Goal: Task Accomplishment & Management: Manage account settings

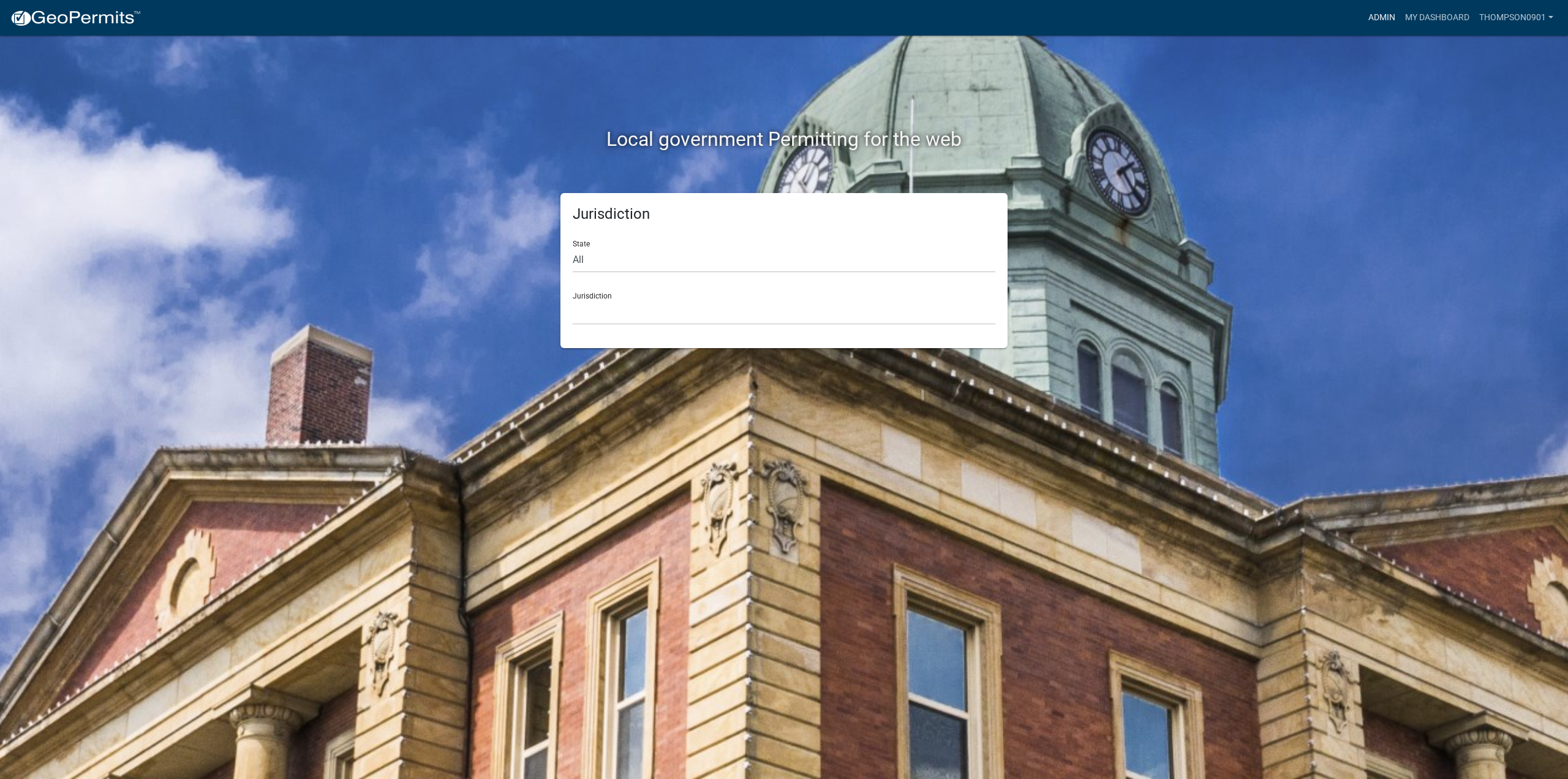
click at [1367, 23] on link "Admin" at bounding box center [1381, 17] width 36 height 24
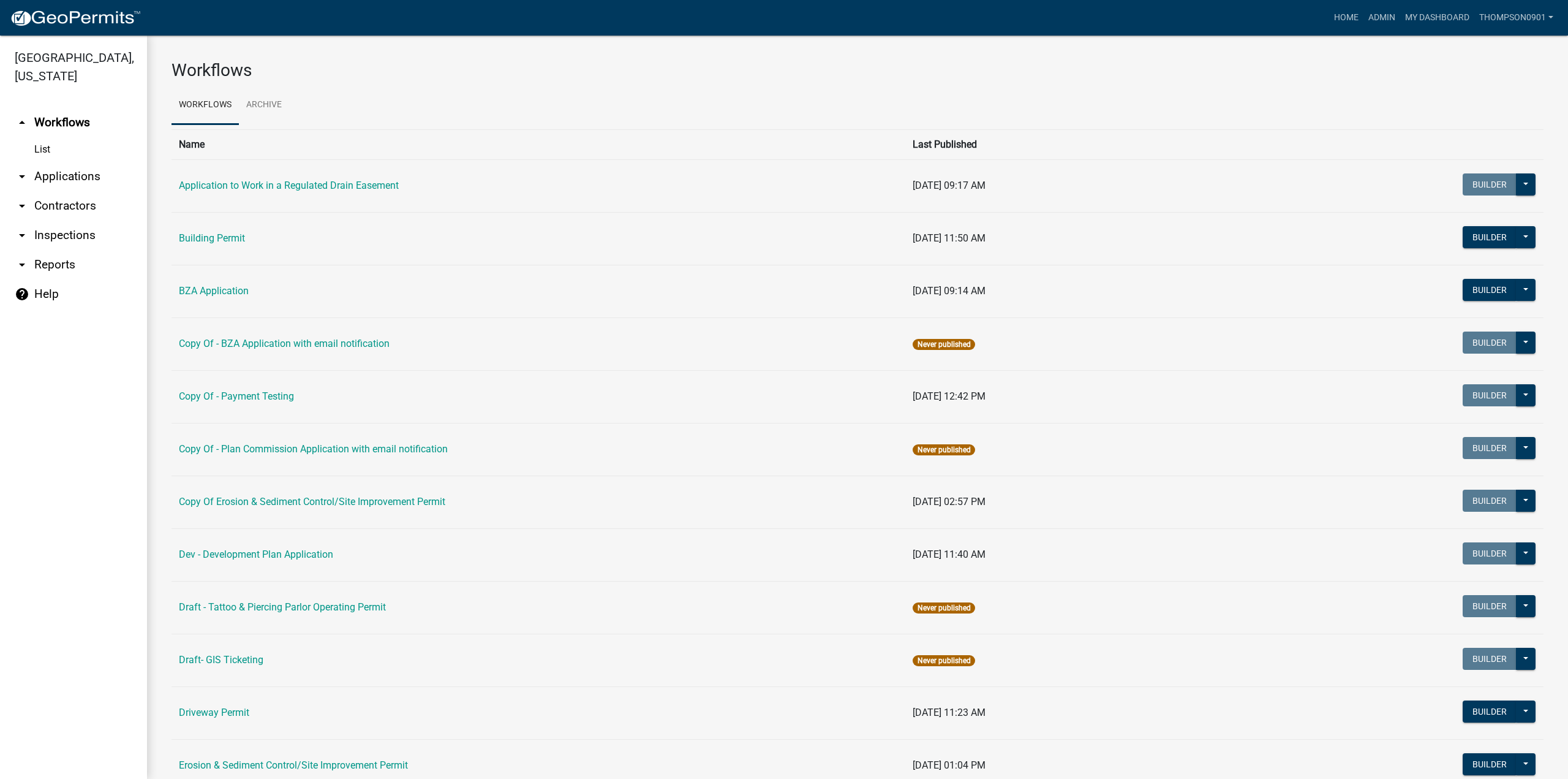
click at [91, 162] on link "arrow_drop_down Applications" at bounding box center [73, 176] width 147 height 30
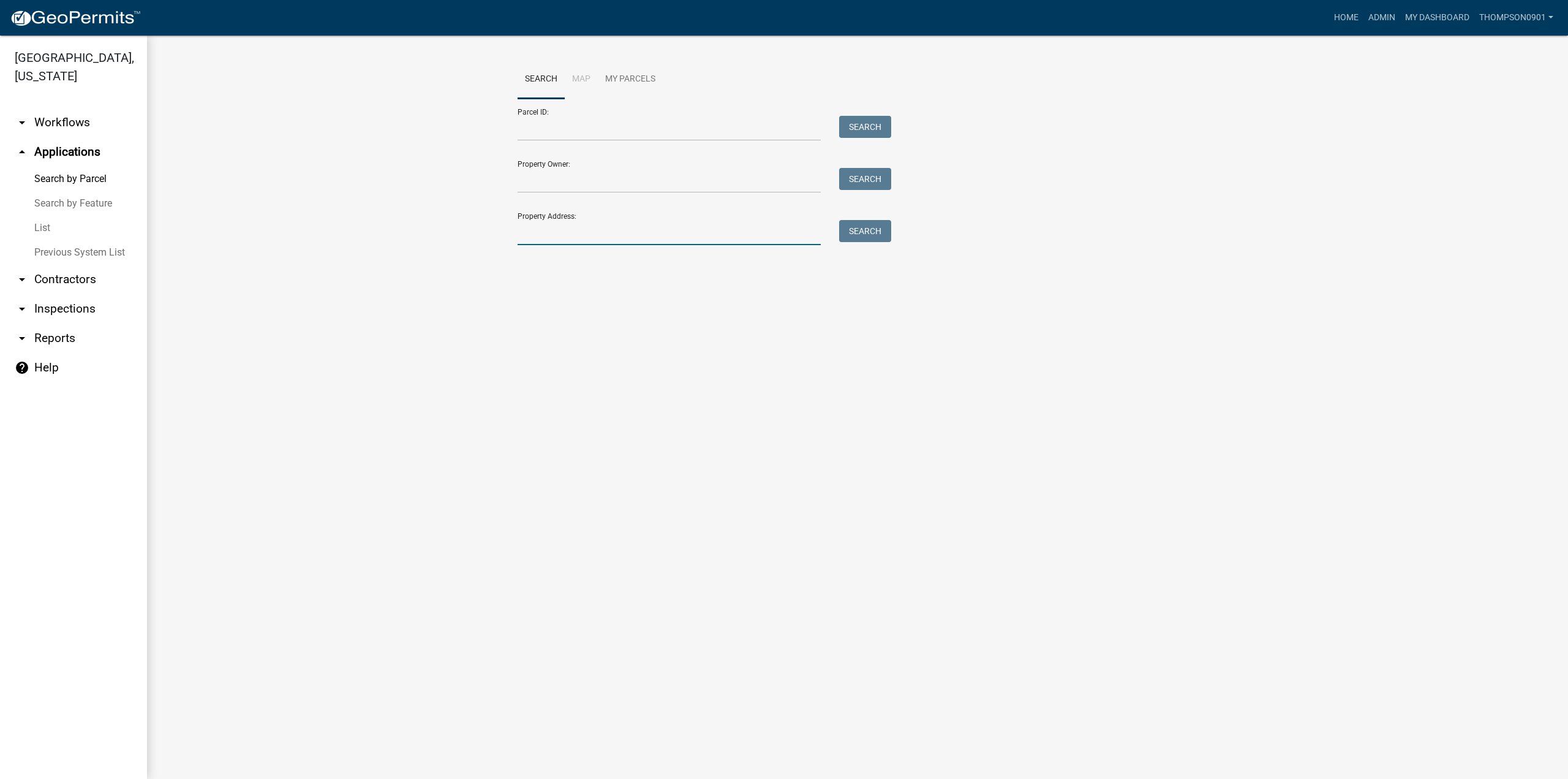
click at [546, 229] on input "Property Address:" at bounding box center [669, 232] width 303 height 25
click at [599, 228] on input "122 hwy 30" at bounding box center [669, 232] width 303 height 25
type input "122 hwy 2"
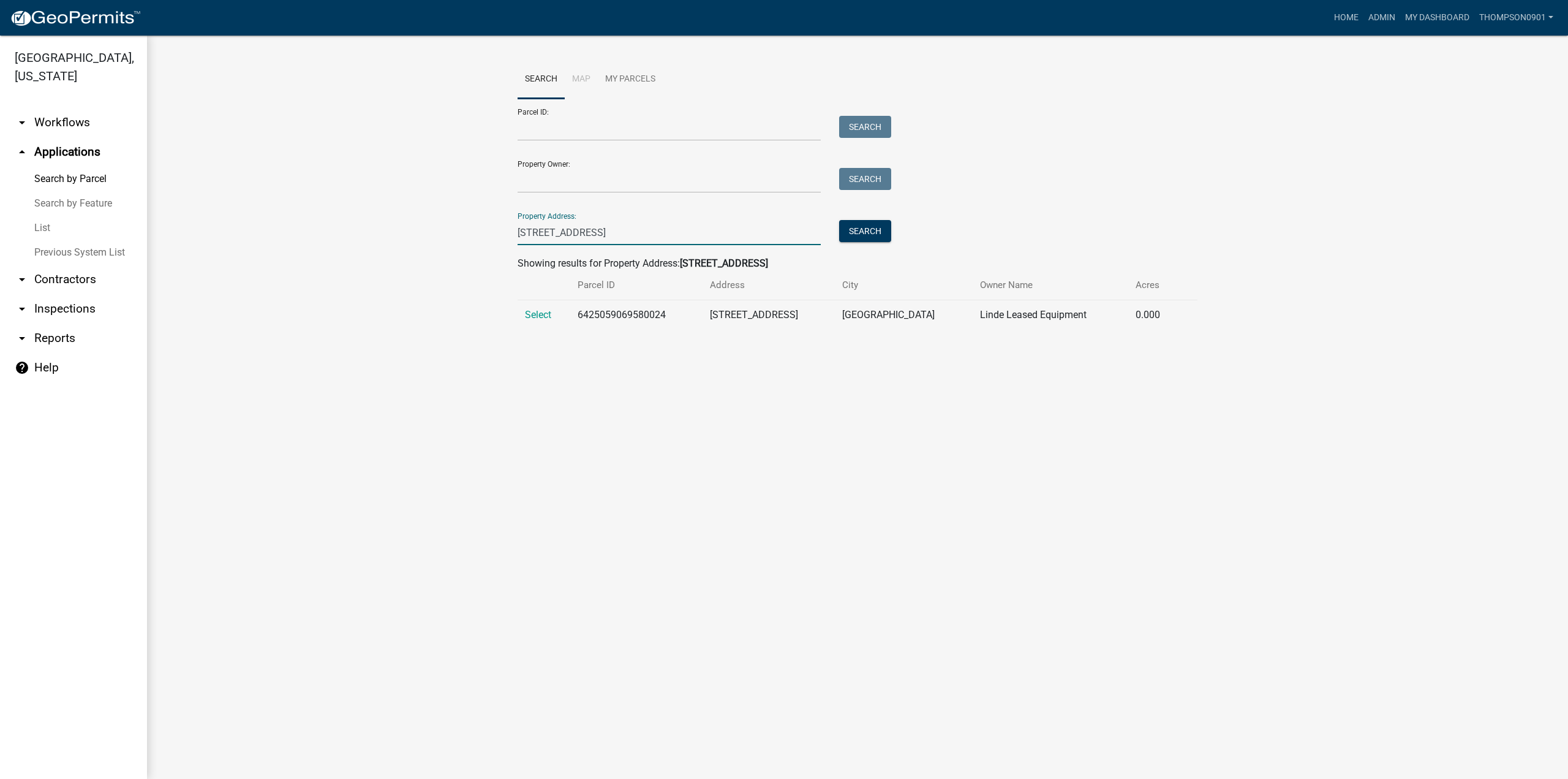
drag, startPoint x: 605, startPoint y: 232, endPoint x: 5, endPoint y: 210, distance: 600.4
click at [5, 210] on div "Porter County, Indiana arrow_drop_down Workflows List arrow_drop_up Application…" at bounding box center [784, 407] width 1568 height 743
type input "1"
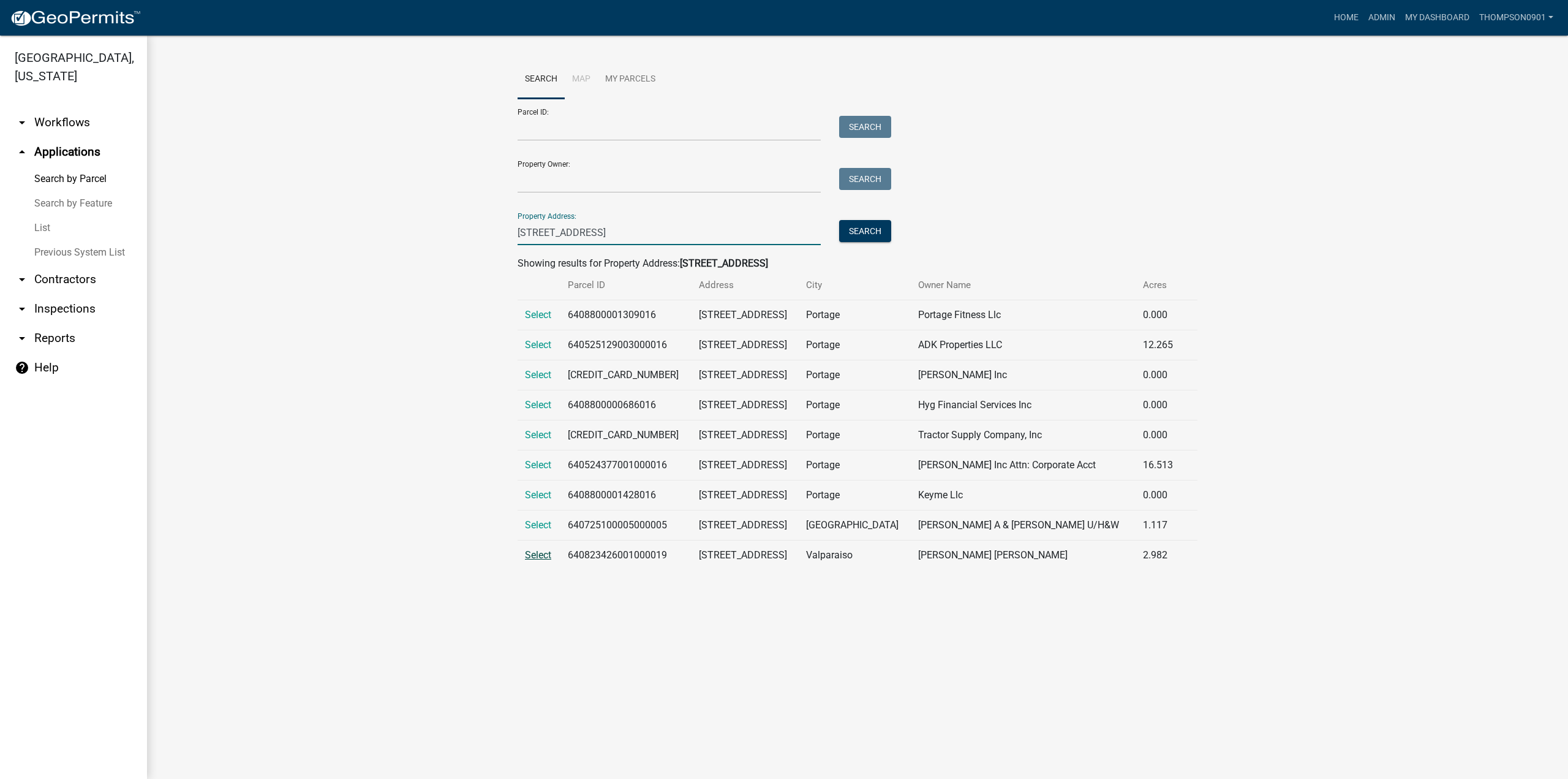
type input "622 us hwy"
click at [544, 549] on span "Select" at bounding box center [538, 554] width 27 height 11
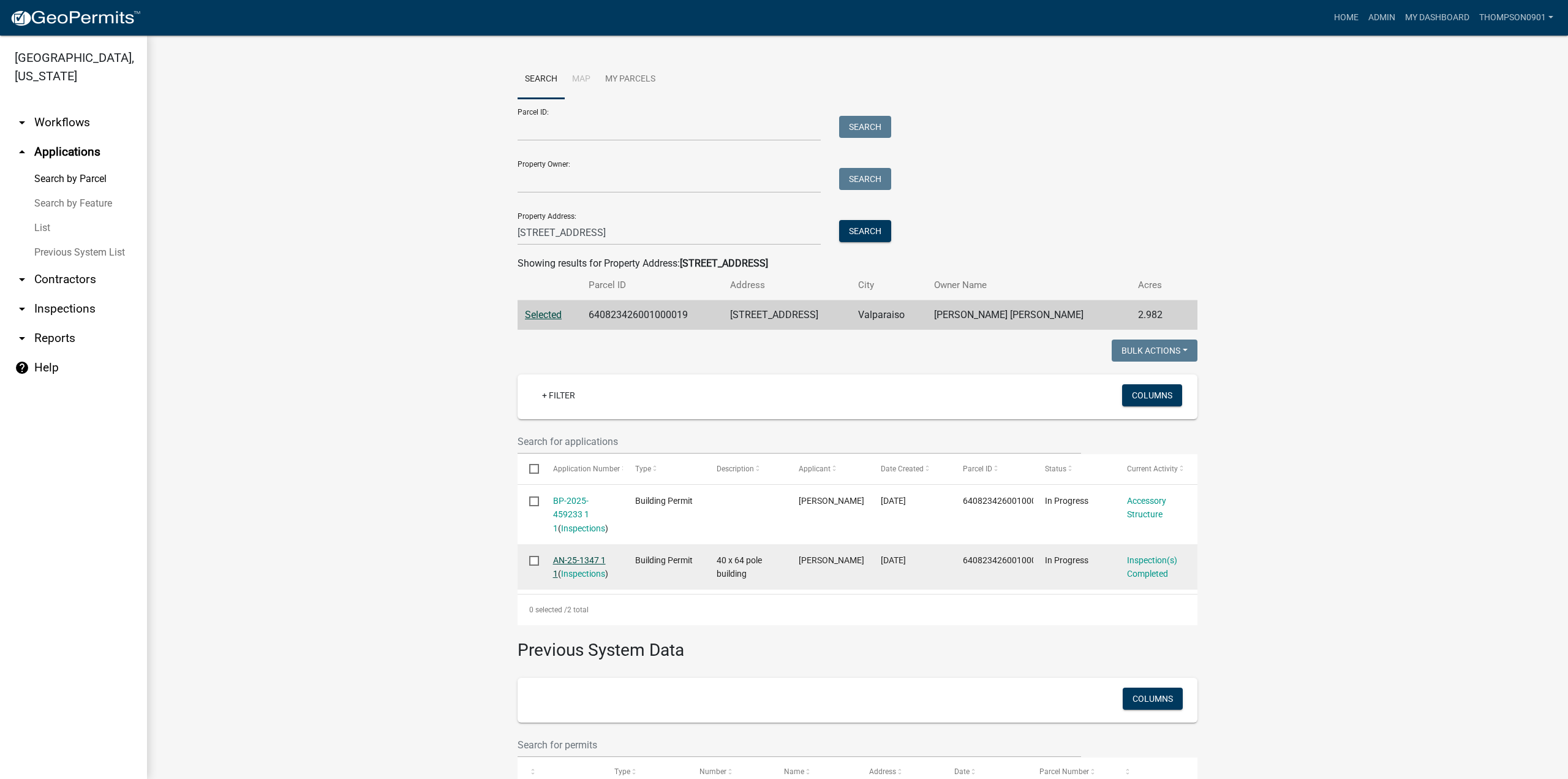
click at [560, 555] on link "AN-25-1347 1 1" at bounding box center [579, 566] width 52 height 24
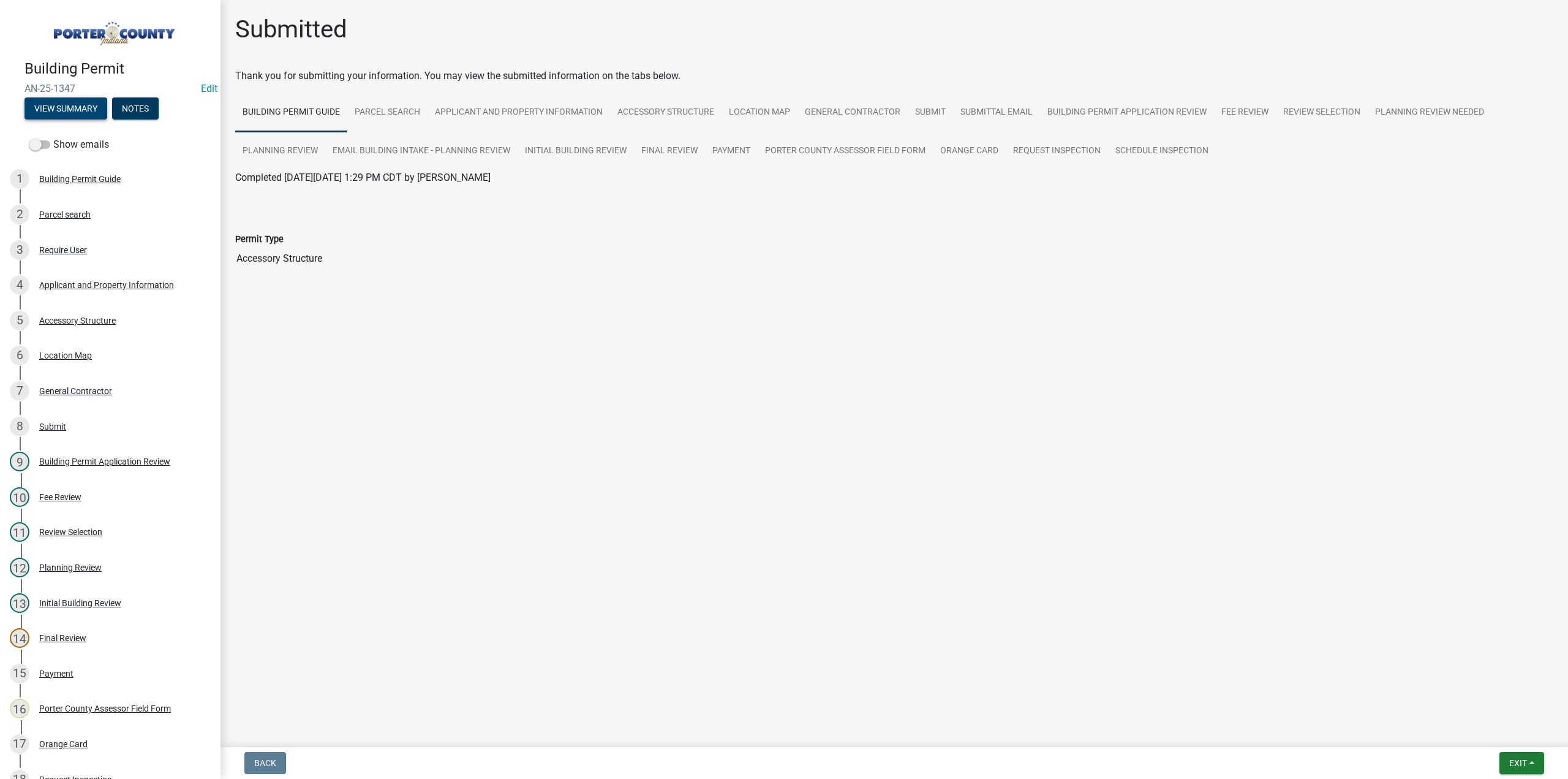
click at [46, 106] on button "View Summary" at bounding box center [65, 108] width 83 height 22
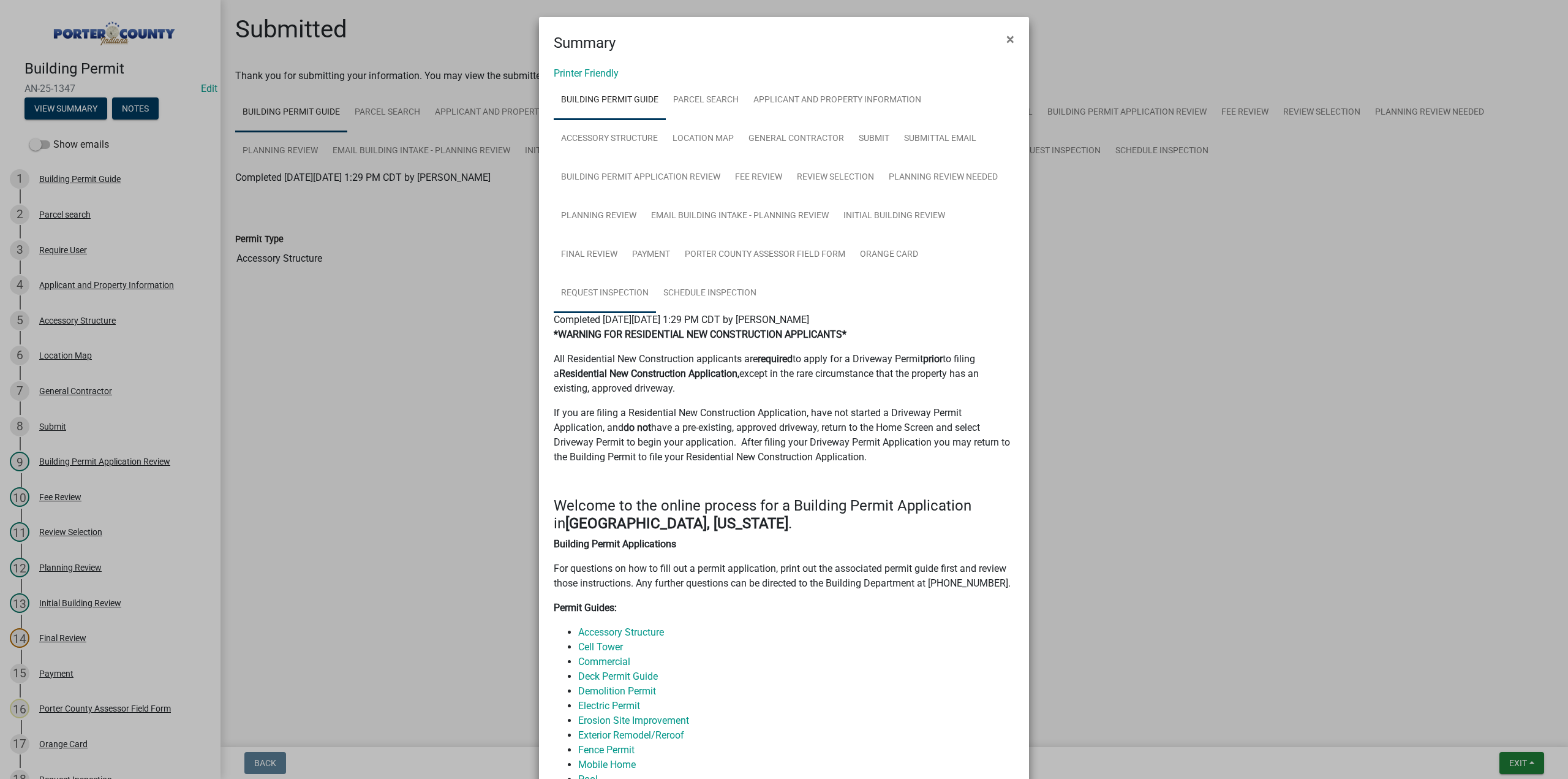
click at [621, 293] on link "Request Inspection" at bounding box center [605, 293] width 103 height 40
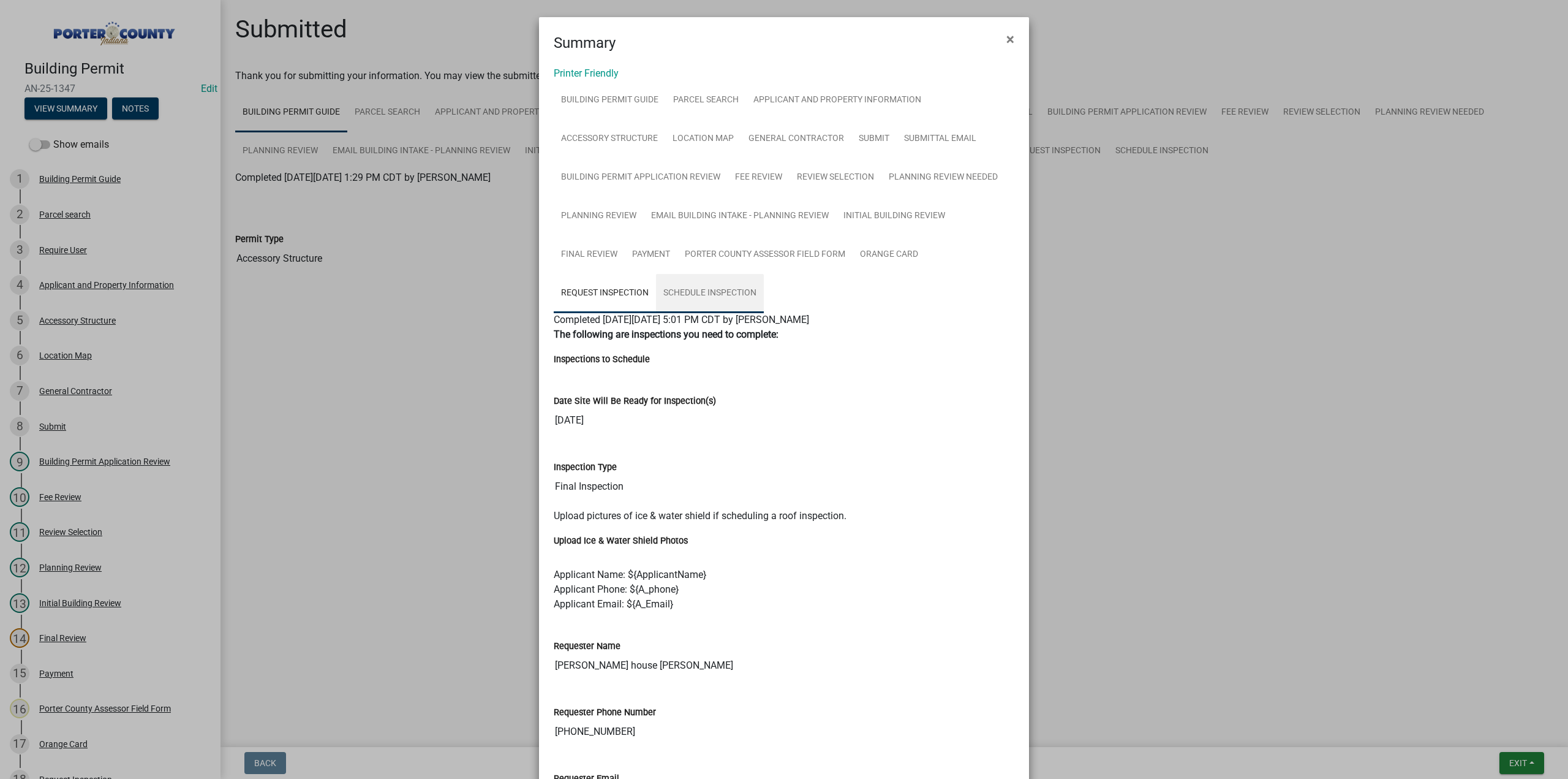
click at [703, 293] on link "Schedule Inspection" at bounding box center [710, 293] width 108 height 40
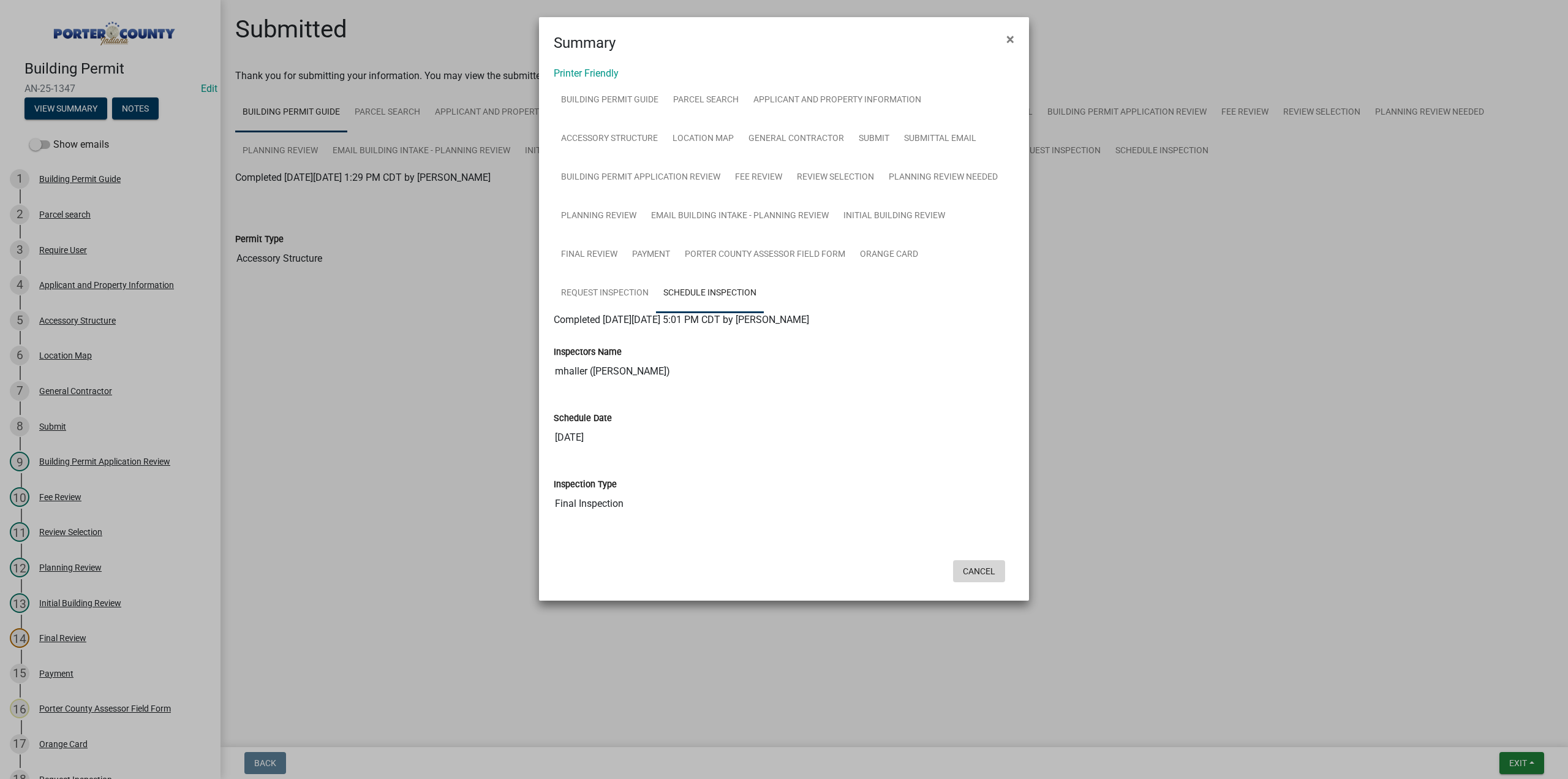
click at [983, 572] on button "Cancel" at bounding box center [978, 571] width 52 height 22
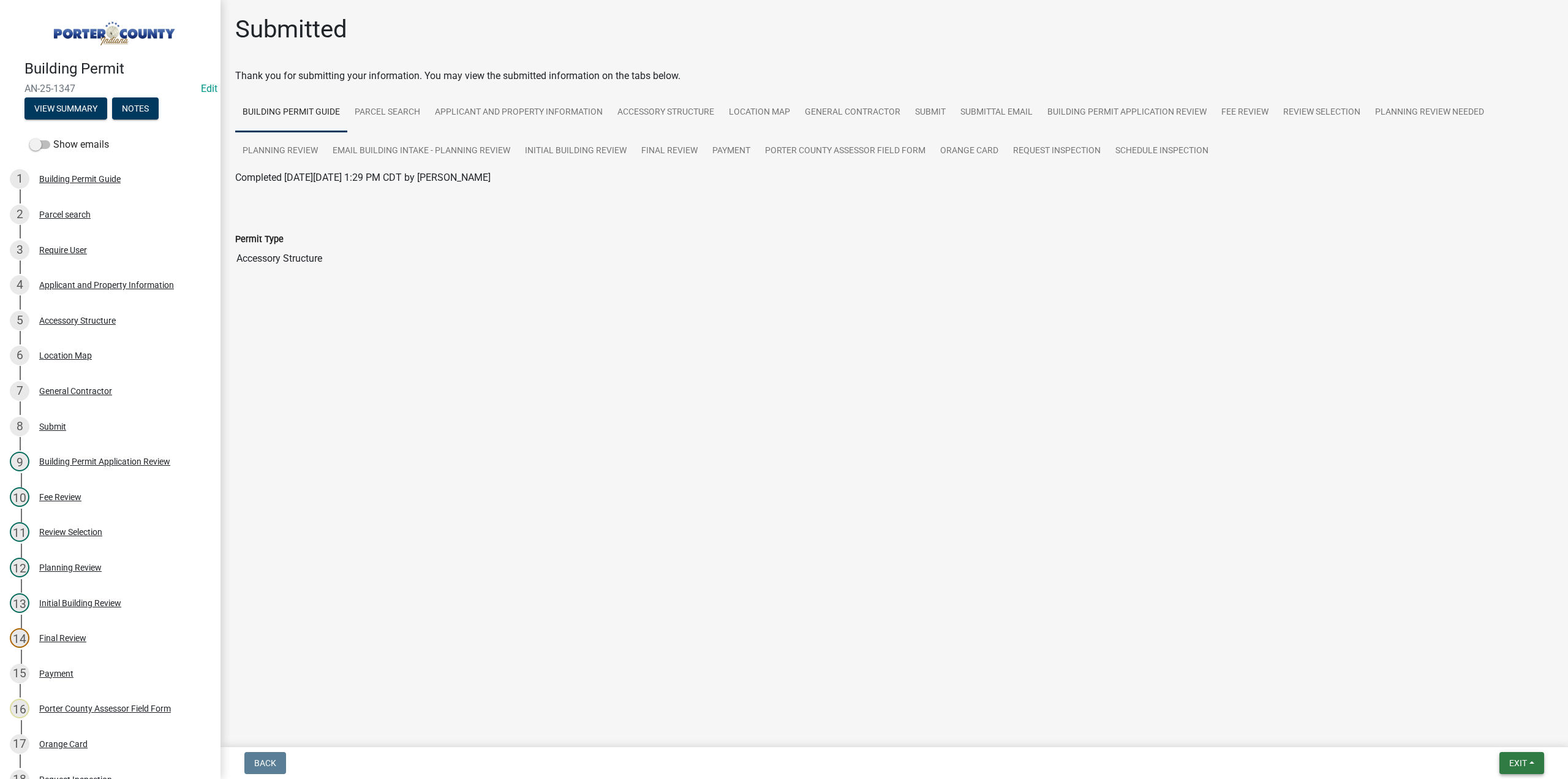
click at [1517, 763] on span "Exit" at bounding box center [1517, 762] width 17 height 10
click at [1497, 727] on button "Save & Exit" at bounding box center [1495, 730] width 98 height 30
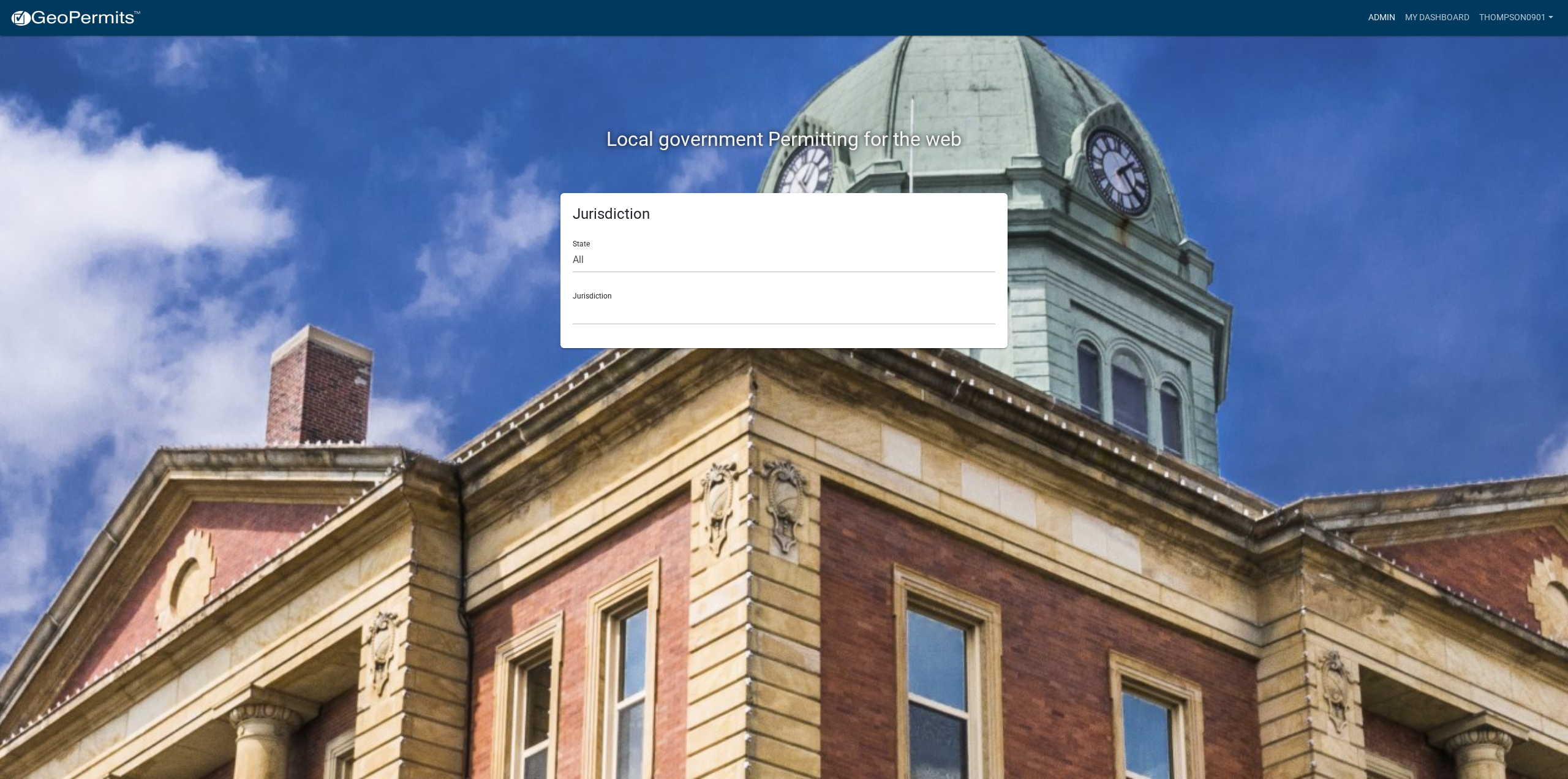
click at [1372, 18] on link "Admin" at bounding box center [1381, 17] width 36 height 24
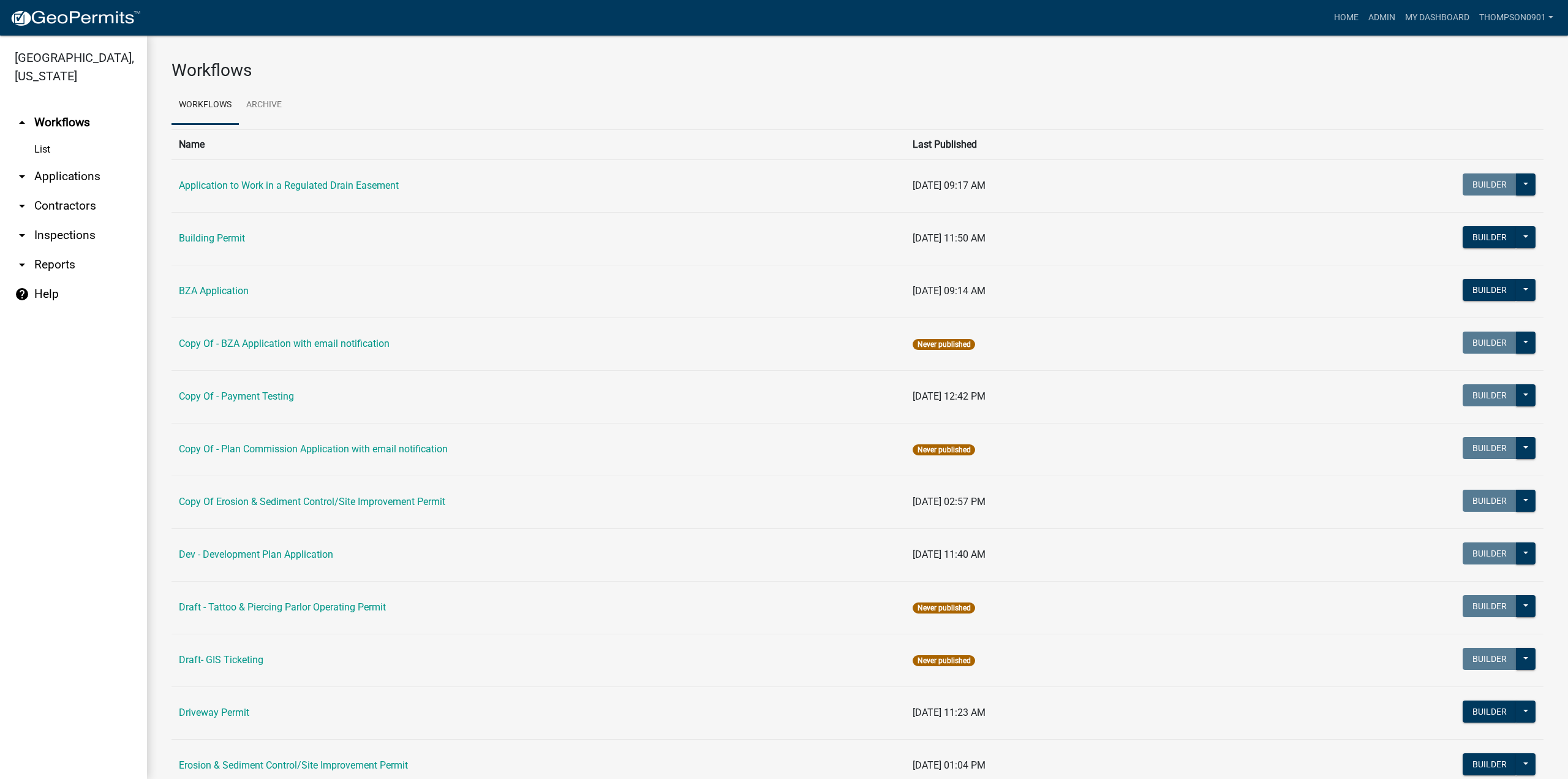
click at [88, 166] on link "arrow_drop_down Applications" at bounding box center [73, 176] width 147 height 30
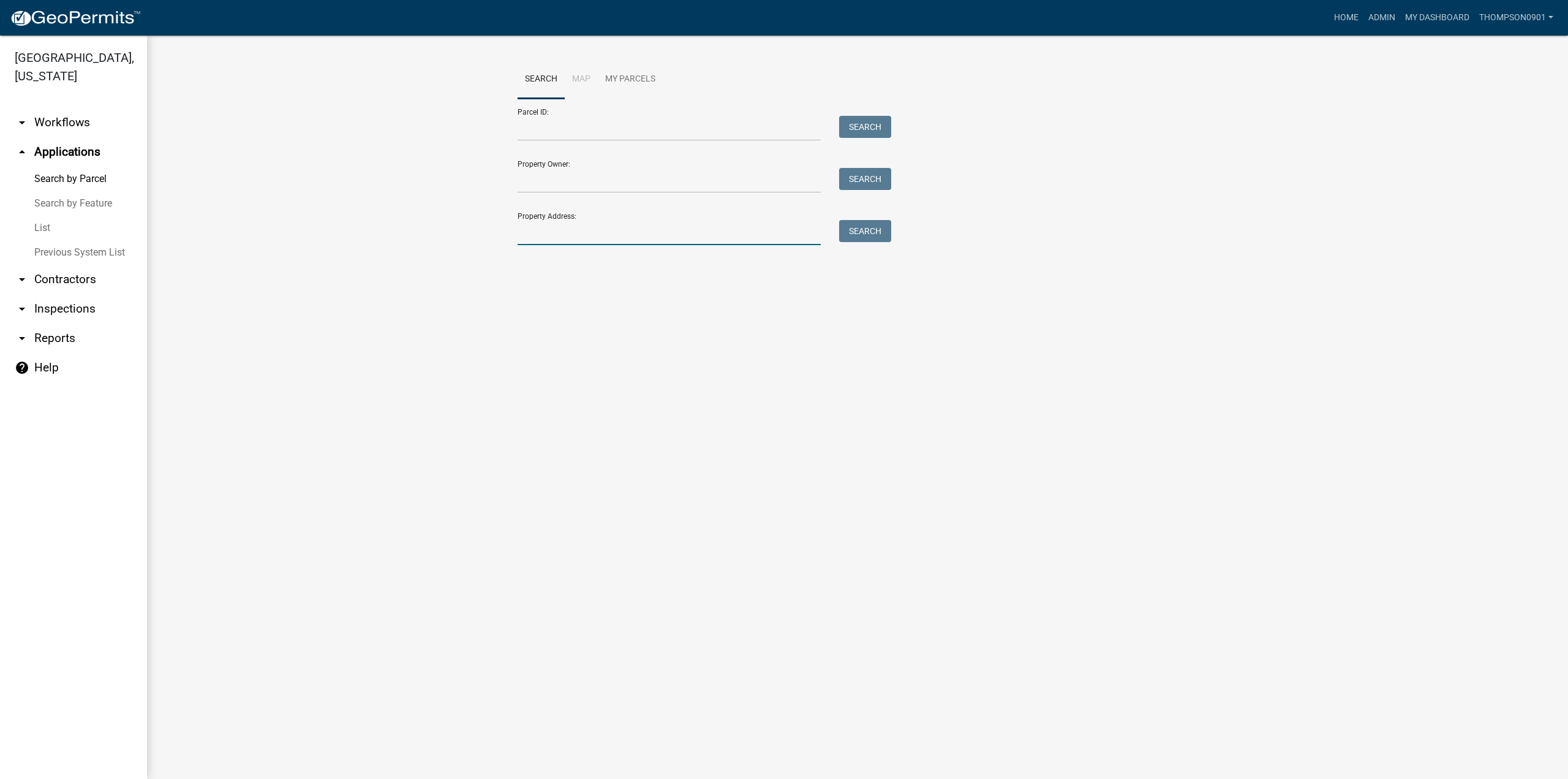
click at [618, 229] on input "Property Address:" at bounding box center [669, 232] width 303 height 25
type input "689 250 s"
click at [530, 312] on span "Select" at bounding box center [538, 314] width 27 height 11
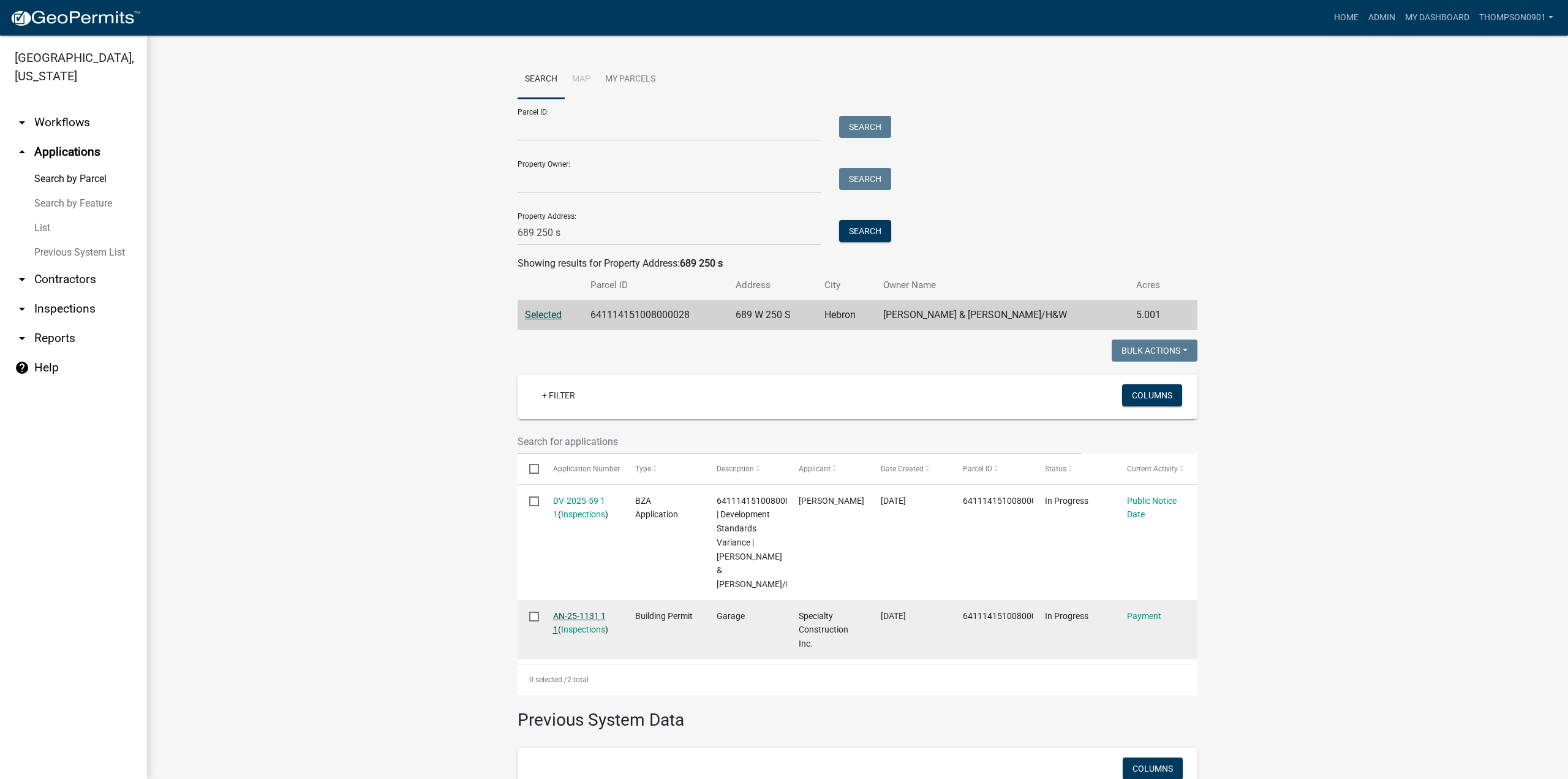
click at [558, 611] on link "AN-25-1131 1 1" at bounding box center [579, 622] width 52 height 24
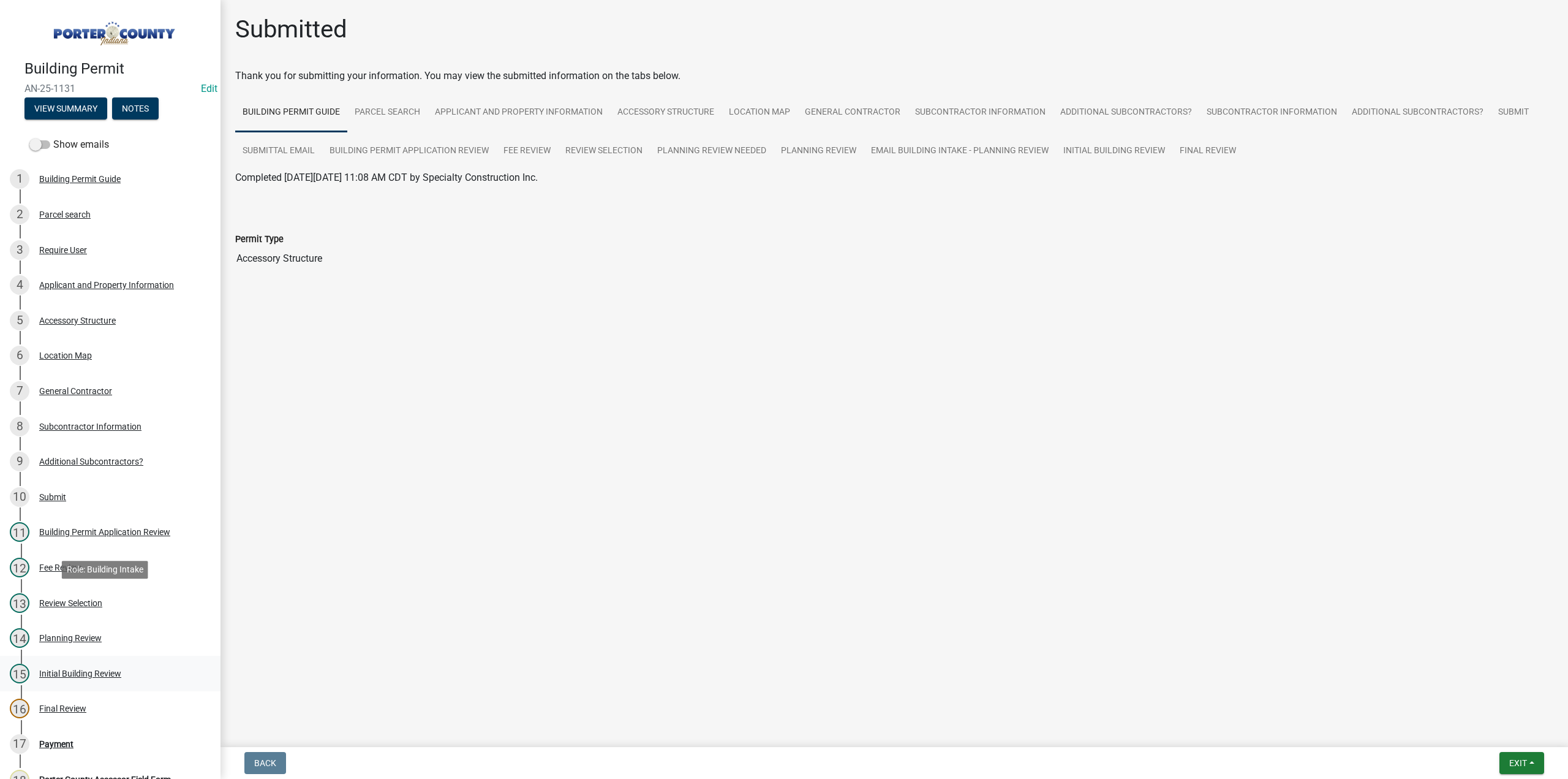
scroll to position [334, 0]
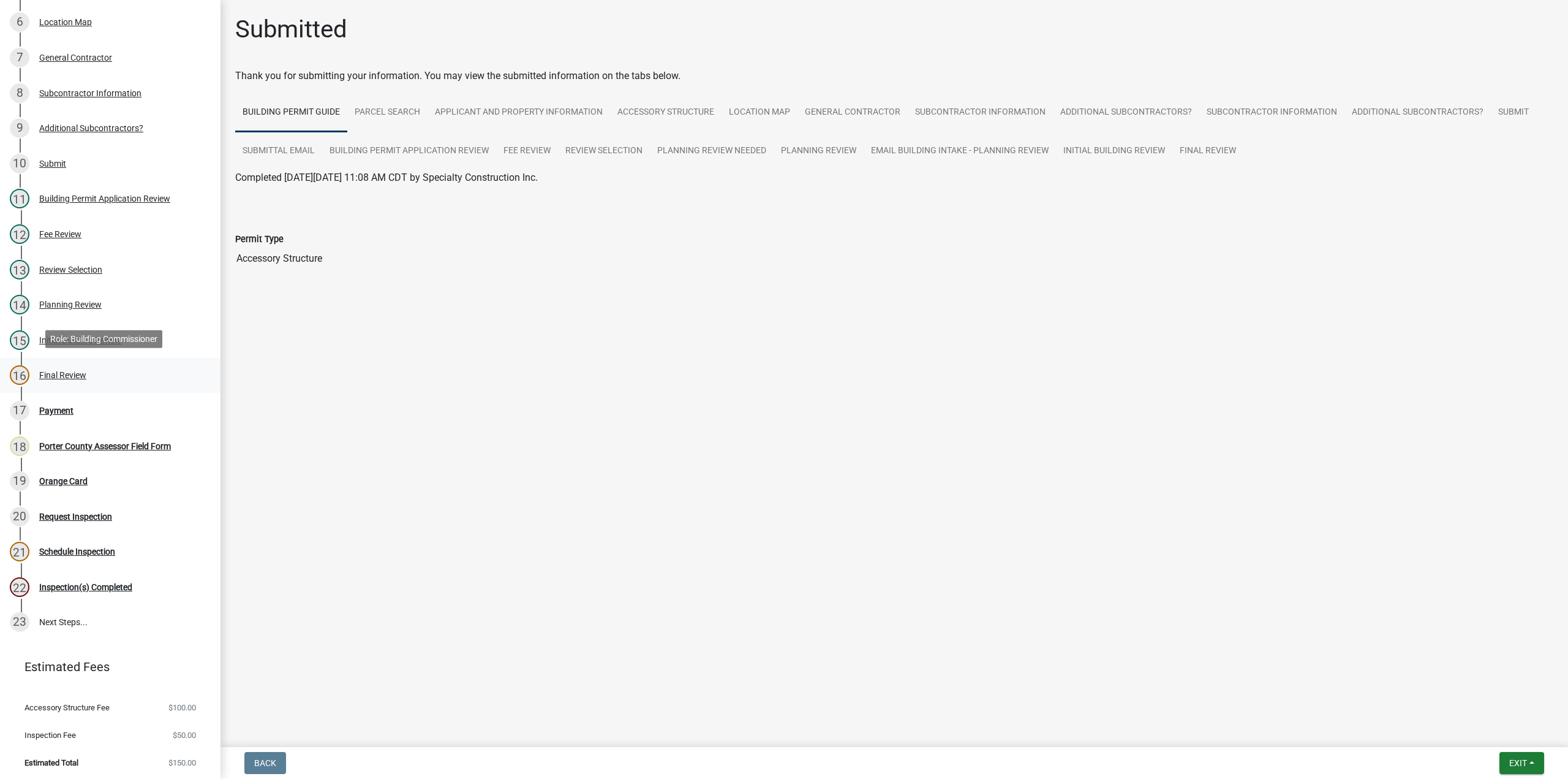
click at [66, 371] on div "Final Review" at bounding box center [63, 375] width 47 height 8
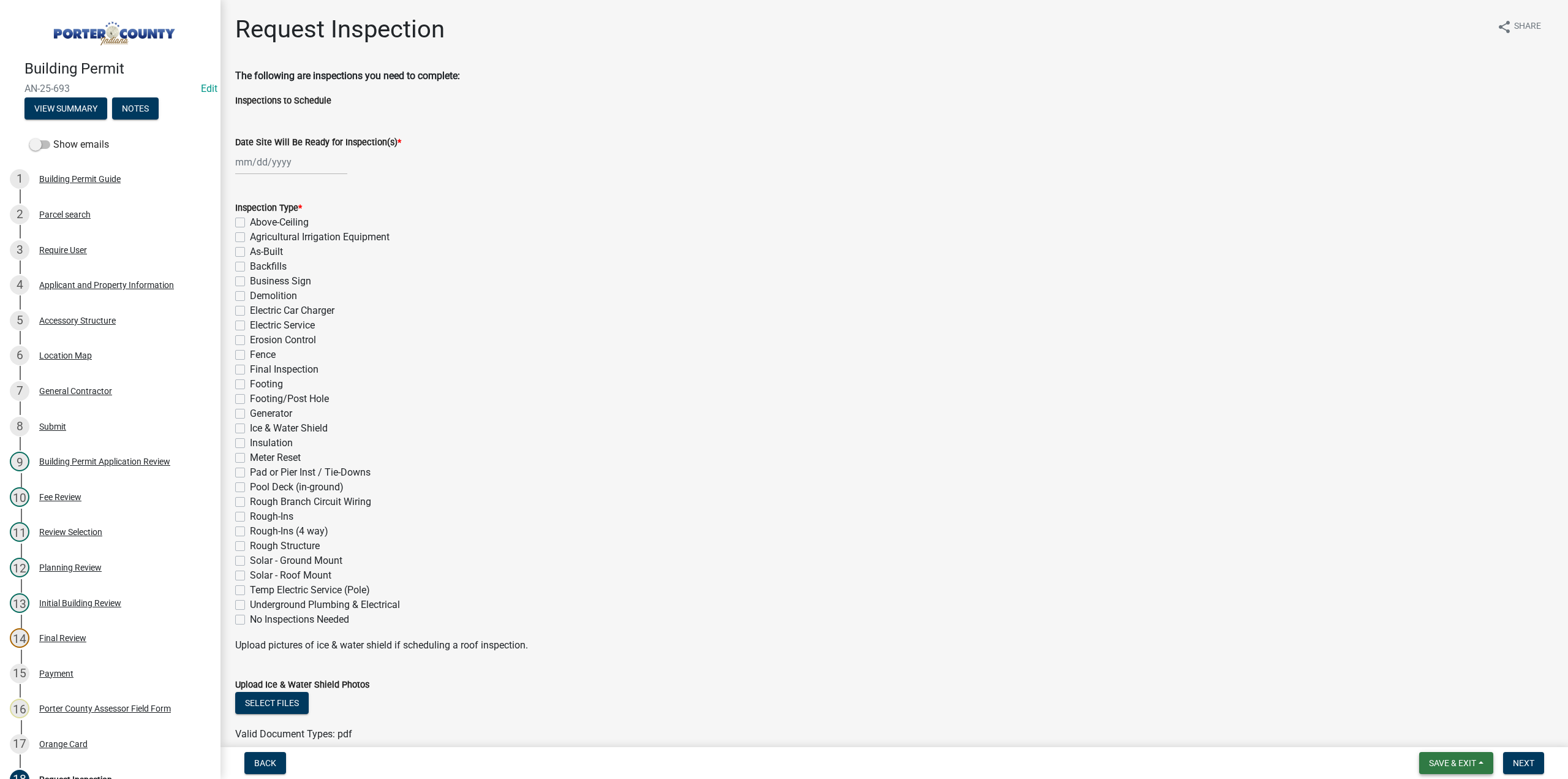
click at [1429, 761] on span "Save & Exit" at bounding box center [1453, 762] width 47 height 10
click at [1425, 738] on button "Save & Exit" at bounding box center [1443, 730] width 98 height 30
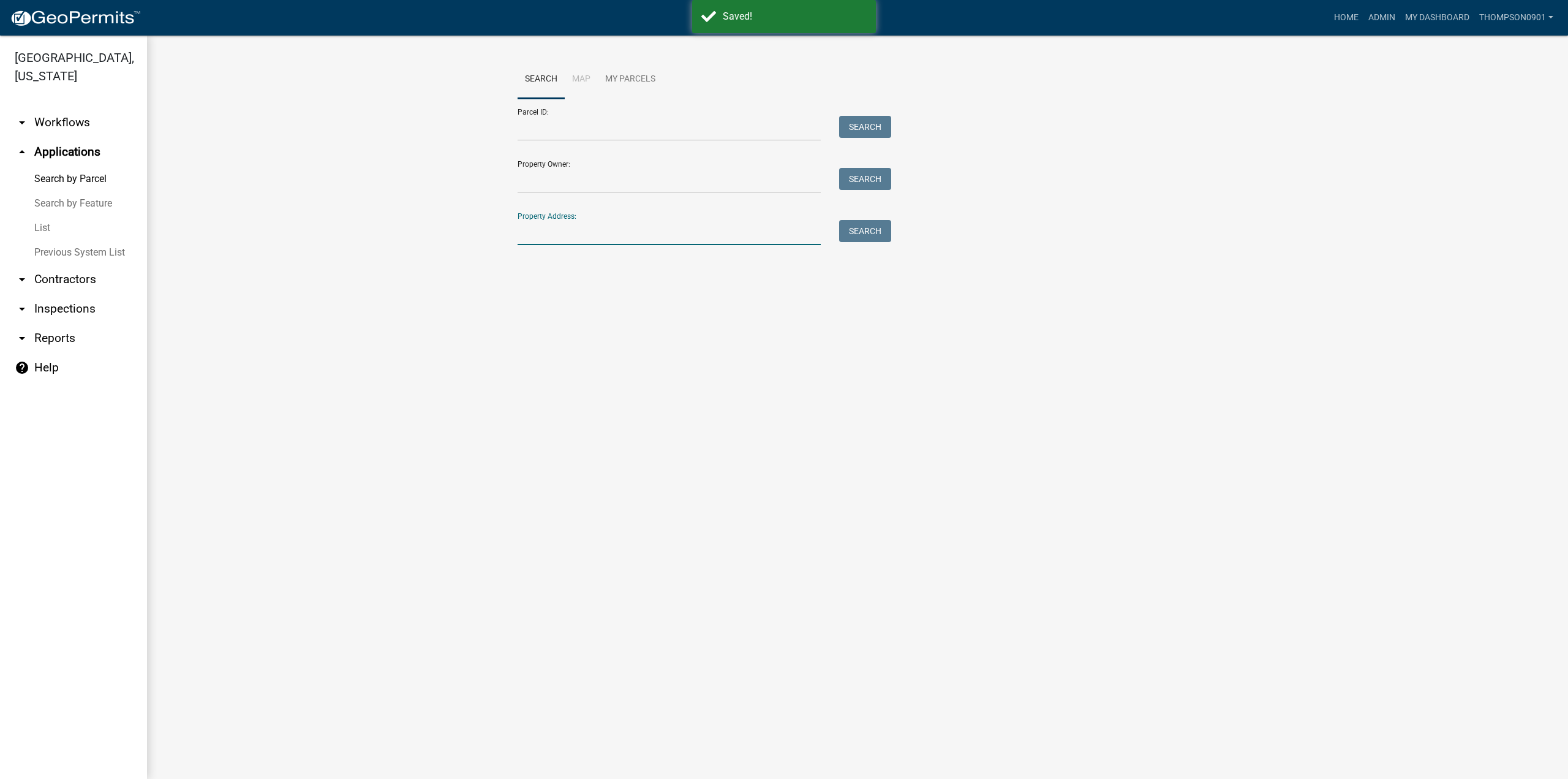
click at [563, 236] on input "Property Address:" at bounding box center [669, 232] width 303 height 25
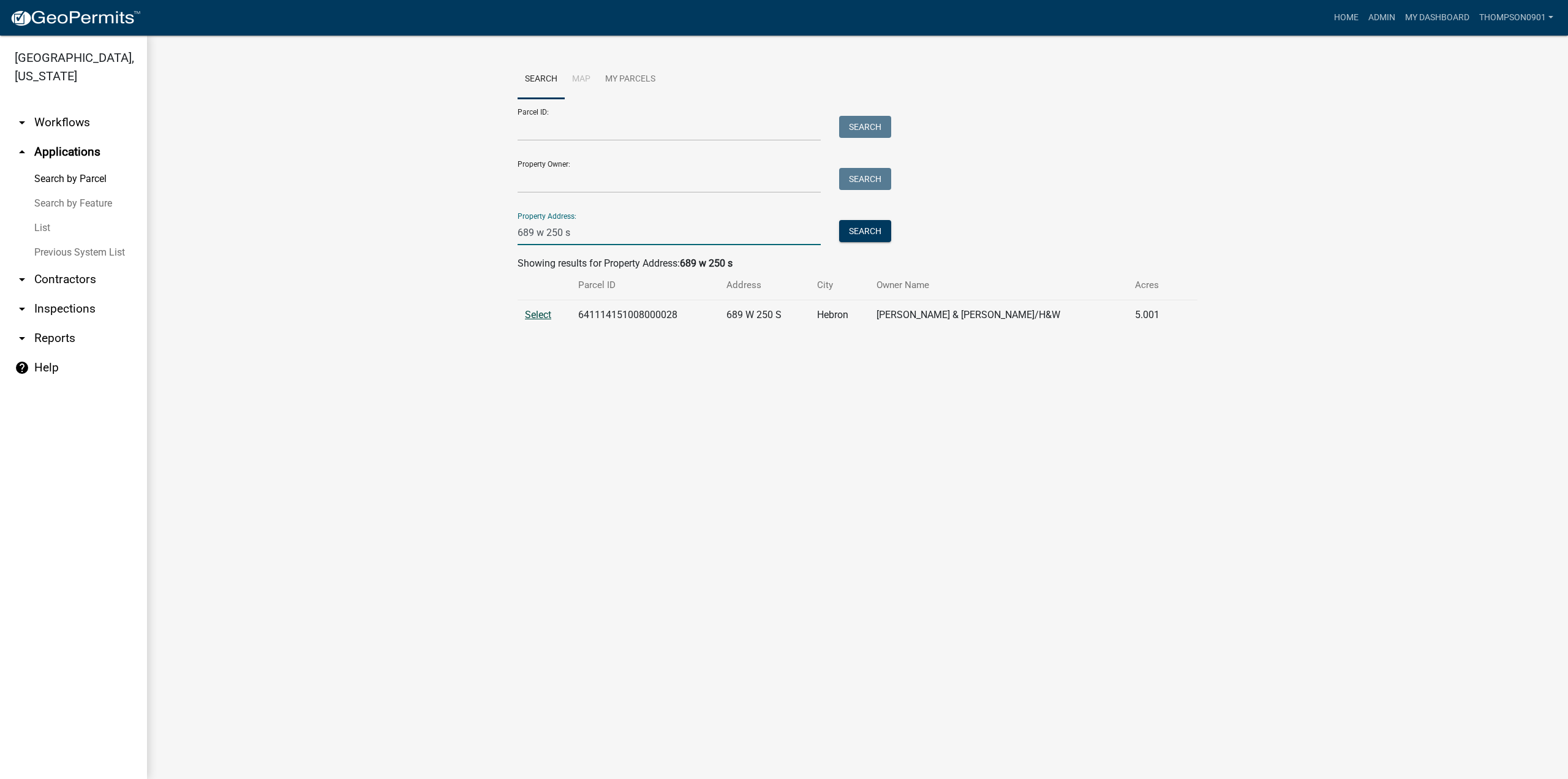
type input "689 w 250 s"
click at [545, 309] on span "Select" at bounding box center [538, 314] width 27 height 11
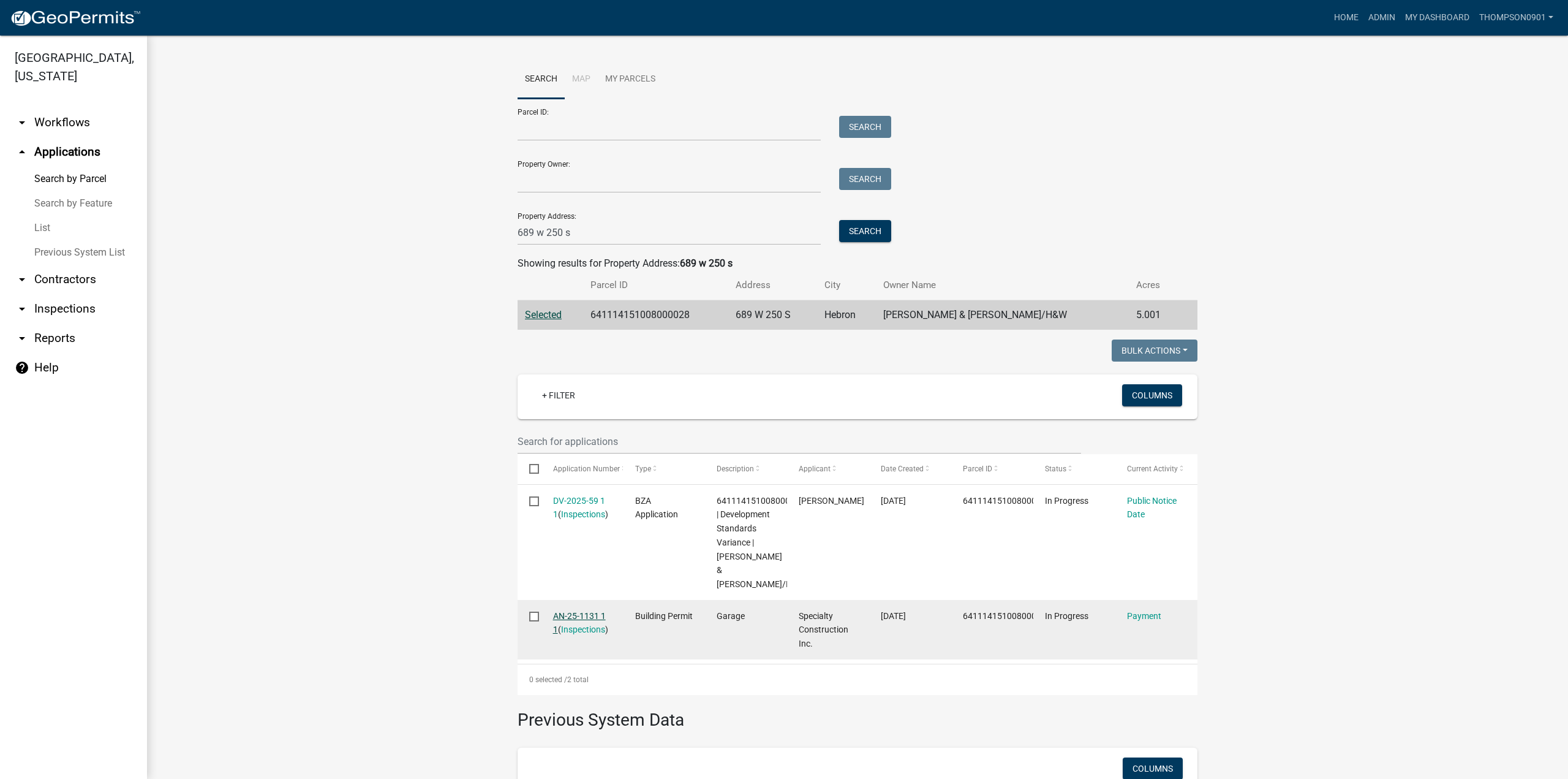
click at [580, 611] on link "AN-25-1131 1 1" at bounding box center [579, 622] width 52 height 24
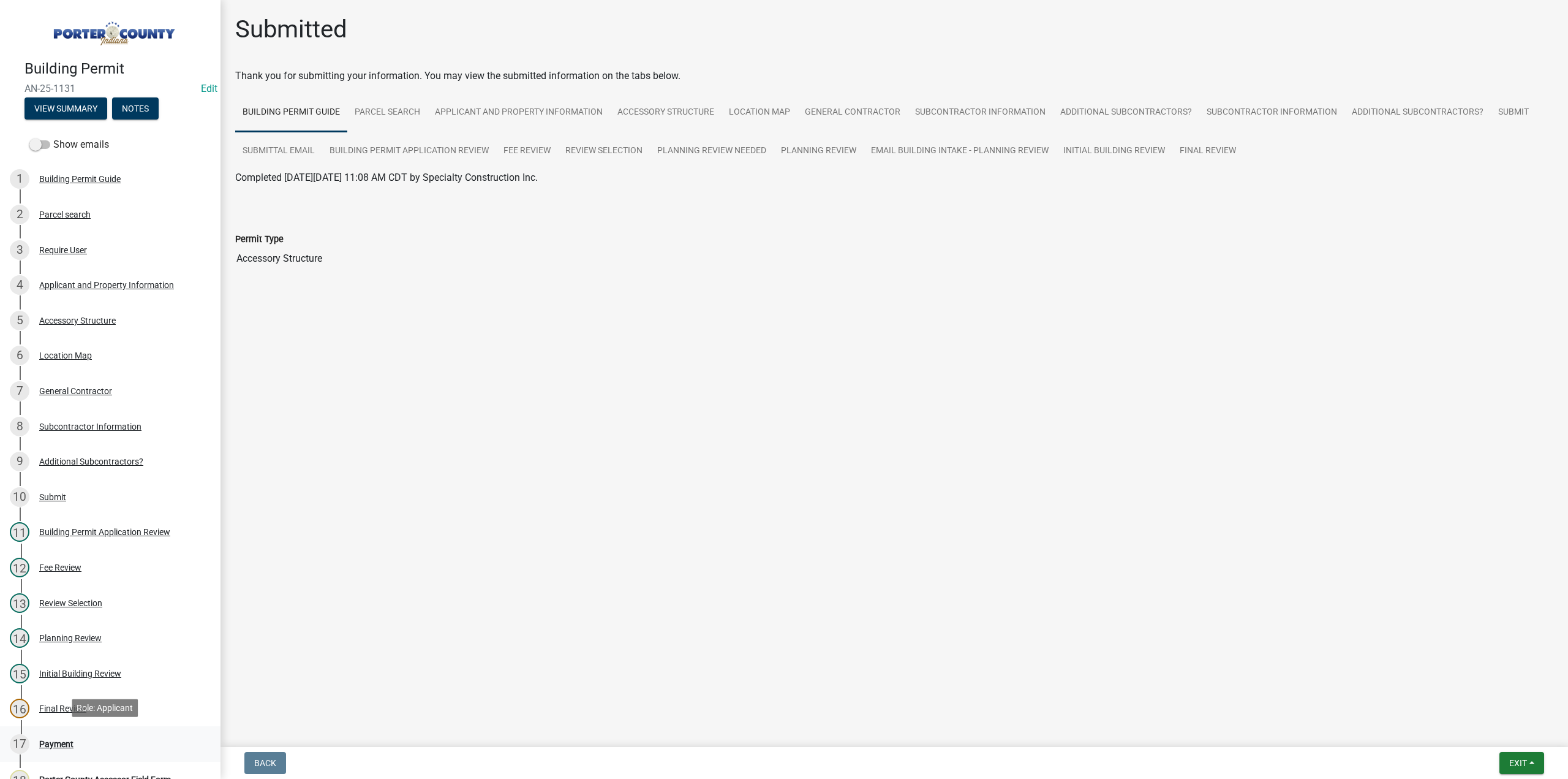
click at [46, 740] on div "Payment" at bounding box center [56, 743] width 34 height 8
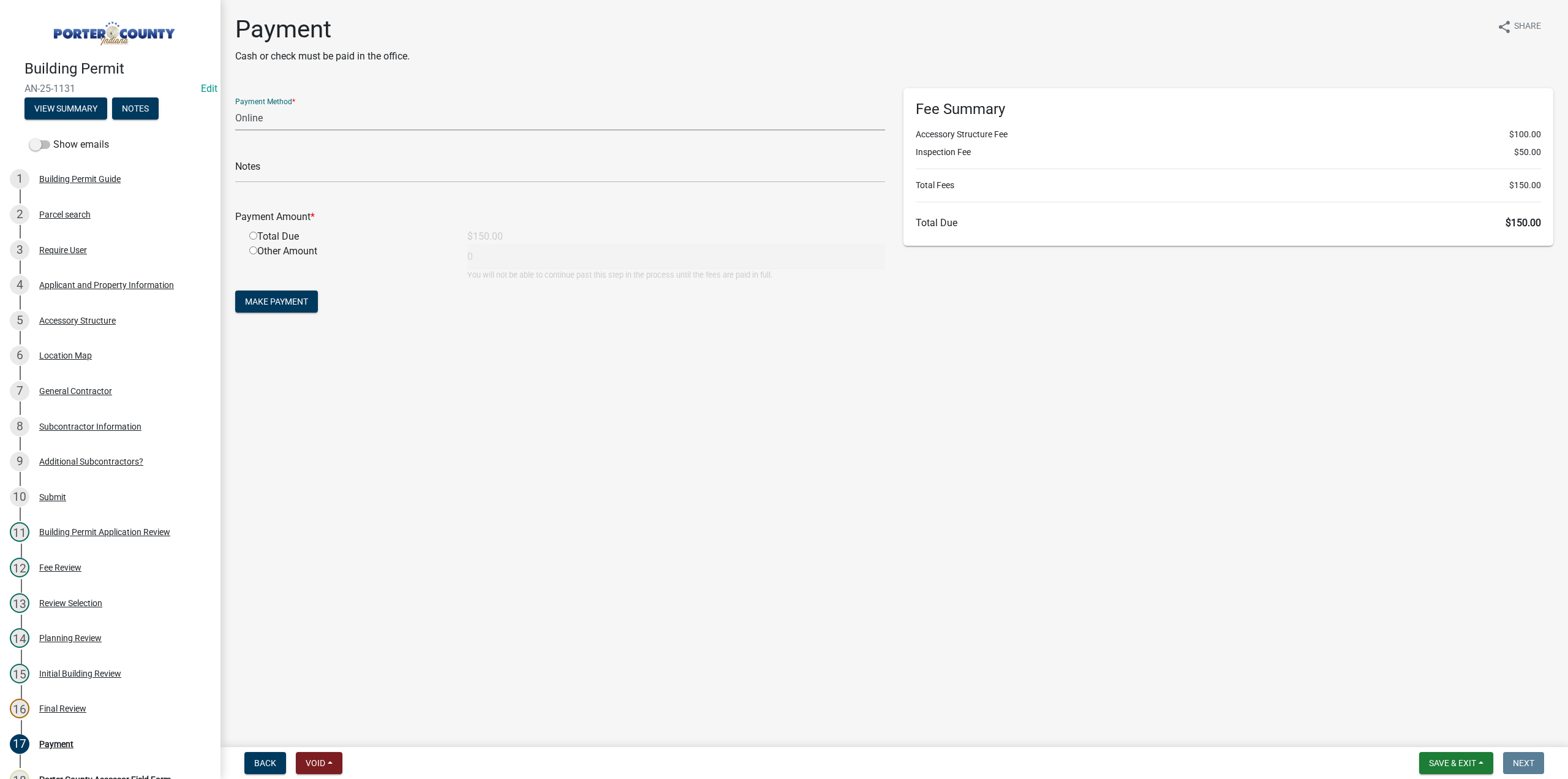
click at [260, 120] on select "Credit Card POS Check Cash Online" at bounding box center [560, 118] width 650 height 25
select select "2: 1"
click at [236, 106] on select "Credit Card POS Check Cash Online" at bounding box center [560, 118] width 650 height 25
click at [84, 395] on div "7 General Contractor" at bounding box center [106, 391] width 191 height 20
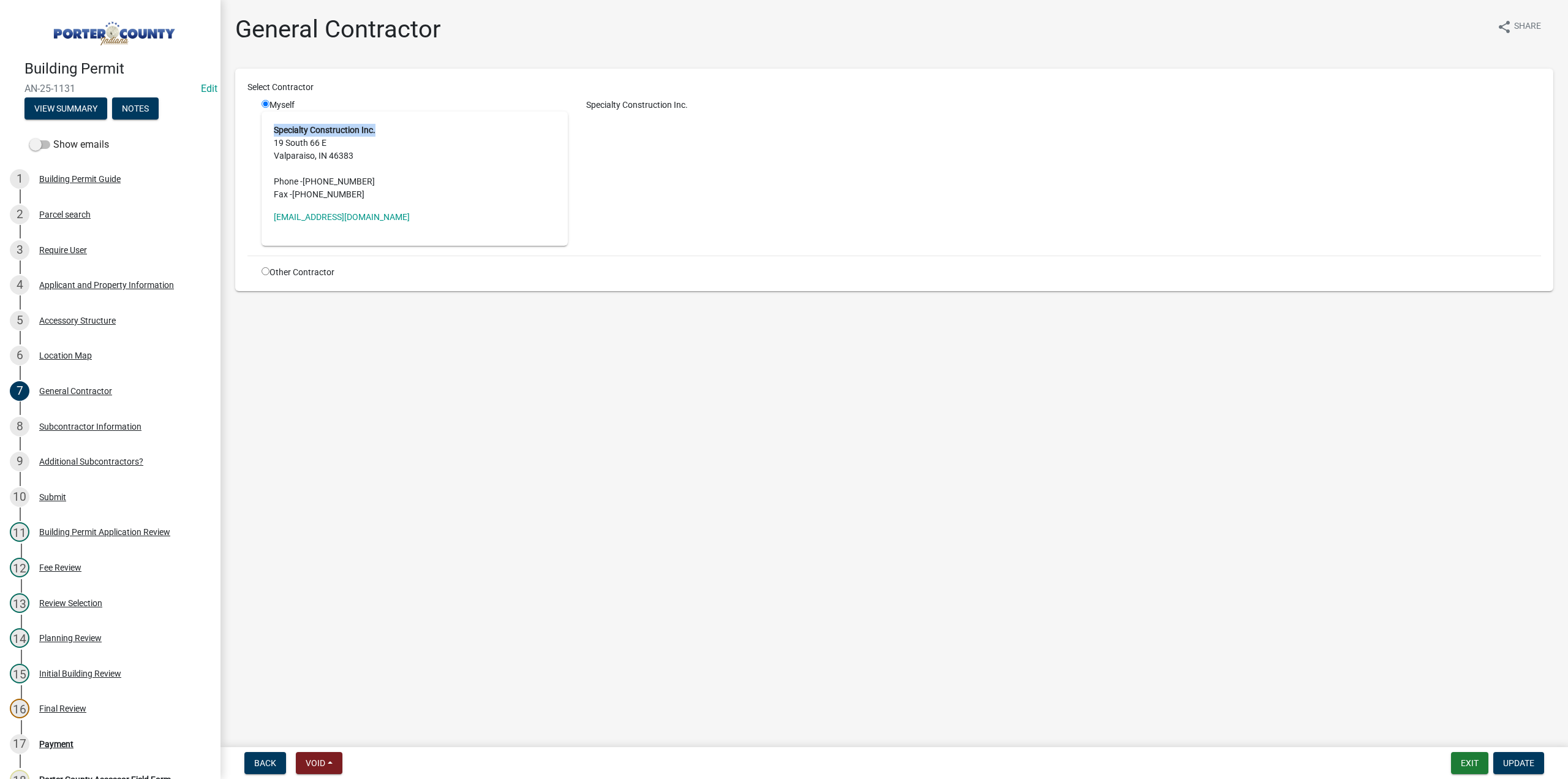
drag, startPoint x: 378, startPoint y: 130, endPoint x: 292, endPoint y: 128, distance: 86.0
click at [268, 128] on div "Specialty Construction Inc. 19 South 66 E Valparaiso, IN 46383 Phone - (219) 46…" at bounding box center [414, 179] width 306 height 135
copy strong "Specialty Construction Inc."
click at [52, 739] on div "Payment" at bounding box center [56, 743] width 34 height 8
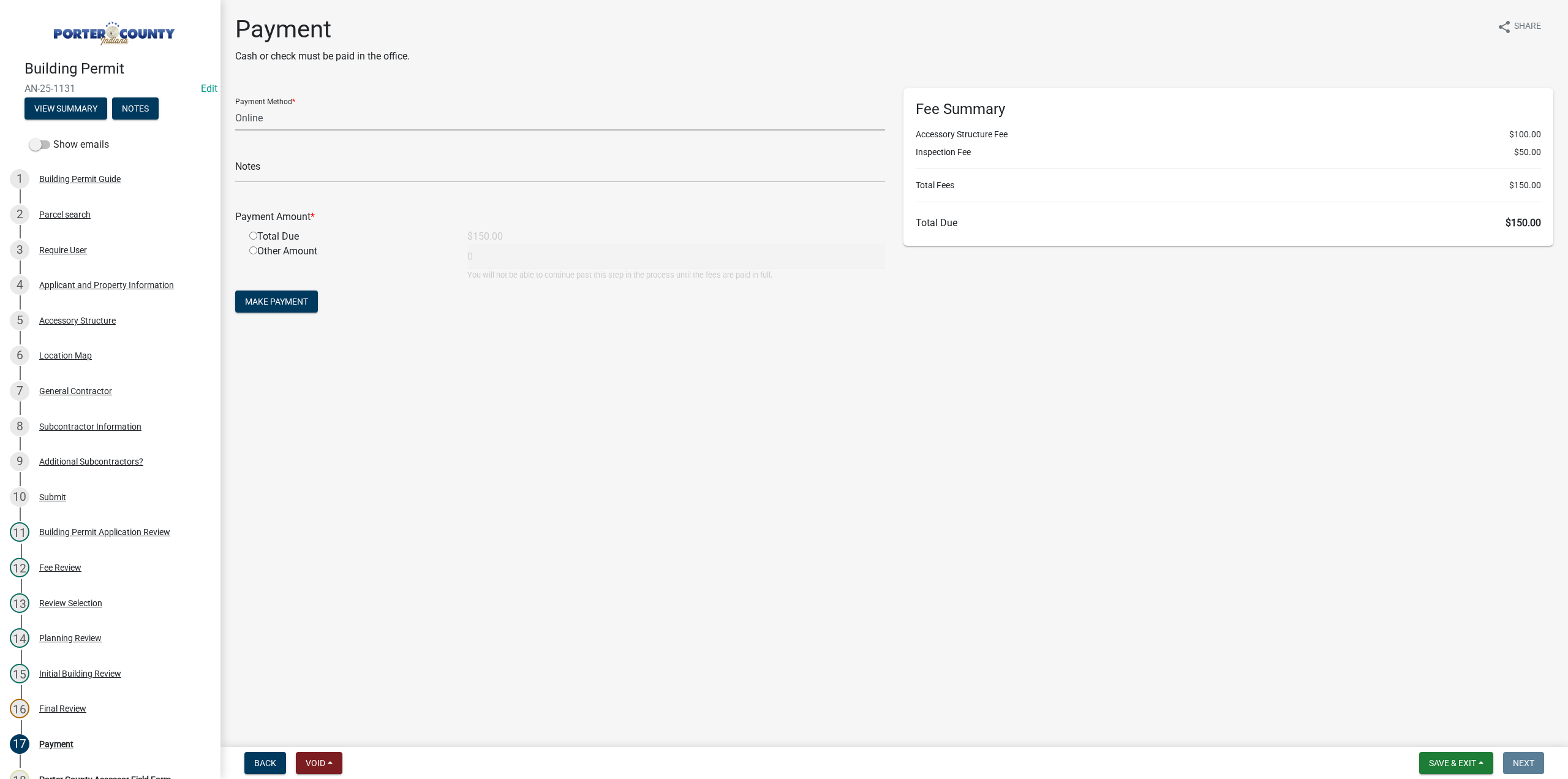
click at [262, 122] on select "Credit Card POS Check Cash Online" at bounding box center [560, 118] width 650 height 25
select select "2: 1"
click at [236, 106] on select "Credit Card POS Check Cash Online" at bounding box center [560, 118] width 650 height 25
click at [259, 173] on input "text" at bounding box center [560, 169] width 650 height 25
paste input "Specialty Construction Inc."
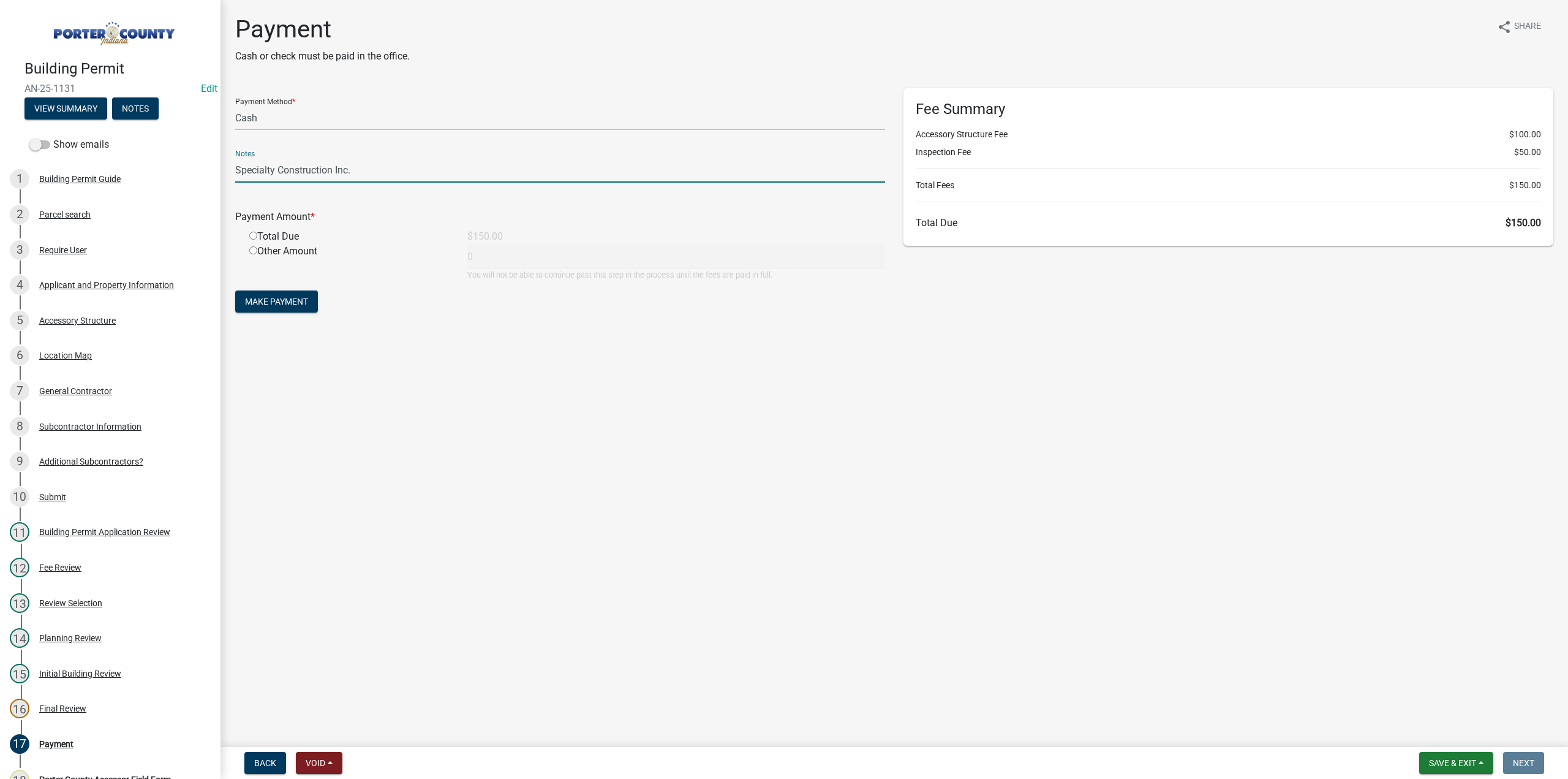
type input "Specialty Construction Inc."
click at [252, 233] on input "radio" at bounding box center [253, 236] width 8 height 8
radio input "true"
type input "150"
click at [275, 302] on span "Make Payment" at bounding box center [276, 301] width 63 height 10
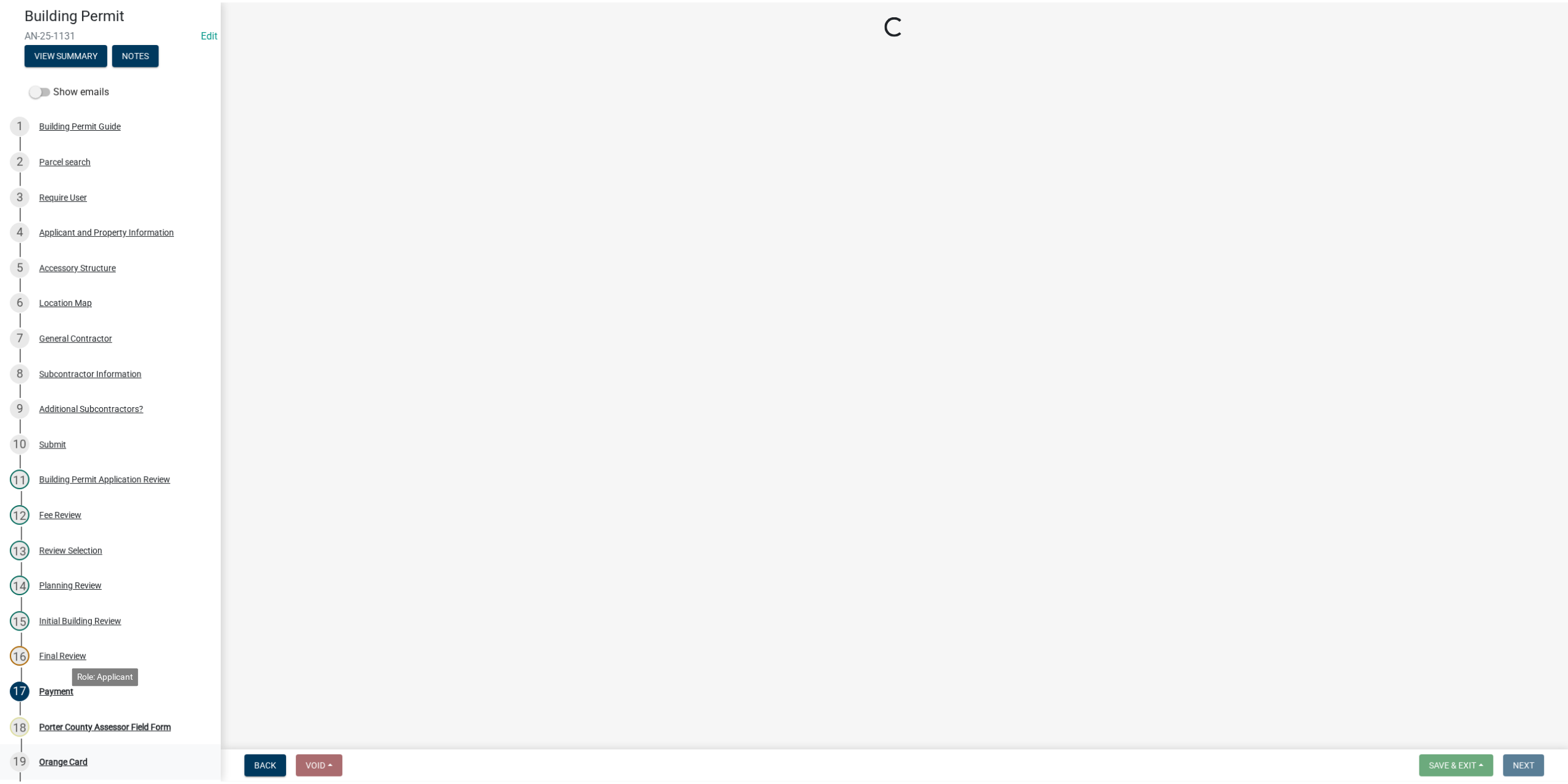
scroll to position [185, 0]
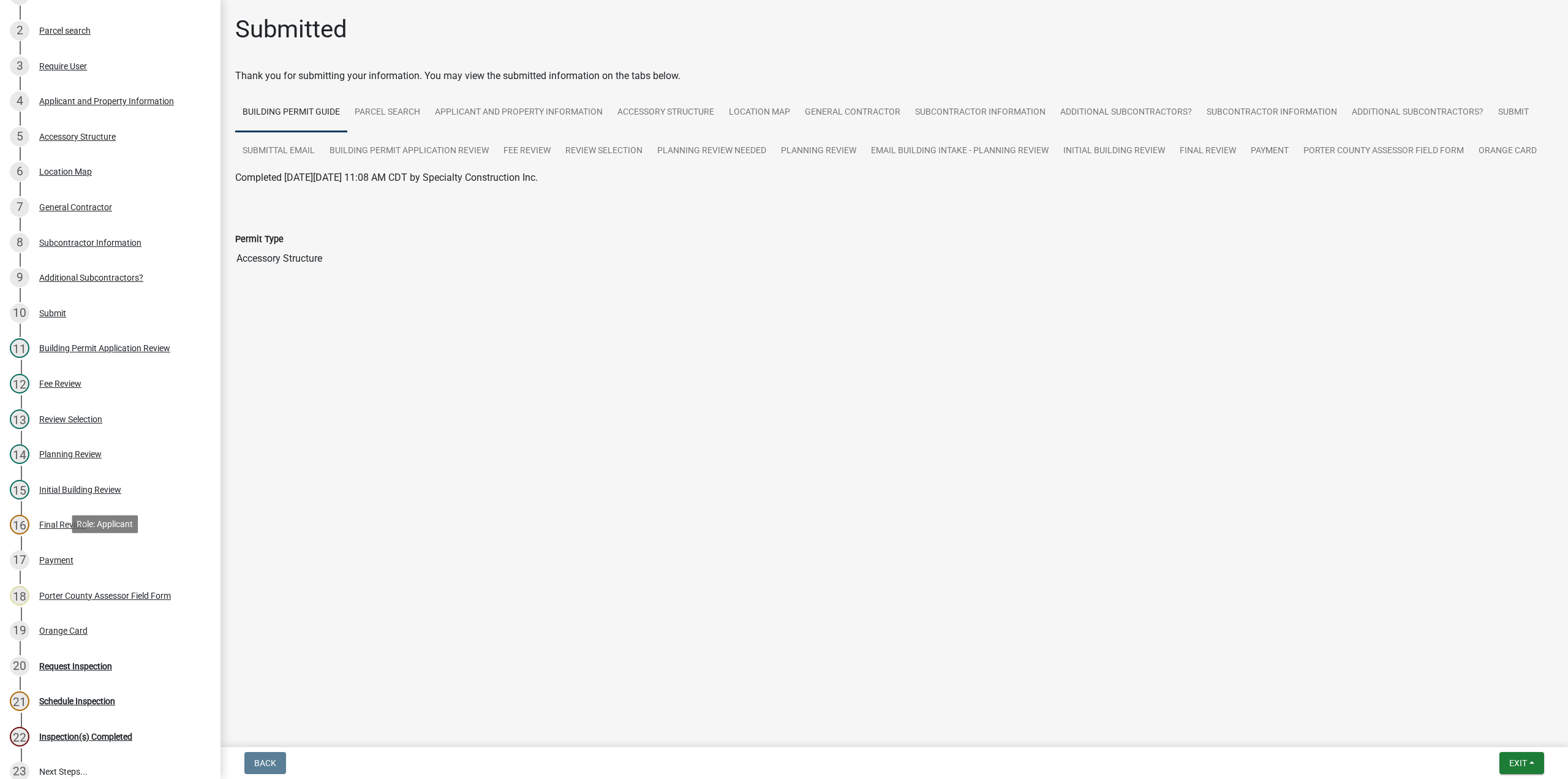
click at [60, 558] on div "Payment" at bounding box center [56, 559] width 34 height 8
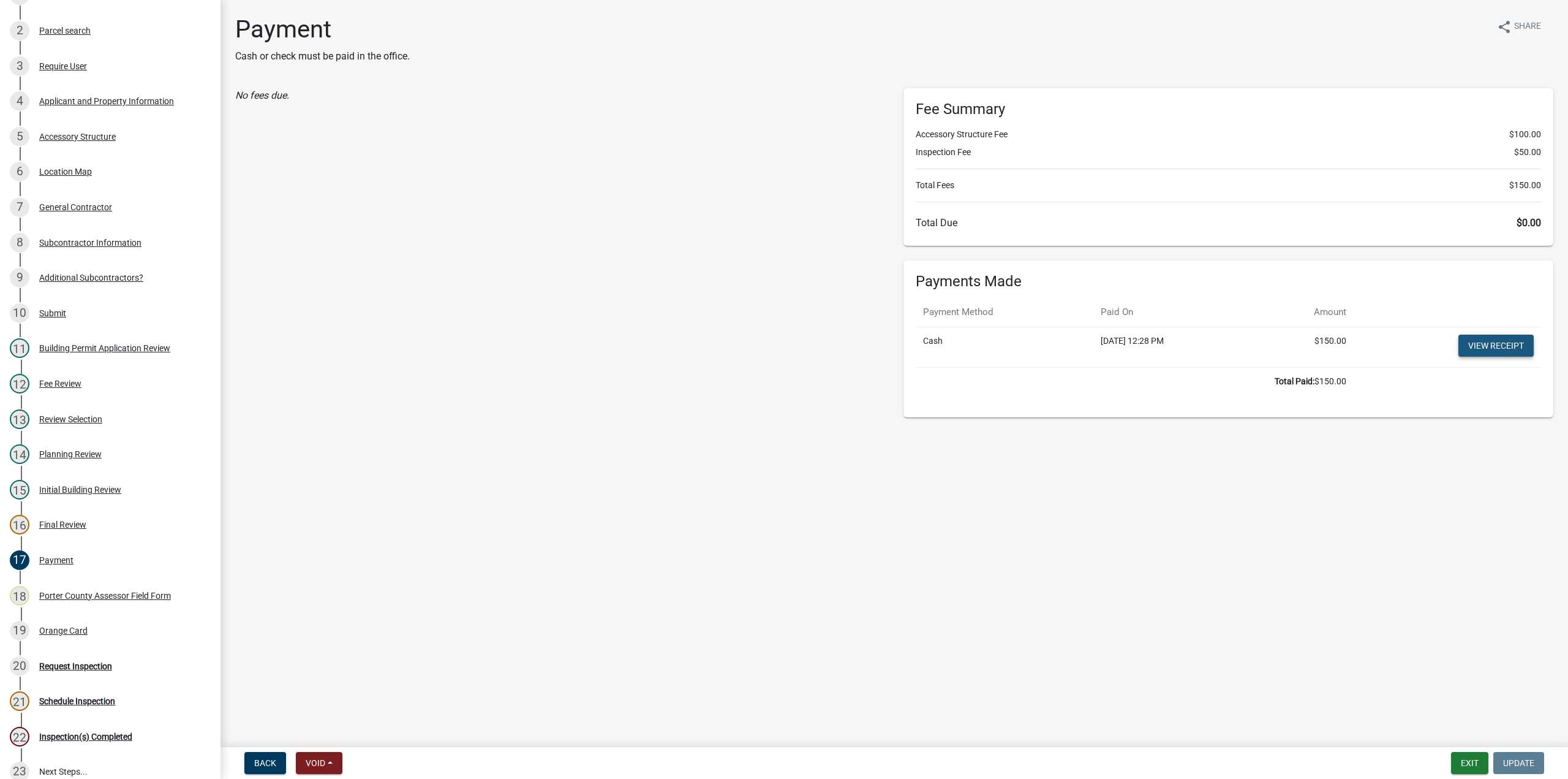
click at [1502, 346] on link "View receipt" at bounding box center [1495, 345] width 75 height 22
click at [81, 626] on div "Orange Card" at bounding box center [64, 630] width 49 height 8
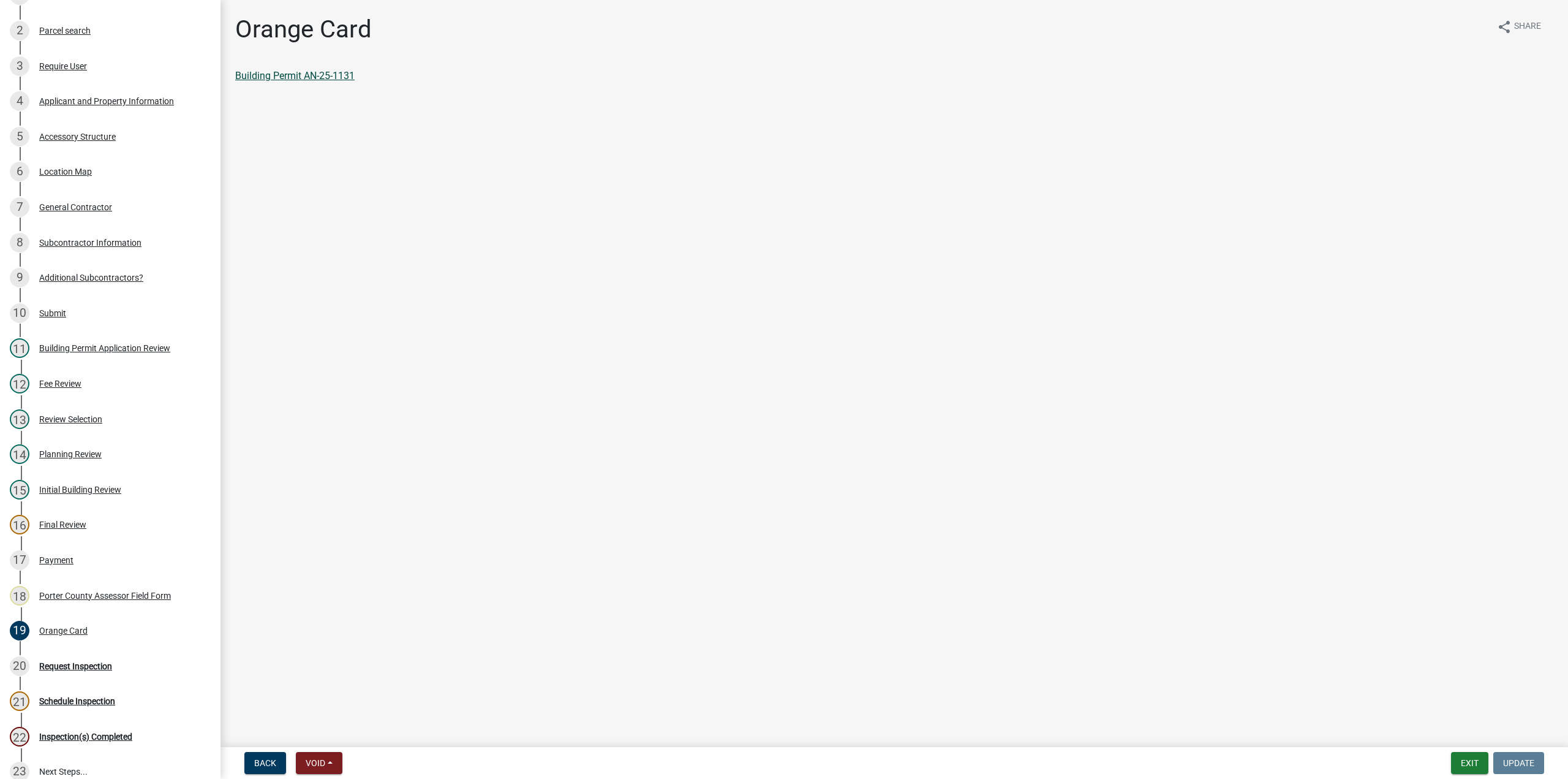
click at [324, 74] on link "Building Permit AN-25-1131" at bounding box center [295, 75] width 119 height 11
click at [1460, 763] on button "Exit" at bounding box center [1469, 762] width 37 height 22
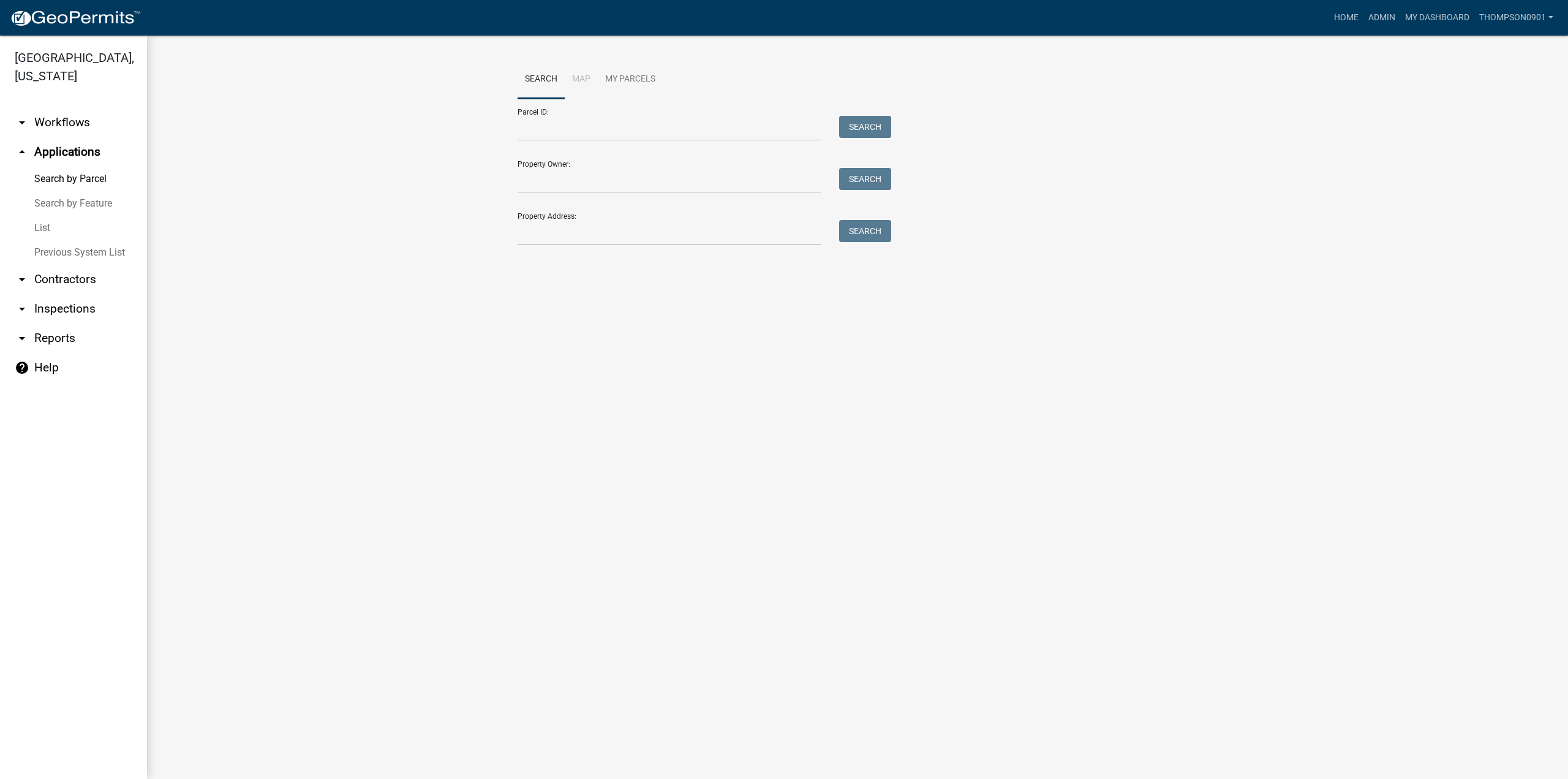
click at [46, 216] on link "List" at bounding box center [73, 228] width 147 height 24
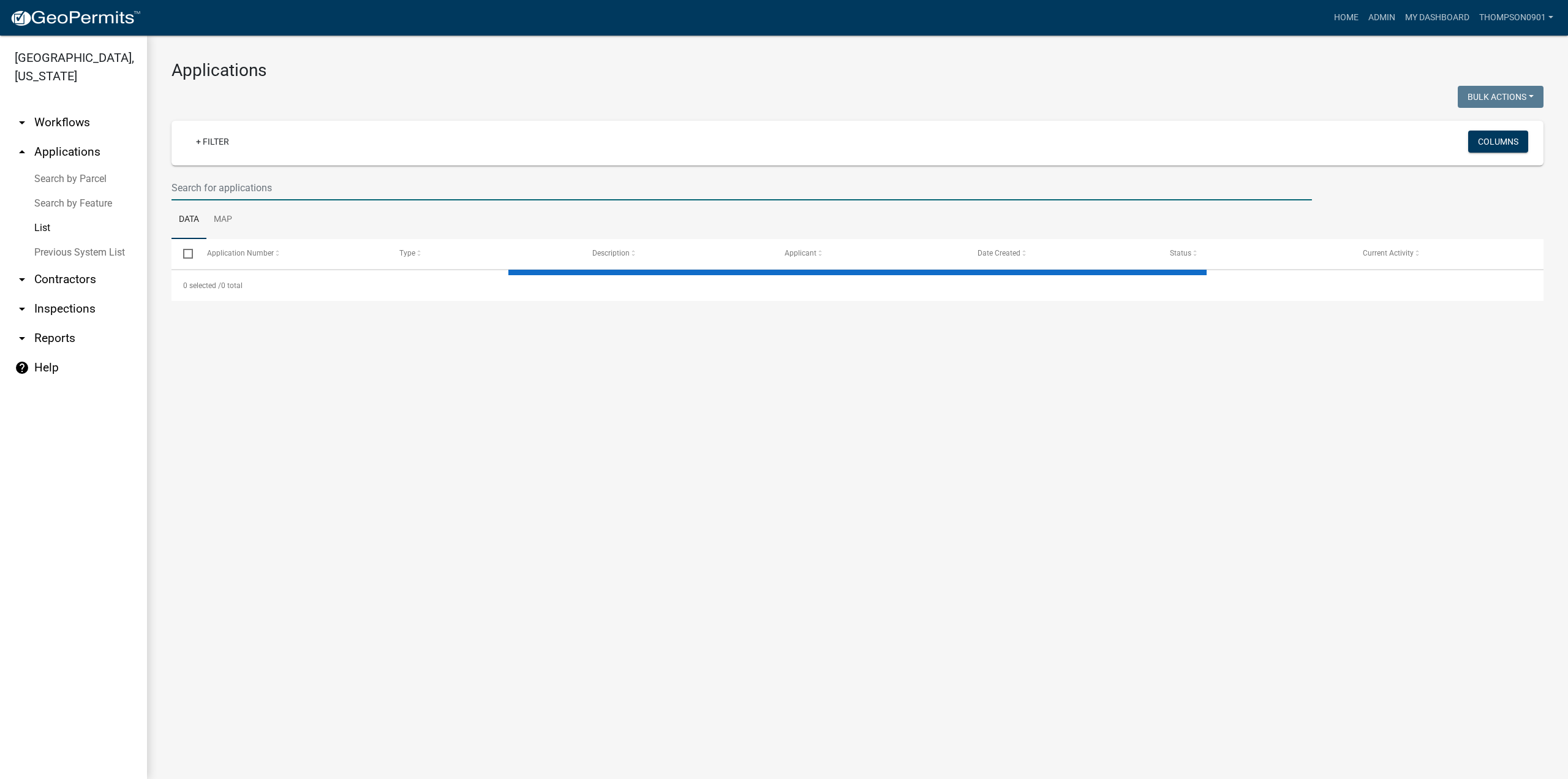
click at [452, 179] on input "text" at bounding box center [741, 188] width 1140 height 25
select select "3: 100"
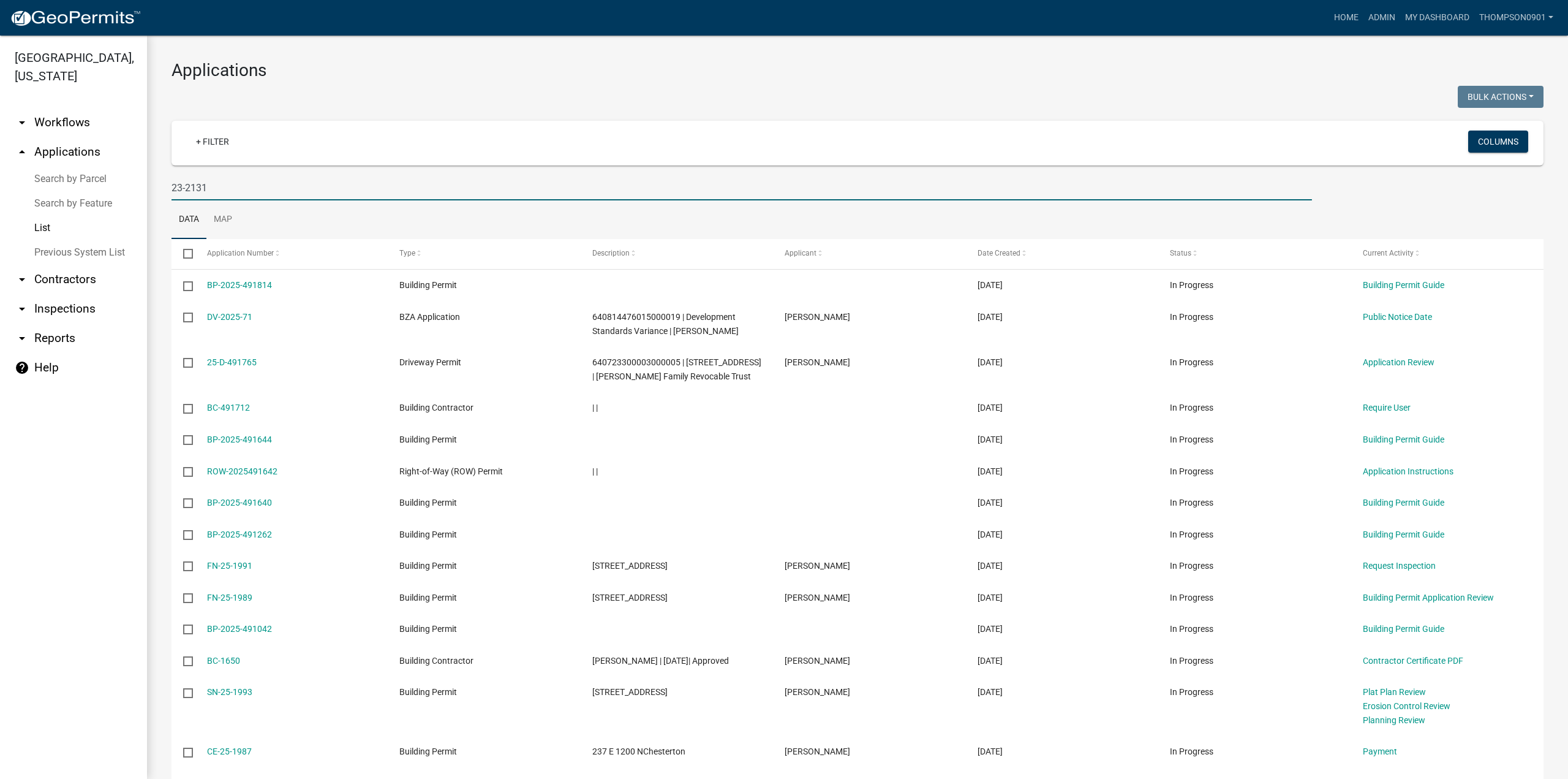
type input "23-2131"
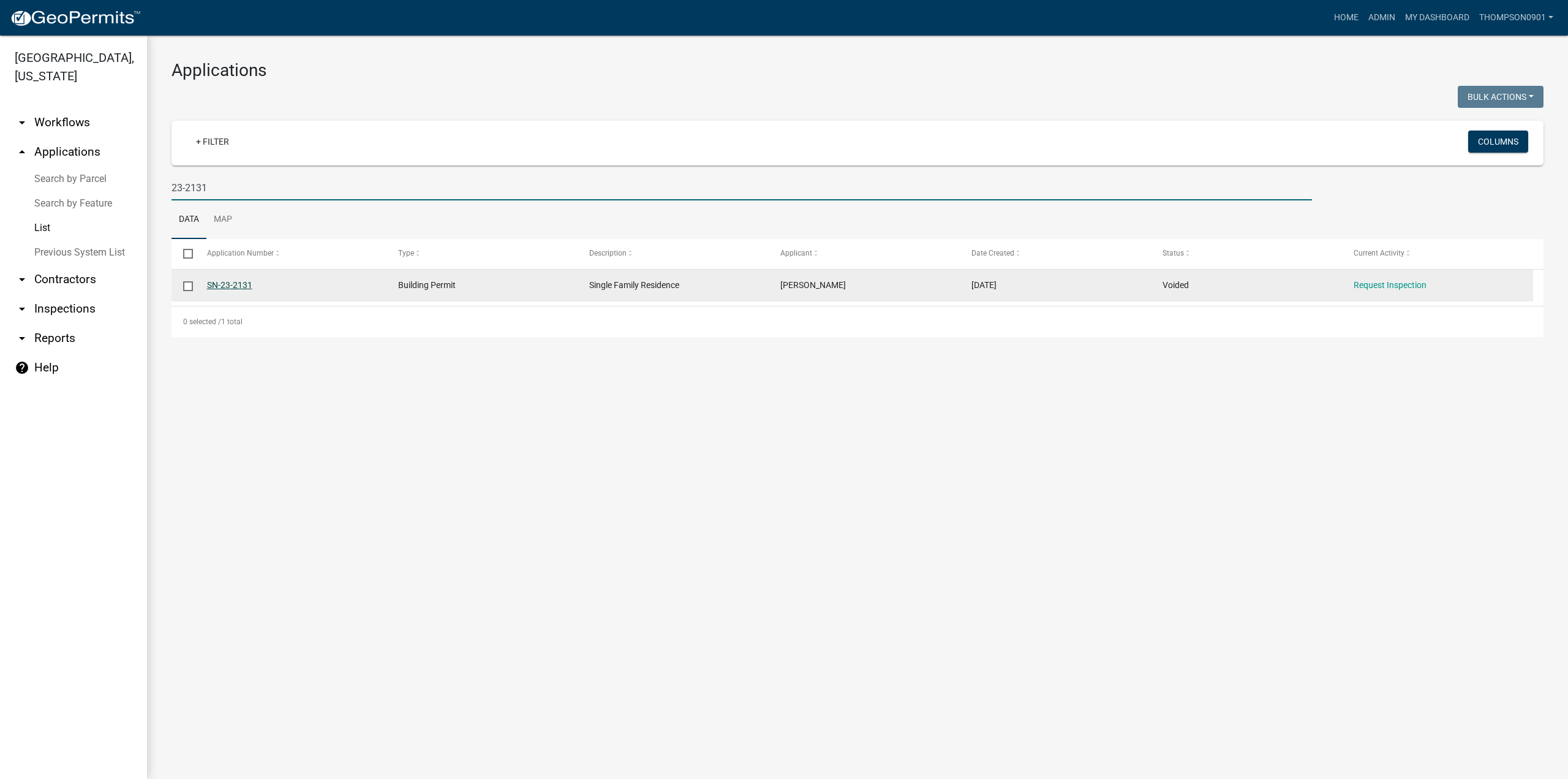
click at [242, 286] on link "SN-23-2131" at bounding box center [229, 284] width 46 height 10
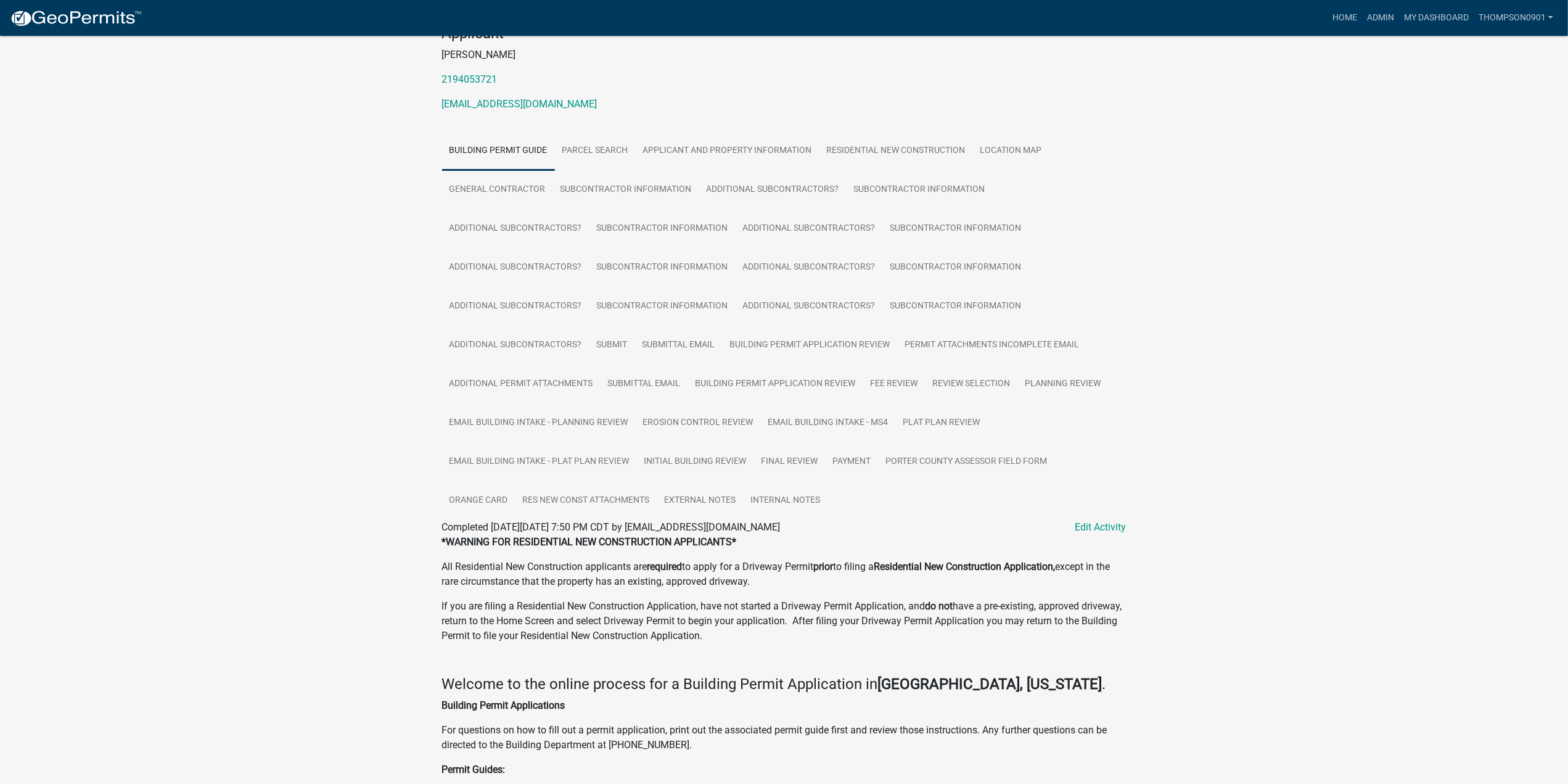
scroll to position [308, 0]
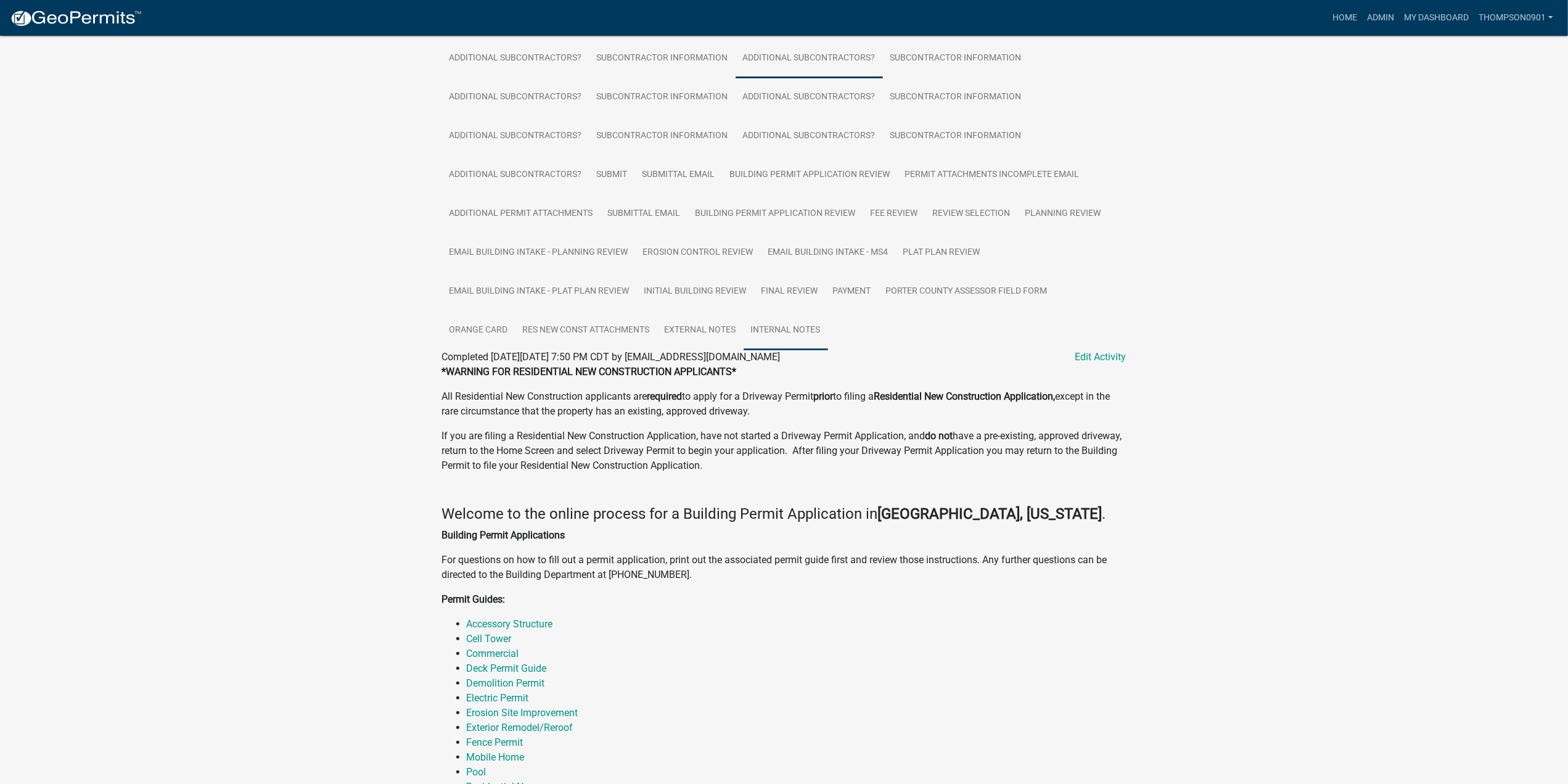
click at [799, 333] on link "Internal Notes" at bounding box center [786, 330] width 84 height 40
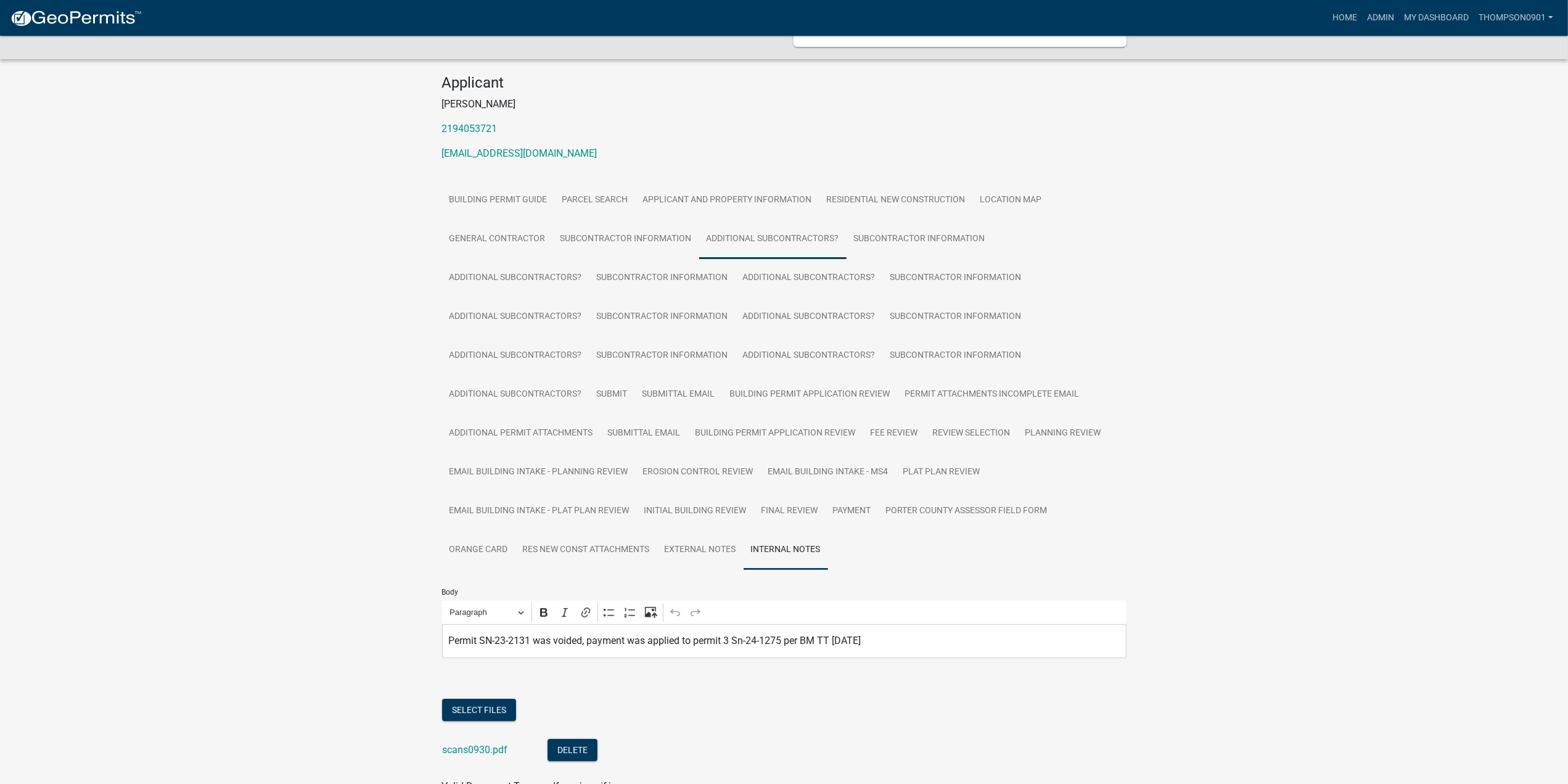
scroll to position [0, 0]
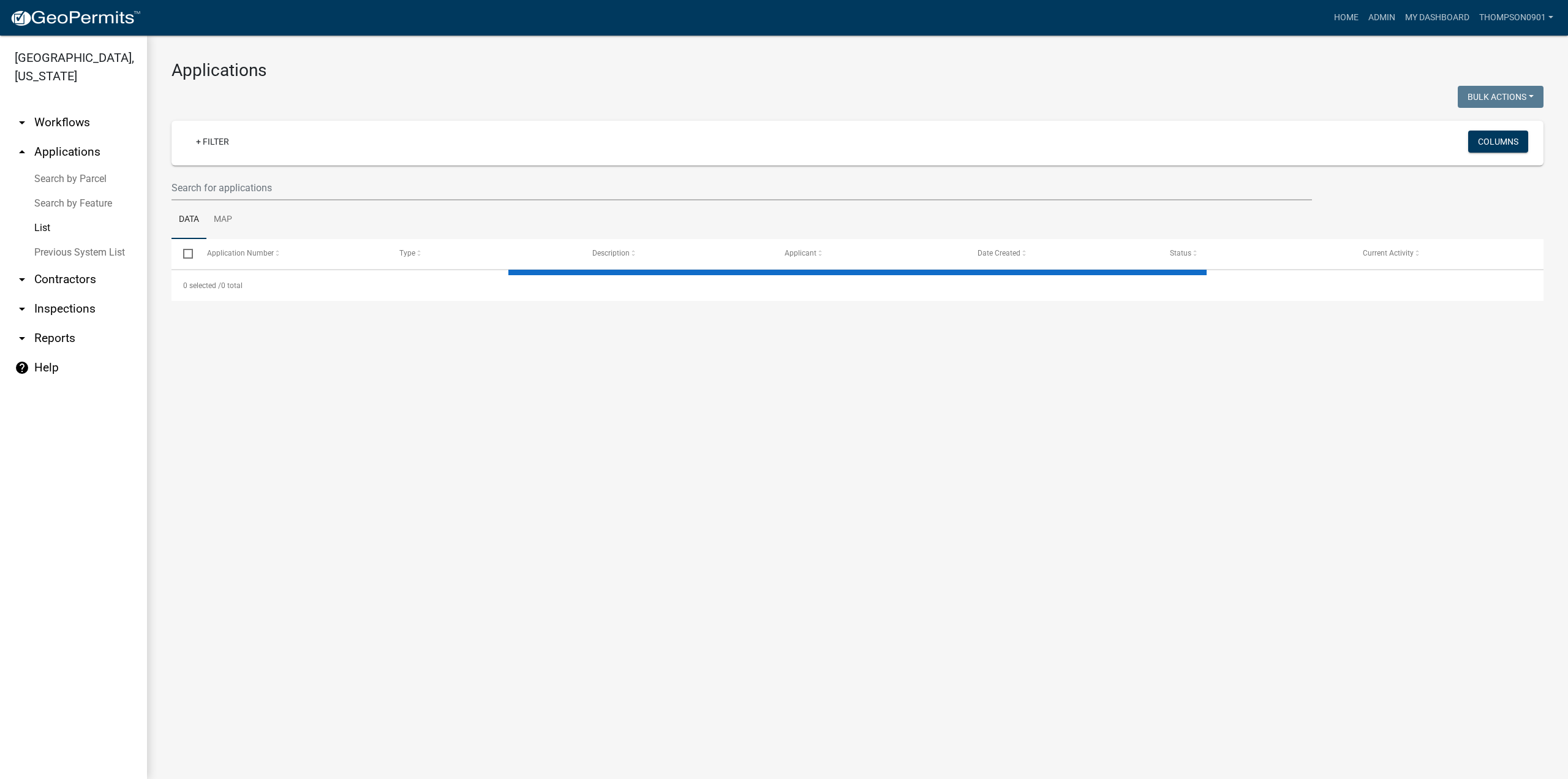
select select "3: 100"
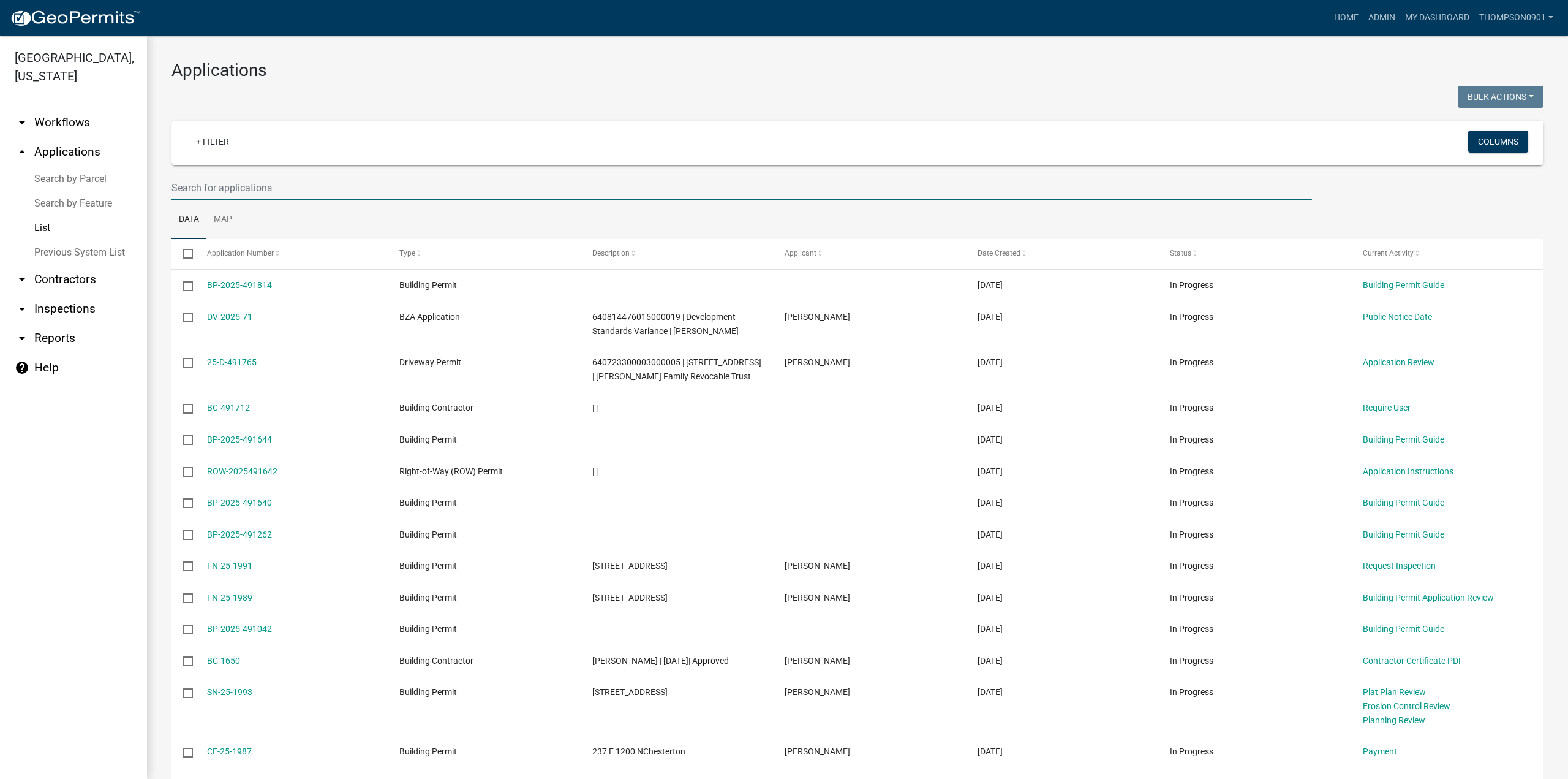
click at [271, 179] on input "text" at bounding box center [741, 188] width 1140 height 25
type input "25-1566"
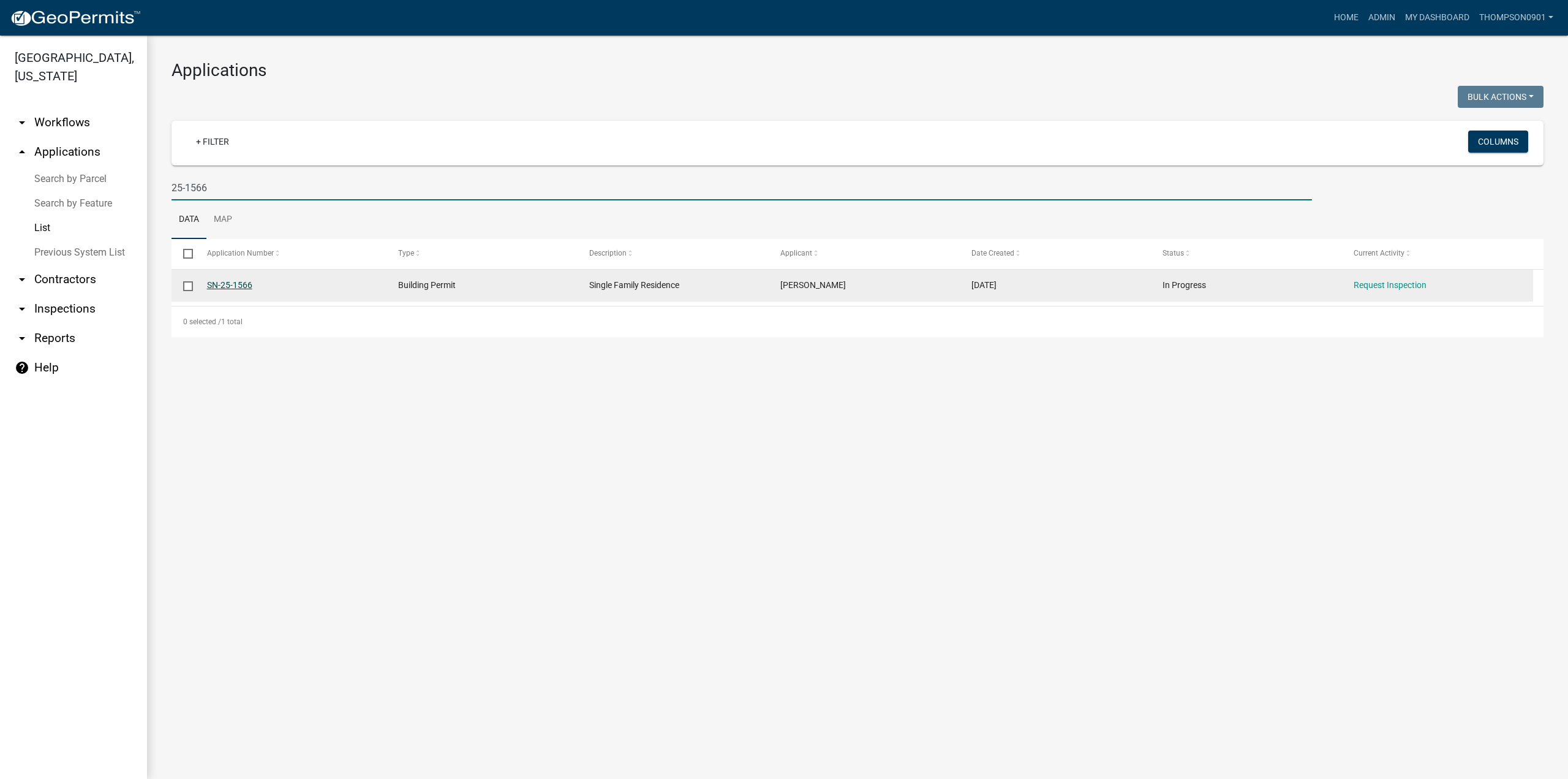
click at [243, 287] on link "SN-25-1566" at bounding box center [229, 284] width 46 height 10
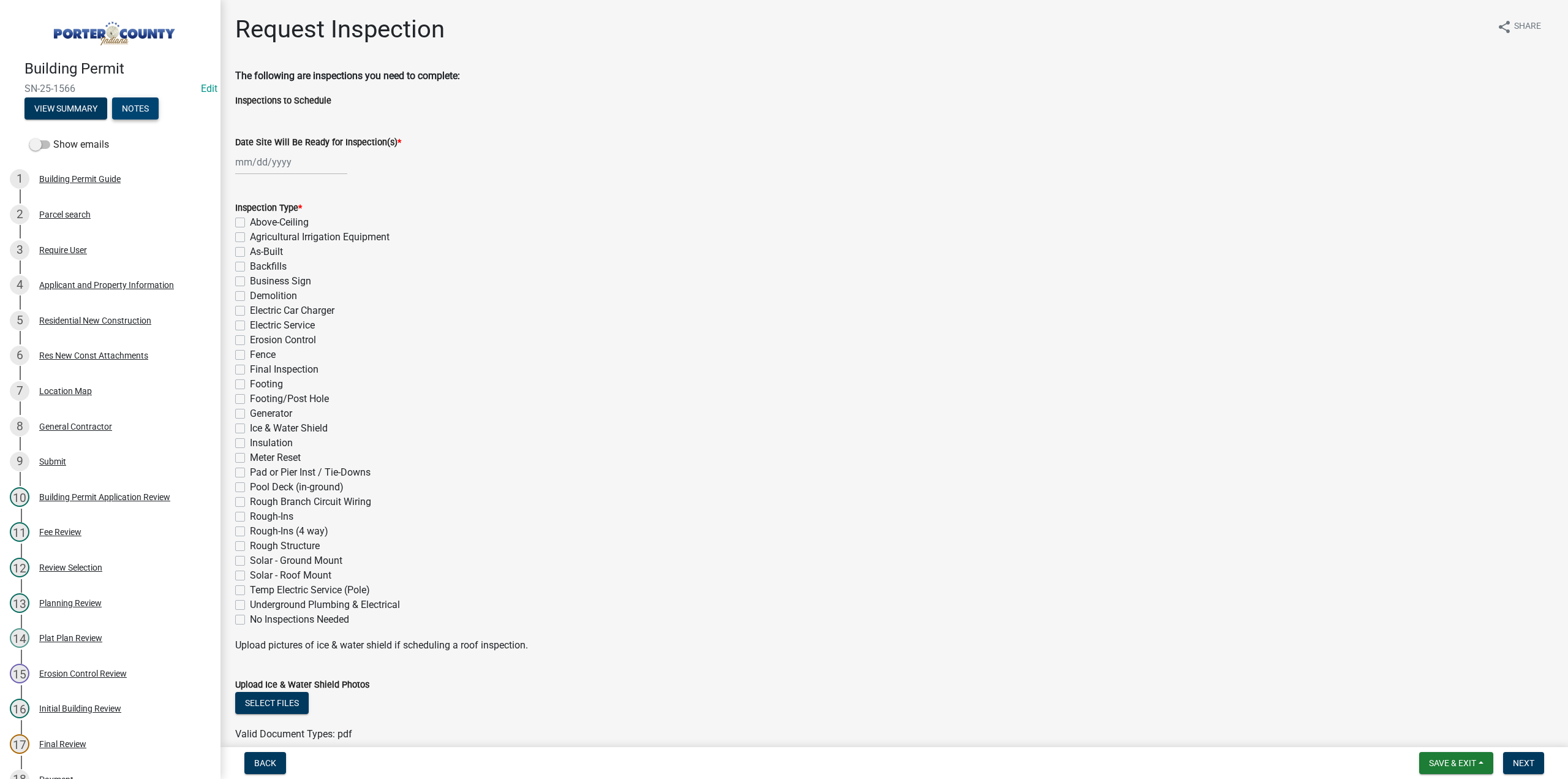
click at [131, 99] on button "Notes" at bounding box center [135, 108] width 46 height 22
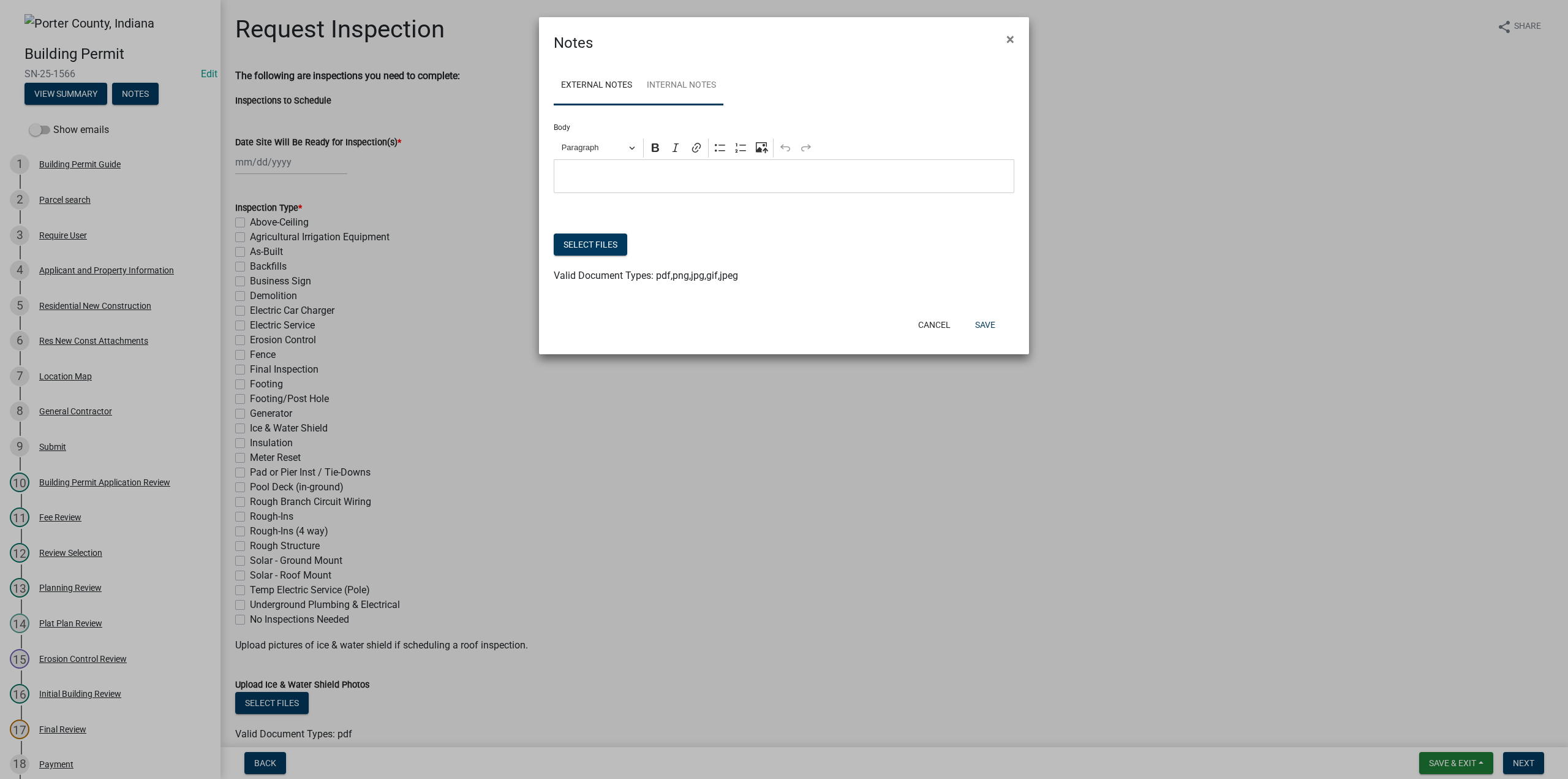
click at [708, 85] on link "Internal Notes" at bounding box center [681, 86] width 84 height 40
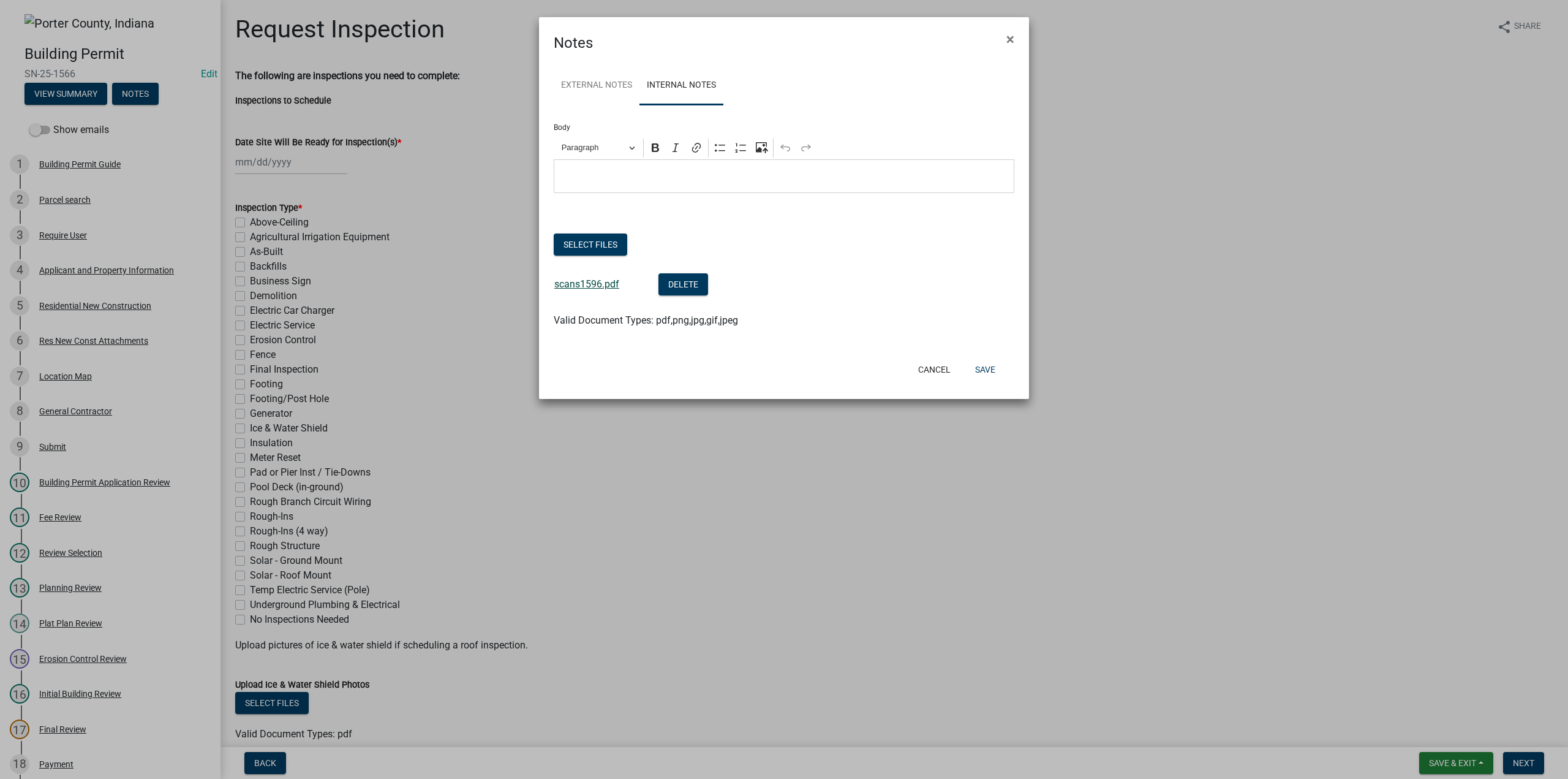
click at [612, 283] on link "scans1596.pdf" at bounding box center [586, 283] width 65 height 11
click at [1006, 40] on button "×" at bounding box center [1010, 39] width 27 height 34
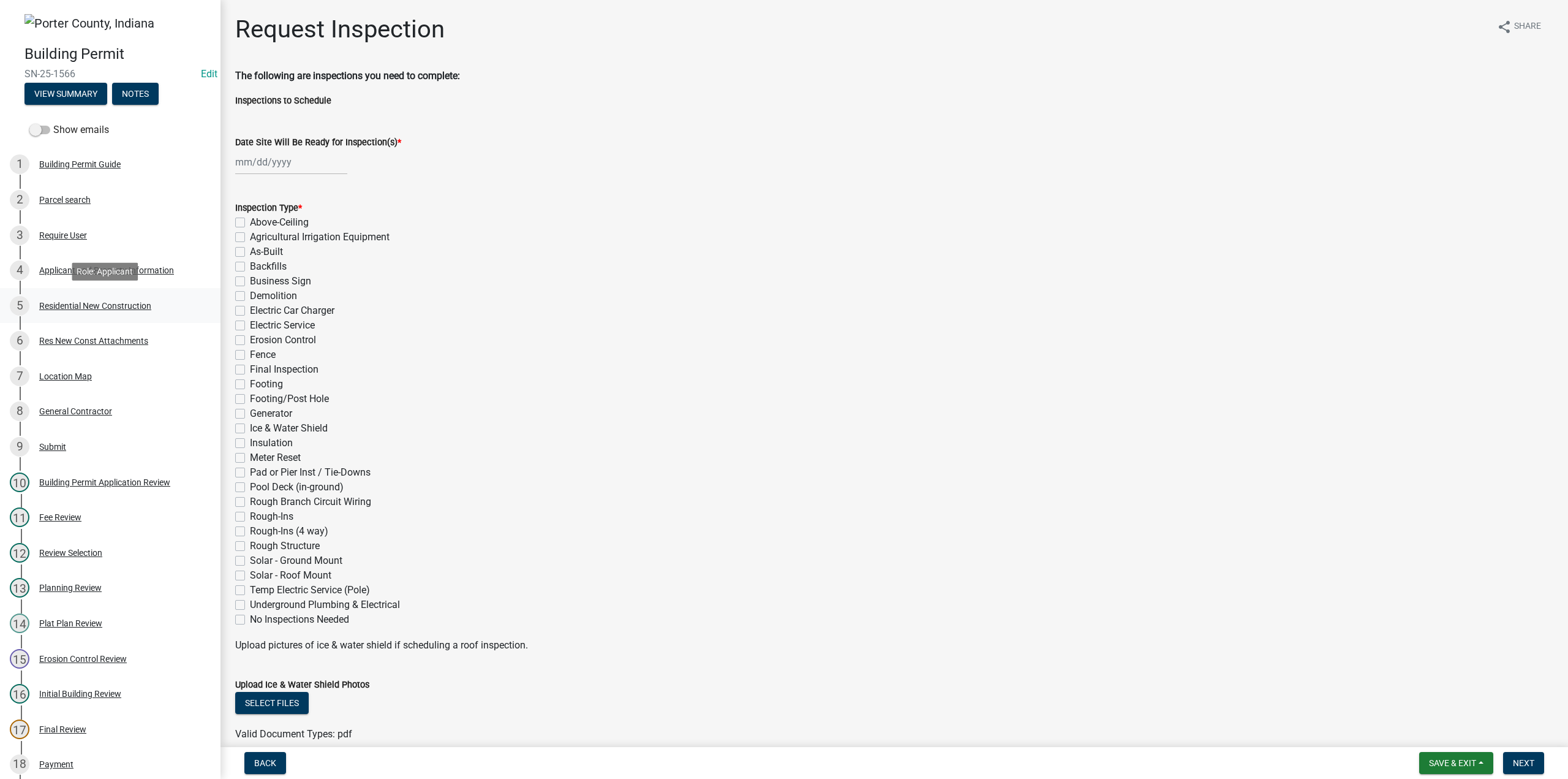
click at [128, 306] on div "Residential New Construction" at bounding box center [96, 306] width 112 height 8
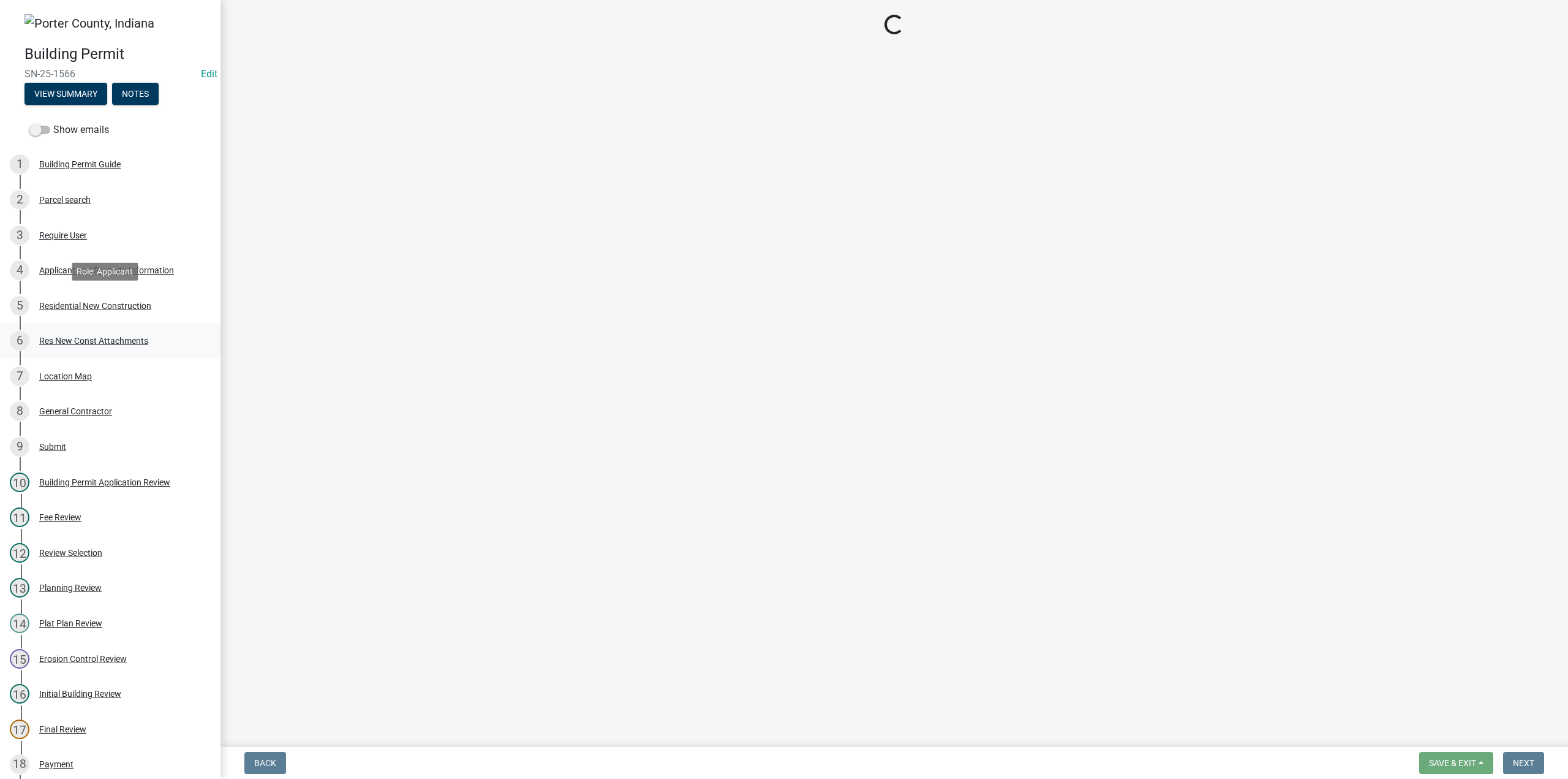
select select "4da9c449-5c2c-48cd-a36d-d108213ca6ba"
select select "61f444c2-0fc1-413e-9948-9a2e89704ff6"
select select "5ba551af-3543-4bb1-864b-48bcd75e9b29"
select select "a7554658-1ff0-4ba4-86bb-30b1109b1a56"
select select "7427f001-d34c-4c58-bf3c-f60178144653"
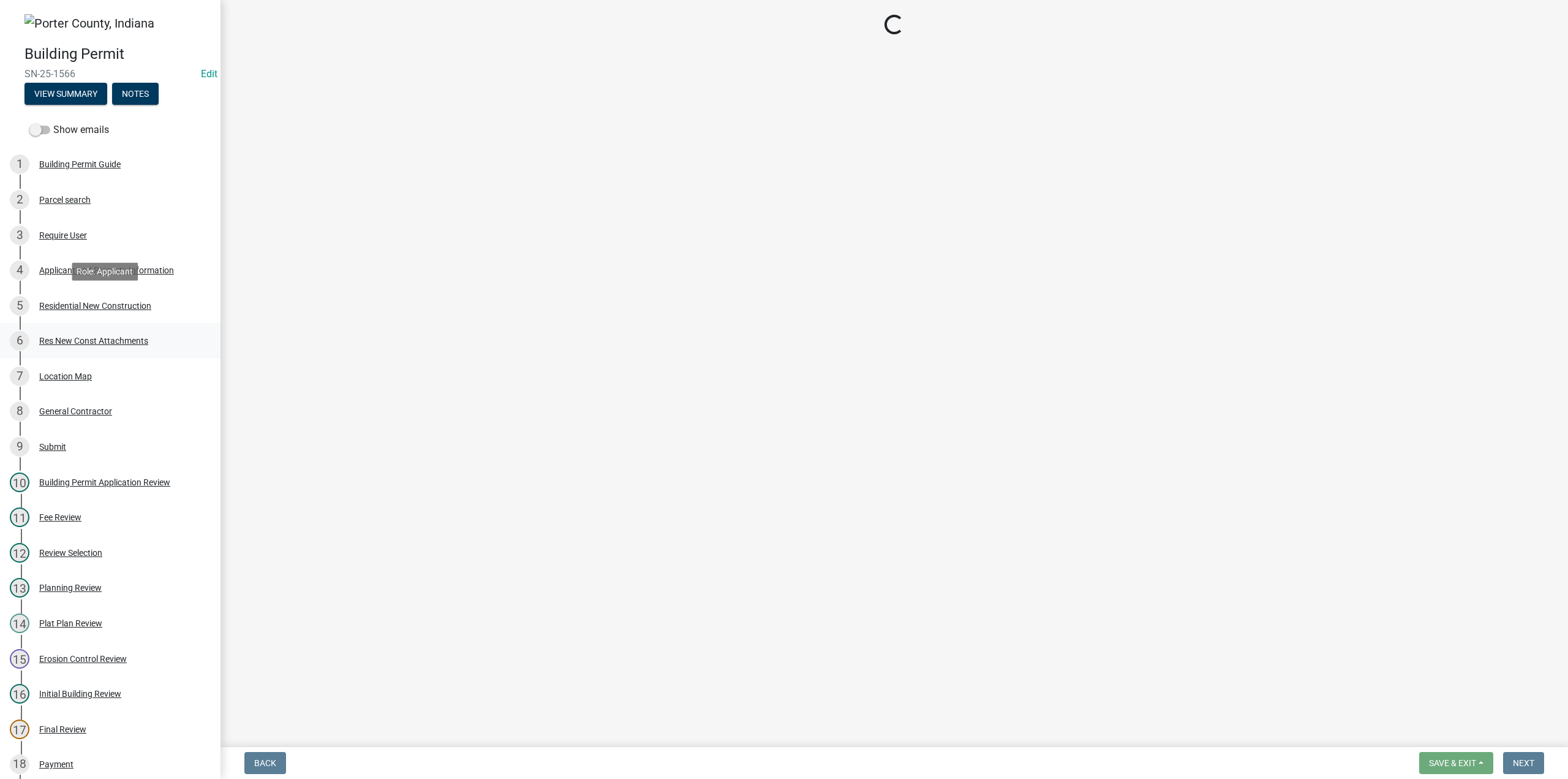
select select "aeb13f5b-f618-4fb0-9457-a1d82e5b0688"
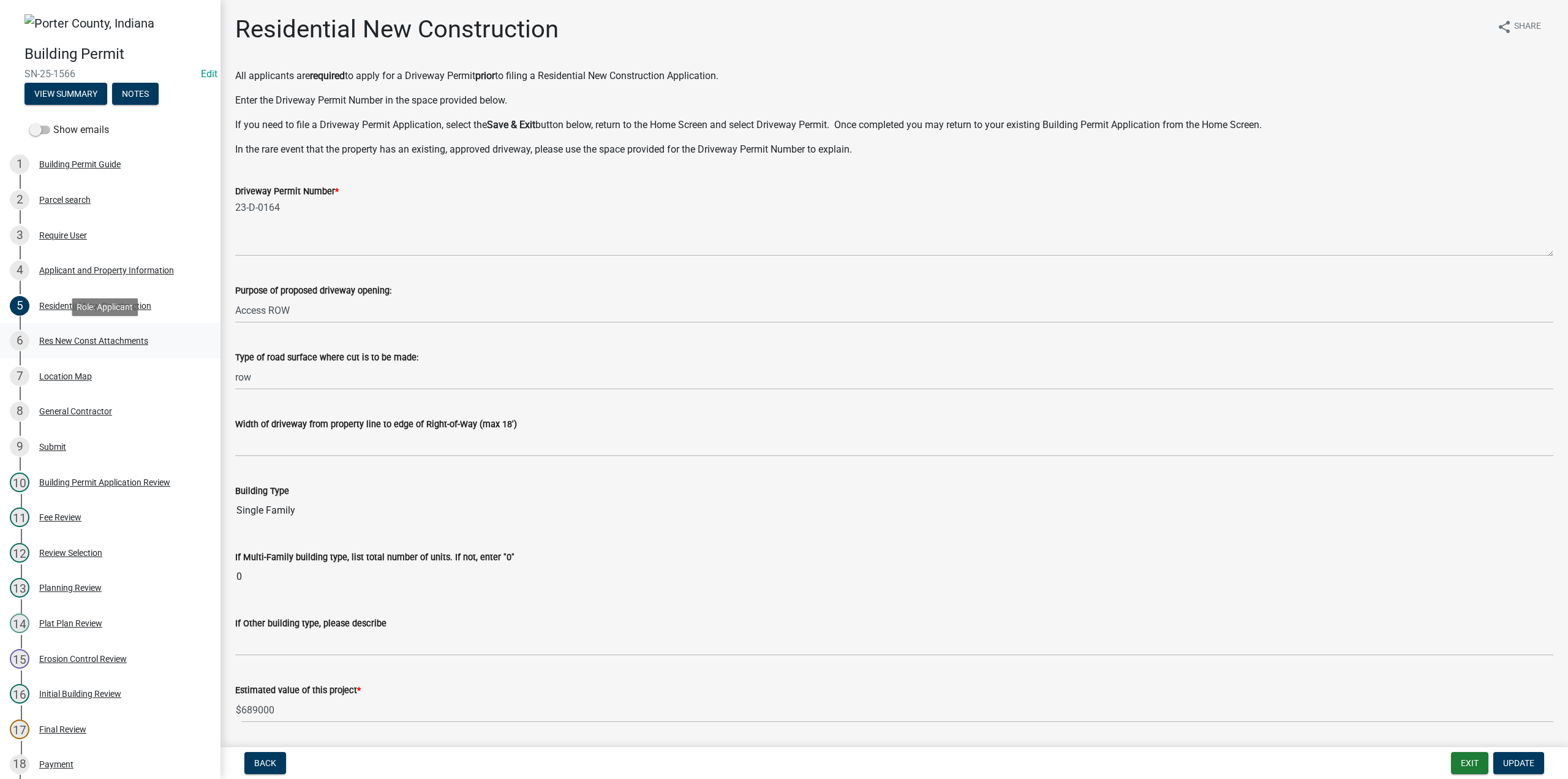
click at [127, 340] on div "Res New Const Attachments" at bounding box center [93, 340] width 109 height 8
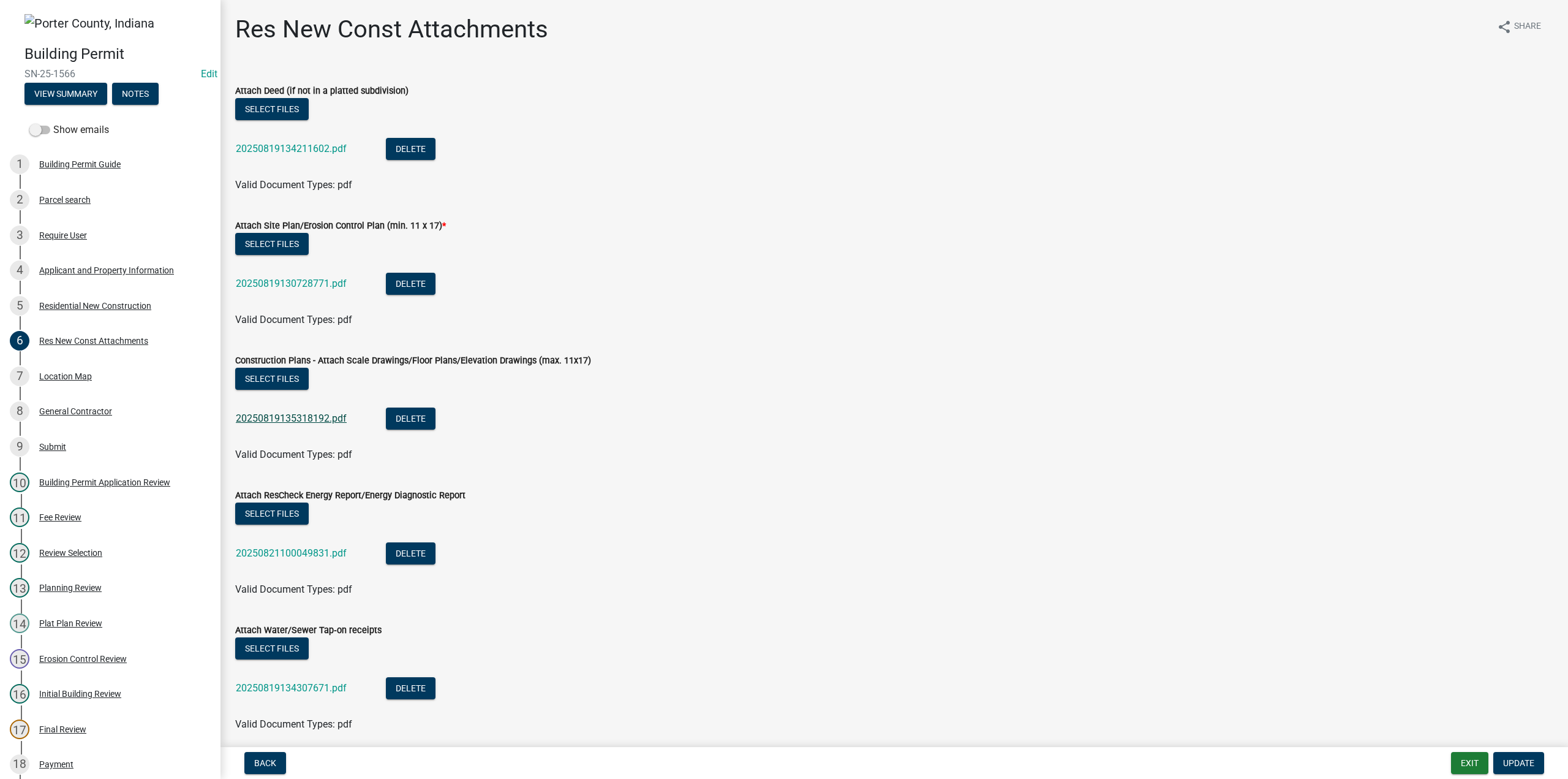
click at [294, 417] on link "20250819135318192.pdf" at bounding box center [291, 418] width 111 height 11
click at [1464, 765] on button "Exit" at bounding box center [1469, 762] width 37 height 22
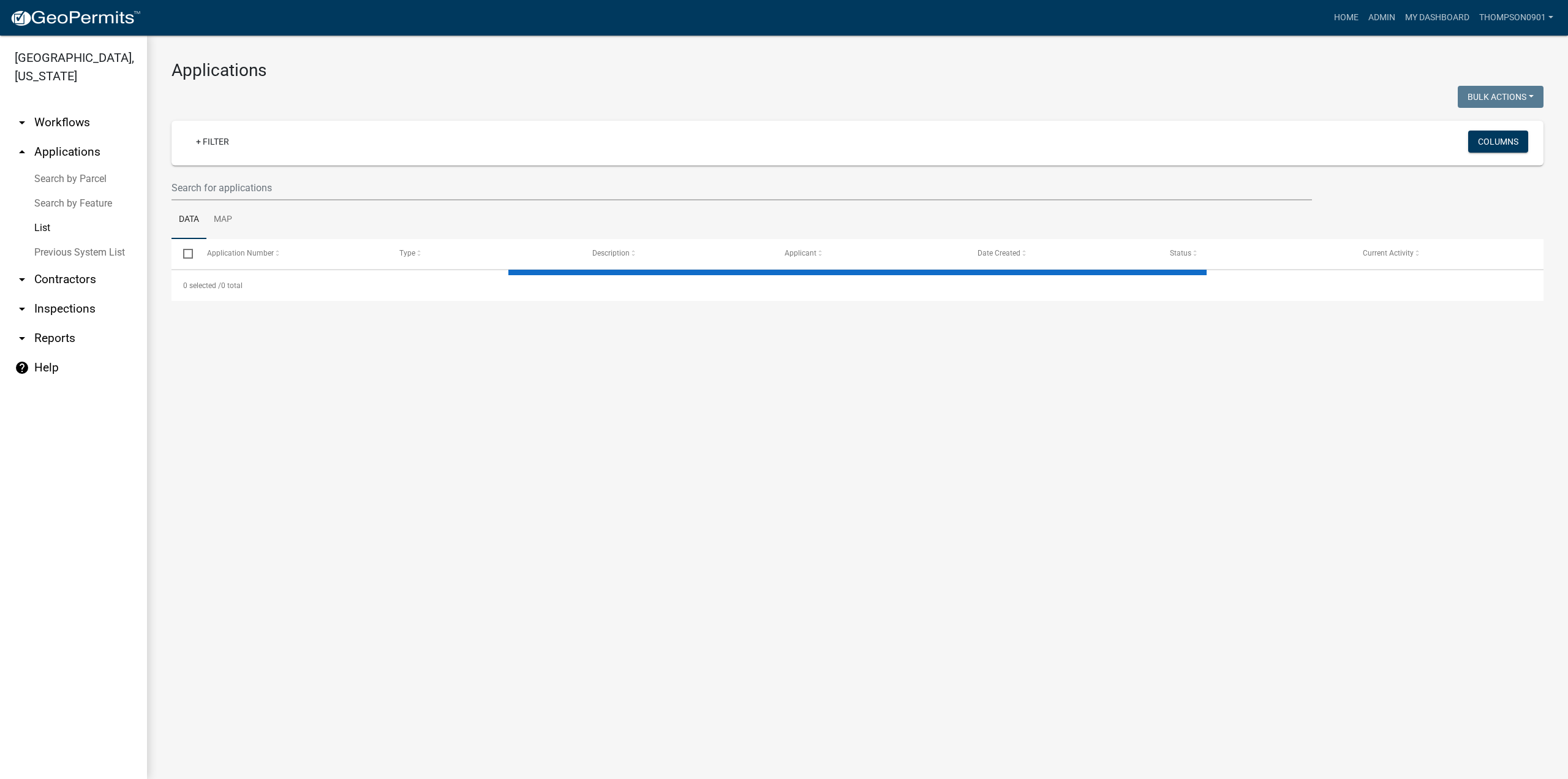
select select "3: 100"
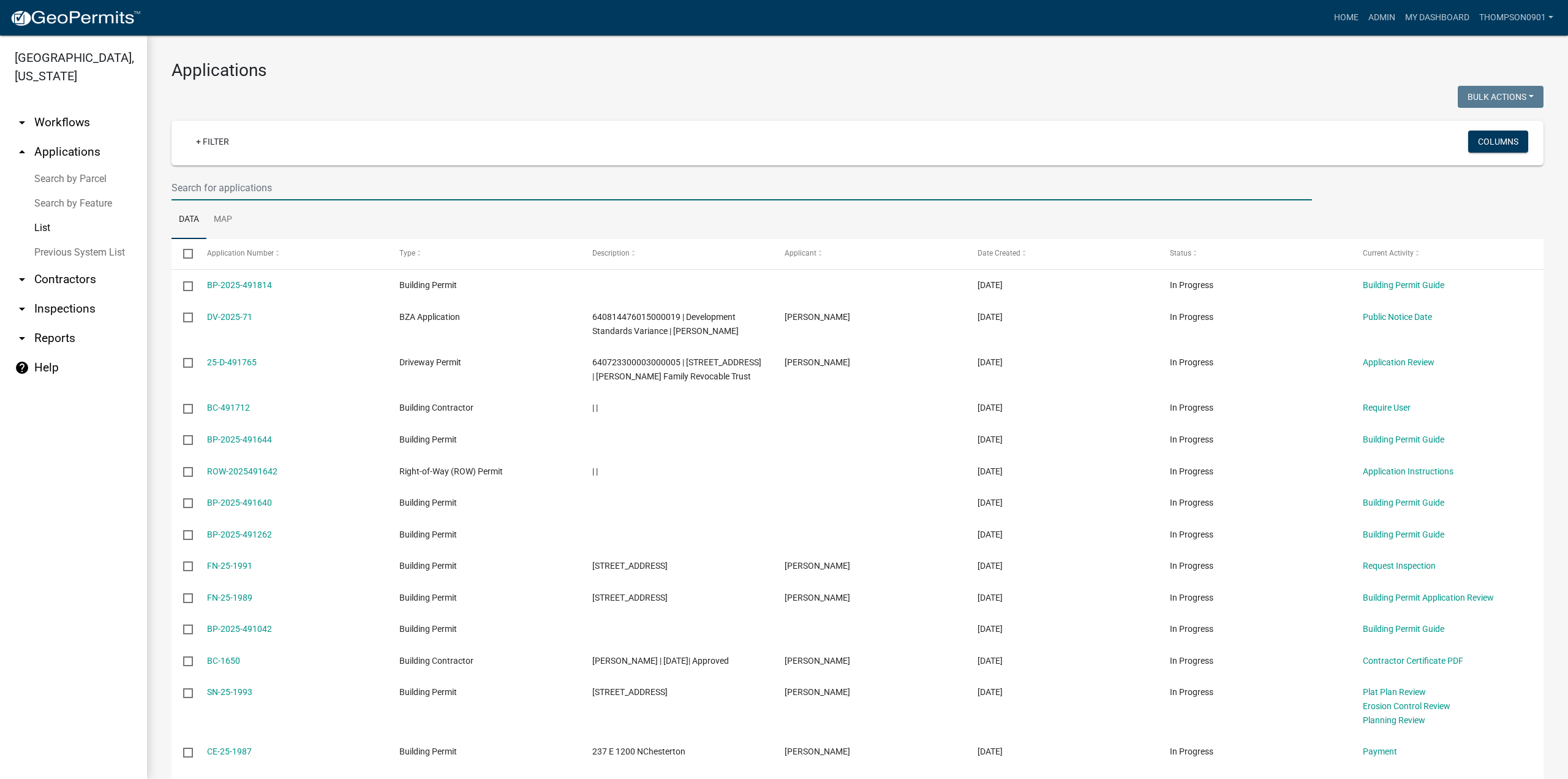
click at [201, 187] on input "text" at bounding box center [741, 188] width 1140 height 25
type input "23-2131"
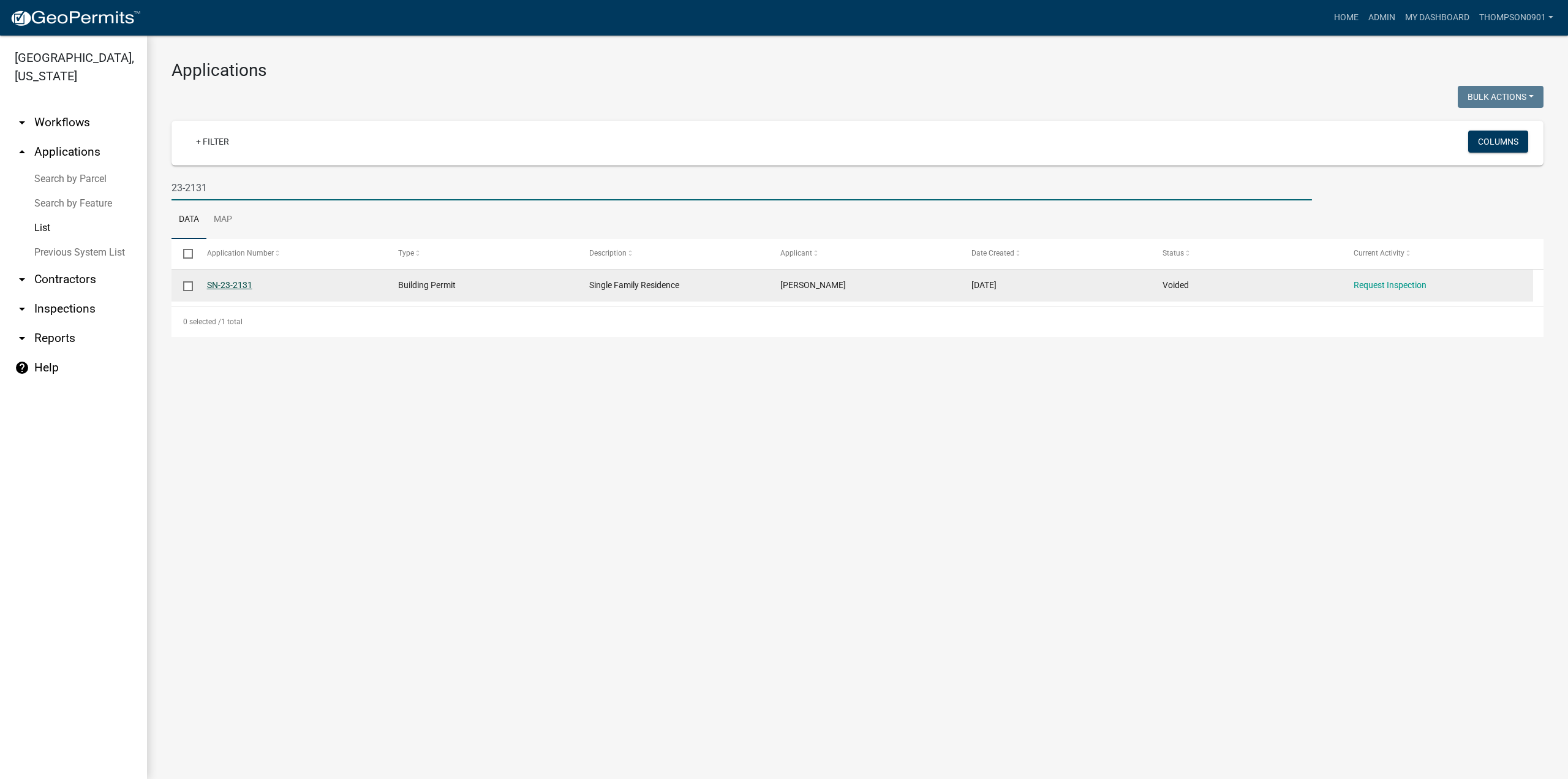
click at [216, 286] on link "SN-23-2131" at bounding box center [229, 284] width 46 height 10
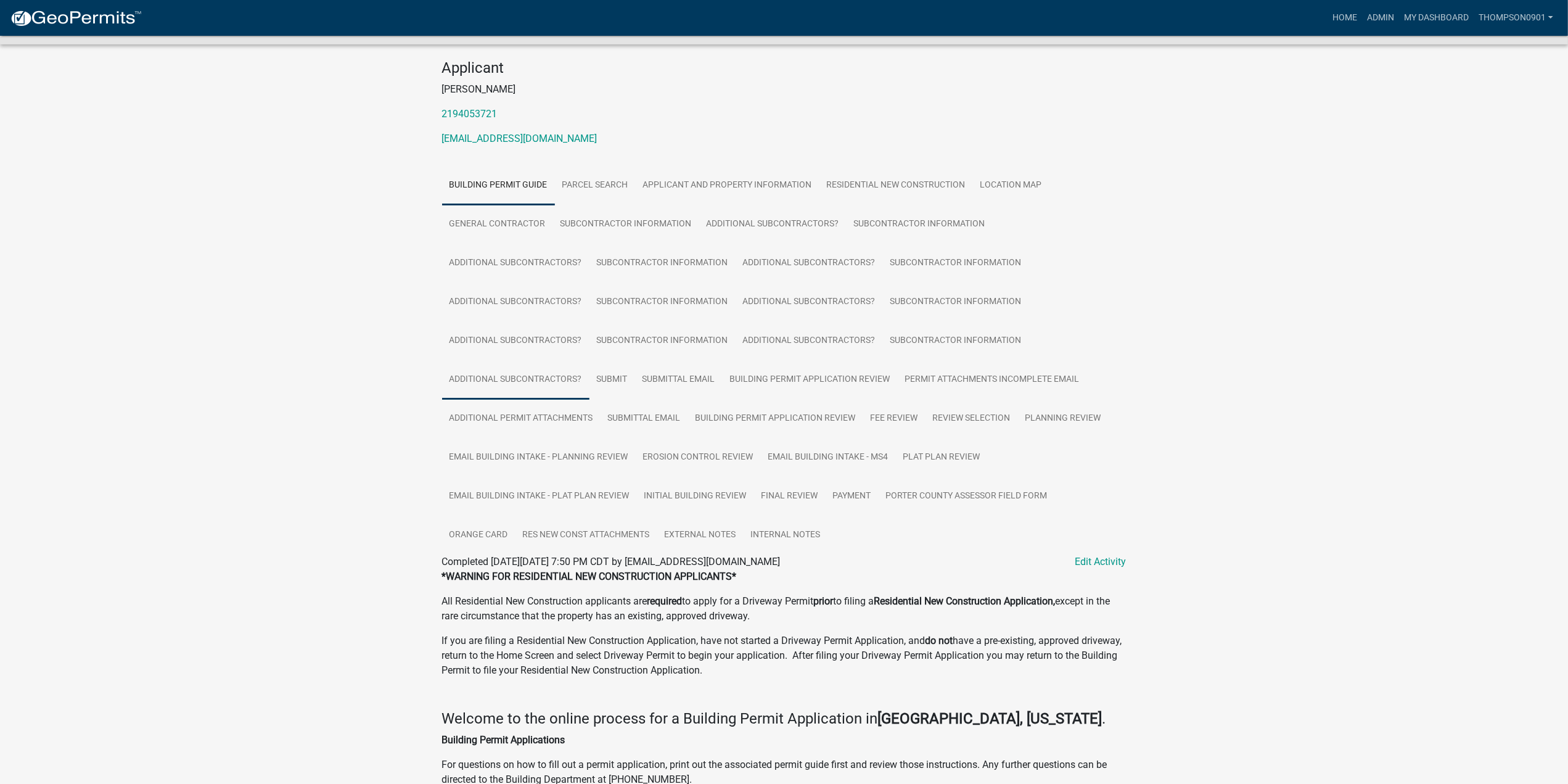
scroll to position [123, 0]
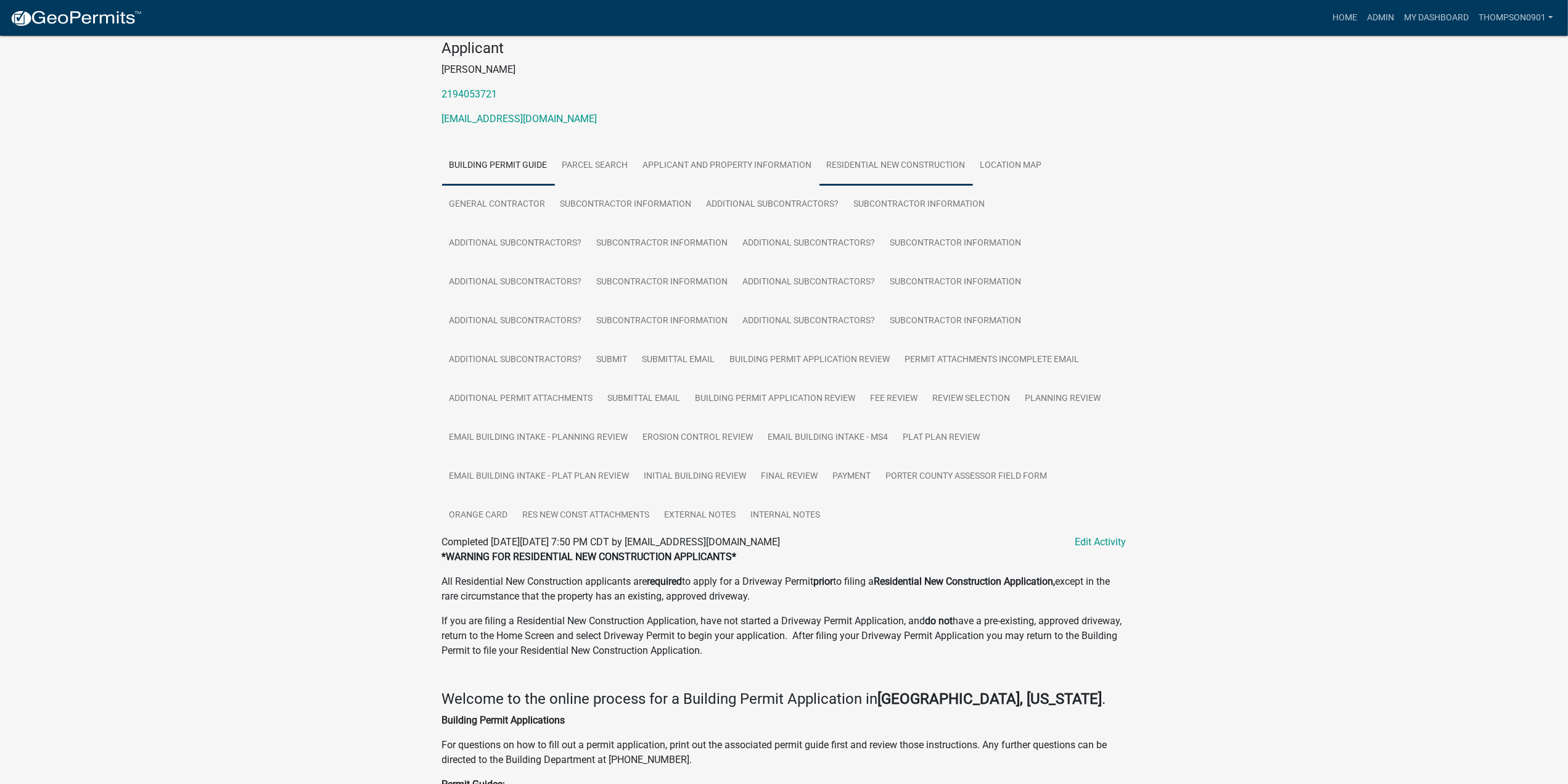
click at [902, 161] on link "Residential New Construction" at bounding box center [896, 166] width 154 height 40
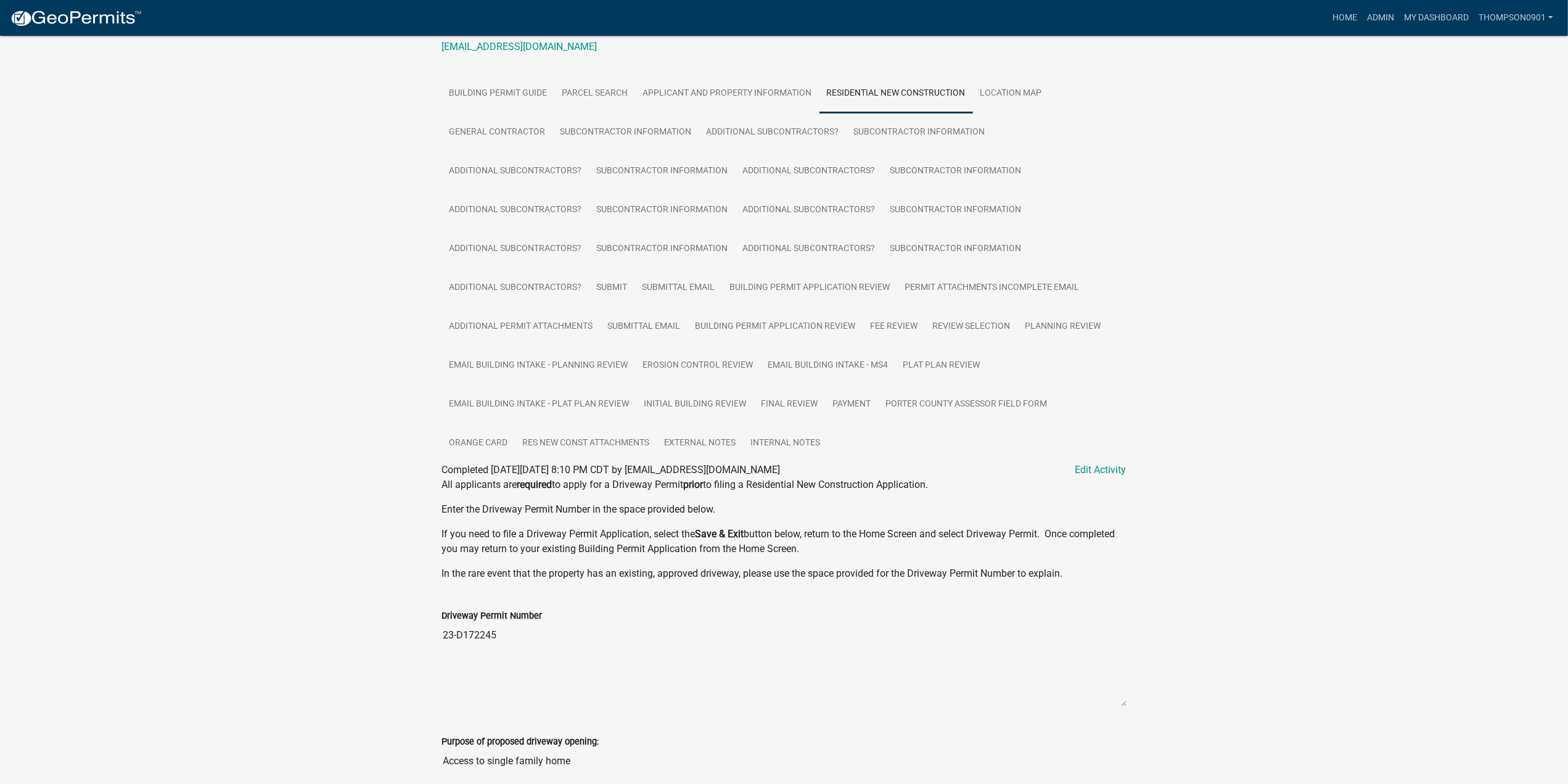
scroll to position [0, 0]
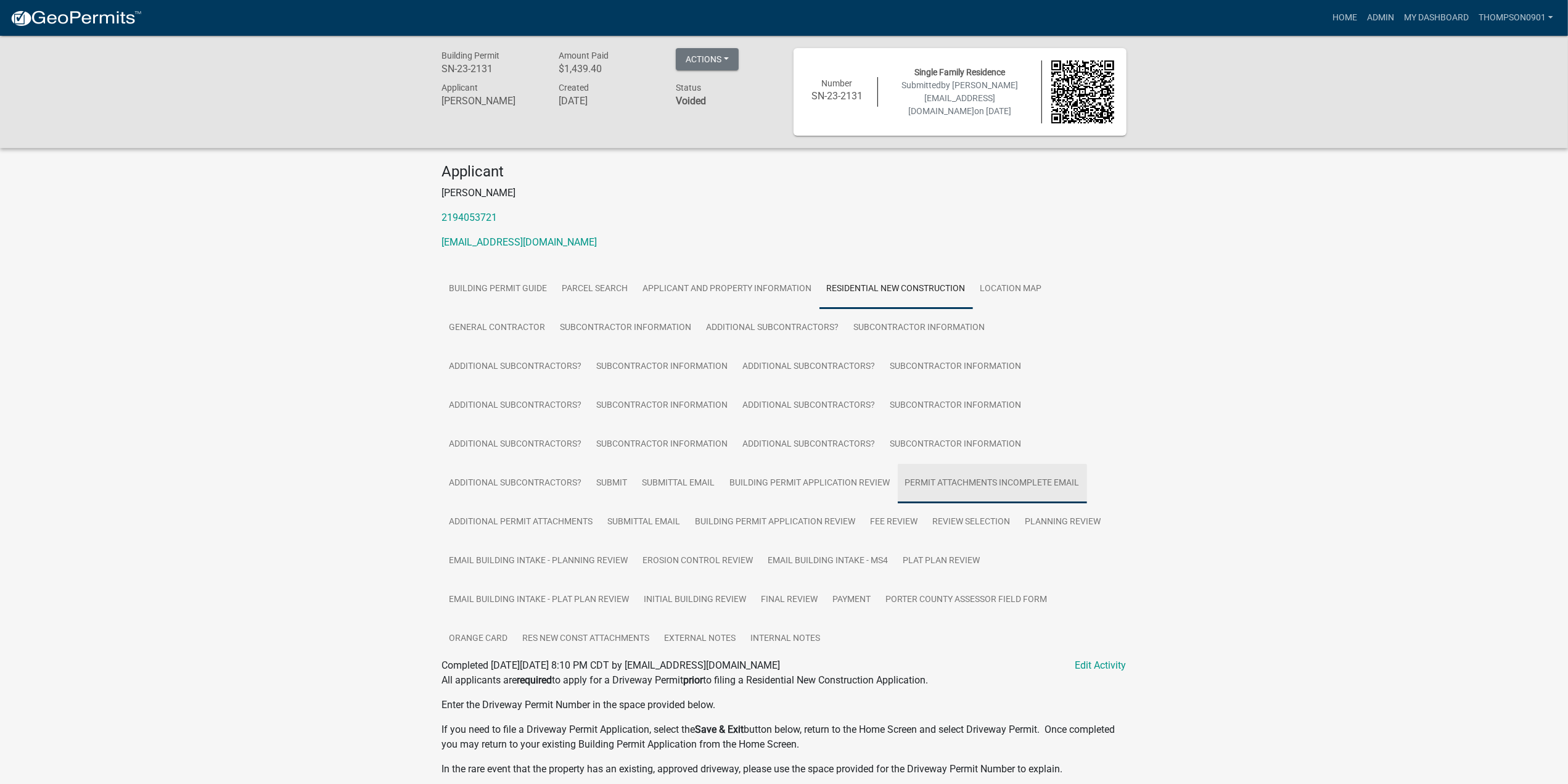
click at [974, 484] on link "Permit Attachments Incomplete Email" at bounding box center [992, 483] width 189 height 40
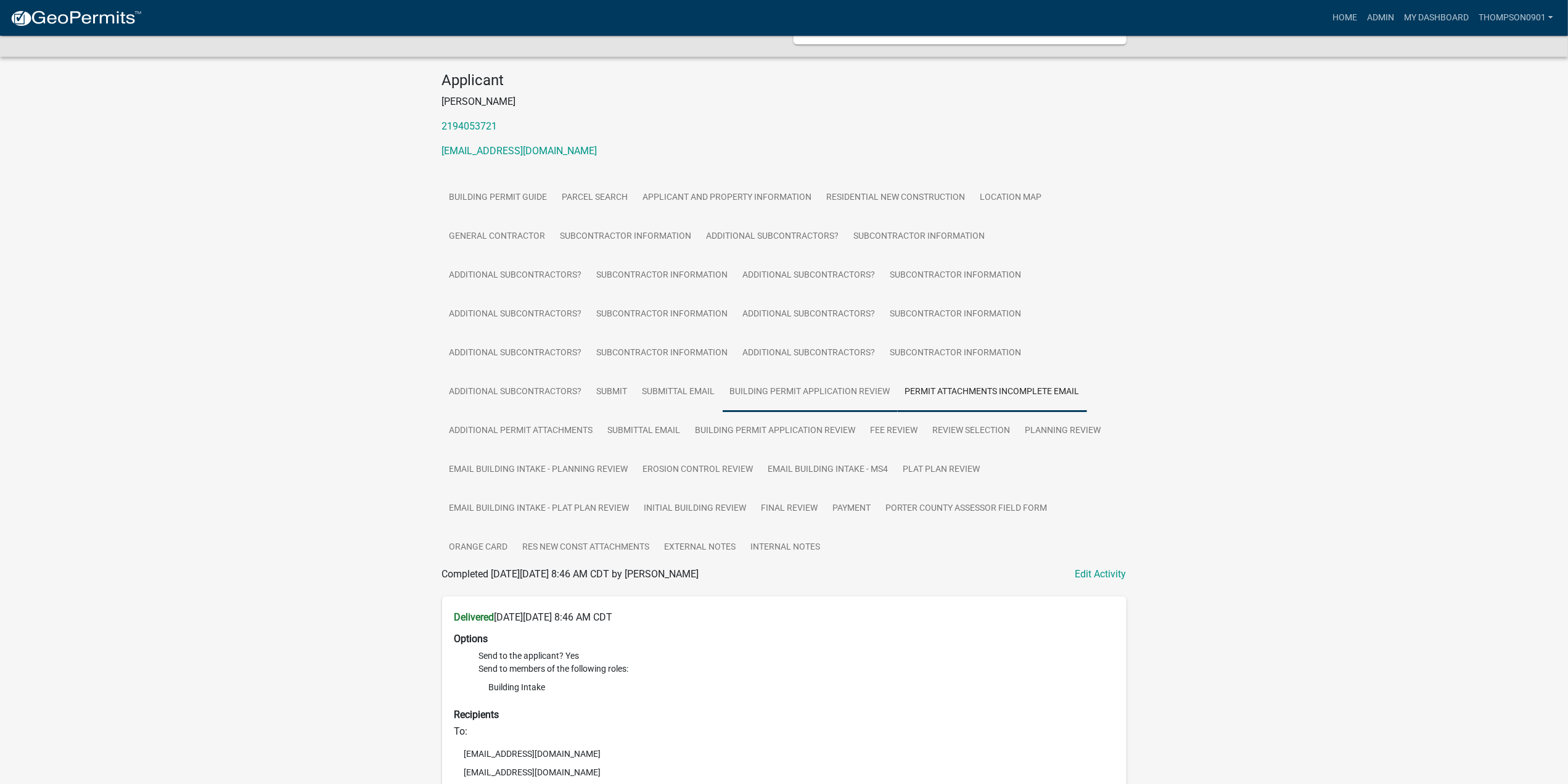
scroll to position [8, 0]
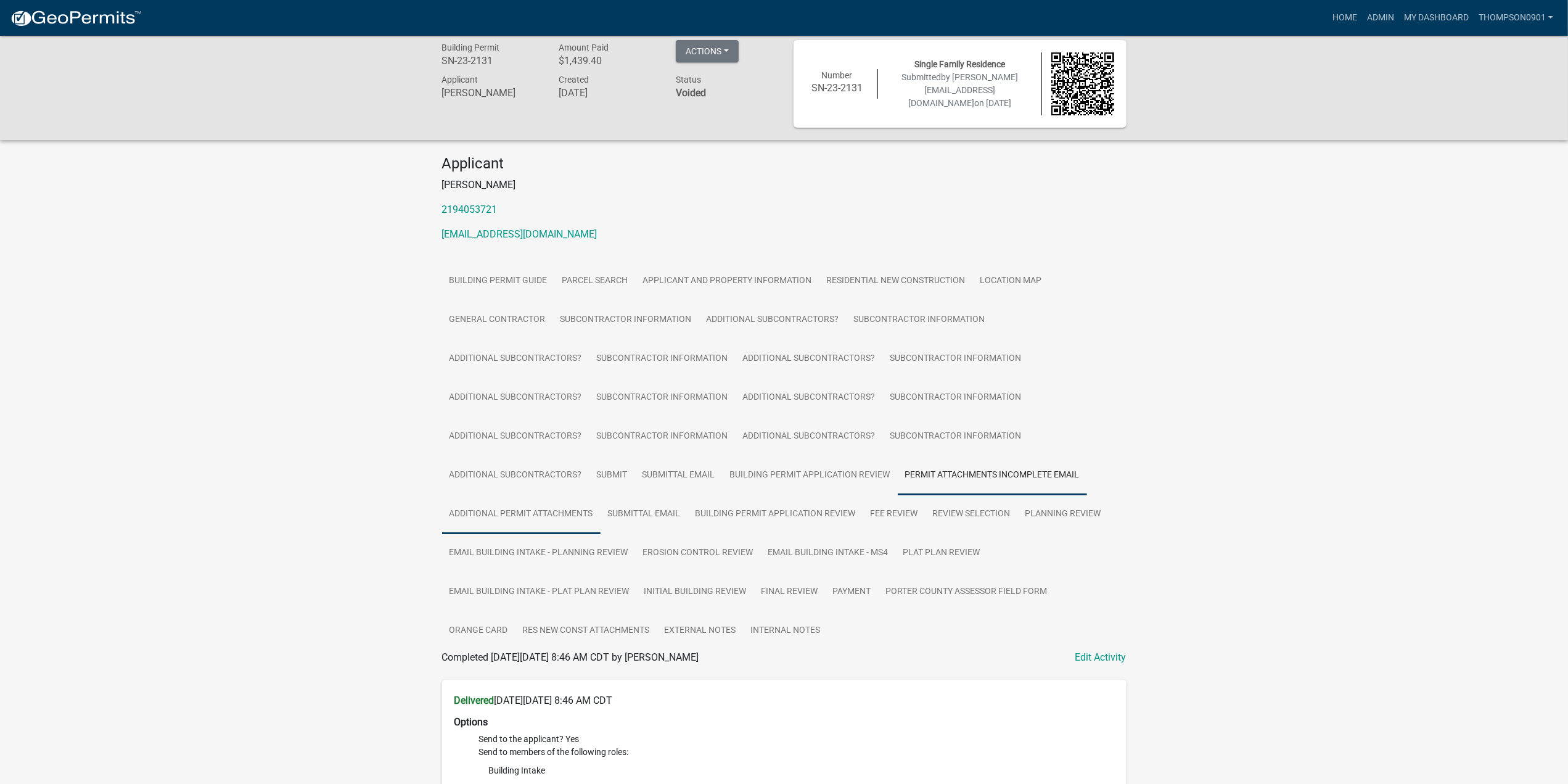
click at [512, 513] on link "Additional Permit Attachments" at bounding box center [521, 514] width 158 height 40
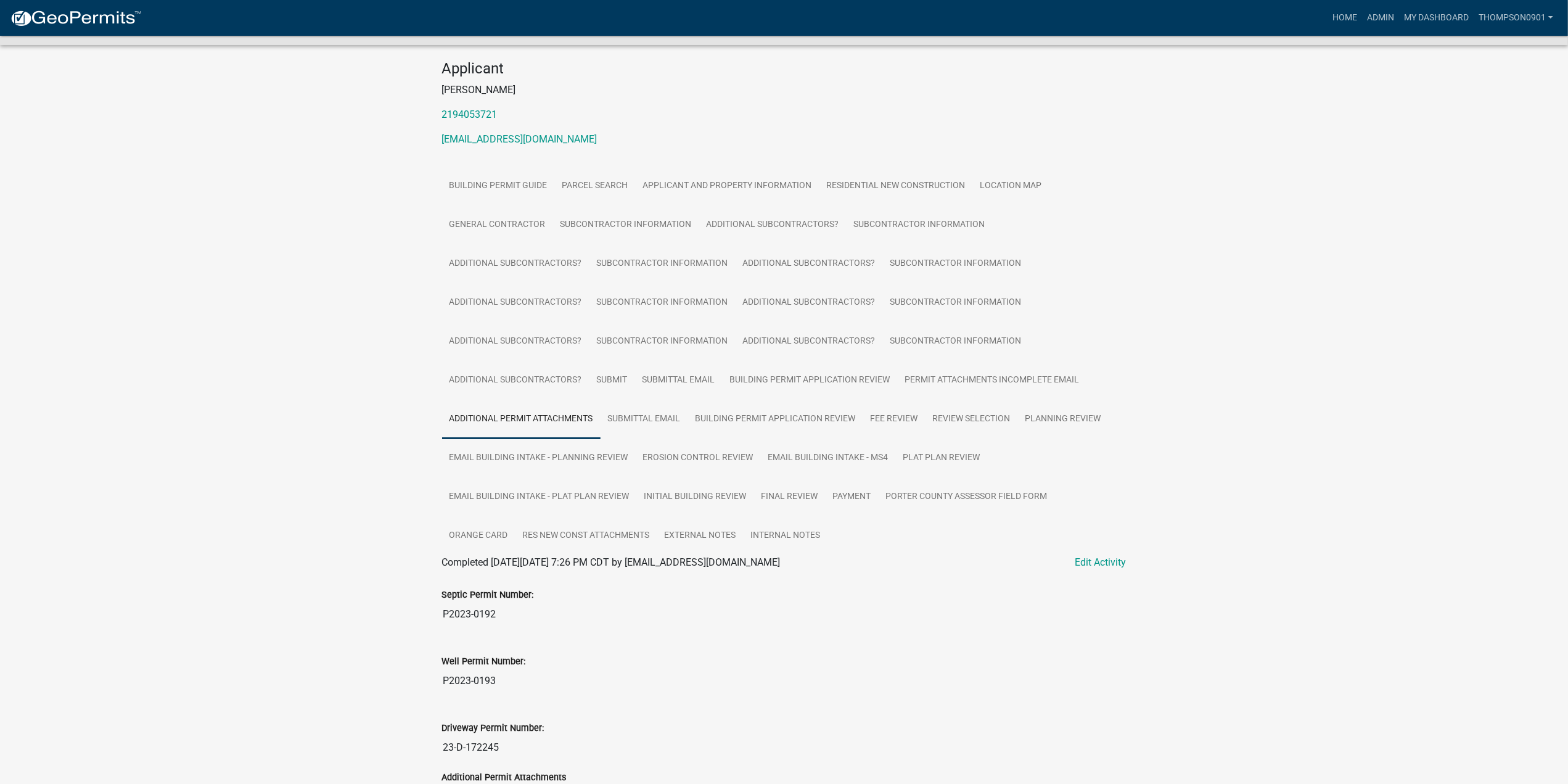
scroll to position [0, 0]
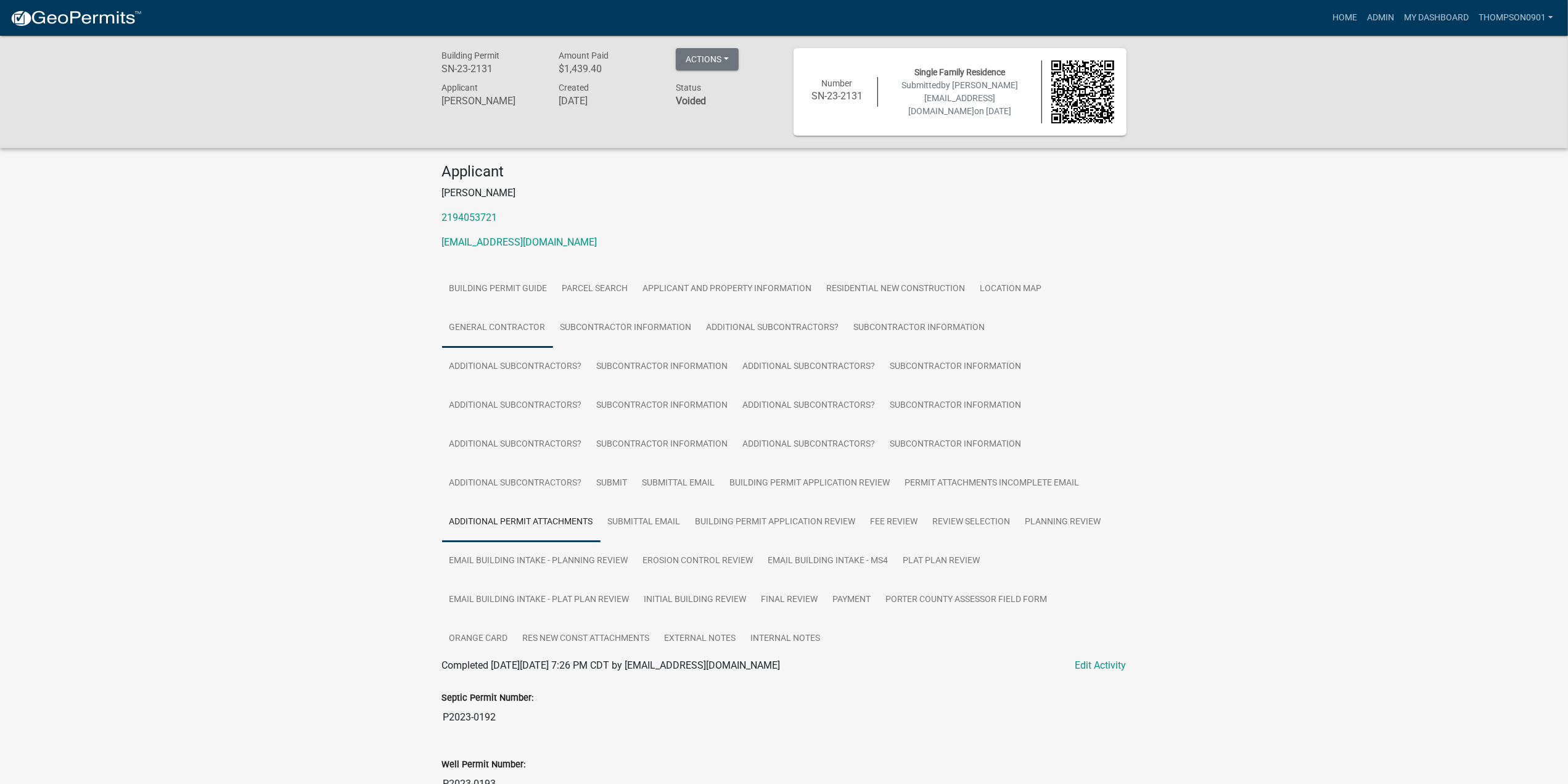
click at [522, 327] on link "General Contractor" at bounding box center [497, 328] width 111 height 40
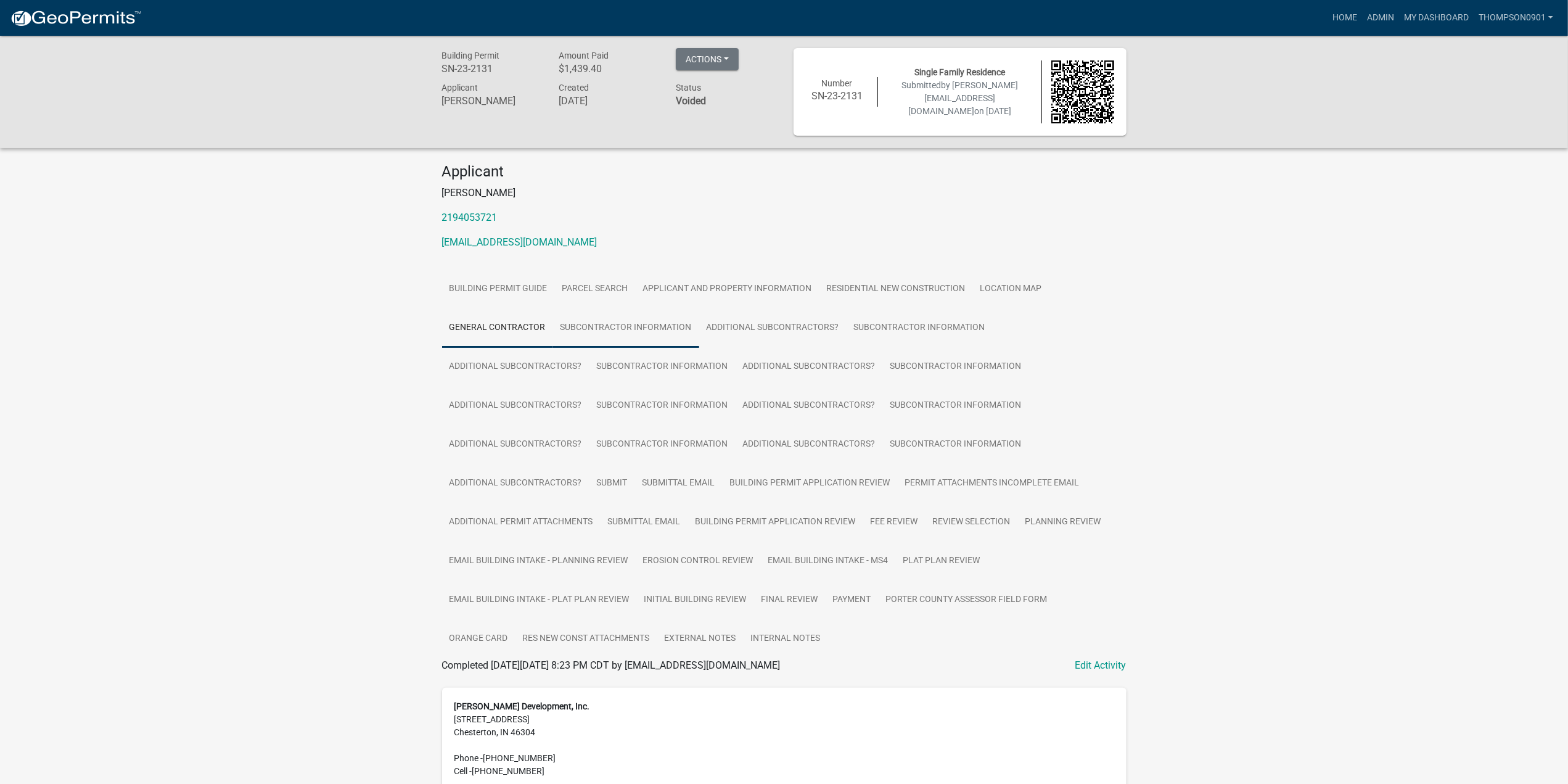
click at [596, 325] on link "Subcontractor Information" at bounding box center [626, 328] width 146 height 40
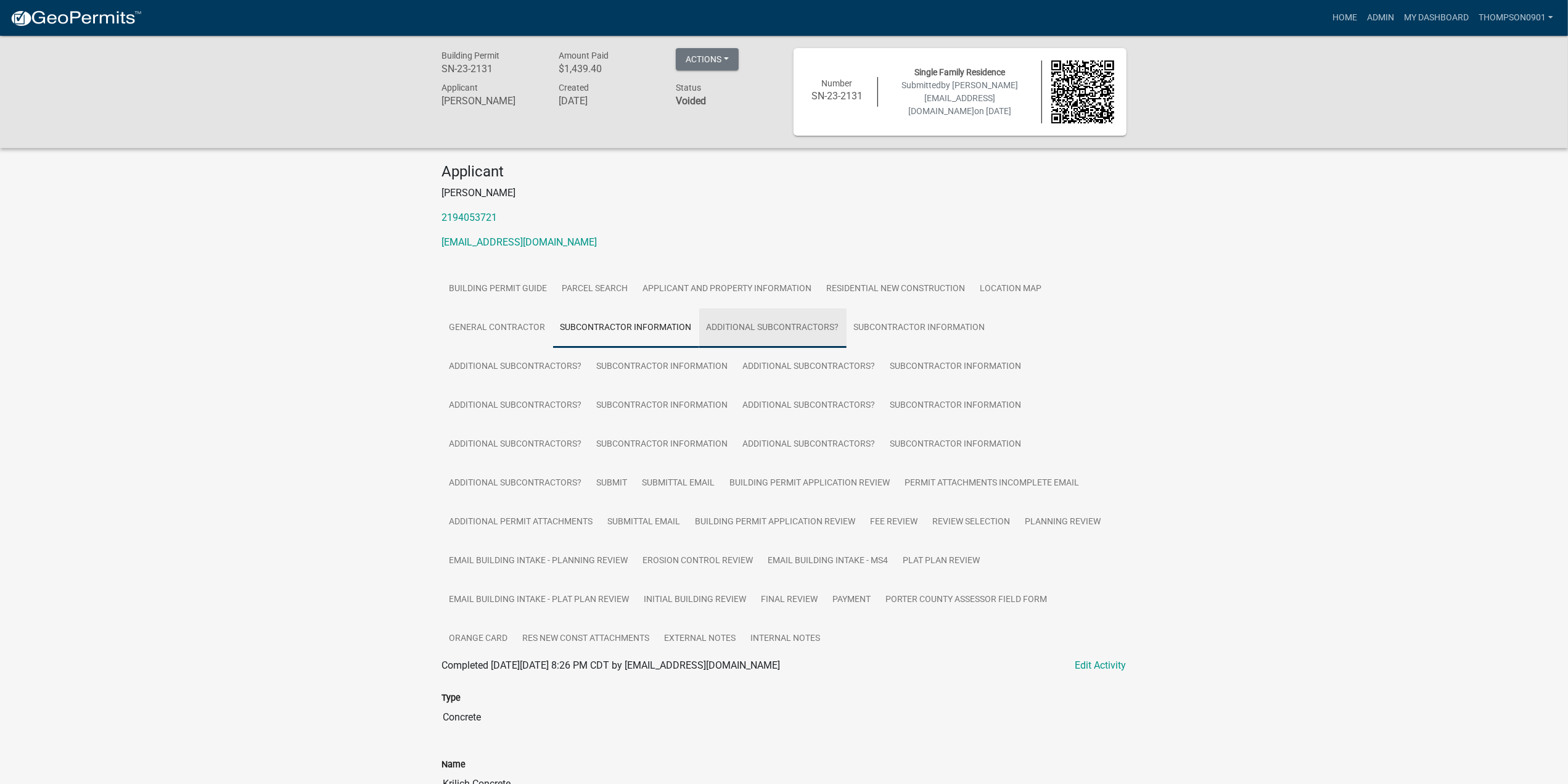
click at [769, 321] on link "Additional Subcontractors?" at bounding box center [773, 328] width 148 height 40
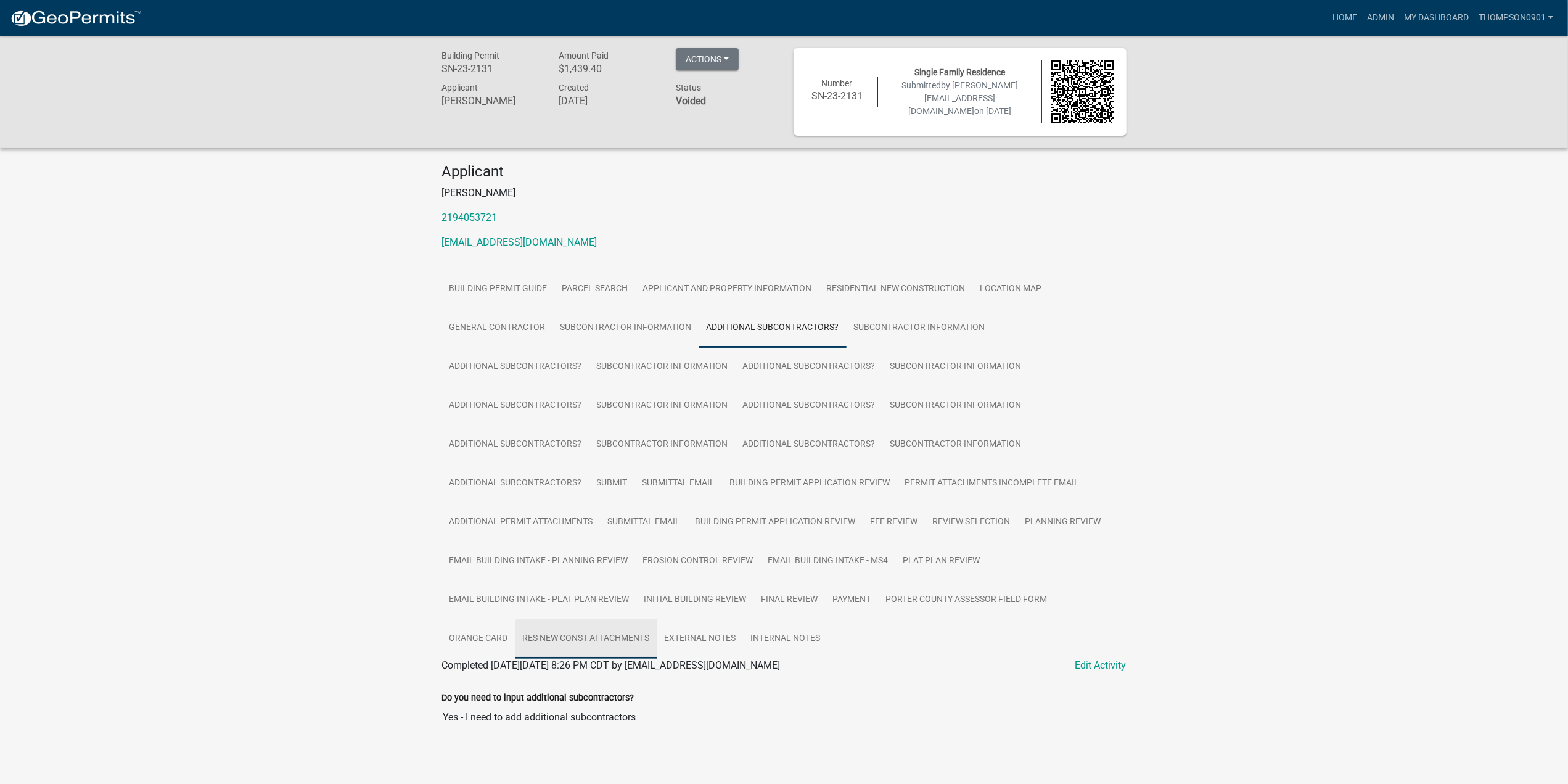
click at [615, 647] on link "Res New Const Attachments" at bounding box center [586, 639] width 142 height 40
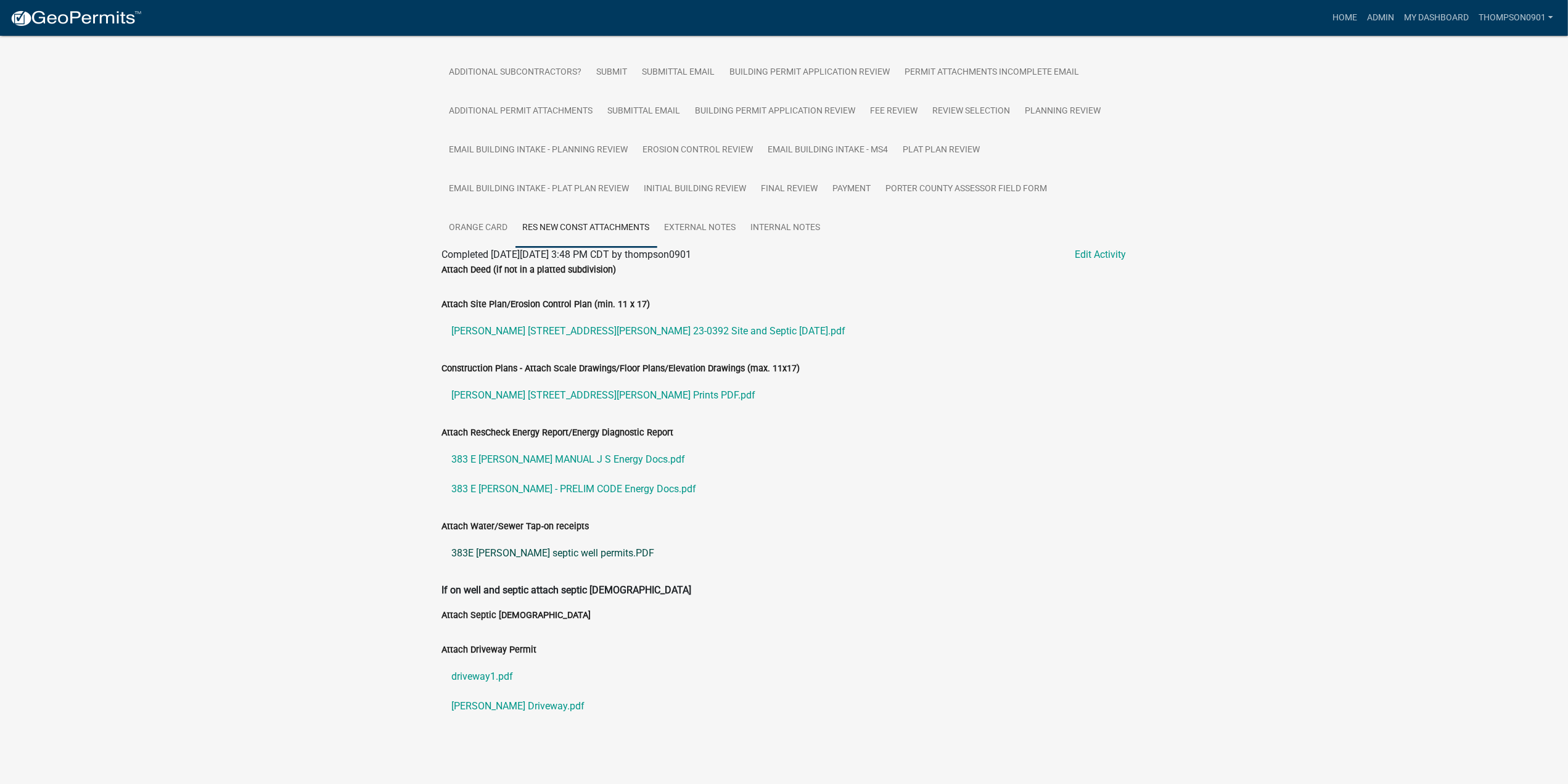
scroll to position [416, 0]
click at [551, 392] on link "Carlson 383E Burdick Road Prints PDF.pdf" at bounding box center [784, 392] width 685 height 30
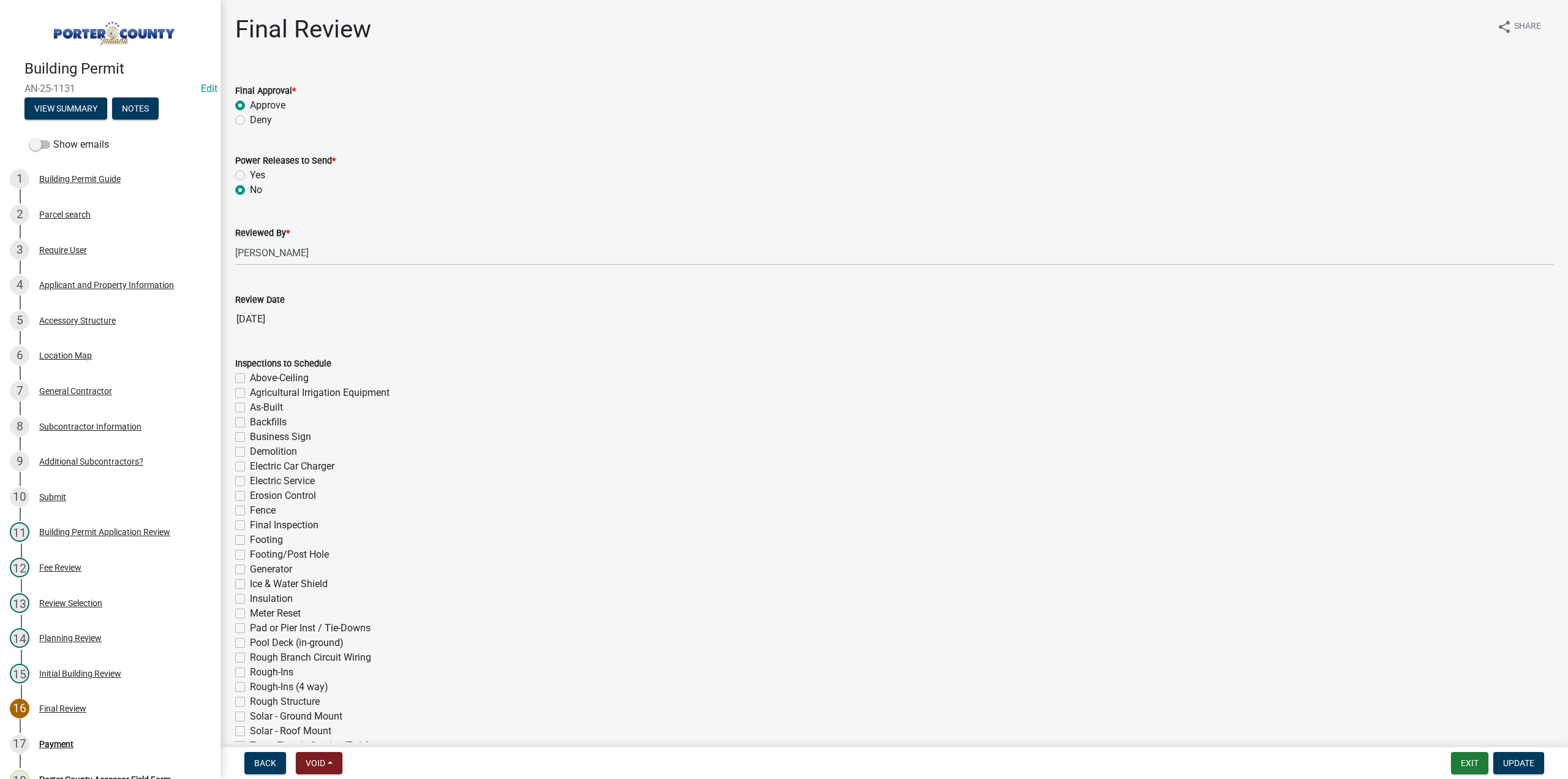
scroll to position [334, 0]
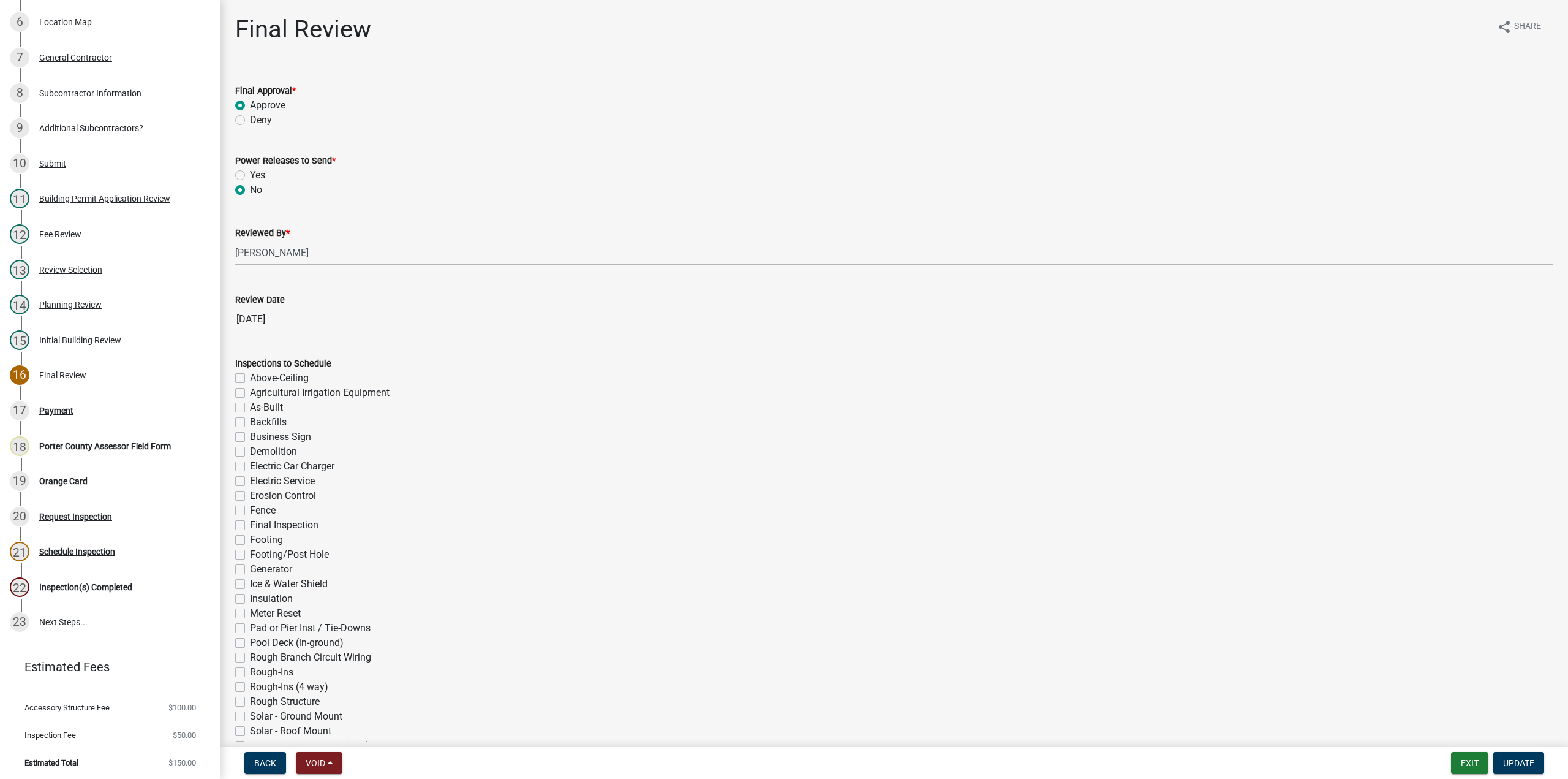
click at [1465, 748] on nav "Back Void Withdraw Lock Expire Void Exit Update" at bounding box center [893, 763] width 1347 height 32
click at [1464, 766] on button "Exit" at bounding box center [1469, 762] width 37 height 22
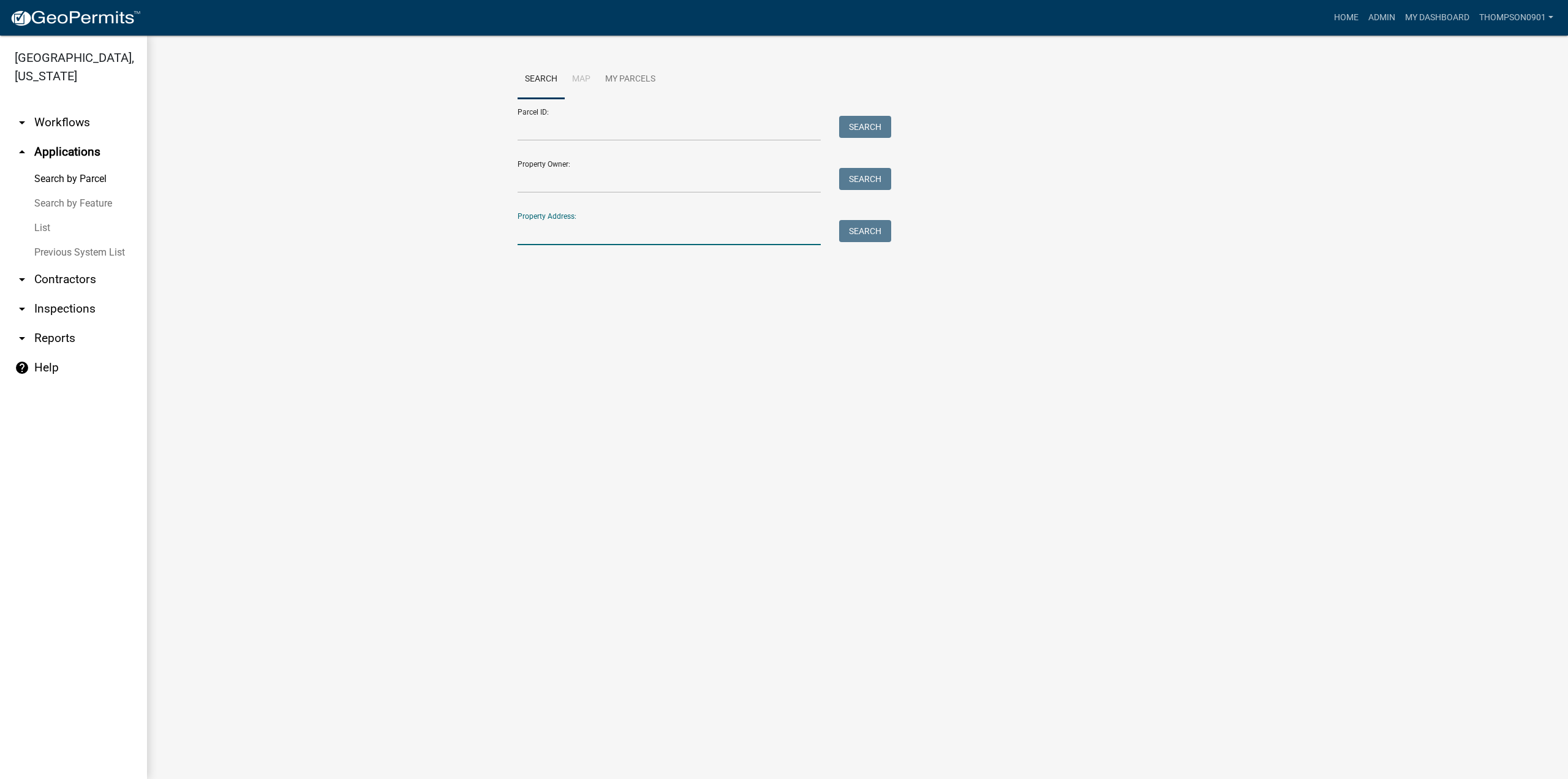
click at [643, 236] on input "Property Address:" at bounding box center [669, 232] width 303 height 25
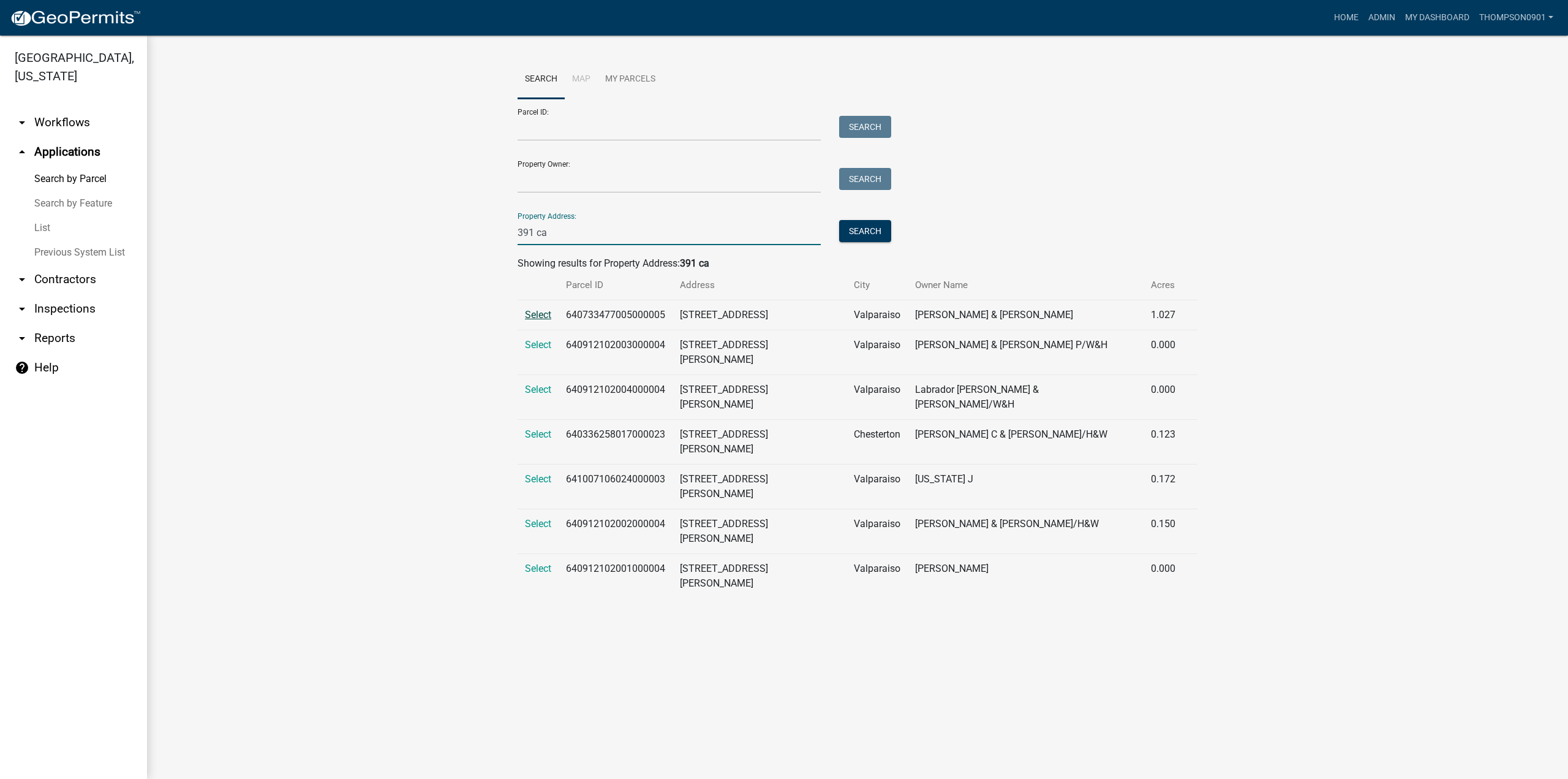
type input "391 ca"
click at [533, 309] on span "Select" at bounding box center [538, 314] width 27 height 11
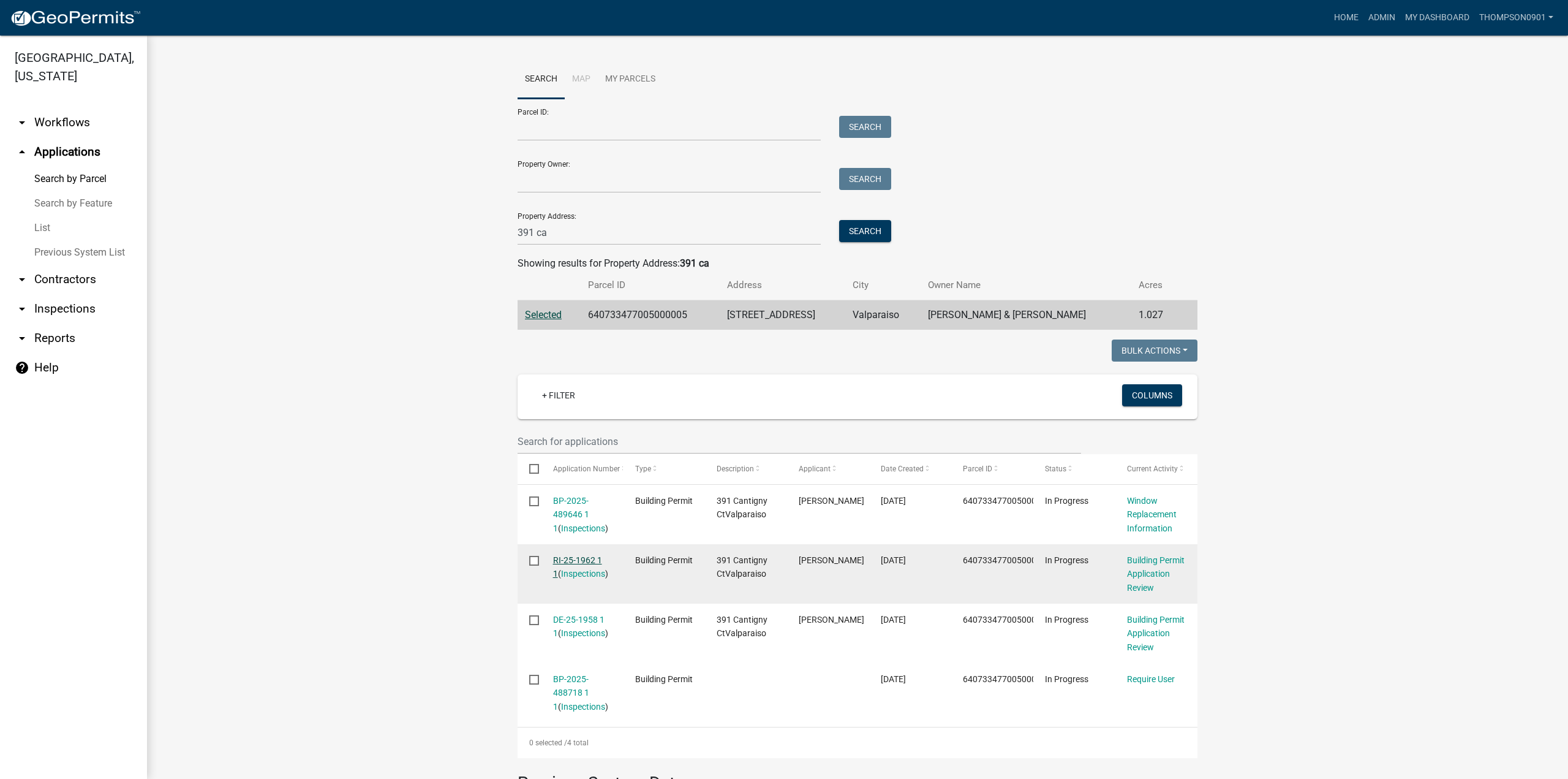
click at [584, 562] on link "RI-25-1962 1 1" at bounding box center [577, 566] width 49 height 24
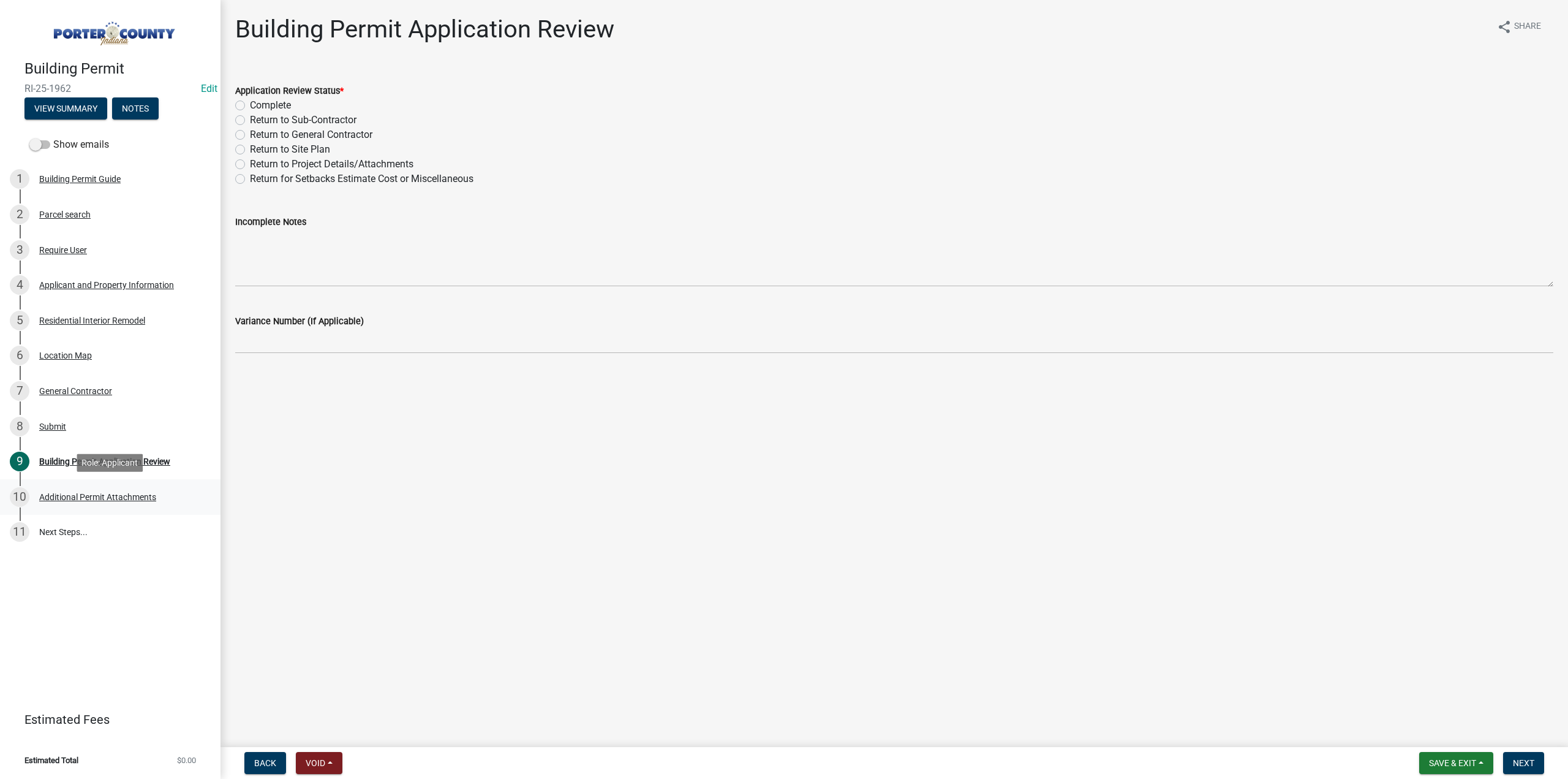
click at [84, 492] on div "Additional Permit Attachments" at bounding box center [98, 496] width 117 height 8
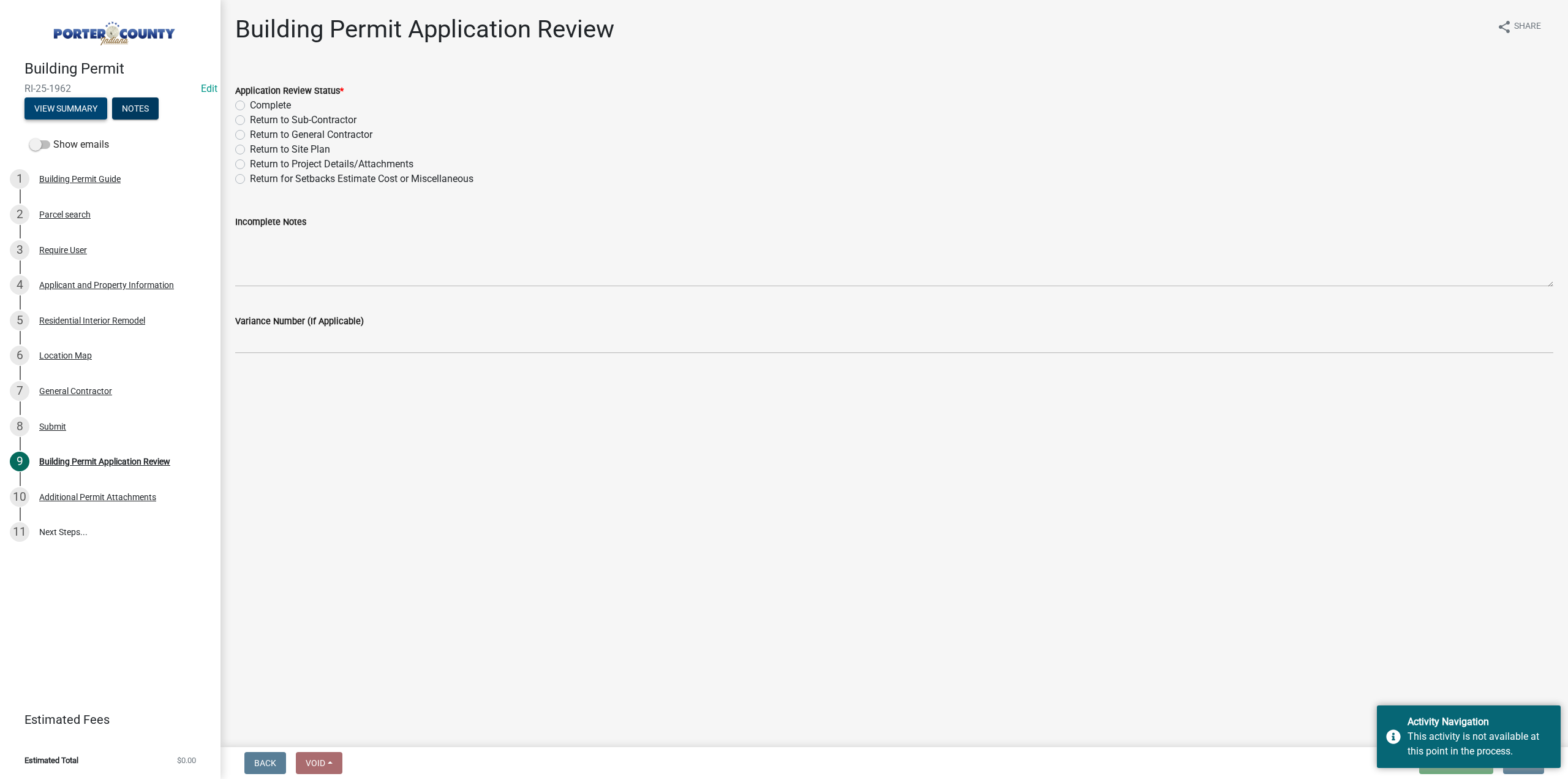
click at [49, 103] on button "View Summary" at bounding box center [65, 108] width 83 height 22
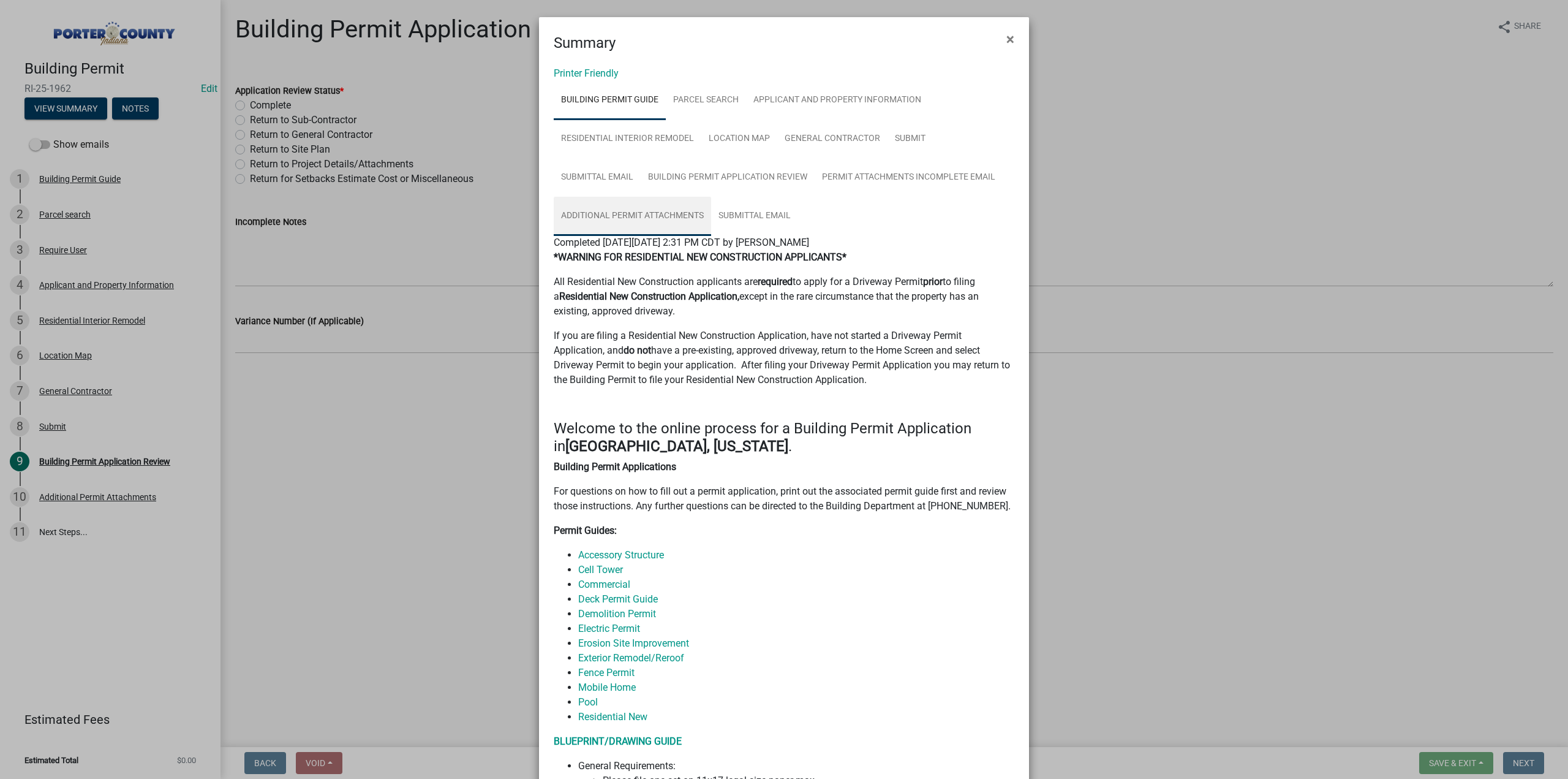
click at [621, 207] on link "Additional Permit Attachments" at bounding box center [632, 217] width 157 height 40
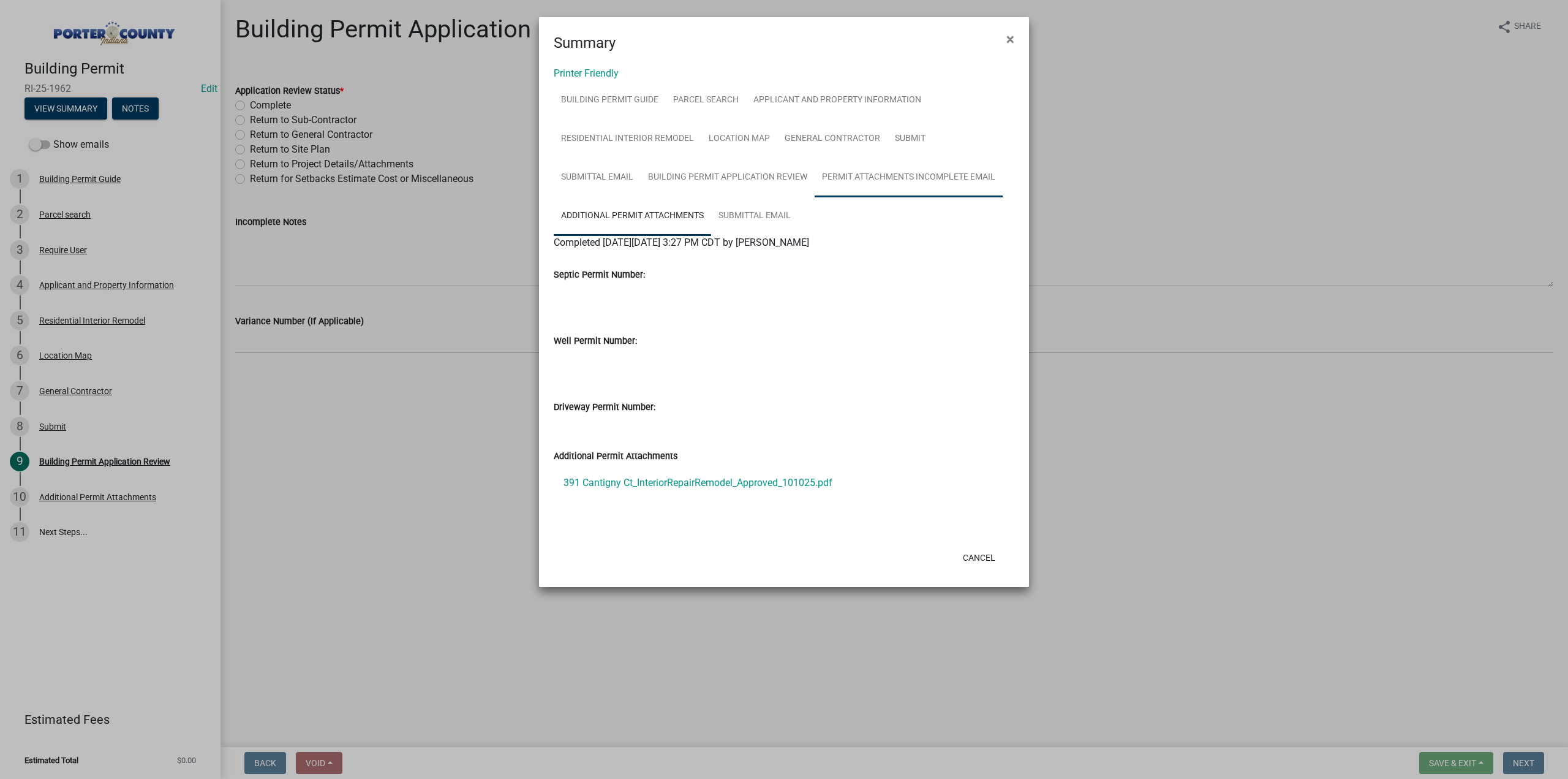
click at [946, 181] on link "Permit Attachments Incomplete Email" at bounding box center [908, 178] width 188 height 40
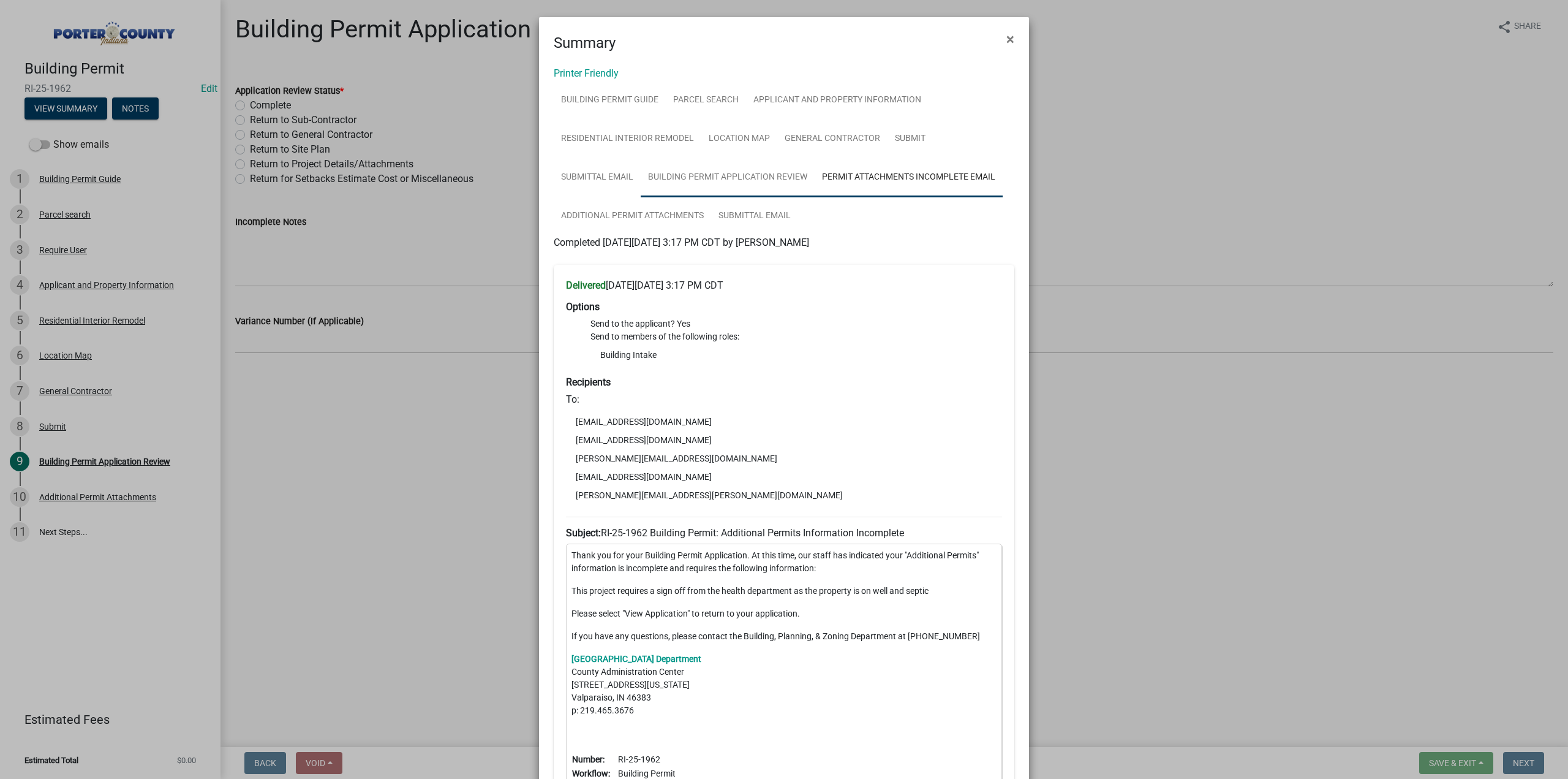
click at [719, 173] on link "Building Permit Application Review" at bounding box center [727, 178] width 174 height 40
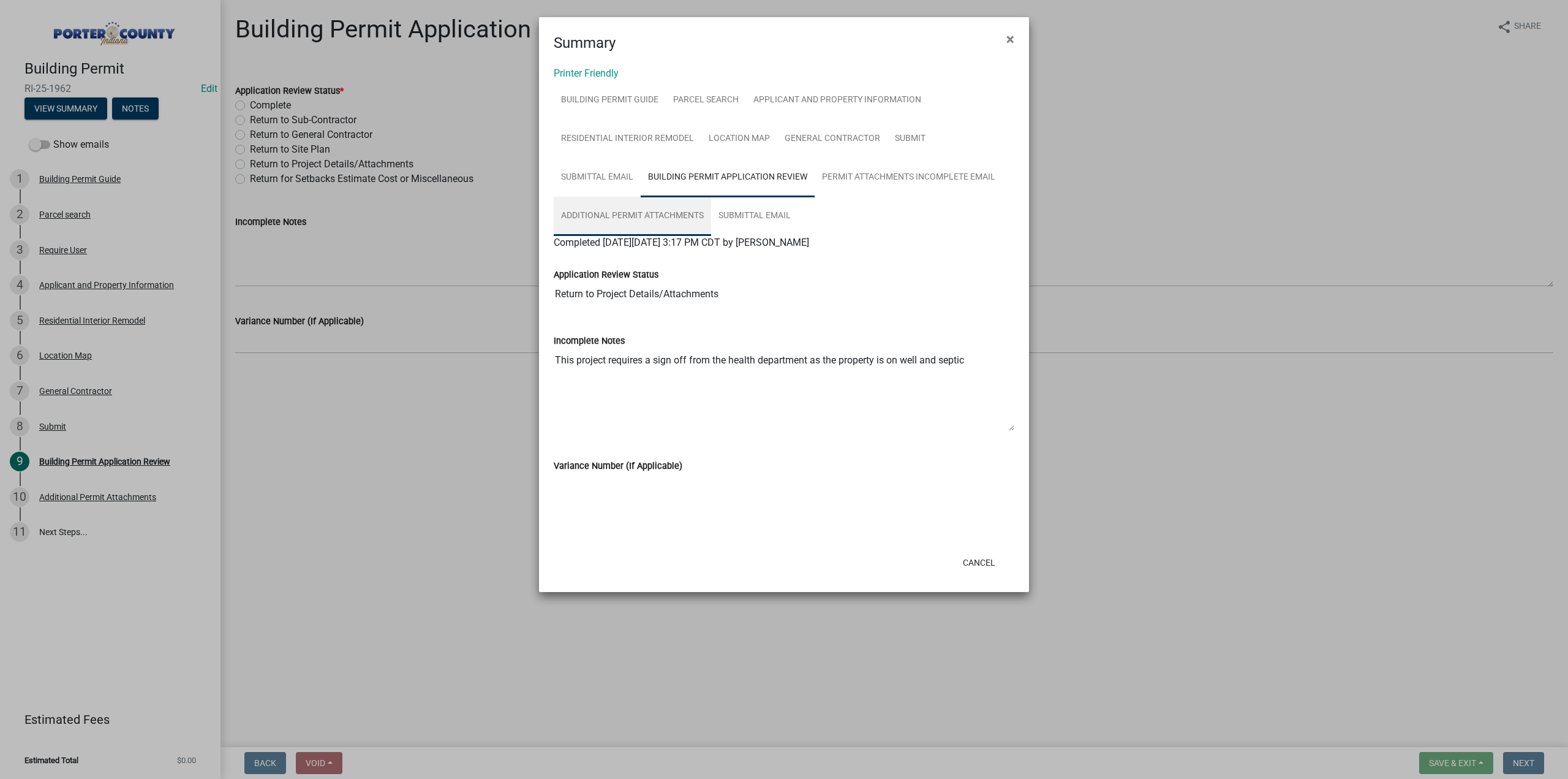
click at [596, 207] on link "Additional Permit Attachments" at bounding box center [632, 217] width 157 height 40
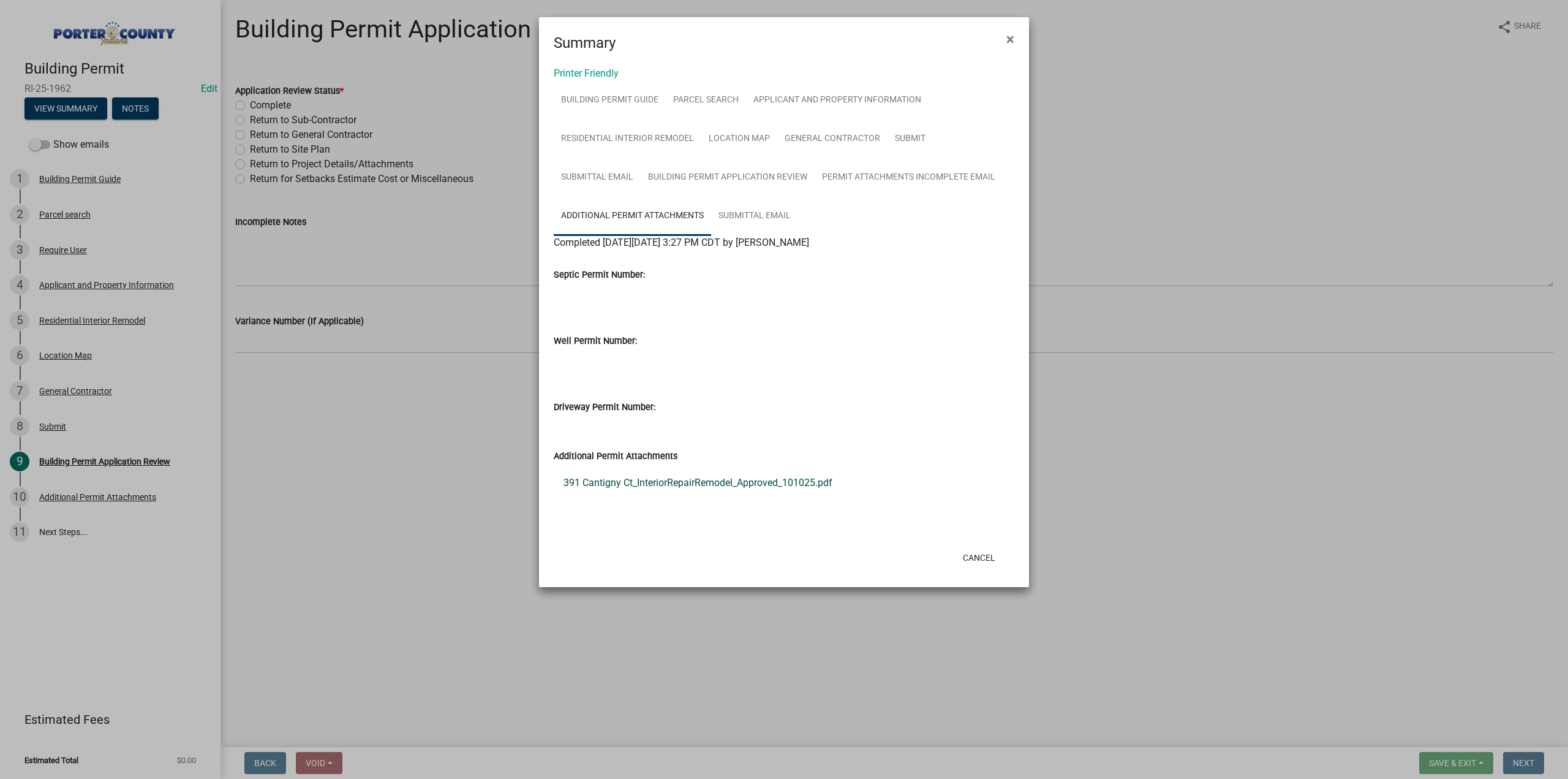
click at [706, 480] on link "391 Cantigny Ct_InteriorRepairRemodel_Approved_101025.pdf" at bounding box center [784, 483] width 460 height 30
click at [1007, 40] on span "×" at bounding box center [1010, 39] width 8 height 17
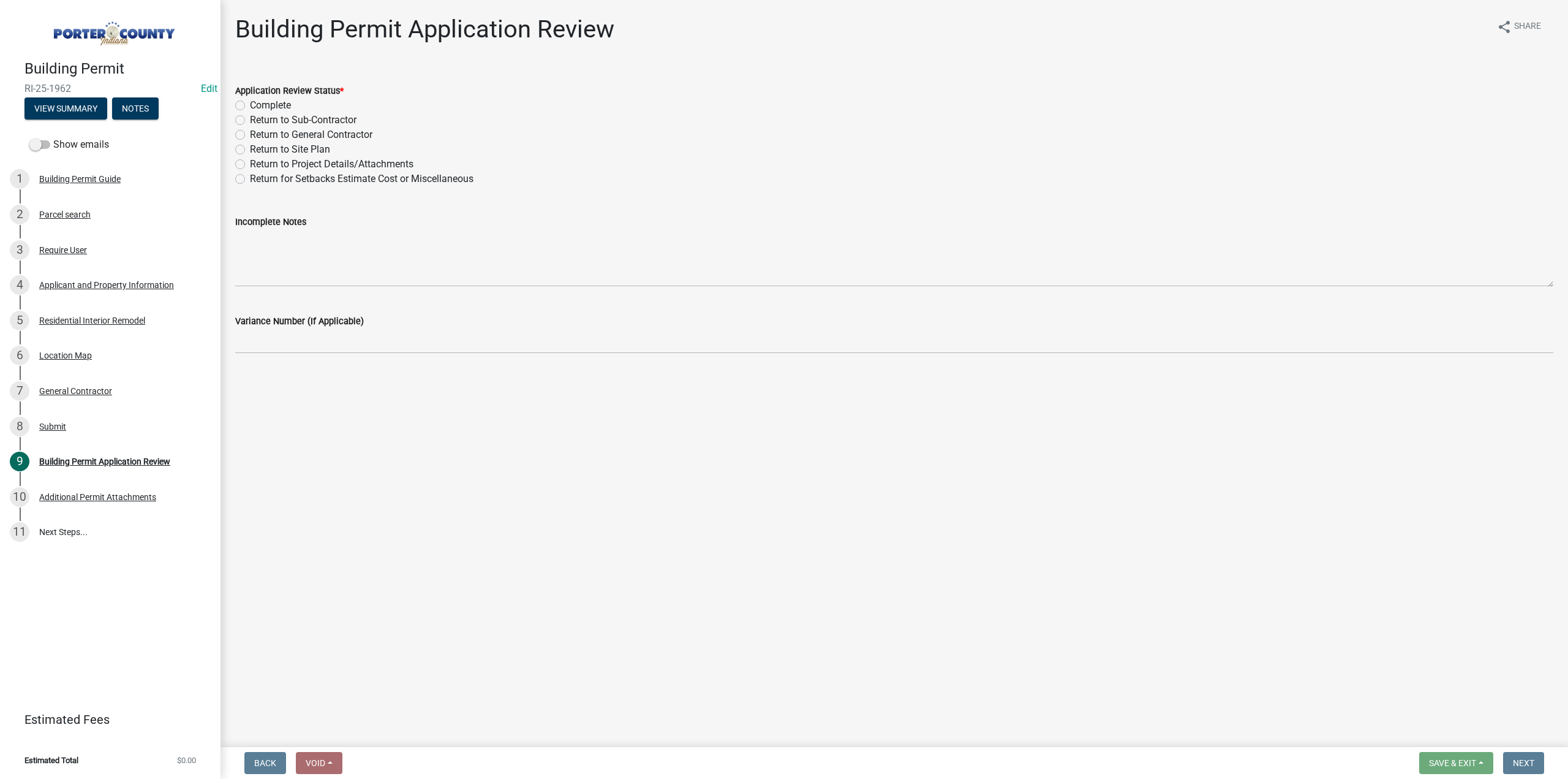
click at [250, 108] on label "Complete" at bounding box center [270, 105] width 41 height 14
click at [250, 106] on input "Complete" at bounding box center [254, 102] width 8 height 8
radio input "true"
click at [46, 425] on div "Submit" at bounding box center [52, 426] width 27 height 8
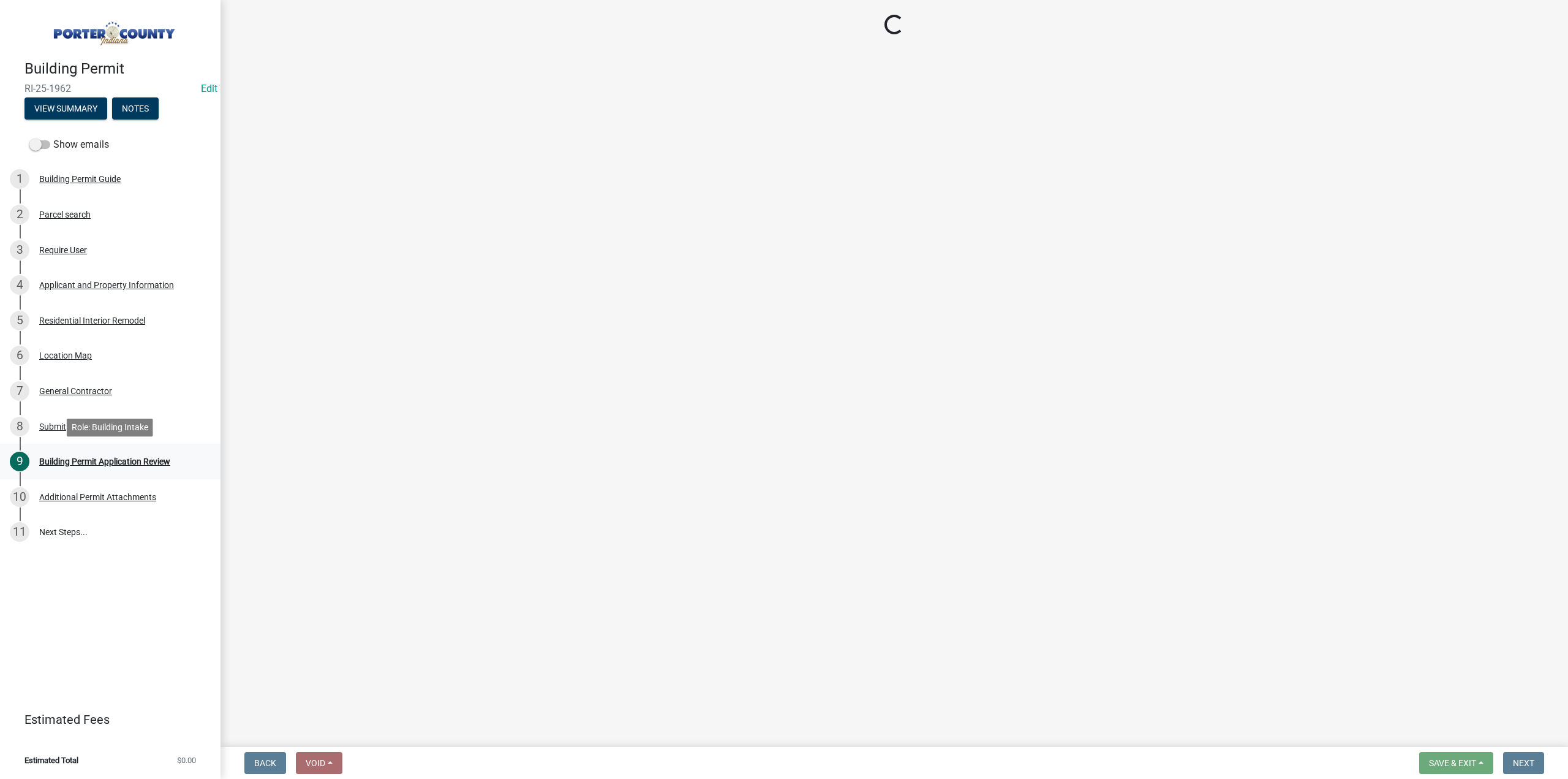
click at [166, 461] on div "Building Permit Application Review" at bounding box center [105, 461] width 131 height 8
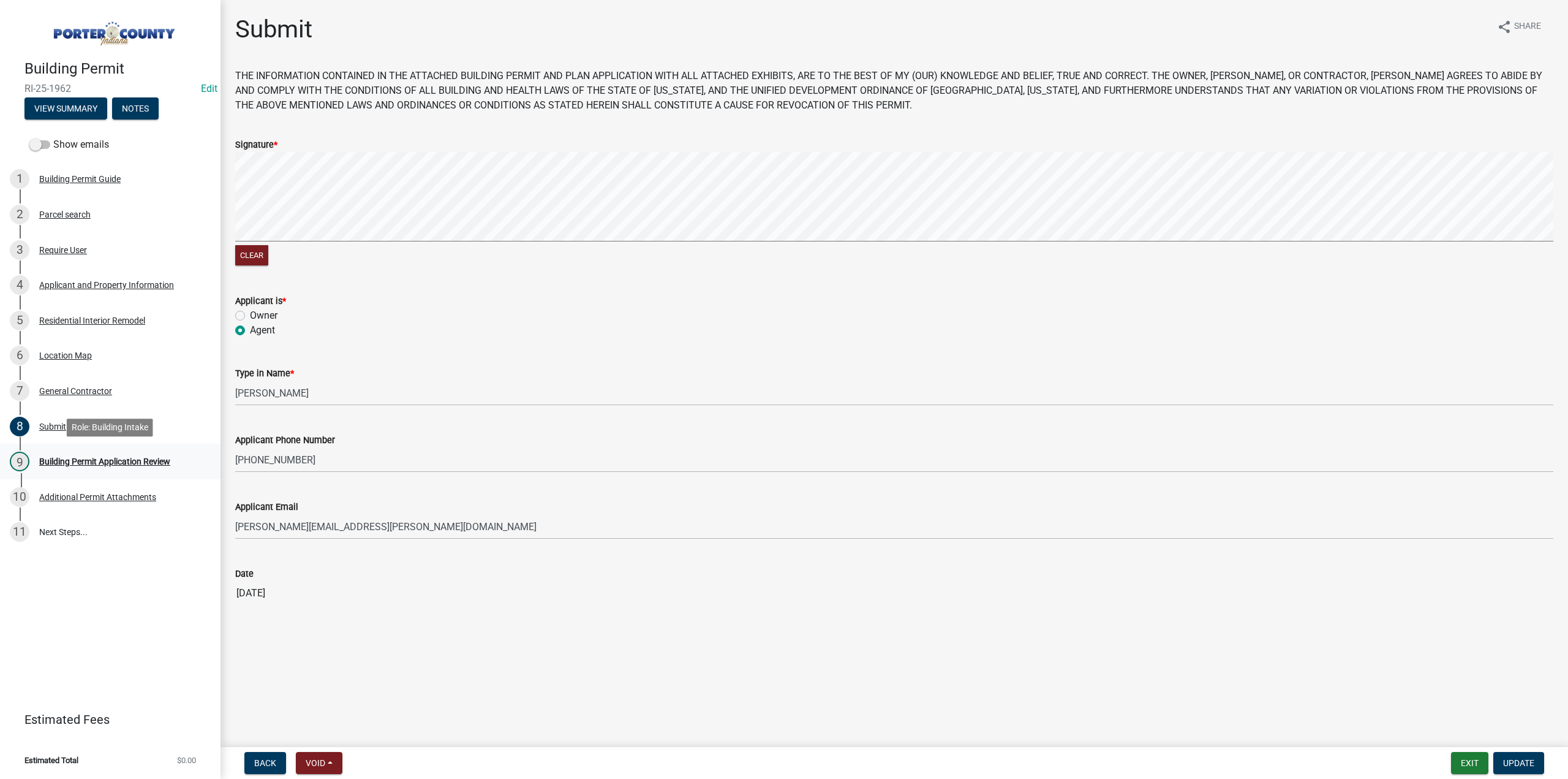
click at [135, 469] on div "9 Building Permit Application Review" at bounding box center [106, 461] width 191 height 20
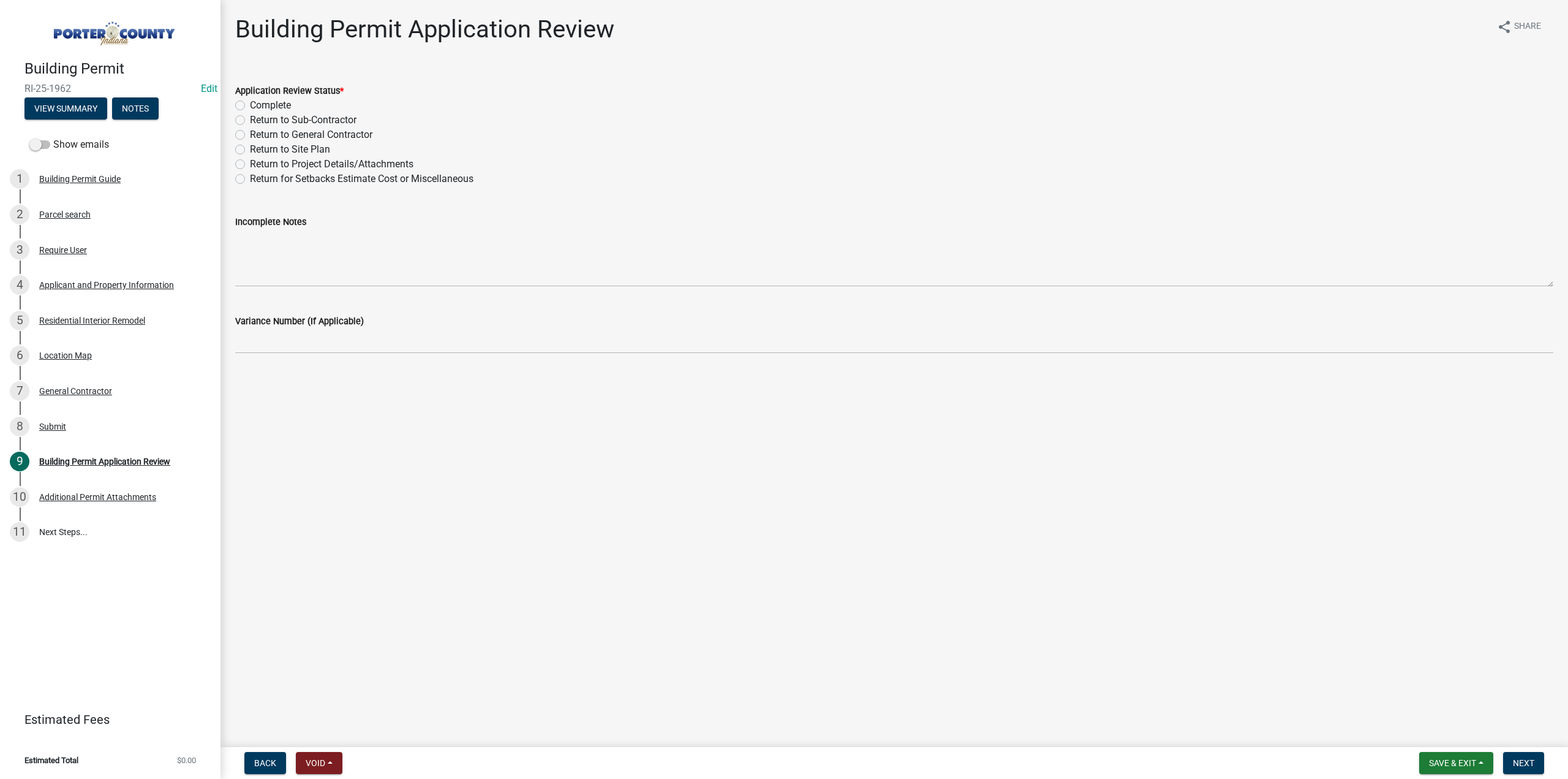
drag, startPoint x: 239, startPoint y: 103, endPoint x: 390, endPoint y: 277, distance: 230.4
click at [250, 104] on label "Complete" at bounding box center [270, 105] width 41 height 14
click at [250, 104] on input "Complete" at bounding box center [254, 102] width 8 height 8
radio input "true"
click at [1536, 762] on button "Next" at bounding box center [1523, 762] width 41 height 22
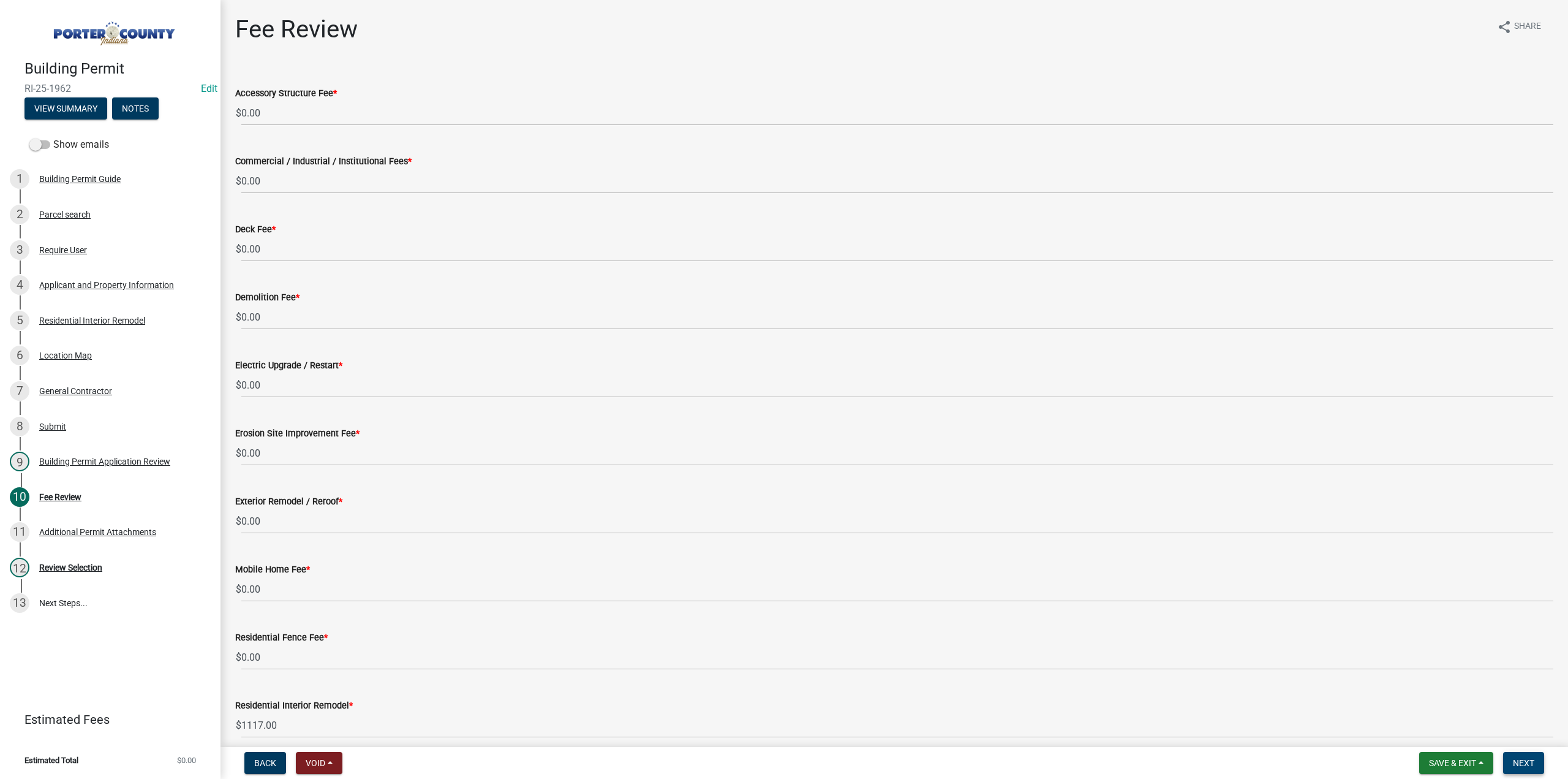
click at [1516, 761] on span "Next" at bounding box center [1523, 762] width 21 height 10
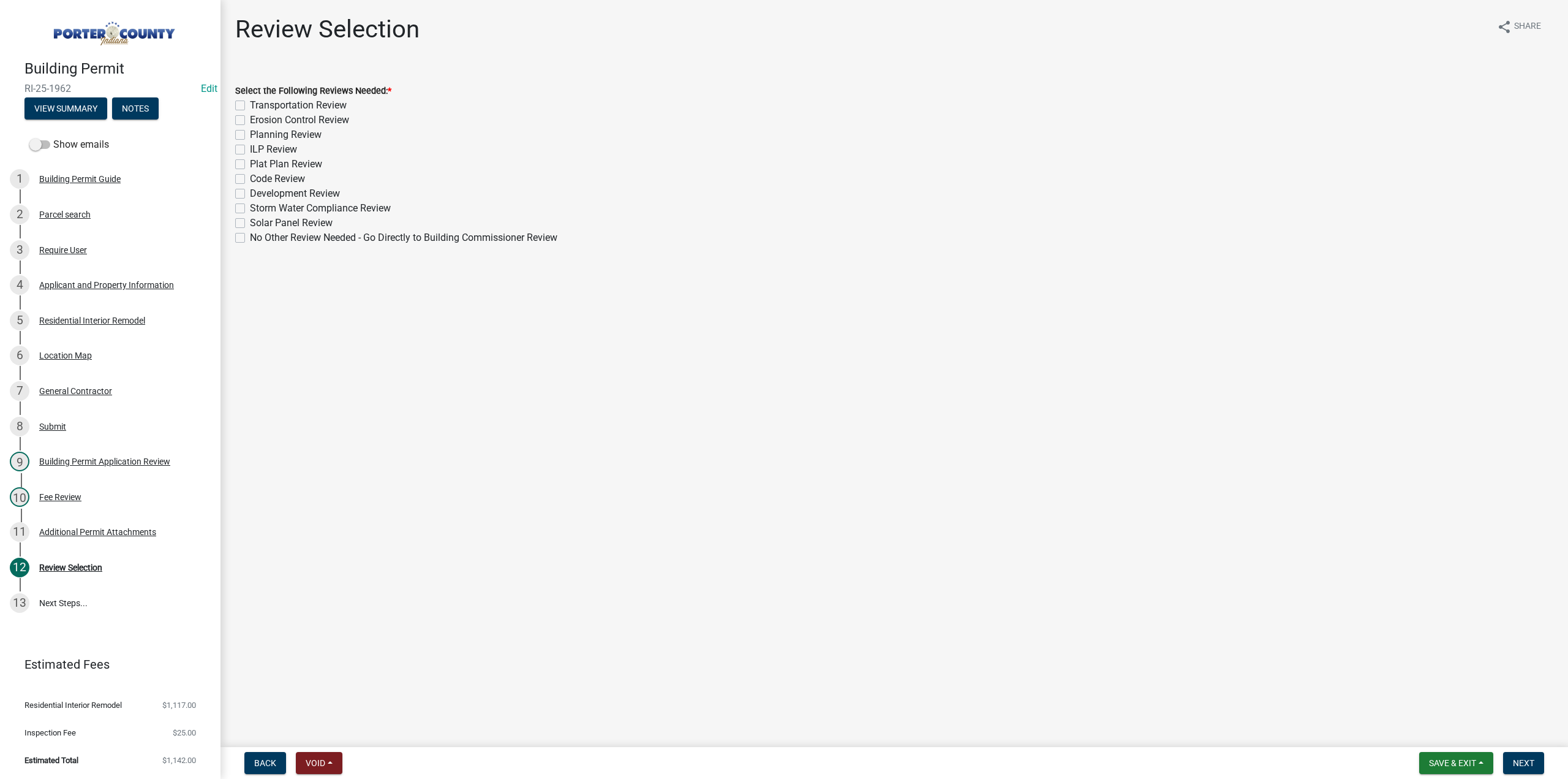
click at [250, 238] on label "No Other Review Needed - Go Directly to Building Commissioner Review" at bounding box center [403, 237] width 308 height 14
click at [250, 238] on input "No Other Review Needed - Go Directly to Building Commissioner Review" at bounding box center [254, 234] width 8 height 8
checkbox input "true"
checkbox input "false"
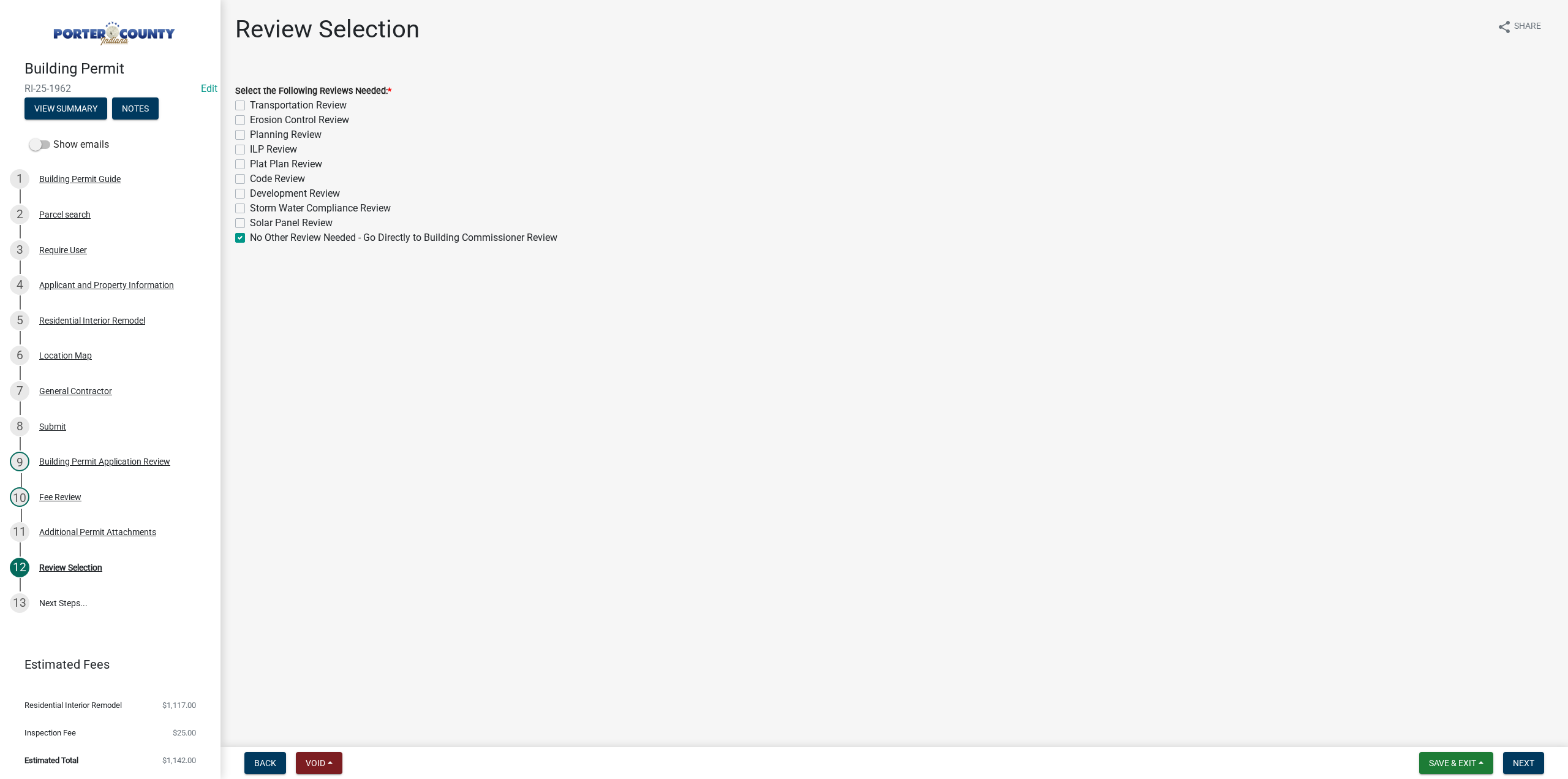
checkbox input "false"
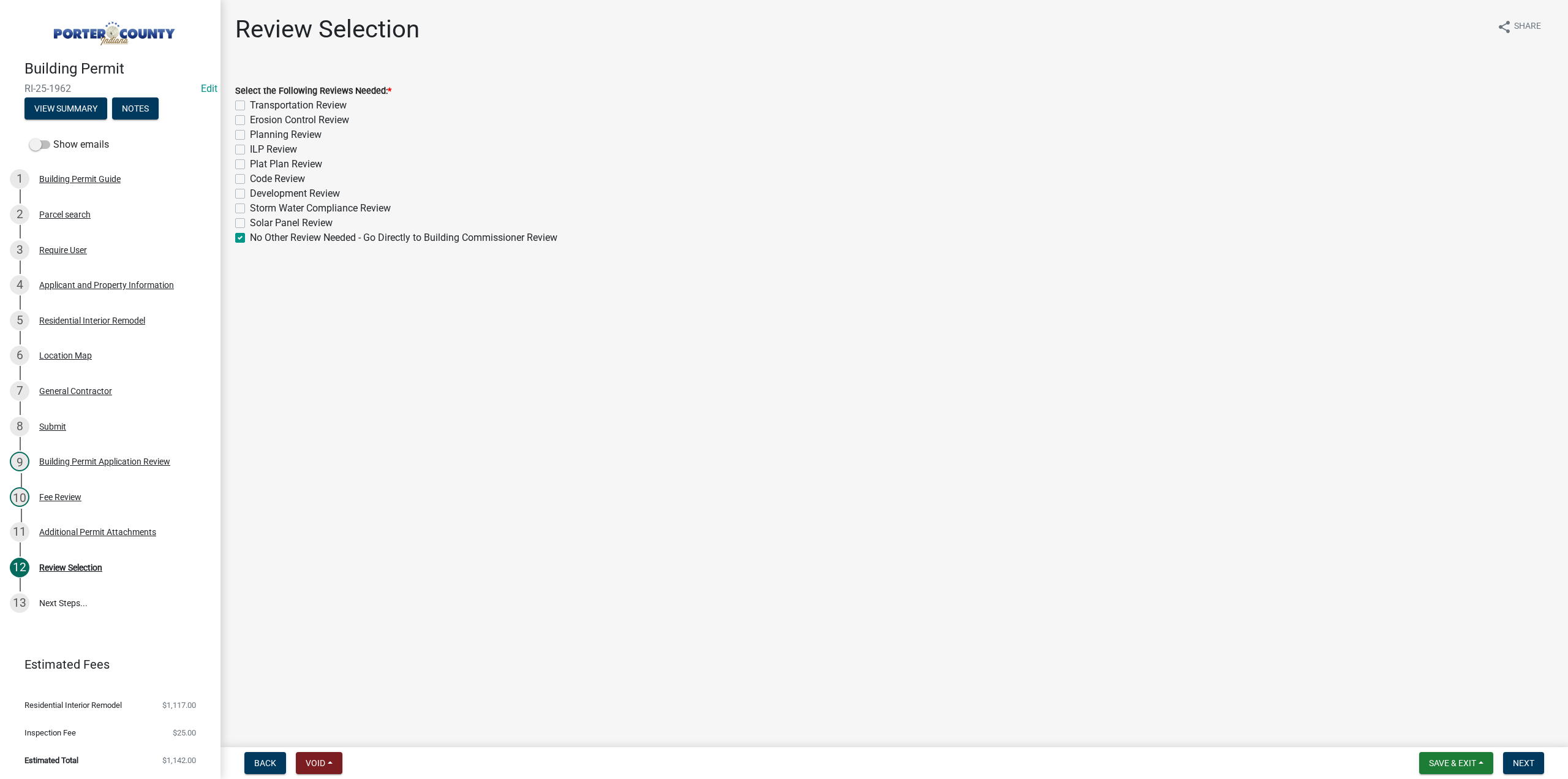
checkbox input "false"
checkbox input "true"
click at [1517, 752] on button "Next" at bounding box center [1523, 762] width 41 height 22
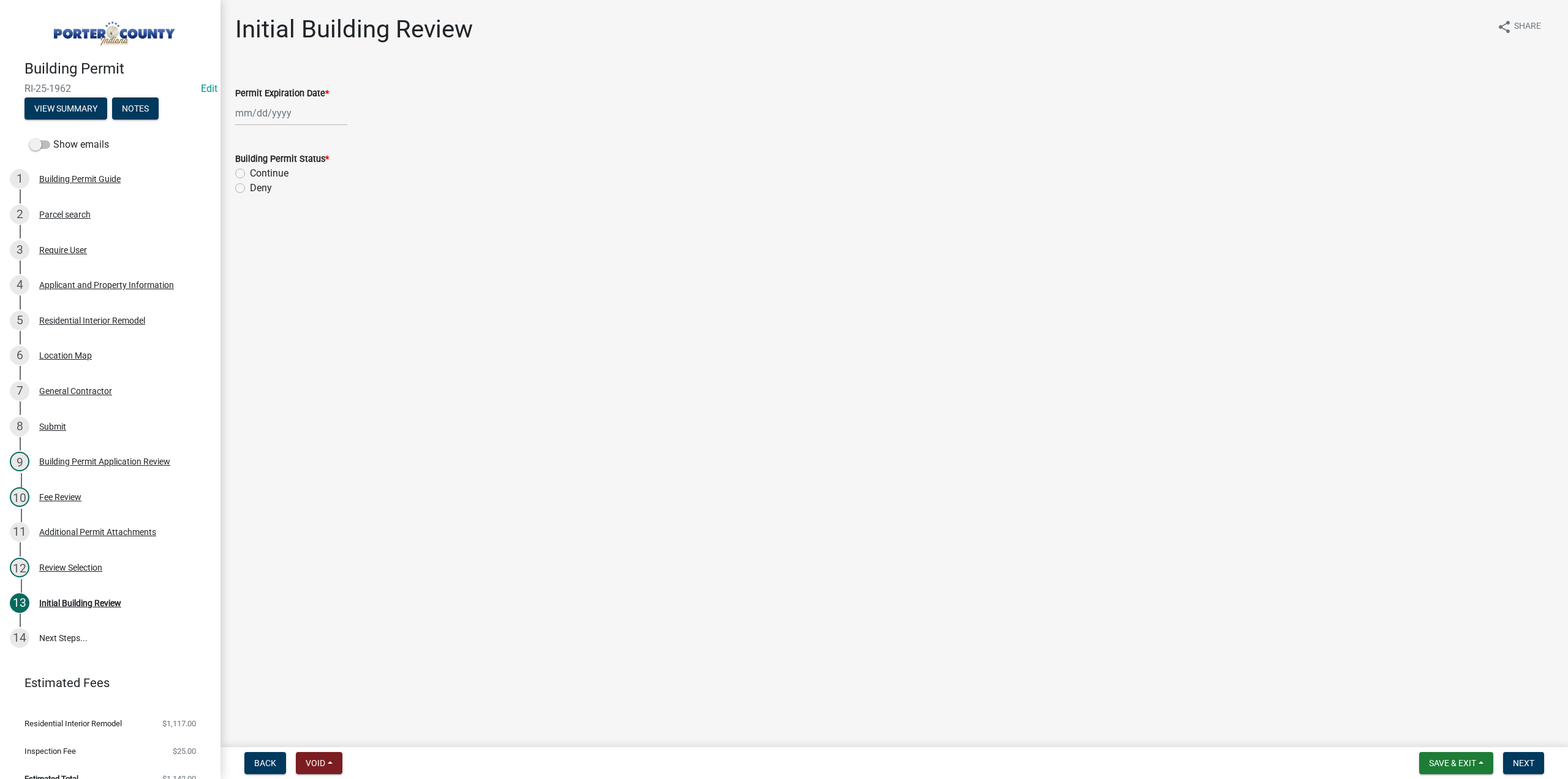
select select "10"
drag, startPoint x: 289, startPoint y: 109, endPoint x: 296, endPoint y: 121, distance: 13.9
click at [289, 109] on div "Jan Feb Mar Apr May Jun Jul Aug Sep Oct Nov Dec 1525 1526 1527 1528 1529 1530 1…" at bounding box center [292, 112] width 112 height 25
click at [315, 141] on select "1525 1526 1527 1528 1529 1530 1531 1532 1533 1534 1535 1536 1537 1538 1539 1540…" at bounding box center [331, 140] width 44 height 18
select select "2026"
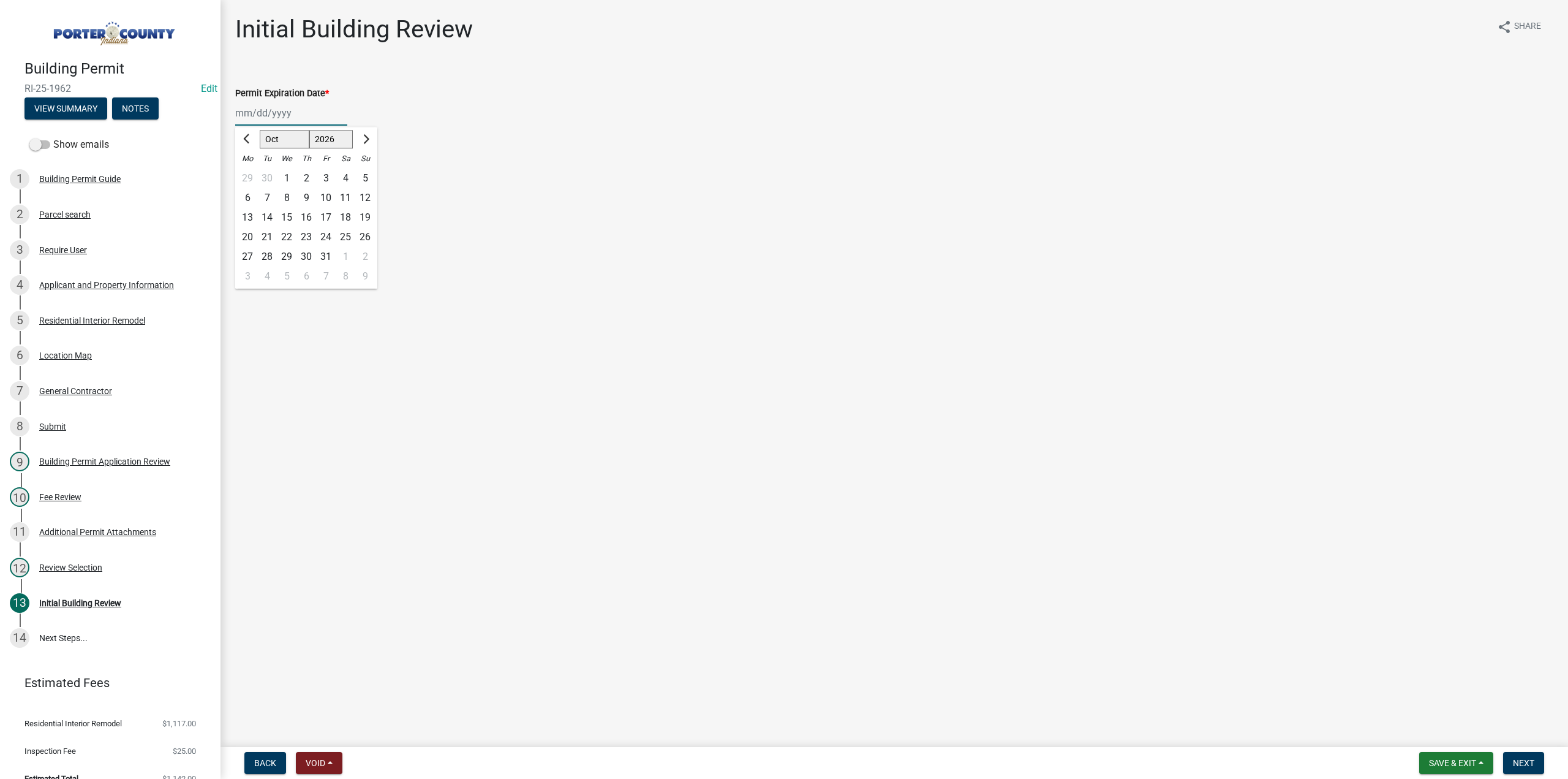
click at [309, 131] on select "1525 1526 1527 1528 1529 1530 1531 1532 1533 1534 1535 1536 1537 1538 1539 1540…" at bounding box center [331, 140] width 44 height 18
click at [270, 217] on div "13" at bounding box center [267, 217] width 20 height 20
type input "[DATE]"
drag, startPoint x: 239, startPoint y: 176, endPoint x: 533, endPoint y: 393, distance: 365.4
click at [250, 176] on label "Continue" at bounding box center [269, 173] width 39 height 14
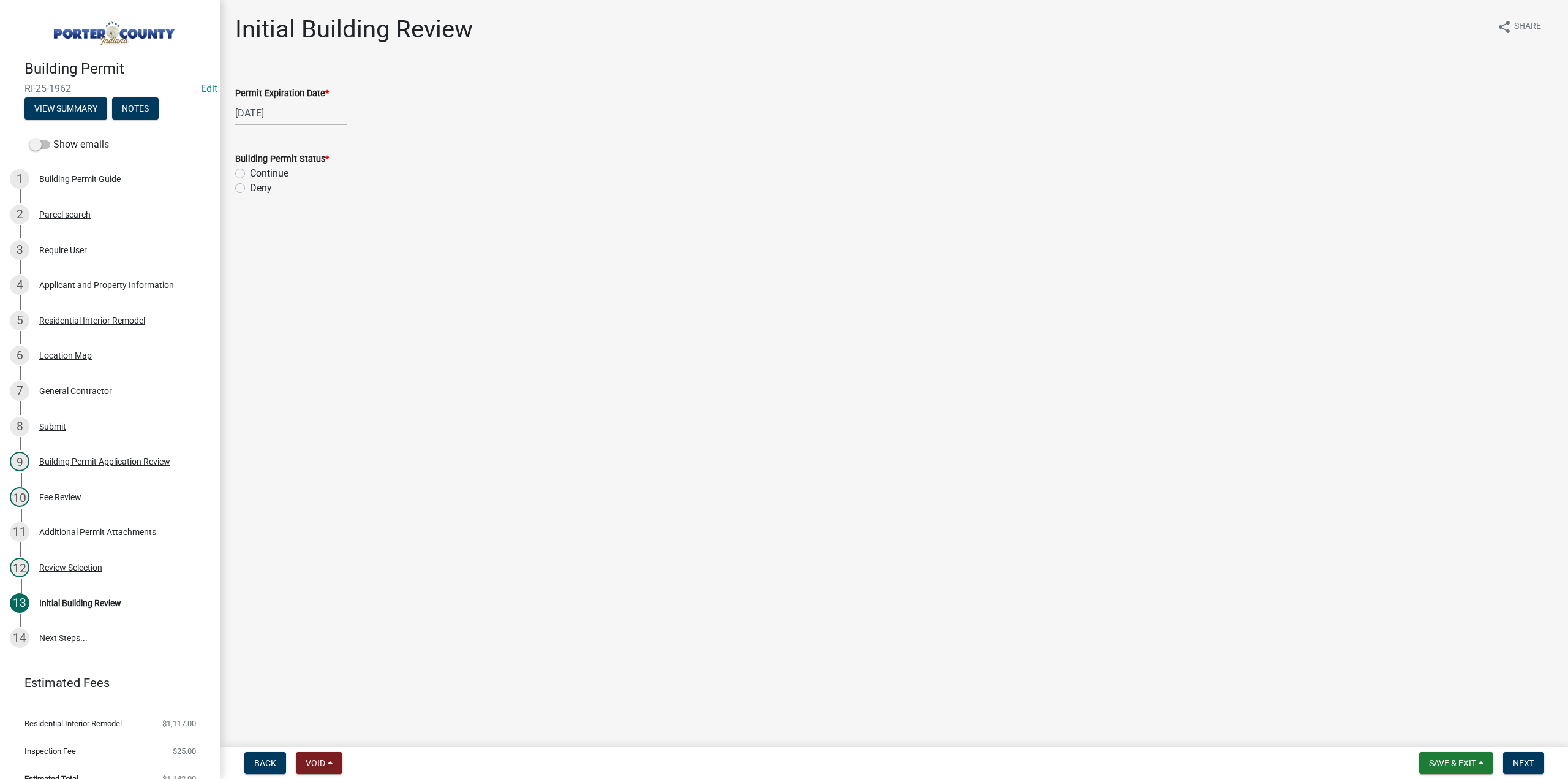
click at [250, 174] on input "Continue" at bounding box center [254, 169] width 8 height 8
radio input "true"
click at [1528, 768] on button "Next" at bounding box center [1523, 762] width 41 height 22
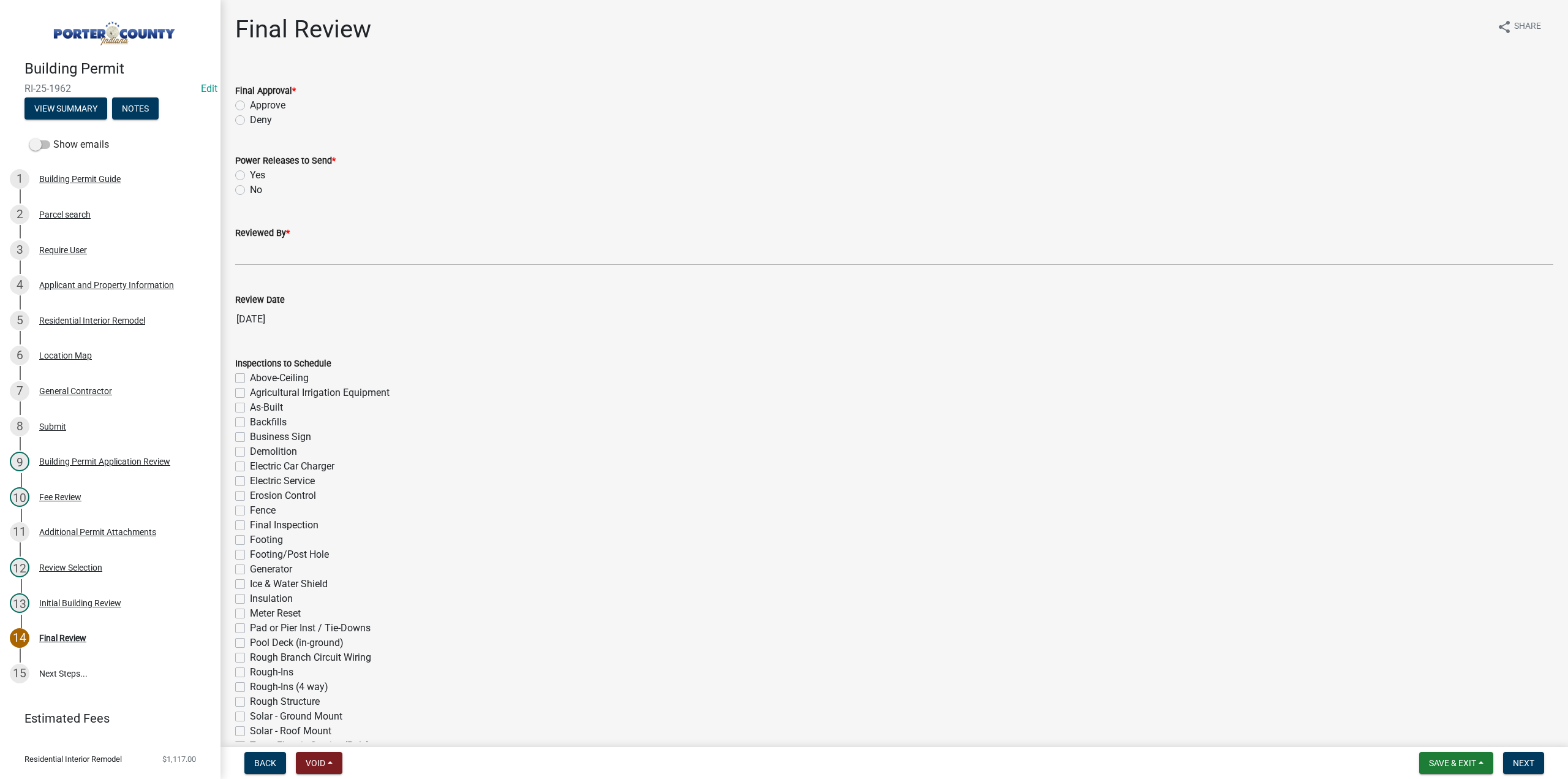
click at [250, 103] on label "Approve" at bounding box center [267, 105] width 36 height 14
click at [250, 103] on input "Approve" at bounding box center [254, 102] width 8 height 8
radio input "true"
click at [250, 188] on label "No" at bounding box center [256, 189] width 12 height 14
click at [250, 188] on input "No" at bounding box center [254, 186] width 8 height 8
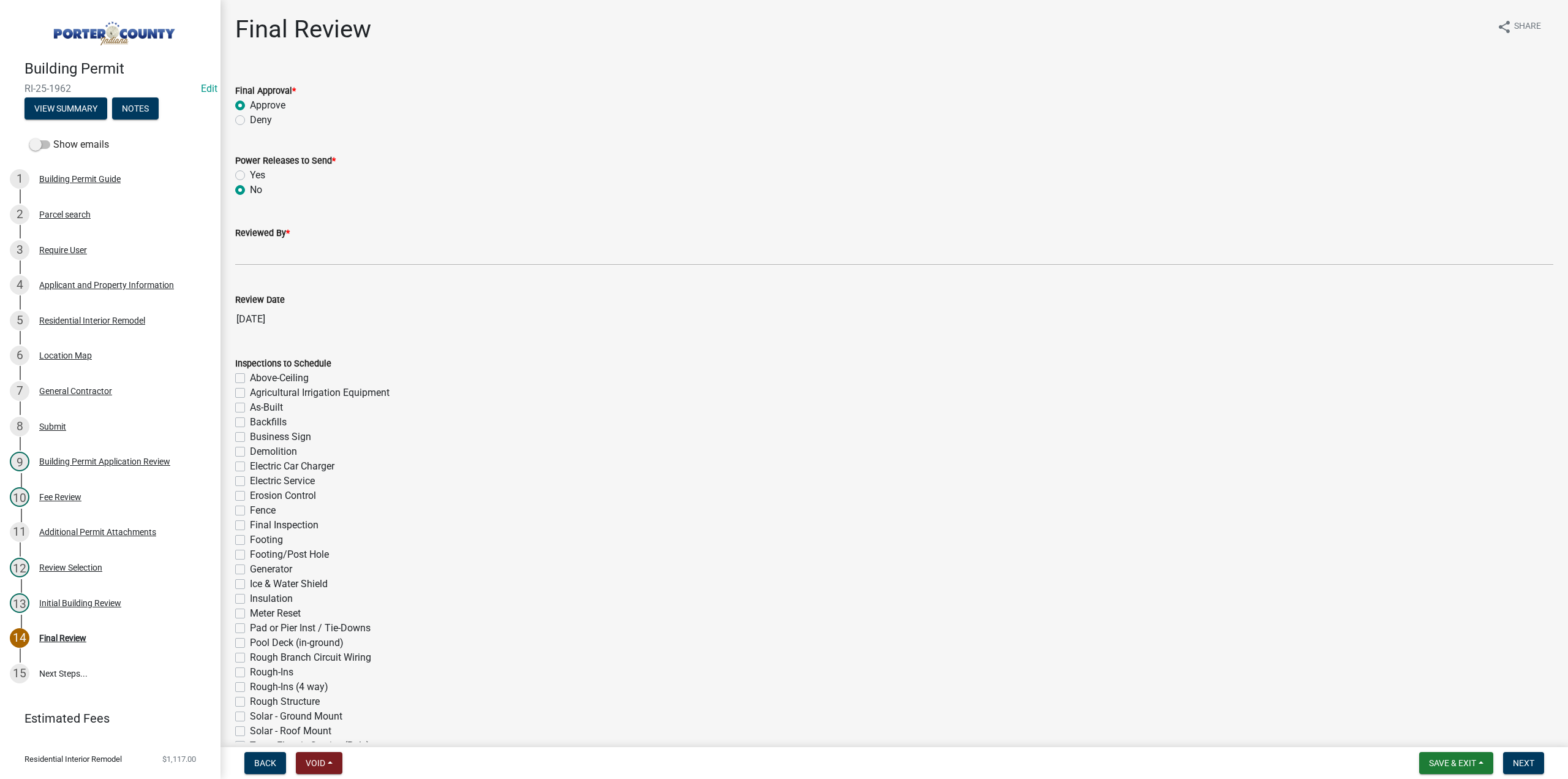
radio input "true"
drag, startPoint x: 236, startPoint y: 176, endPoint x: 270, endPoint y: 217, distance: 53.3
click at [250, 177] on label "Yes" at bounding box center [258, 175] width 15 height 14
click at [250, 176] on input "Yes" at bounding box center [254, 172] width 8 height 8
radio input "true"
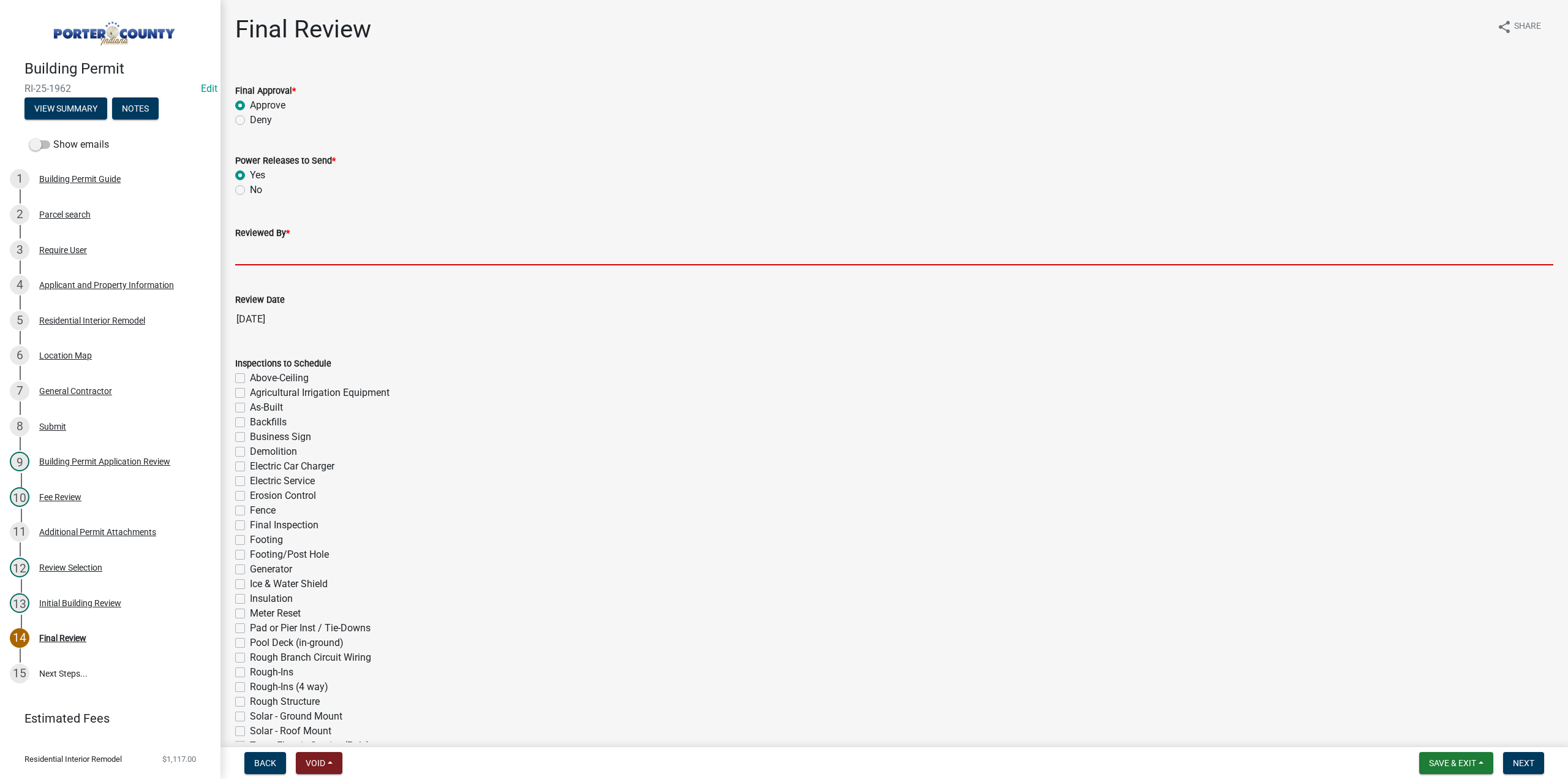
drag, startPoint x: 294, startPoint y: 249, endPoint x: 299, endPoint y: 255, distance: 7.8
click at [295, 250] on input "Reviewed By *" at bounding box center [894, 252] width 1318 height 25
type input "TT"
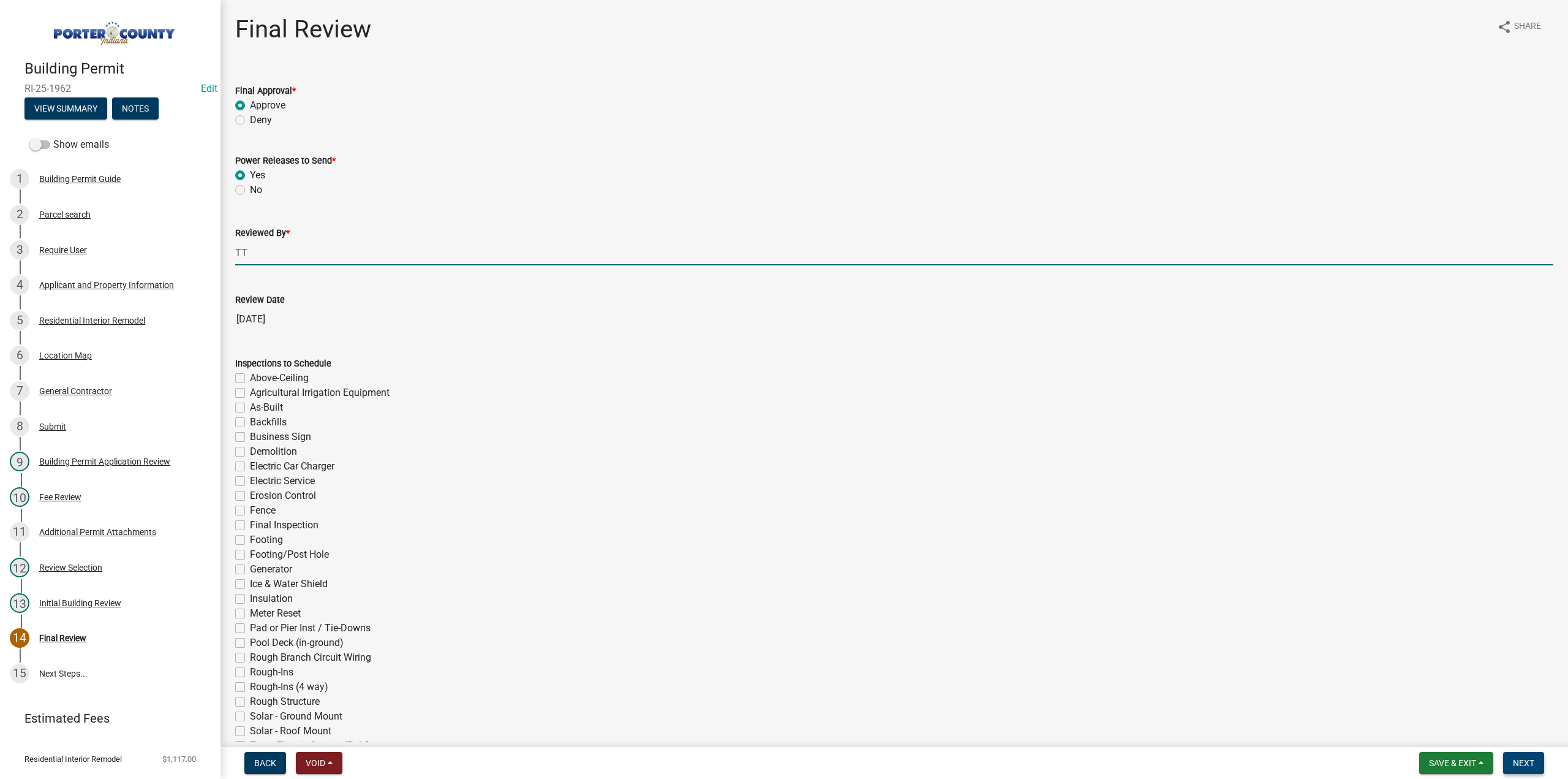
click at [1528, 765] on span "Next" at bounding box center [1523, 762] width 21 height 10
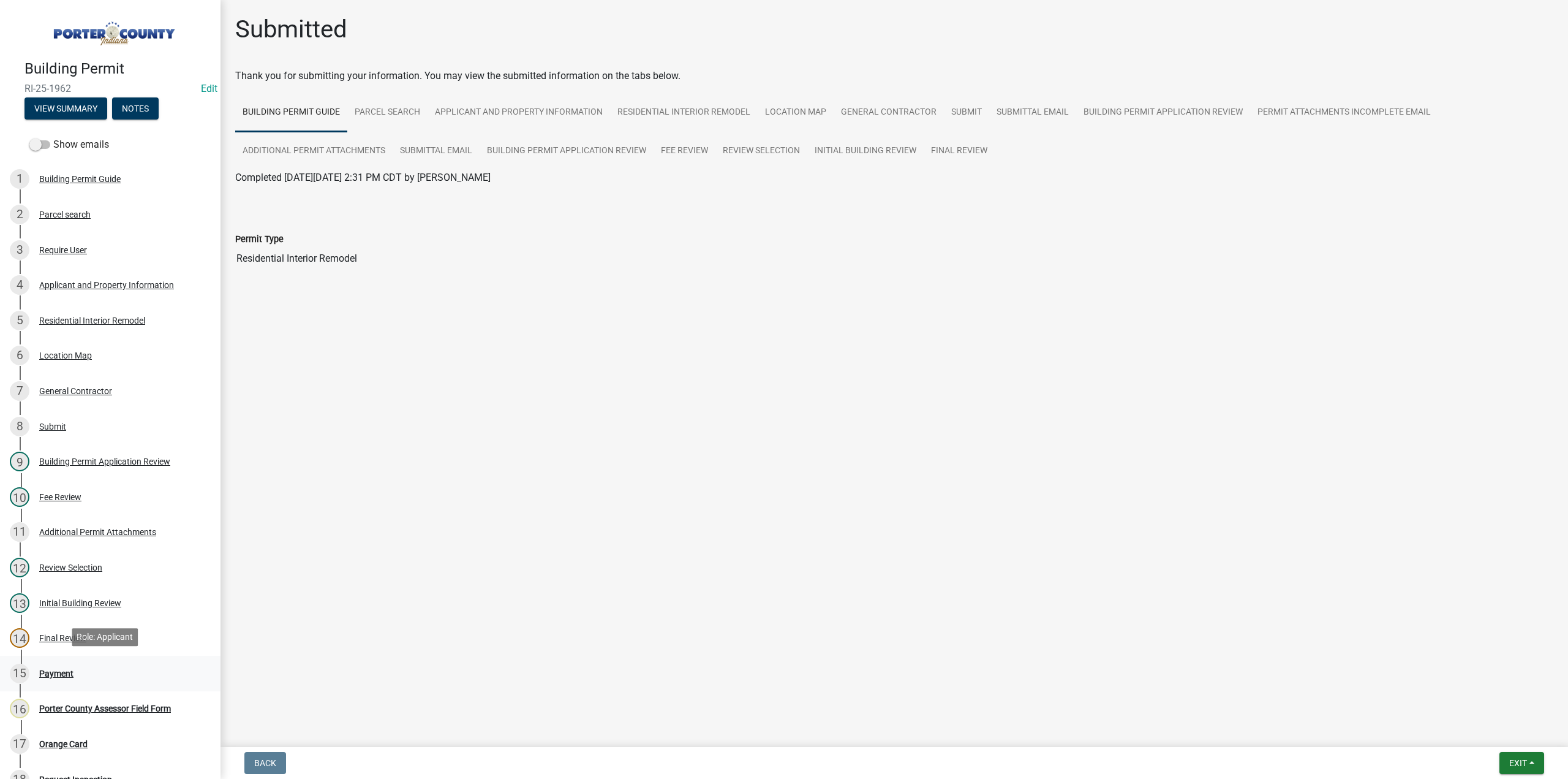
click at [61, 658] on link "15 Payment" at bounding box center [110, 673] width 220 height 36
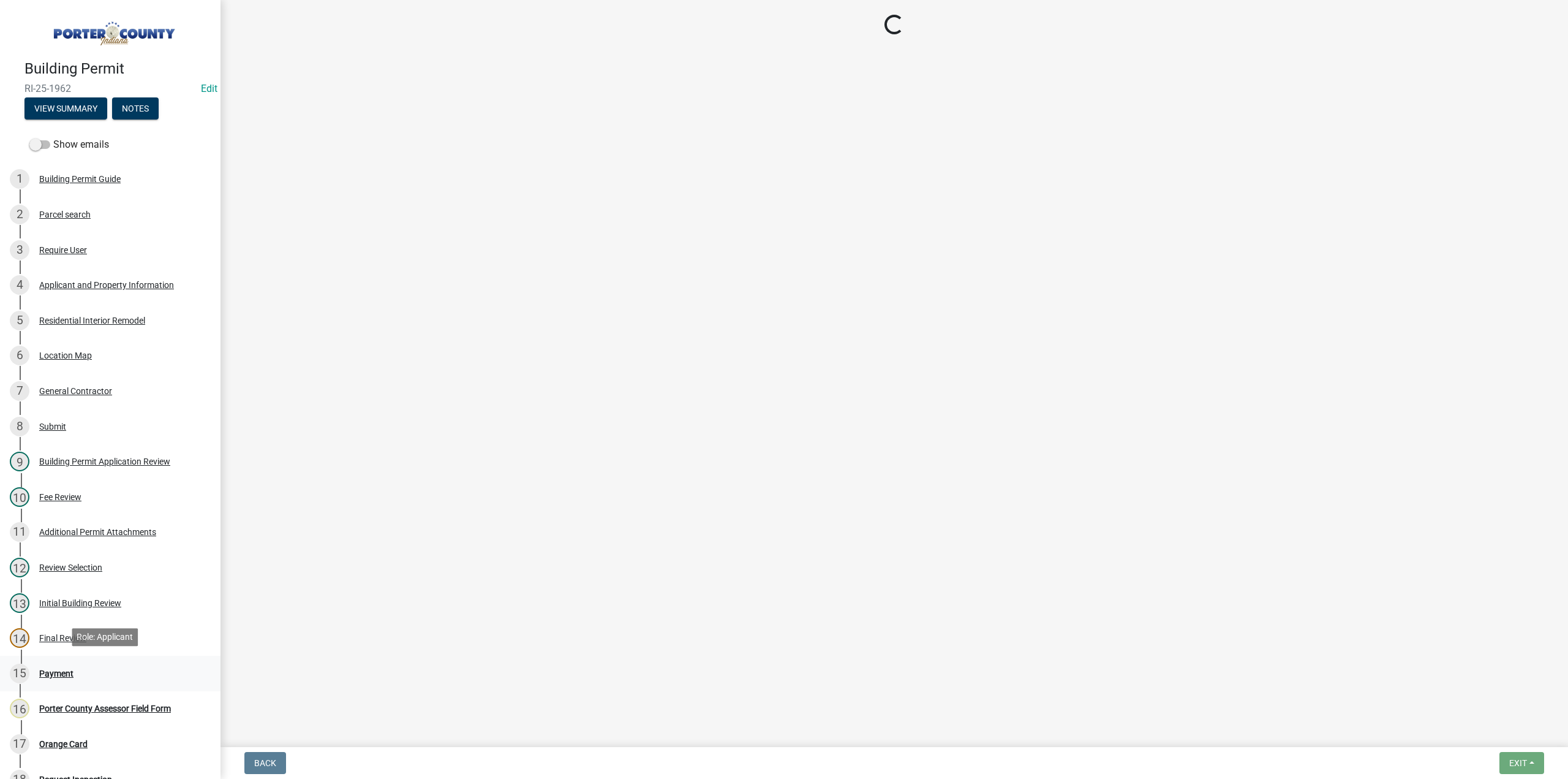
click at [64, 669] on div "Payment" at bounding box center [56, 673] width 34 height 8
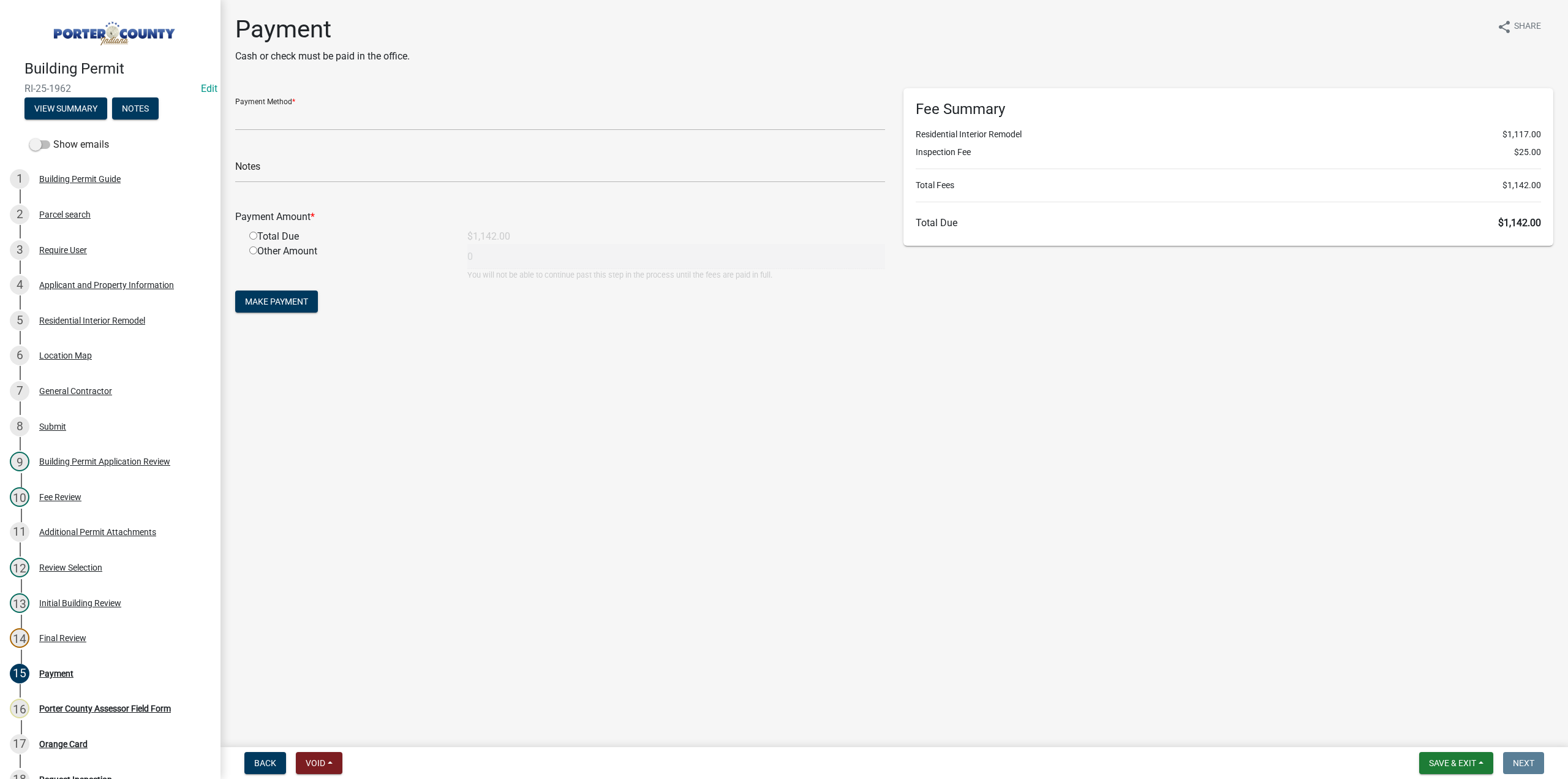
select select "3: 3"
click at [1440, 761] on span "Save & Exit" at bounding box center [1453, 762] width 47 height 10
click at [1435, 727] on button "Save & Exit" at bounding box center [1443, 730] width 98 height 30
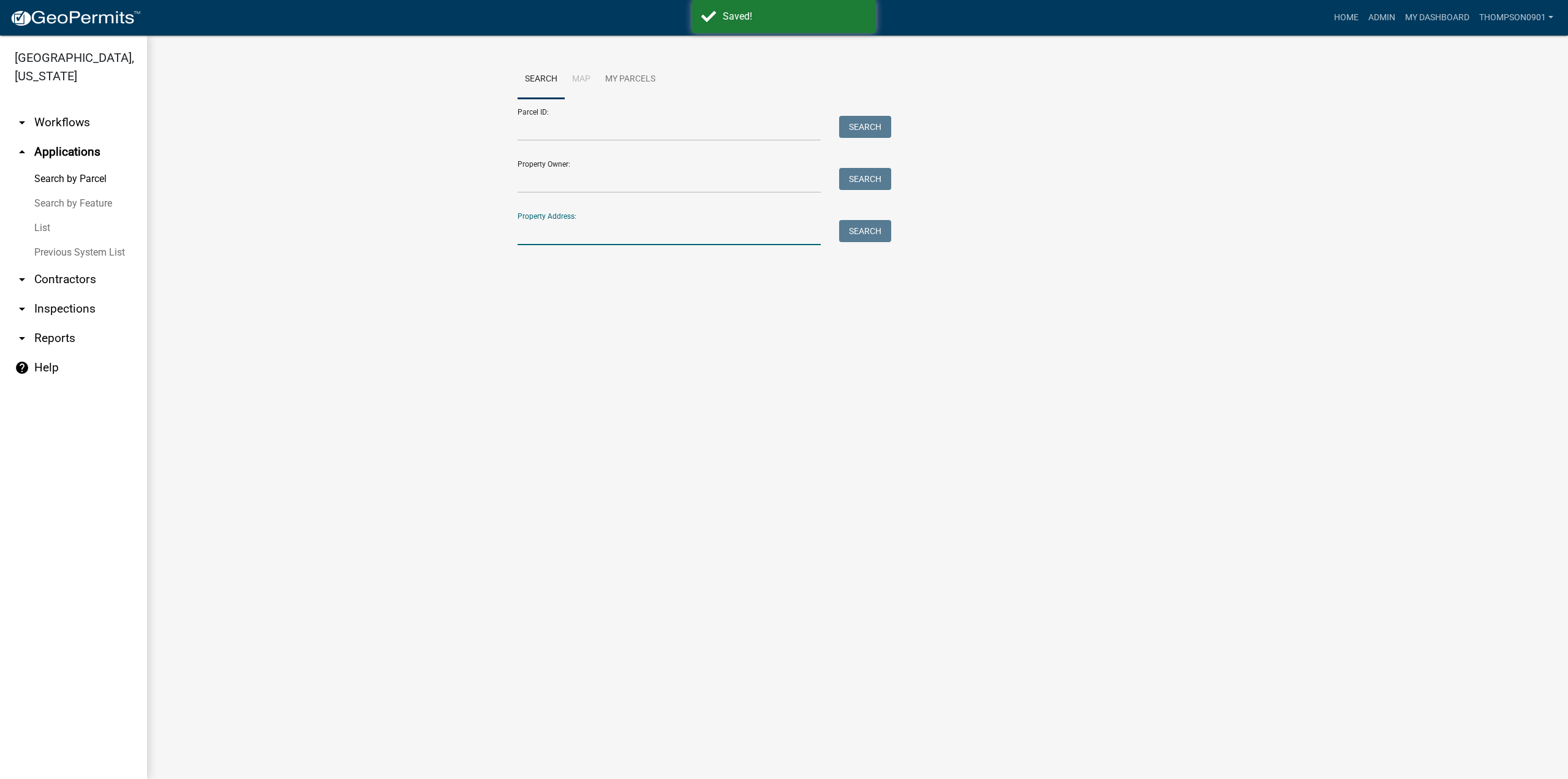
click at [624, 236] on input "Property Address:" at bounding box center [669, 232] width 303 height 25
click at [856, 230] on button "Search" at bounding box center [865, 230] width 52 height 22
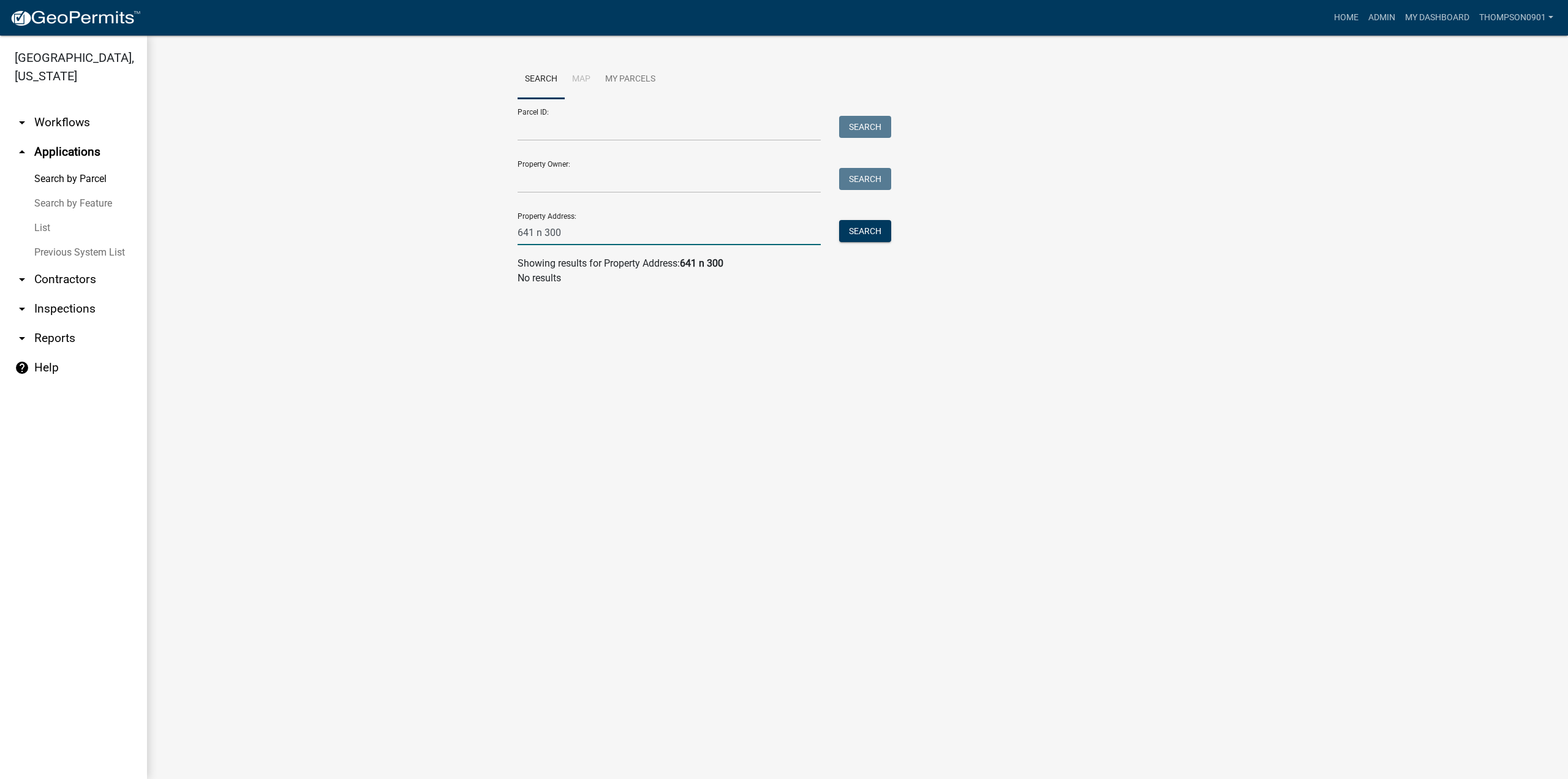
click at [577, 231] on input "641 n 300" at bounding box center [669, 232] width 303 height 25
type input "641 old sum"
click at [539, 315] on span "Select" at bounding box center [538, 314] width 27 height 11
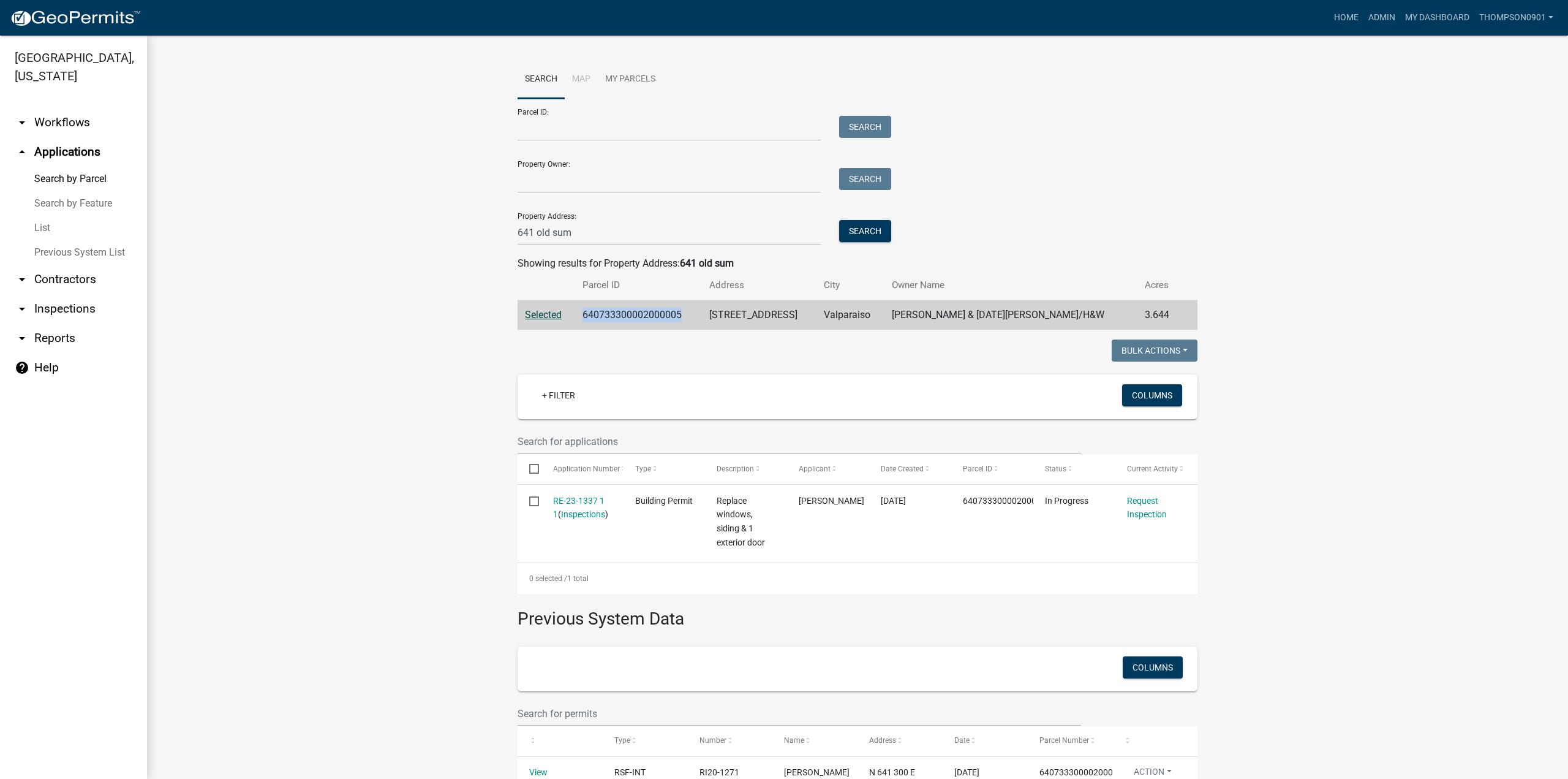
drag, startPoint x: 683, startPoint y: 319, endPoint x: 581, endPoint y: 309, distance: 102.5
click at [581, 309] on td "640733300002000005" at bounding box center [638, 315] width 127 height 30
copy td "640733300002000005"
click at [1355, 15] on link "Home" at bounding box center [1345, 17] width 34 height 24
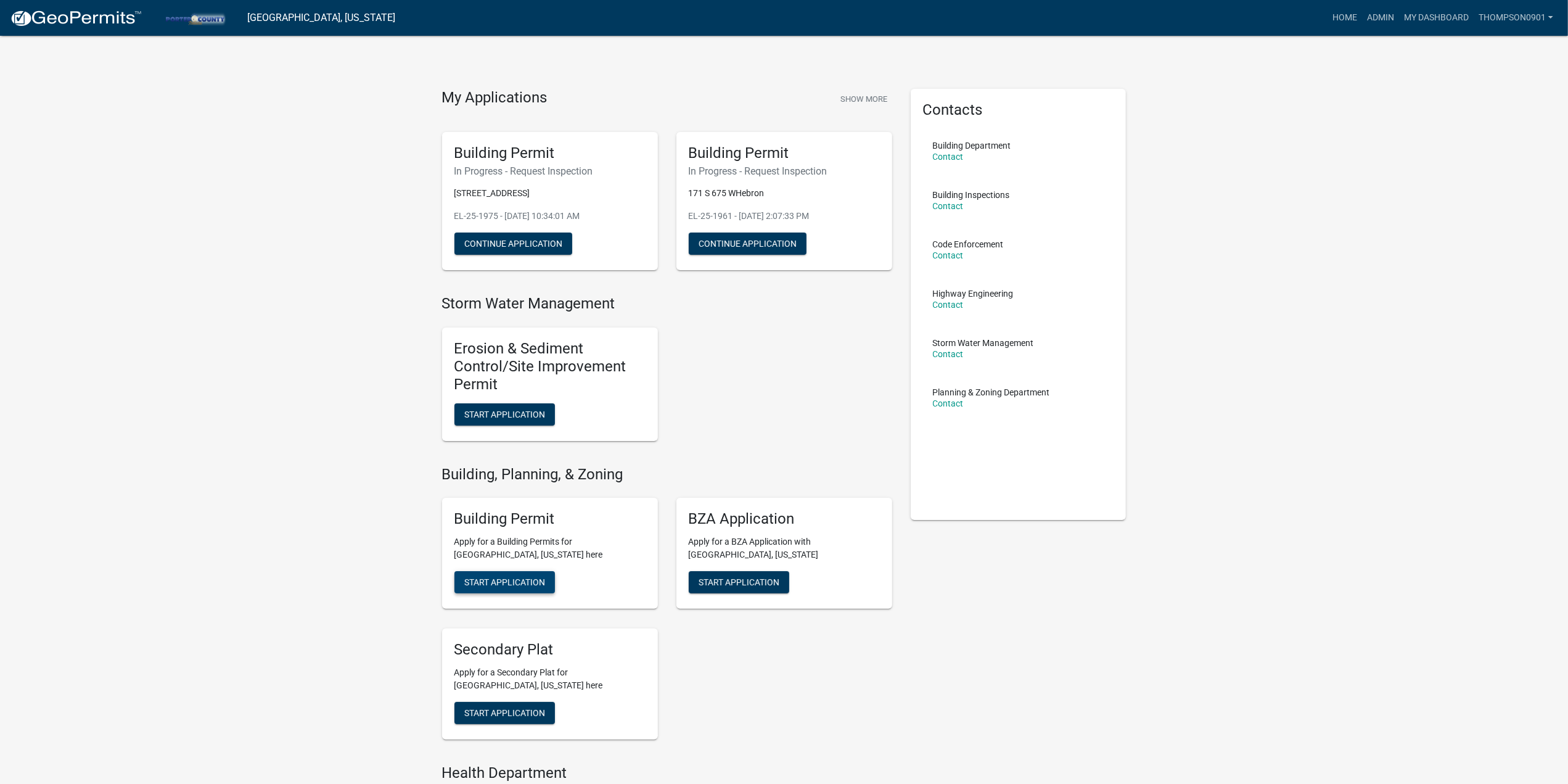
click at [500, 577] on span "Start Application" at bounding box center [505, 582] width 81 height 10
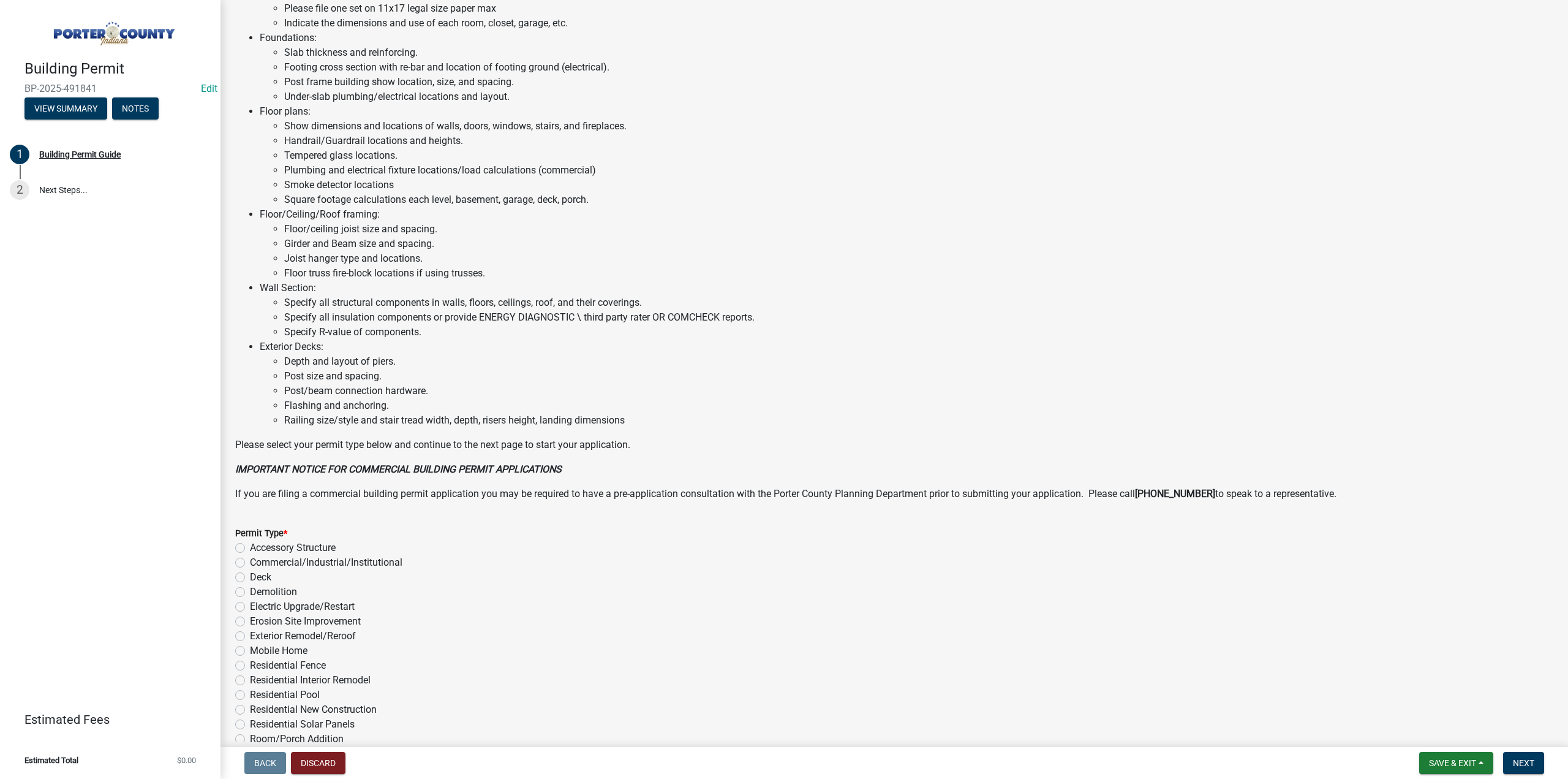
scroll to position [577, 0]
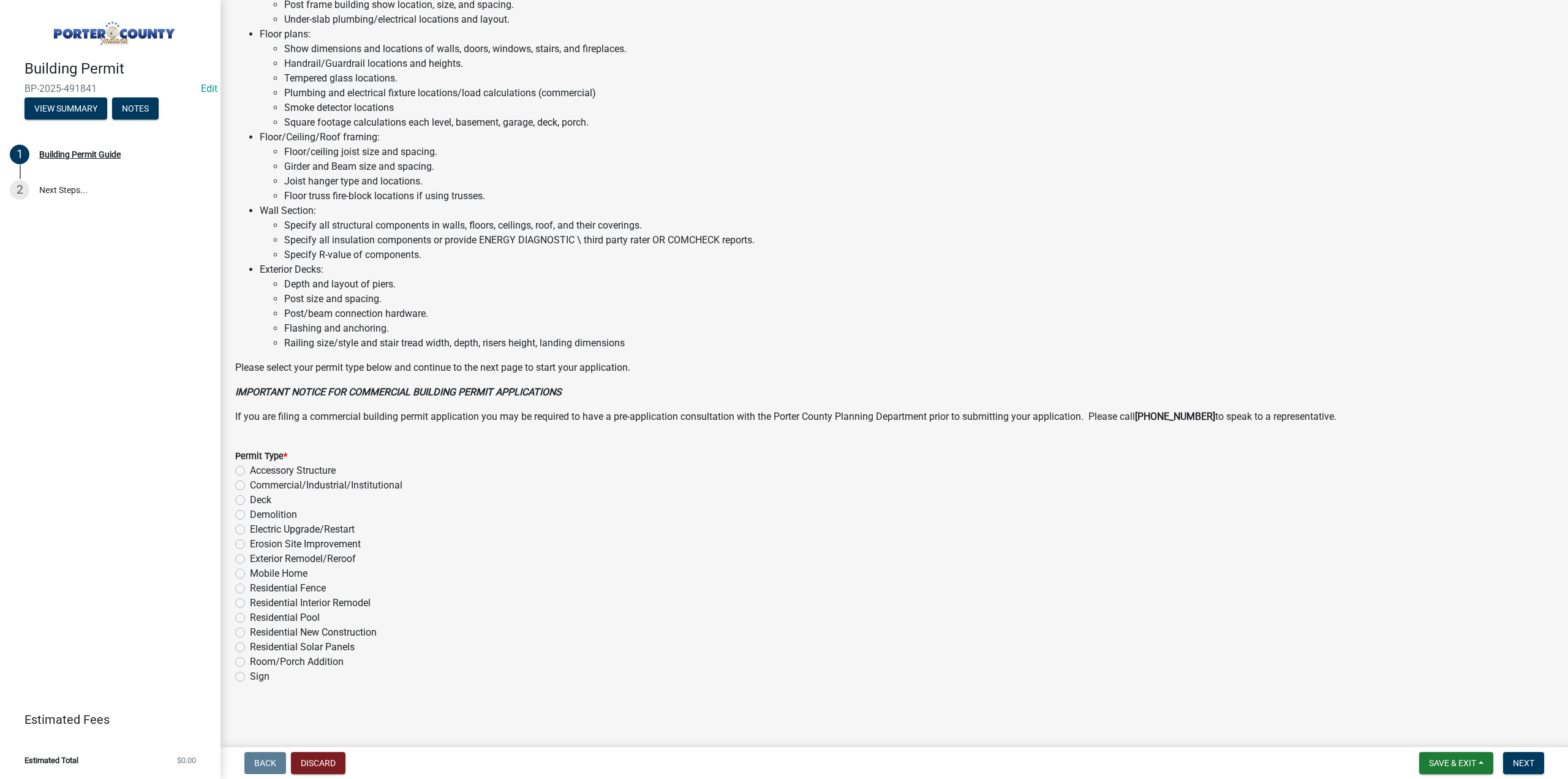
click at [250, 532] on label "Electric Upgrade/Restart" at bounding box center [302, 529] width 105 height 14
click at [250, 530] on input "Electric Upgrade/Restart" at bounding box center [254, 526] width 8 height 8
radio input "true"
click at [1509, 761] on button "Next" at bounding box center [1523, 762] width 41 height 22
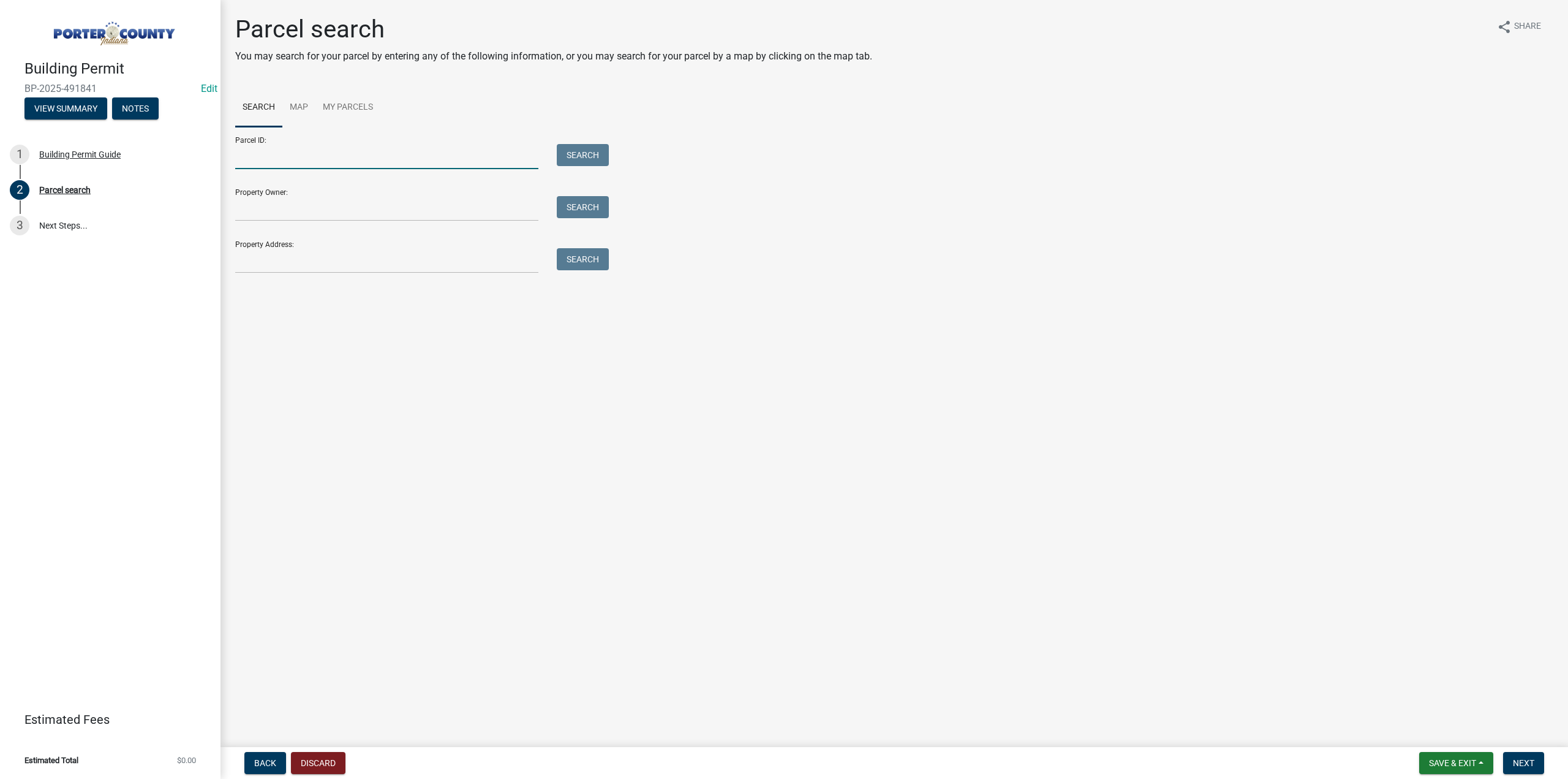
click at [264, 151] on input "Parcel ID:" at bounding box center [387, 156] width 303 height 25
paste input "640733300002000005"
type input "640733300002000005"
click at [566, 160] on button "Search" at bounding box center [583, 154] width 52 height 22
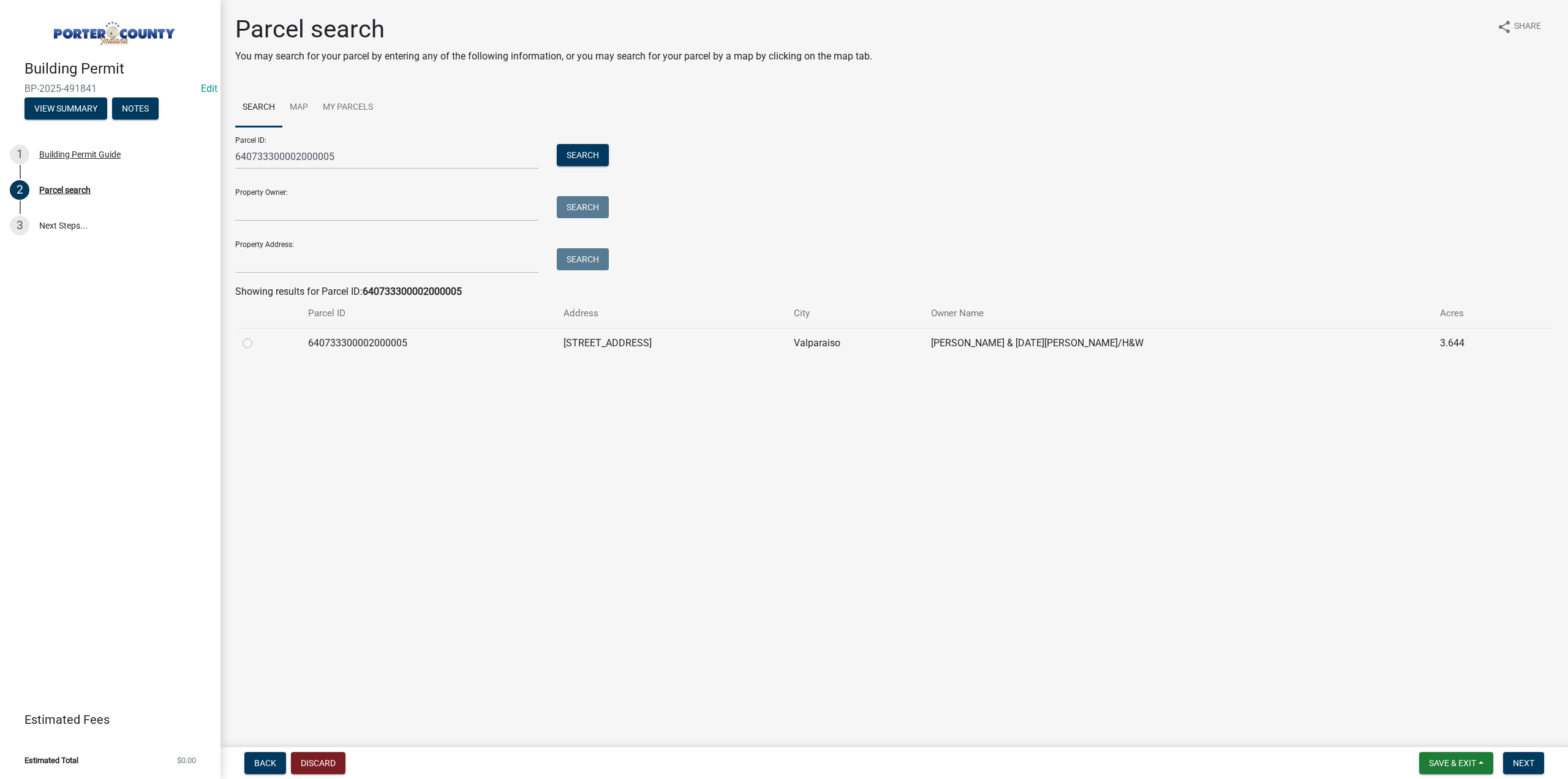
click at [258, 336] on label at bounding box center [258, 336] width 0 height 0
click at [258, 344] on input "radio" at bounding box center [261, 340] width 8 height 8
radio input "true"
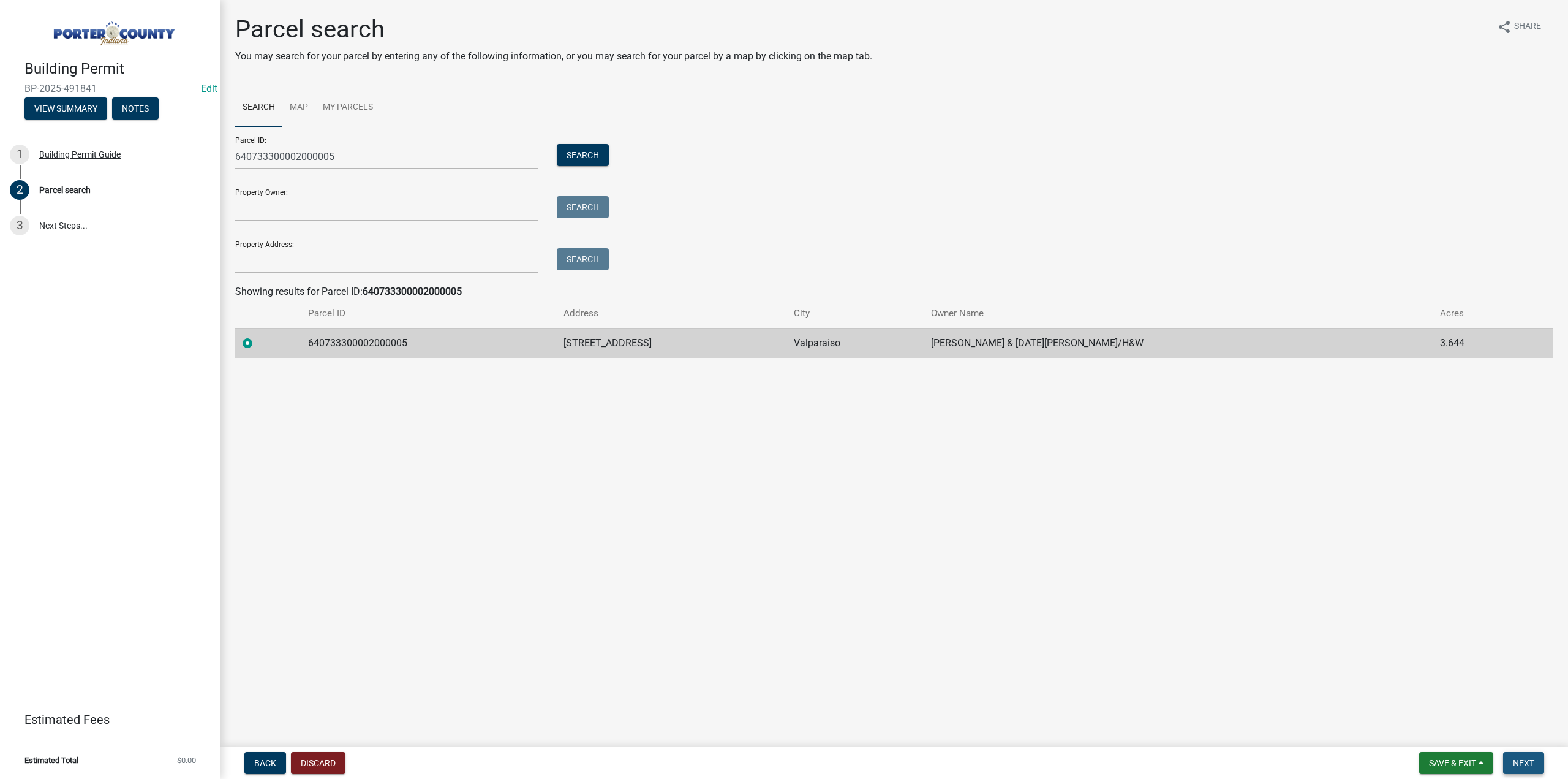
click at [1526, 753] on button "Next" at bounding box center [1523, 762] width 41 height 22
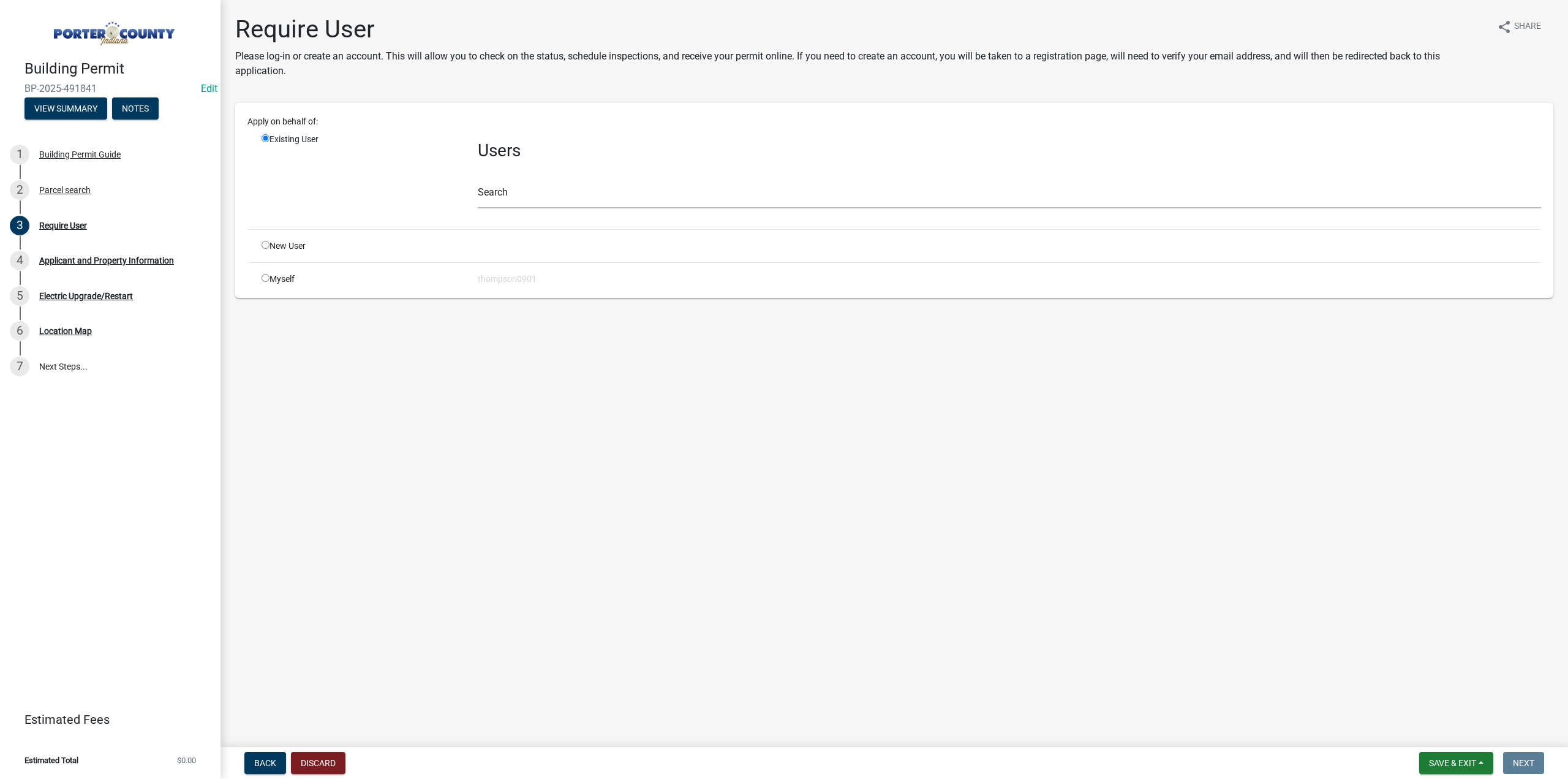
click at [267, 277] on input "radio" at bounding box center [265, 277] width 8 height 8
radio input "true"
radio input "false"
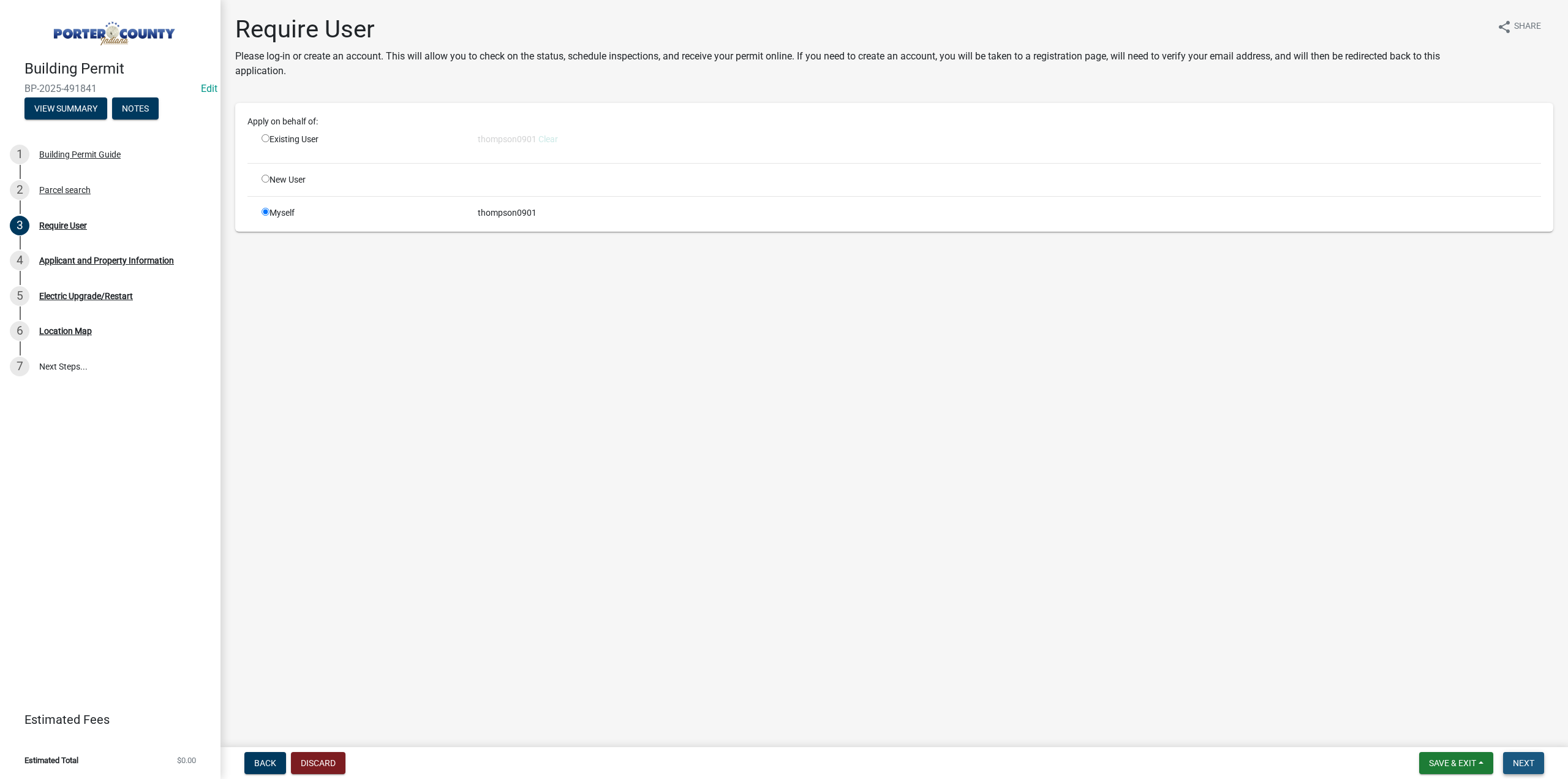
click at [1522, 768] on button "Next" at bounding box center [1523, 762] width 41 height 22
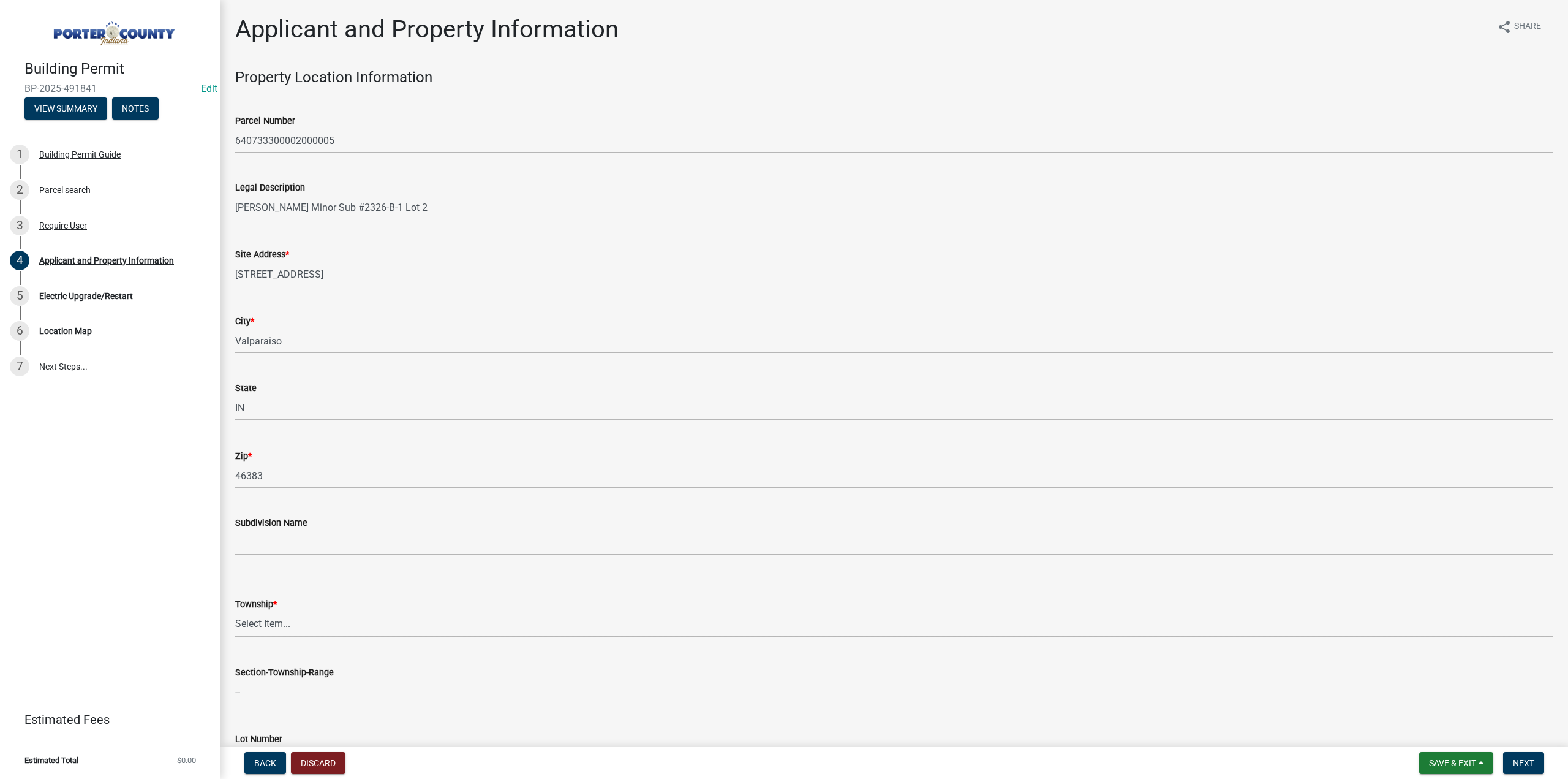
click at [269, 615] on select "Select Item... Boone Center Jackson Liberty Morgan Pine Pleasant Portage Porter…" at bounding box center [894, 623] width 1318 height 25
click at [236, 611] on select "Select Item... Boone Center Jackson Liberty Morgan Pine Pleasant Portage Porter…" at bounding box center [894, 623] width 1318 height 25
select select "dab8d744-4e32-40c1-942b-b7c1ea7347cb"
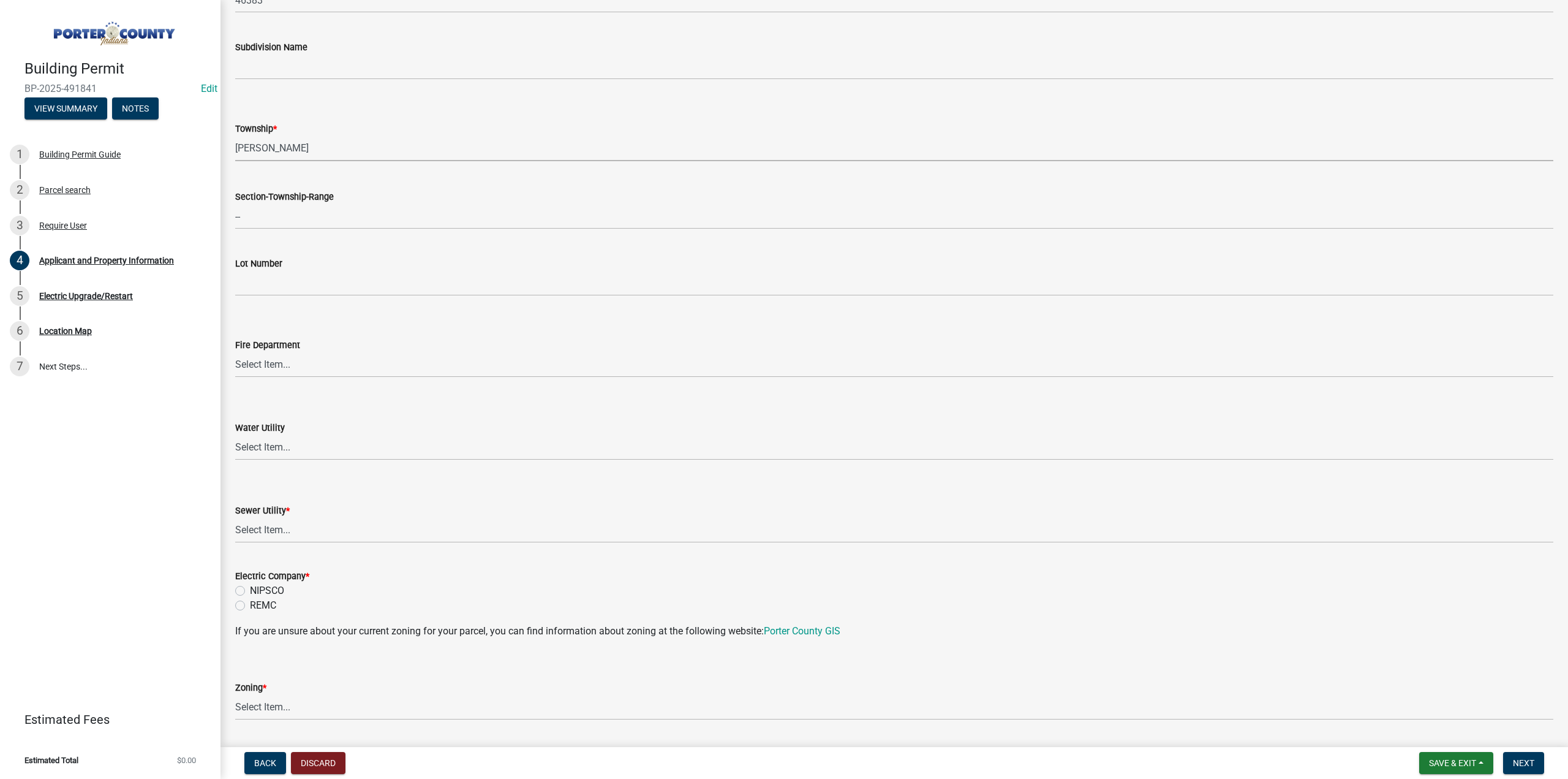
scroll to position [490, 0]
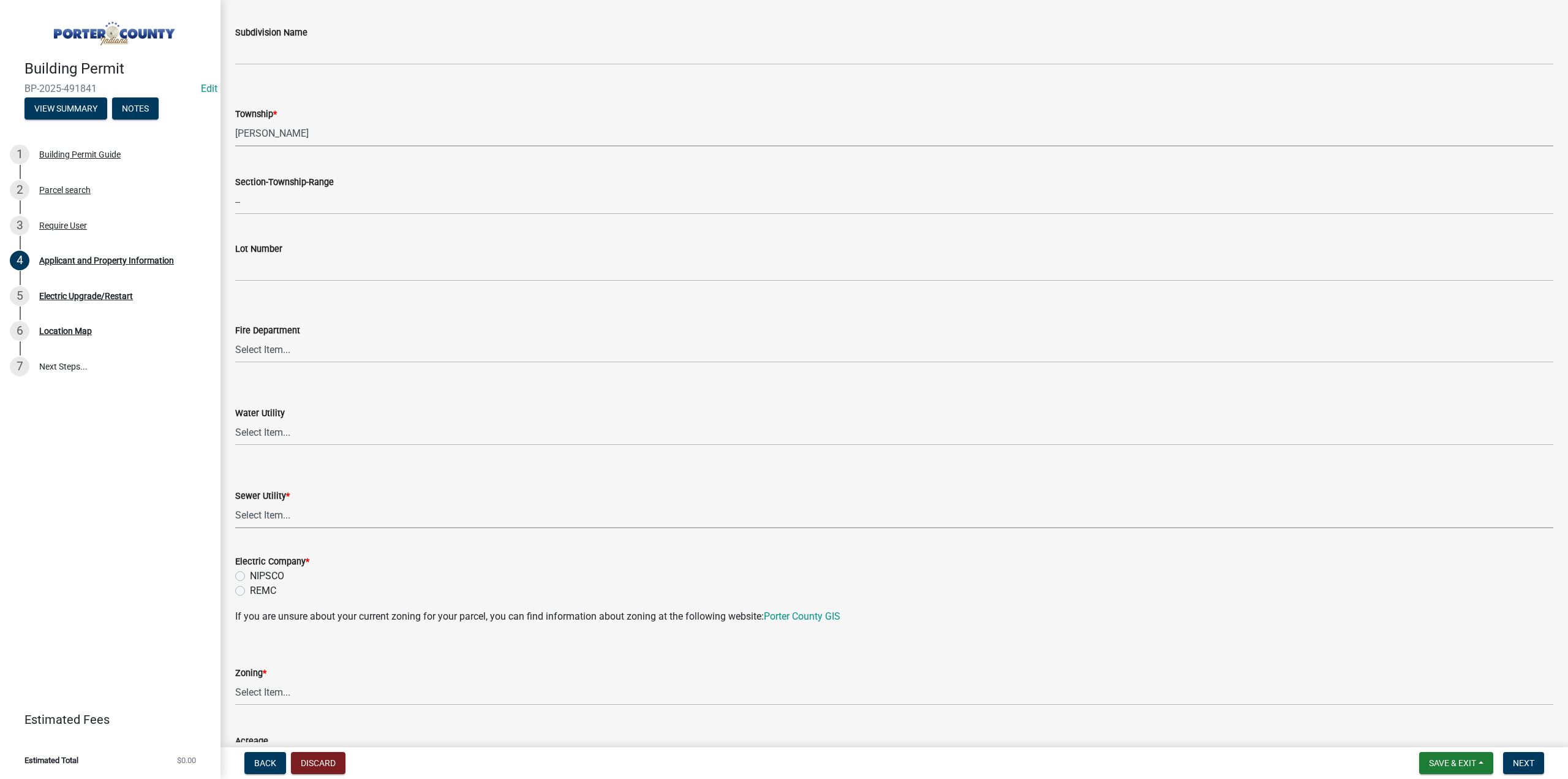
click at [271, 512] on select "Select Item... Aqua Indiana Inc Damon Run Falling Waters Lake Eliza - LEACD Nat…" at bounding box center [894, 515] width 1318 height 25
click at [236, 503] on select "Select Item... Aqua Indiana Inc Damon Run Falling Waters Lake Eliza - LEACD Nat…" at bounding box center [894, 515] width 1318 height 25
select select "ea6751d4-6bf7-4a16-89ee-f7801ab82aa1"
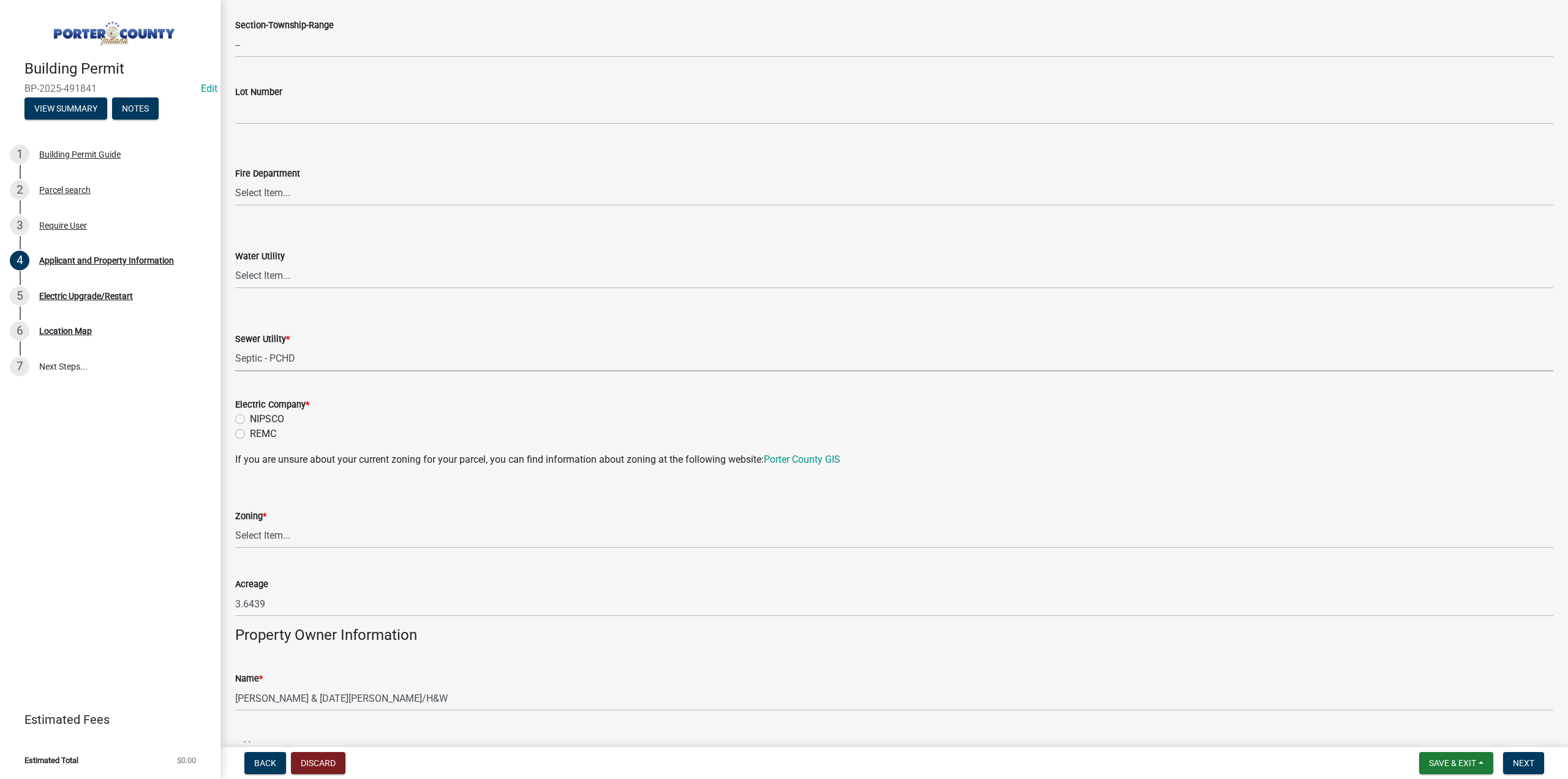
scroll to position [674, 0]
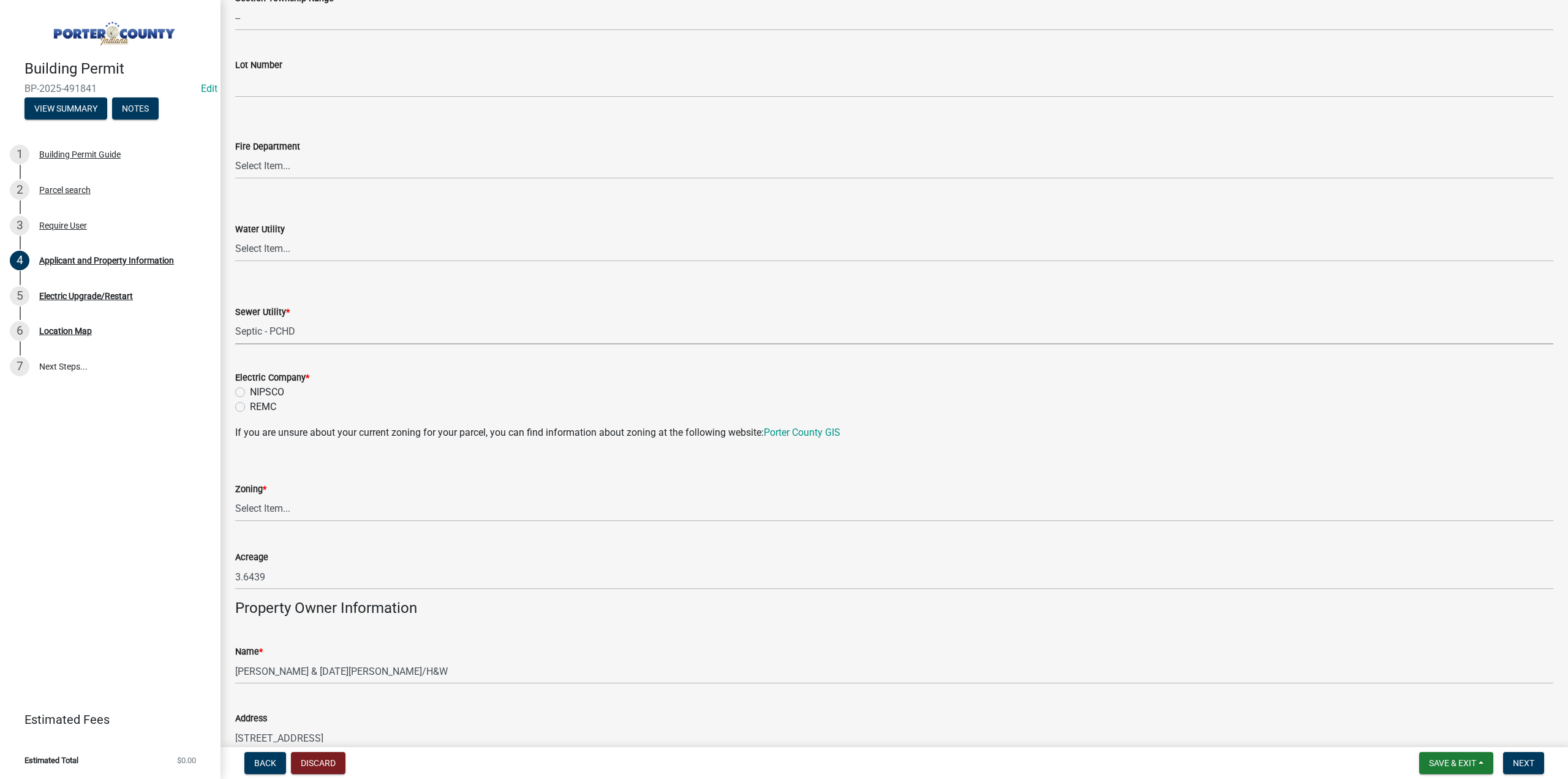
click at [250, 409] on label "REMC" at bounding box center [263, 407] width 27 height 14
click at [250, 407] on input "REMC" at bounding box center [254, 404] width 8 height 8
radio input "true"
click at [280, 506] on select "Select Item... A1 A2 CH CM CN I1 I2 I3 IN MP OT P1 P2 PUD R1 R2 R3 R4 RL RR" at bounding box center [894, 508] width 1318 height 25
click at [236, 496] on select "Select Item... A1 A2 CH CM CN I1 I2 I3 IN MP OT P1 P2 PUD R1 R2 R3 R4 RL RR" at bounding box center [894, 508] width 1318 height 25
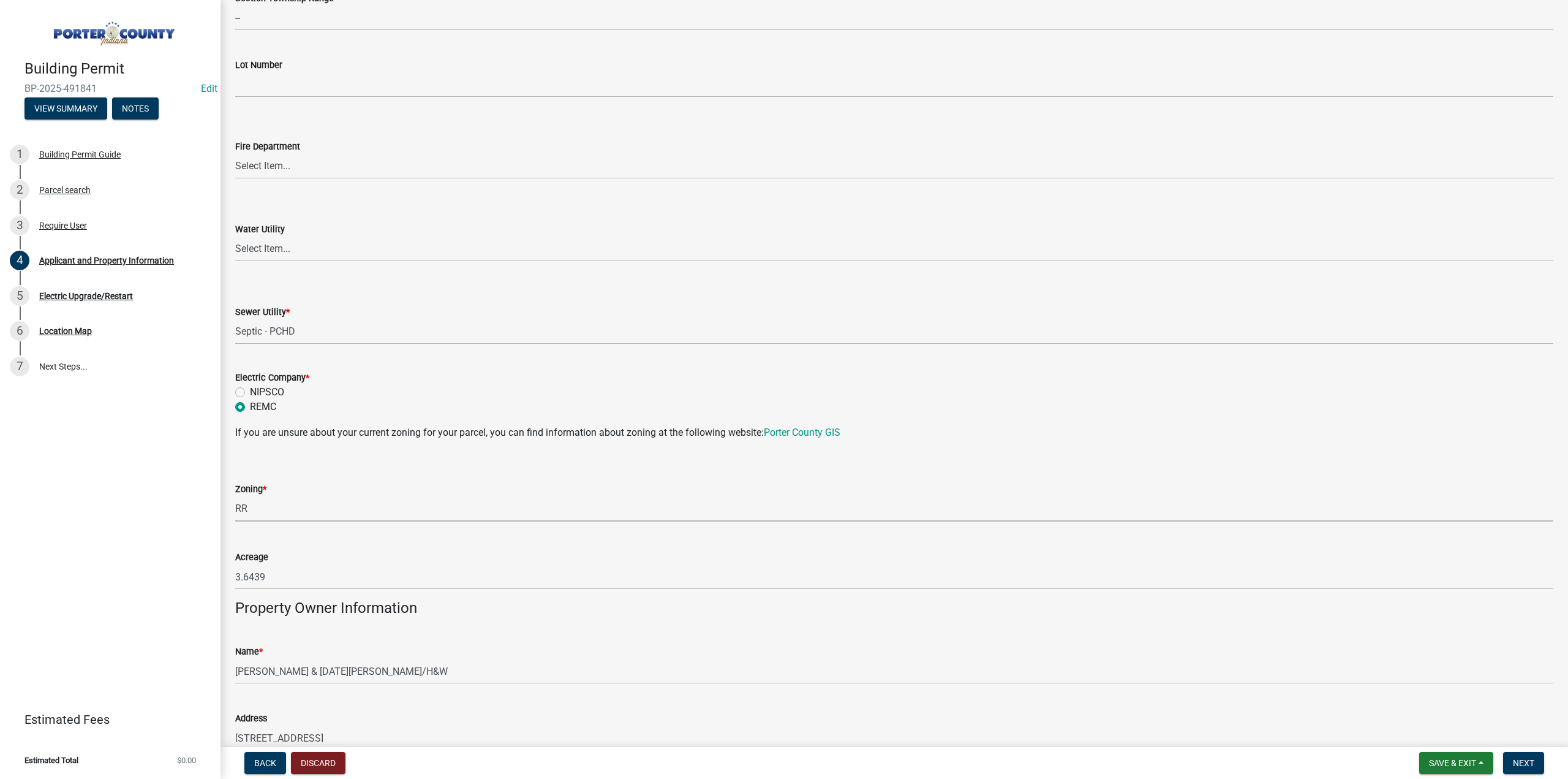
select select "92efe679-05f4-414a-9426-51627fba5de6"
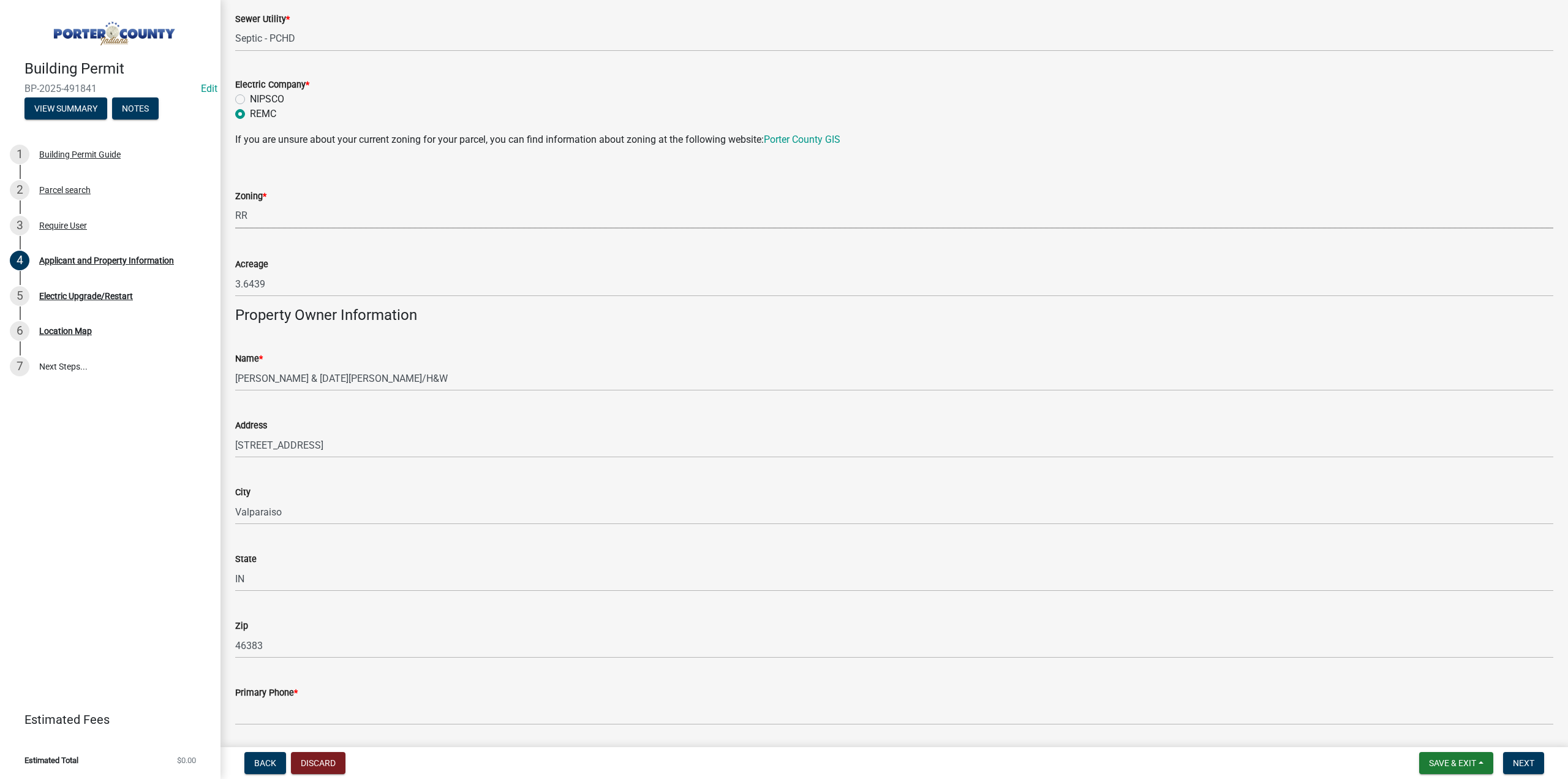
scroll to position [1103, 0]
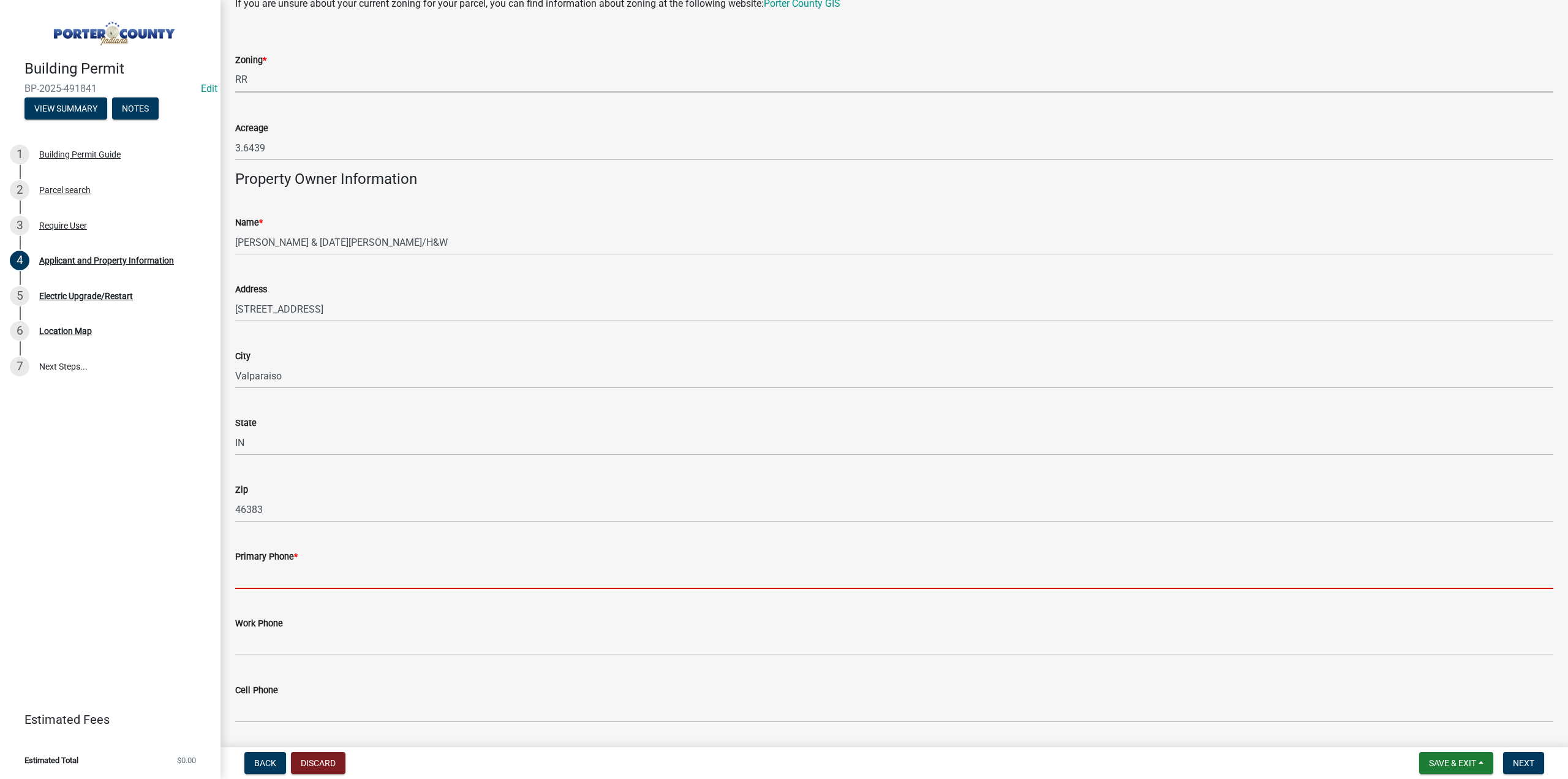
click at [285, 580] on input "Primary Phone *" at bounding box center [894, 576] width 1318 height 25
type input "708-296-0908"
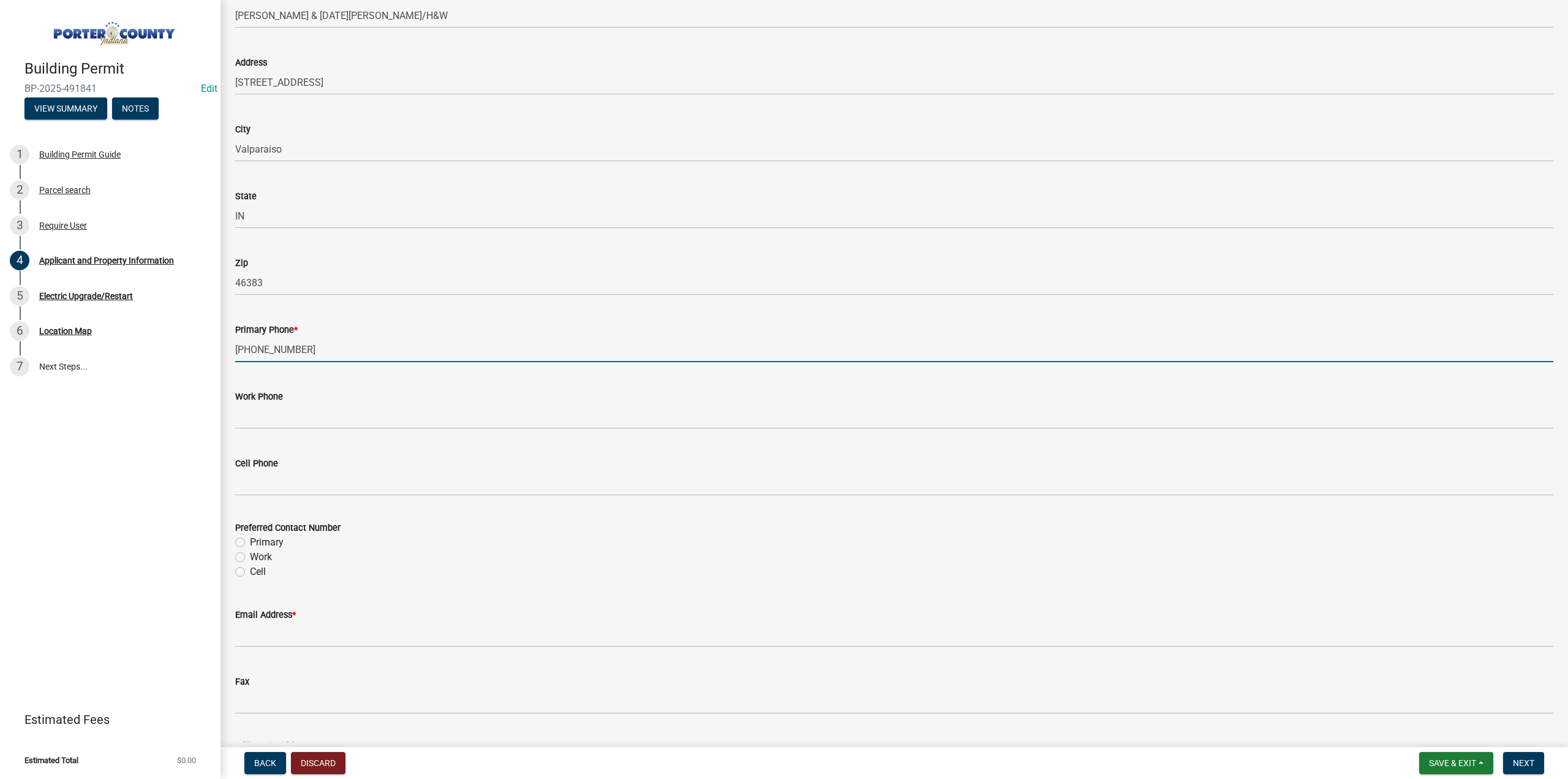
scroll to position [1347, 0]
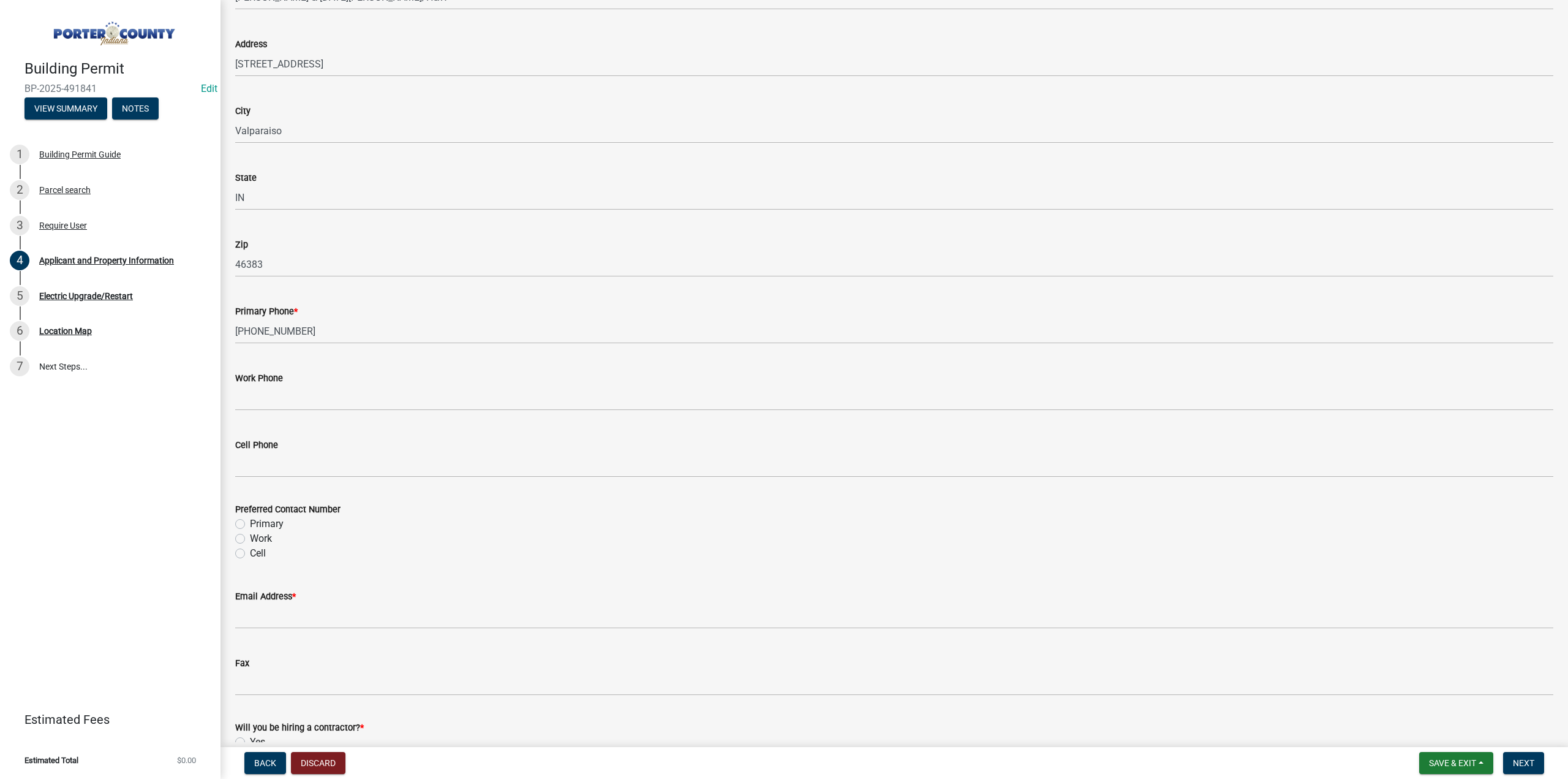
click at [250, 524] on label "Primary" at bounding box center [267, 524] width 33 height 14
click at [250, 524] on input "Primary" at bounding box center [254, 521] width 8 height 8
radio input "true"
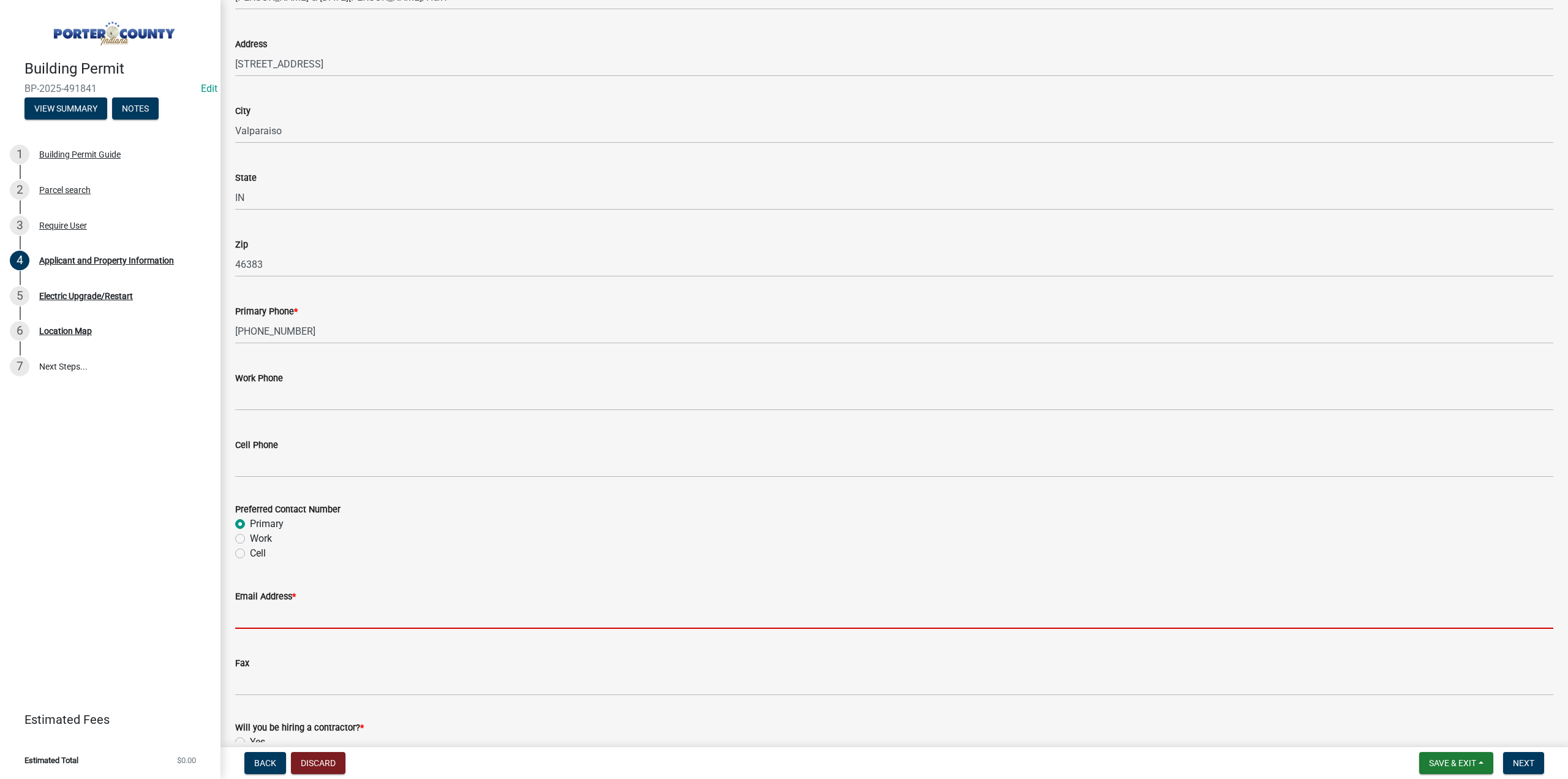
click at [278, 611] on input "Email Address *" at bounding box center [894, 616] width 1318 height 25
type input "noemail@yahoo.com"
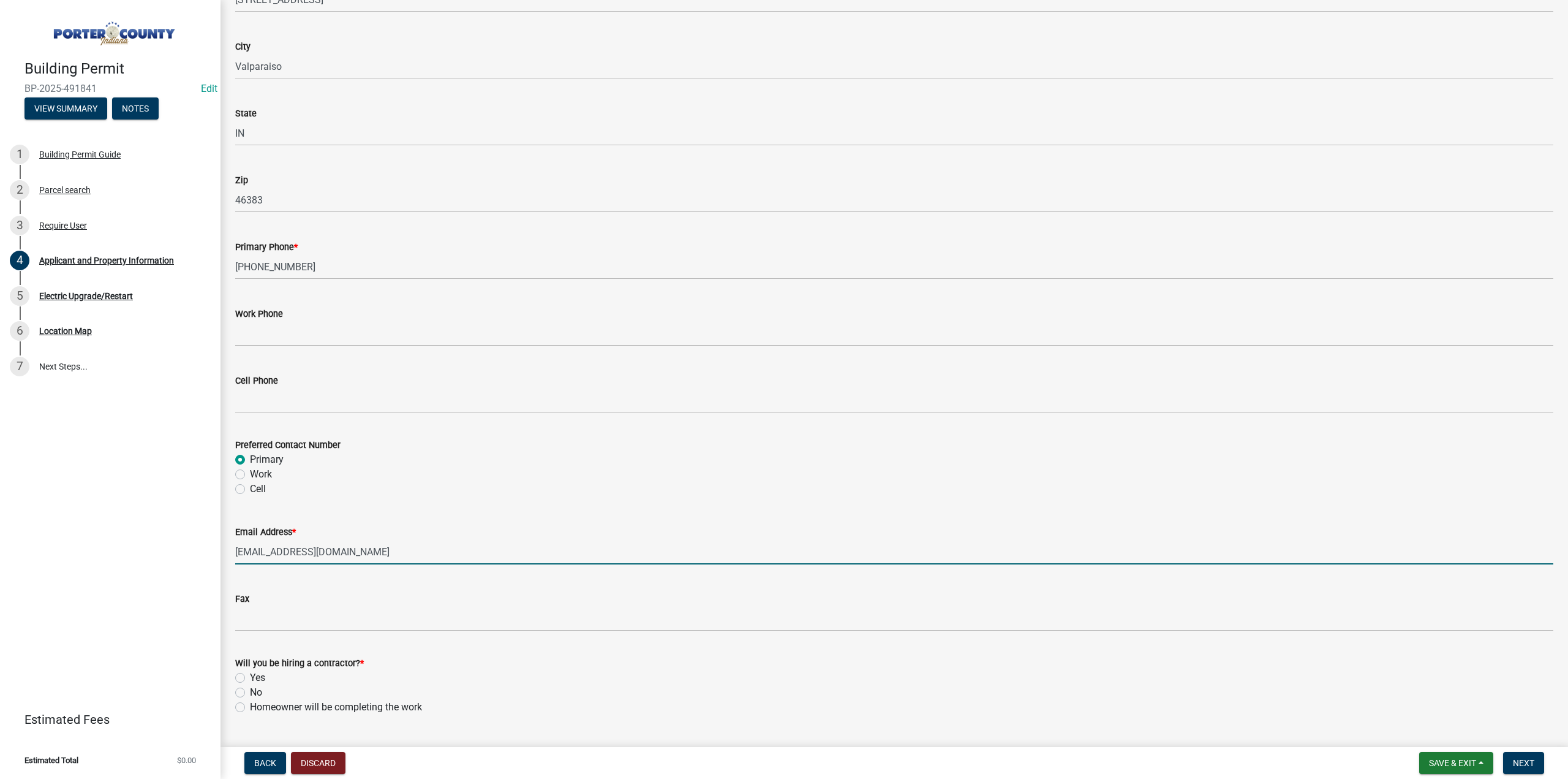
scroll to position [1512, 0]
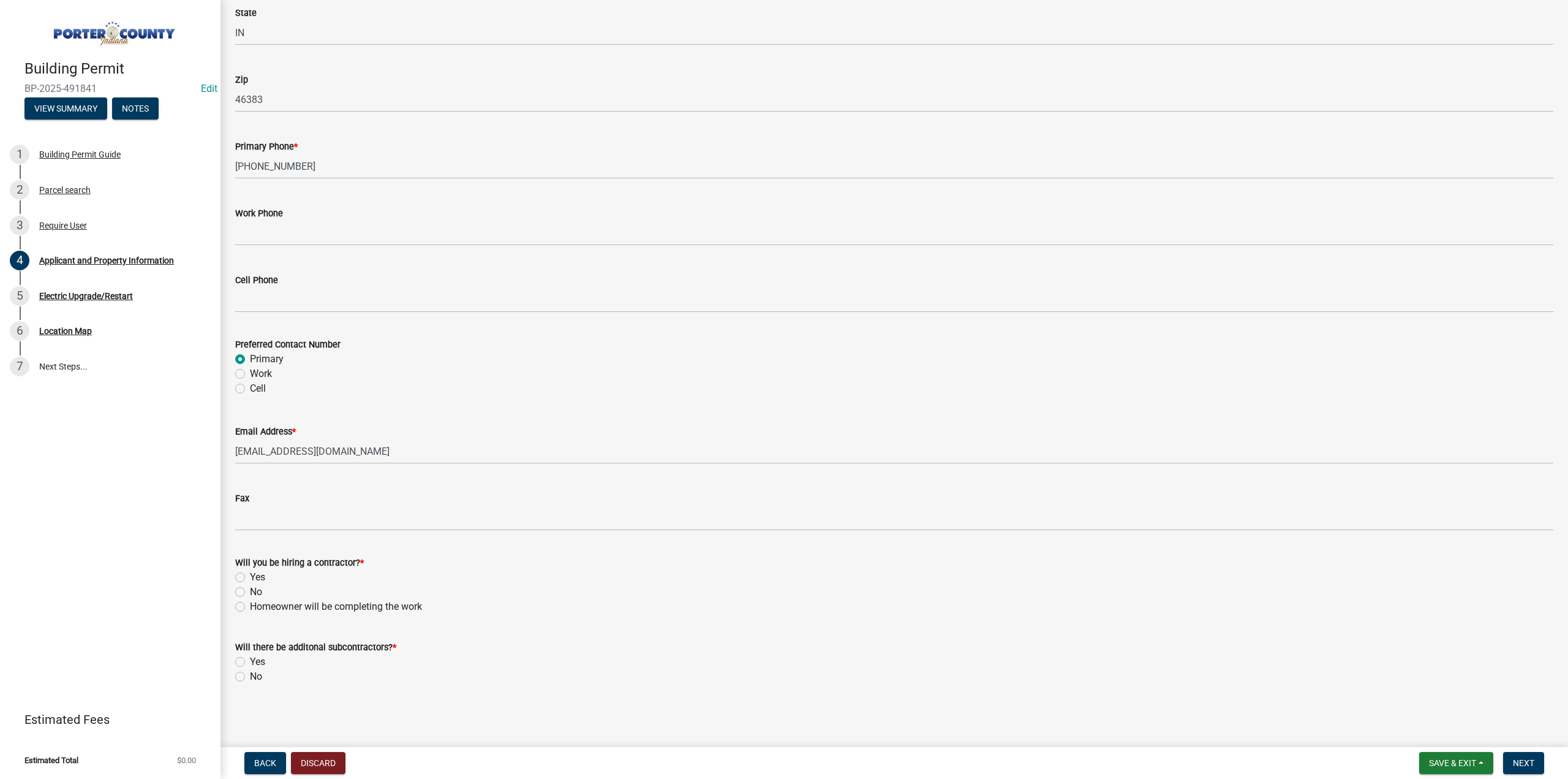
click at [250, 590] on label "No" at bounding box center [256, 591] width 12 height 14
click at [250, 590] on input "No" at bounding box center [254, 588] width 8 height 8
radio input "true"
click at [250, 676] on label "No" at bounding box center [256, 676] width 12 height 14
click at [250, 676] on input "No" at bounding box center [254, 673] width 8 height 8
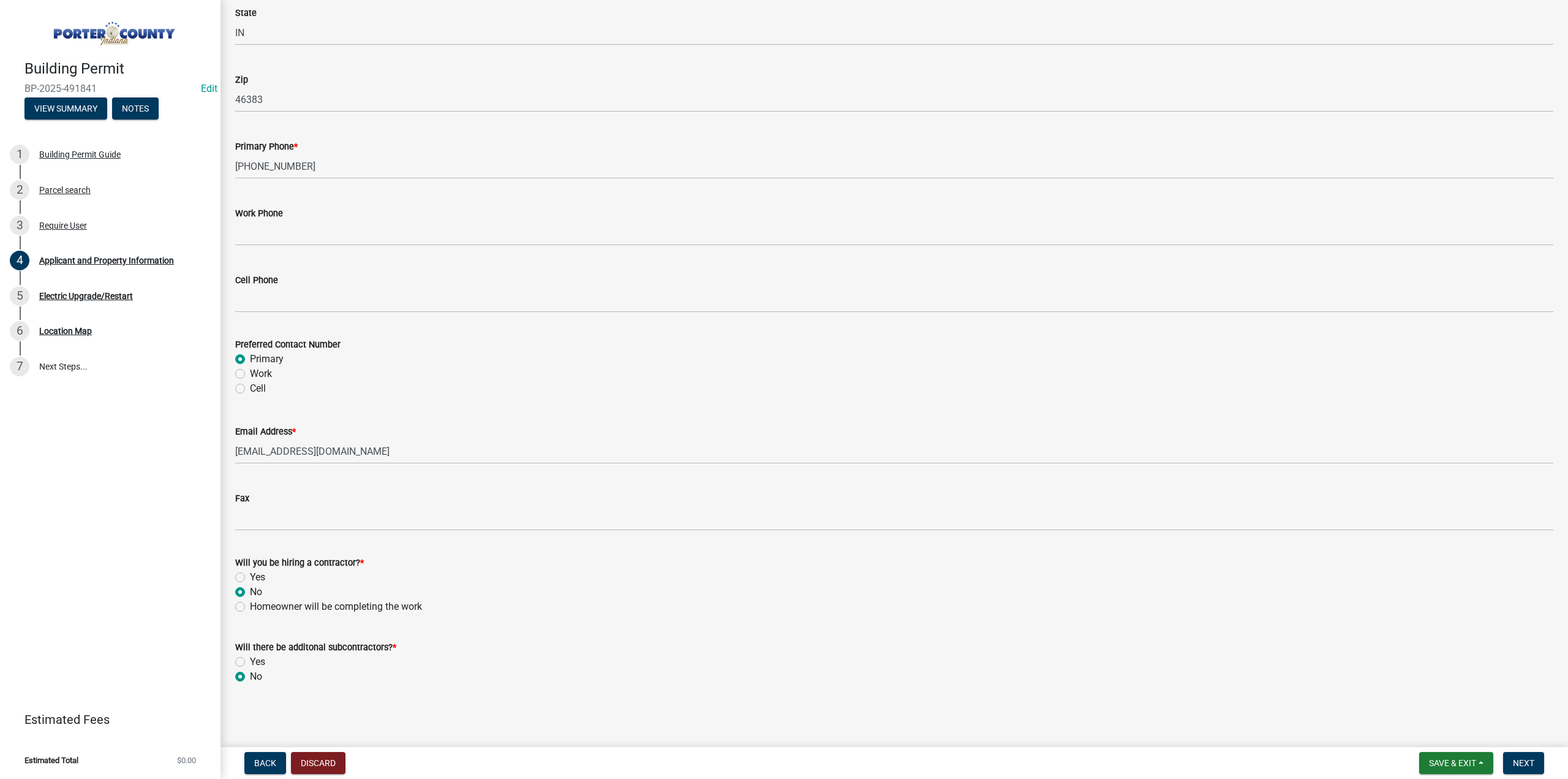
radio input "true"
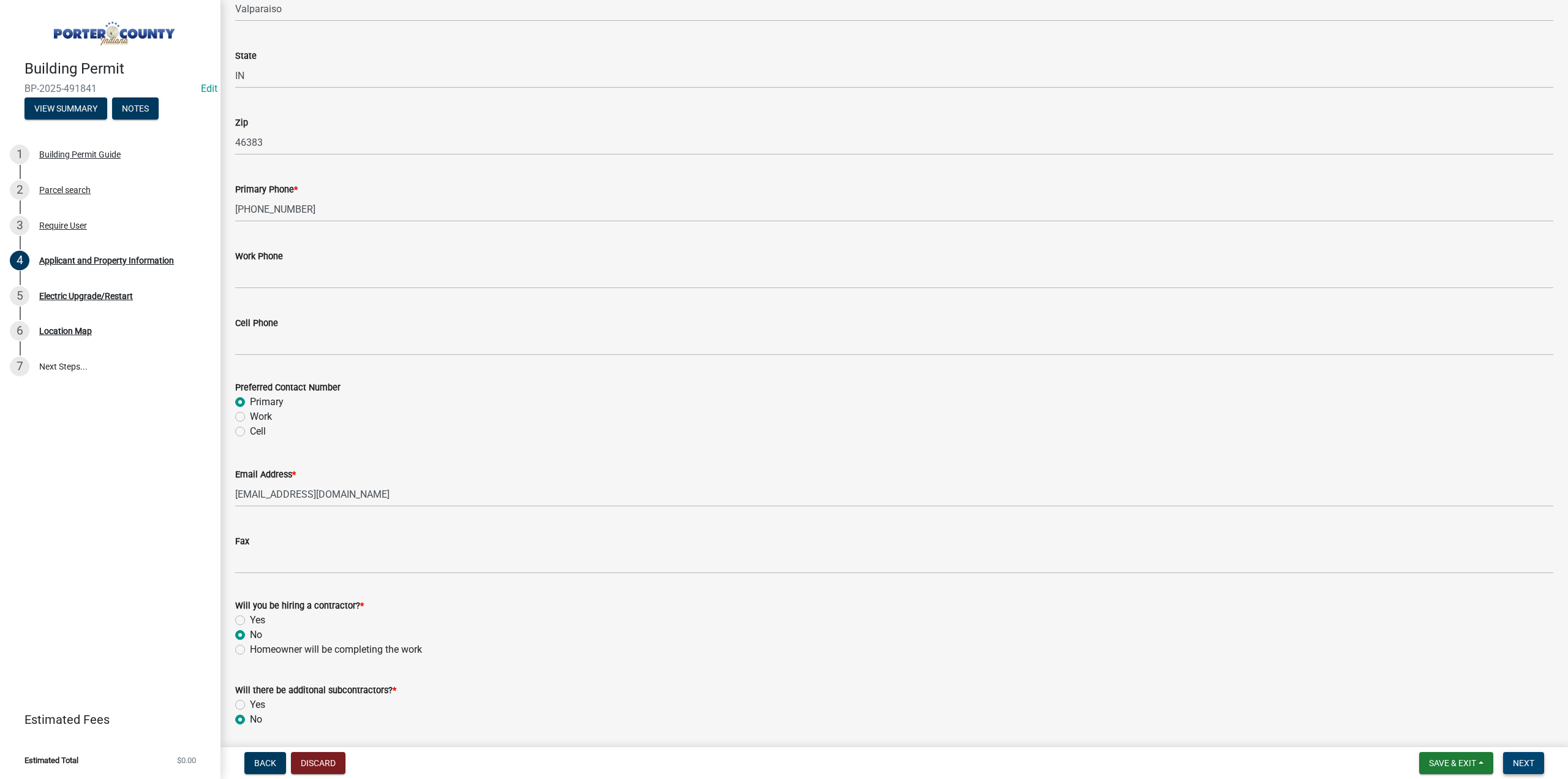
scroll to position [1452, 0]
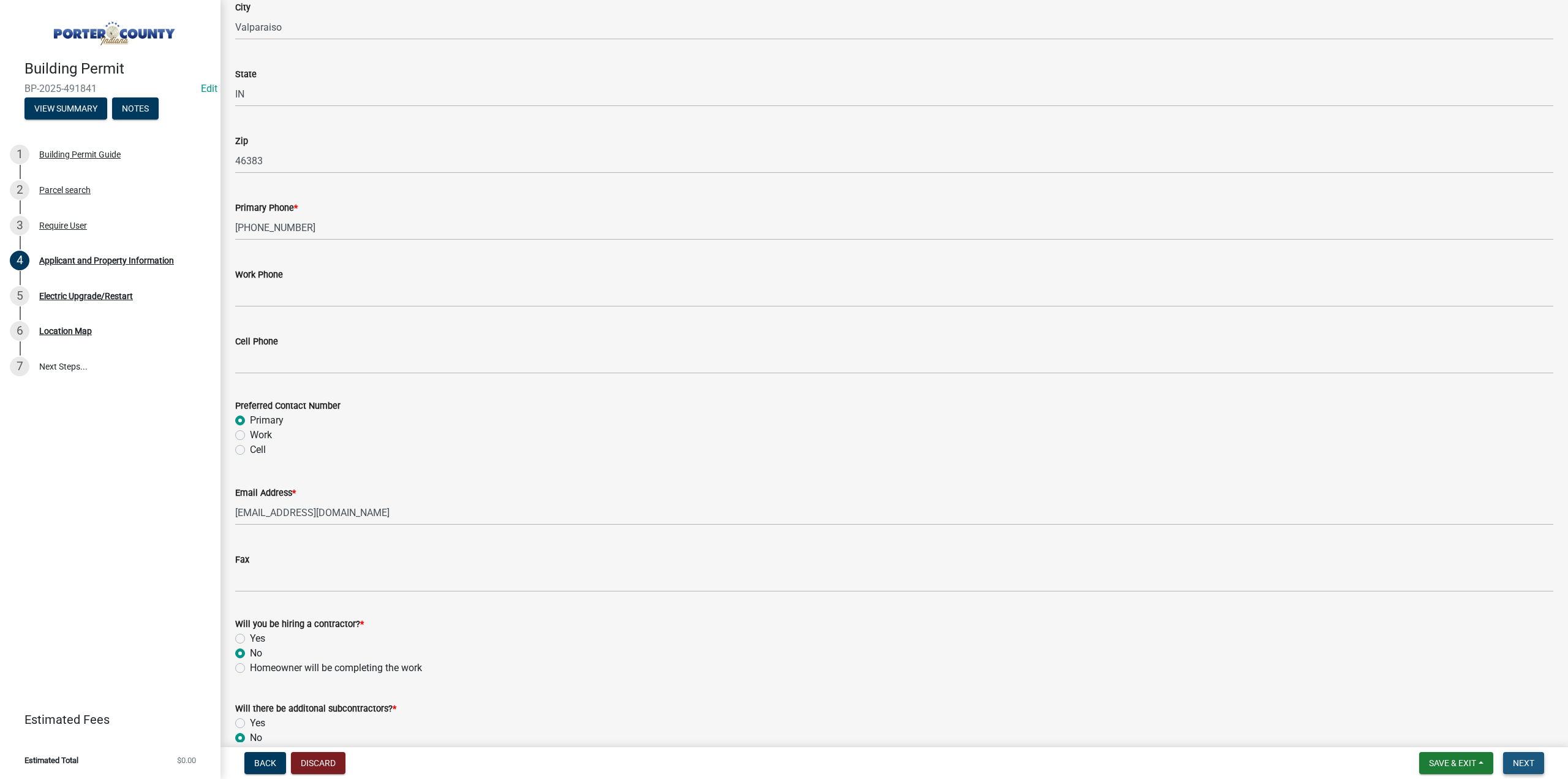
click at [1535, 772] on button "Next" at bounding box center [1523, 762] width 41 height 22
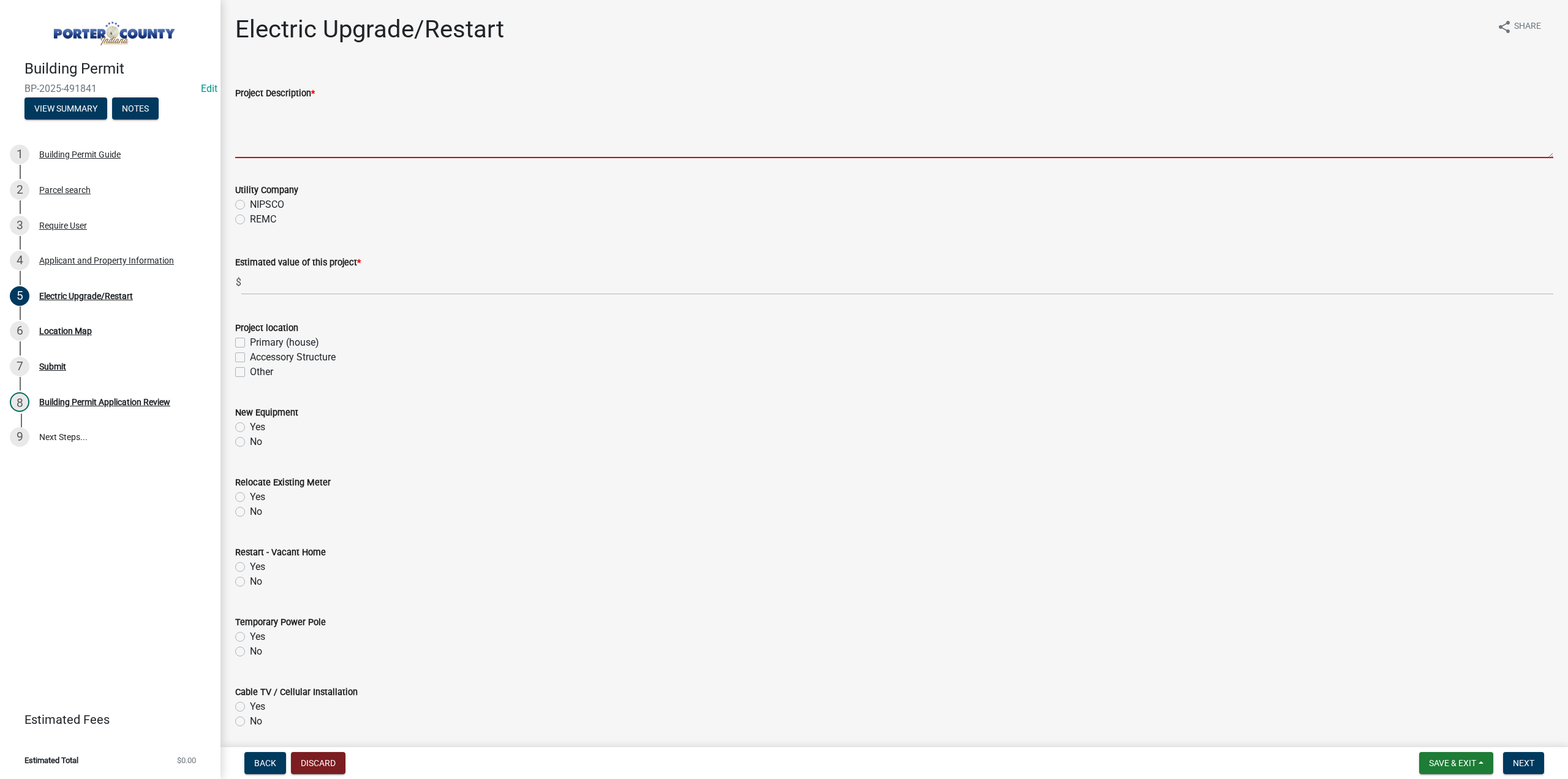
click at [296, 133] on textarea "Project Description *" at bounding box center [894, 129] width 1318 height 58
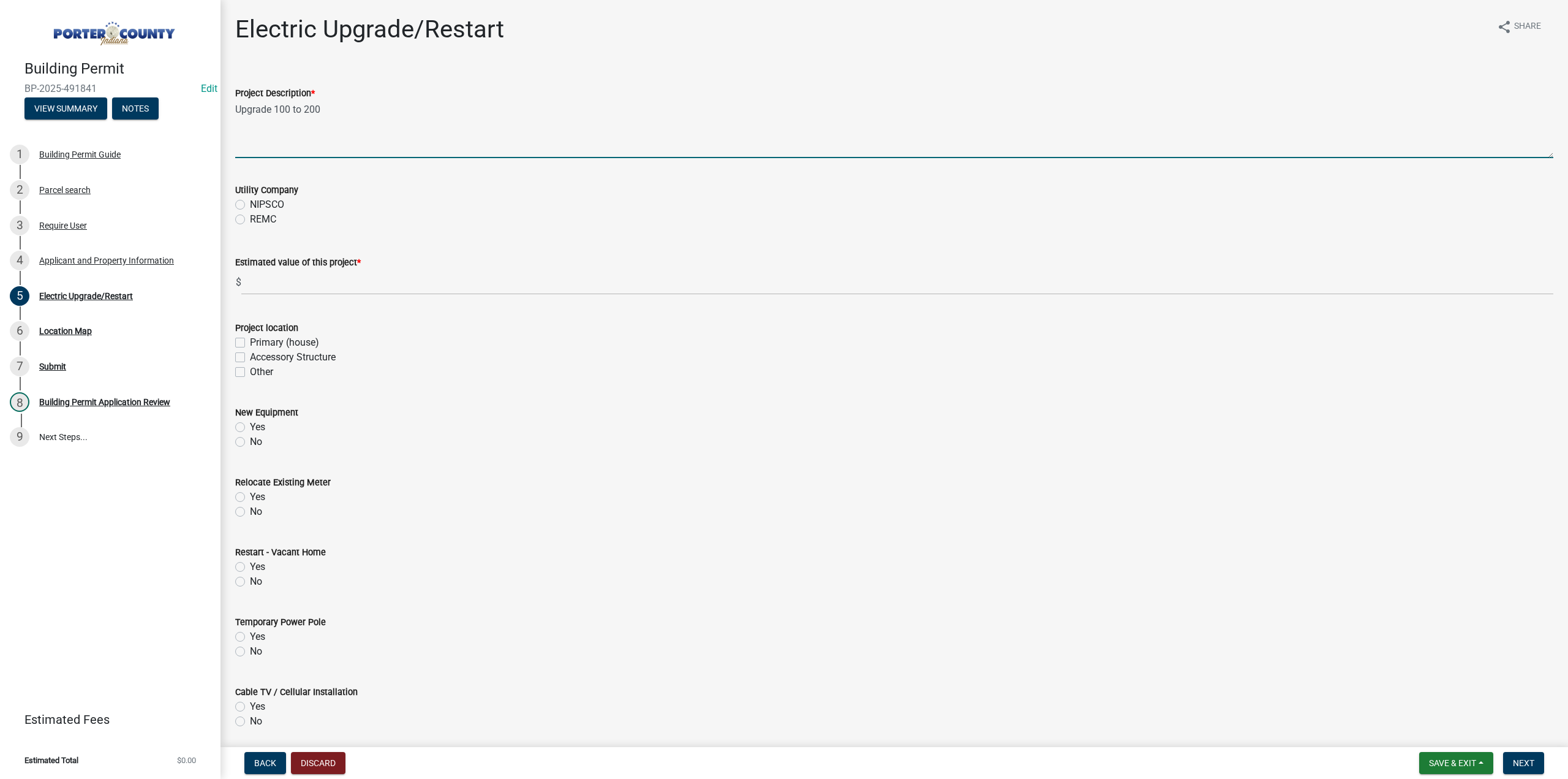
type textarea "Upgrade 100 to 200"
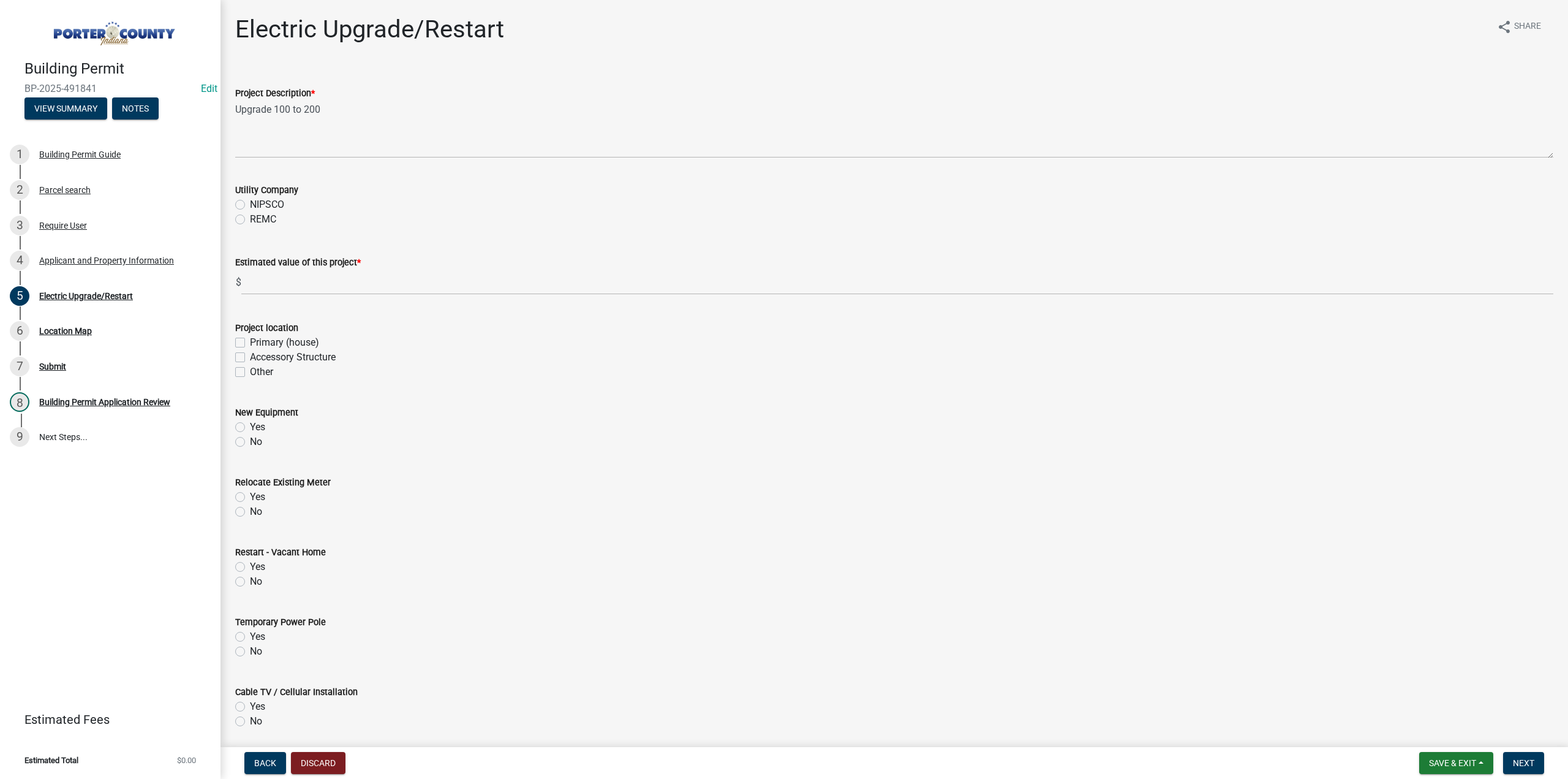
click at [250, 220] on label "REMC" at bounding box center [263, 219] width 27 height 14
click at [250, 220] on input "REMC" at bounding box center [254, 216] width 8 height 8
radio input "true"
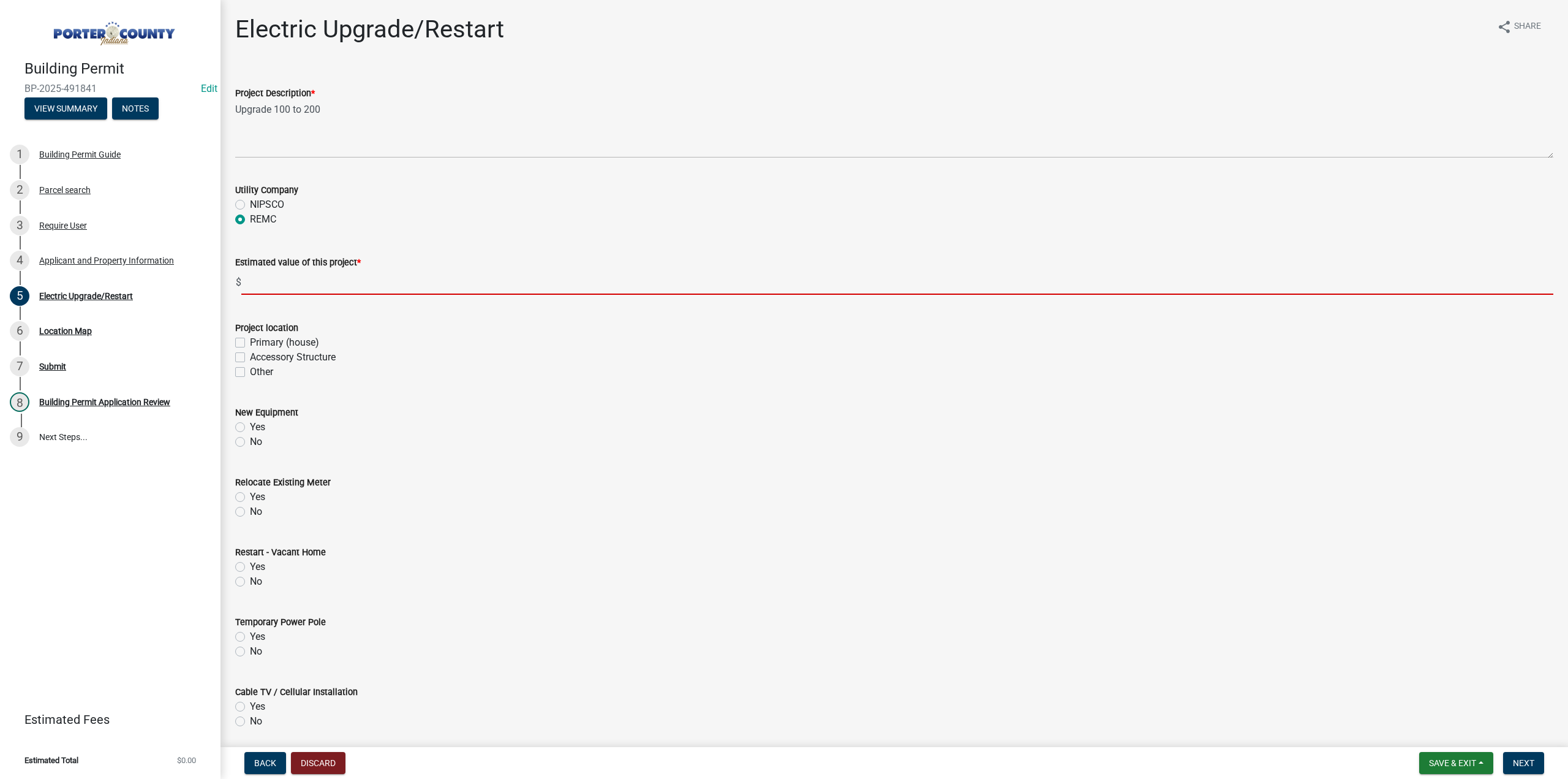
click at [277, 285] on input "text" at bounding box center [897, 282] width 1312 height 25
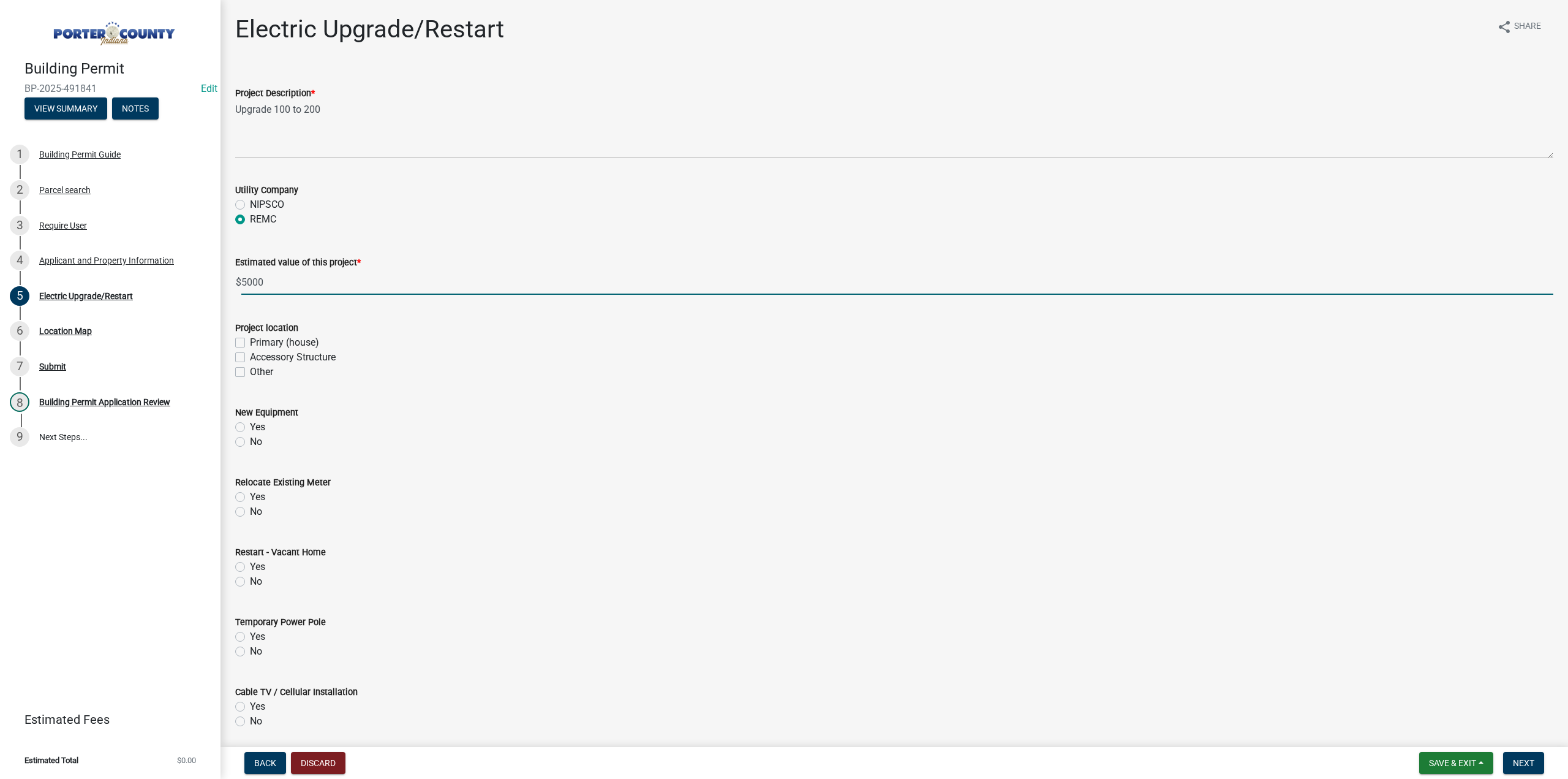
type input "5000"
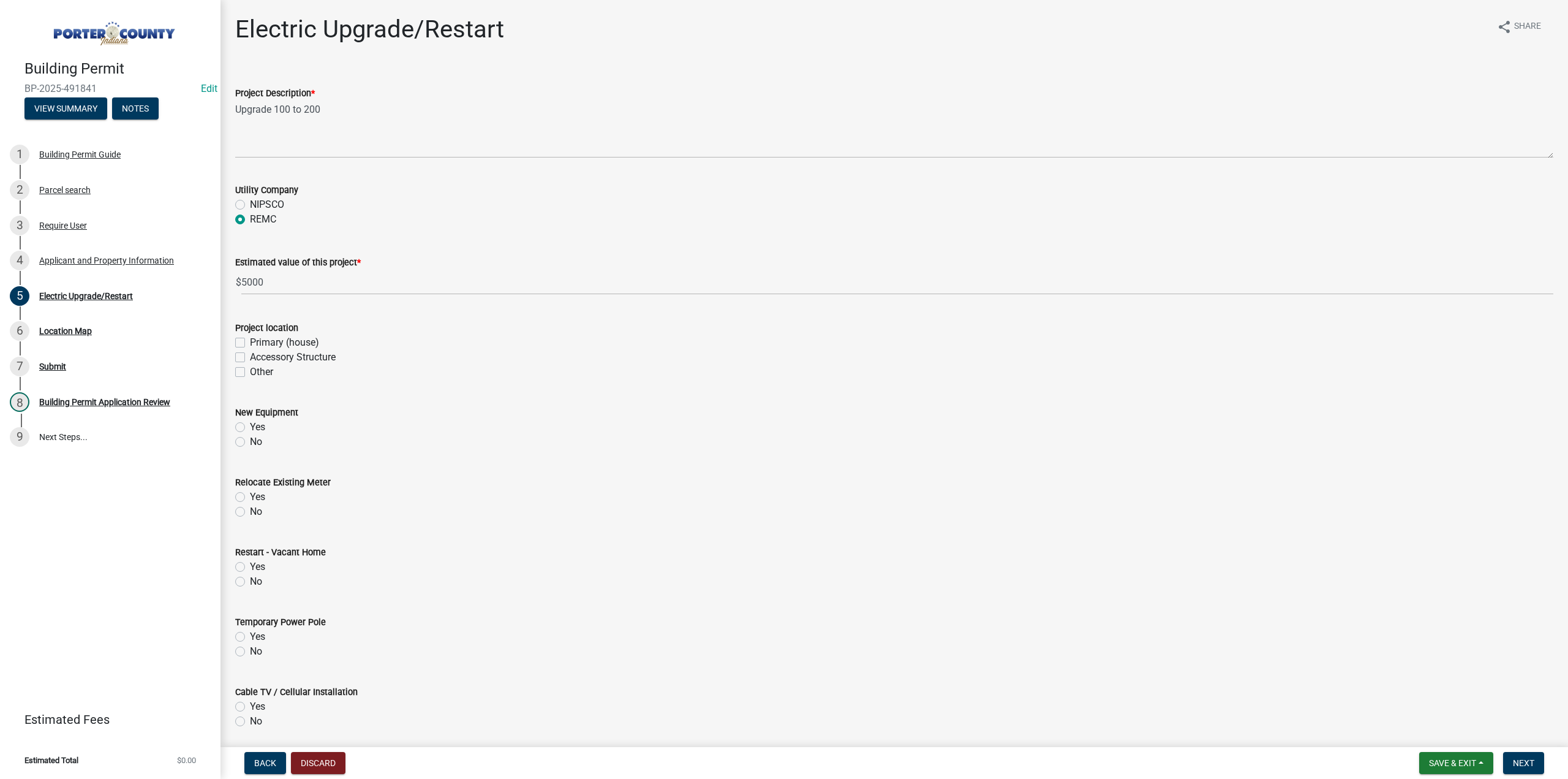
click at [250, 344] on label "Primary (house)" at bounding box center [284, 342] width 69 height 14
click at [250, 343] on input "Primary (house)" at bounding box center [254, 339] width 8 height 8
checkbox input "true"
checkbox input "false"
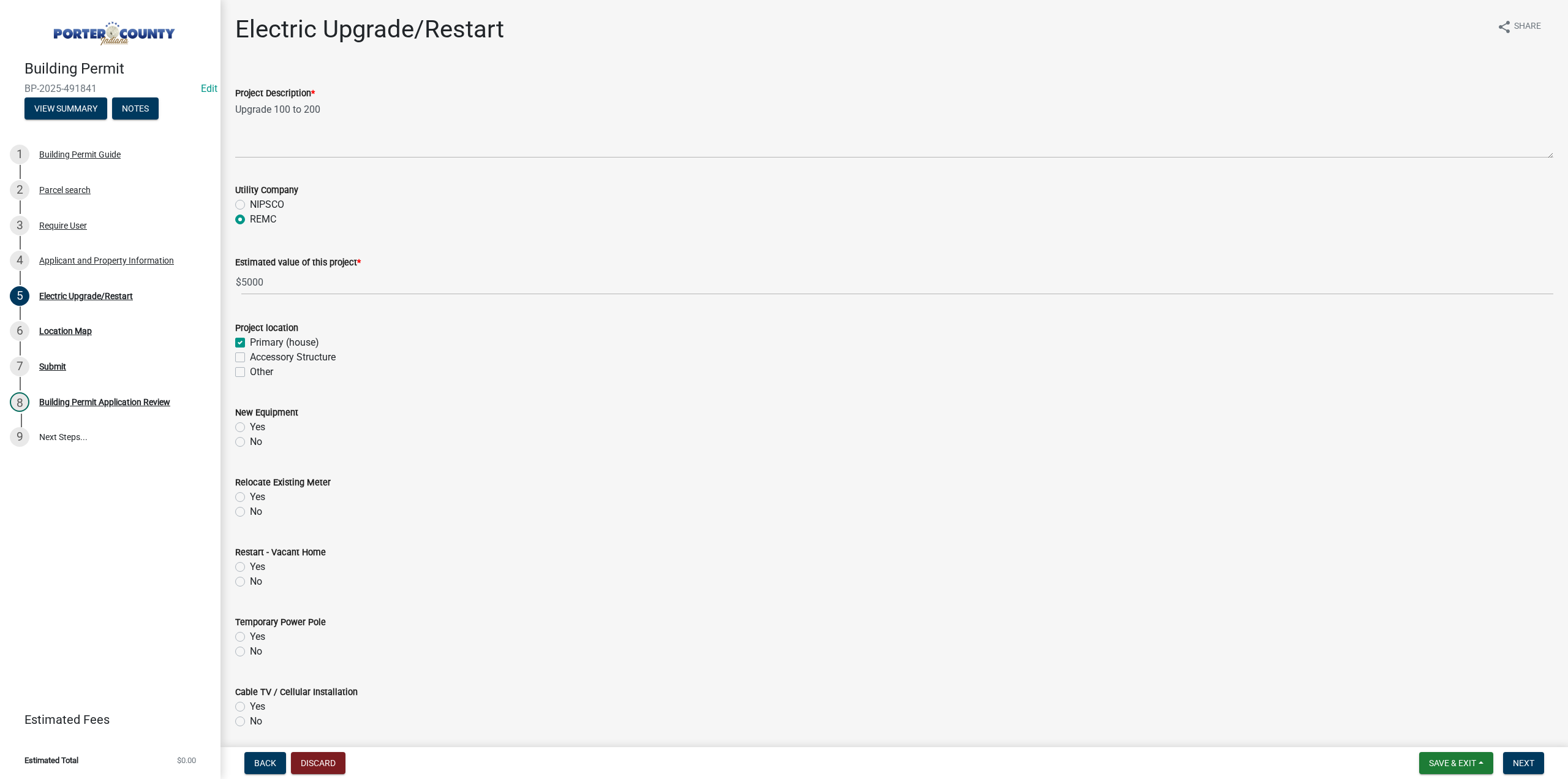
click at [250, 425] on label "Yes" at bounding box center [258, 426] width 15 height 14
click at [250, 425] on input "Yes" at bounding box center [254, 423] width 8 height 8
radio input "true"
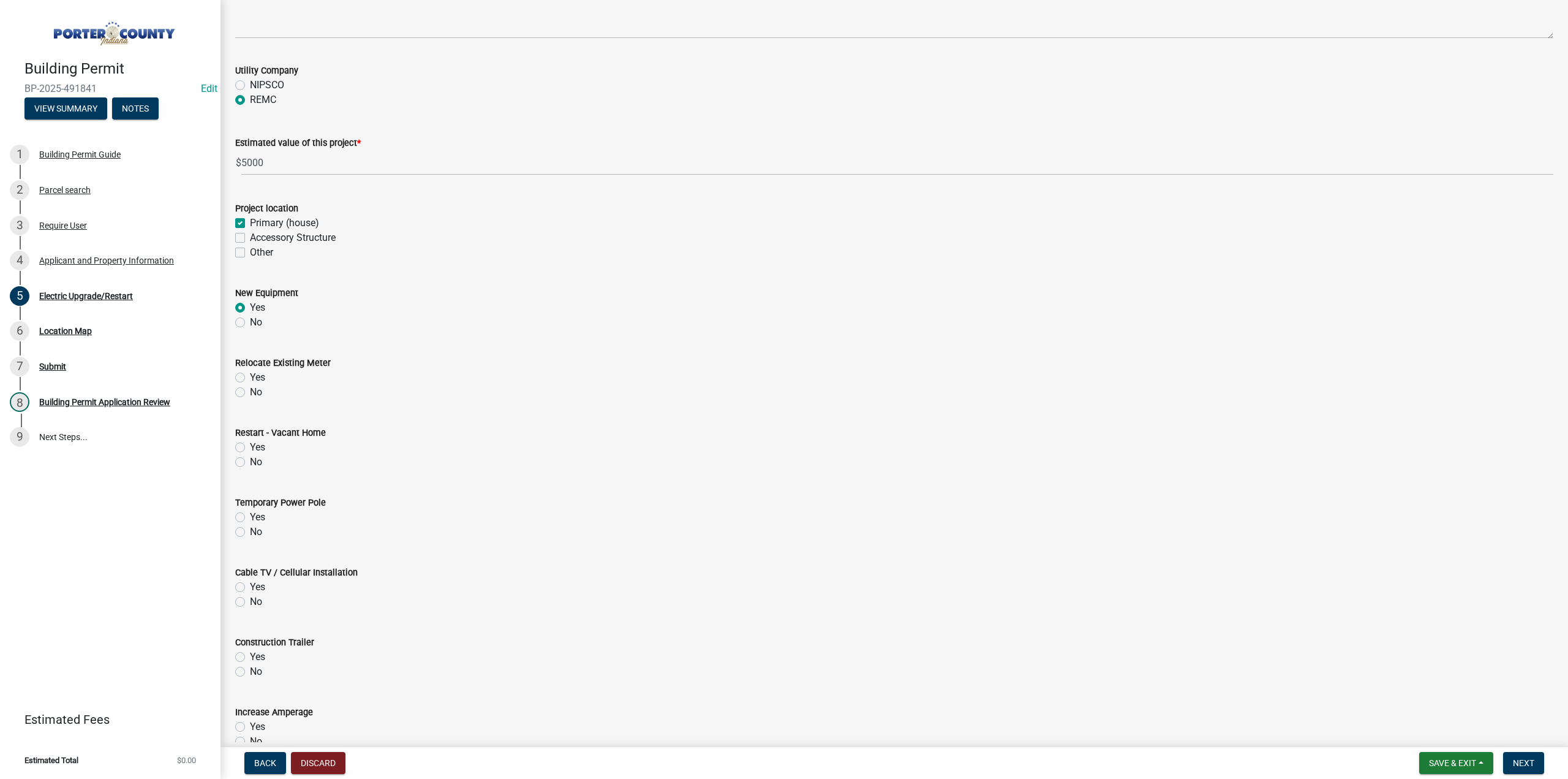
scroll to position [122, 0]
click at [250, 457] on label "No" at bounding box center [256, 458] width 12 height 14
click at [250, 457] on input "No" at bounding box center [254, 455] width 8 height 8
radio input "true"
click at [250, 529] on label "No" at bounding box center [256, 528] width 12 height 14
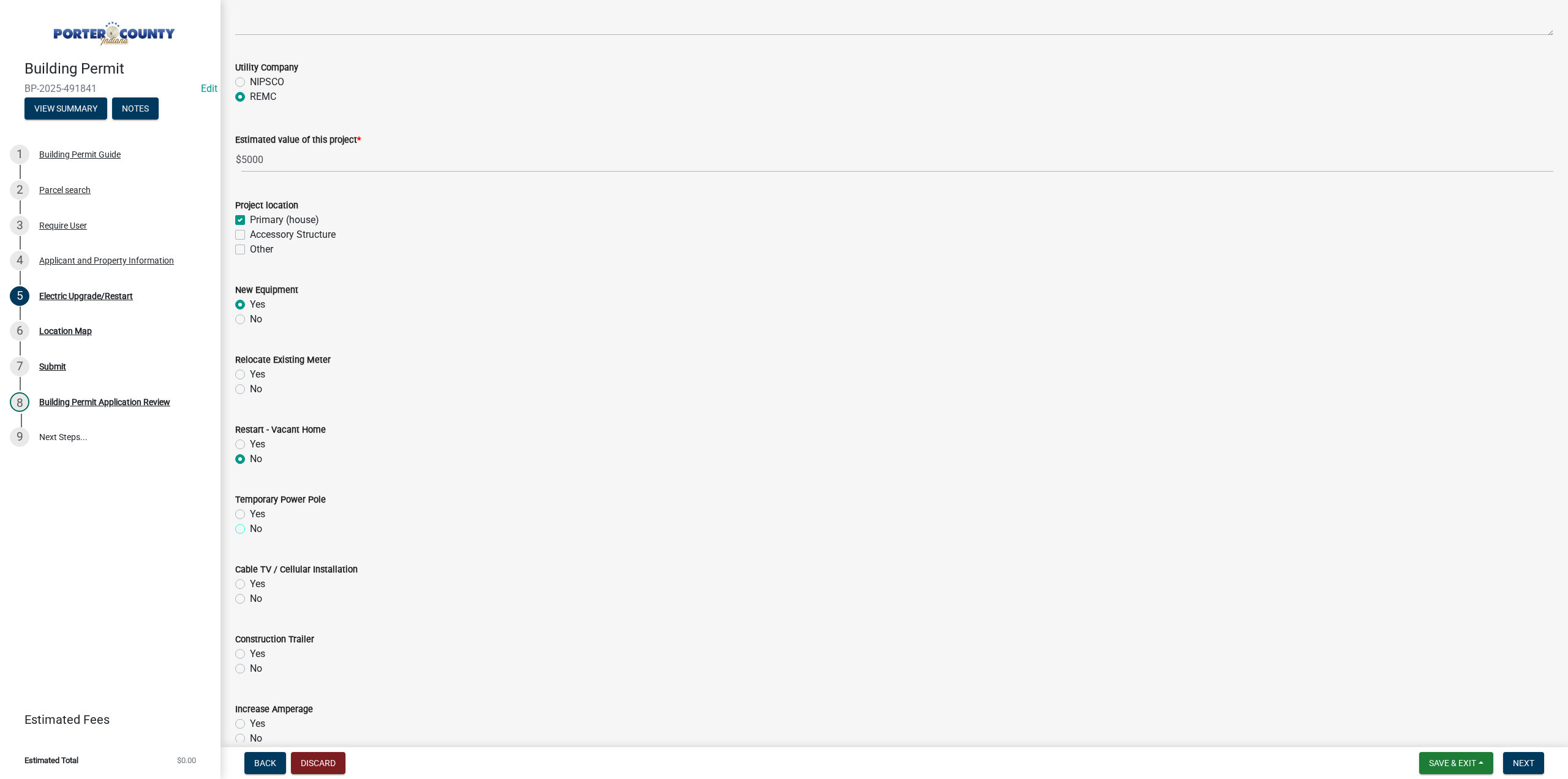
click at [250, 529] on input "No" at bounding box center [254, 525] width 8 height 8
radio input "true"
click at [250, 597] on label "No" at bounding box center [256, 598] width 12 height 14
click at [250, 597] on input "No" at bounding box center [254, 595] width 8 height 8
radio input "true"
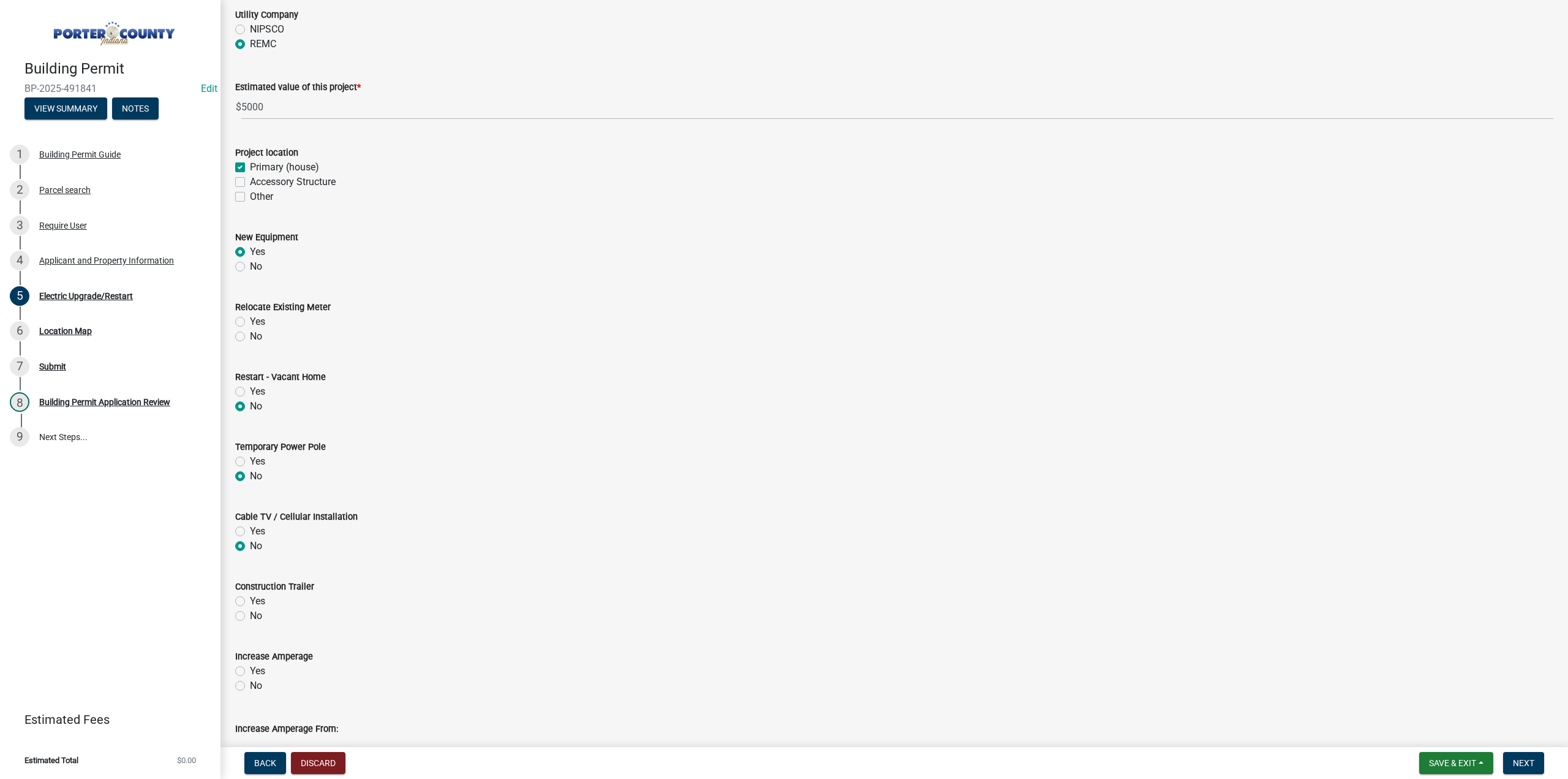
scroll to position [245, 0]
click at [250, 548] on label "No" at bounding box center [256, 546] width 12 height 14
click at [250, 546] on input "No" at bounding box center [254, 543] width 8 height 8
radio input "true"
drag, startPoint x: 242, startPoint y: 602, endPoint x: 242, endPoint y: 573, distance: 29.0
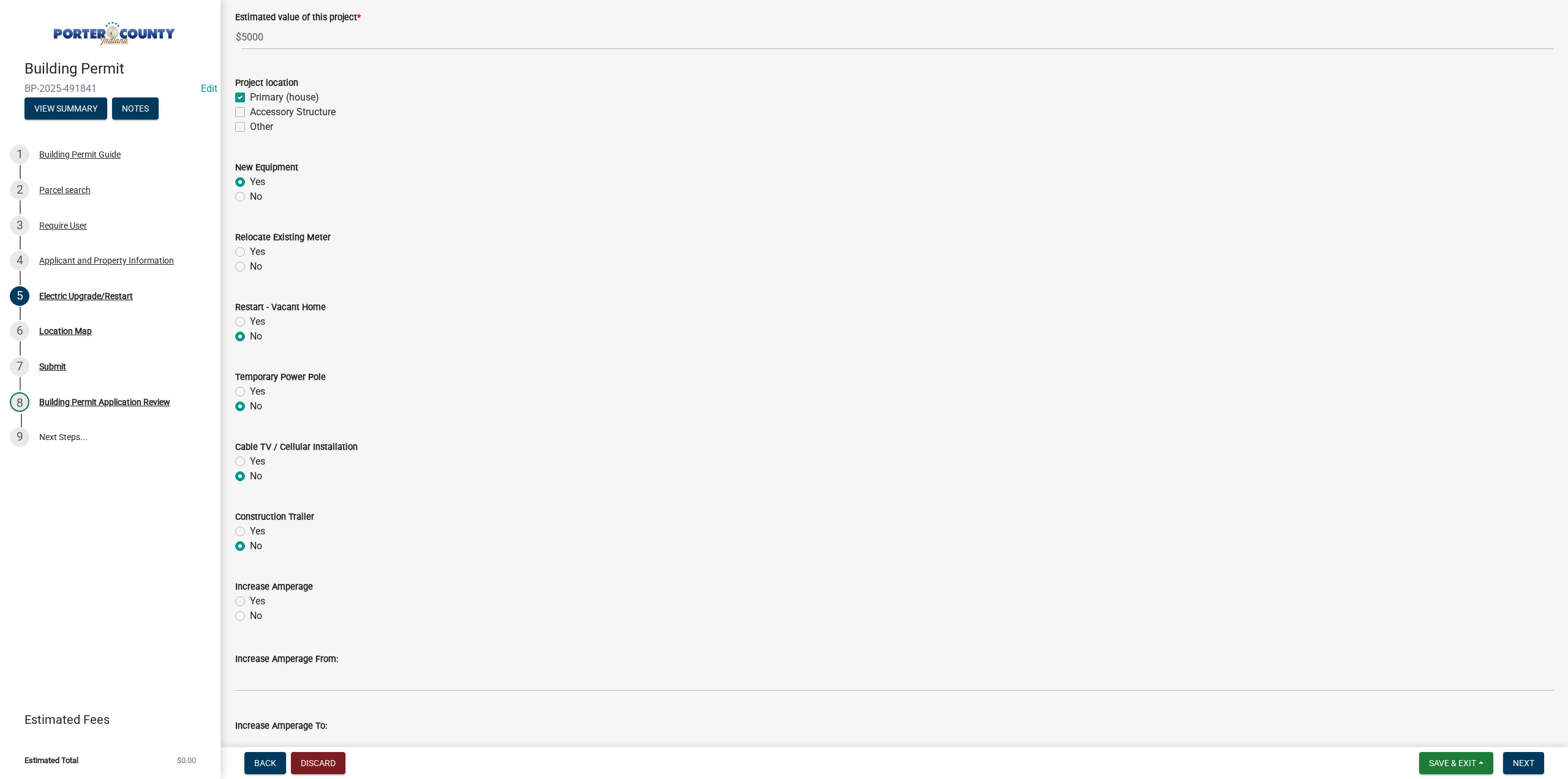
click at [250, 599] on label "Yes" at bounding box center [258, 600] width 15 height 14
click at [250, 599] on input "Yes" at bounding box center [254, 597] width 8 height 8
radio input "true"
drag, startPoint x: 239, startPoint y: 251, endPoint x: 241, endPoint y: 264, distance: 13.2
click at [250, 255] on label "Yes" at bounding box center [258, 252] width 15 height 14
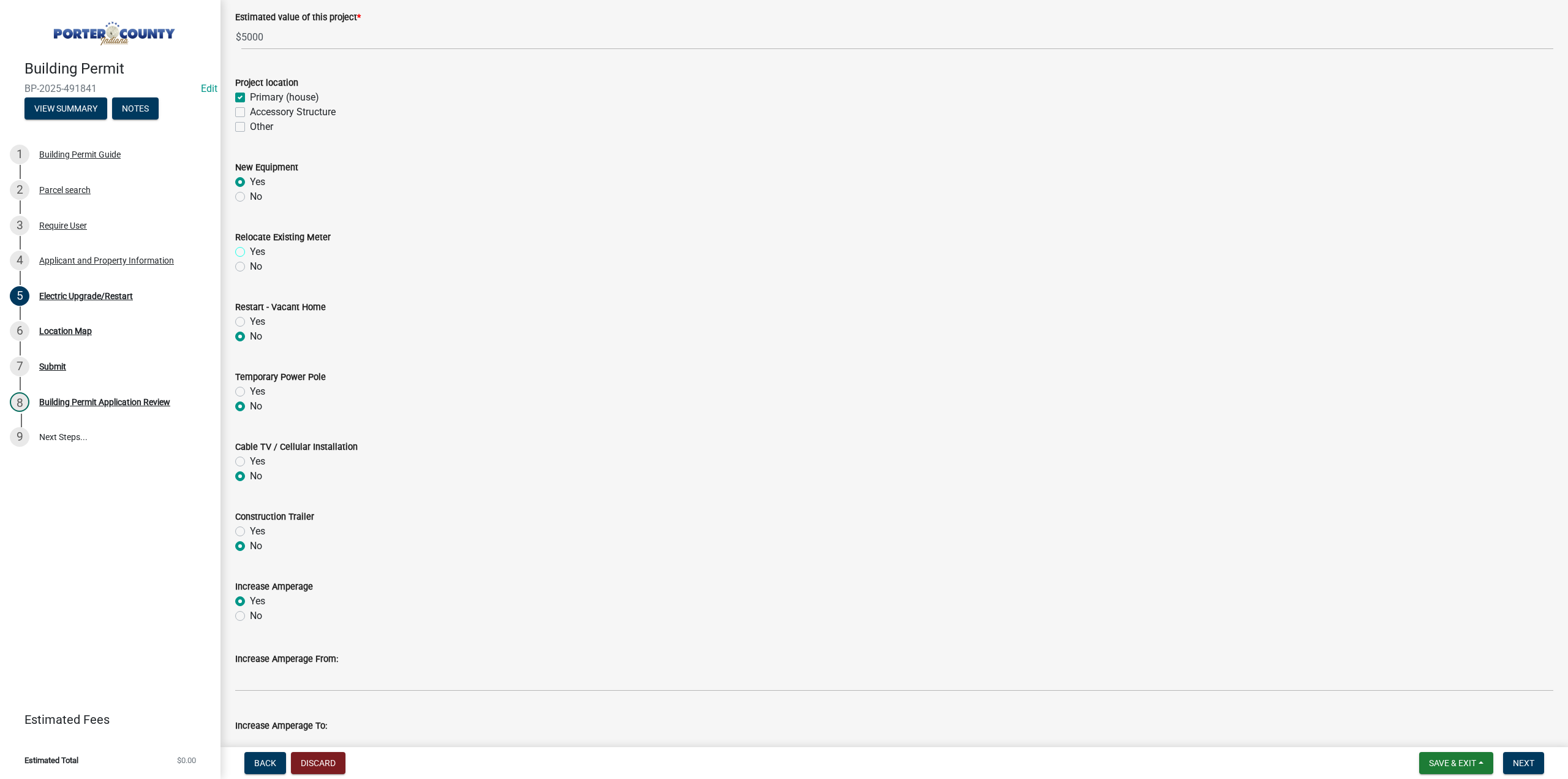
click at [250, 252] on input "Yes" at bounding box center [254, 249] width 8 height 8
radio input "true"
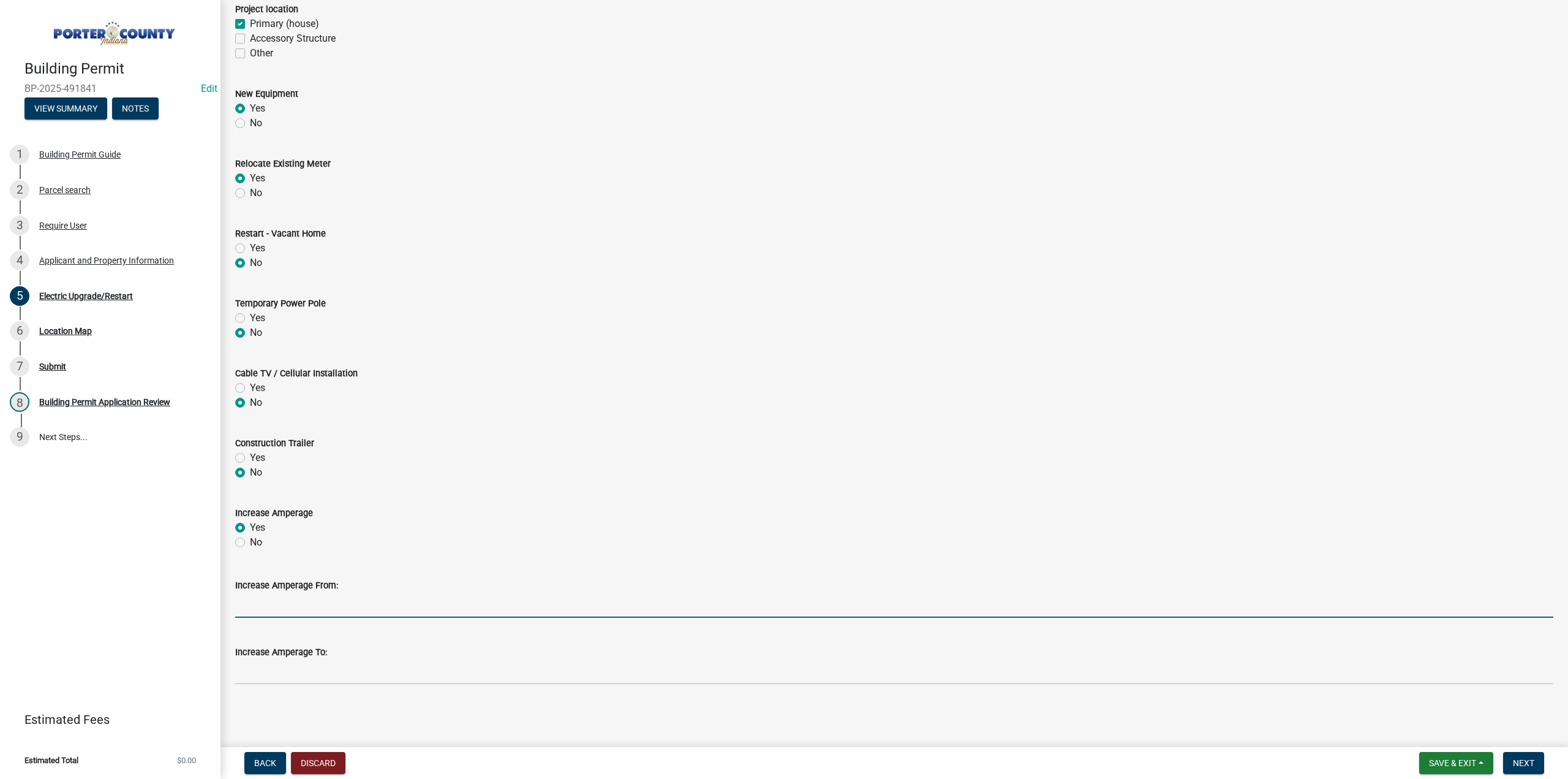
click at [310, 597] on input "Increase Amperage From:" at bounding box center [894, 604] width 1318 height 25
type input "100"
click at [346, 668] on input "Increase Amperage To:" at bounding box center [894, 671] width 1318 height 25
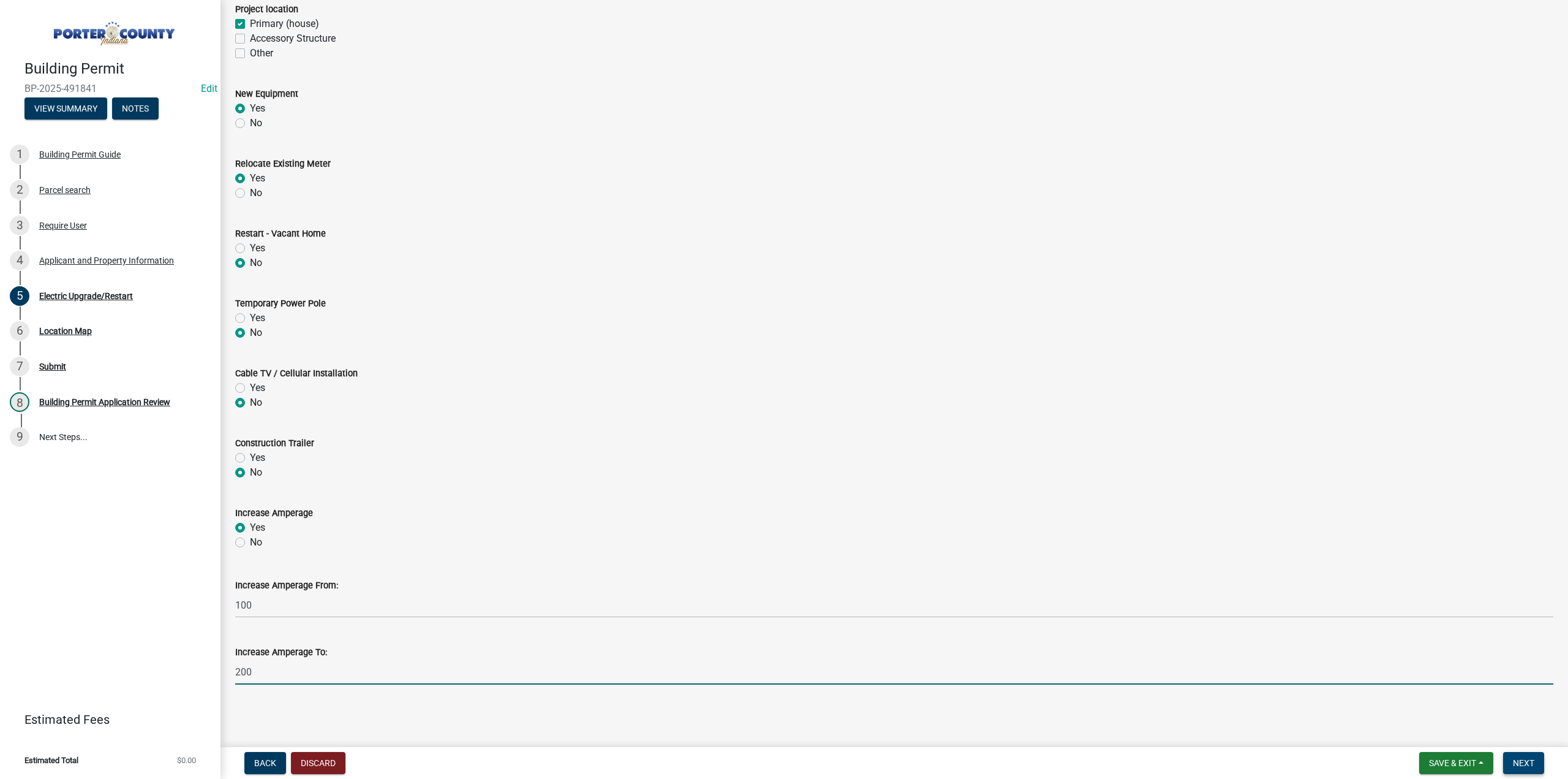
type input "200"
drag, startPoint x: 1516, startPoint y: 765, endPoint x: 1188, endPoint y: 730, distance: 329.9
click at [1515, 765] on span "Next" at bounding box center [1523, 762] width 21 height 10
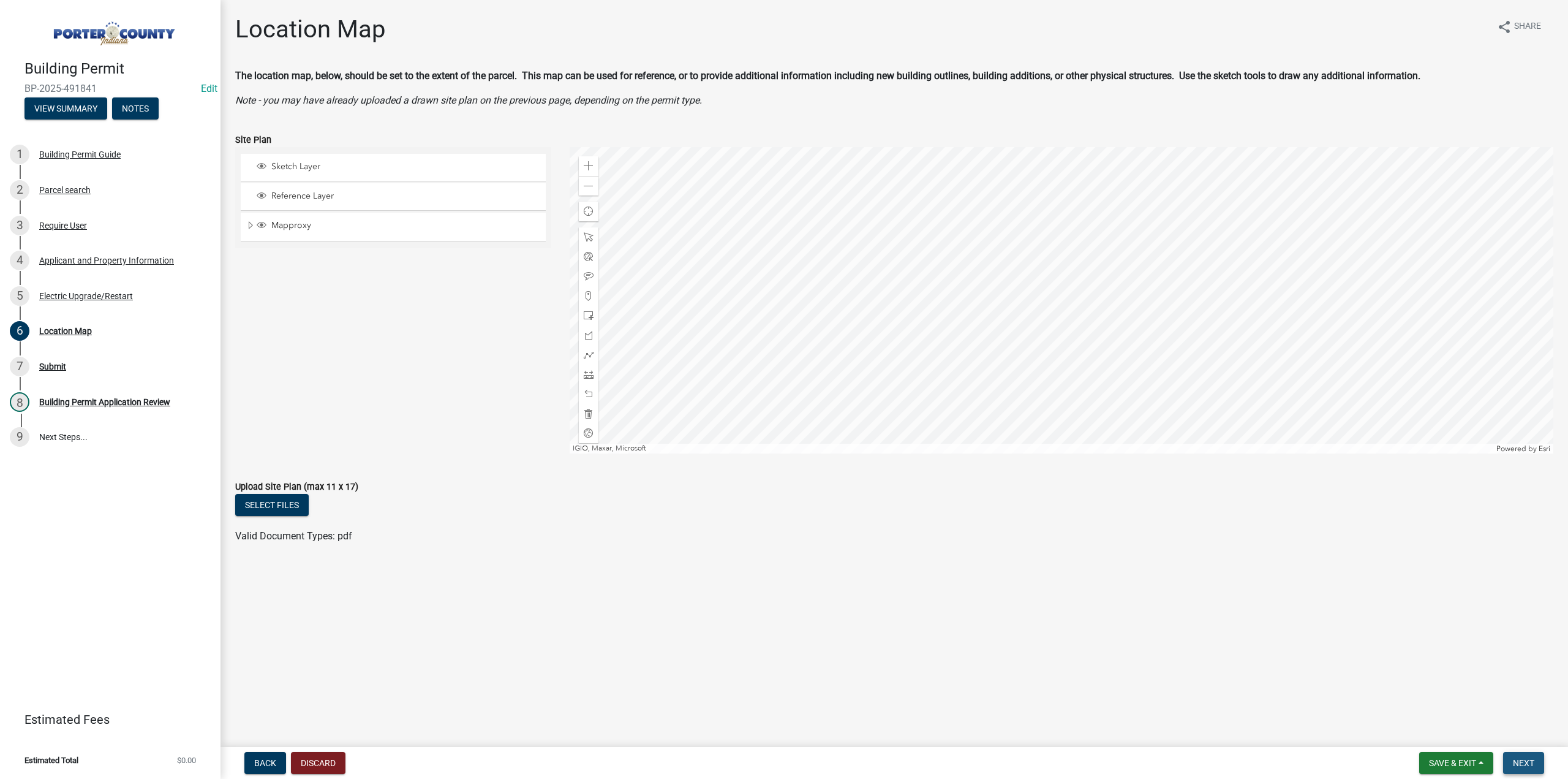
click at [1541, 763] on button "Next" at bounding box center [1523, 762] width 41 height 22
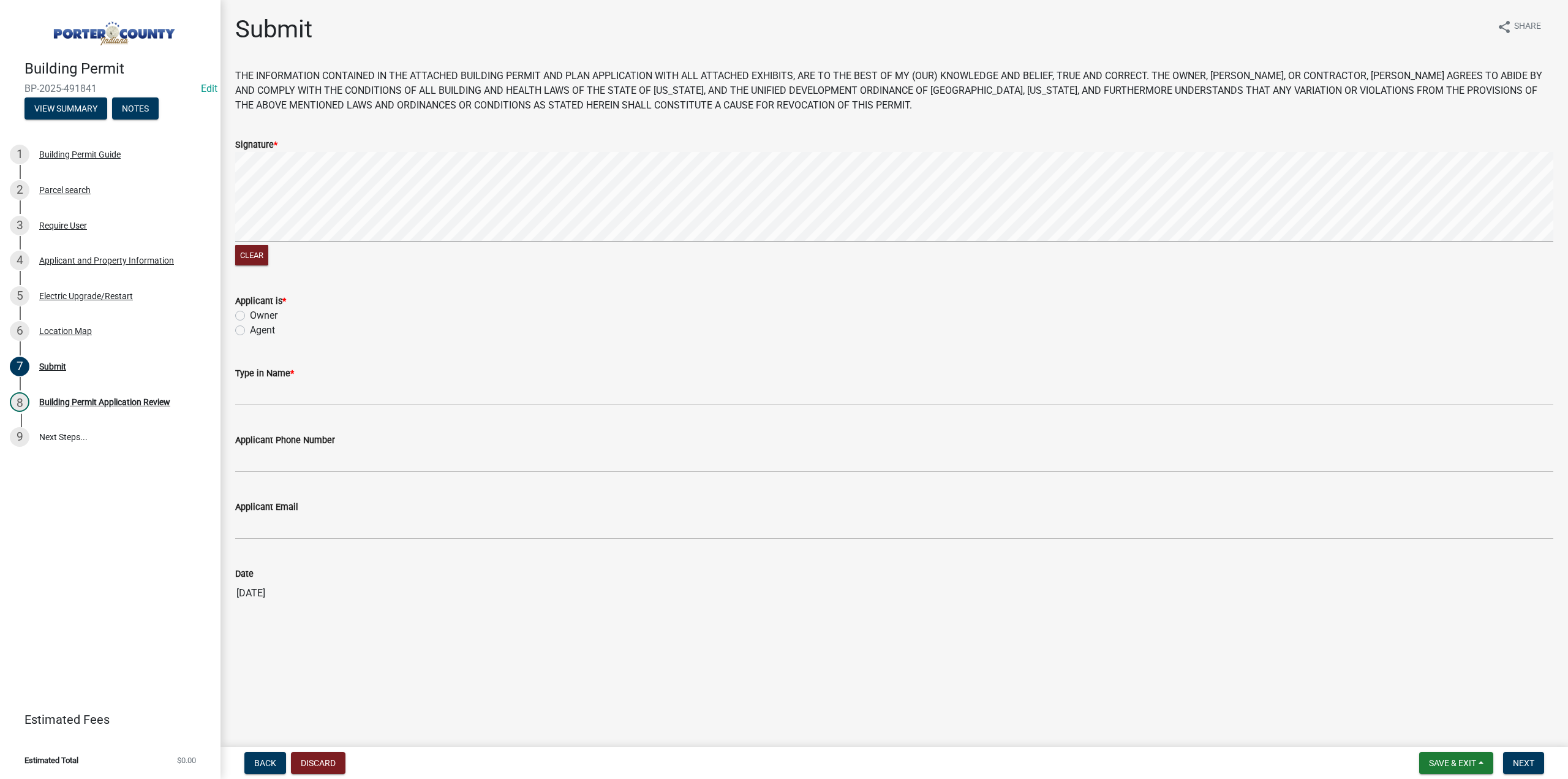
click at [250, 317] on label "Owner" at bounding box center [264, 315] width 27 height 14
click at [250, 316] on input "Owner" at bounding box center [254, 312] width 8 height 8
radio input "true"
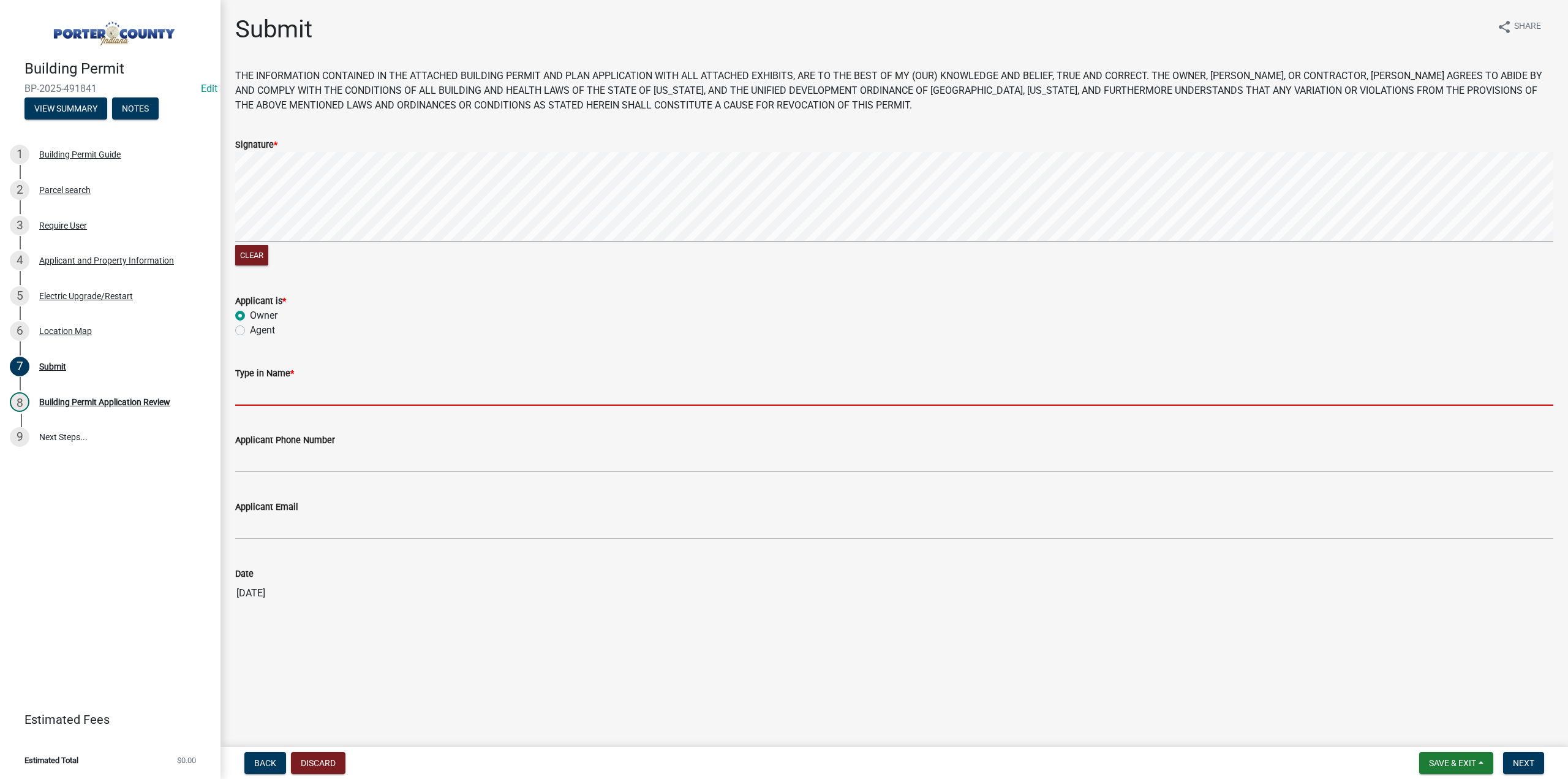
click at [316, 390] on input "Type in Name *" at bounding box center [894, 393] width 1318 height 25
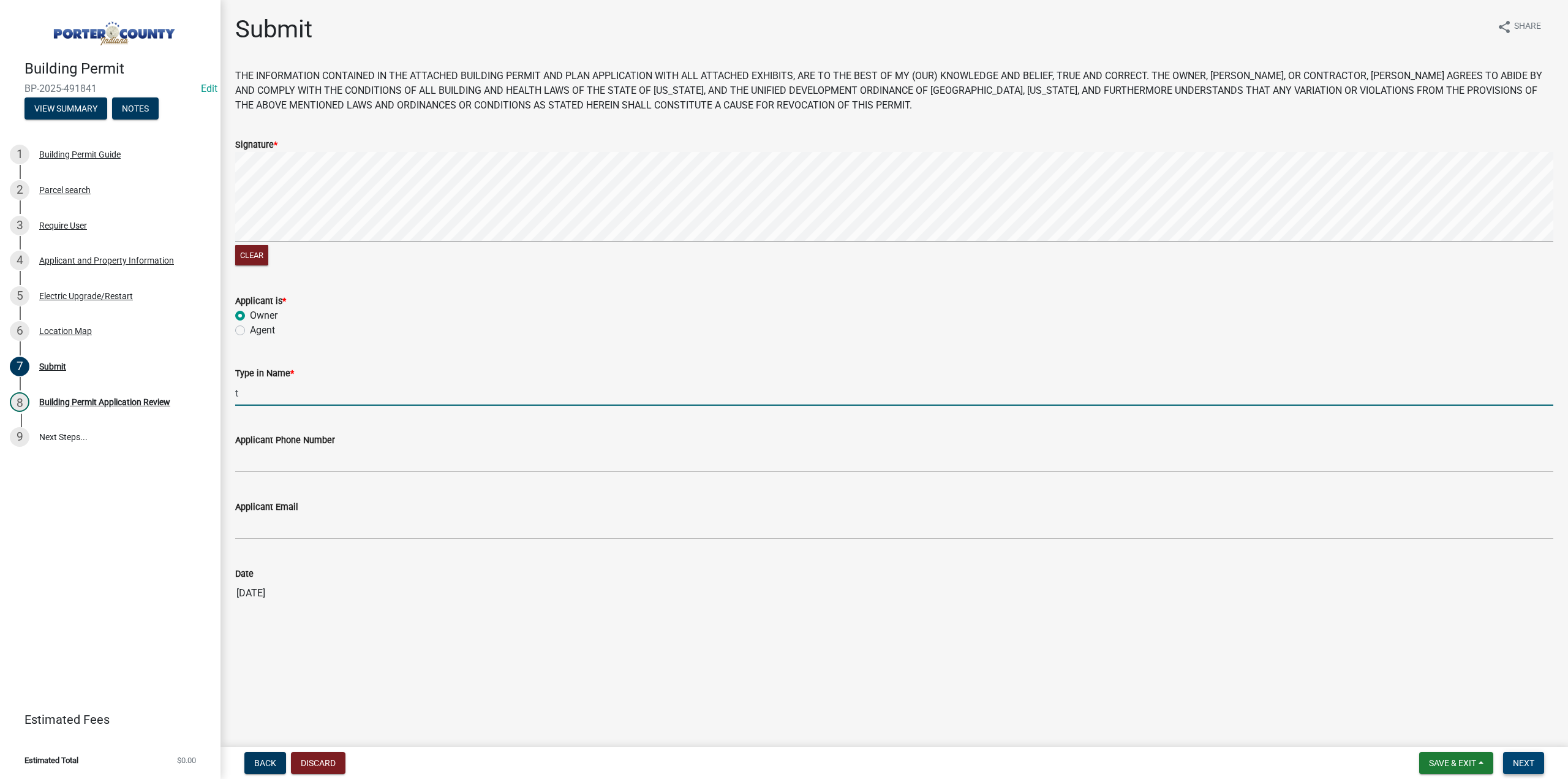
type input "t"
drag, startPoint x: 1523, startPoint y: 767, endPoint x: 1506, endPoint y: 762, distance: 17.7
click at [1523, 767] on span "Next" at bounding box center [1523, 762] width 21 height 10
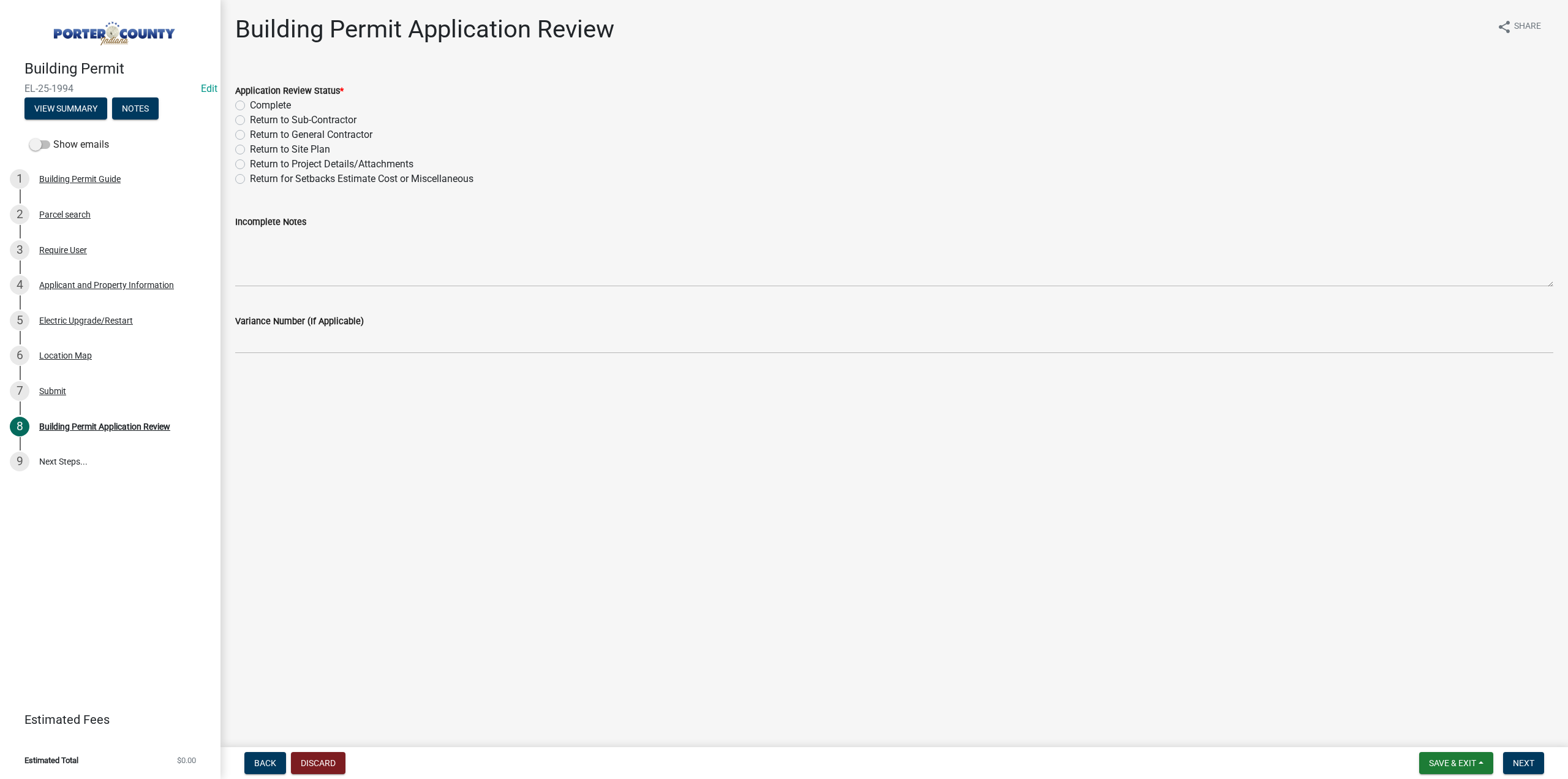
click at [250, 109] on label "Complete" at bounding box center [270, 105] width 41 height 14
click at [250, 106] on input "Complete" at bounding box center [254, 102] width 8 height 8
radio input "true"
click at [1517, 760] on span "Next" at bounding box center [1523, 762] width 21 height 10
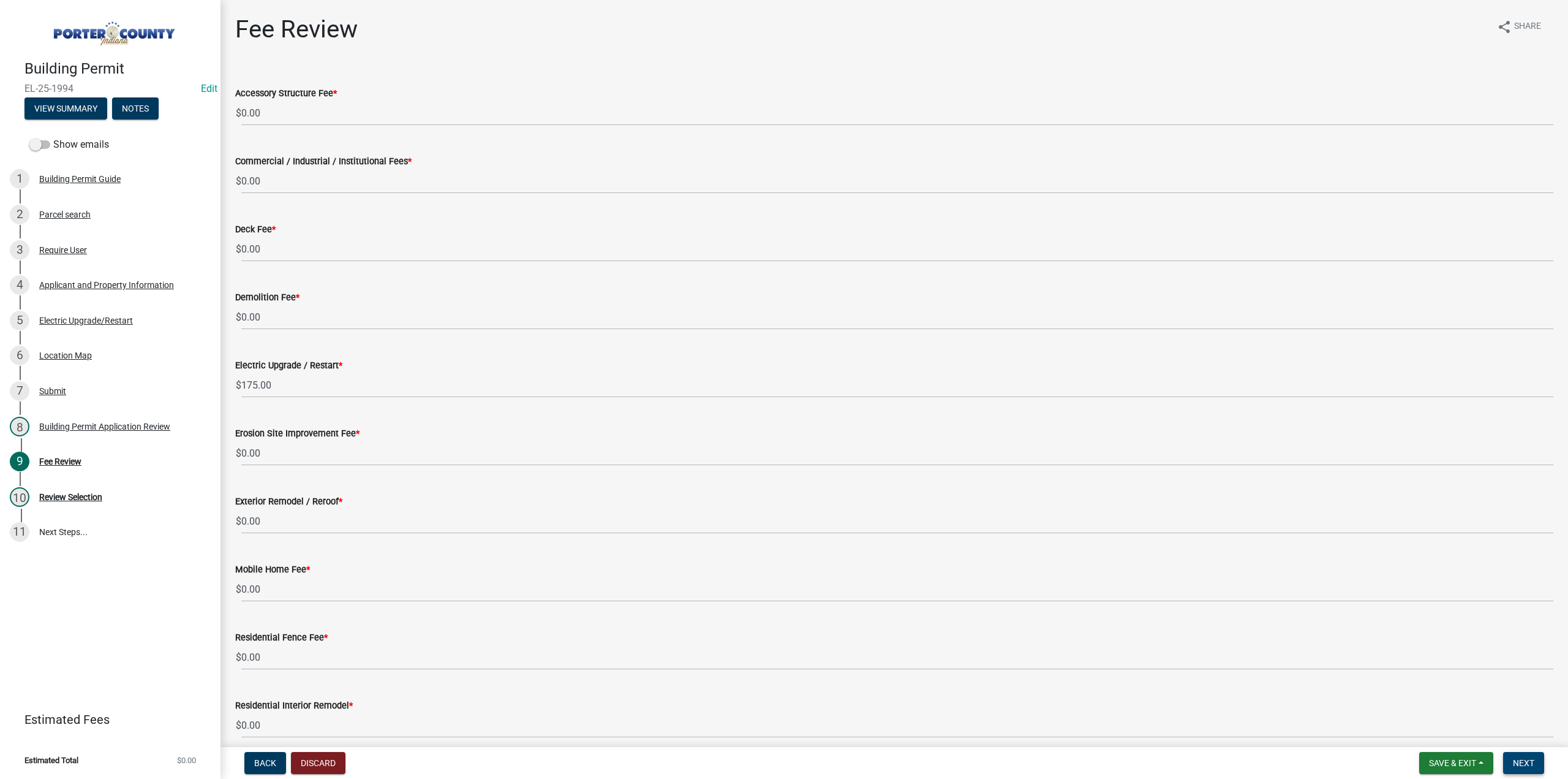
click at [1528, 758] on span "Next" at bounding box center [1523, 762] width 21 height 10
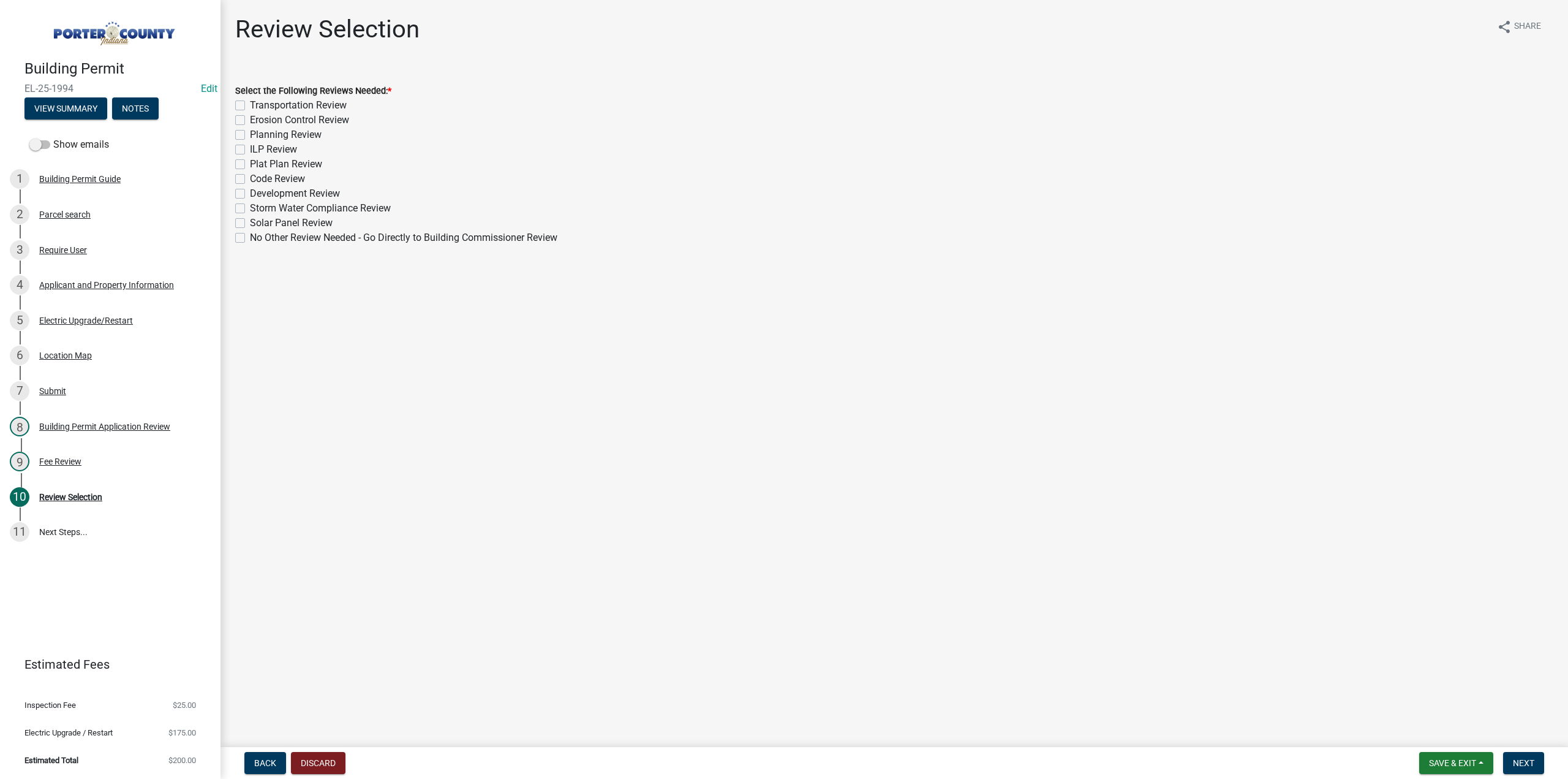
click at [250, 239] on label "No Other Review Needed - Go Directly to Building Commissioner Review" at bounding box center [403, 237] width 308 height 14
click at [250, 239] on input "No Other Review Needed - Go Directly to Building Commissioner Review" at bounding box center [254, 234] width 8 height 8
checkbox input "true"
checkbox input "false"
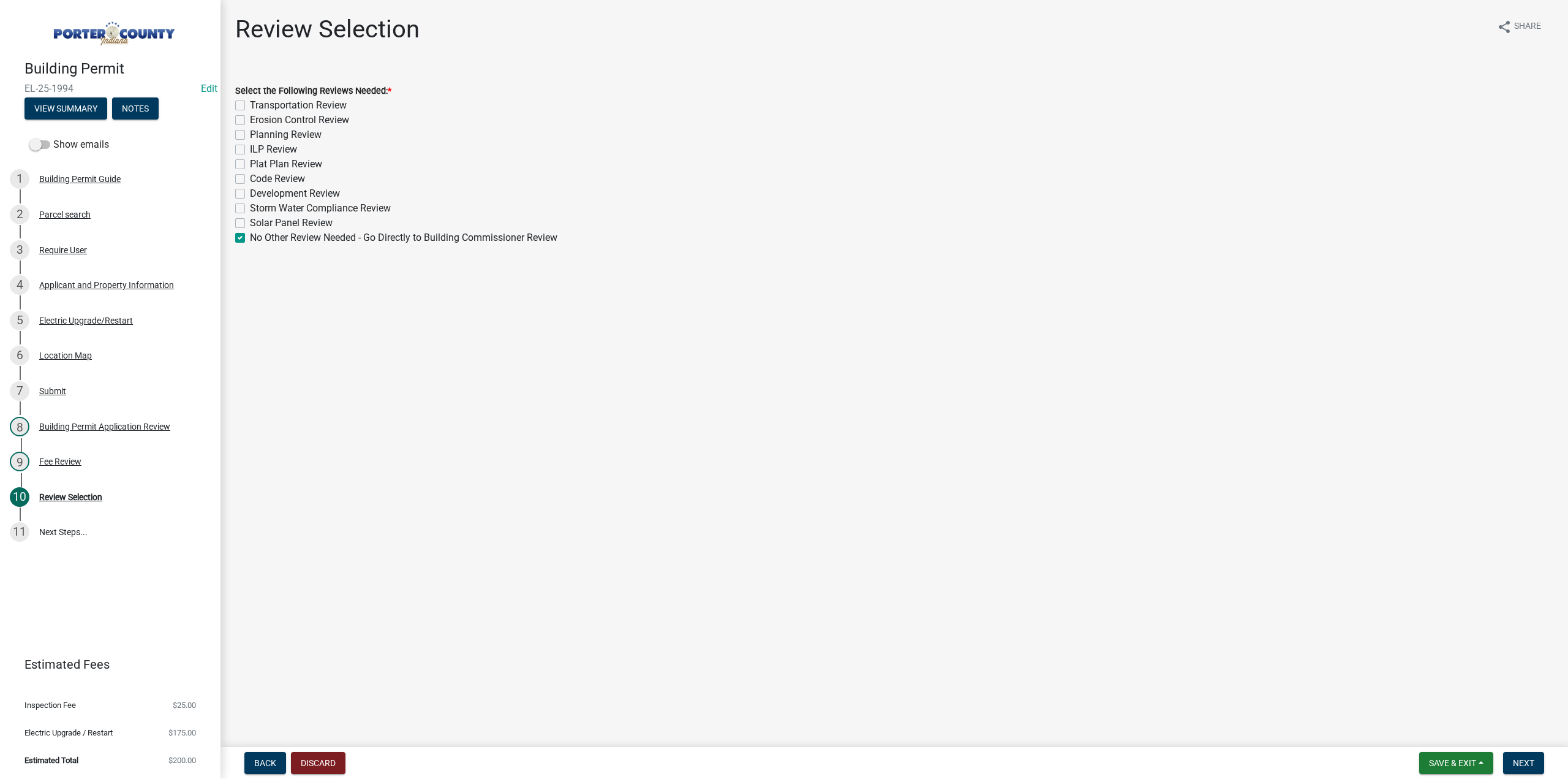
checkbox input "false"
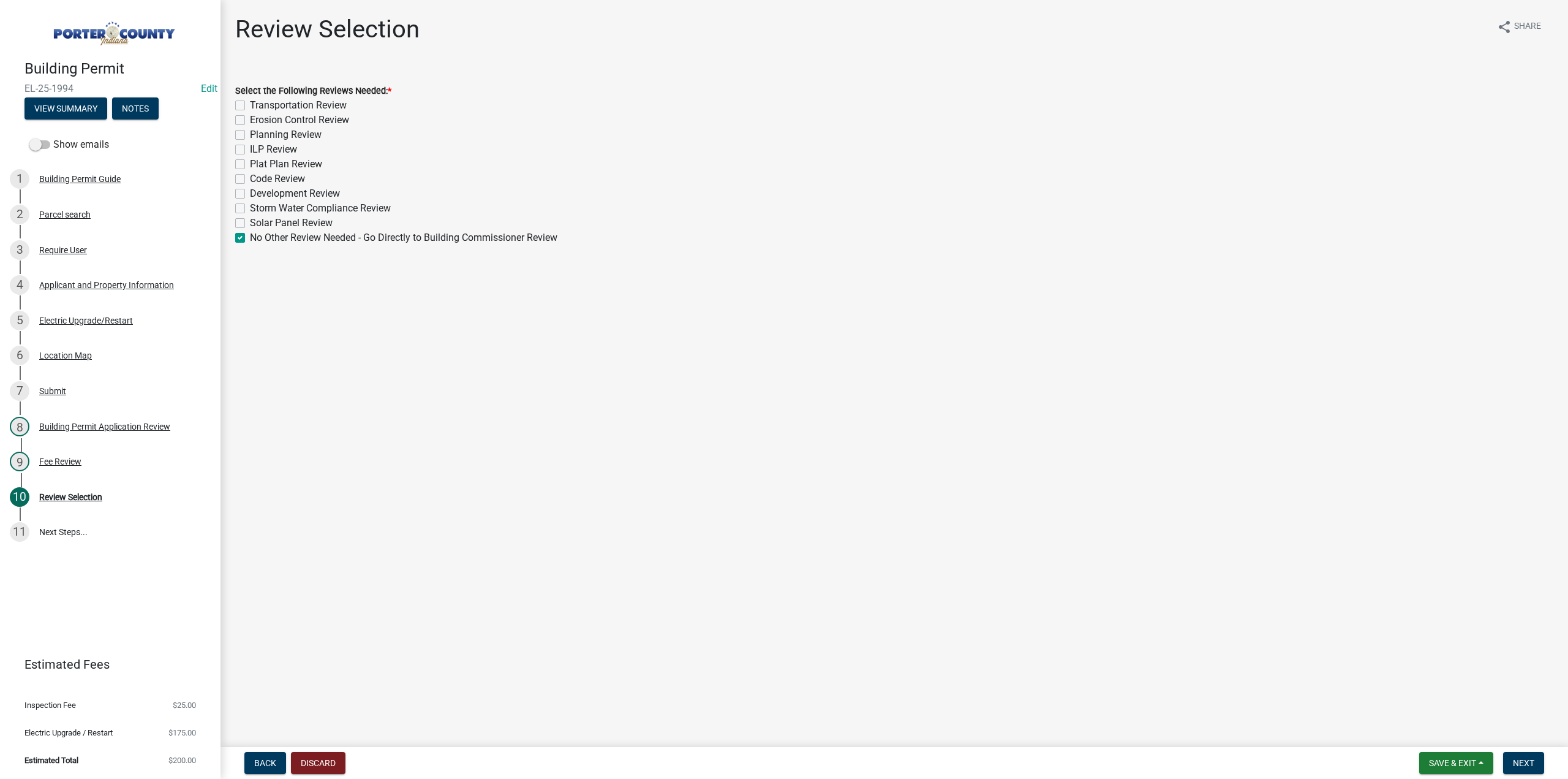
checkbox input "false"
checkbox input "true"
click at [1532, 762] on span "Next" at bounding box center [1523, 762] width 21 height 10
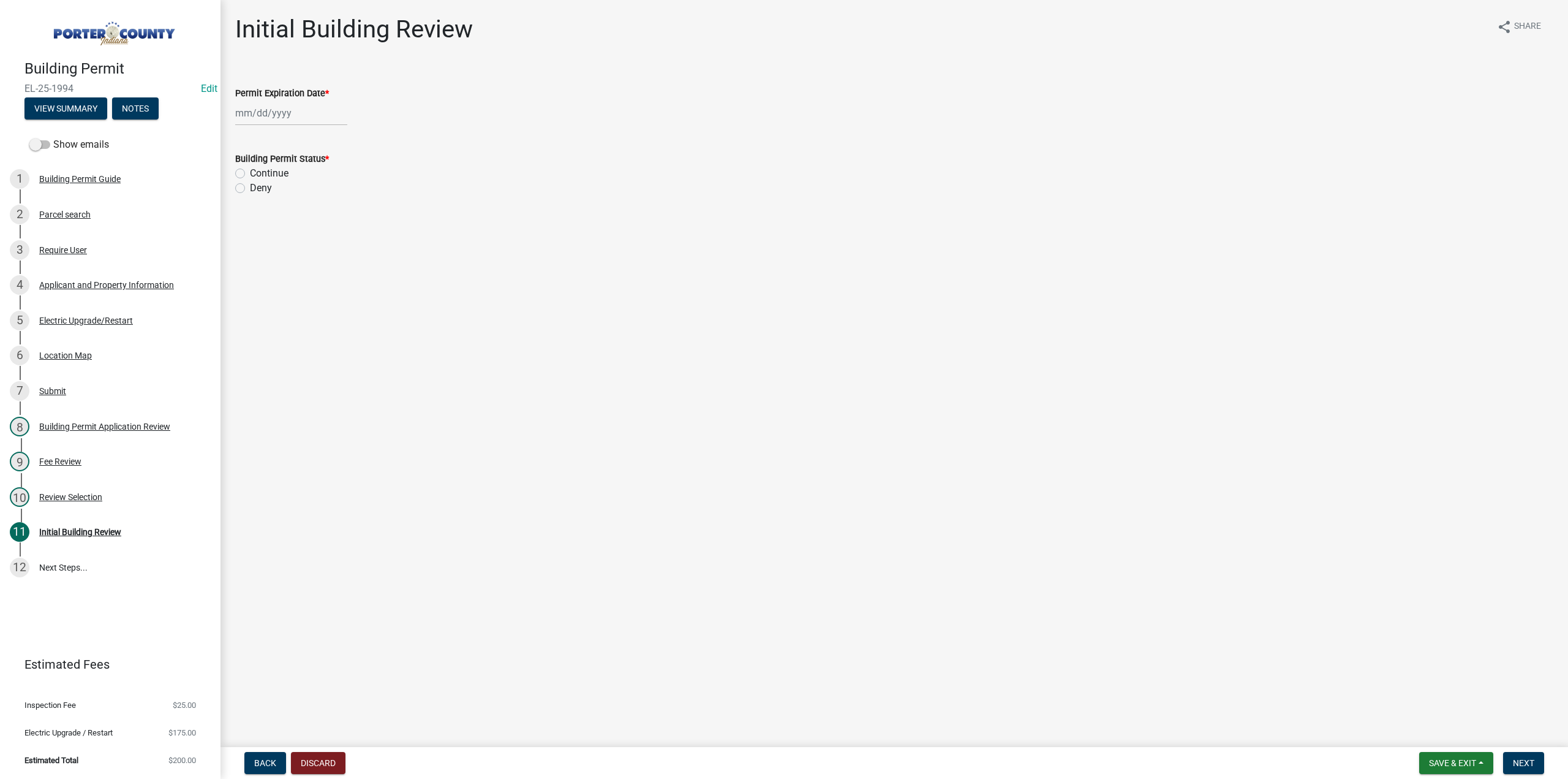
click at [270, 117] on div at bounding box center [292, 112] width 112 height 25
select select "10"
click at [320, 144] on select "1525 1526 1527 1528 1529 1530 1531 1532 1533 1534 1535 1536 1537 1538 1539 1540…" at bounding box center [331, 140] width 44 height 18
select select "2026"
click at [309, 131] on select "1525 1526 1527 1528 1529 1530 1531 1532 1533 1534 1535 1536 1537 1538 1539 1540…" at bounding box center [331, 140] width 44 height 18
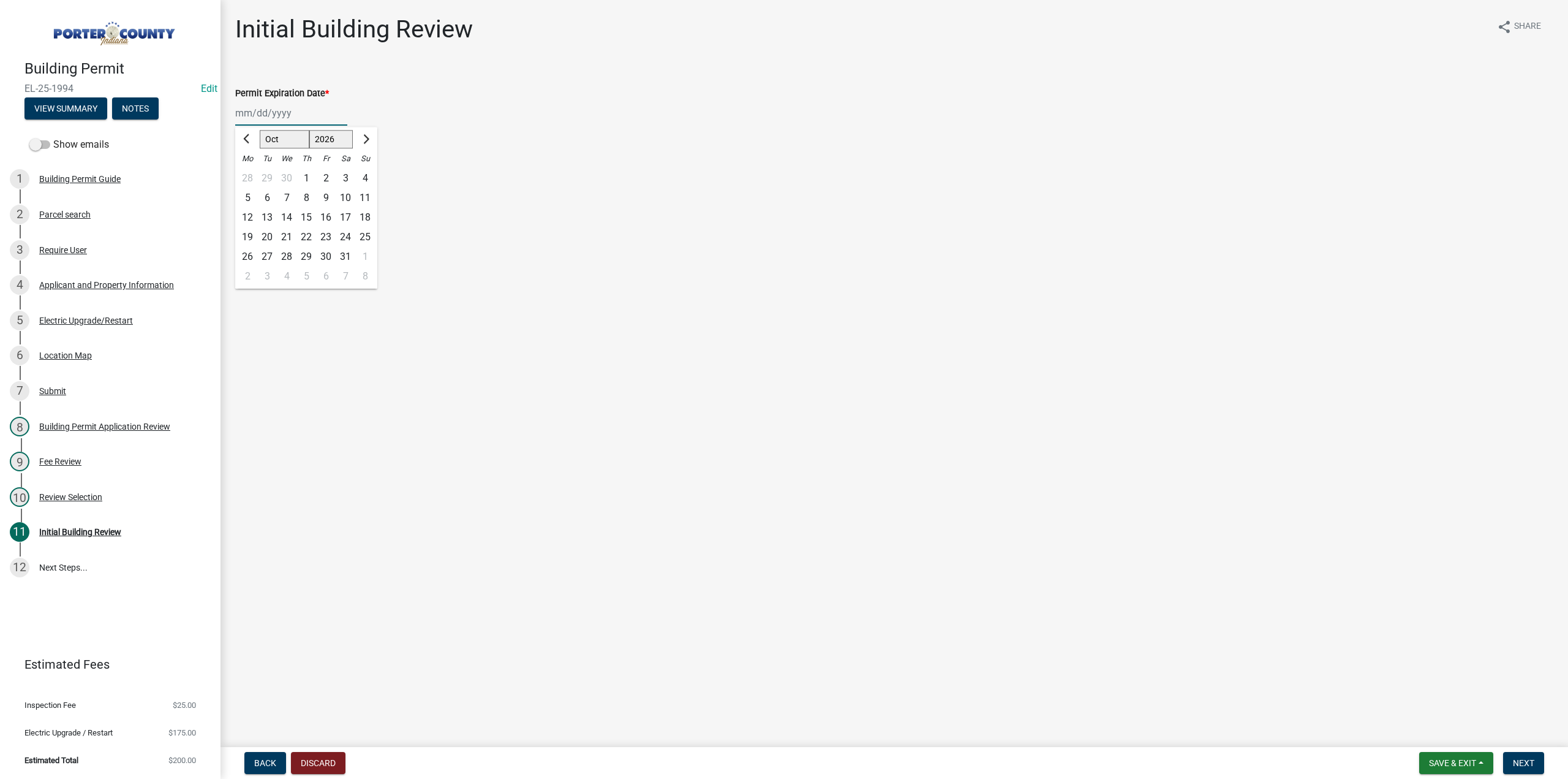
click at [270, 214] on div "13" at bounding box center [267, 217] width 20 height 20
type input "10/13/2026"
click at [250, 172] on label "Continue" at bounding box center [269, 173] width 39 height 14
click at [250, 172] on input "Continue" at bounding box center [254, 169] width 8 height 8
radio input "true"
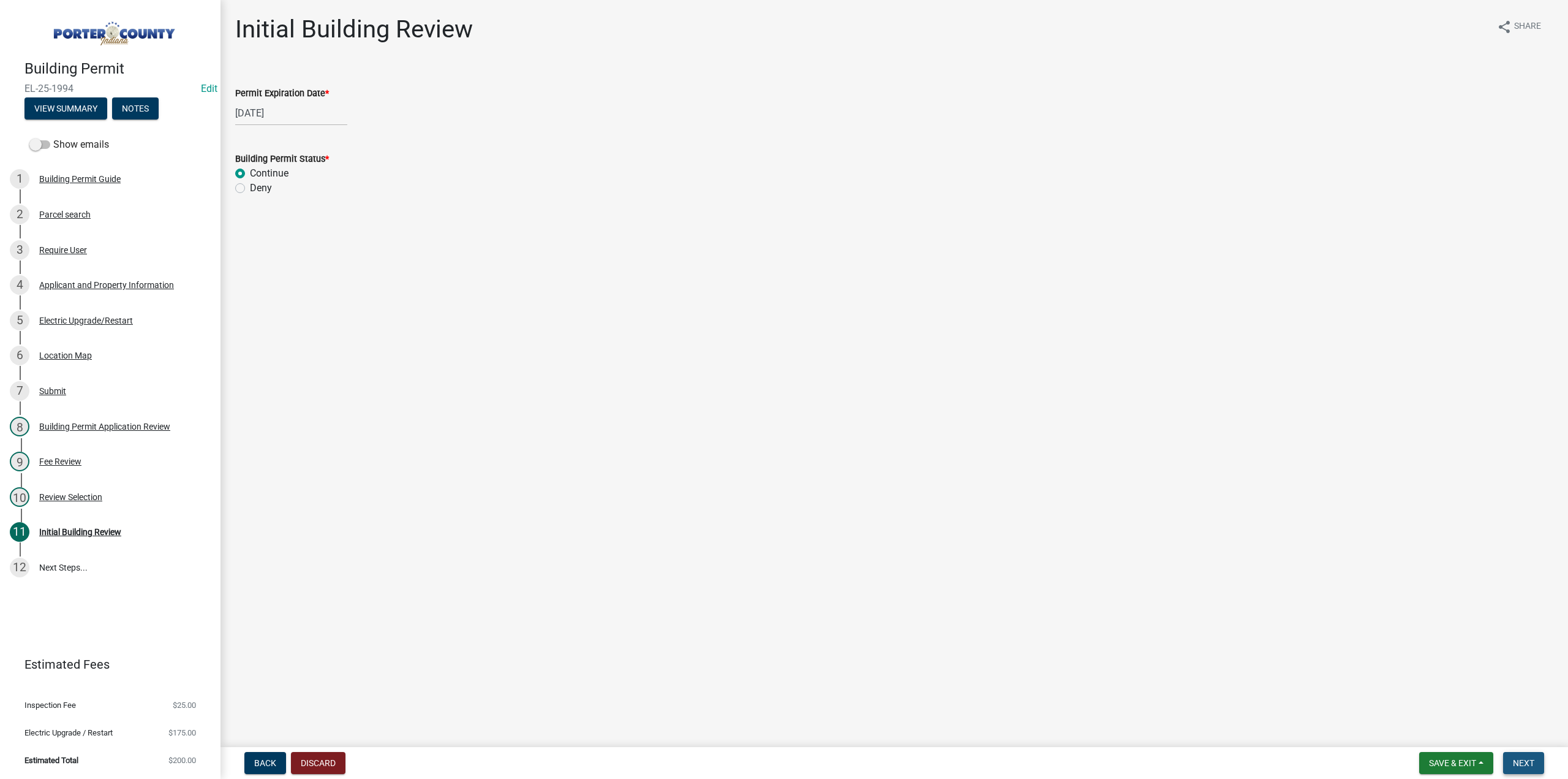
drag, startPoint x: 1522, startPoint y: 764, endPoint x: 1257, endPoint y: 695, distance: 273.8
click at [1522, 764] on span "Next" at bounding box center [1523, 762] width 21 height 10
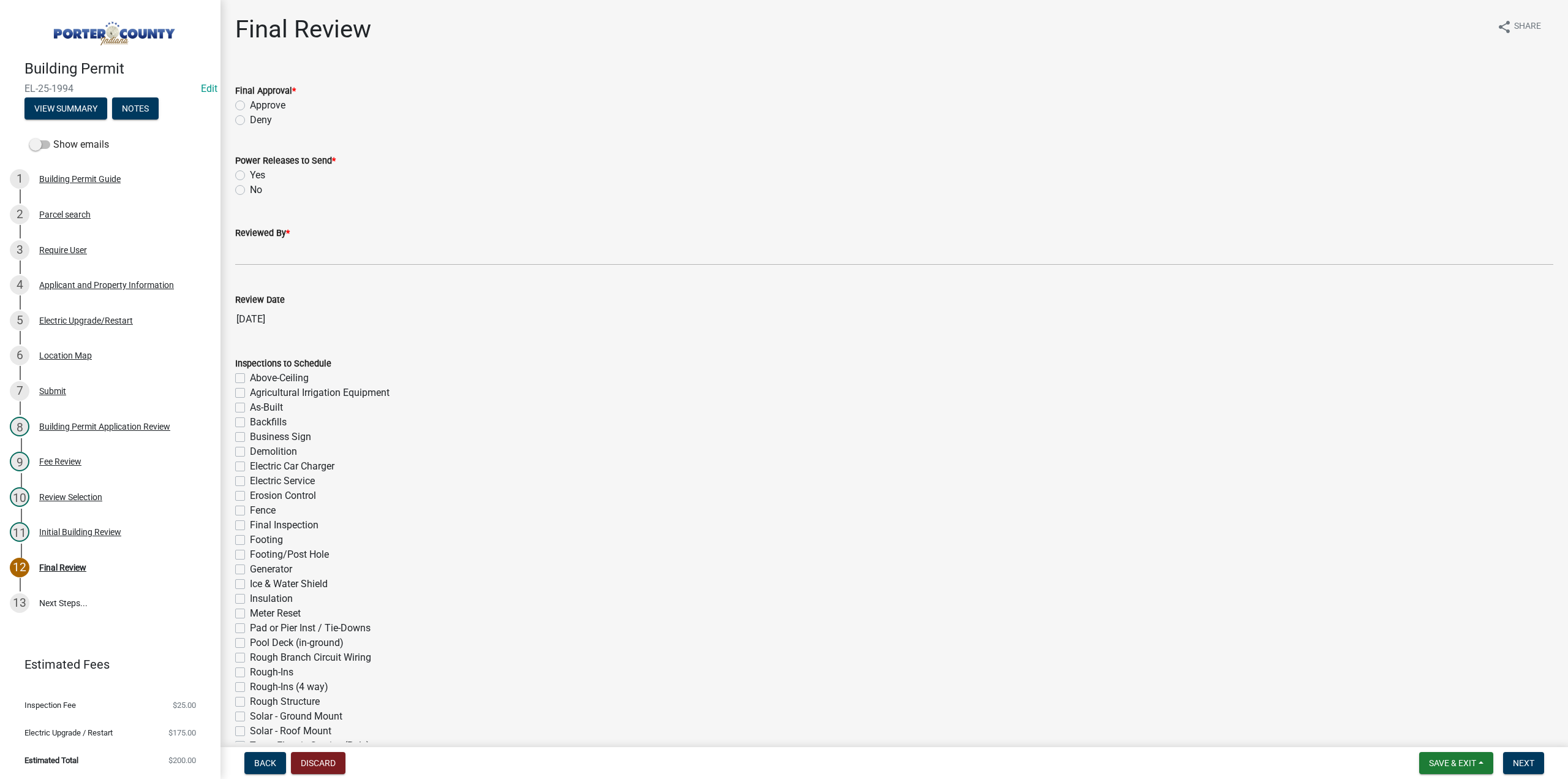
click at [236, 106] on div "Final Approval * Approve Deny" at bounding box center [893, 97] width 1336 height 59
click at [232, 173] on div "Power Releases to Send * Yes No" at bounding box center [893, 167] width 1336 height 59
click at [250, 173] on label "Yes" at bounding box center [258, 175] width 15 height 14
click at [250, 173] on input "Yes" at bounding box center [254, 172] width 8 height 8
radio input "true"
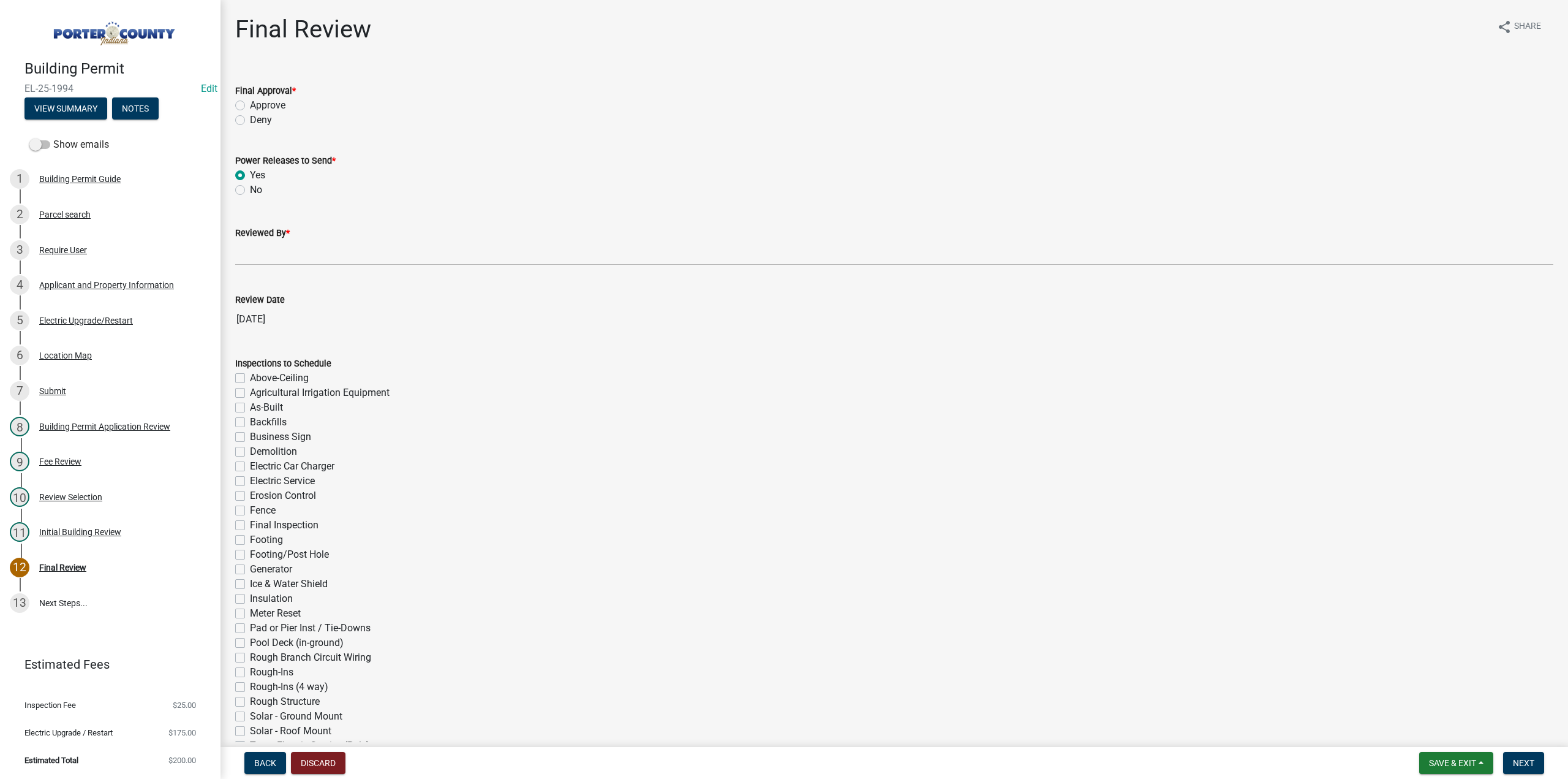
drag, startPoint x: 244, startPoint y: 103, endPoint x: 254, endPoint y: 193, distance: 90.6
click at [250, 103] on label "Approve" at bounding box center [267, 105] width 36 height 14
click at [250, 103] on input "Approve" at bounding box center [254, 102] width 8 height 8
radio input "true"
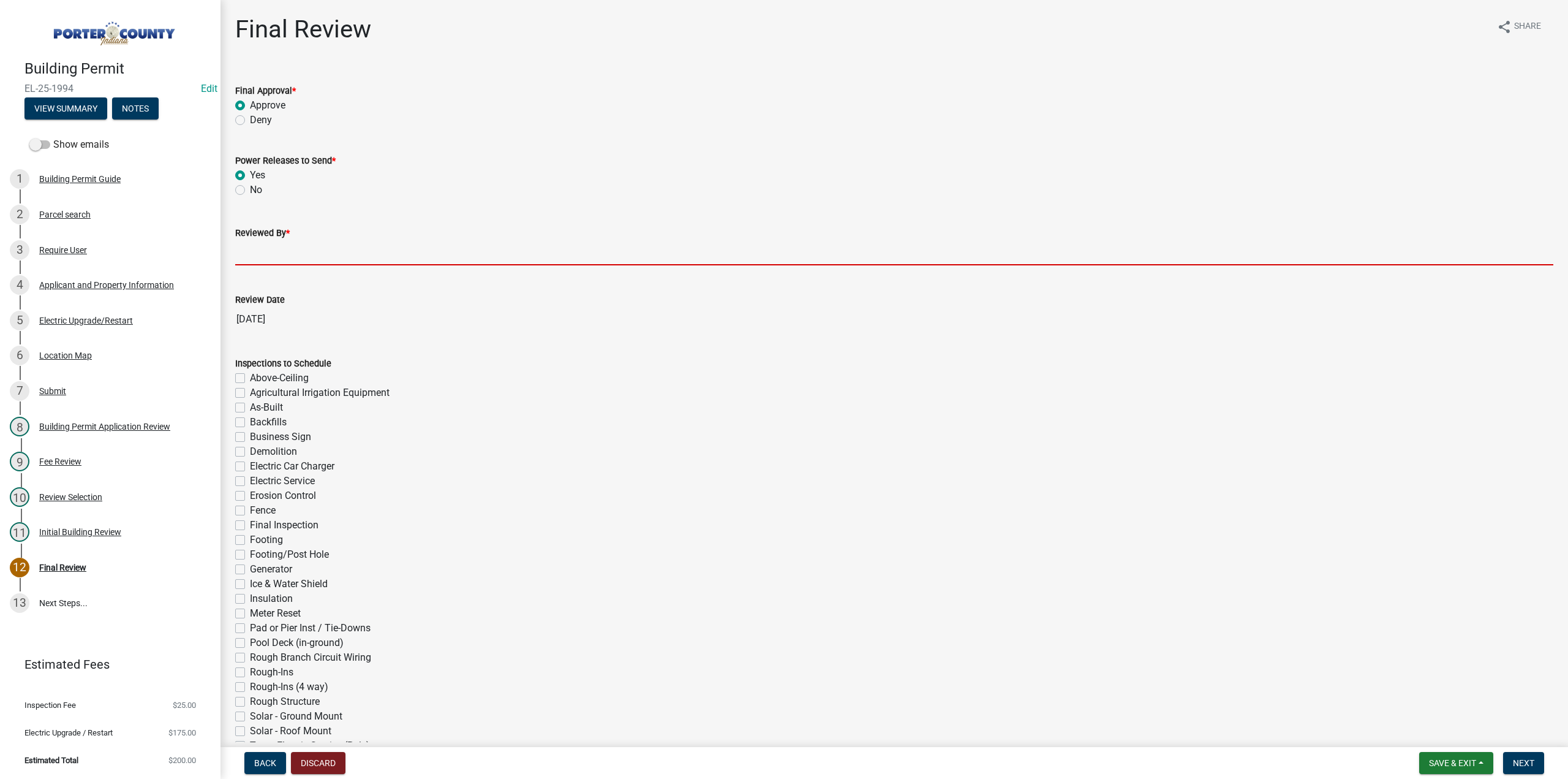
click at [265, 249] on input "Reviewed By *" at bounding box center [894, 252] width 1318 height 25
type input "TT"
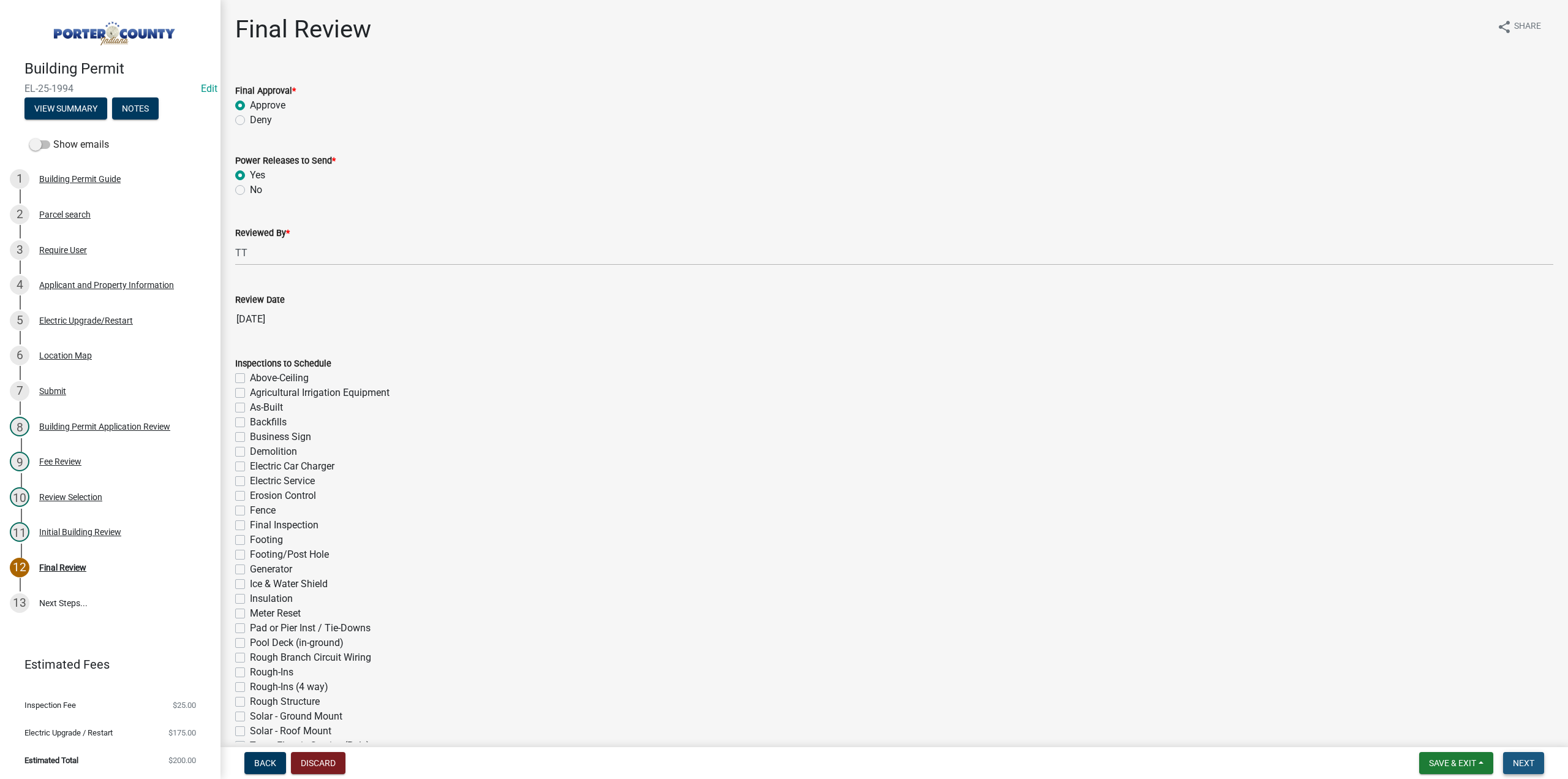
drag, startPoint x: 1516, startPoint y: 759, endPoint x: 1352, endPoint y: 736, distance: 165.6
click at [1516, 759] on span "Next" at bounding box center [1523, 762] width 21 height 10
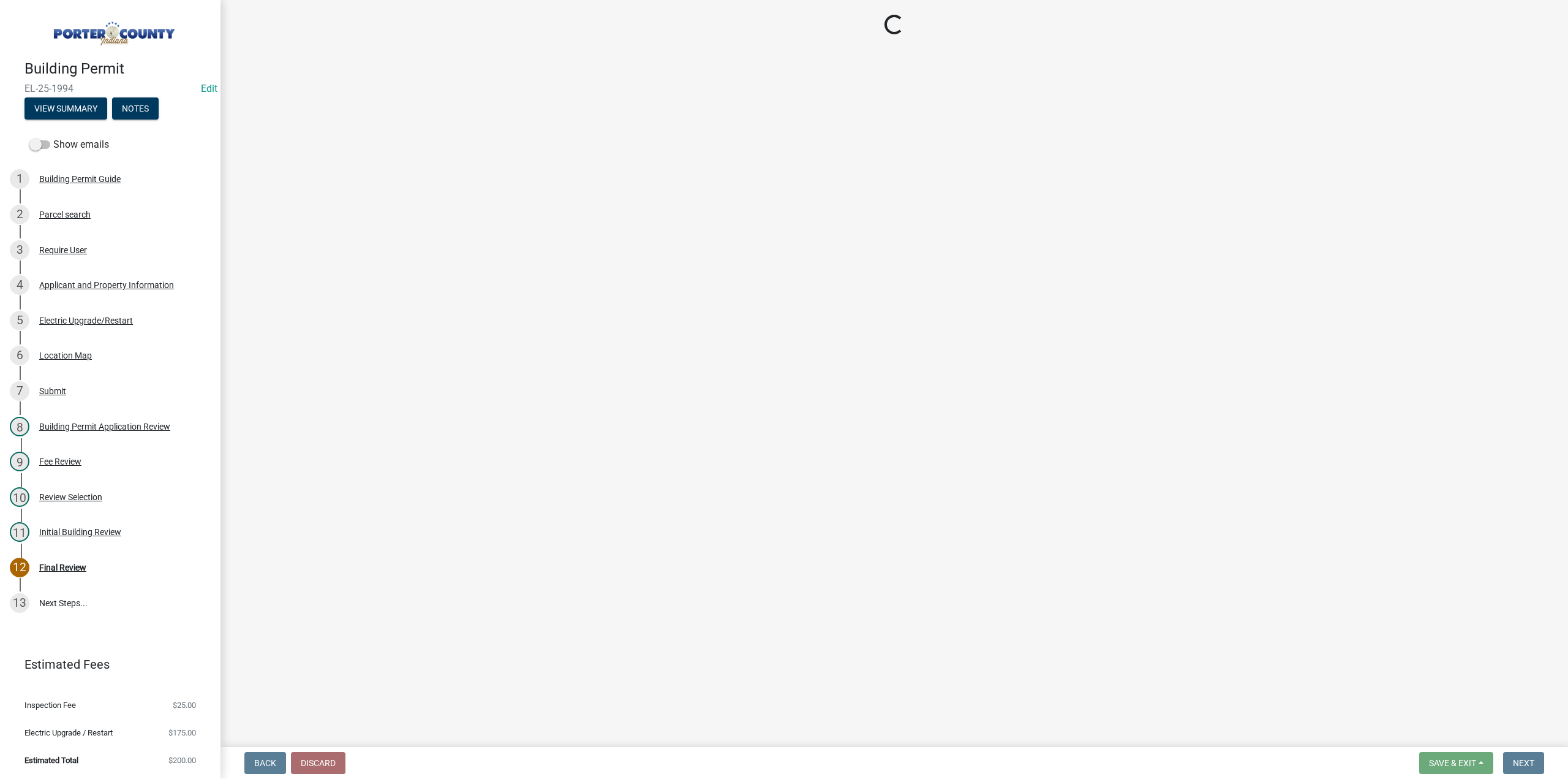
select select "3: 3"
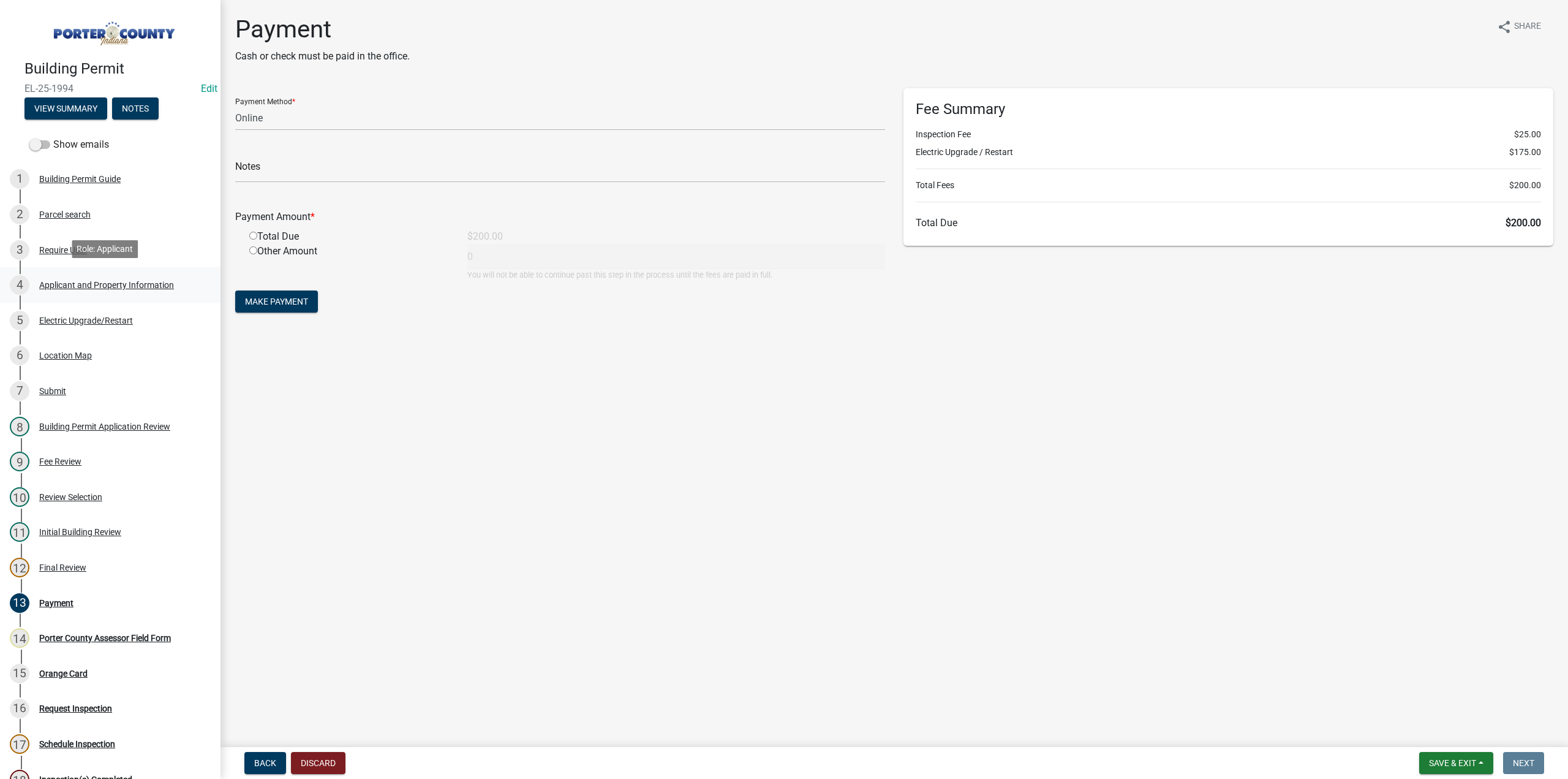
click at [82, 286] on div "Applicant and Property Information" at bounding box center [106, 284] width 134 height 8
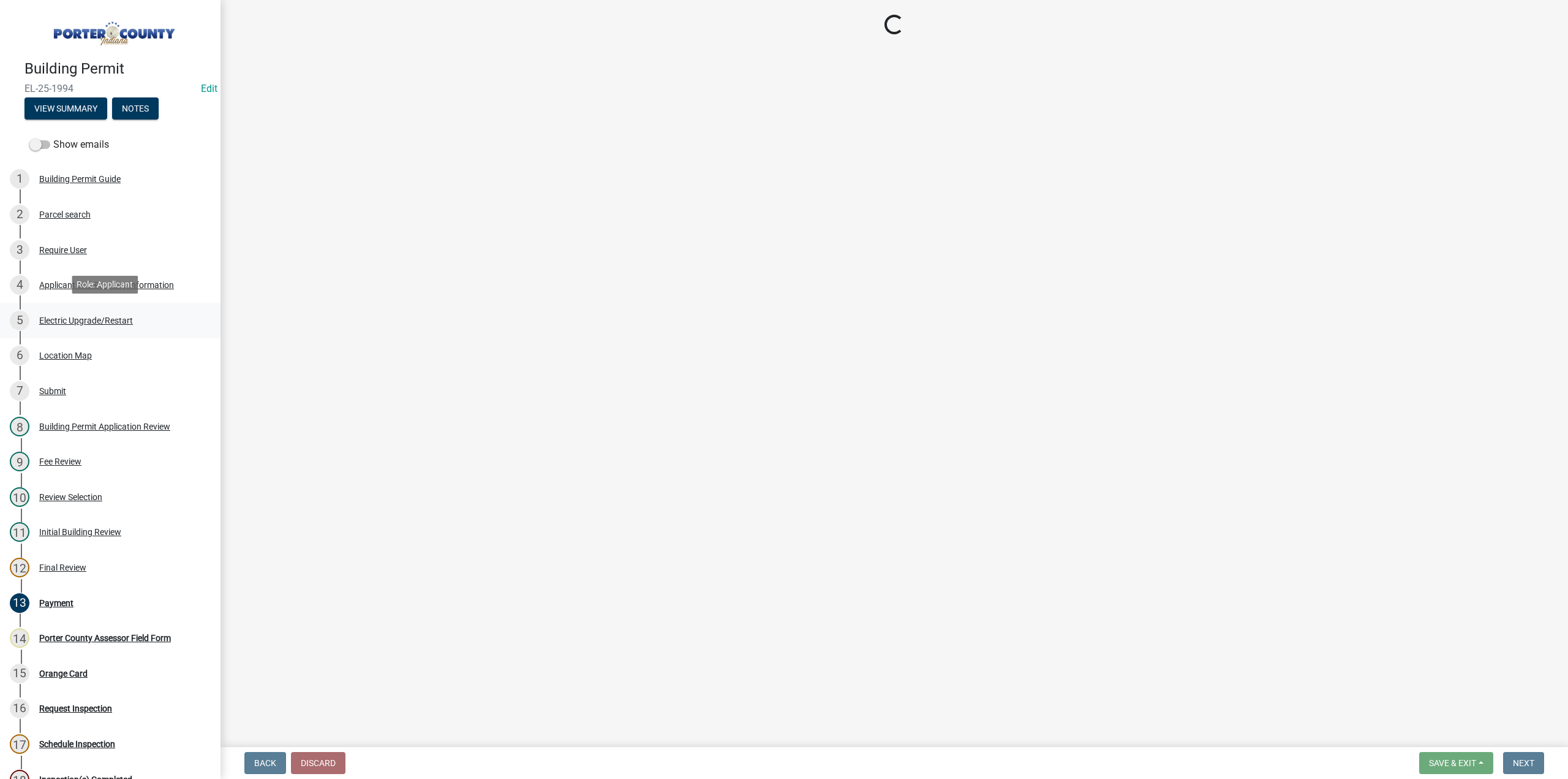
click at [89, 316] on div "Electric Upgrade/Restart" at bounding box center [86, 320] width 93 height 8
select select "dab8d744-4e32-40c1-942b-b7c1ea7347cb"
select select "ea6751d4-6bf7-4a16-89ee-f7801ab82aa1"
select select "92efe679-05f4-414a-9426-51627fba5de6"
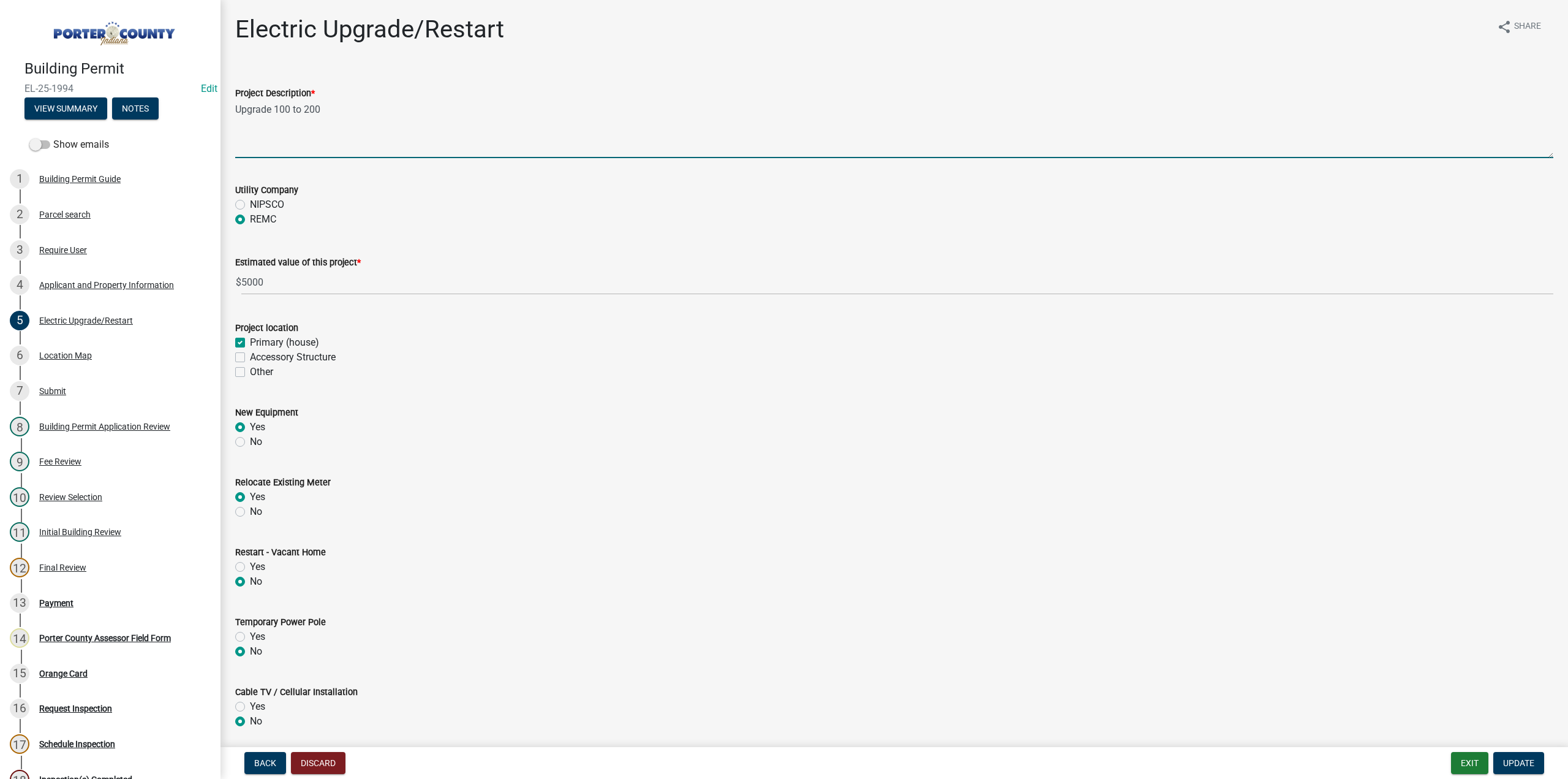
click at [352, 109] on textarea "Upgrade 100 to 200" at bounding box center [894, 129] width 1318 height 58
type textarea "Upgrade 100 to 200 and add generator"
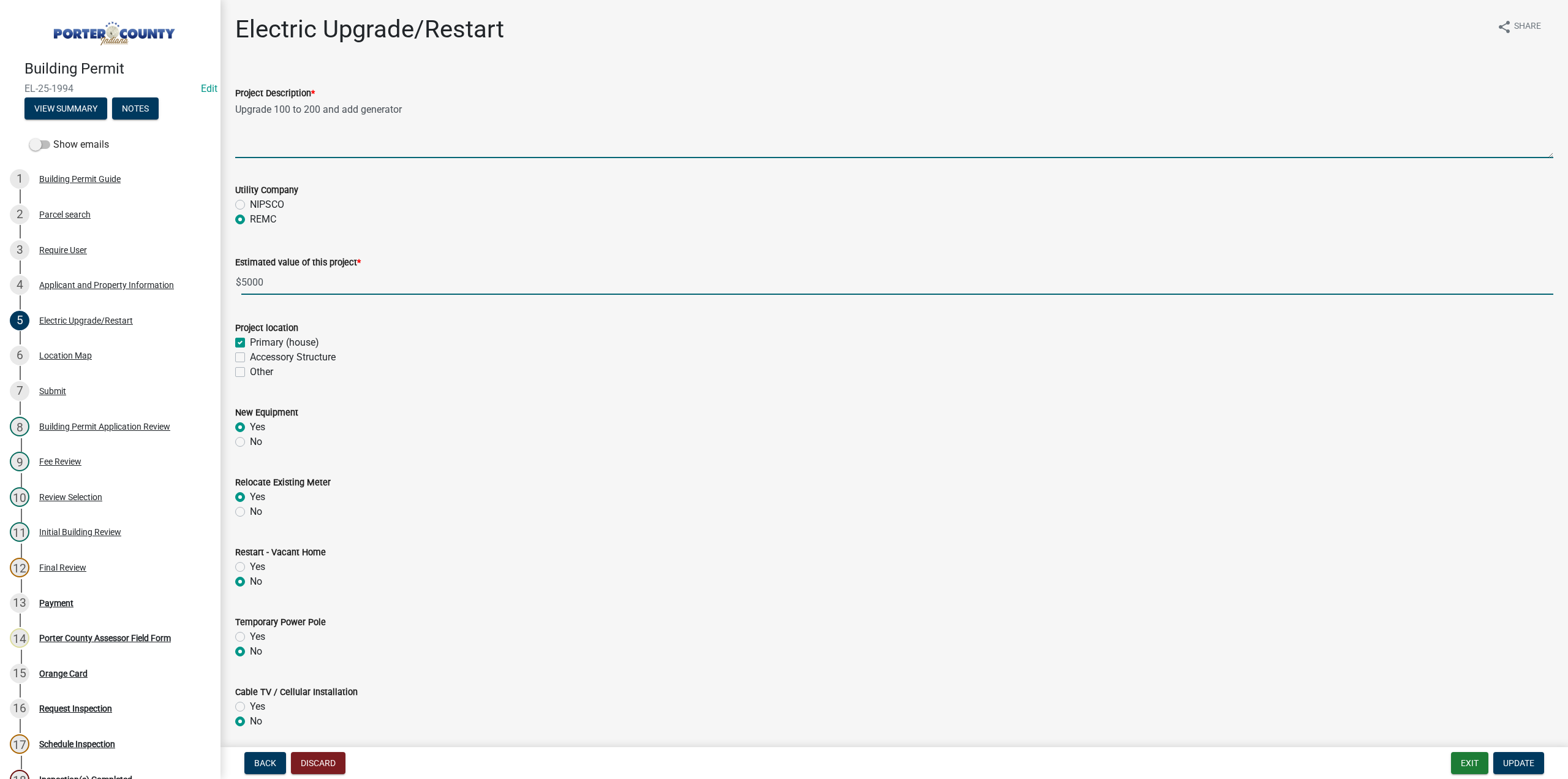
click at [288, 281] on input "5000" at bounding box center [897, 282] width 1312 height 25
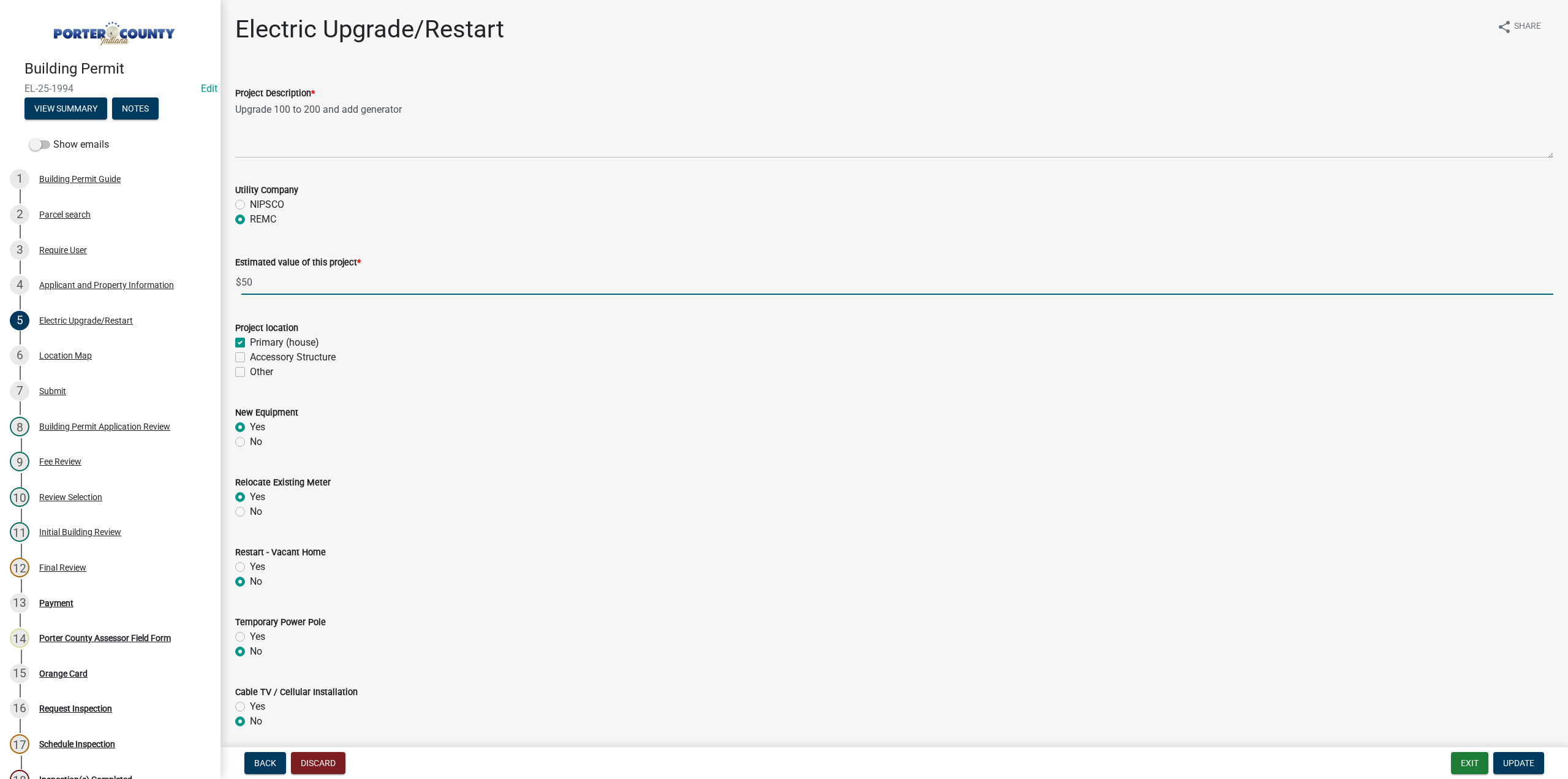
type input "5"
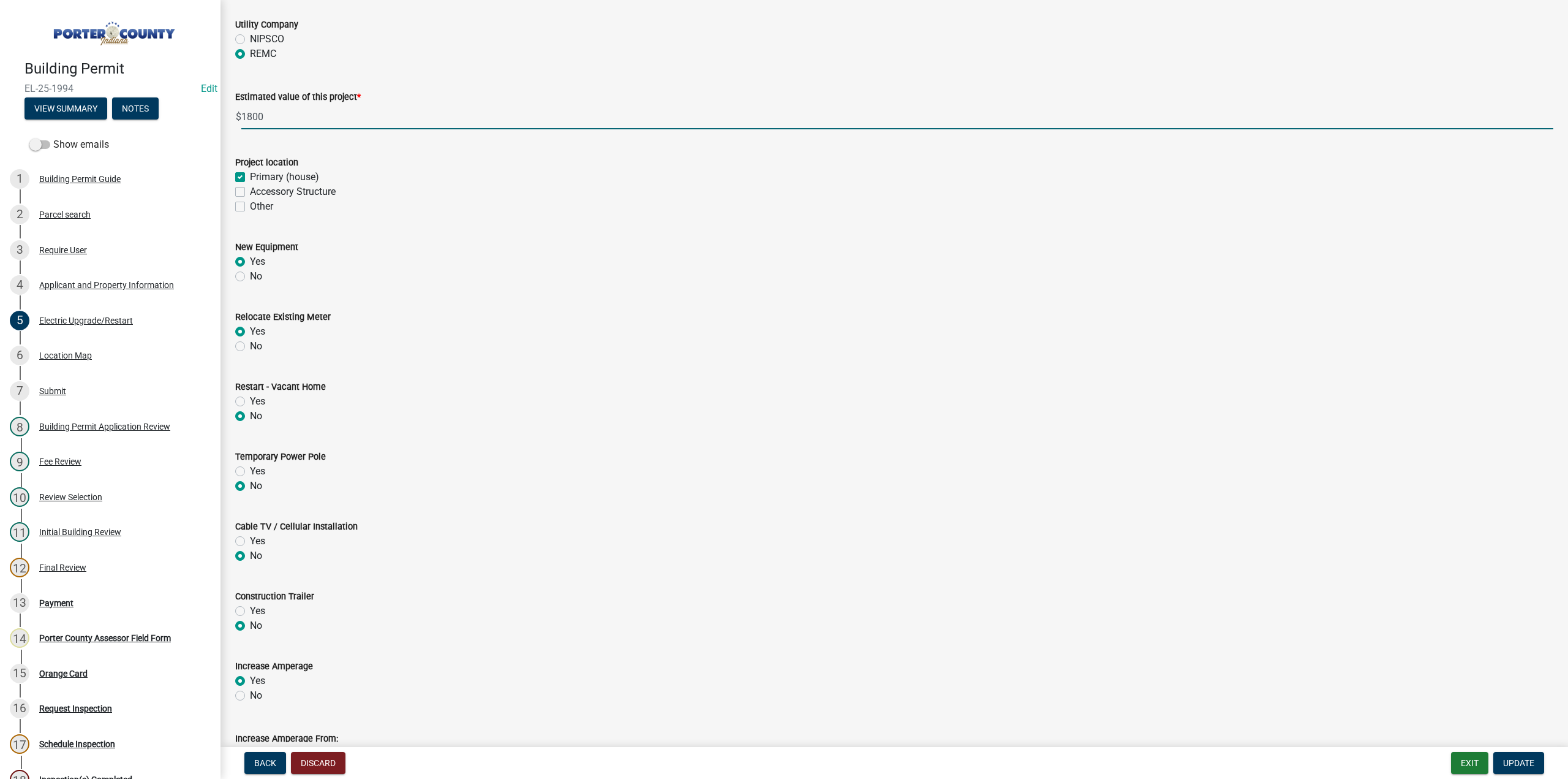
scroll to position [318, 0]
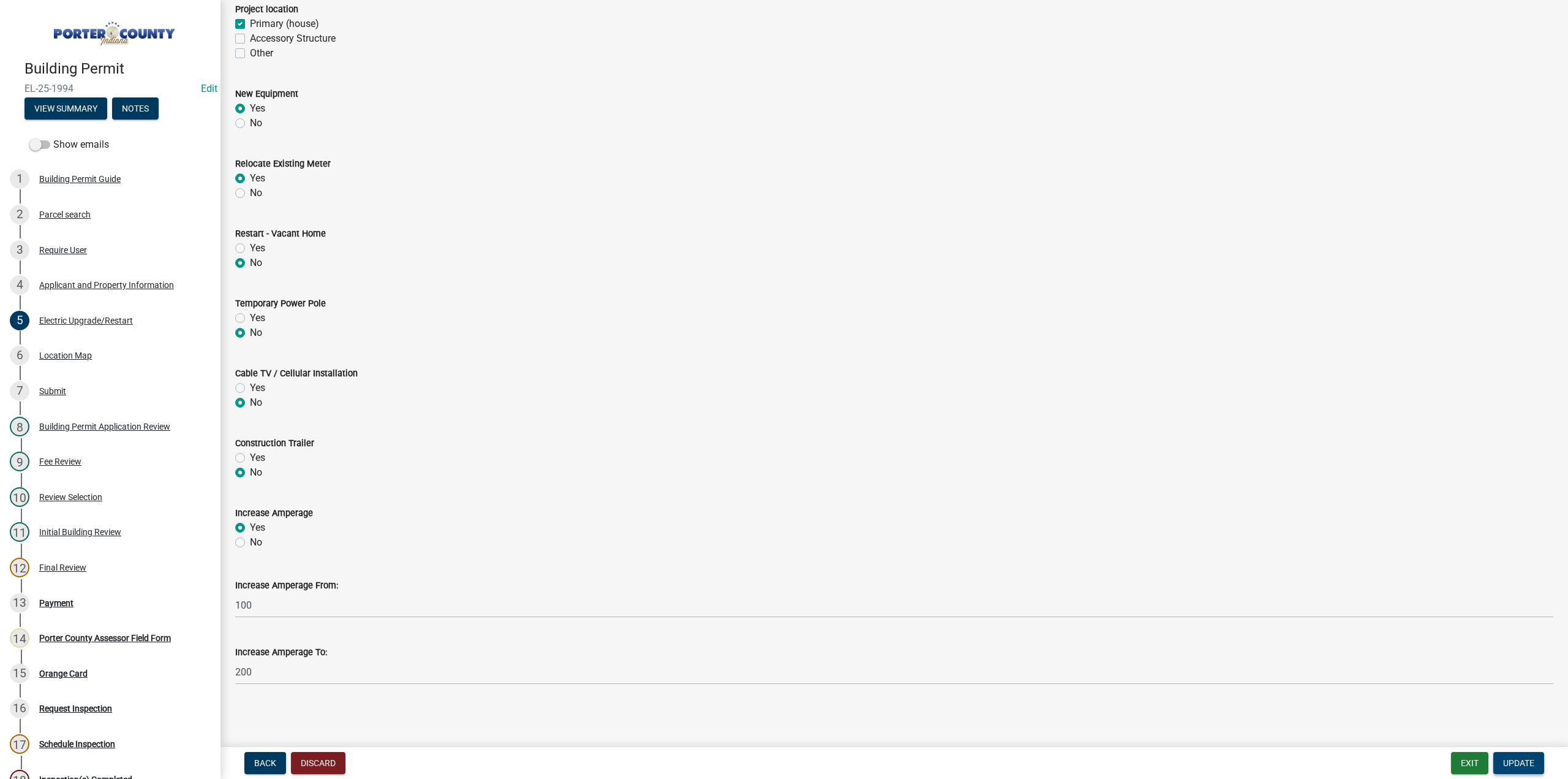
type input "1800"
click at [1516, 759] on span "Update" at bounding box center [1518, 762] width 31 height 10
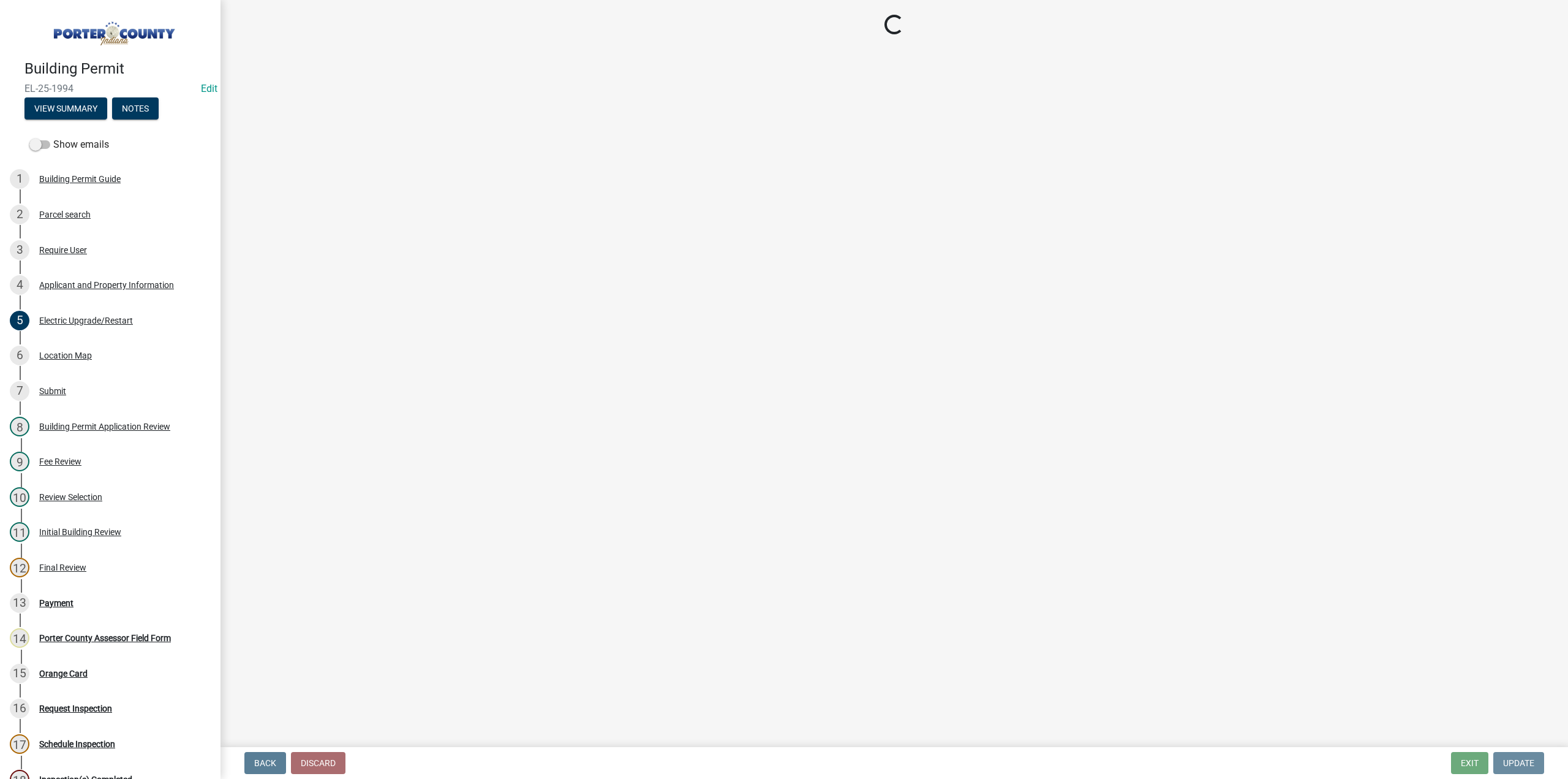
scroll to position [0, 0]
select select "3: 3"
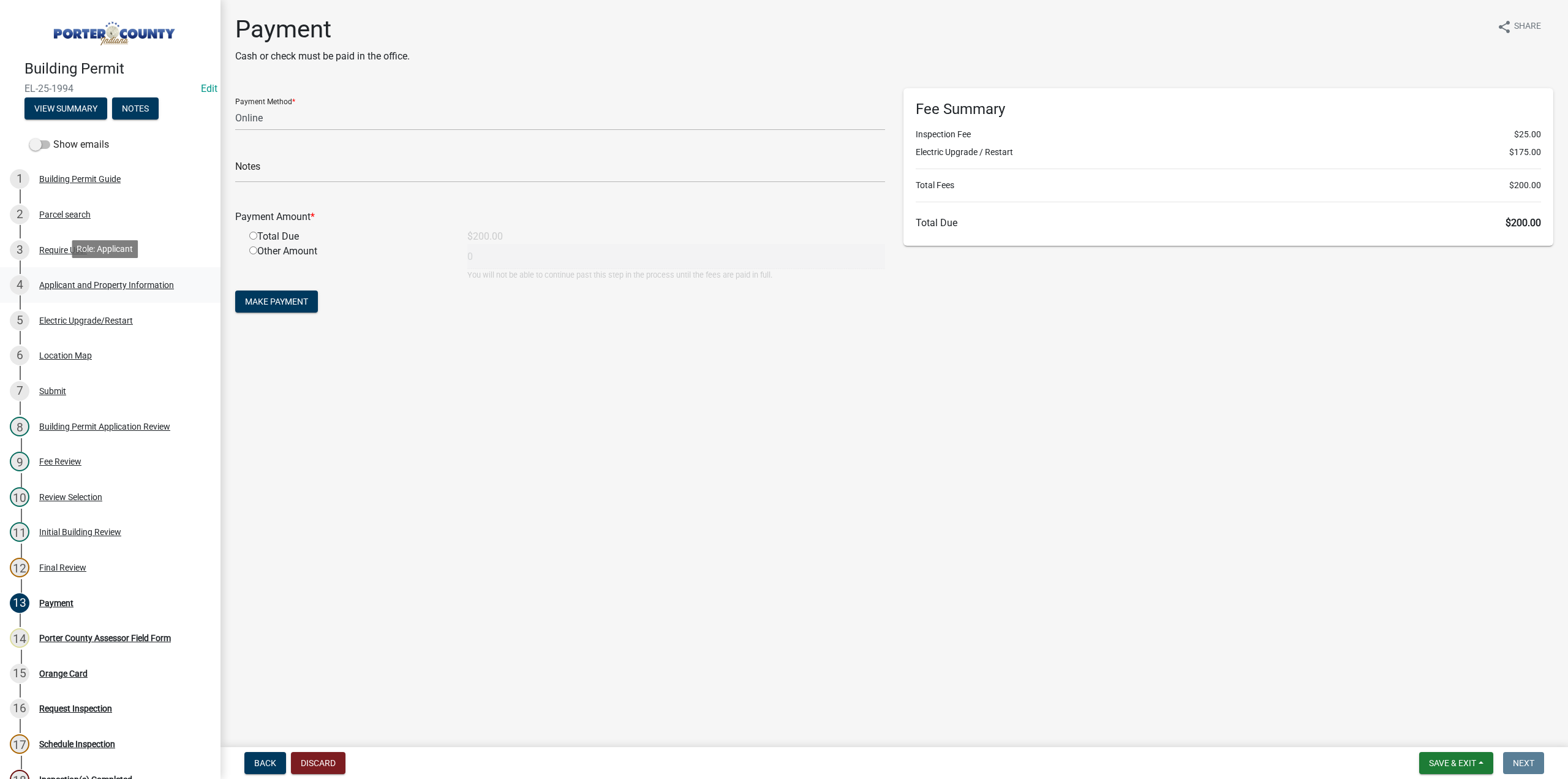
click at [88, 287] on div "Applicant and Property Information" at bounding box center [106, 284] width 134 height 8
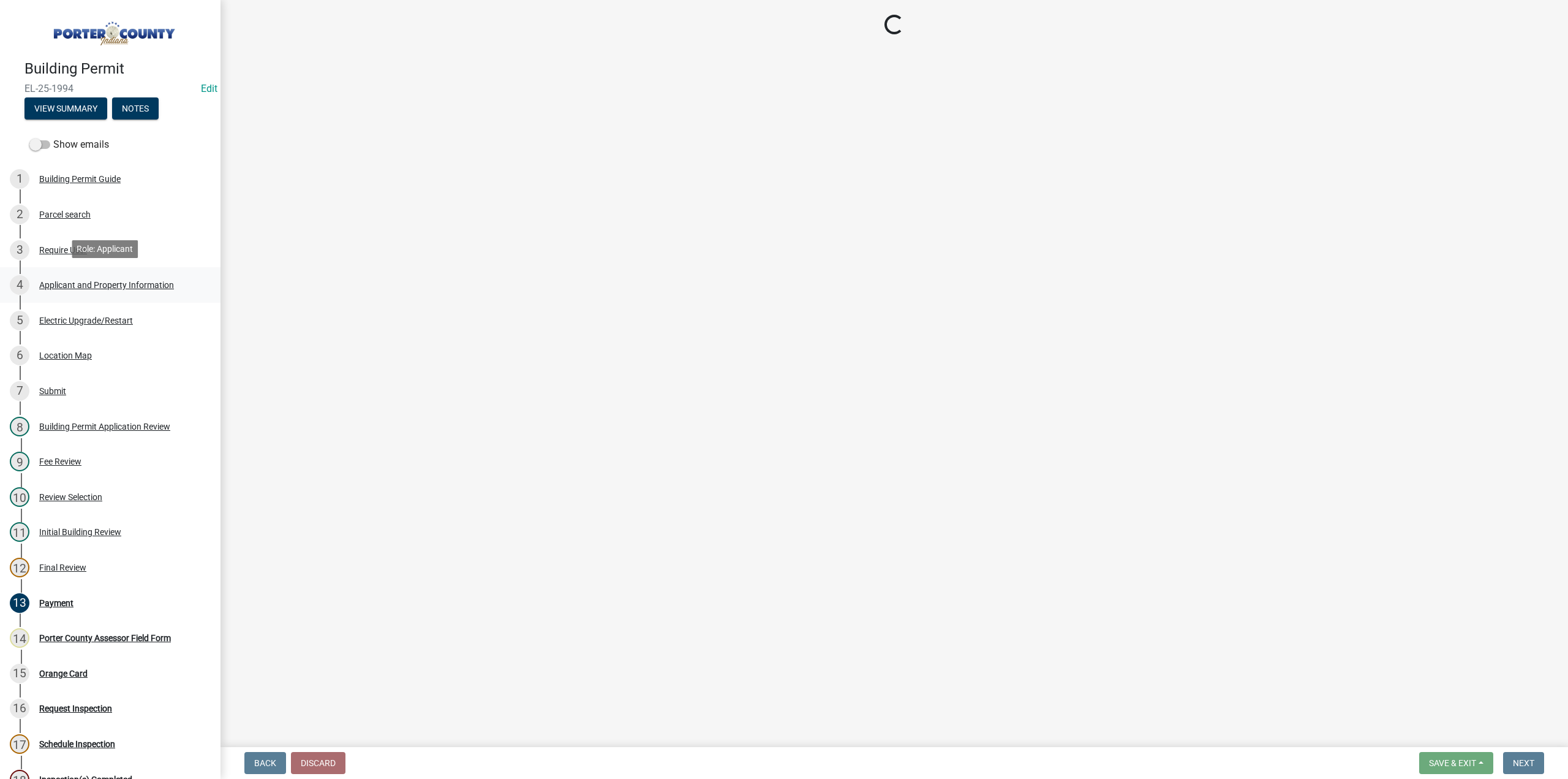
select select "dab8d744-4e32-40c1-942b-b7c1ea7347cb"
select select "ea6751d4-6bf7-4a16-89ee-f7801ab82aa1"
select select "92efe679-05f4-414a-9426-51627fba5de6"
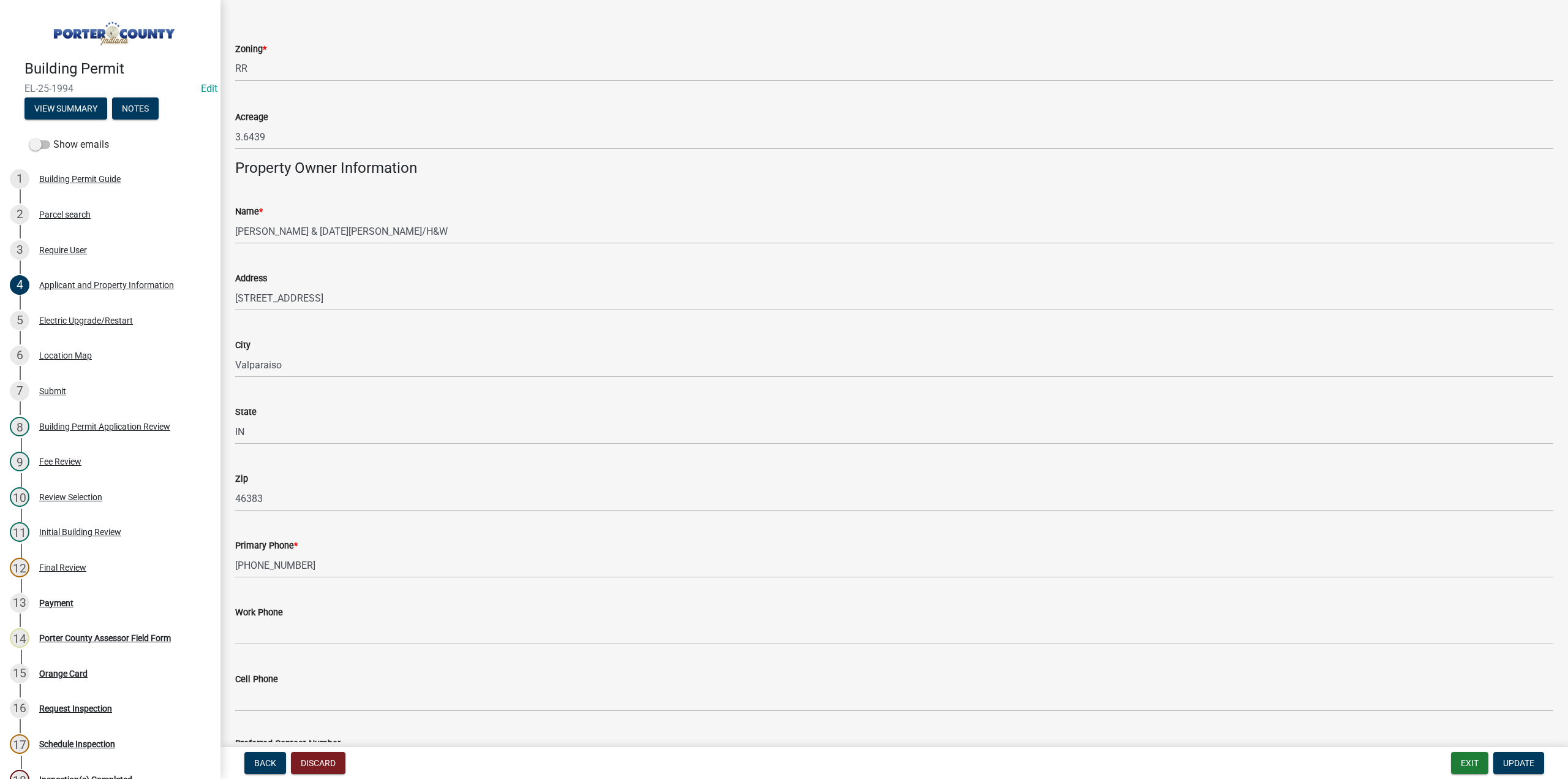
scroll to position [1225, 0]
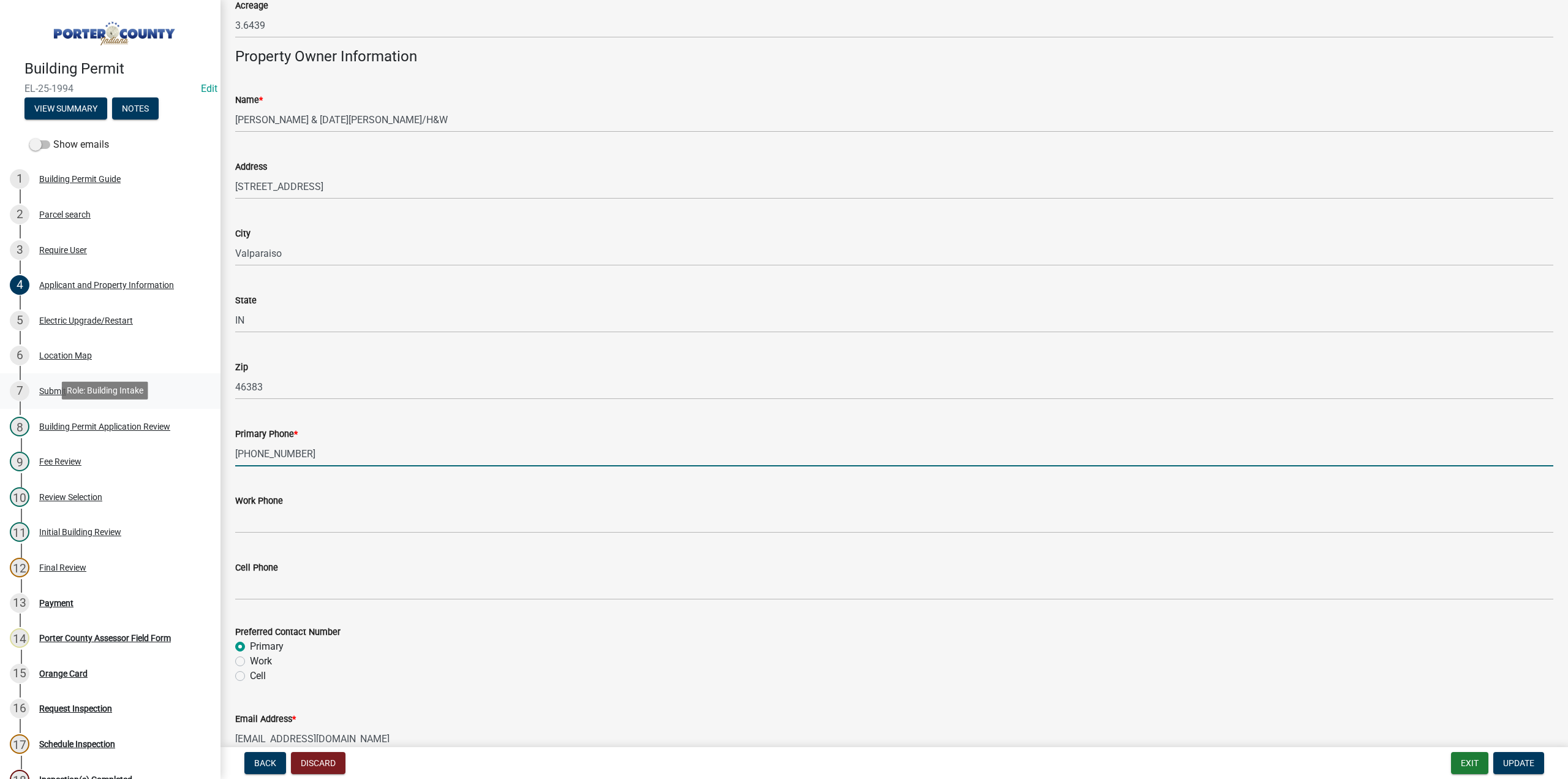
drag, startPoint x: 317, startPoint y: 451, endPoint x: 0, endPoint y: 395, distance: 321.9
click at [0, 394] on div "Building Permit EL-25-1994 Edit View Summary Notes Show emails 1 Building Permi…" at bounding box center [784, 389] width 1568 height 779
drag, startPoint x: 271, startPoint y: 454, endPoint x: 282, endPoint y: 460, distance: 12.5
click at [273, 454] on input "219-5880466" at bounding box center [894, 453] width 1318 height 25
type input "219-588-0466"
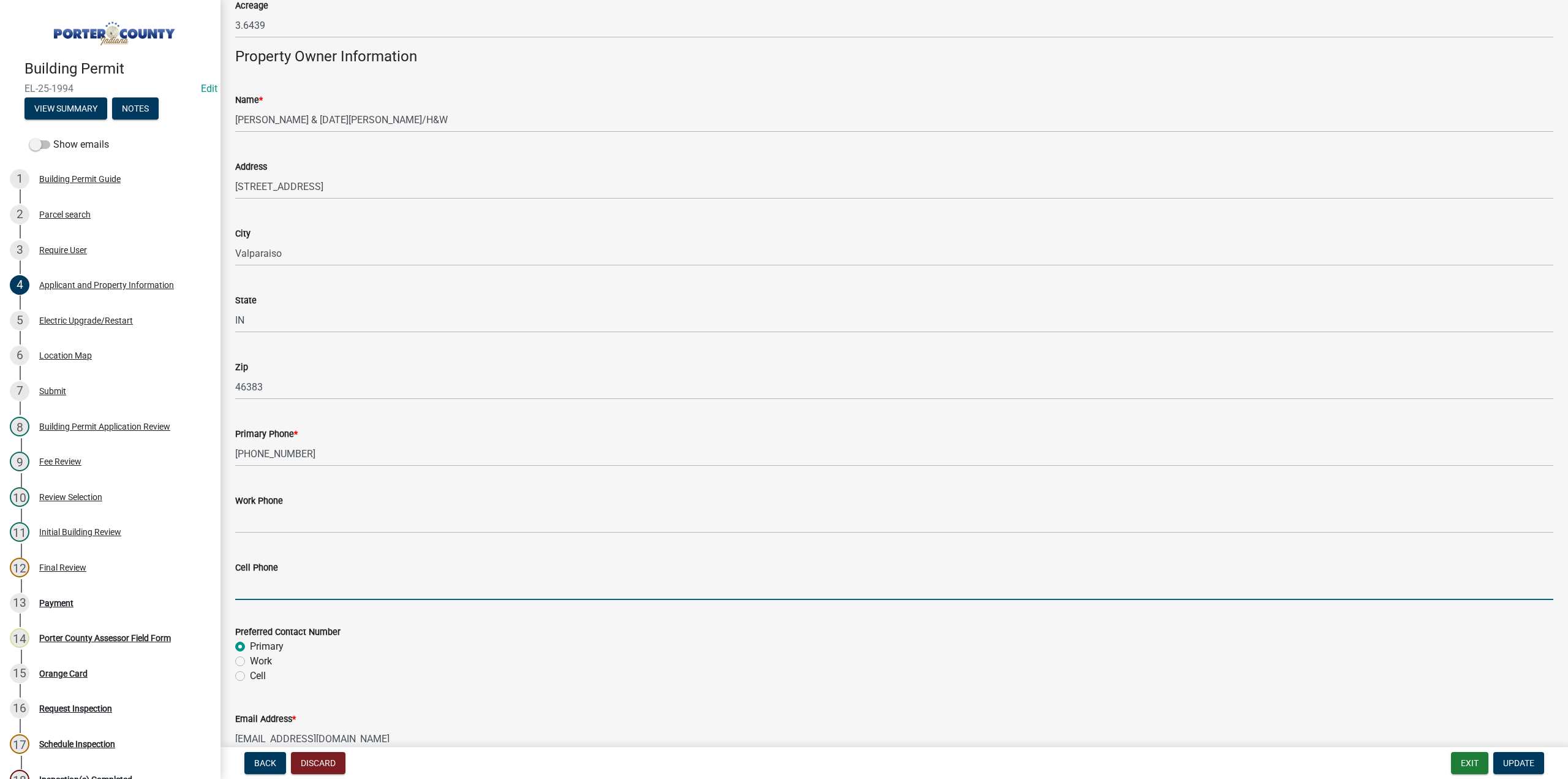
click at [255, 595] on input "Cell Phone" at bounding box center [894, 587] width 1318 height 25
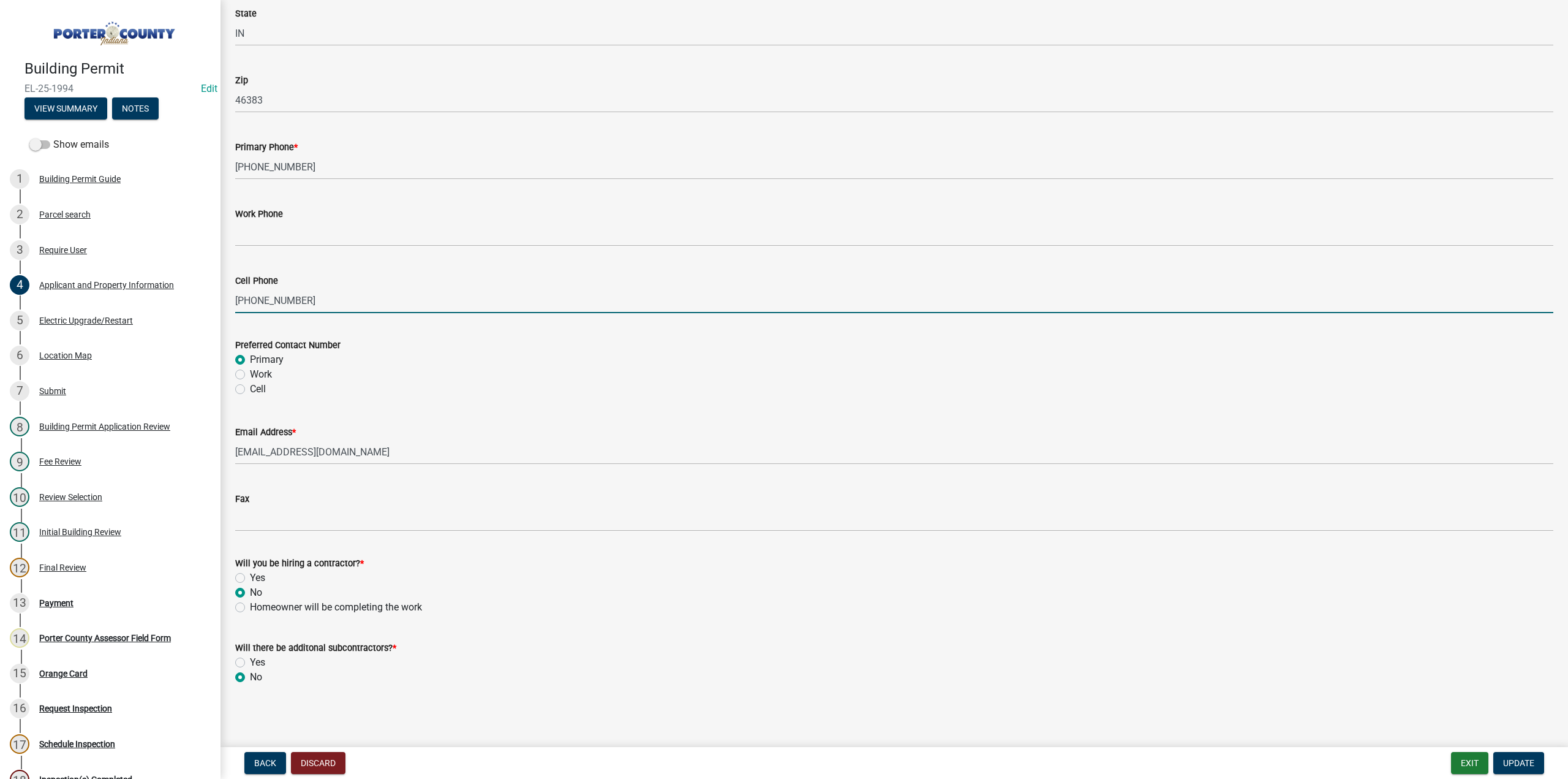
scroll to position [1512, 0]
type input "847-414-4666"
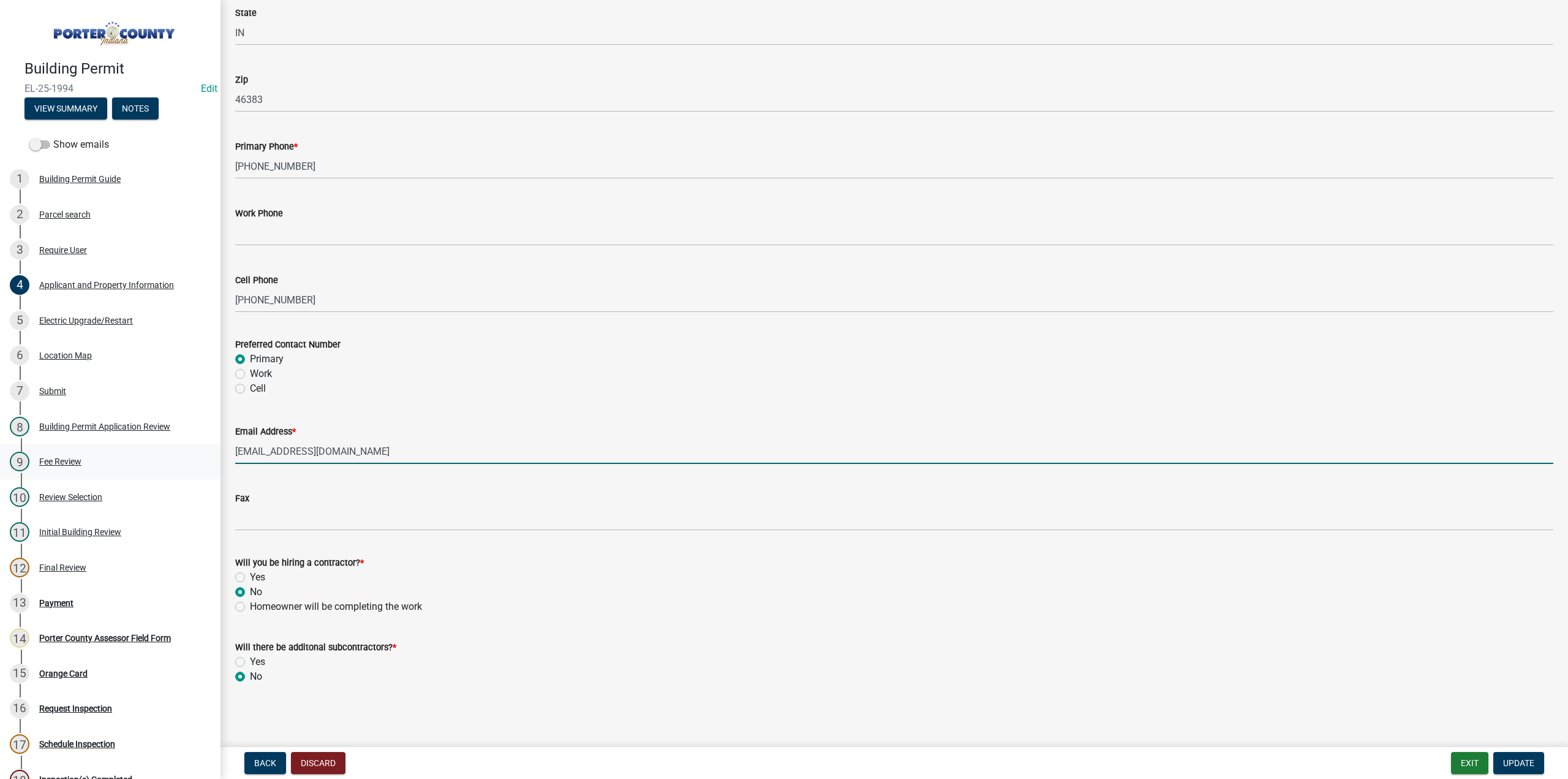
drag, startPoint x: 342, startPoint y: 447, endPoint x: 0, endPoint y: 448, distance: 342.0
click at [0, 447] on div "Building Permit EL-25-1994 Edit View Summary Notes Show emails 1 Building Permi…" at bounding box center [784, 389] width 1568 height 779
click at [245, 451] on input "dague79@gmail.com" at bounding box center [894, 451] width 1318 height 25
type input "dgue79@gmail.com"
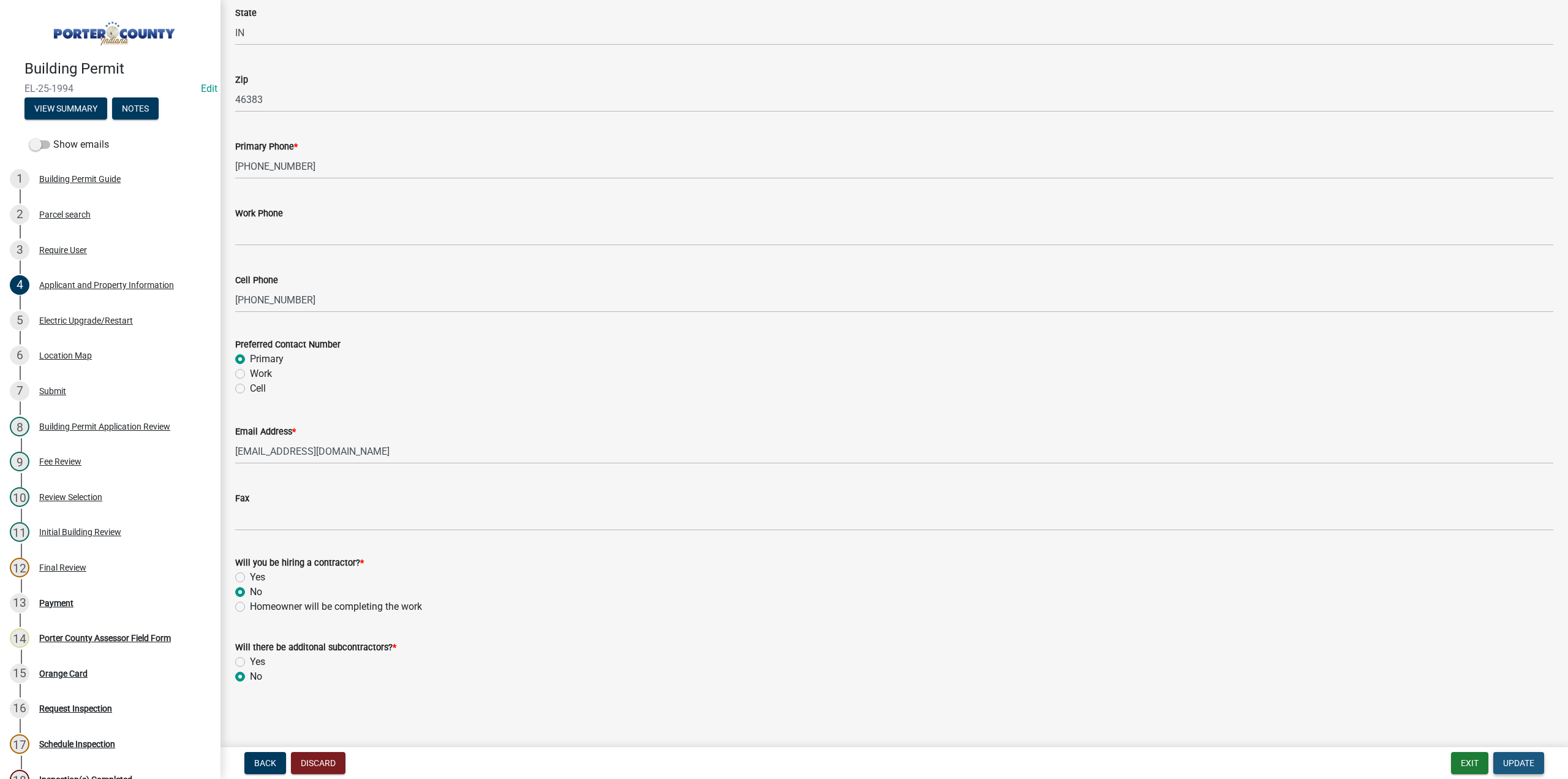
click at [1523, 772] on button "Update" at bounding box center [1518, 762] width 51 height 22
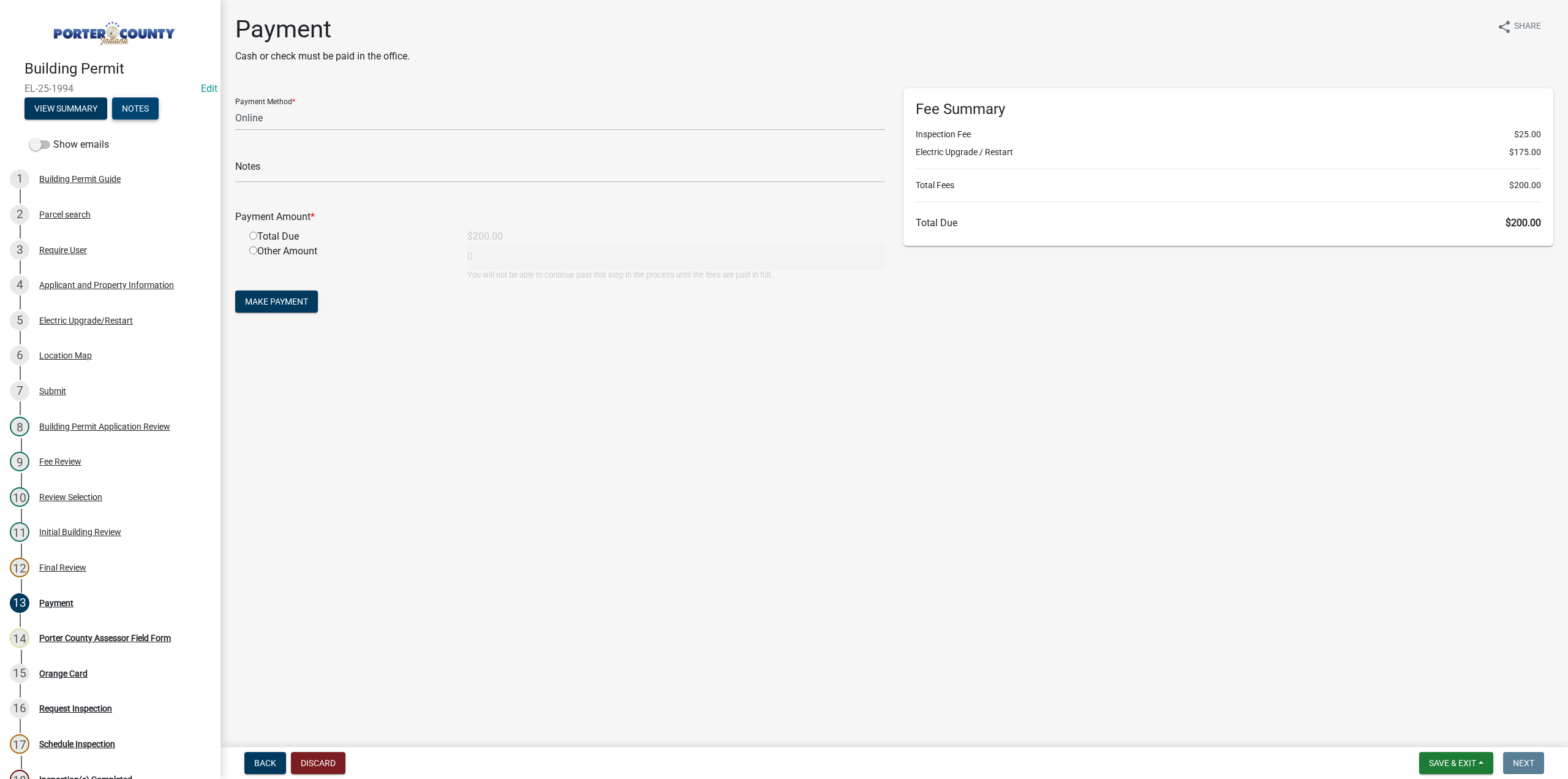
click at [144, 112] on button "Notes" at bounding box center [135, 108] width 46 height 22
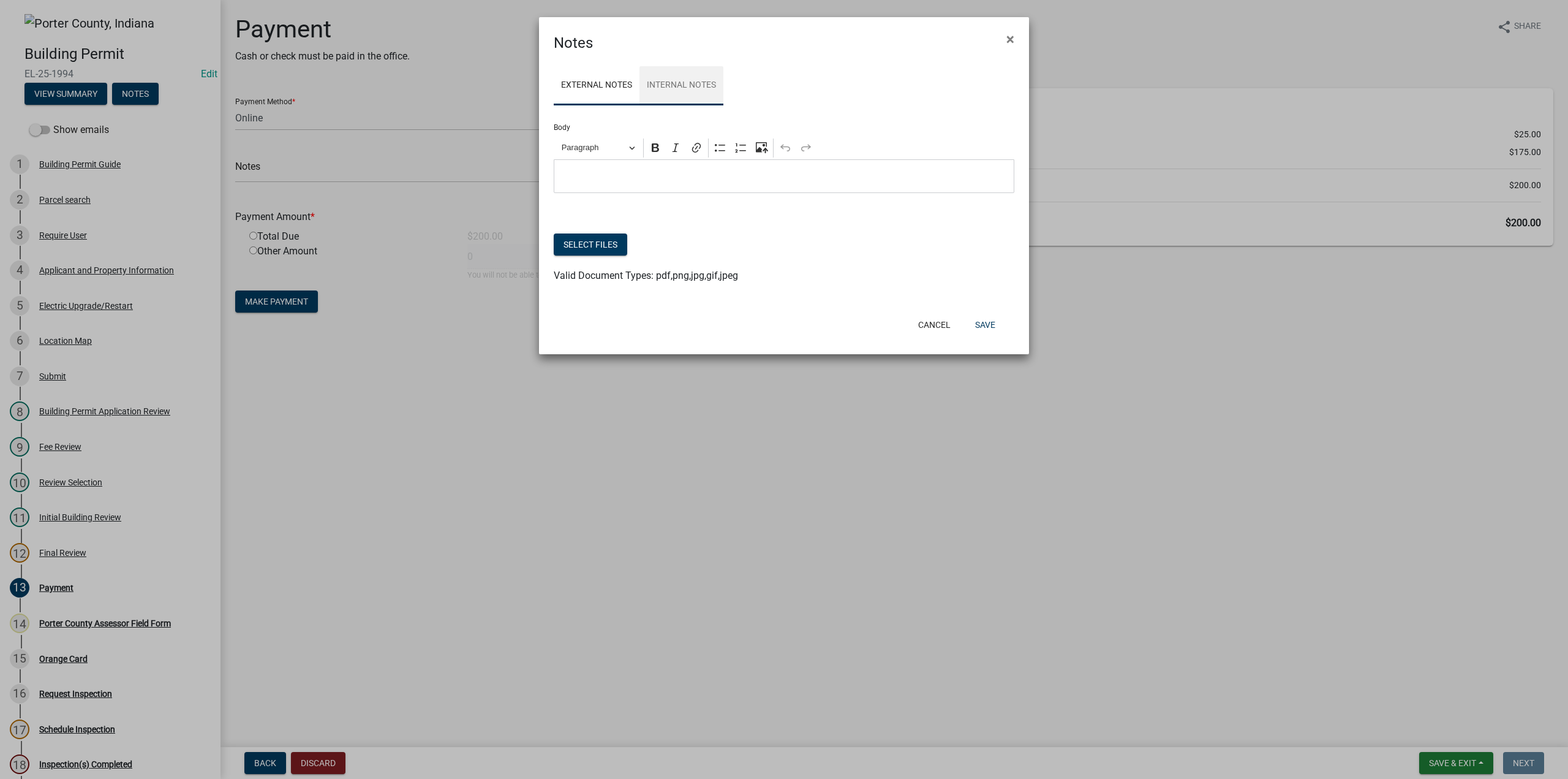
click at [656, 78] on link "Internal Notes" at bounding box center [681, 86] width 84 height 40
click at [582, 245] on button "Select files" at bounding box center [590, 244] width 74 height 22
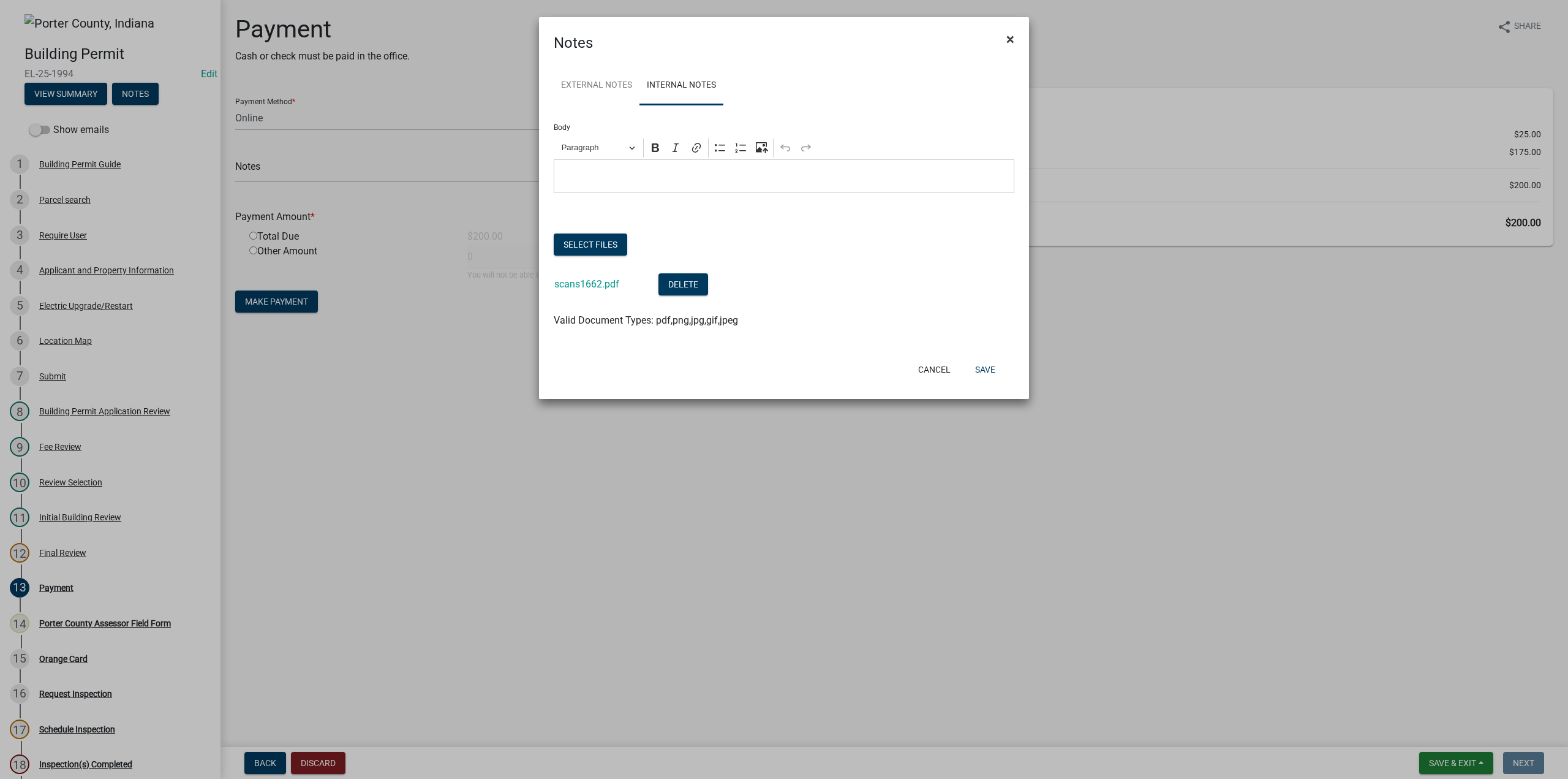
click at [1002, 44] on button "×" at bounding box center [1010, 39] width 27 height 34
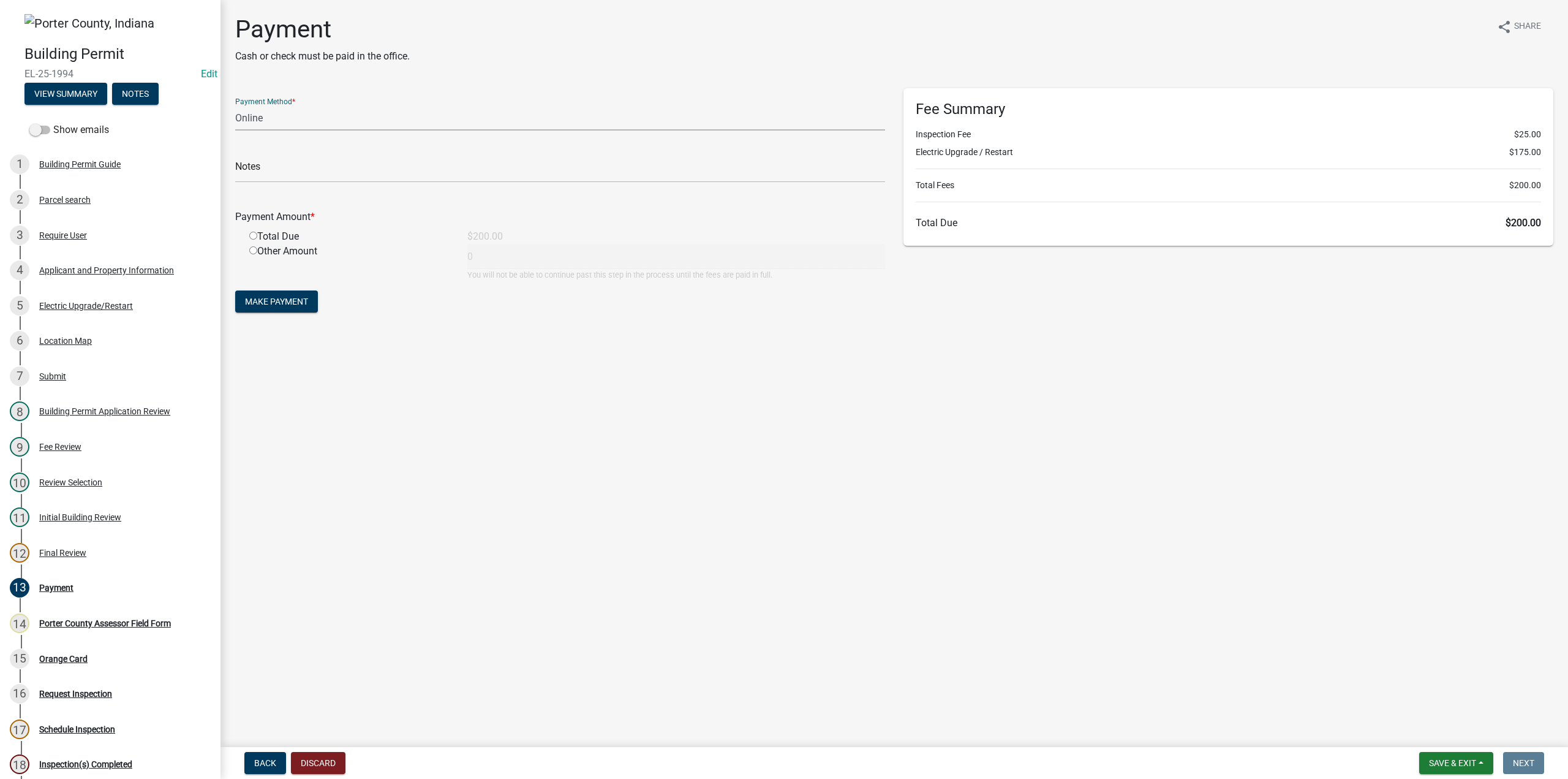
click at [365, 119] on select "Credit Card POS Check Cash Online" at bounding box center [560, 118] width 650 height 25
select select "1: 0"
click at [236, 106] on select "Credit Card POS Check Cash Online" at bounding box center [560, 118] width 650 height 25
click at [302, 179] on input "text" at bounding box center [560, 169] width 650 height 25
type input "#397 Lucia Guerrero"
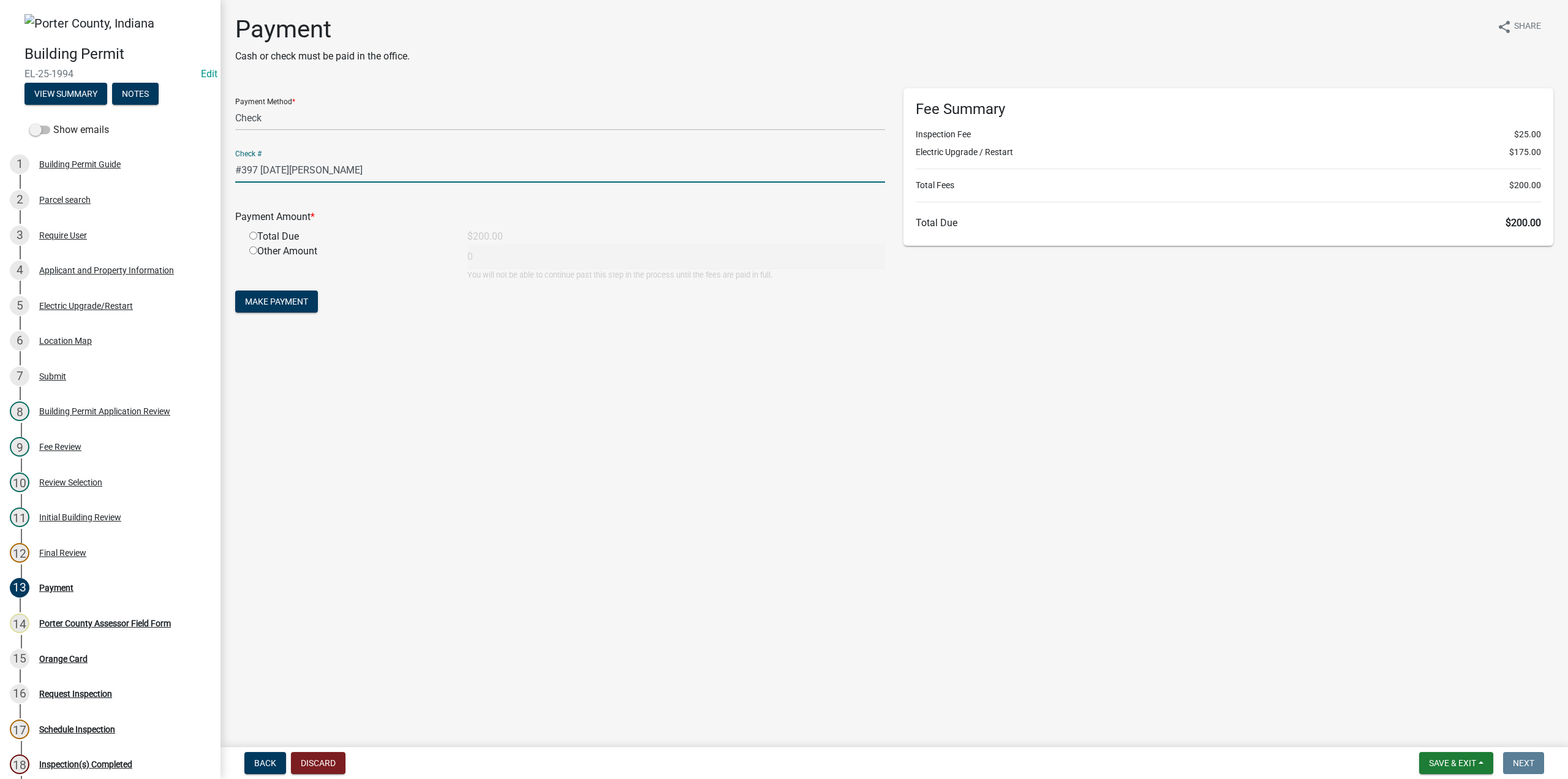
click at [250, 238] on input "radio" at bounding box center [253, 236] width 8 height 8
radio input "true"
type input "200"
click at [261, 296] on span "Make Payment" at bounding box center [276, 301] width 63 height 10
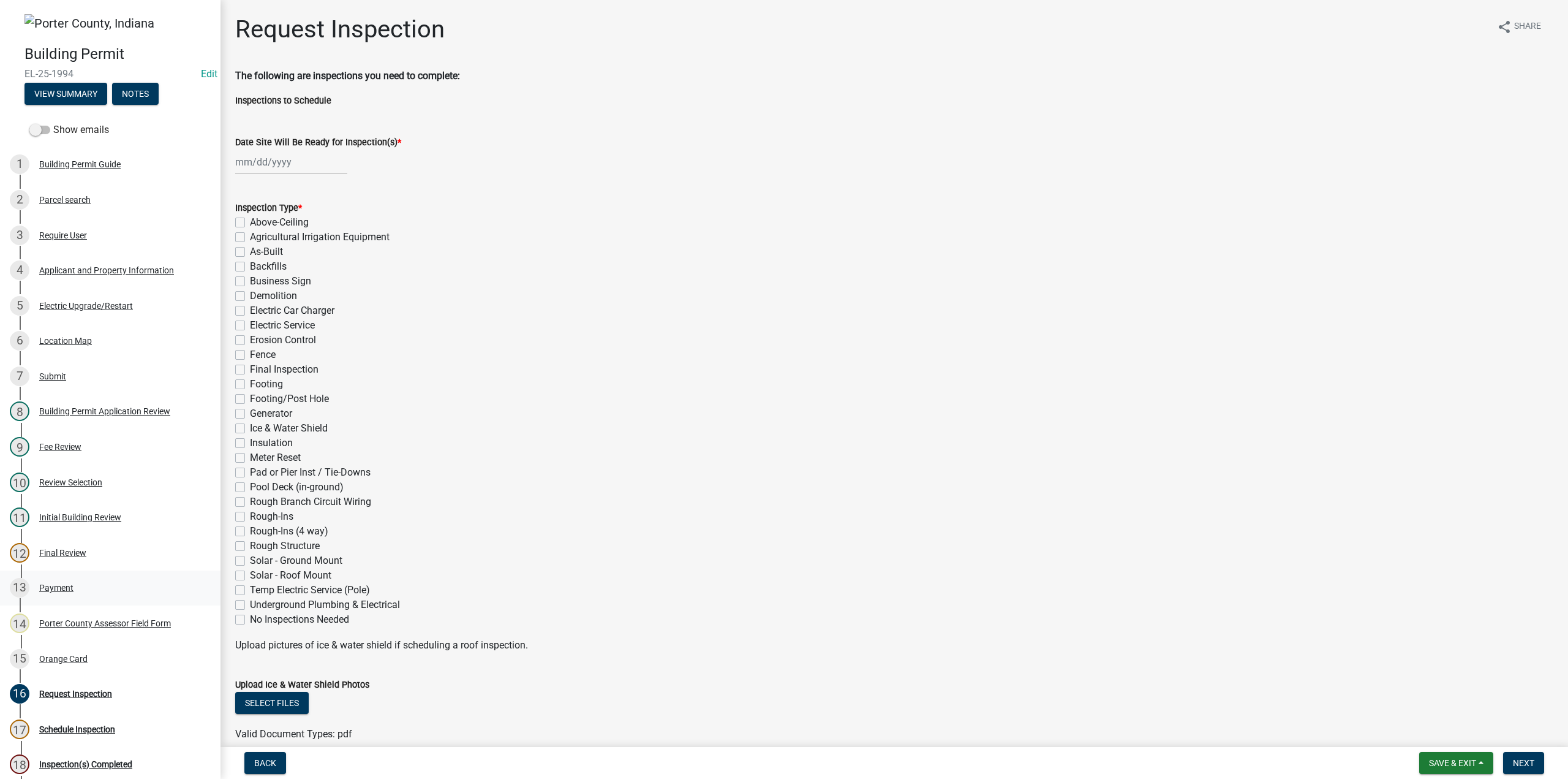
click at [58, 580] on div "13 Payment" at bounding box center [106, 587] width 191 height 20
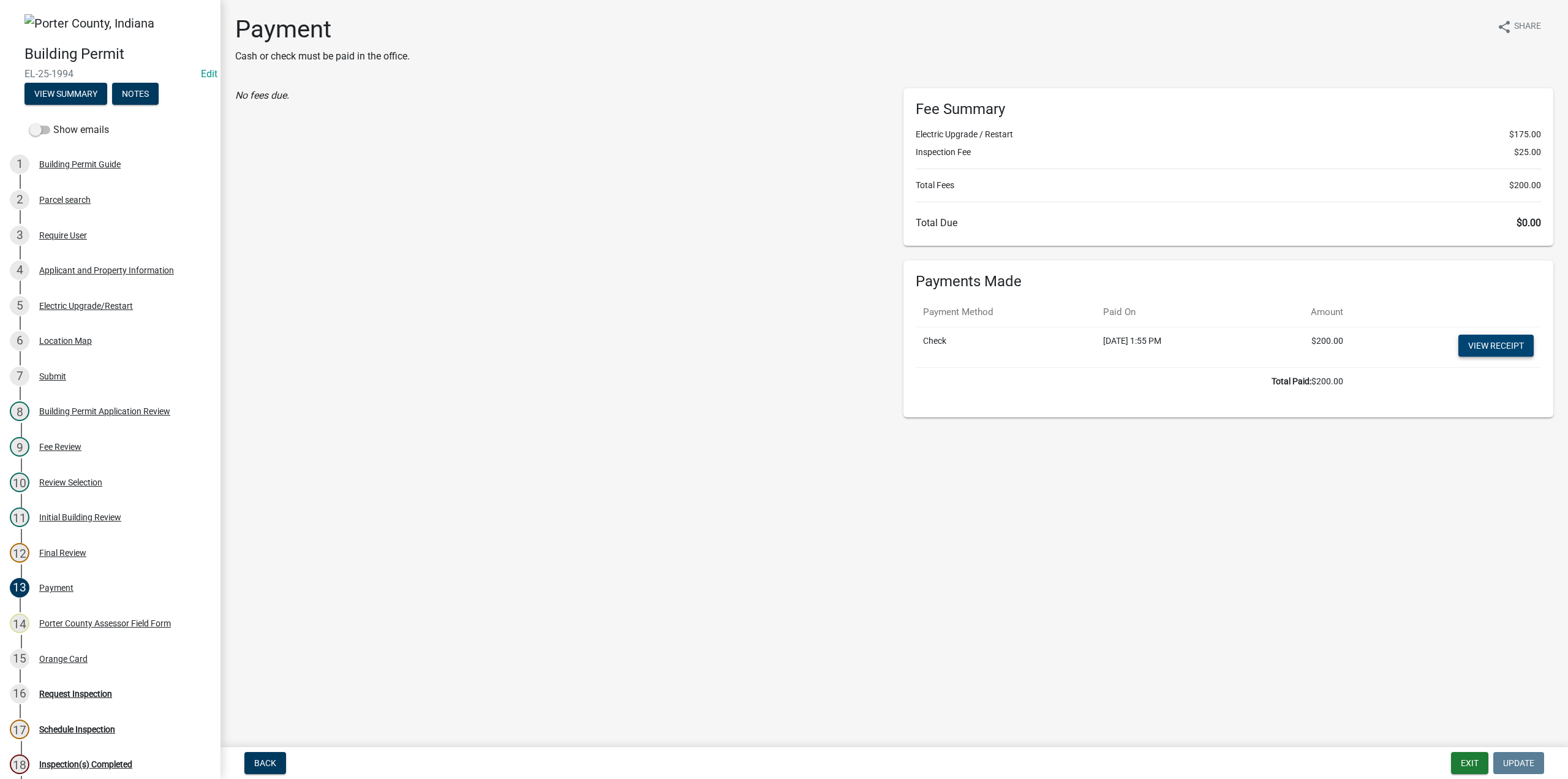
click at [1467, 340] on link "View receipt" at bounding box center [1495, 345] width 75 height 22
drag, startPoint x: 49, startPoint y: 660, endPoint x: 56, endPoint y: 652, distance: 10.6
click at [50, 660] on div "Orange Card" at bounding box center [64, 658] width 49 height 8
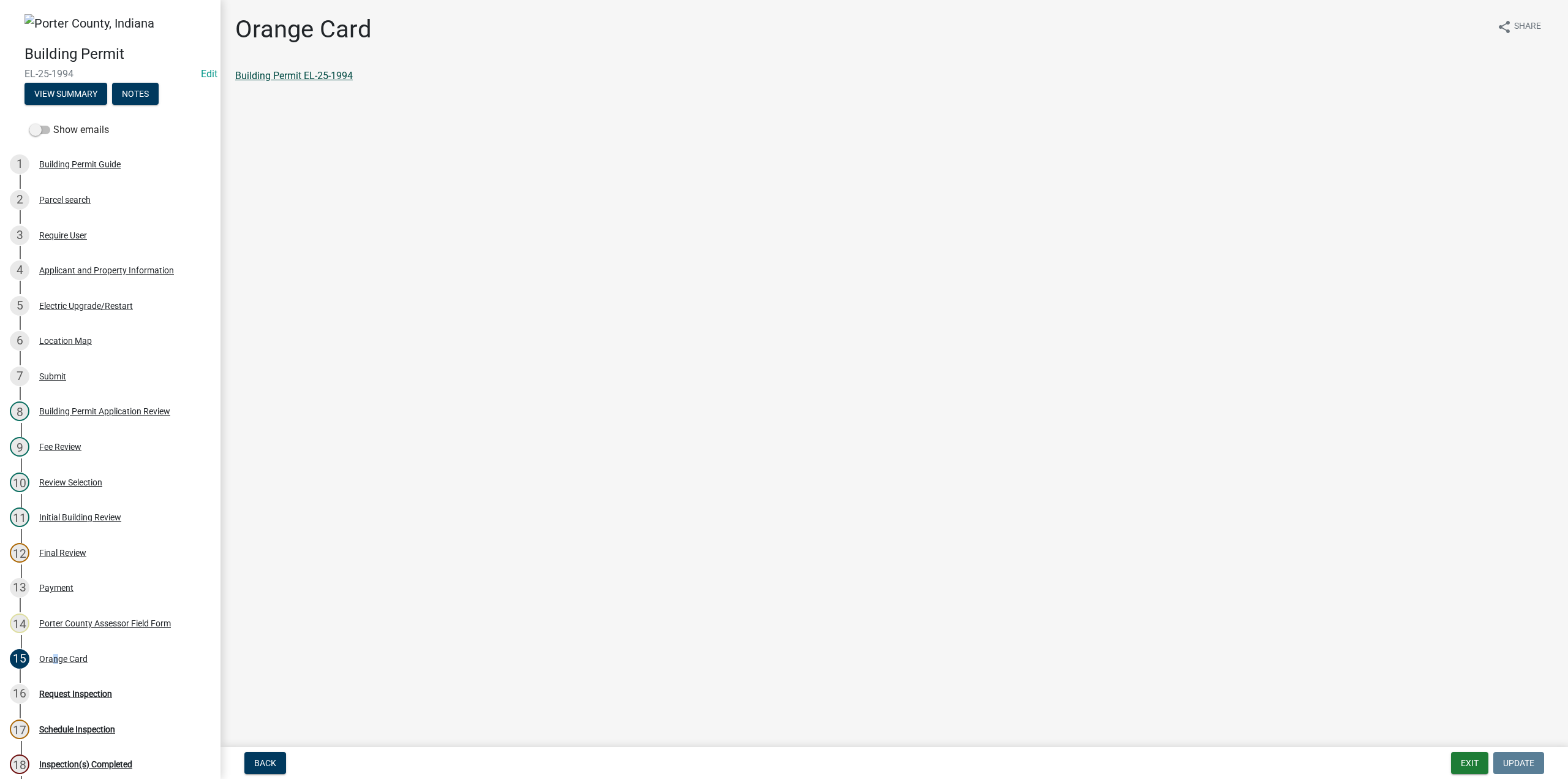
click at [332, 73] on link "Building Permit EL-25-1994" at bounding box center [294, 75] width 118 height 11
click at [141, 93] on button "Notes" at bounding box center [135, 93] width 46 height 22
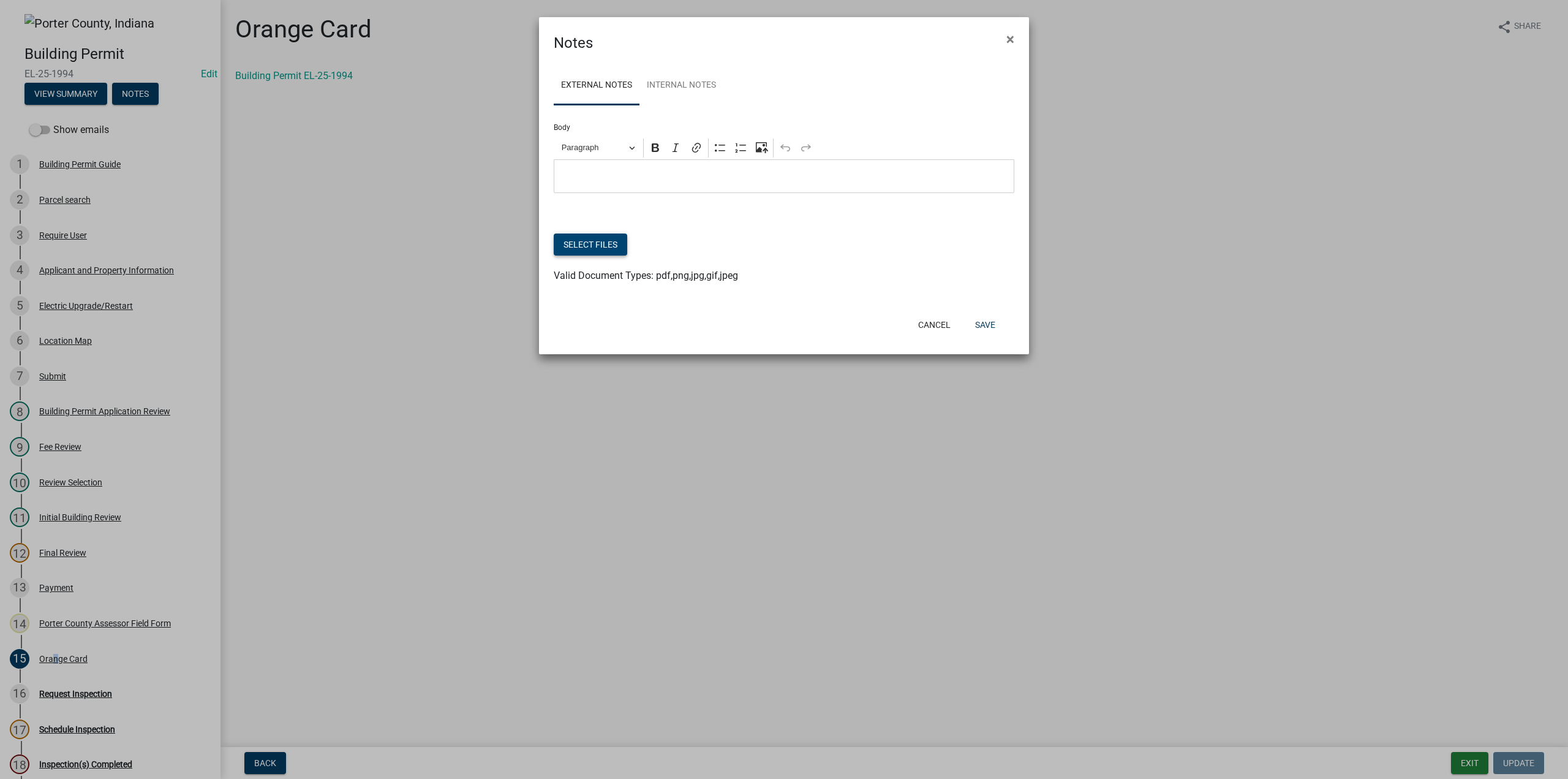
click at [605, 245] on button "Select files" at bounding box center [590, 244] width 74 height 22
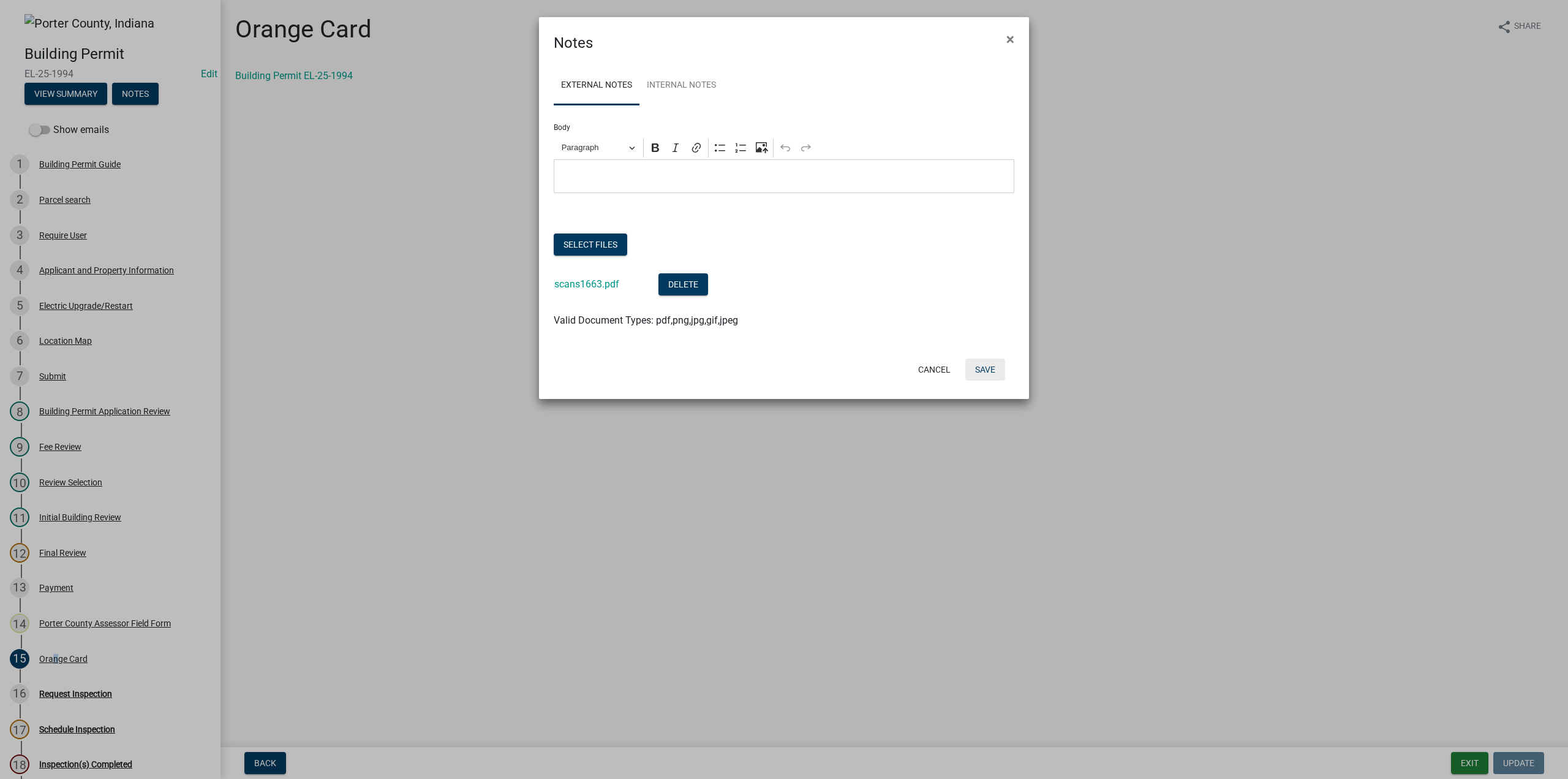
click at [993, 361] on button "Save" at bounding box center [985, 369] width 40 height 22
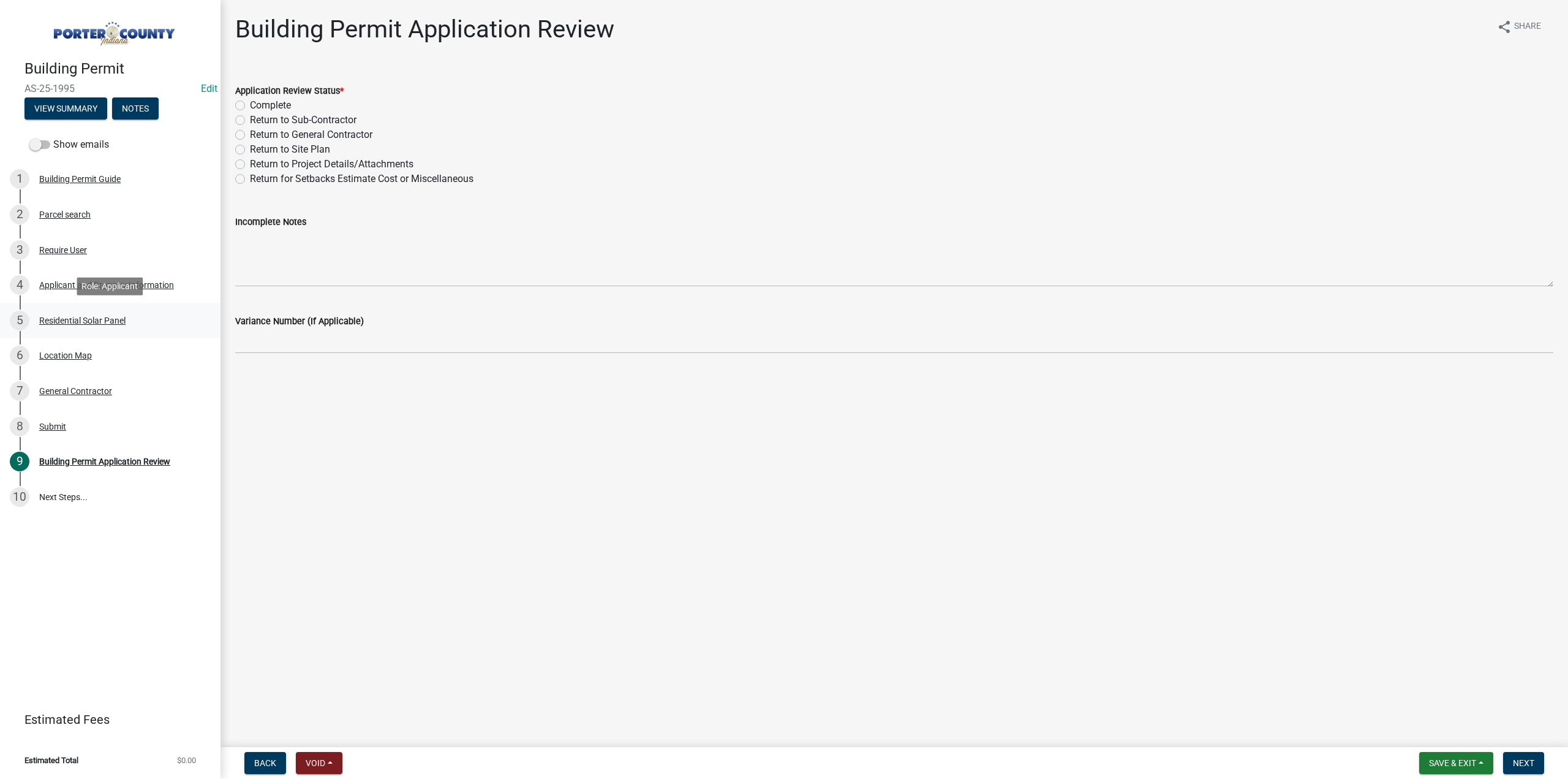
click at [74, 322] on div "Residential Solar Panel" at bounding box center [83, 320] width 87 height 8
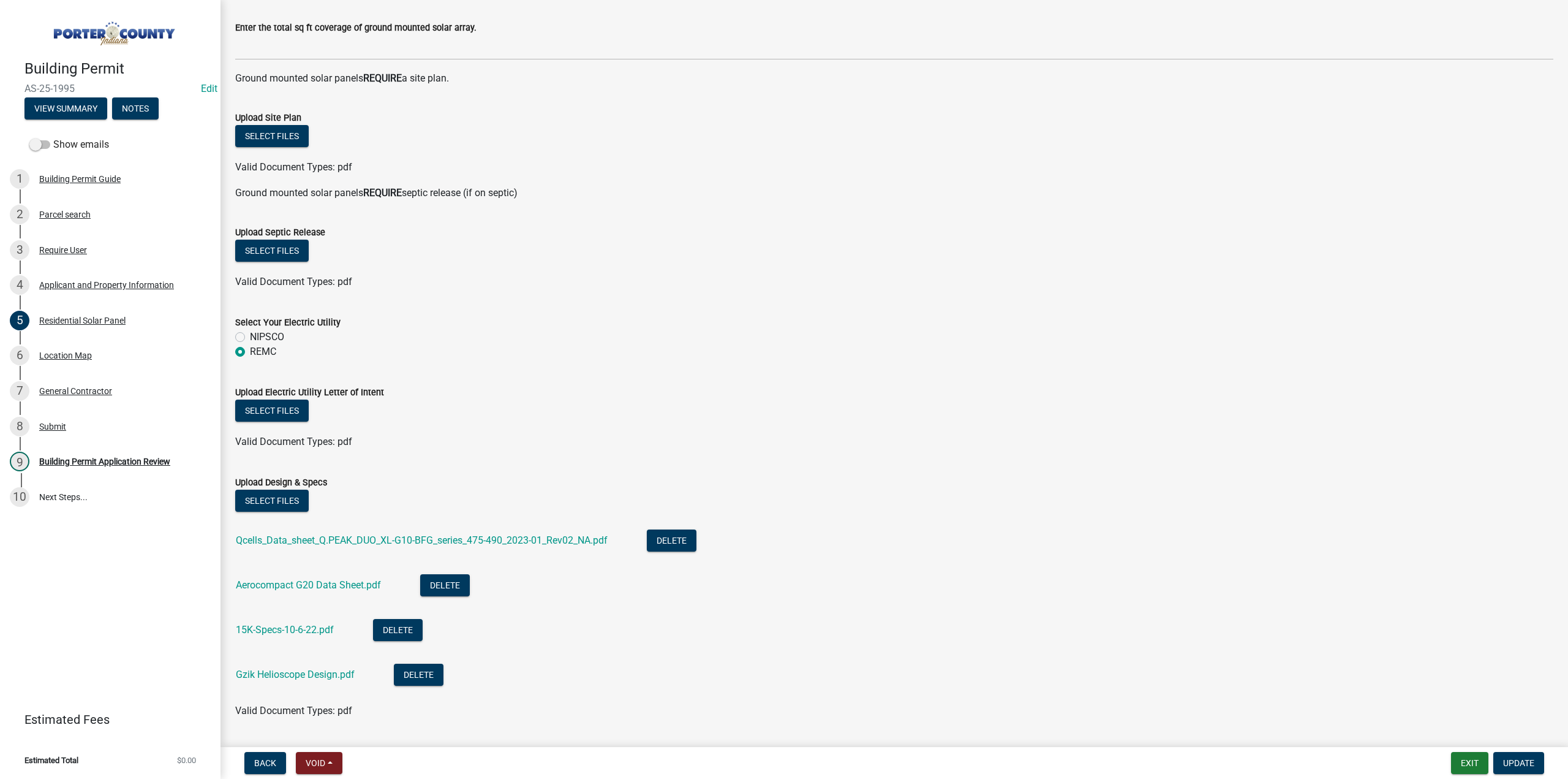
scroll to position [406, 0]
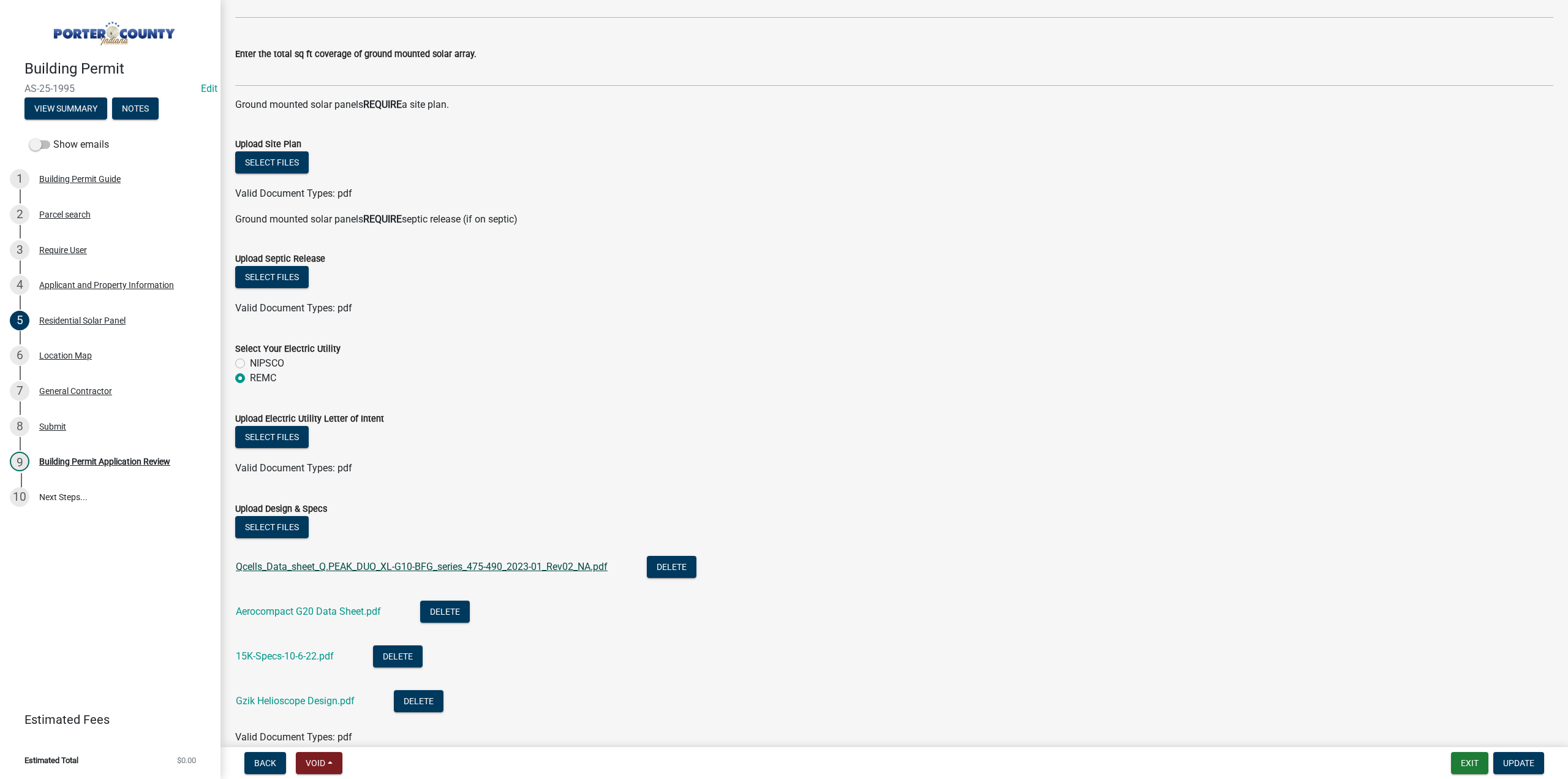
click at [362, 566] on link "Qcells_Data_sheet_Q.PEAK_DUO_XL-G10-BFG_series_475-490_2023-01_Rev02_NA.pdf" at bounding box center [421, 566] width 371 height 11
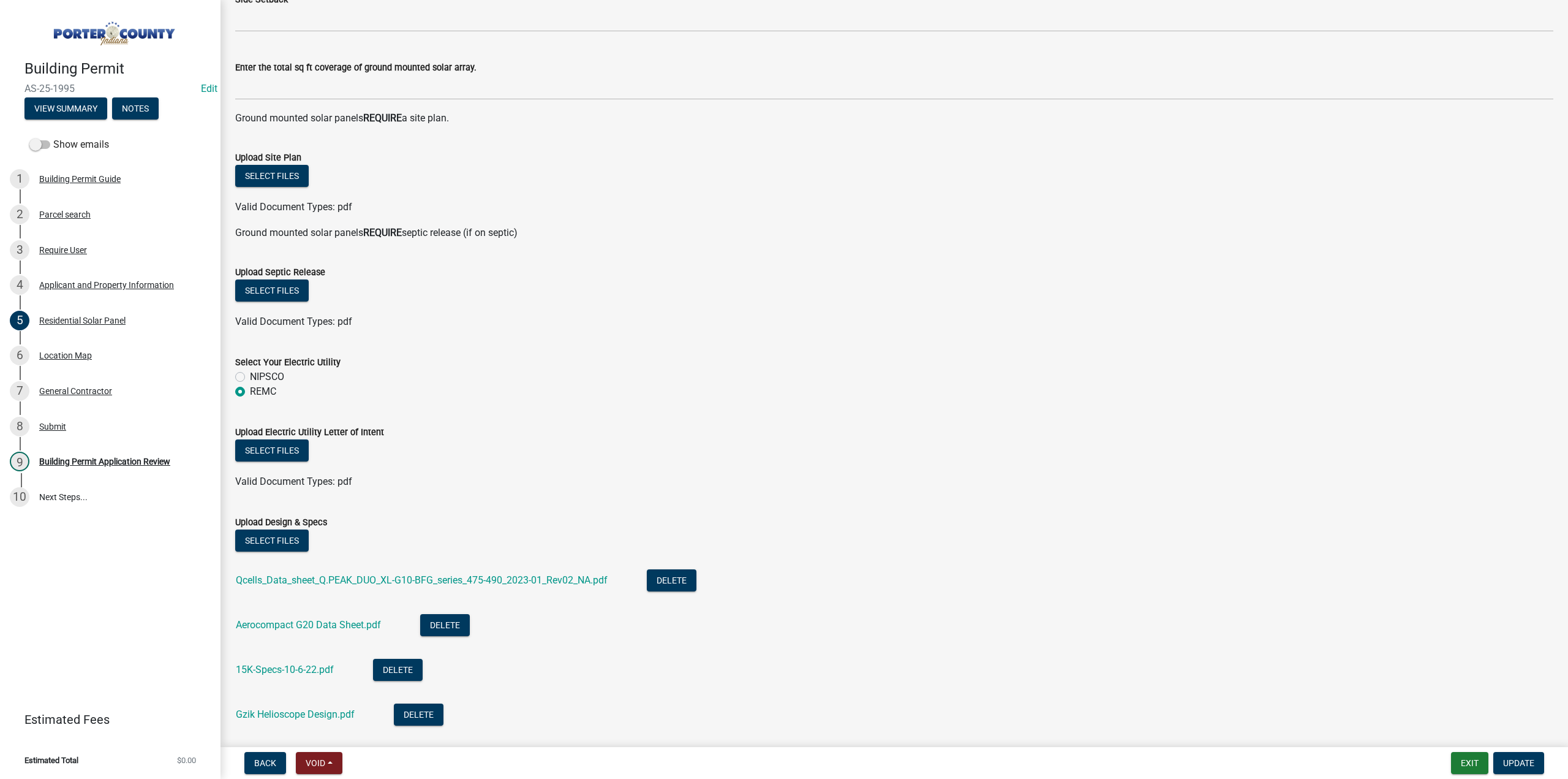
scroll to position [467, 0]
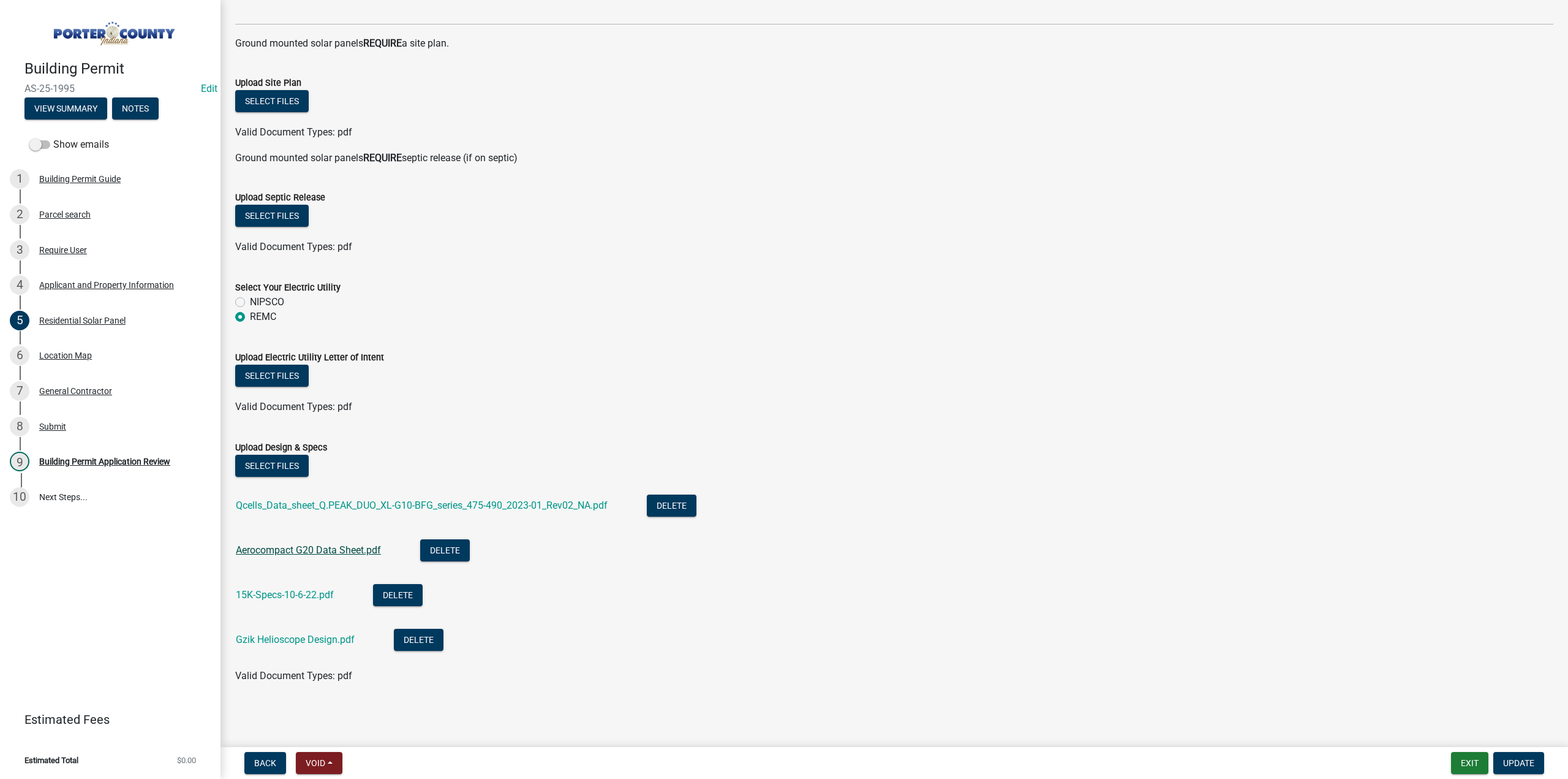
click at [329, 552] on link "Aerocompact G20 Data Sheet.pdf" at bounding box center [308, 549] width 145 height 11
click at [306, 596] on link "15K-Specs-10-6-22.pdf" at bounding box center [284, 594] width 98 height 11
click at [315, 635] on link "Gzik Helioscope Design.pdf" at bounding box center [295, 639] width 119 height 11
click at [134, 463] on div "Building Permit Application Review" at bounding box center [105, 461] width 131 height 8
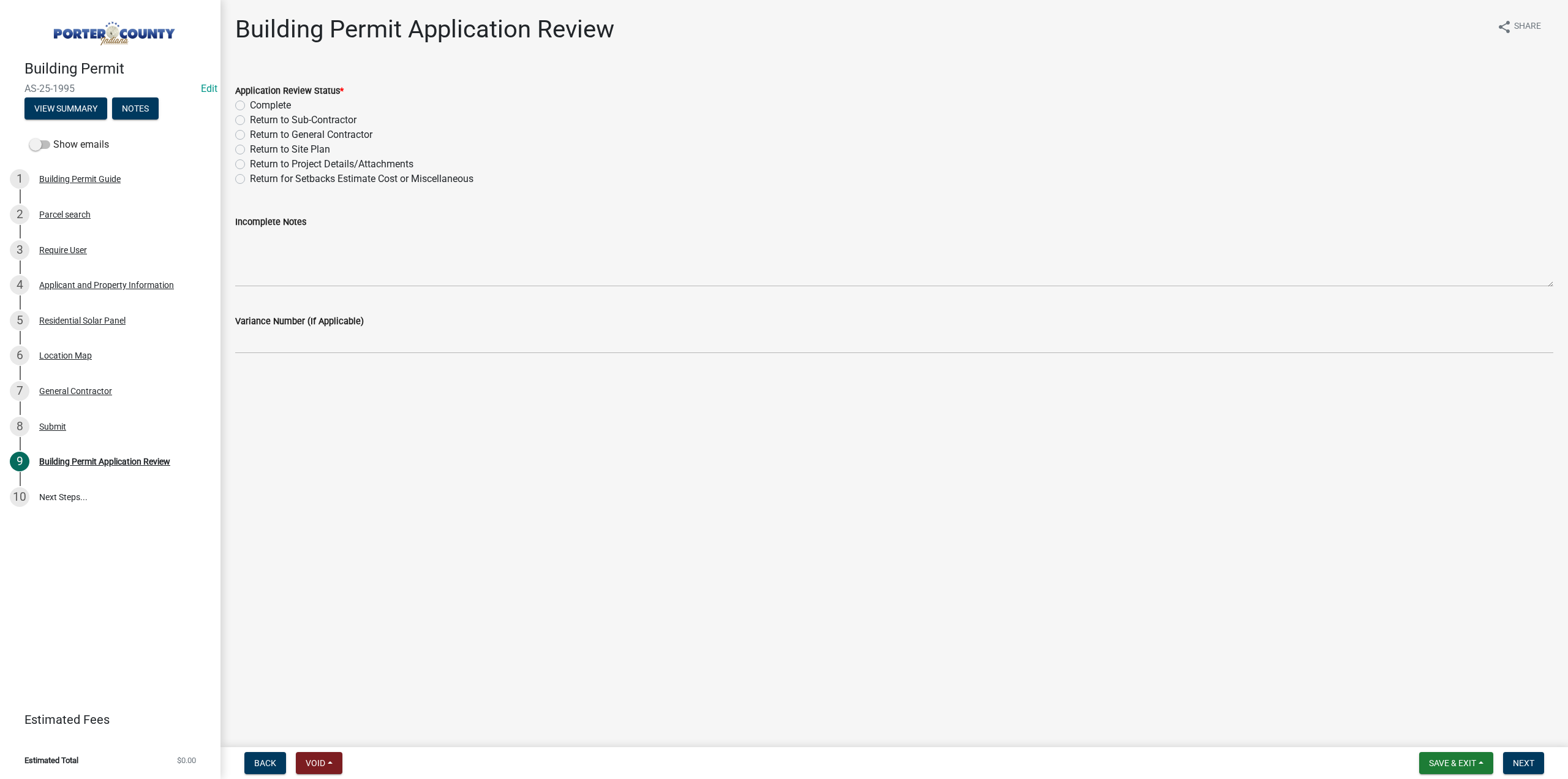
click at [250, 176] on label "Return for Setbacks Estimate Cost or Miscellaneous" at bounding box center [362, 179] width 223 height 14
click at [250, 176] on input "Return for Setbacks Estimate Cost or Miscellaneous" at bounding box center [254, 176] width 8 height 8
radio input "true"
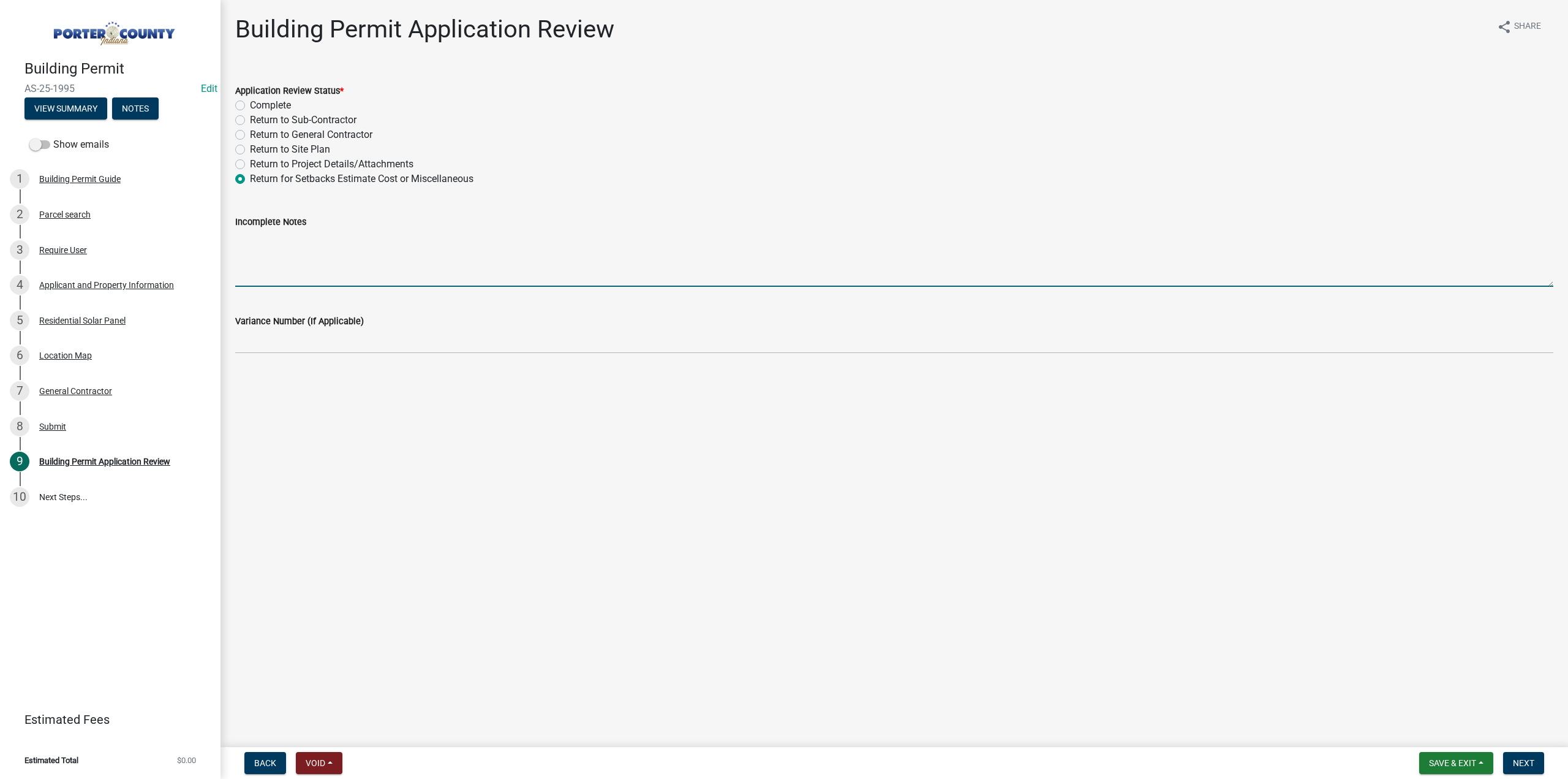
click at [273, 254] on textarea "Incomplete Notes" at bounding box center [894, 258] width 1318 height 58
click at [311, 237] on textarea "We need all setbvacks completed" at bounding box center [894, 258] width 1318 height 58
click at [376, 238] on textarea "We need all setbacks completed" at bounding box center [894, 258] width 1318 height 58
click at [273, 238] on textarea "We need all setba" at bounding box center [894, 258] width 1318 height 58
drag, startPoint x: 602, startPoint y: 237, endPoint x: 220, endPoint y: 258, distance: 382.6
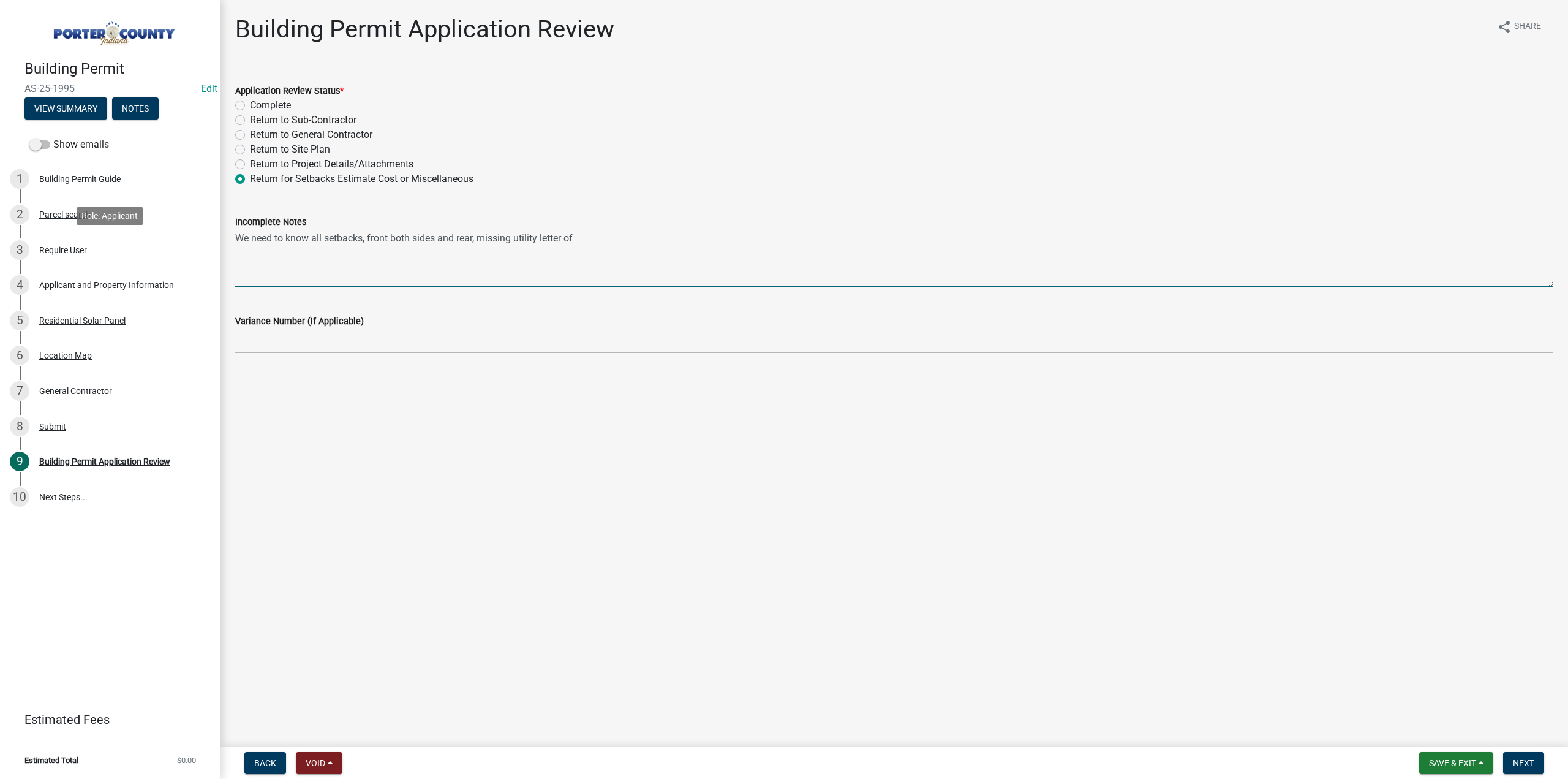
click at [218, 259] on div "Building Permit AS-25-1995 Edit View Summary Notes Show emails 1 Building Permi…" at bounding box center [784, 389] width 1568 height 779
type textarea "We need to know all setbacks, front both sides and rear, missing utility letter…"
click at [85, 320] on div "Residential Solar Panel" at bounding box center [83, 320] width 87 height 8
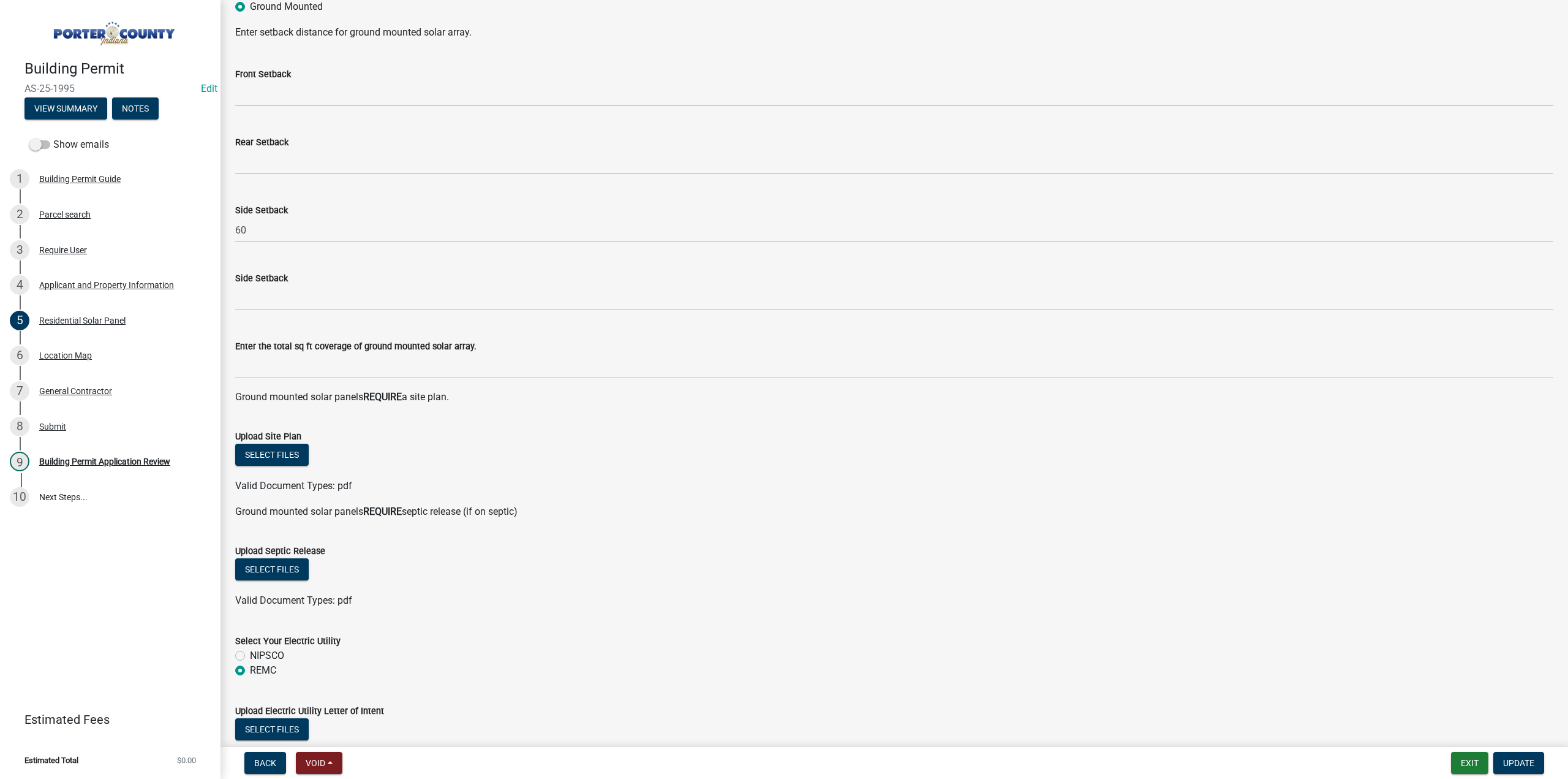
scroll to position [245, 0]
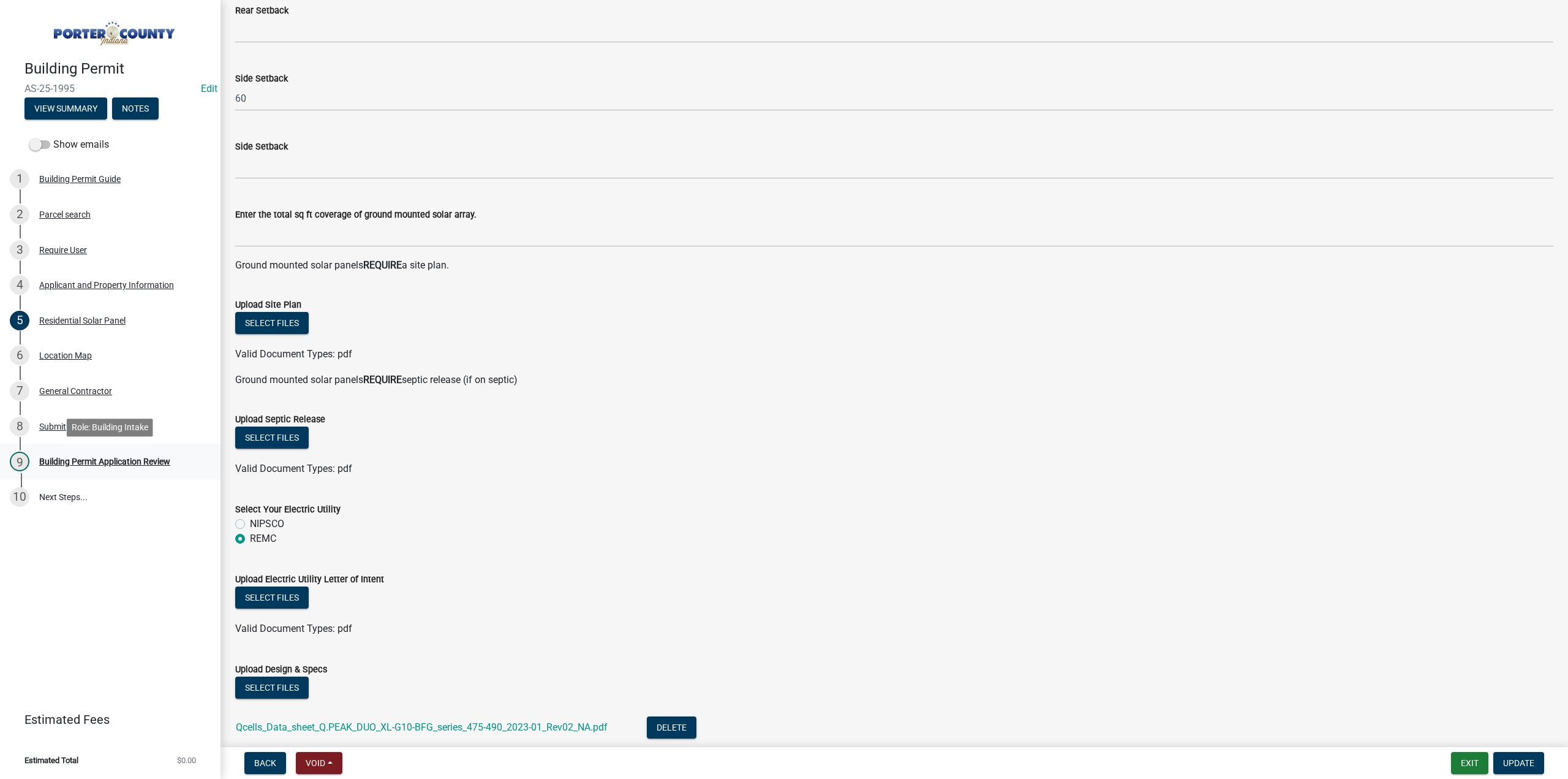
click at [137, 462] on div "Building Permit Application Review" at bounding box center [105, 461] width 131 height 8
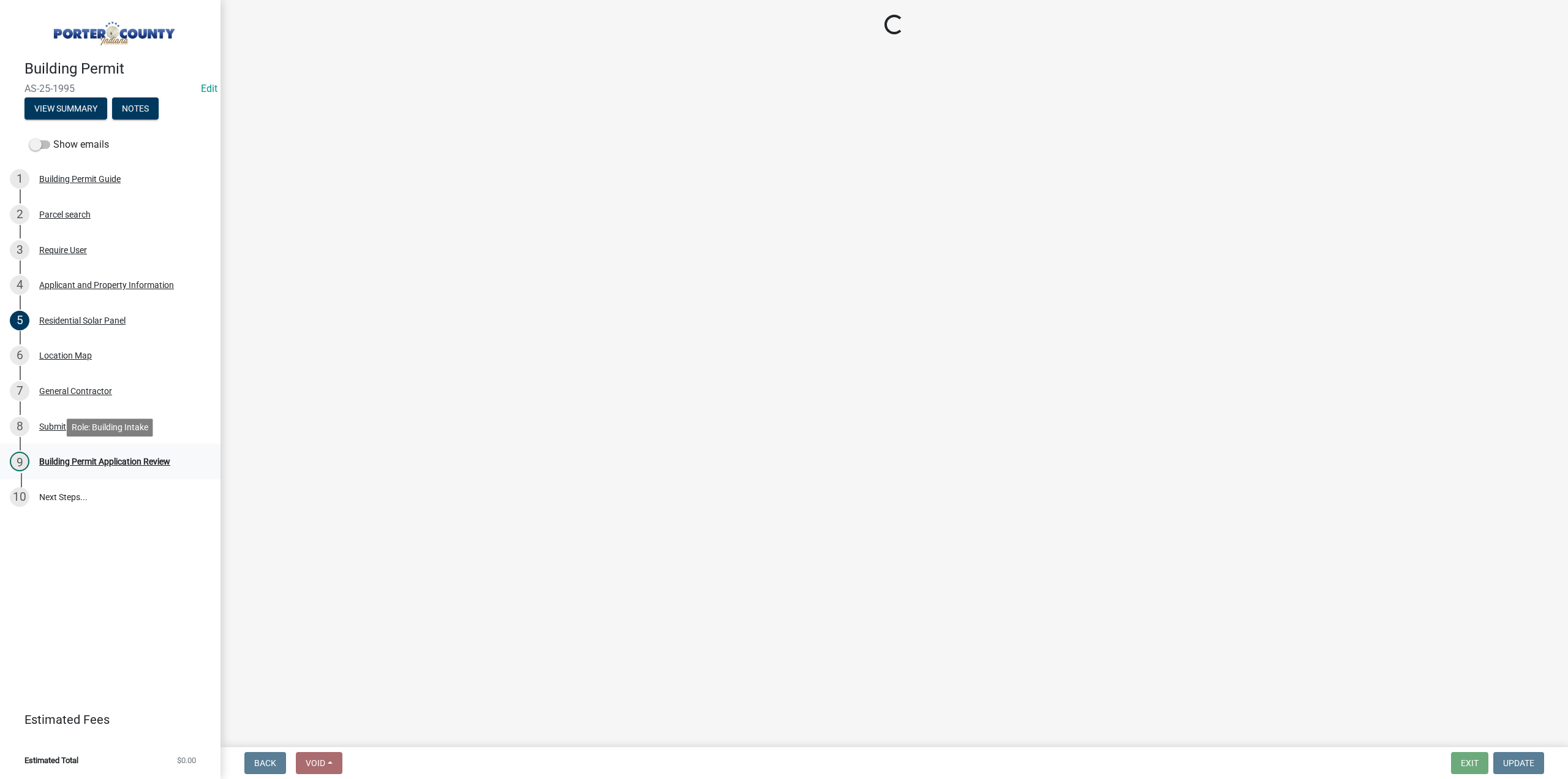
scroll to position [0, 0]
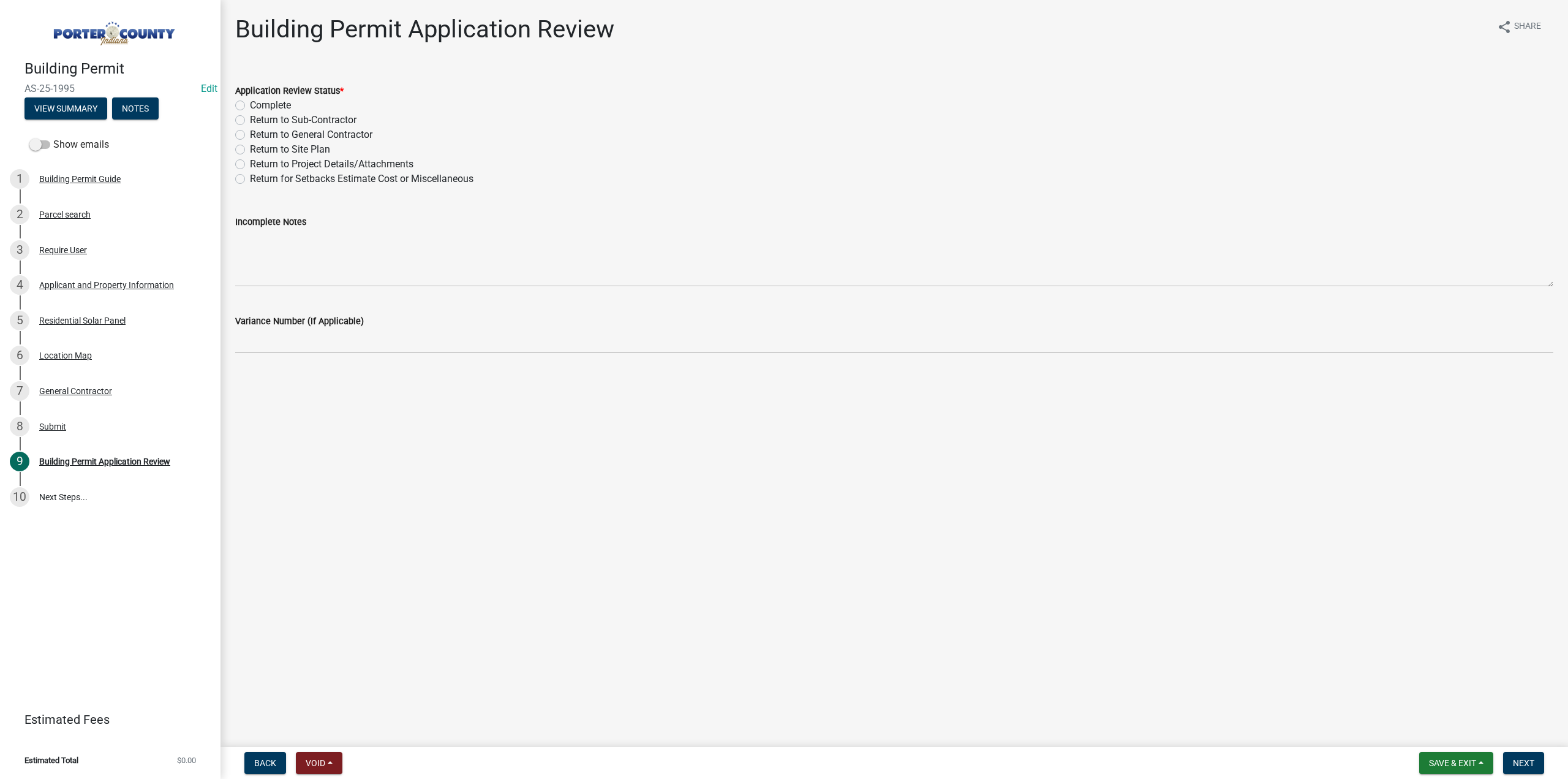
click at [250, 179] on label "Return for Setbacks Estimate Cost or Miscellaneous" at bounding box center [362, 179] width 223 height 14
click at [250, 179] on input "Return for Setbacks Estimate Cost or Miscellaneous" at bounding box center [254, 176] width 8 height 8
radio input "true"
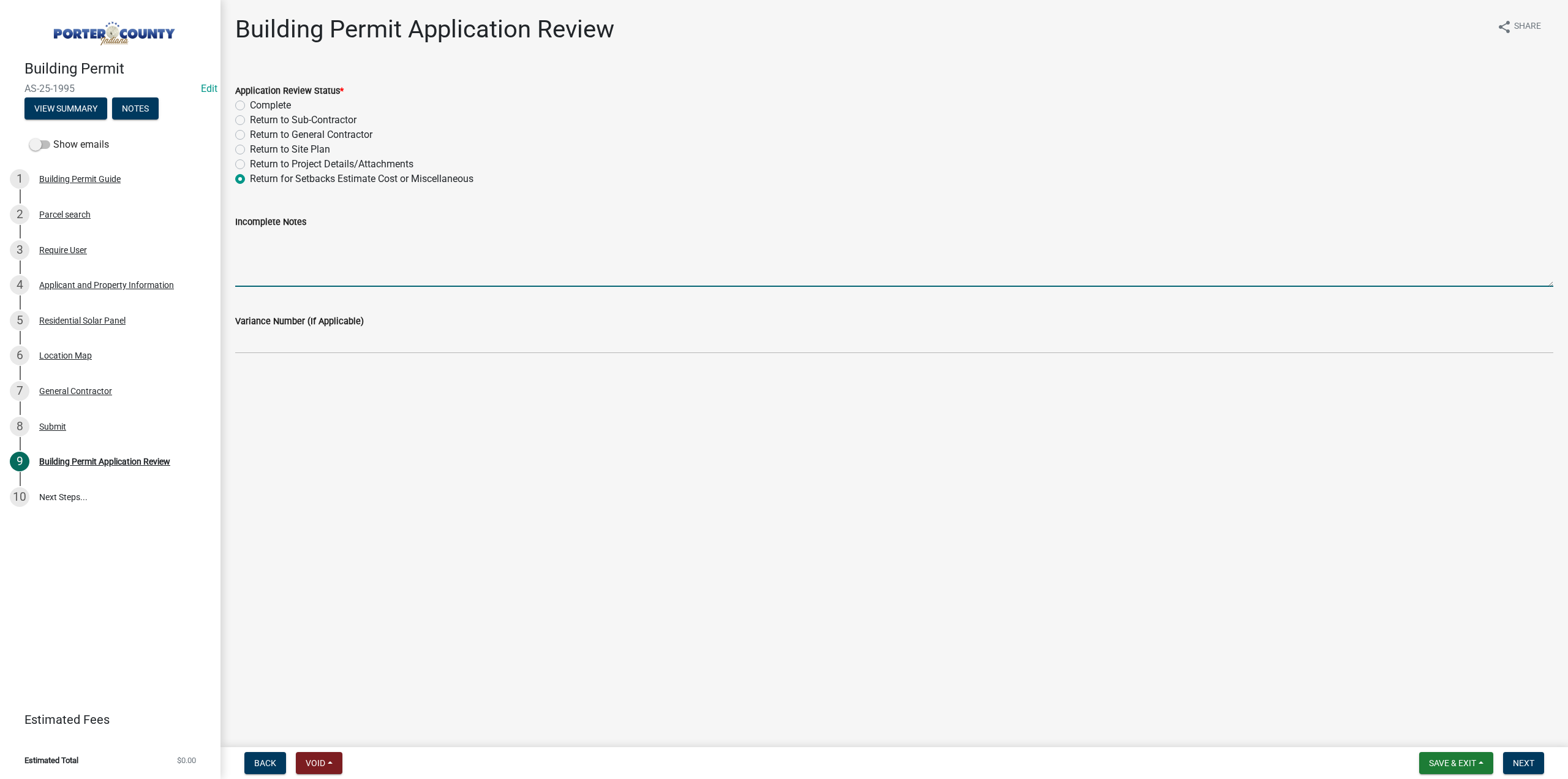
click at [267, 245] on textarea "Incomplete Notes" at bounding box center [894, 258] width 1318 height 58
paste textarea "We need to know all setbacks, front both sides and rear, missing utility letter…"
drag, startPoint x: 388, startPoint y: 239, endPoint x: 394, endPoint y: 242, distance: 6.7
click at [388, 239] on textarea "We need to know all setbacks, front both sides and rear, missing utility letter…" at bounding box center [894, 258] width 1318 height 58
type textarea "We need to know all setbacks, front, both sides and rear, missing utility lette…"
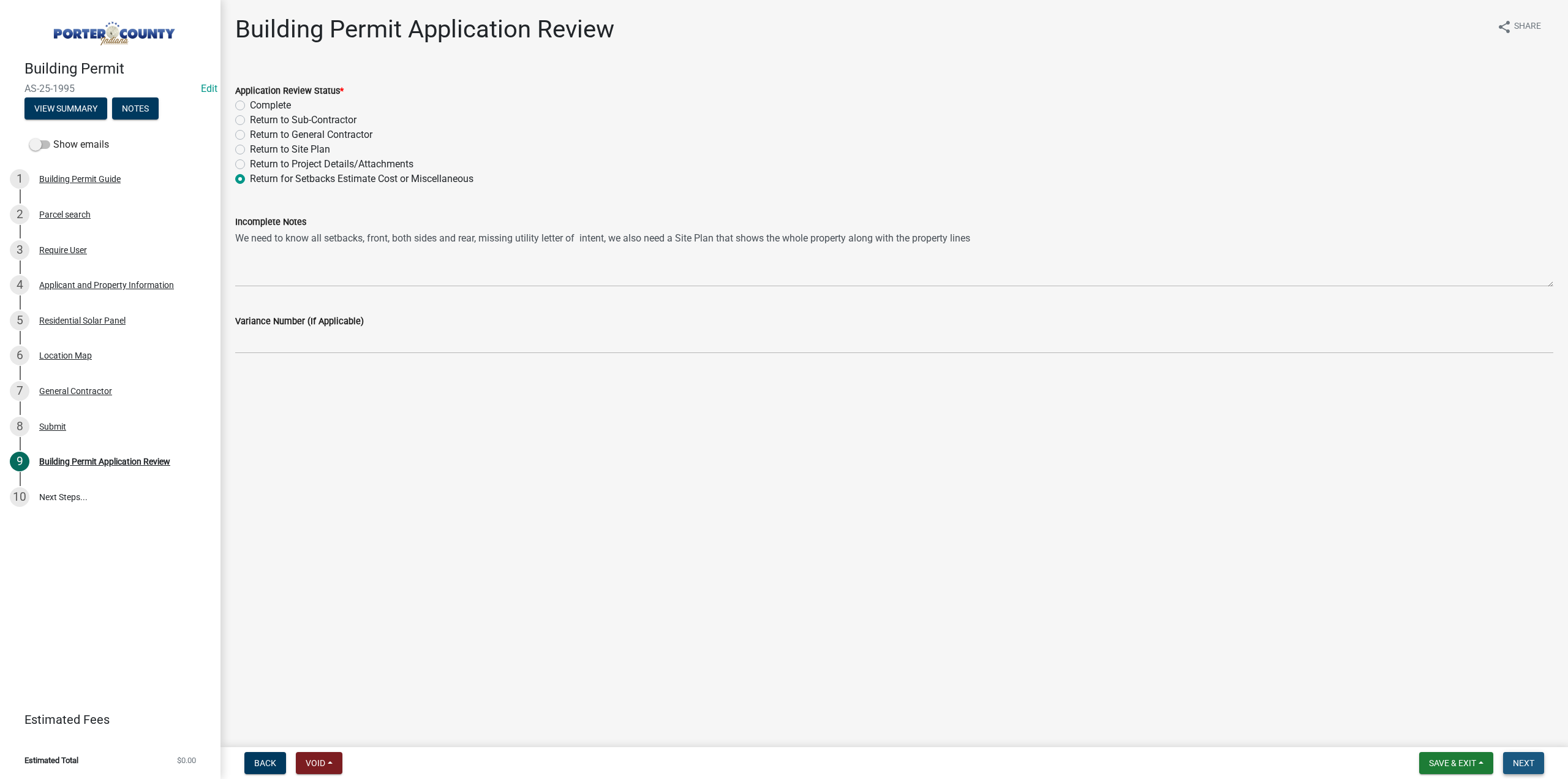
drag, startPoint x: 1540, startPoint y: 765, endPoint x: 836, endPoint y: 705, distance: 706.6
click at [1539, 765] on button "Next" at bounding box center [1523, 762] width 41 height 22
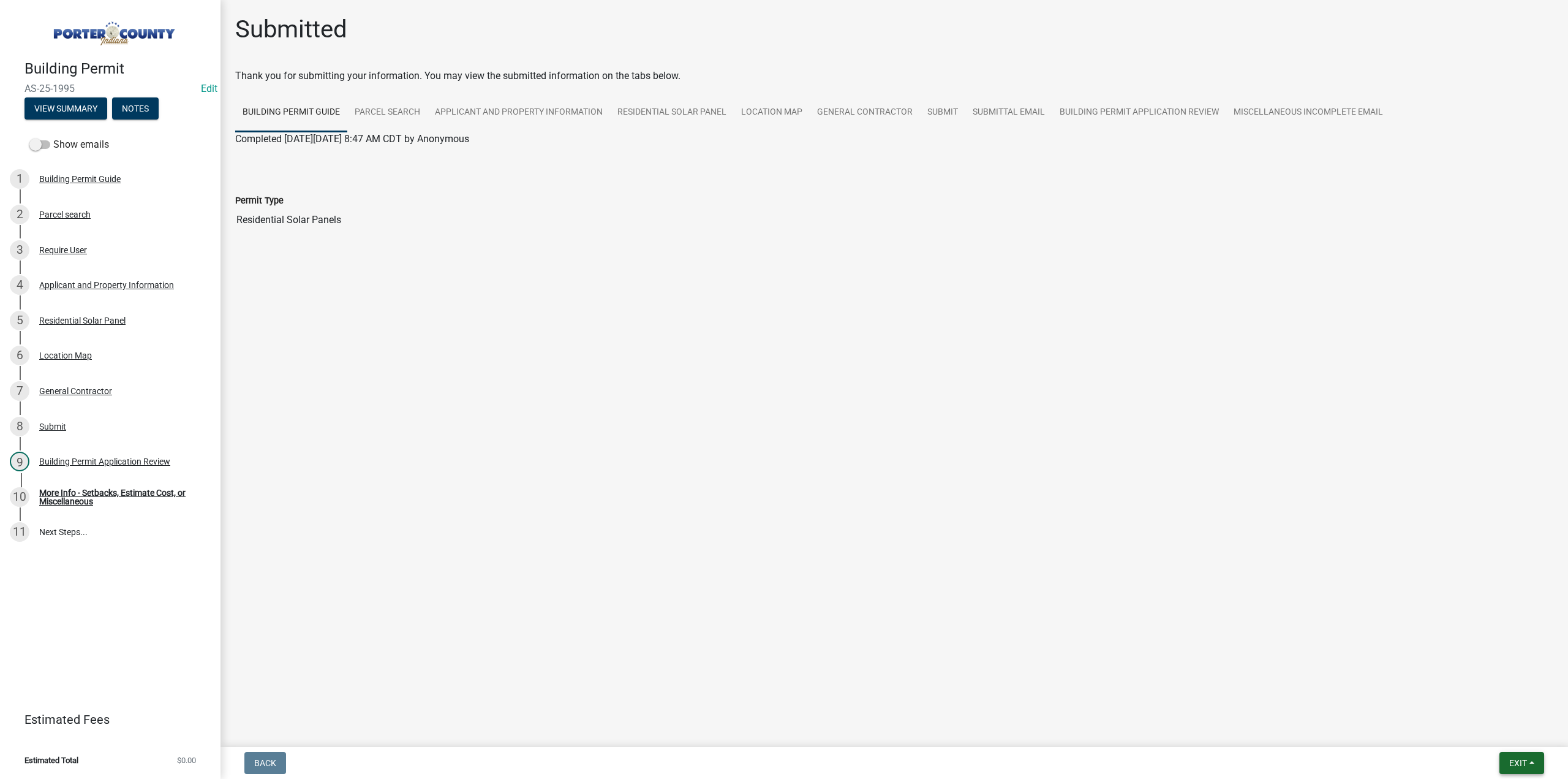
click at [1515, 757] on button "Exit" at bounding box center [1521, 762] width 45 height 22
click at [1500, 716] on button "Save & Exit" at bounding box center [1495, 730] width 98 height 30
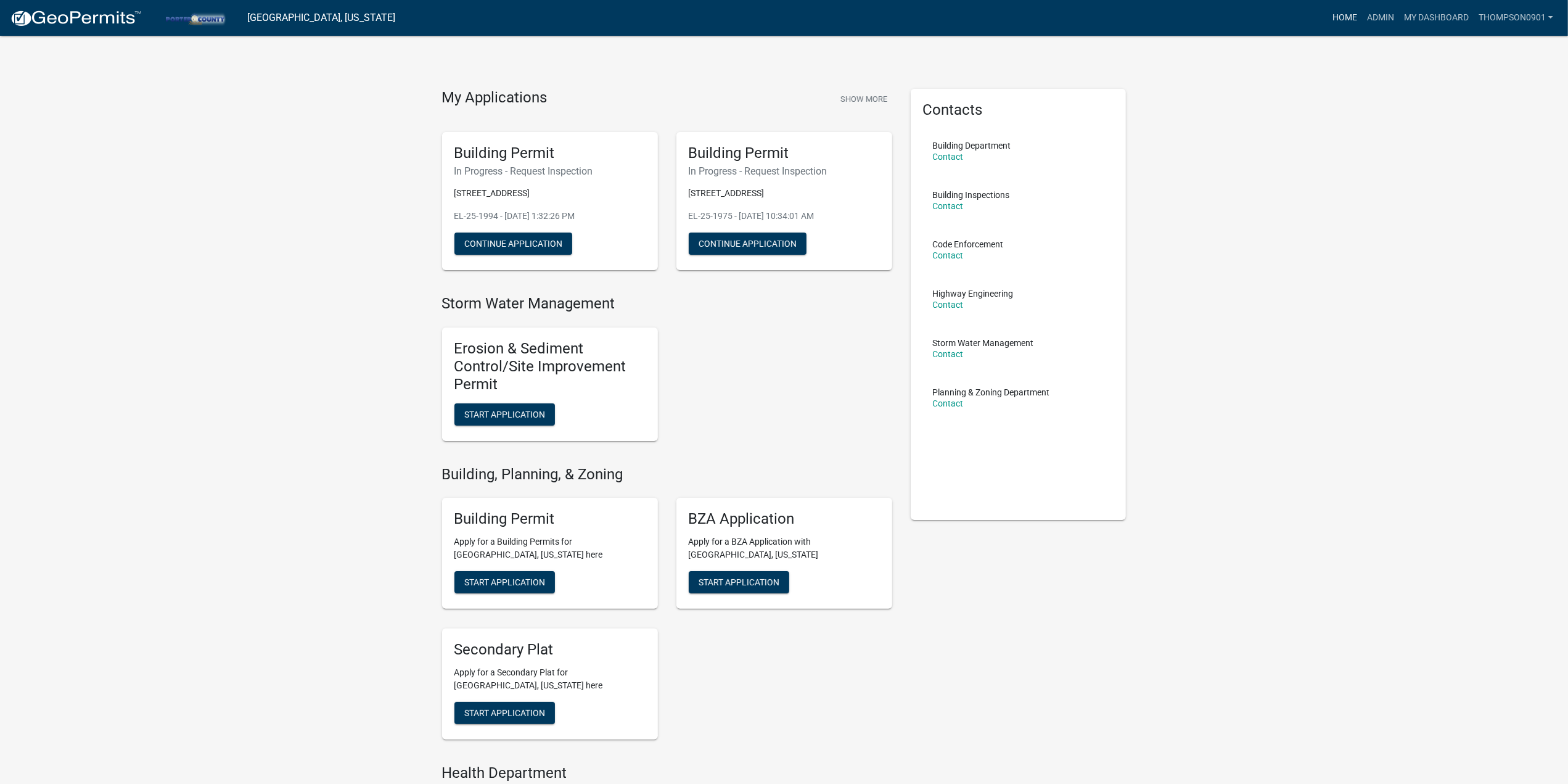
click at [1349, 11] on link "Home" at bounding box center [1345, 18] width 34 height 24
click at [1390, 20] on link "Admin" at bounding box center [1381, 18] width 37 height 24
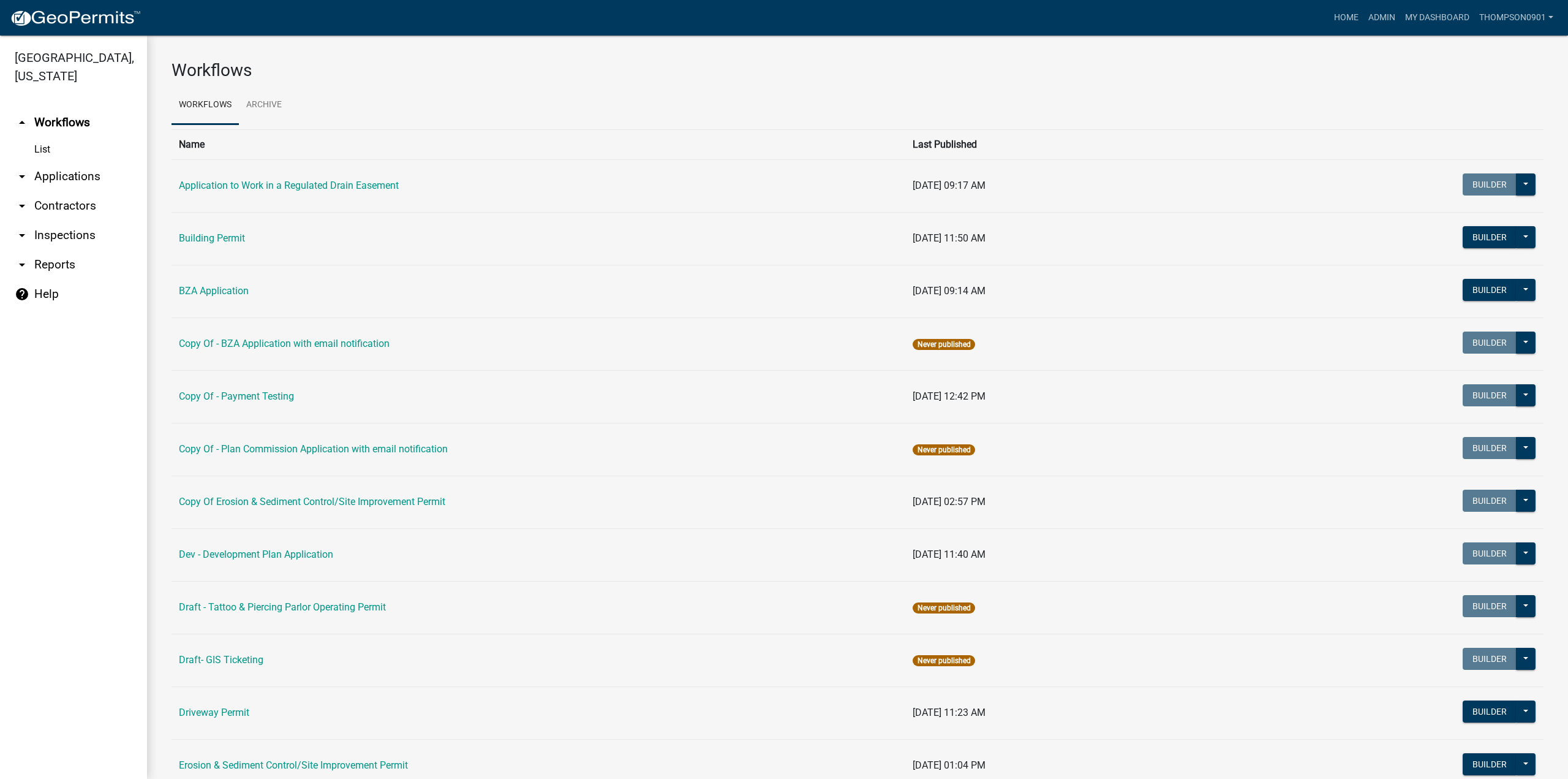
click at [90, 164] on link "arrow_drop_down Applications" at bounding box center [73, 176] width 147 height 30
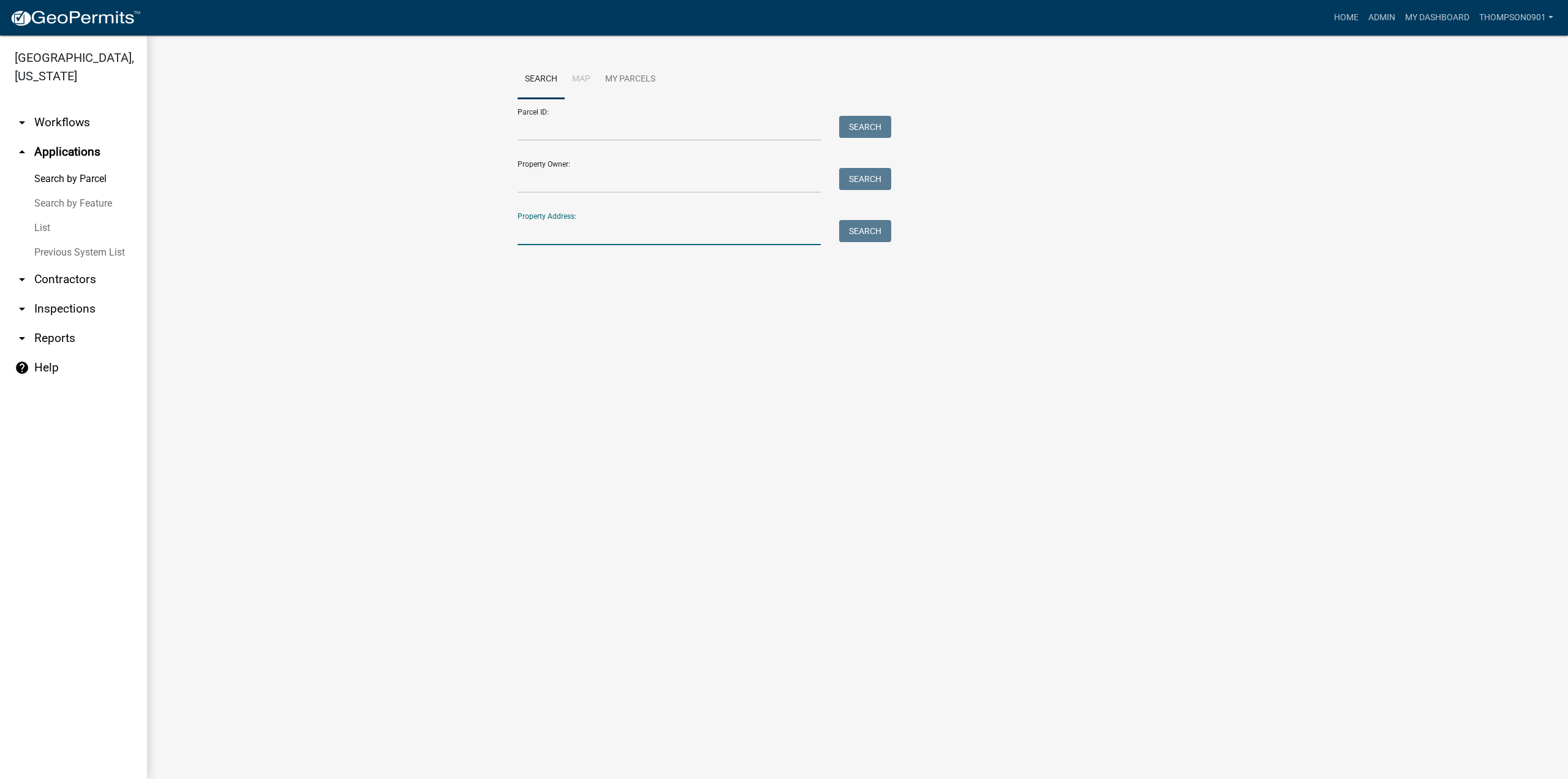
click at [580, 233] on input "Property Address:" at bounding box center [669, 232] width 303 height 25
type input "908 49"
click at [885, 232] on button "Search" at bounding box center [865, 230] width 52 height 22
click at [43, 216] on link "List" at bounding box center [73, 228] width 147 height 24
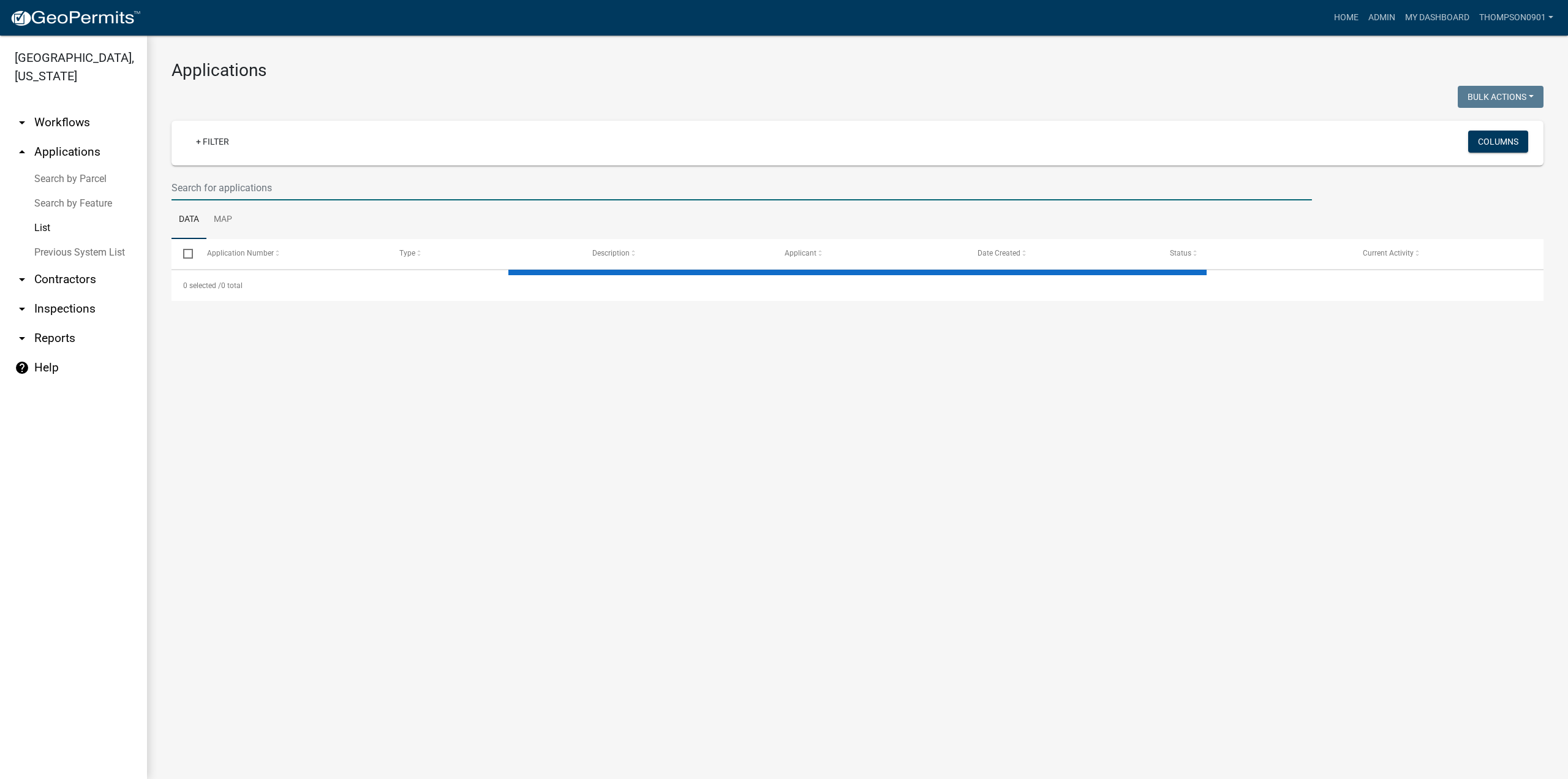
click at [265, 188] on input "text" at bounding box center [741, 188] width 1140 height 25
select select "3: 100"
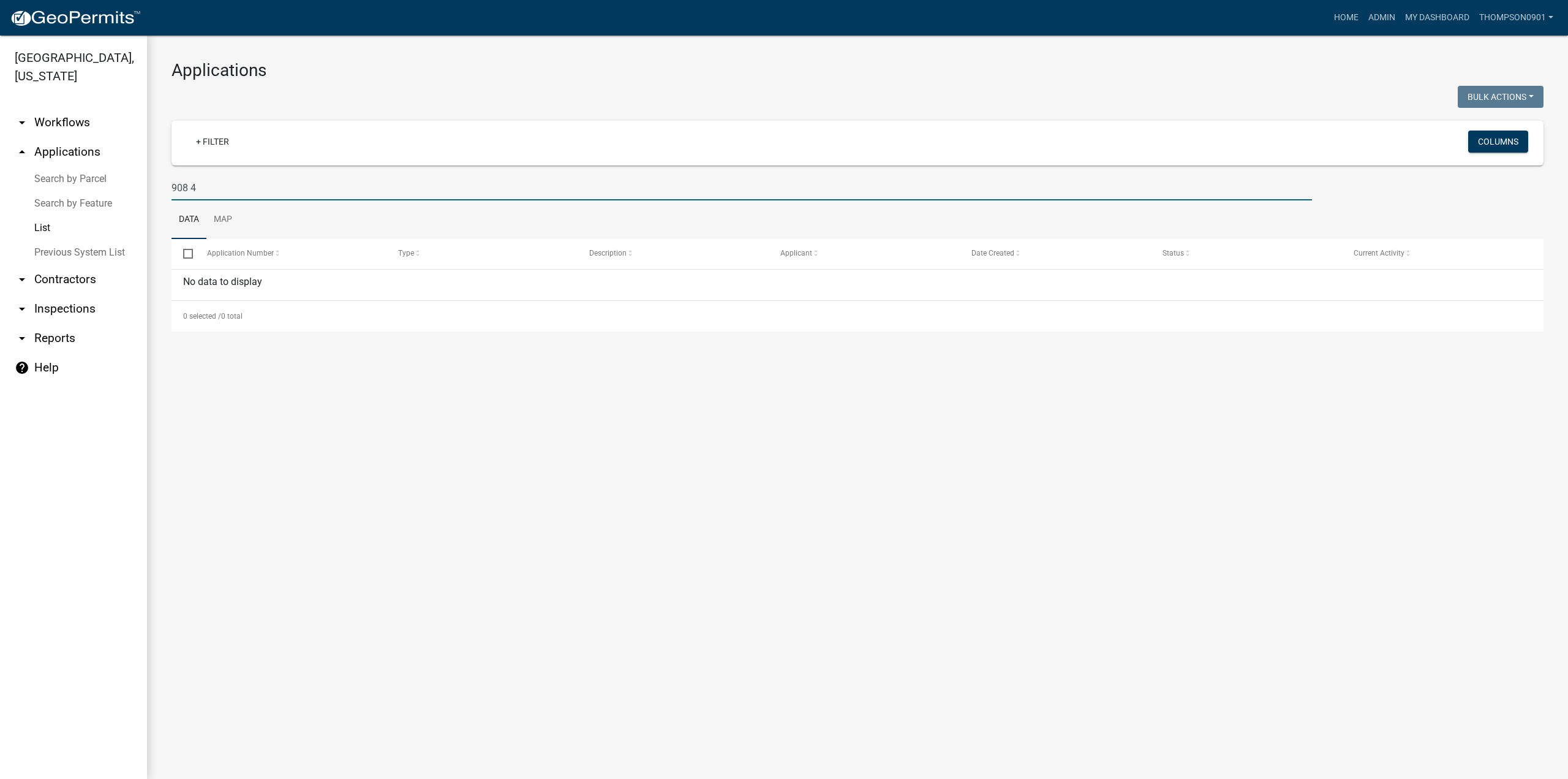
type input "908"
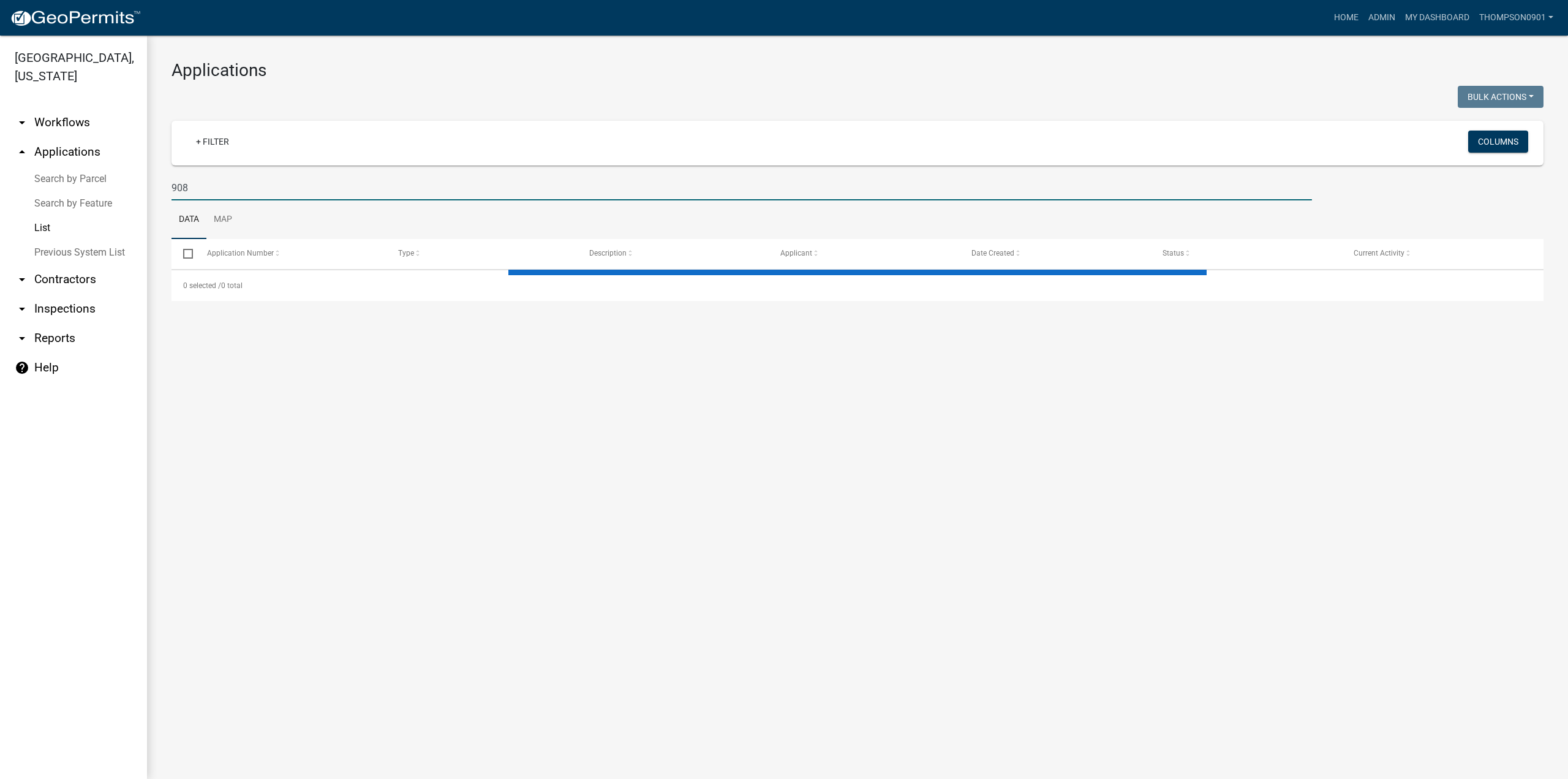
select select "3: 100"
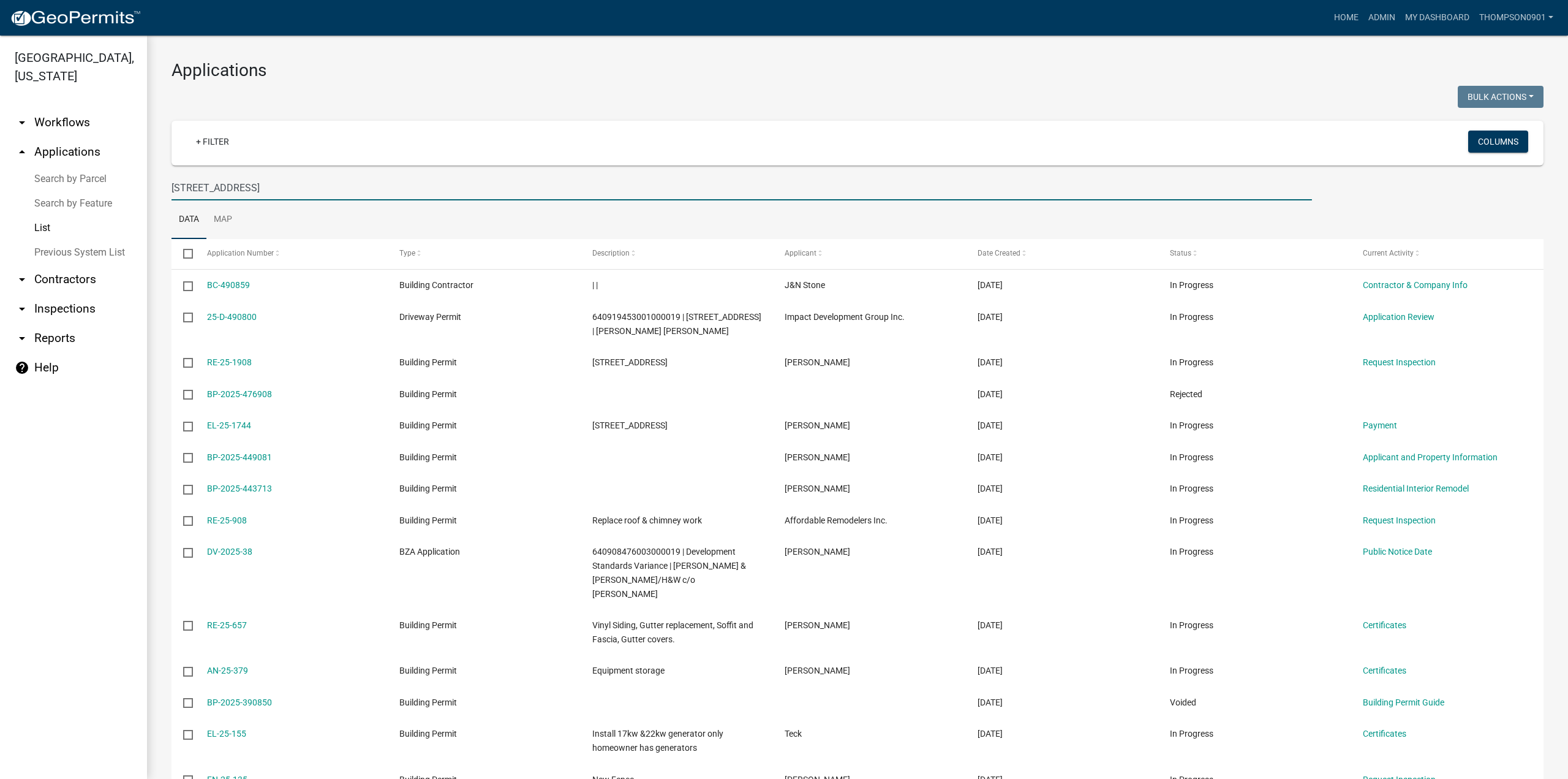
type input "908 hwy 49"
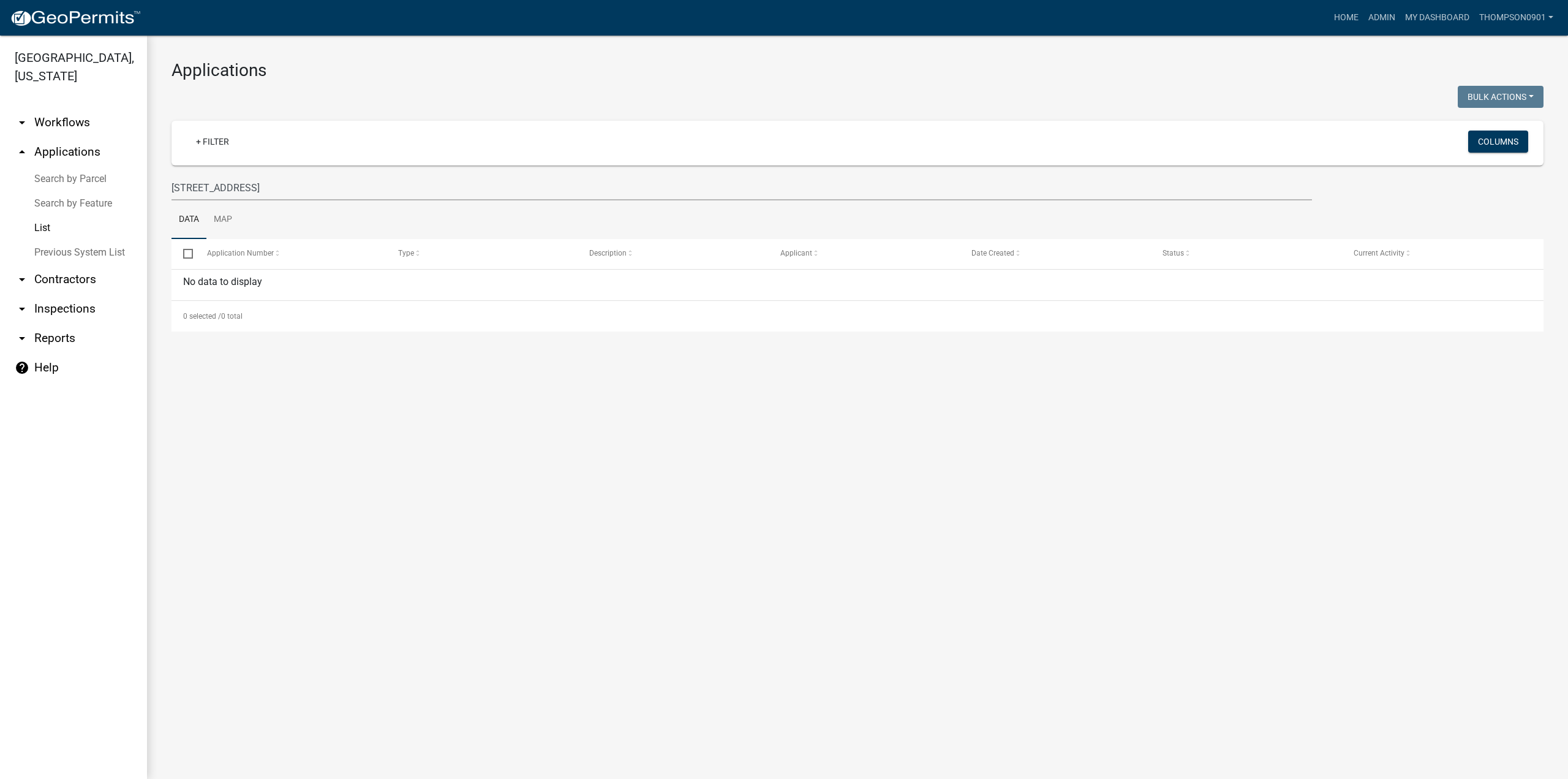
click at [105, 166] on link "Search by Parcel" at bounding box center [73, 179] width 147 height 24
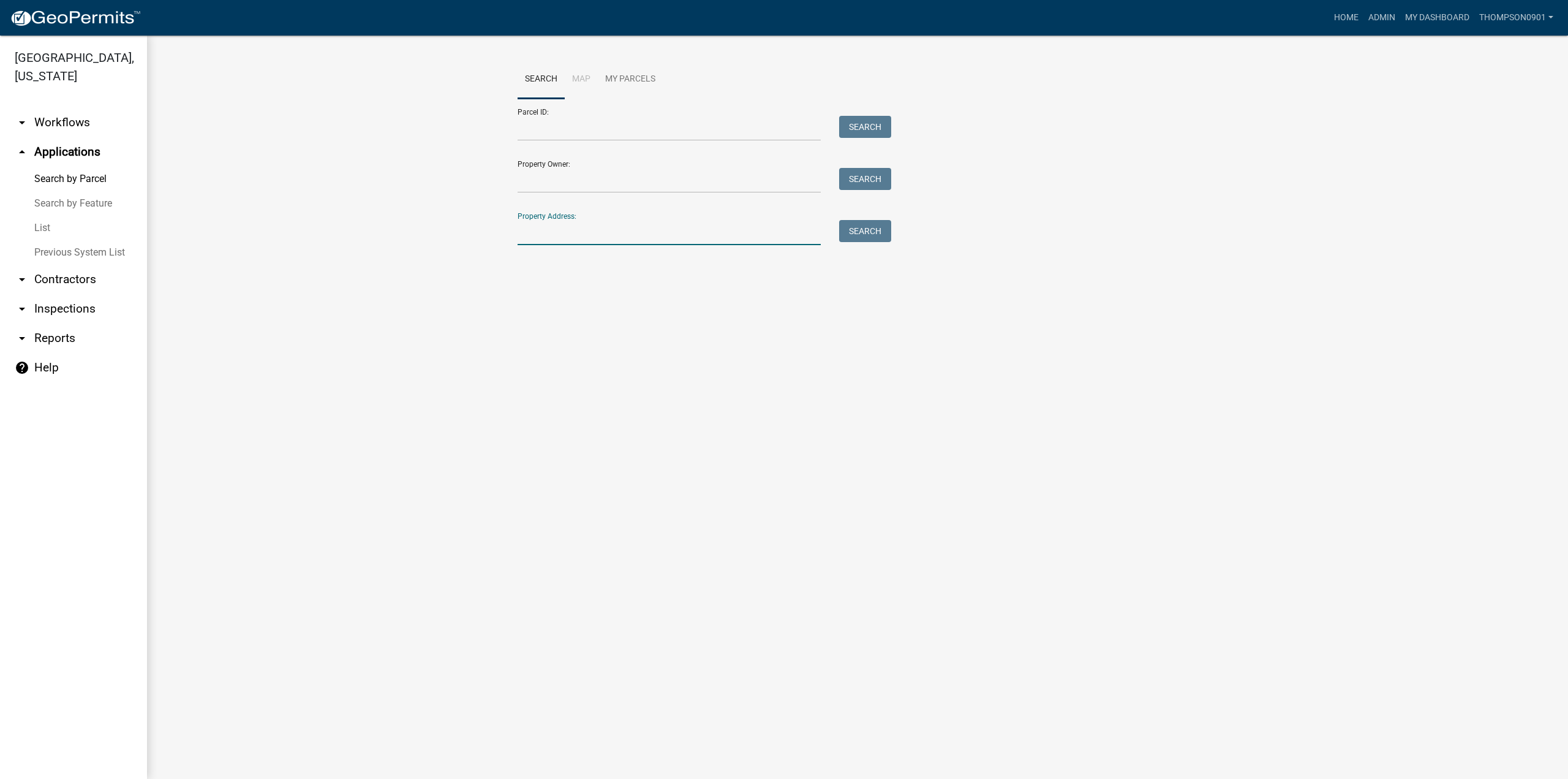
click at [536, 236] on input "Property Address:" at bounding box center [669, 232] width 303 height 25
click at [558, 235] on input "908 hwy 49" at bounding box center [669, 232] width 303 height 25
type input "908 49"
click at [46, 216] on link "List" at bounding box center [73, 228] width 147 height 24
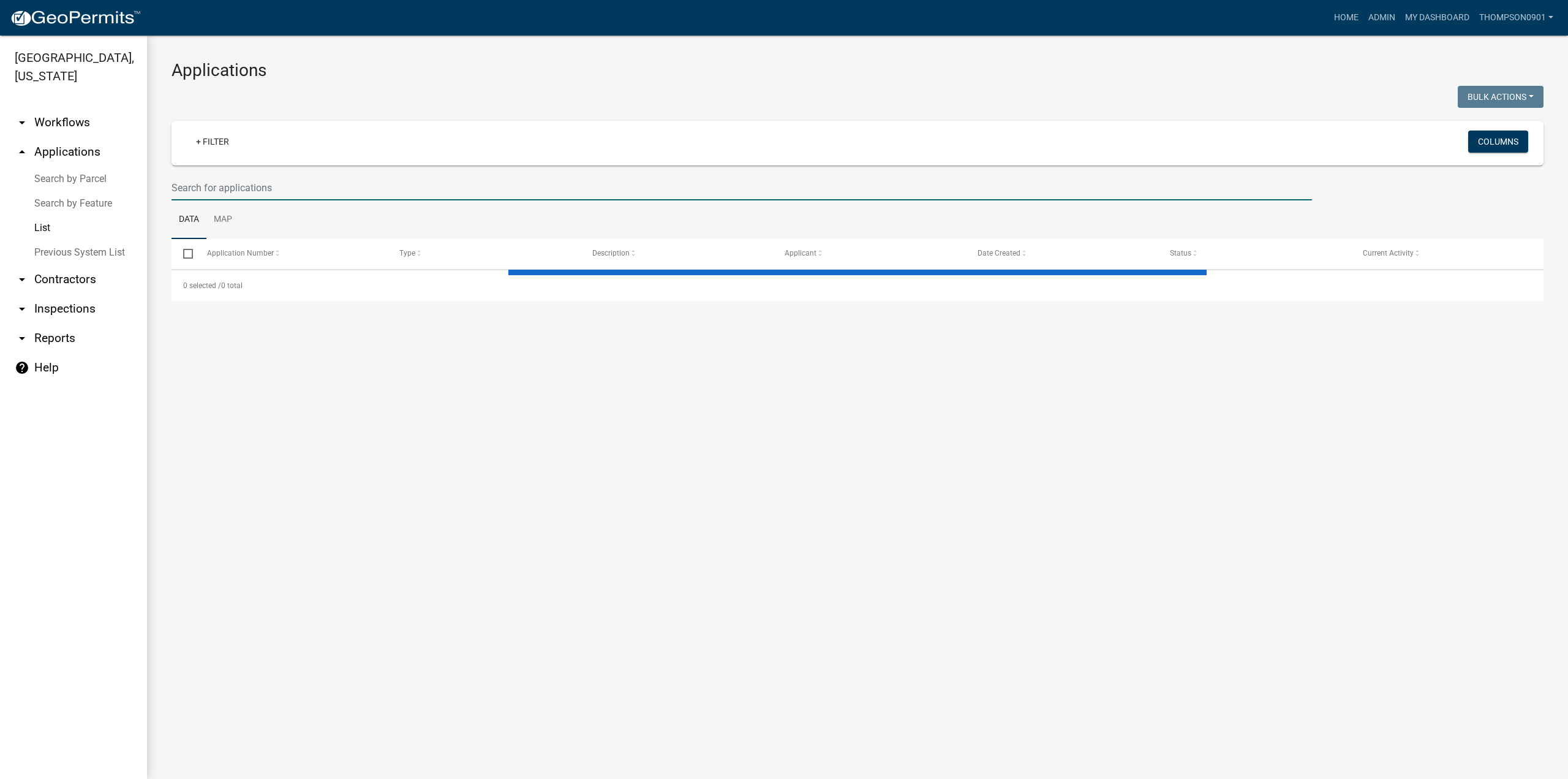
click at [282, 189] on input "text" at bounding box center [741, 188] width 1140 height 25
select select "3: 100"
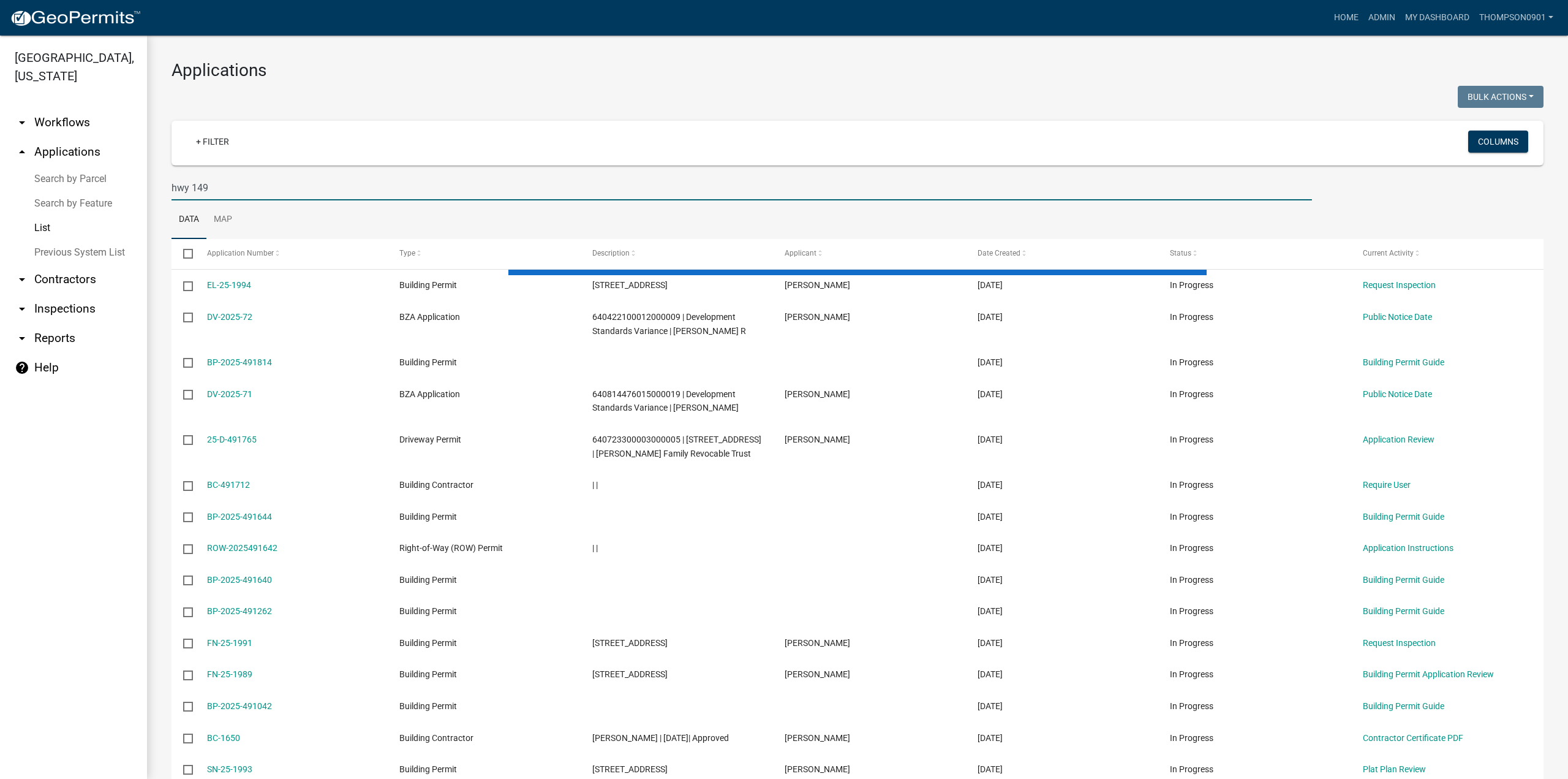
type input "hwy 149"
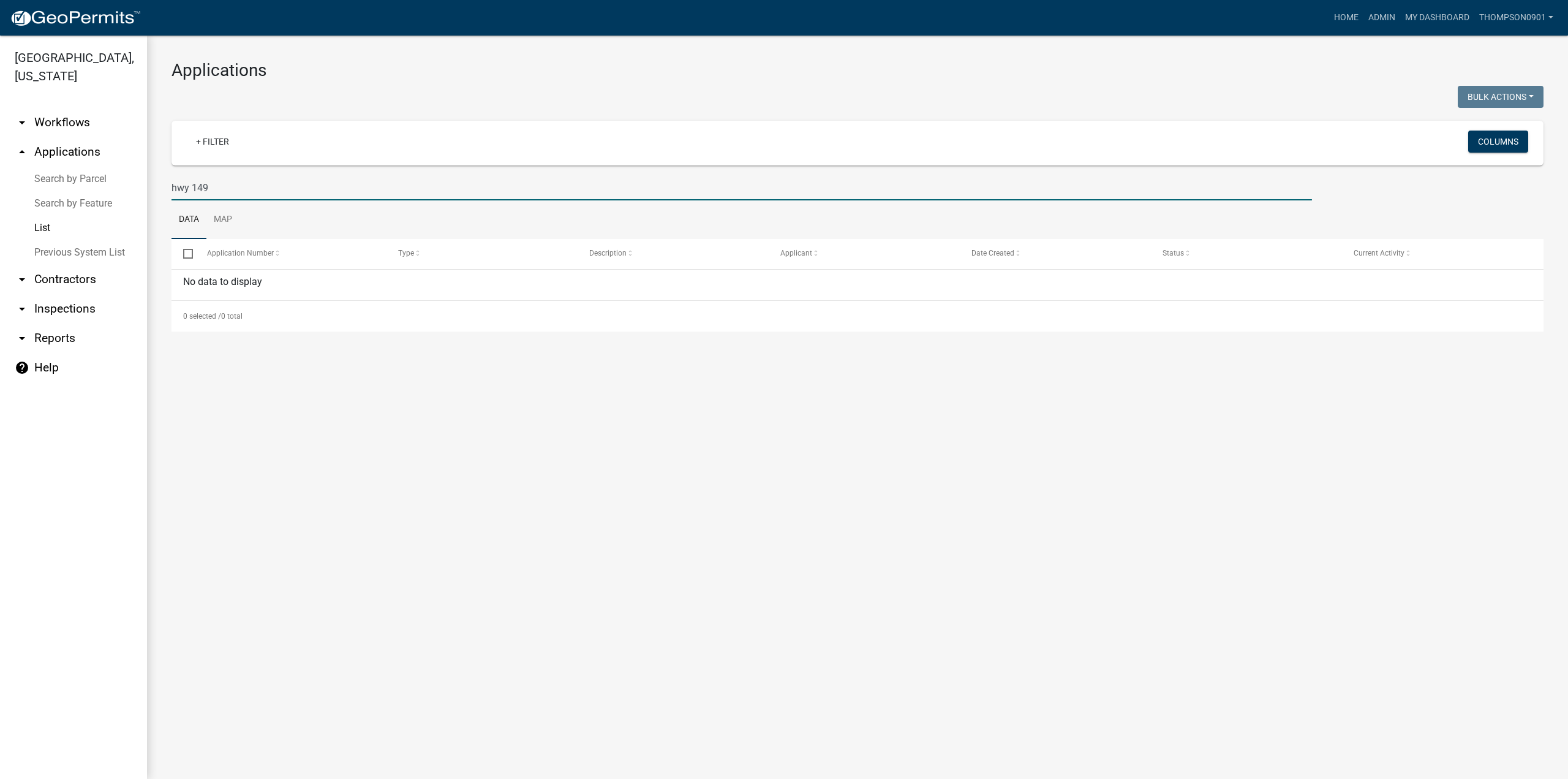
drag, startPoint x: 248, startPoint y: 184, endPoint x: 0, endPoint y: 163, distance: 248.9
click at [0, 163] on div "Porter County, Indiana arrow_drop_down Workflows List arrow_drop_up Application…" at bounding box center [784, 407] width 1568 height 743
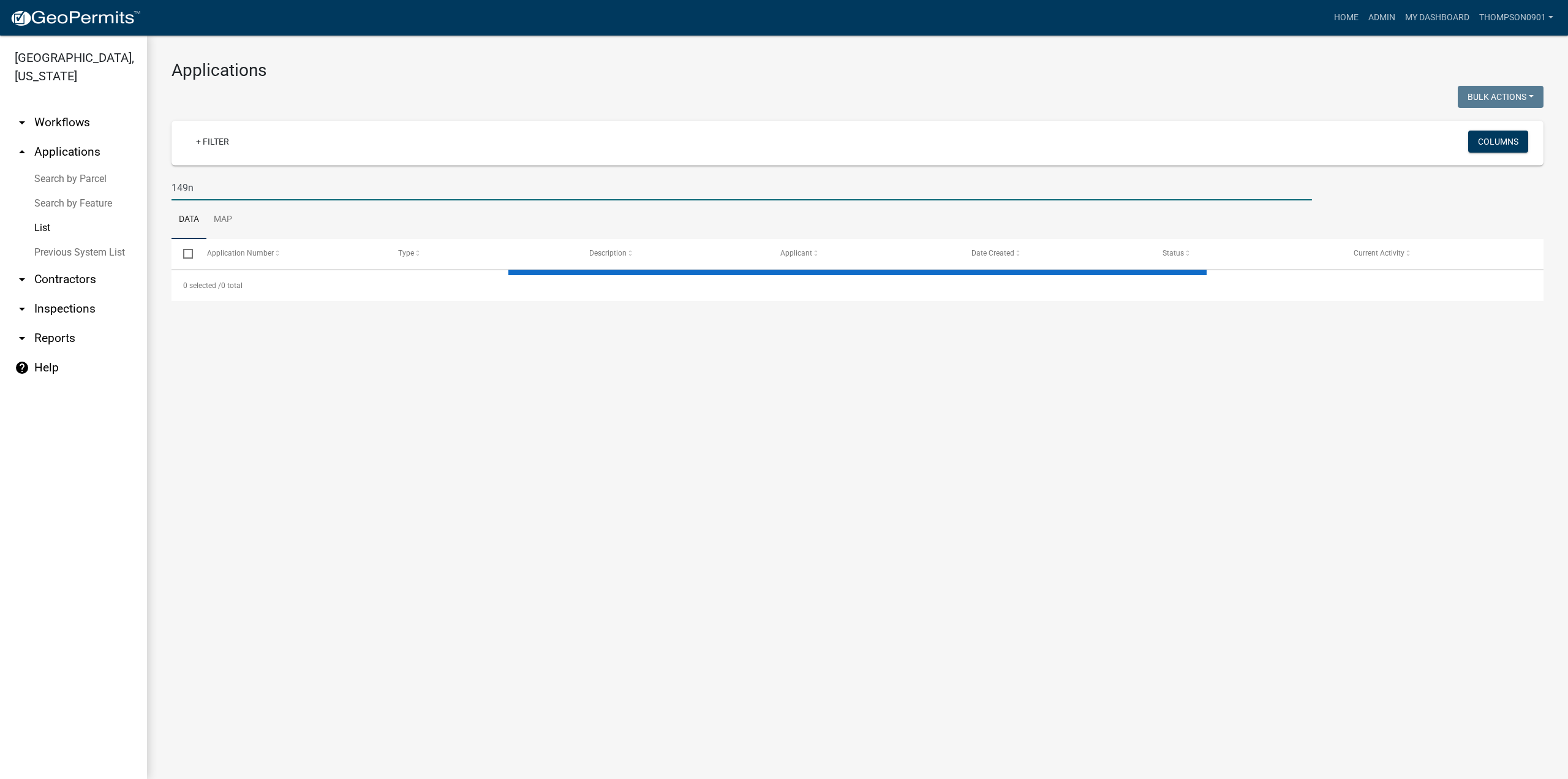
type input "149n"
select select "3: 100"
type input "1"
select select "3: 100"
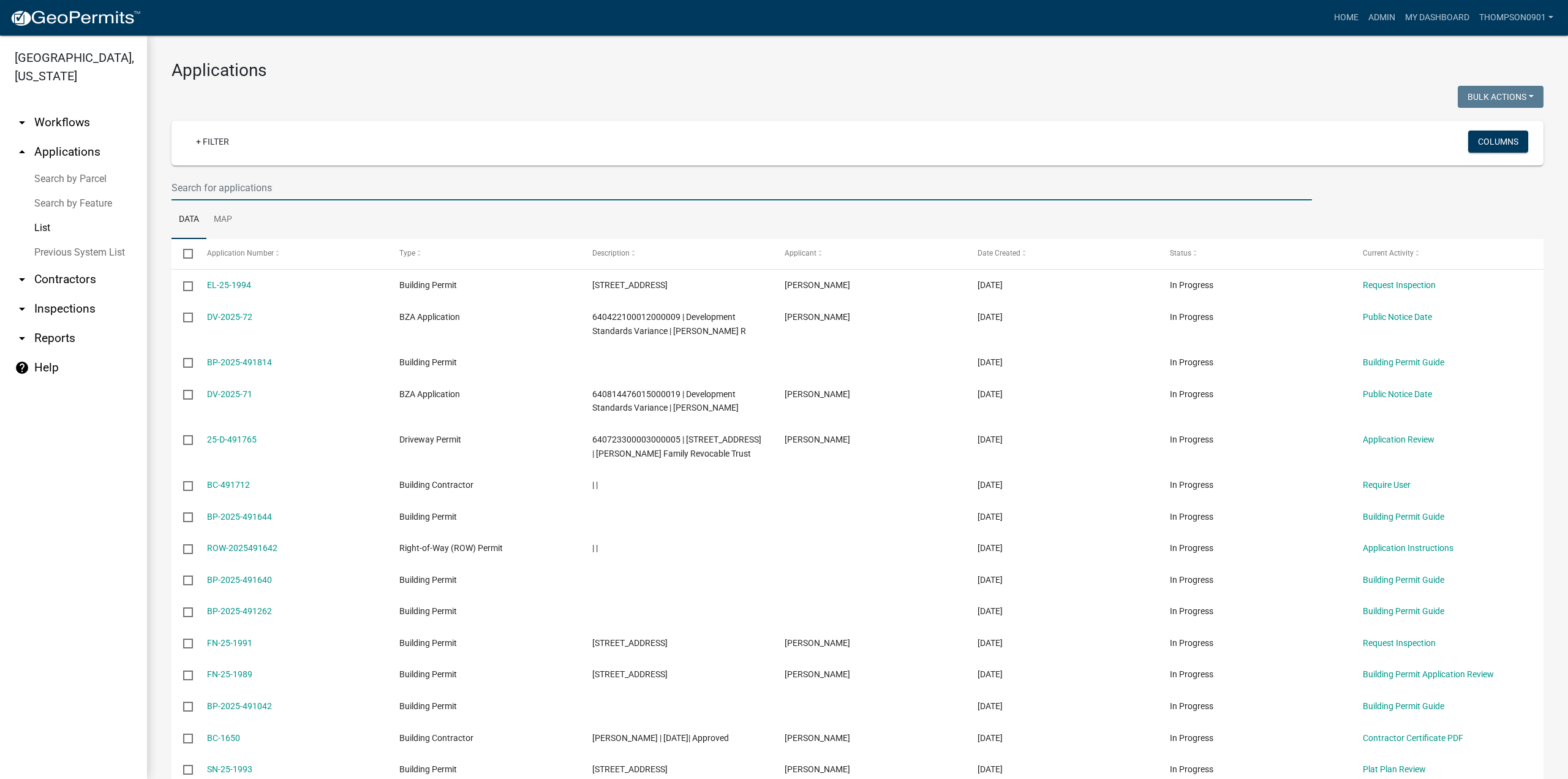
click at [43, 216] on link "List" at bounding box center [73, 228] width 147 height 24
click at [68, 166] on link "Search by Parcel" at bounding box center [73, 179] width 147 height 24
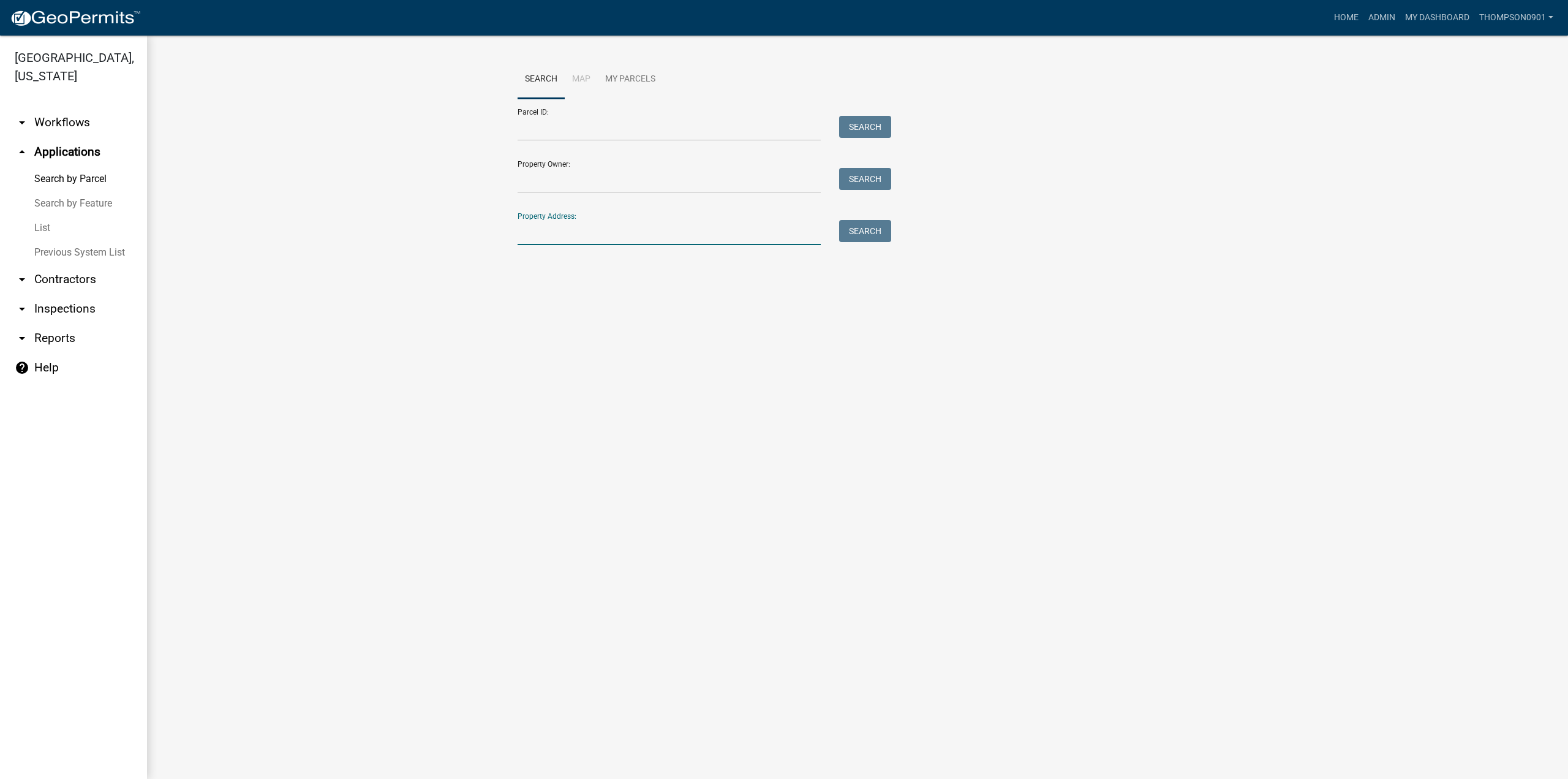
click at [574, 233] on input "Property Address:" at bounding box center [669, 232] width 303 height 25
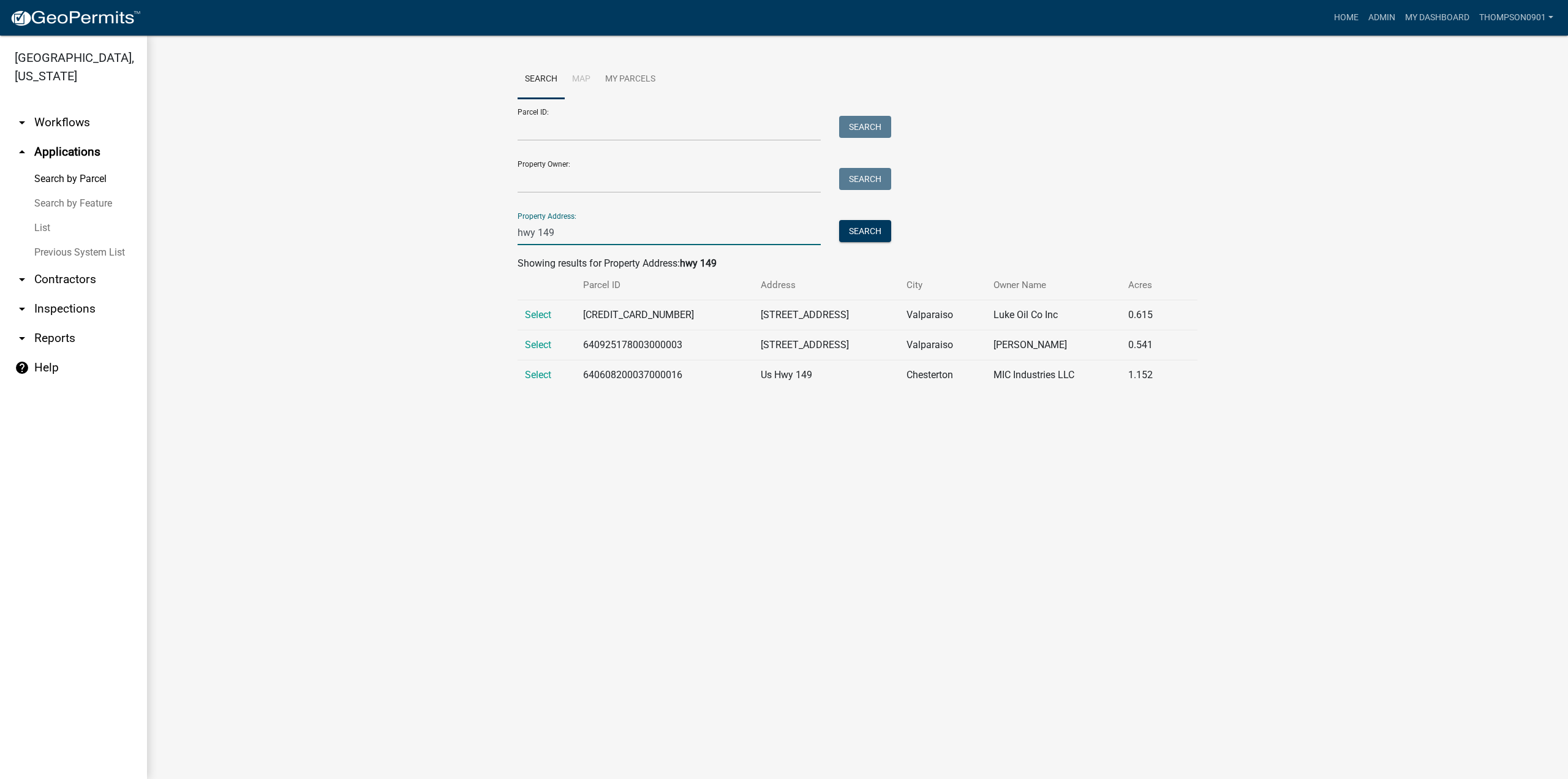
click at [542, 230] on input "hwy 149" at bounding box center [669, 232] width 303 height 25
type input "hwy 49"
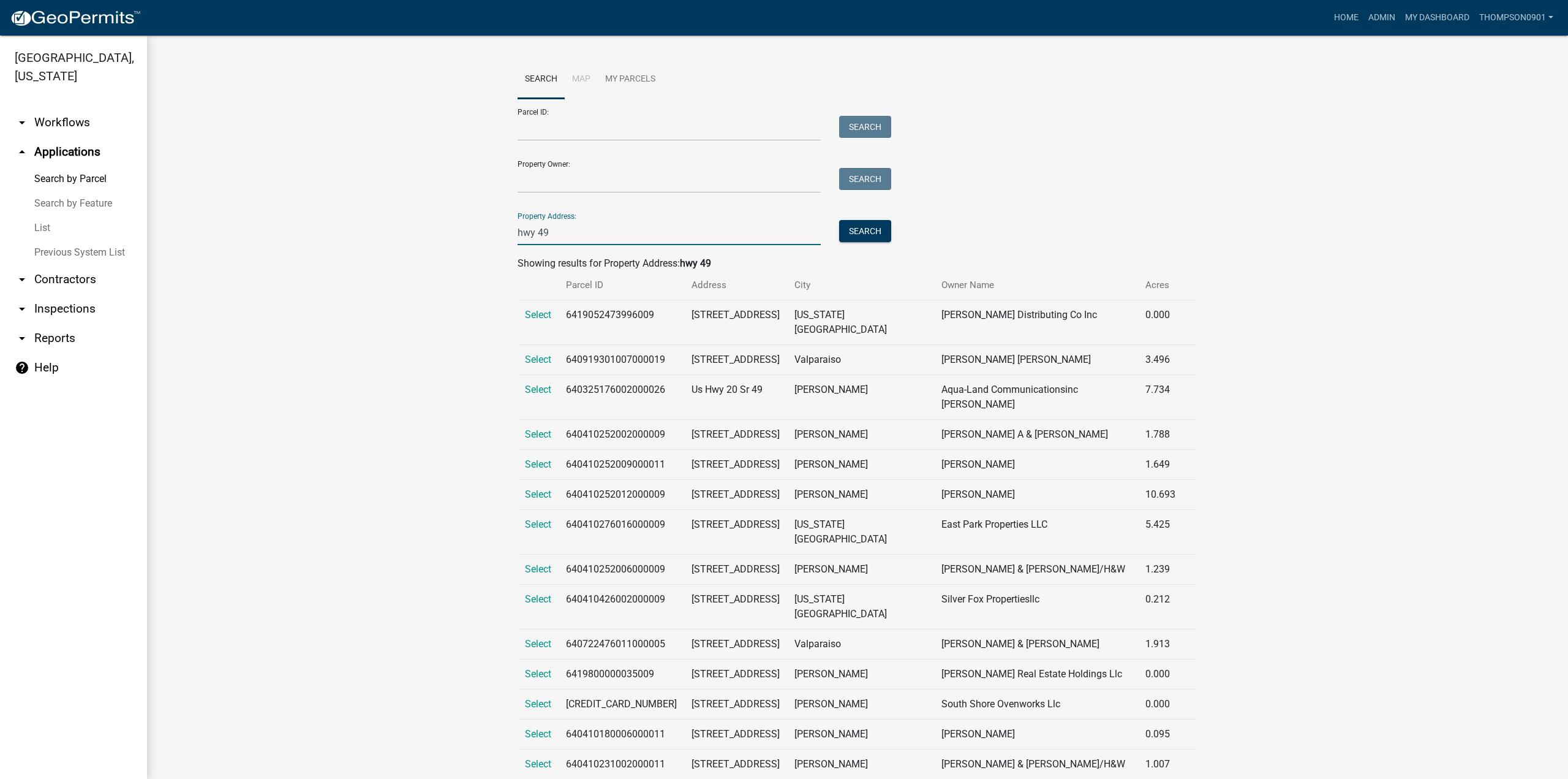
drag, startPoint x: 560, startPoint y: 233, endPoint x: 19, endPoint y: 230, distance: 541.0
click at [20, 231] on div "Porter County, Indiana arrow_drop_down Workflows List arrow_drop_up Application…" at bounding box center [784, 407] width 1568 height 743
click at [558, 183] on input "Property Owner:" at bounding box center [669, 180] width 303 height 25
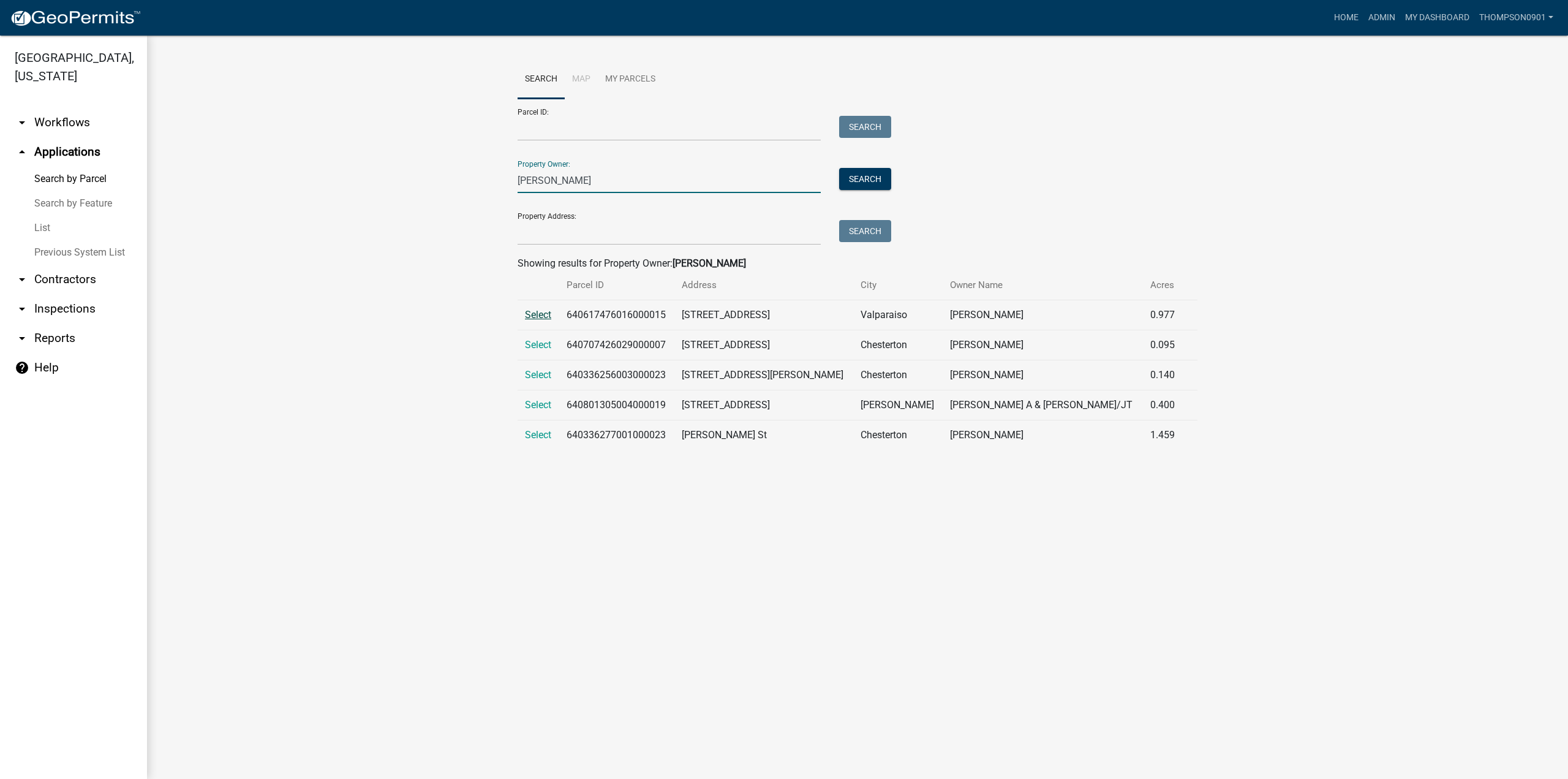
type input "potesta"
click at [529, 315] on span "Select" at bounding box center [538, 314] width 27 height 11
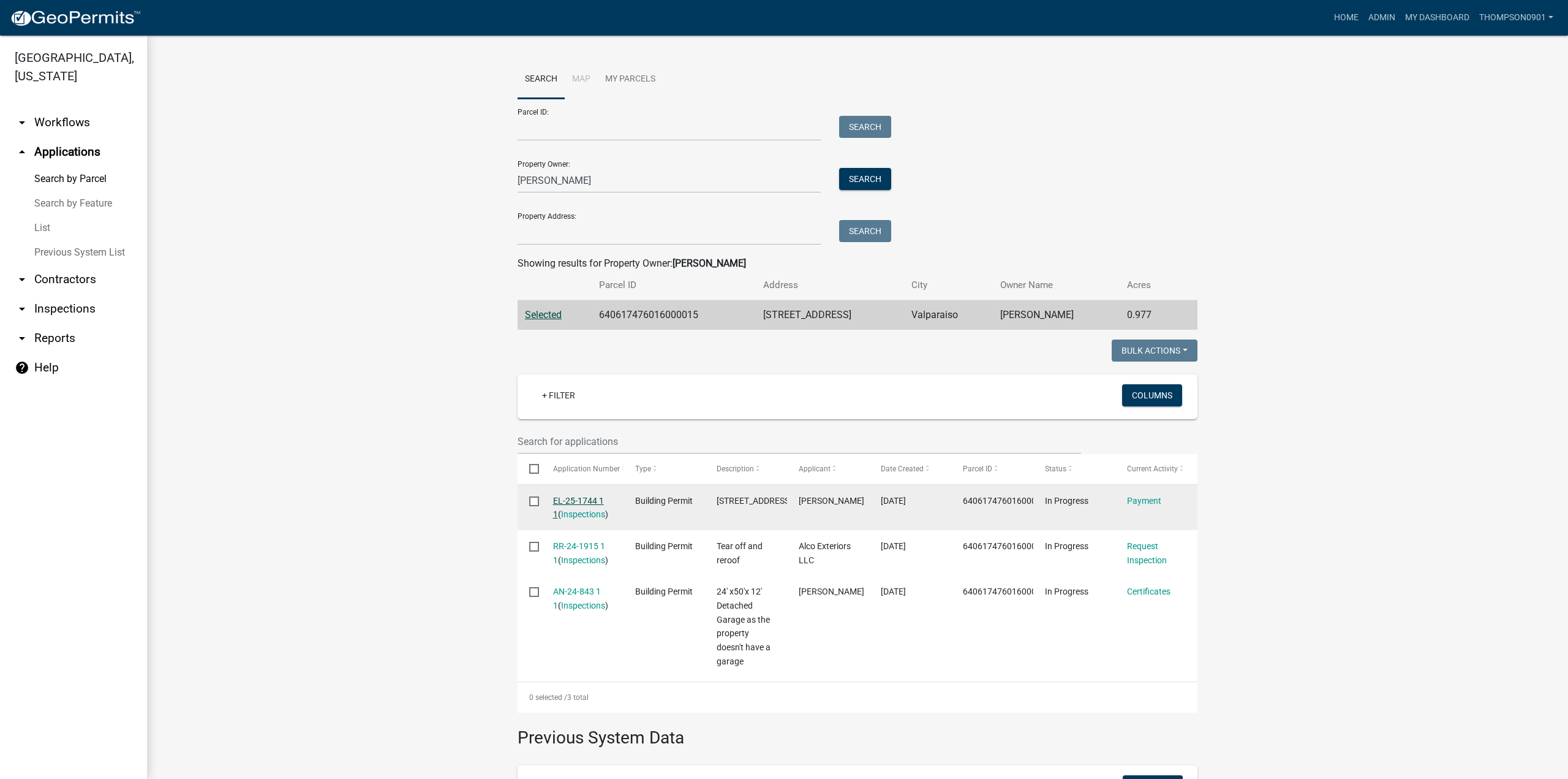
click at [582, 500] on link "EL-25-1744 1 1" at bounding box center [578, 507] width 51 height 24
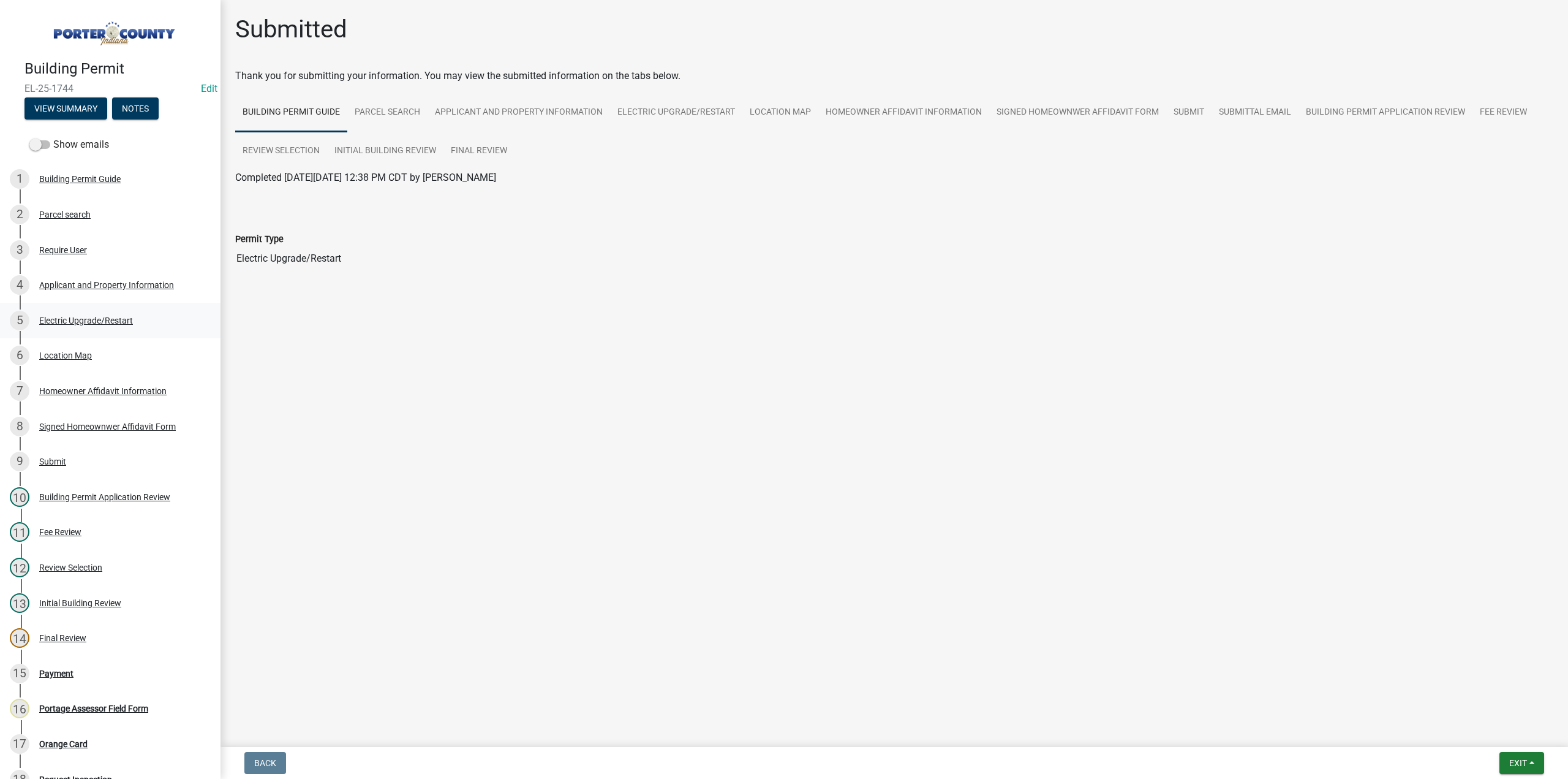
click at [90, 322] on div "Electric Upgrade/Restart" at bounding box center [86, 320] width 93 height 8
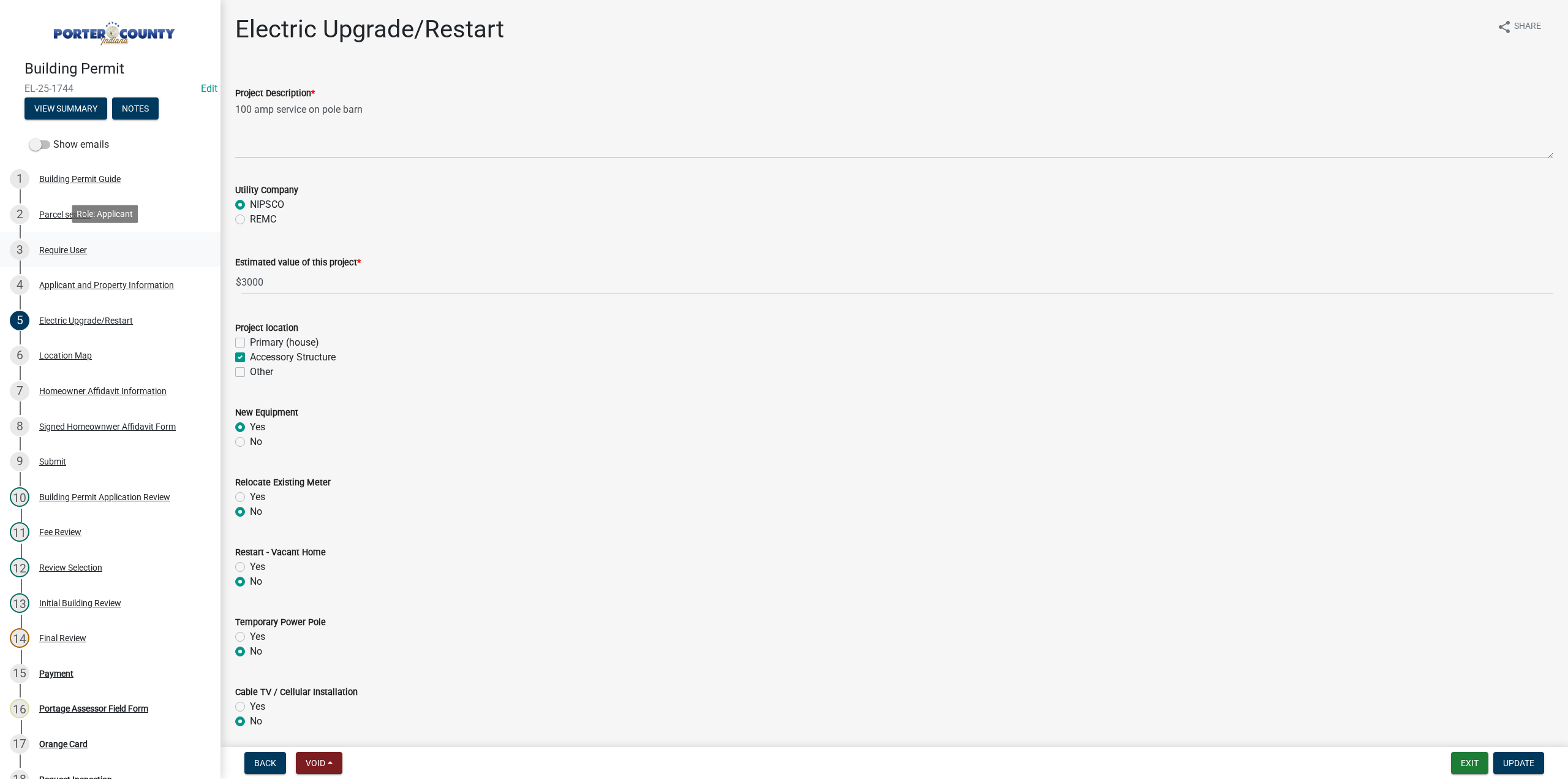
click at [57, 249] on div "Require User" at bounding box center [63, 249] width 48 height 8
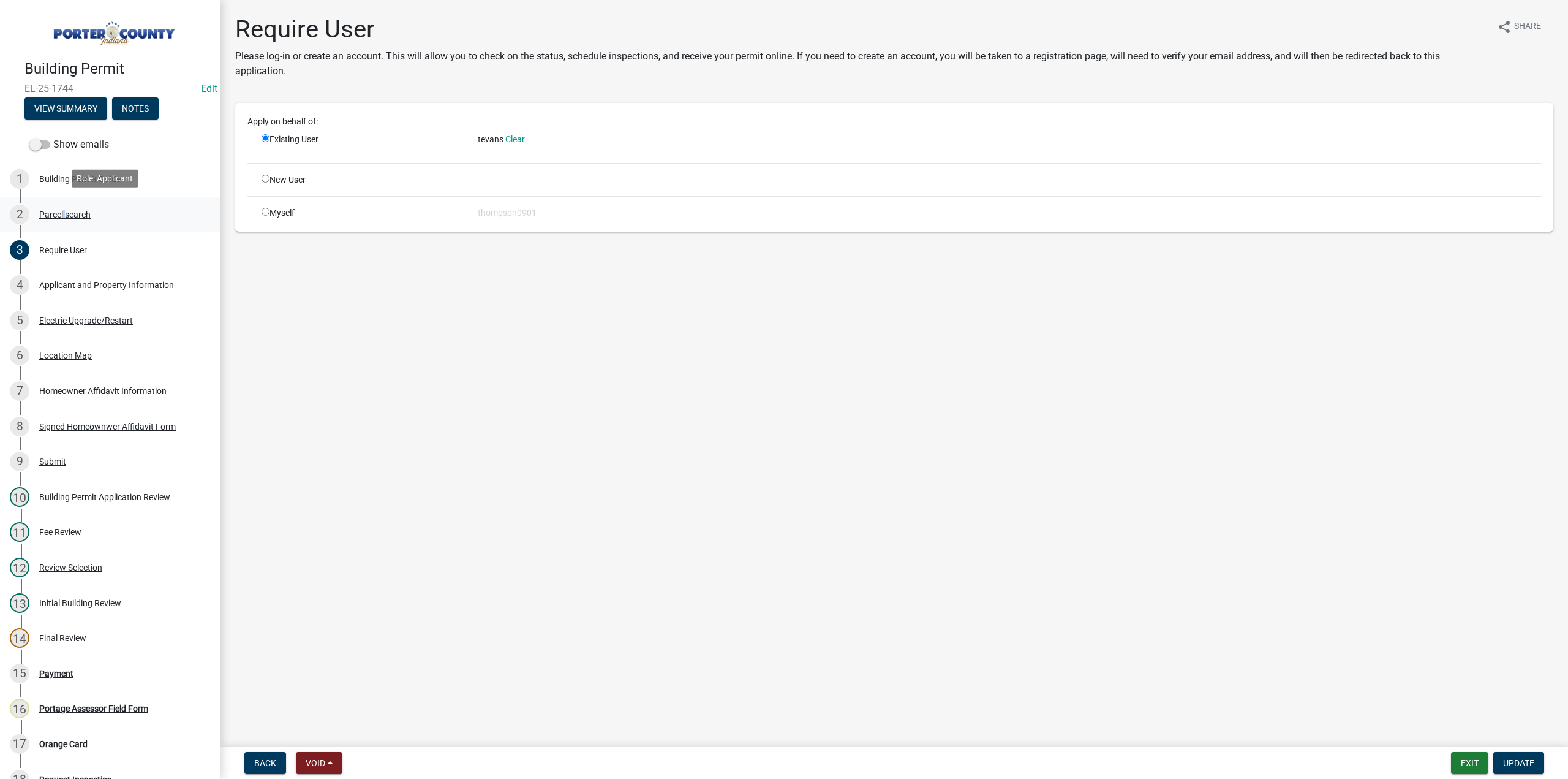
click at [62, 210] on div "Parcel search" at bounding box center [65, 214] width 52 height 8
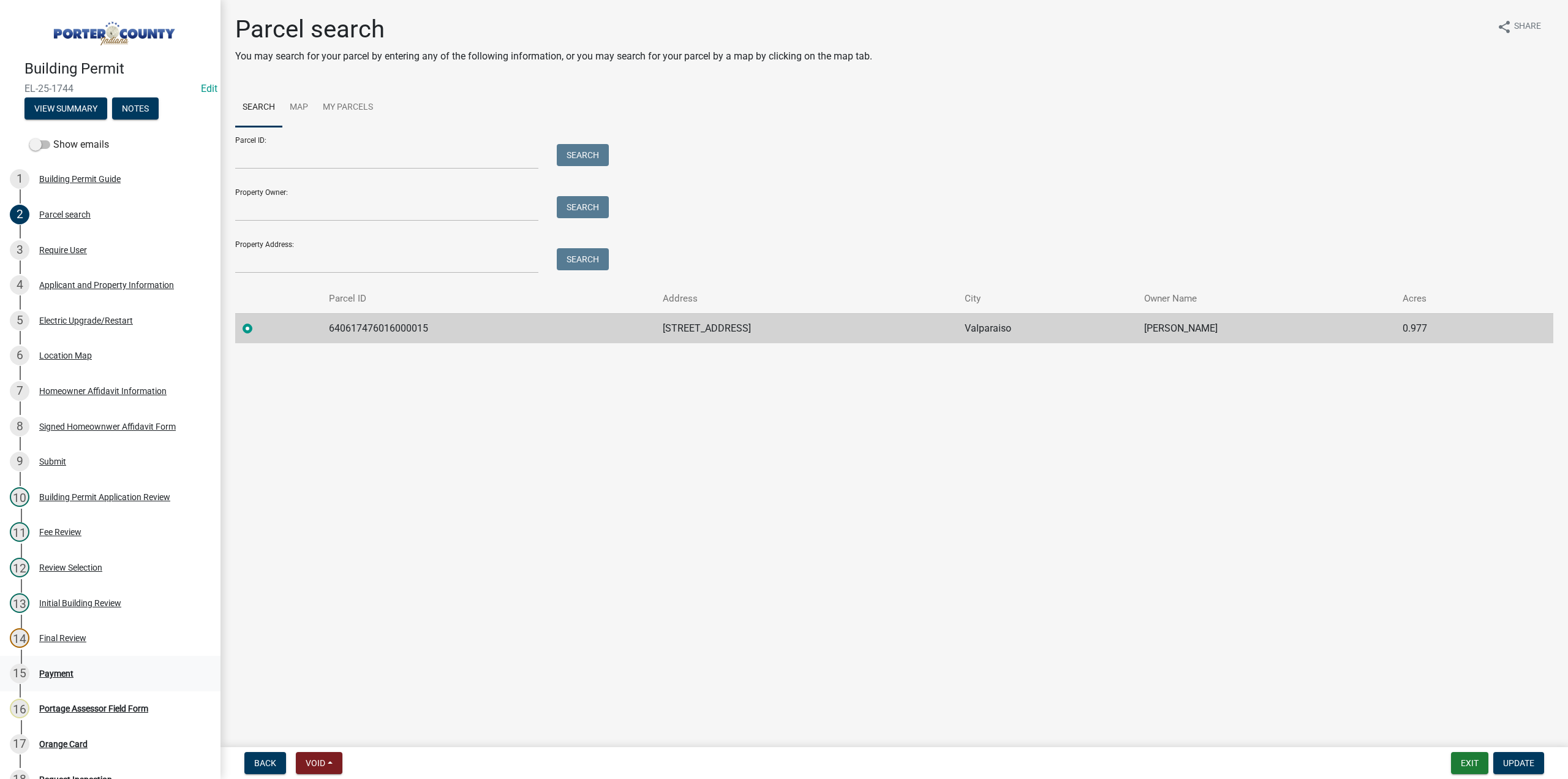
click at [68, 671] on div "Payment" at bounding box center [56, 673] width 34 height 8
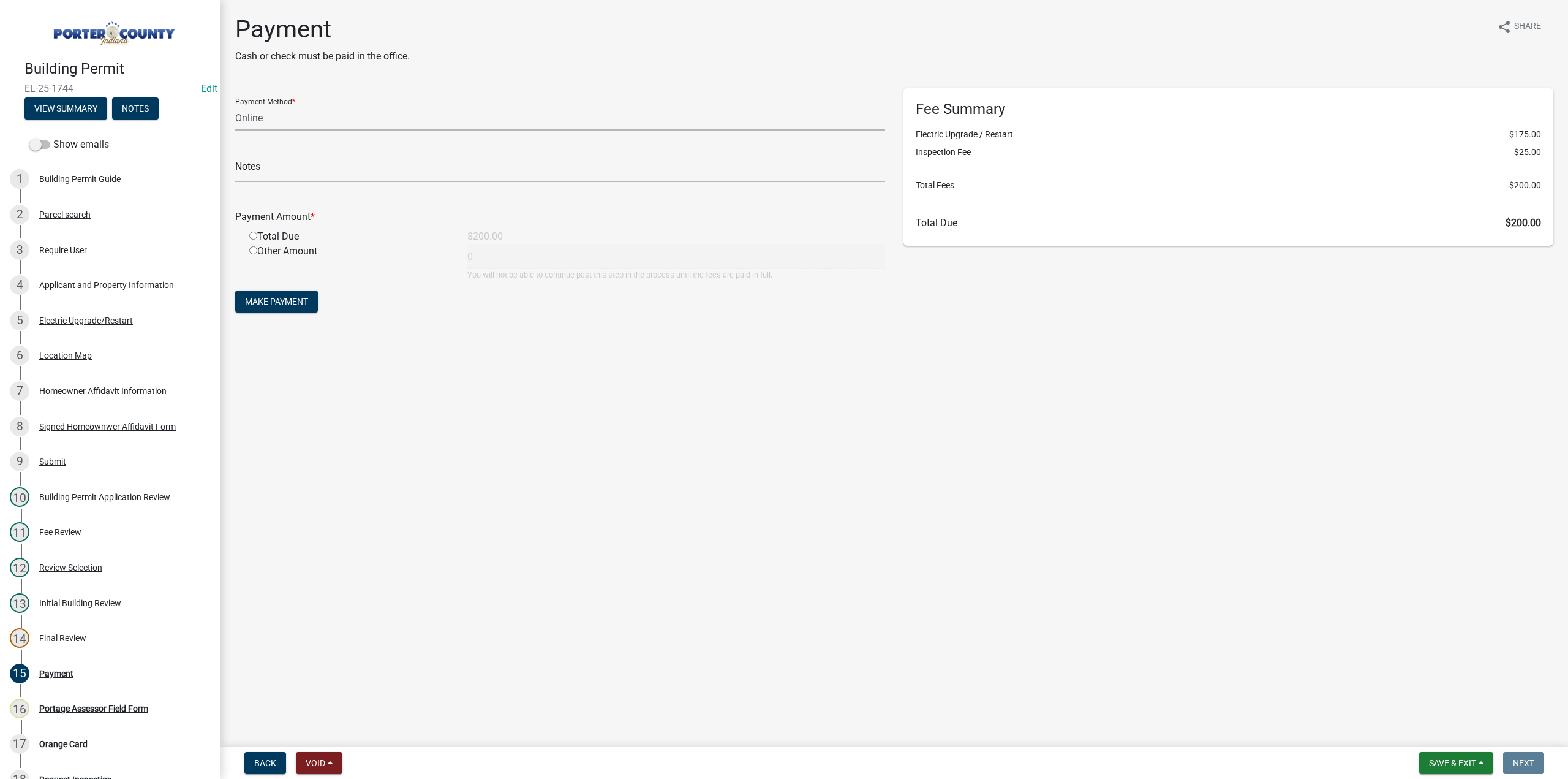
click at [260, 121] on select "Credit Card POS Check Cash Online" at bounding box center [560, 118] width 650 height 25
select select "1: 0"
click at [236, 106] on select "Credit Card POS Check Cash Online" at bounding box center [560, 118] width 650 height 25
drag, startPoint x: 261, startPoint y: 167, endPoint x: 257, endPoint y: 160, distance: 8.1
click at [261, 167] on input "text" at bounding box center [560, 169] width 650 height 25
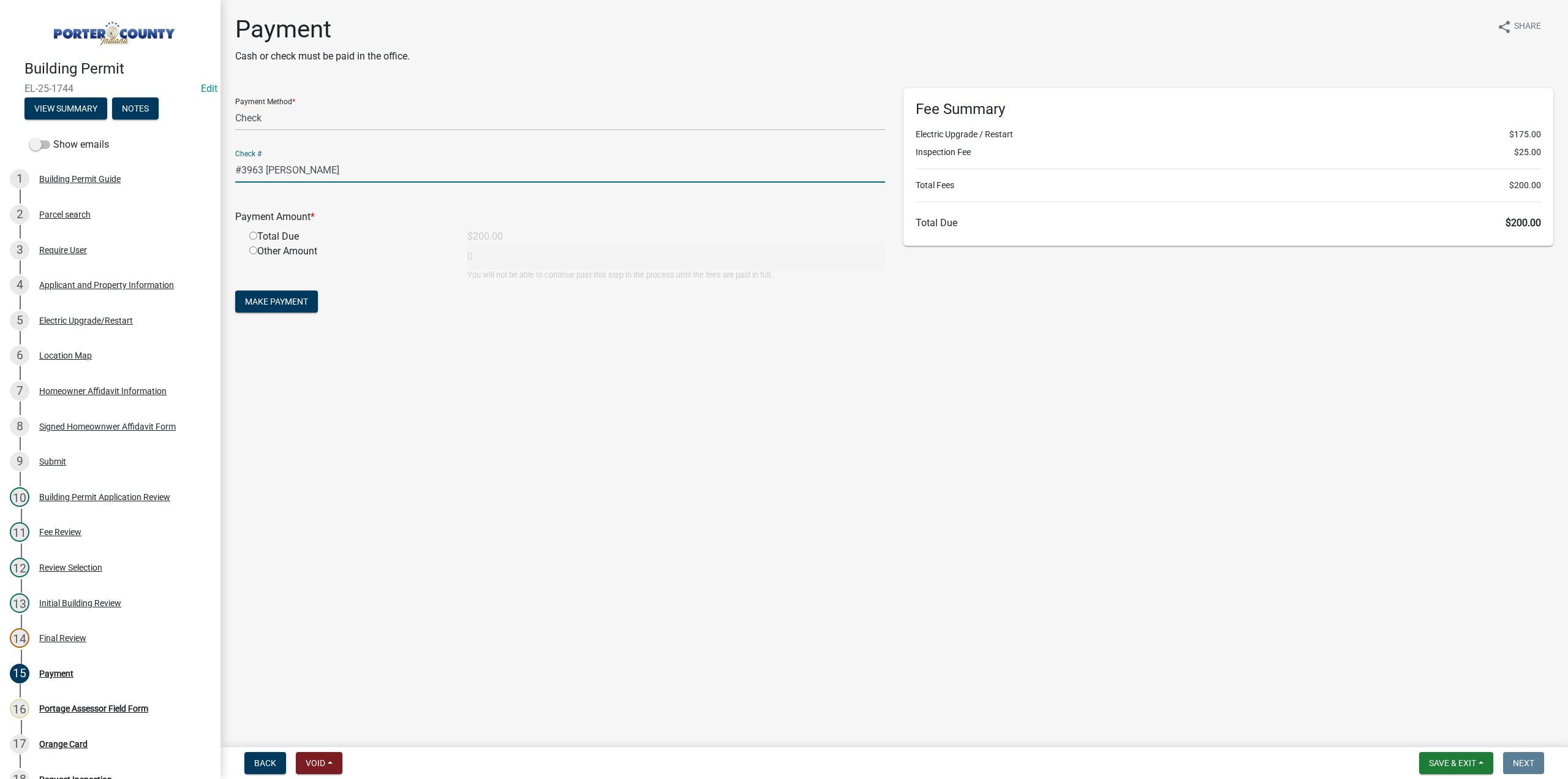
click at [306, 169] on input "#3963 Gary Poteta" at bounding box center [560, 169] width 650 height 25
type input "#3963 Gary Potesta"
click at [254, 232] on input "radio" at bounding box center [253, 236] width 8 height 8
radio input "true"
type input "200"
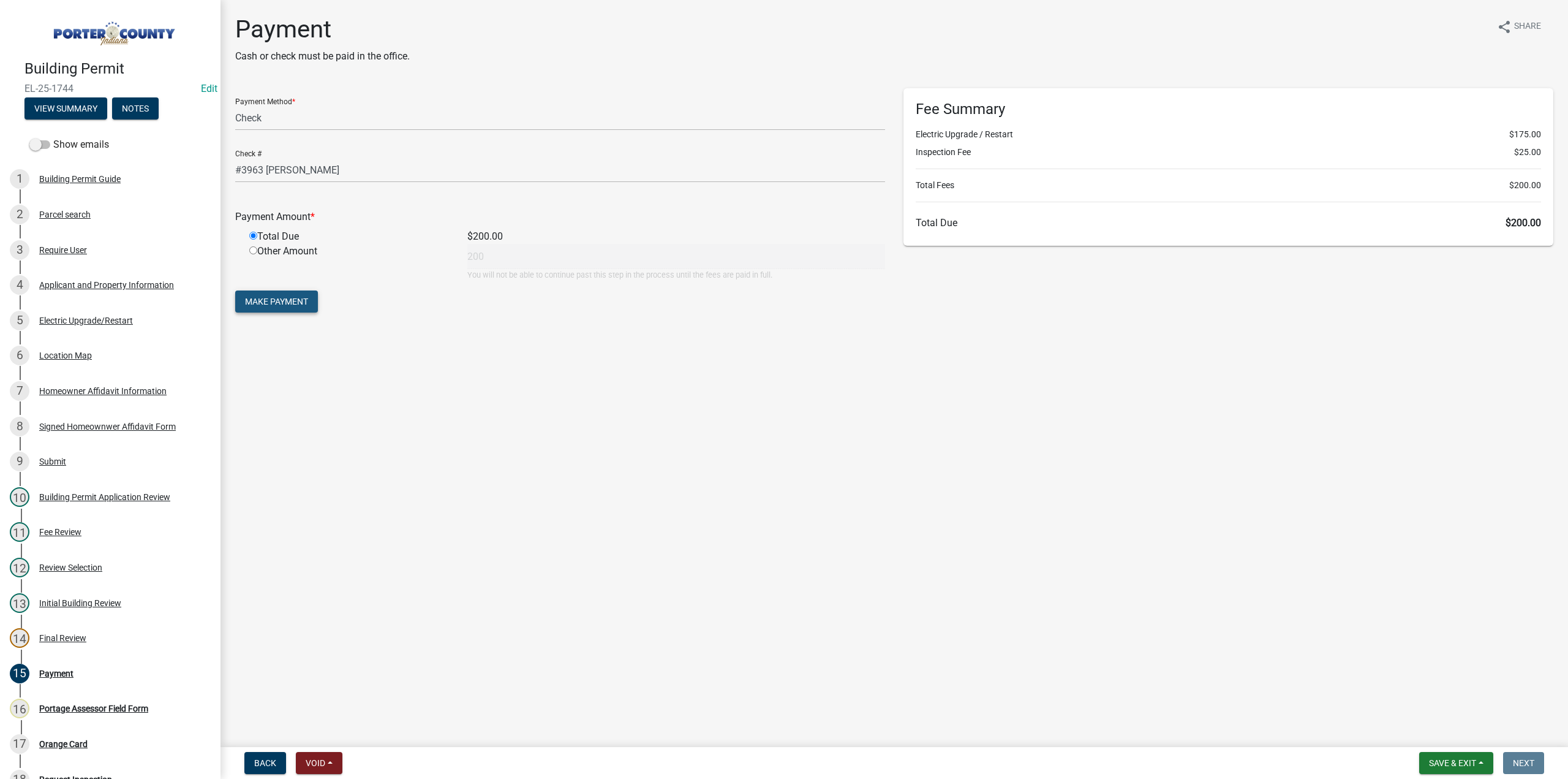
click at [286, 302] on span "Make Payment" at bounding box center [276, 301] width 63 height 10
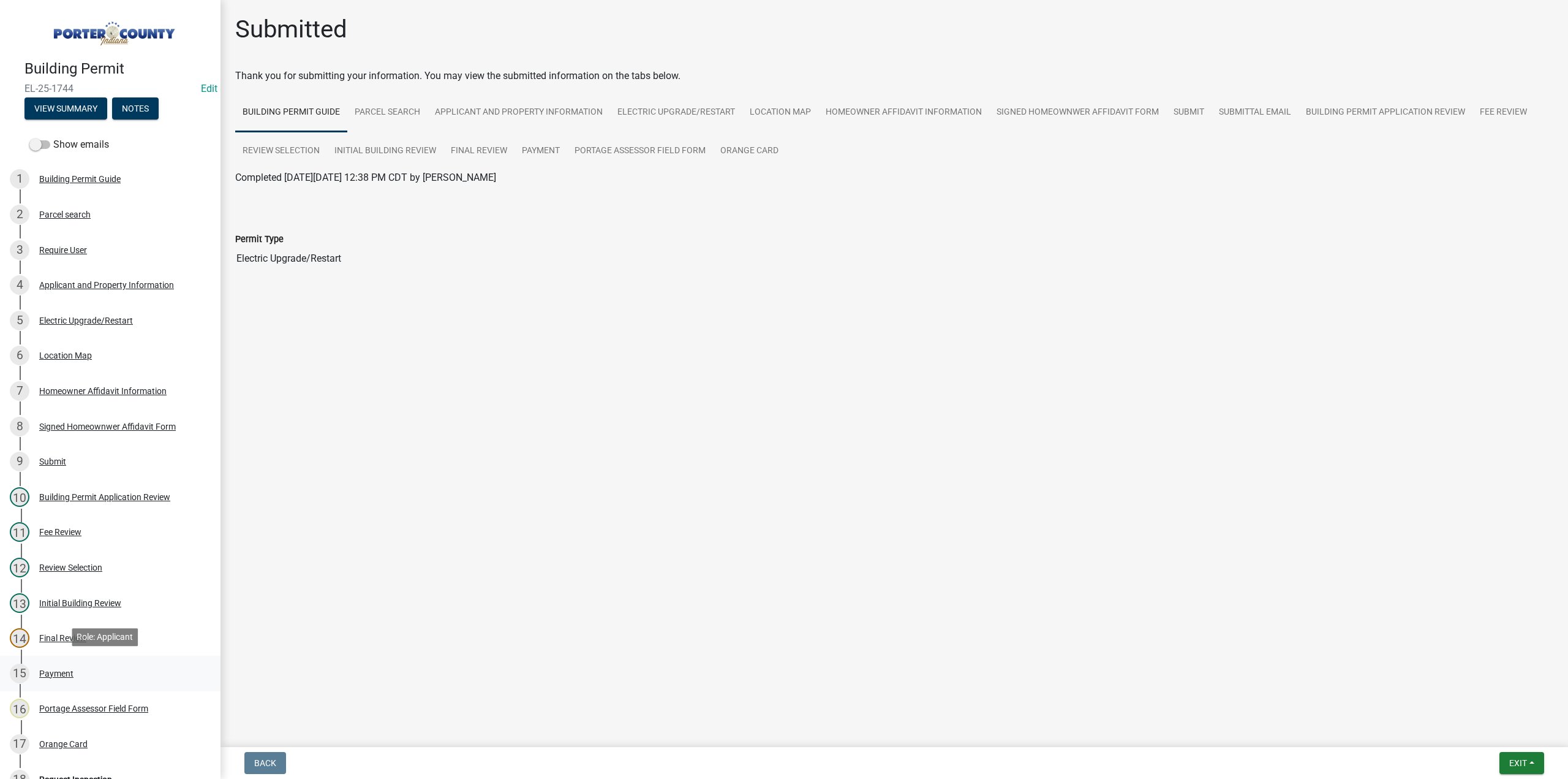
click at [64, 669] on div "Payment" at bounding box center [56, 673] width 34 height 8
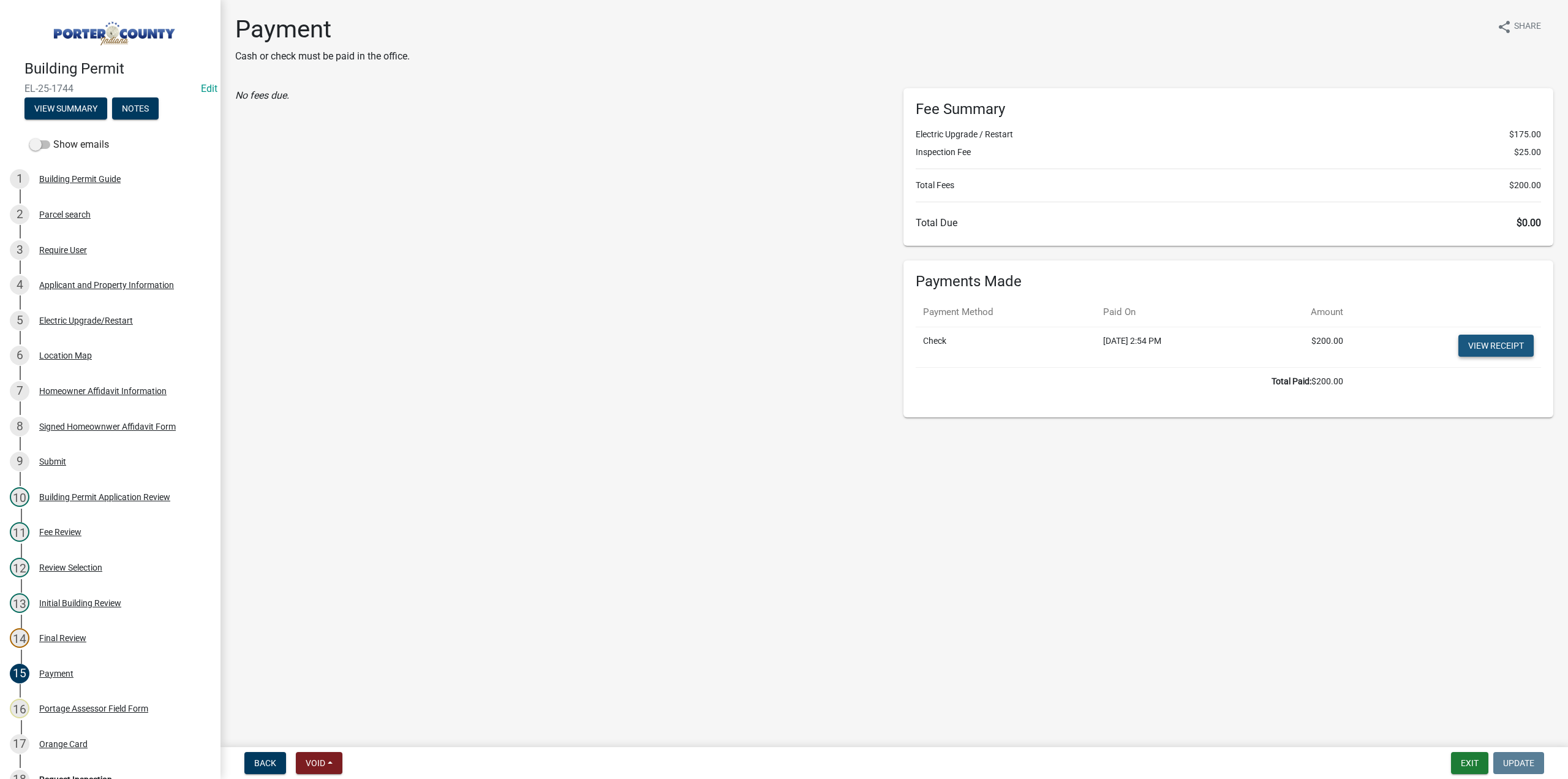
click at [1491, 343] on link "View receipt" at bounding box center [1495, 345] width 75 height 22
click at [71, 745] on div "Orange Card" at bounding box center [64, 743] width 49 height 8
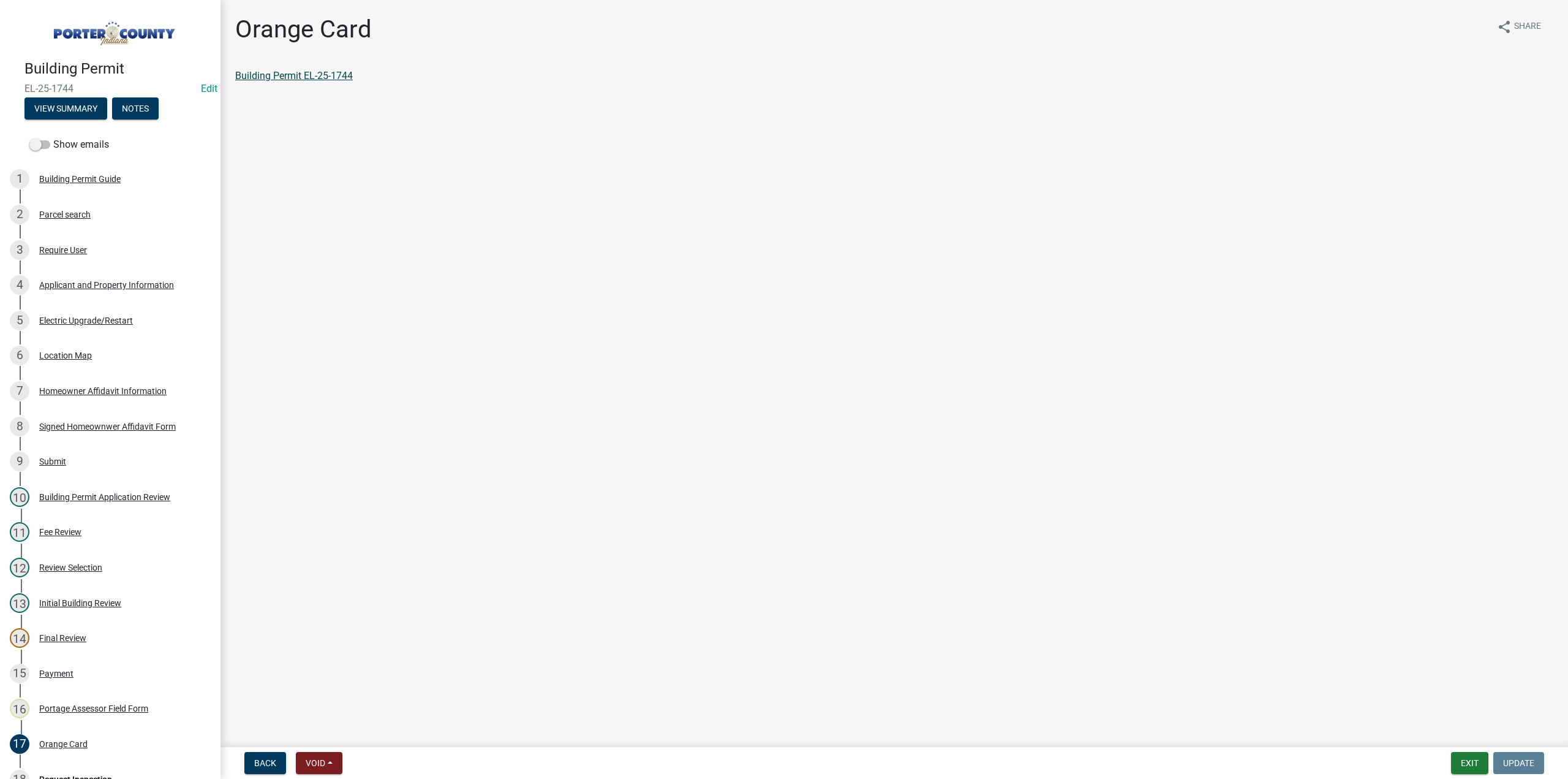
click at [321, 73] on link "Building Permit EL-25-1744" at bounding box center [294, 75] width 118 height 11
click at [1475, 758] on button "Exit" at bounding box center [1469, 762] width 37 height 22
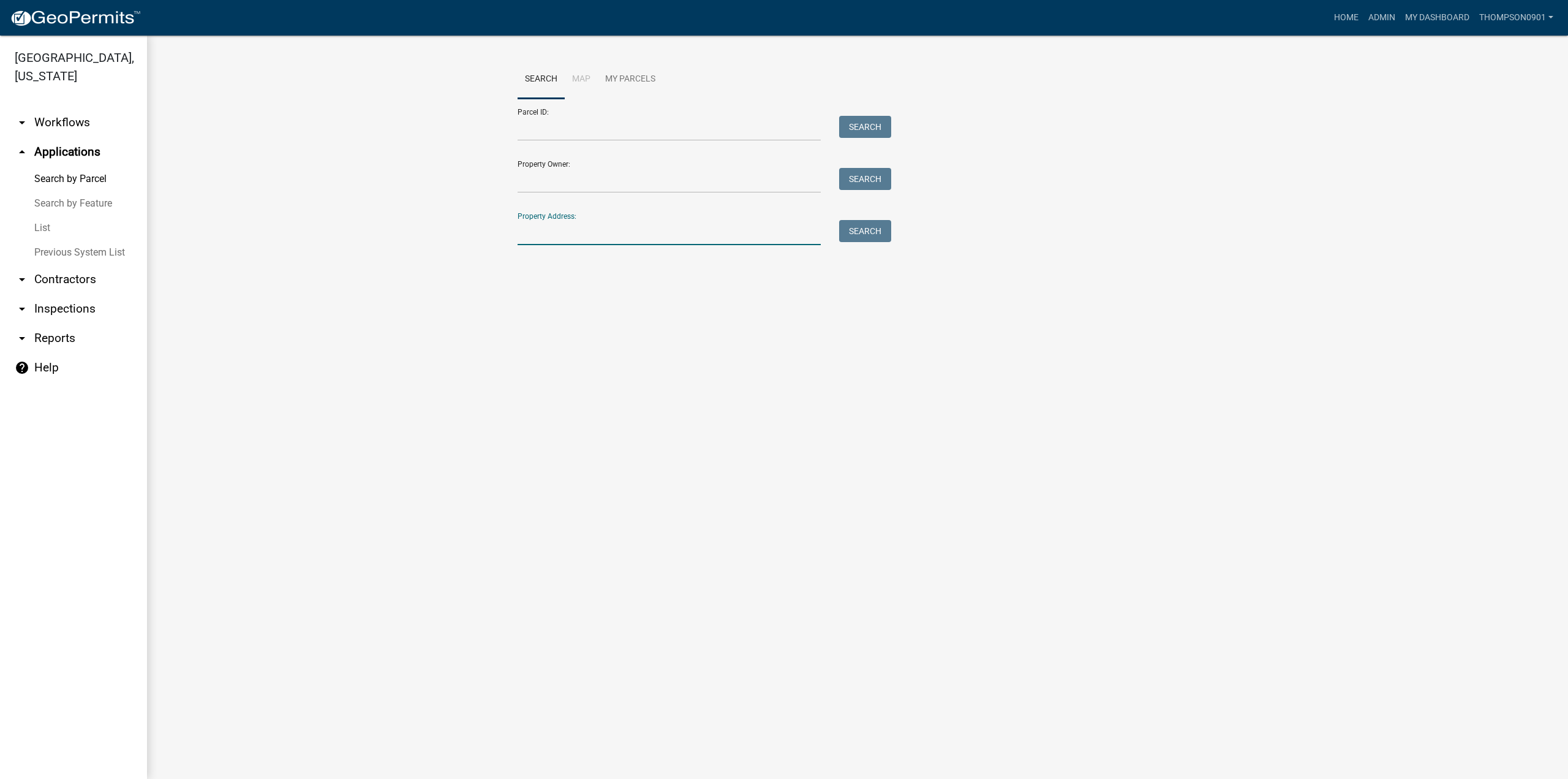
click at [590, 239] on input "Property Address:" at bounding box center [669, 232] width 303 height 25
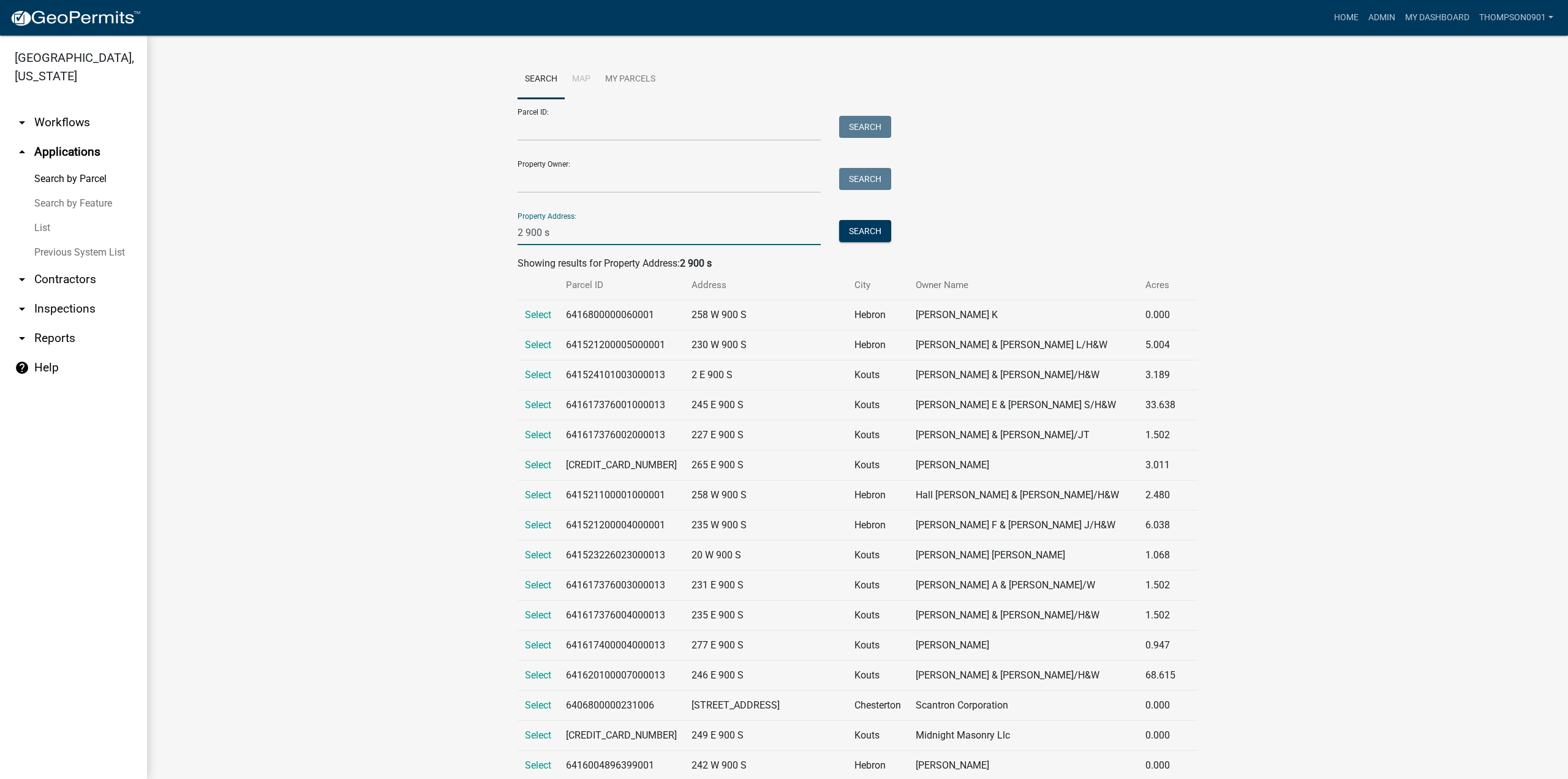
click at [518, 233] on input "2 900 s" at bounding box center [669, 232] width 303 height 25
type input "2 e 900 s"
click at [852, 231] on button "Search" at bounding box center [865, 230] width 52 height 22
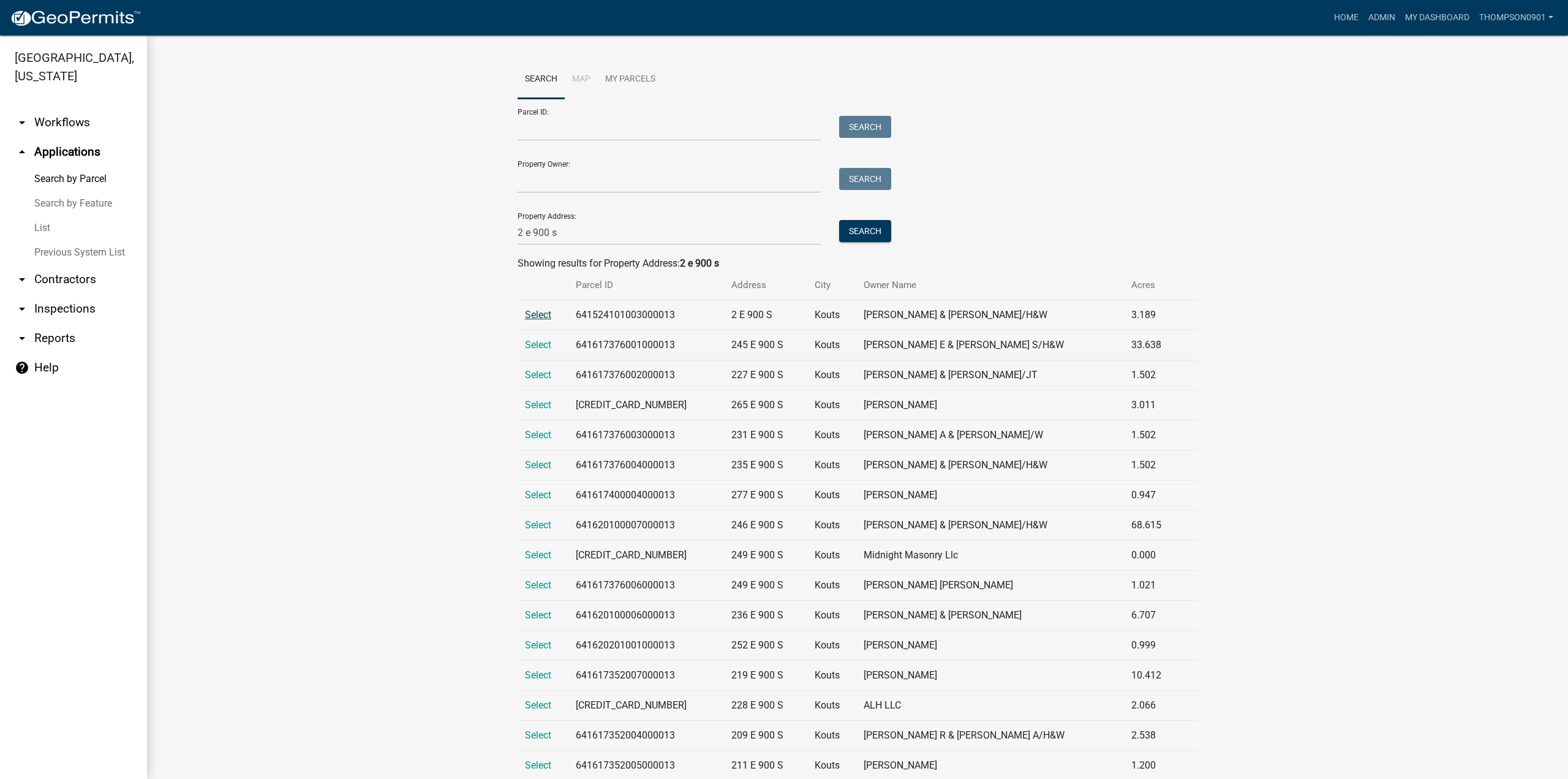
click at [525, 313] on span "Select" at bounding box center [538, 314] width 27 height 11
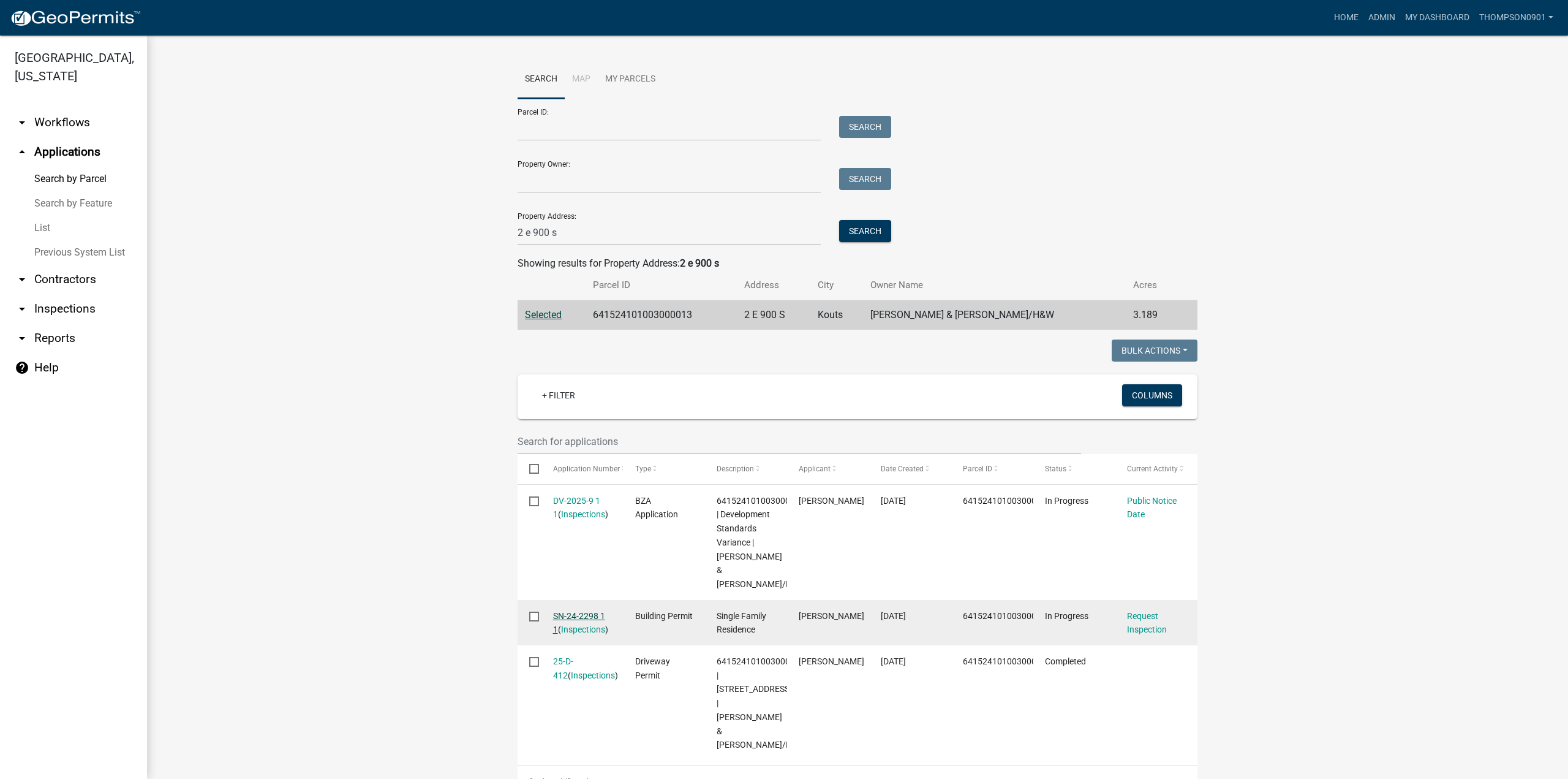
click at [562, 611] on link "SN-24-2298 1 1" at bounding box center [579, 622] width 52 height 24
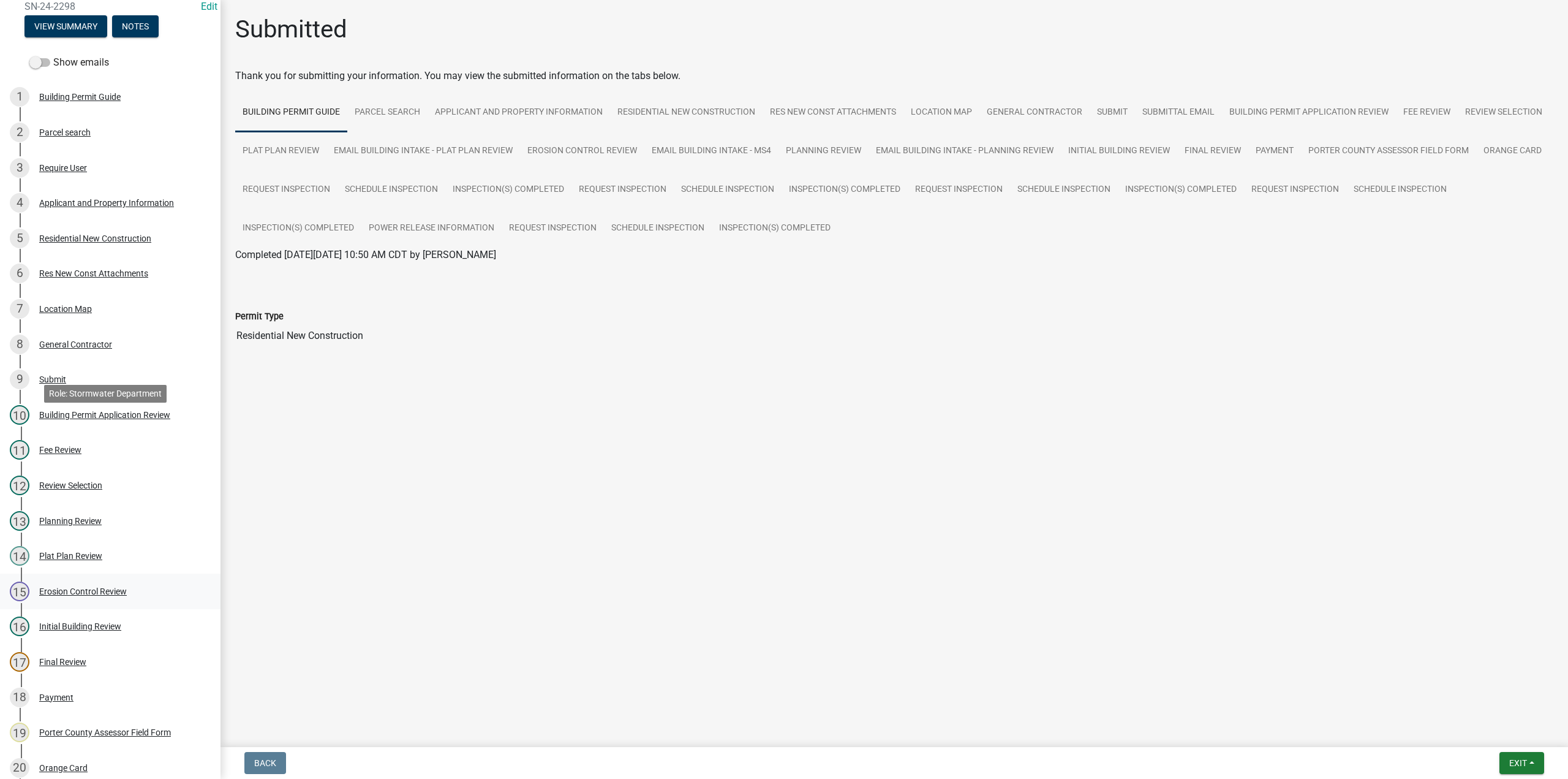
scroll to position [245, 0]
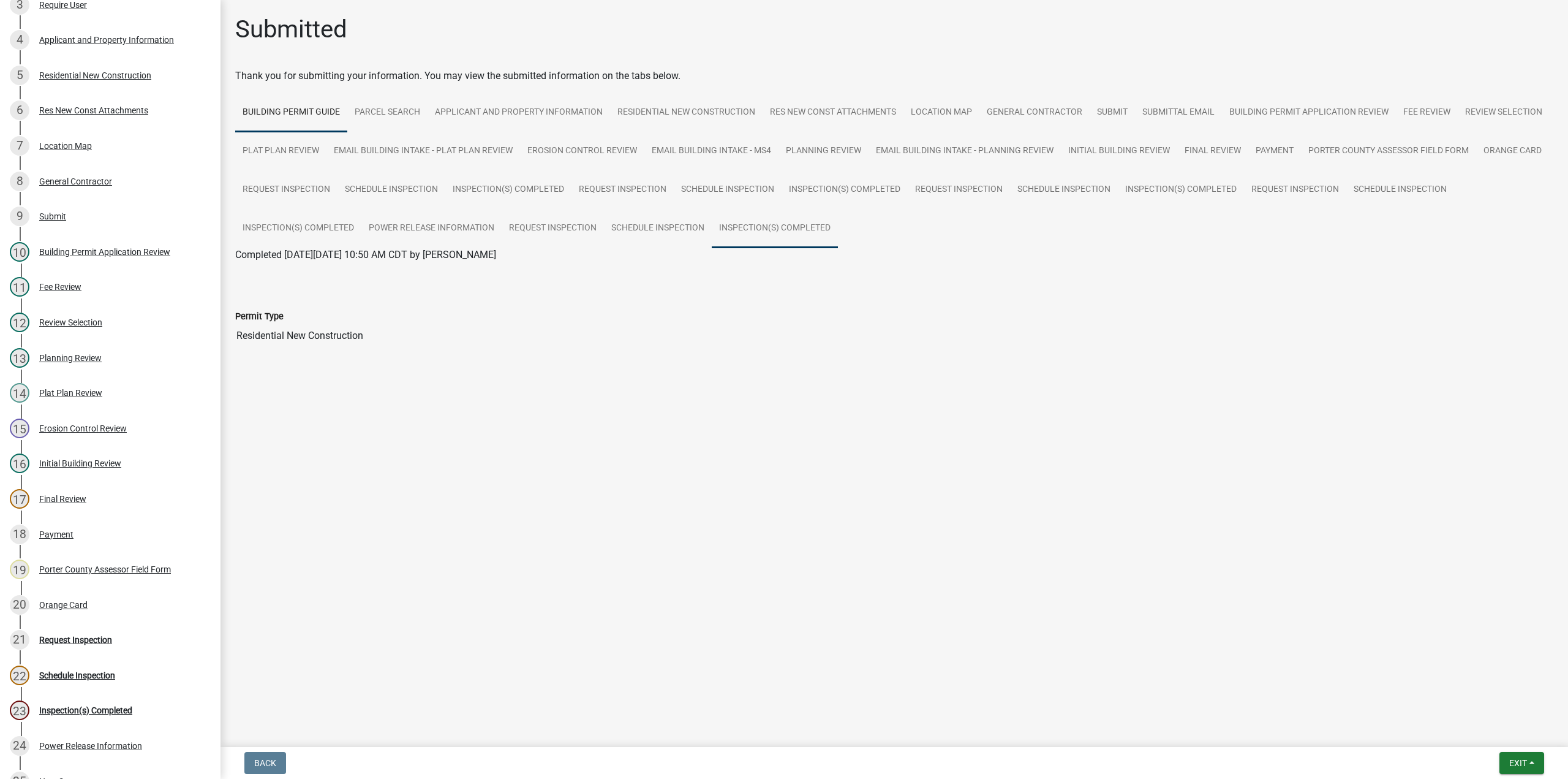
click at [757, 229] on link "Inspection(s) Completed" at bounding box center [775, 229] width 126 height 40
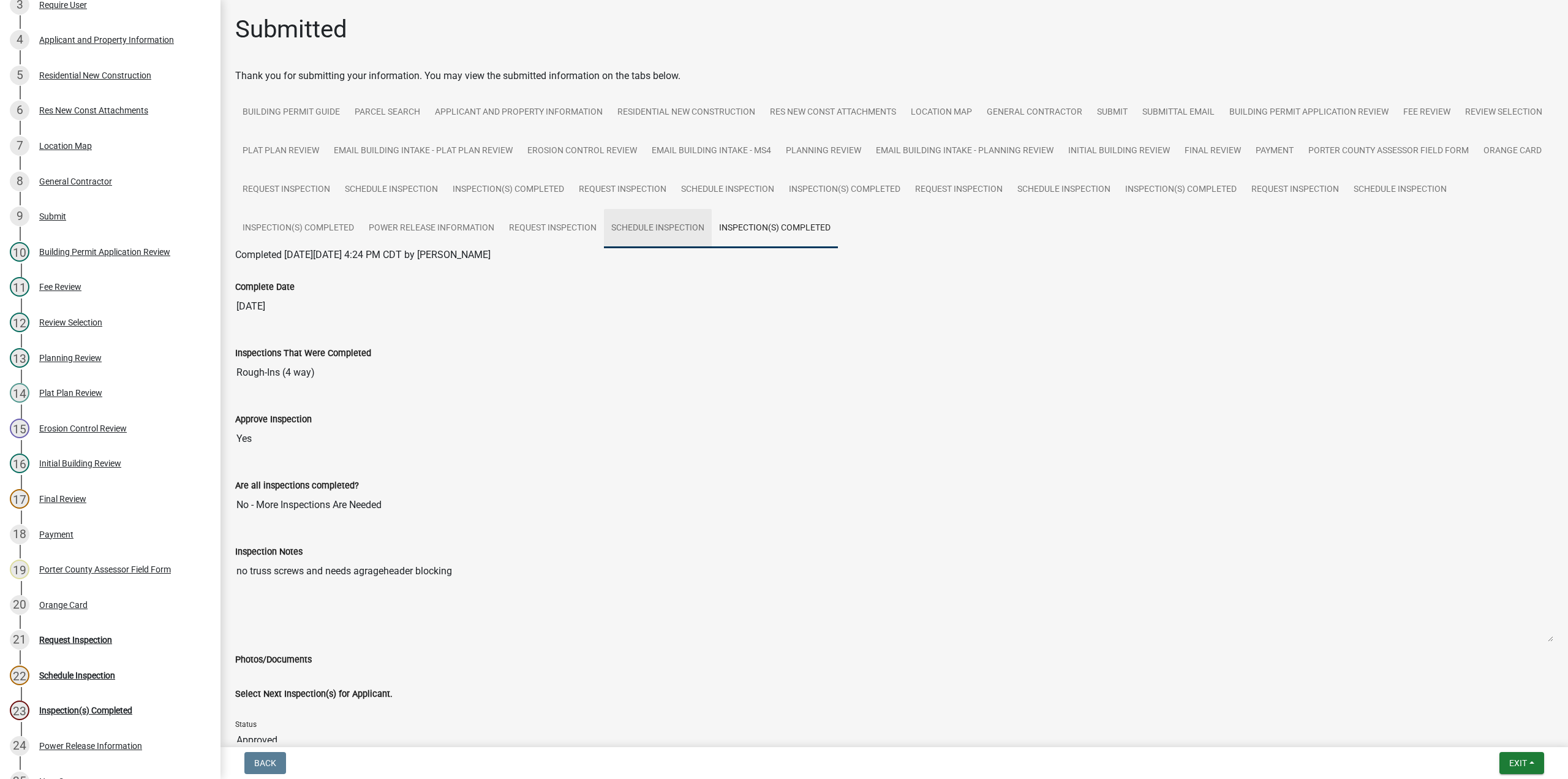
click at [712, 230] on link "Schedule Inspection" at bounding box center [658, 229] width 108 height 40
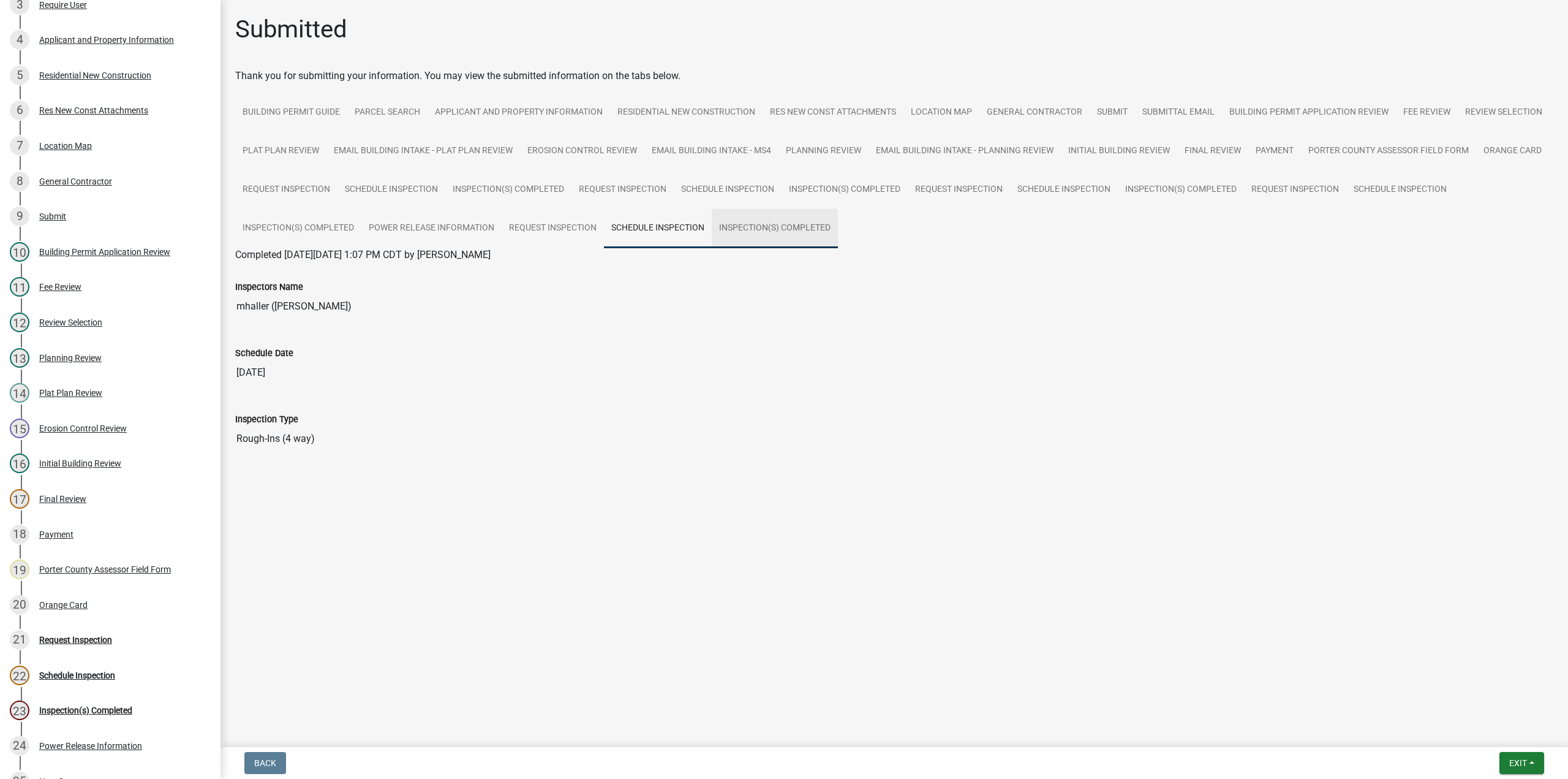
click at [757, 221] on link "Inspection(s) Completed" at bounding box center [775, 229] width 126 height 40
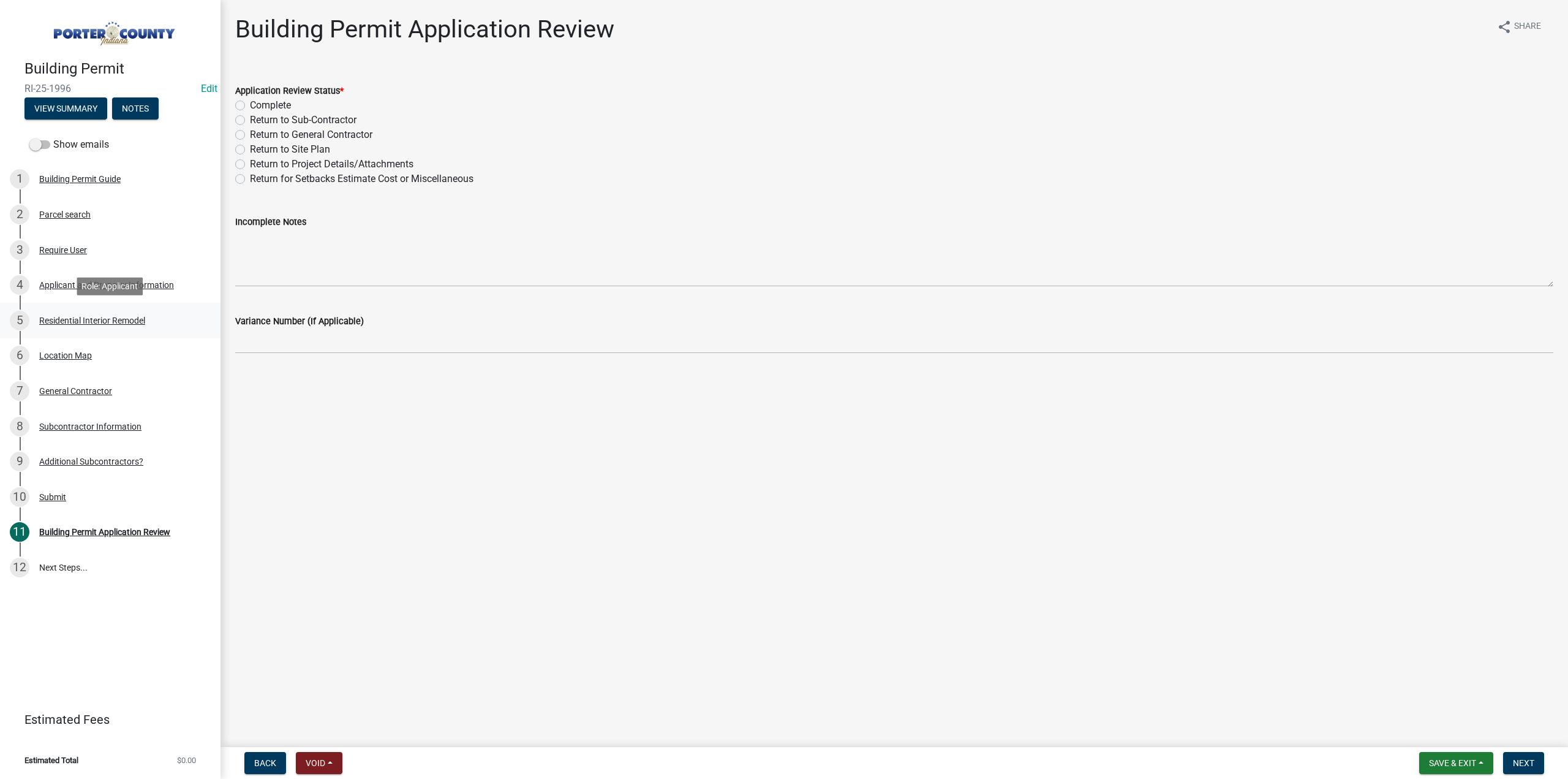
click at [90, 318] on div "Residential Interior Remodel" at bounding box center [92, 320] width 106 height 8
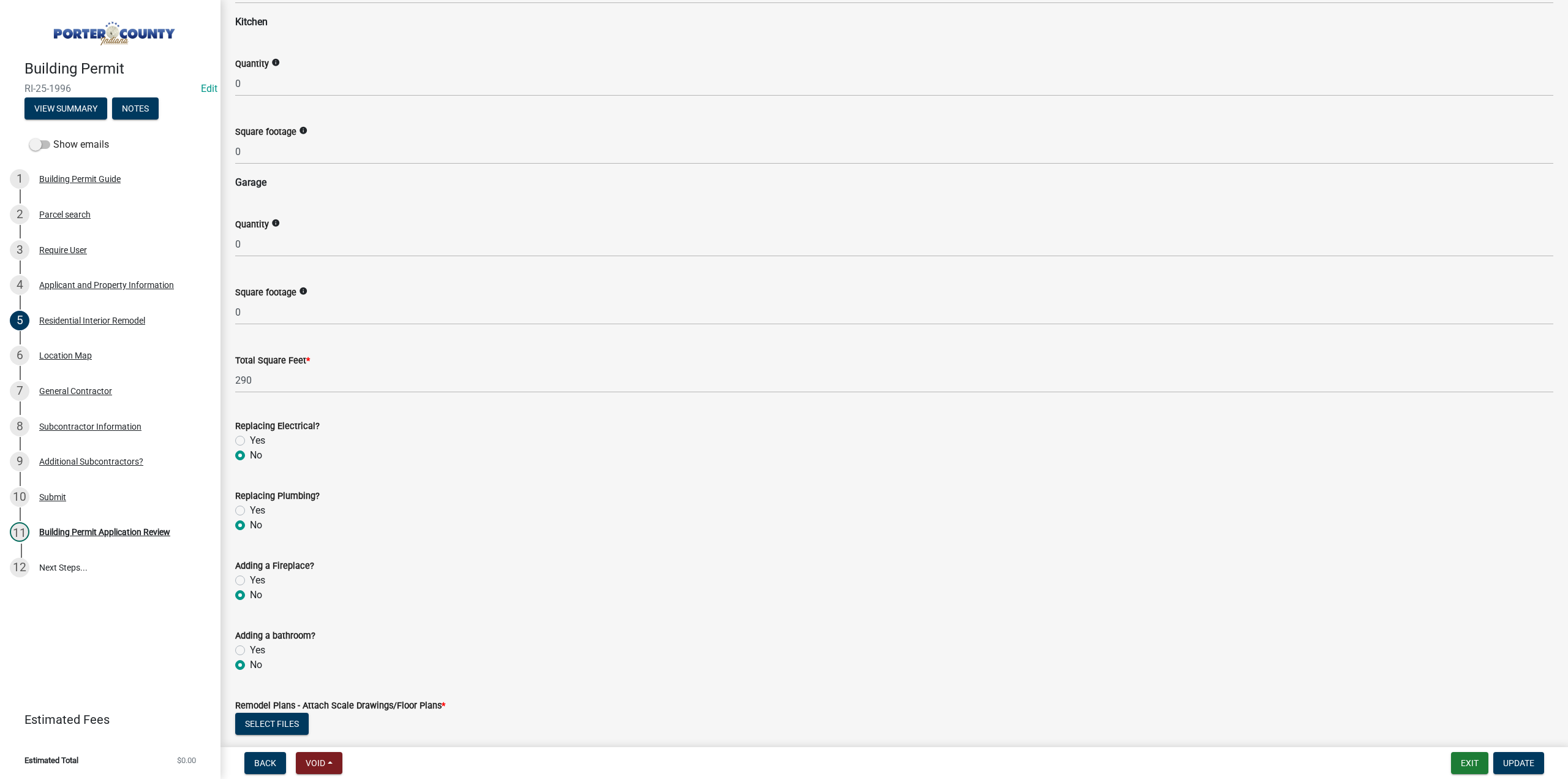
scroll to position [1715, 0]
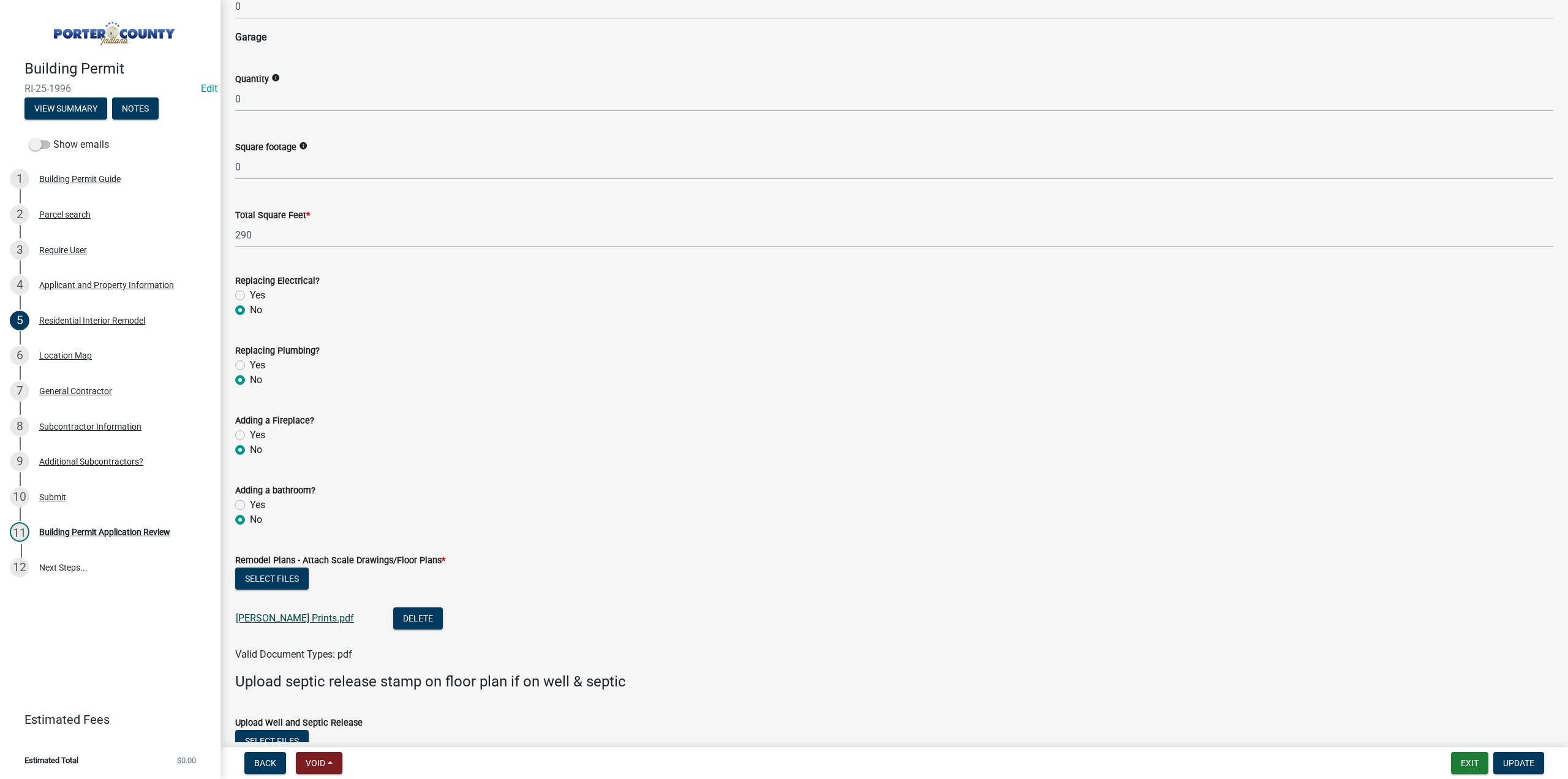
click at [287, 615] on link "Miller Prints.pdf" at bounding box center [295, 617] width 119 height 11
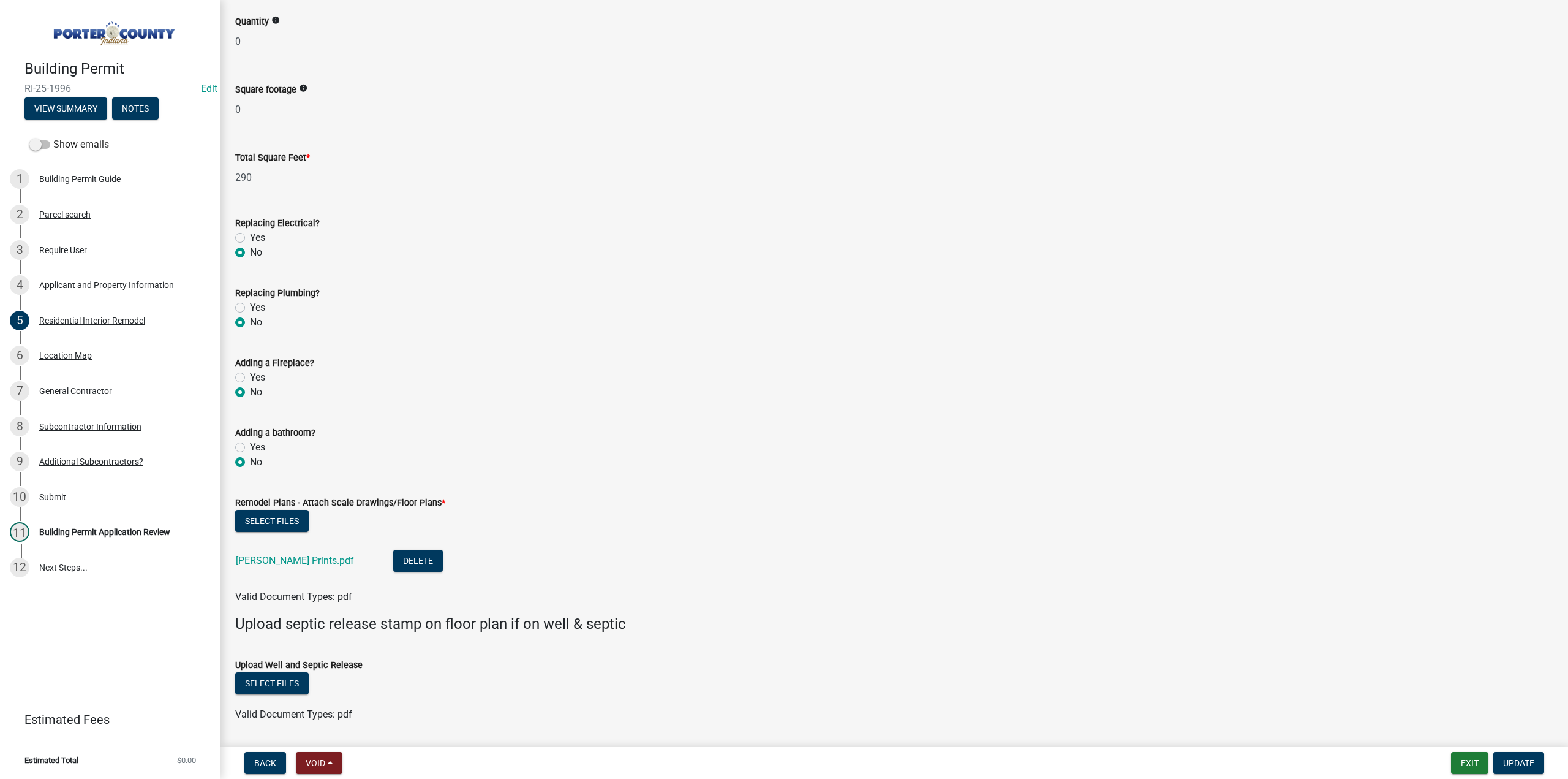
scroll to position [1811, 0]
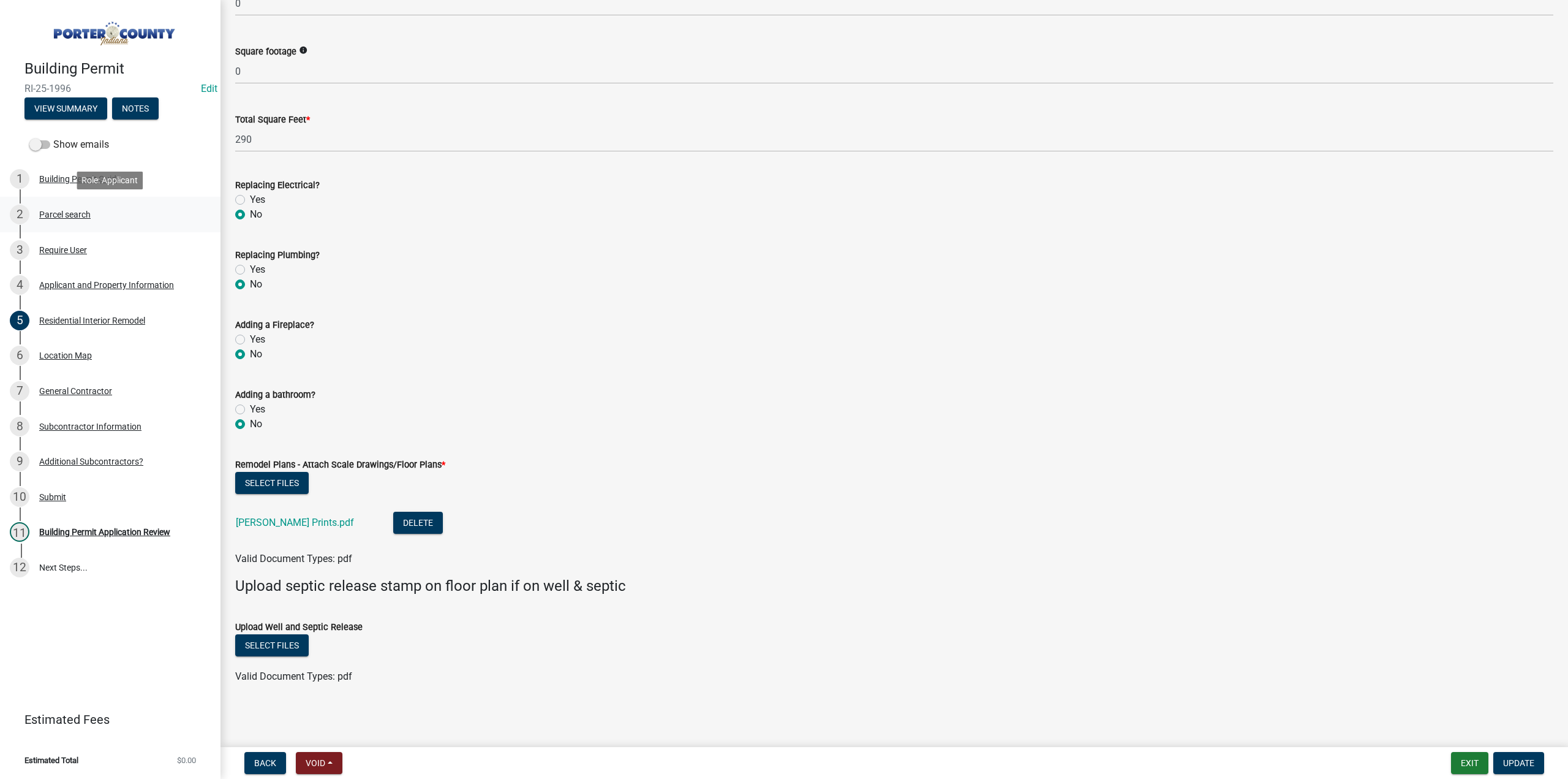
click at [80, 214] on div "Parcel search" at bounding box center [65, 214] width 52 height 8
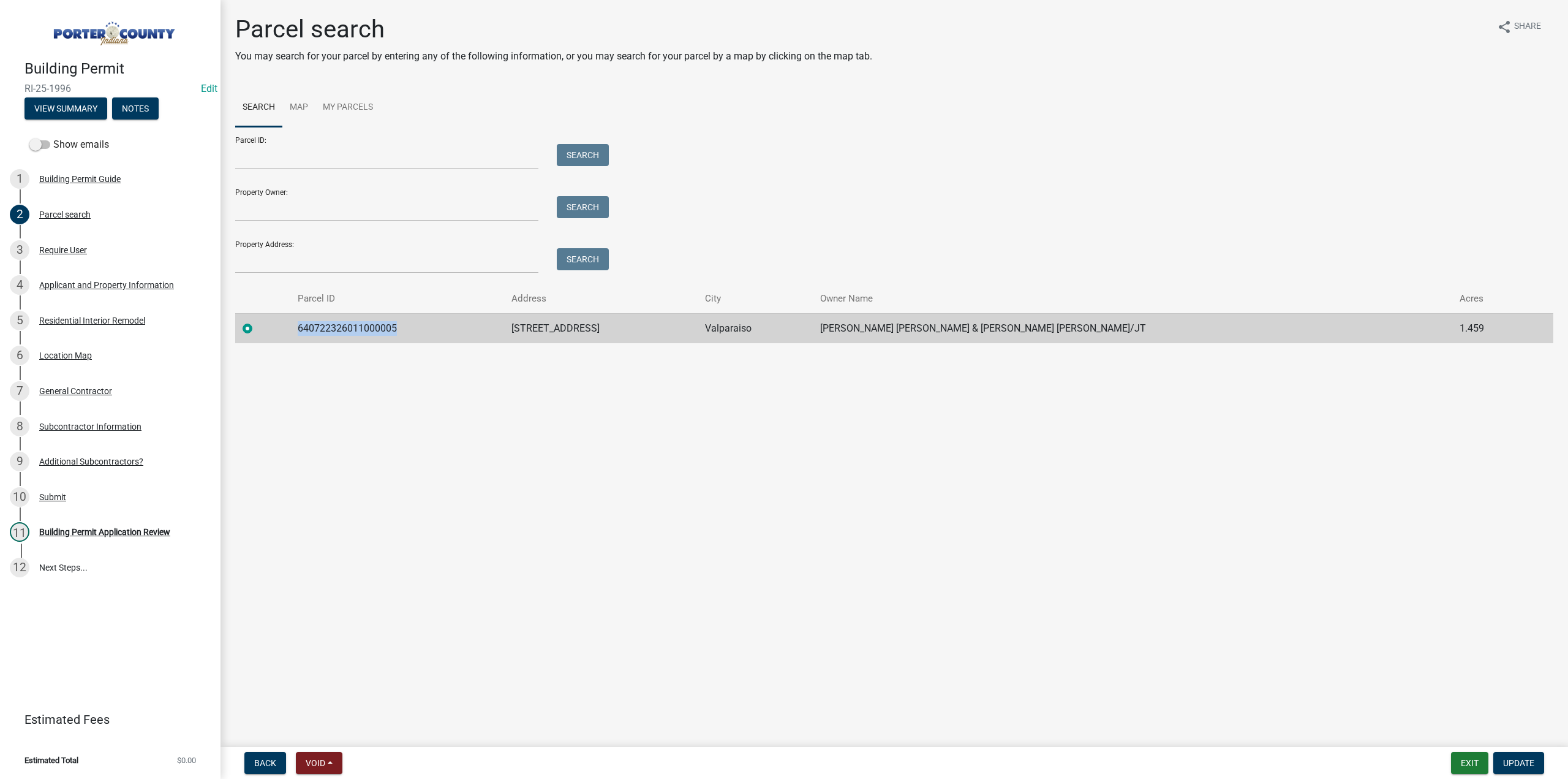
drag, startPoint x: 416, startPoint y: 324, endPoint x: 288, endPoint y: 331, distance: 128.2
click at [288, 331] on tr "640722326011000005 452 Stonebridge Pkwy Valparaiso Miller Albert Edward IV & Mi…" at bounding box center [894, 328] width 1318 height 30
copy td "640722326011000005"
click at [71, 280] on div "Applicant and Property Information" at bounding box center [106, 284] width 134 height 8
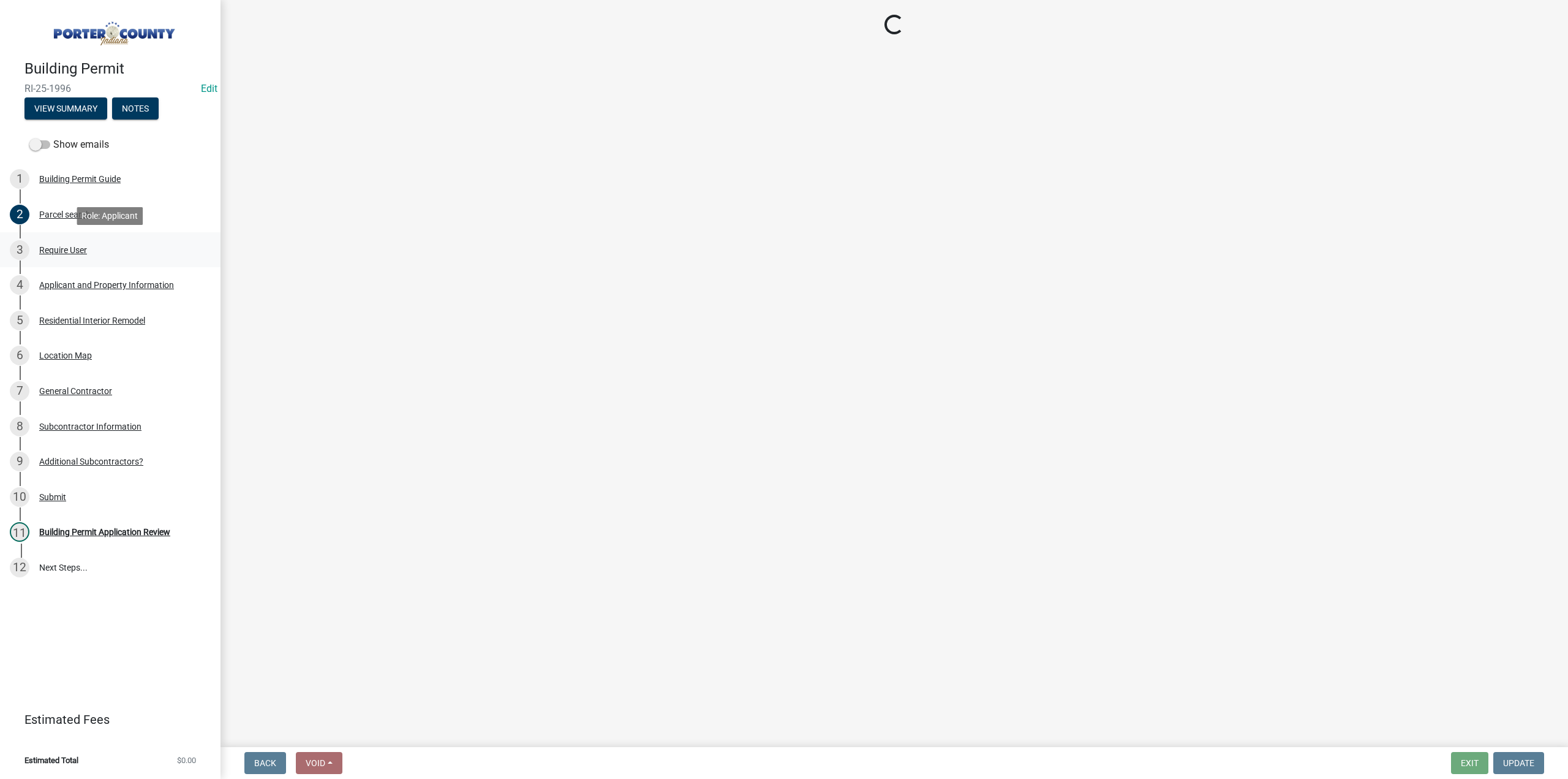
select select "dab8d744-4e32-40c1-942b-b7c1ea7347cb"
select select "ea6751d4-6bf7-4a16-89ee-f7801ab82aa1"
select select "92efe679-05f4-414a-9426-51627fba5de6"
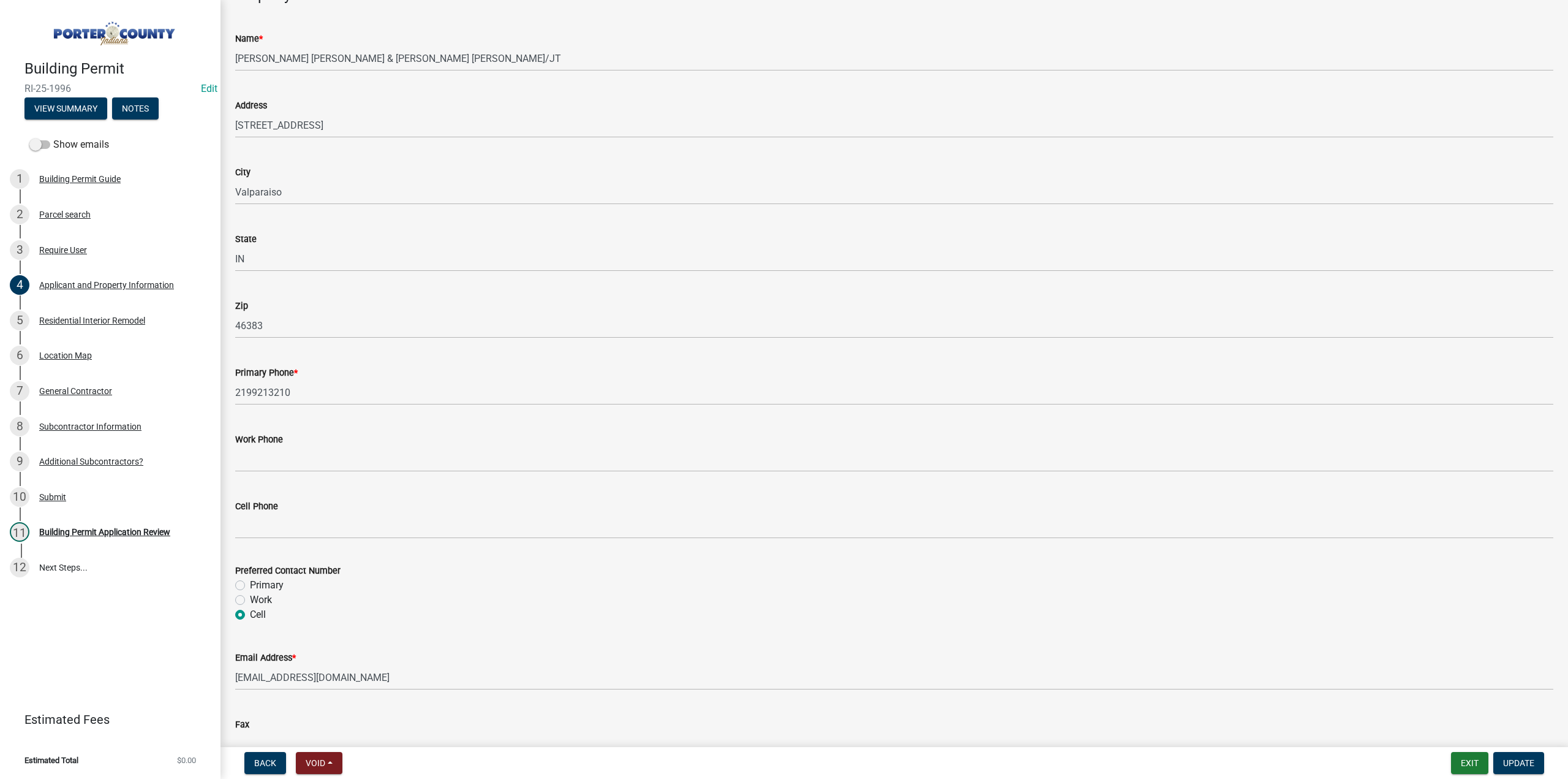
scroll to position [1512, 0]
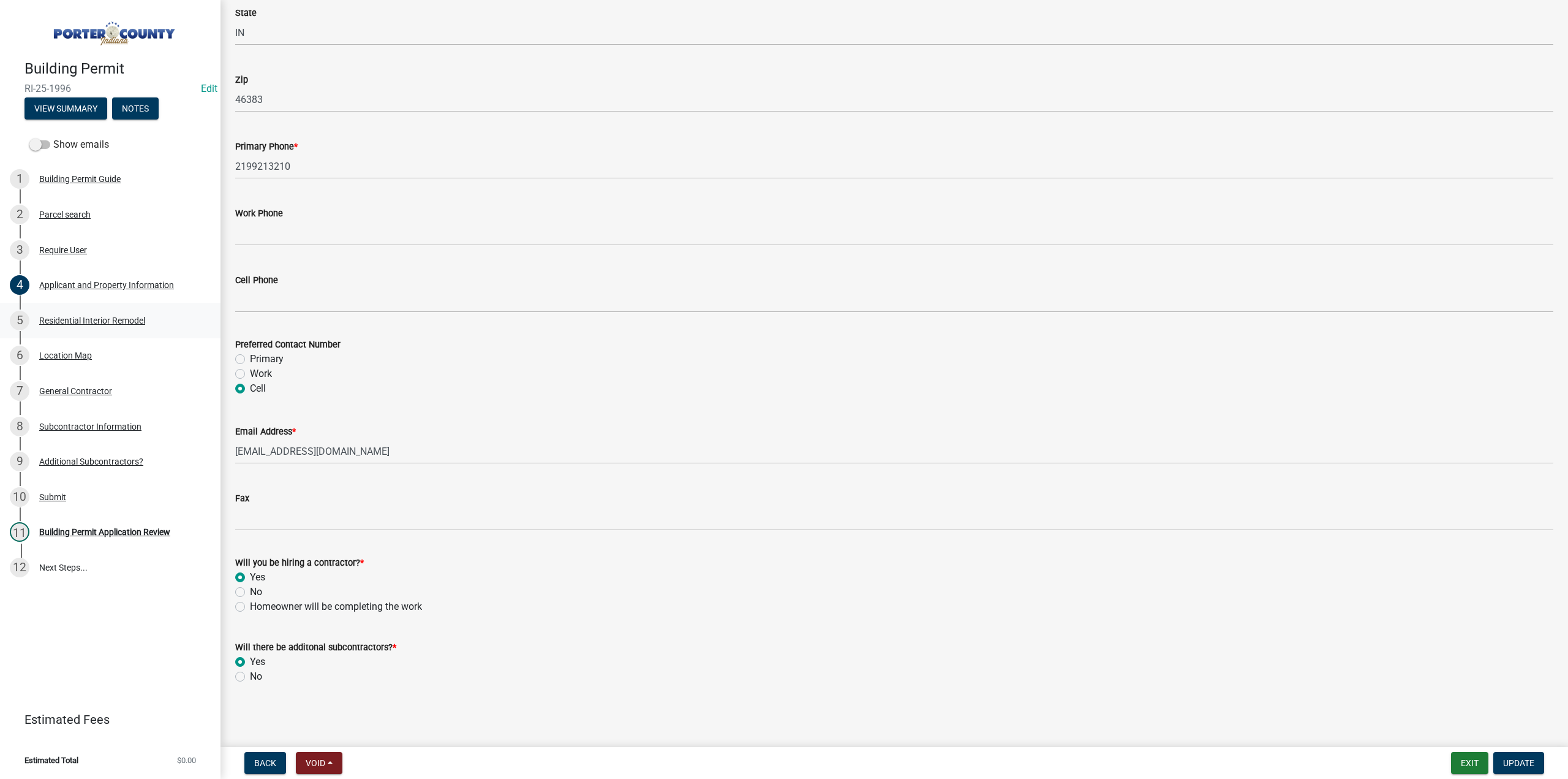
click at [84, 318] on div "Residential Interior Remodel" at bounding box center [92, 320] width 106 height 8
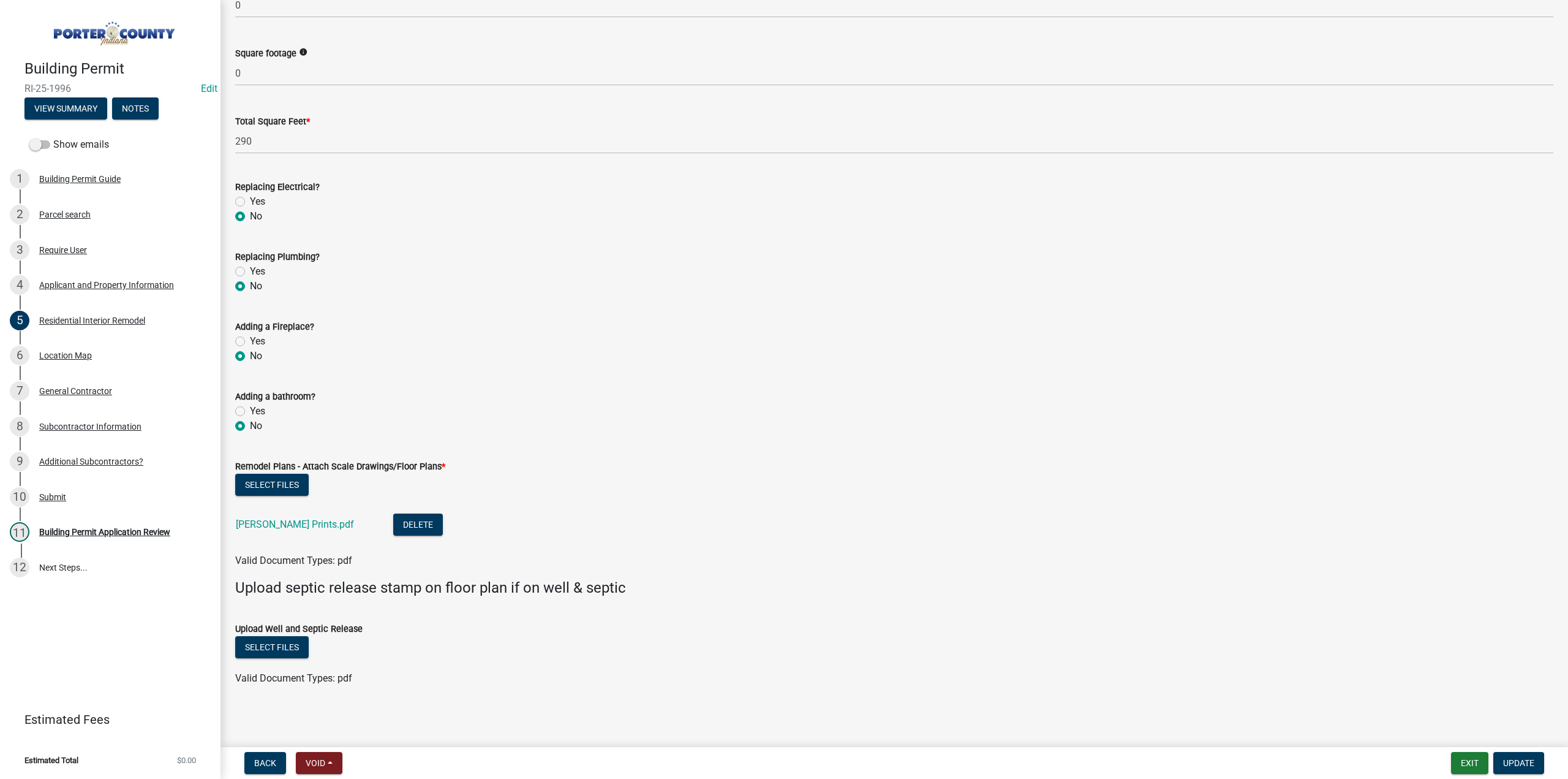
scroll to position [1811, 0]
click at [110, 527] on div "Building Permit Application Review" at bounding box center [105, 531] width 131 height 8
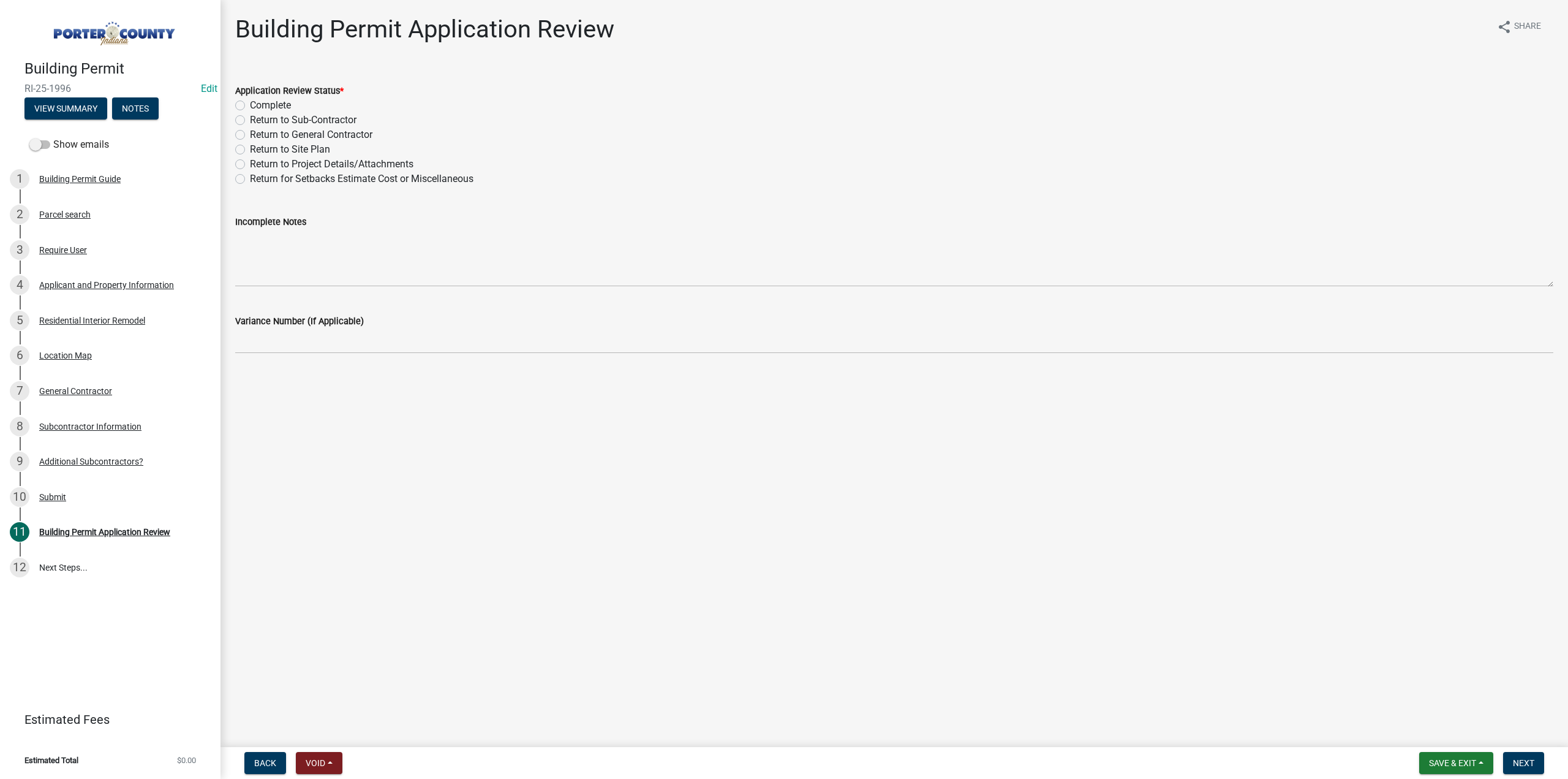
click at [250, 163] on label "Return to Project Details/Attachments" at bounding box center [331, 163] width 163 height 14
click at [250, 163] on input "Return to Project Details/Attachments" at bounding box center [254, 160] width 8 height 8
radio input "true"
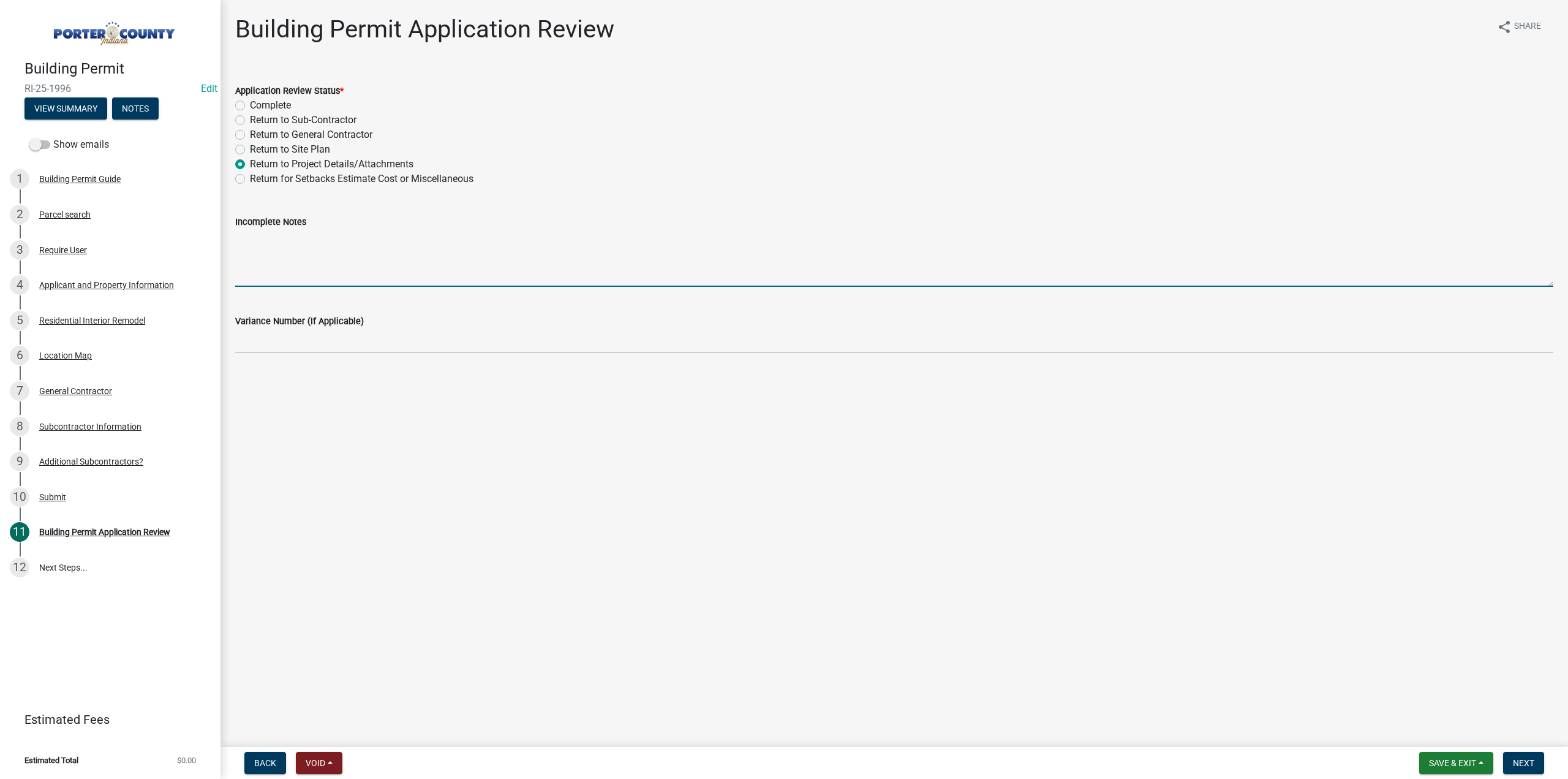
click at [273, 246] on textarea "Incomplete Notes" at bounding box center [894, 258] width 1318 height 58
type textarea "We will need a release from the Health Dept."
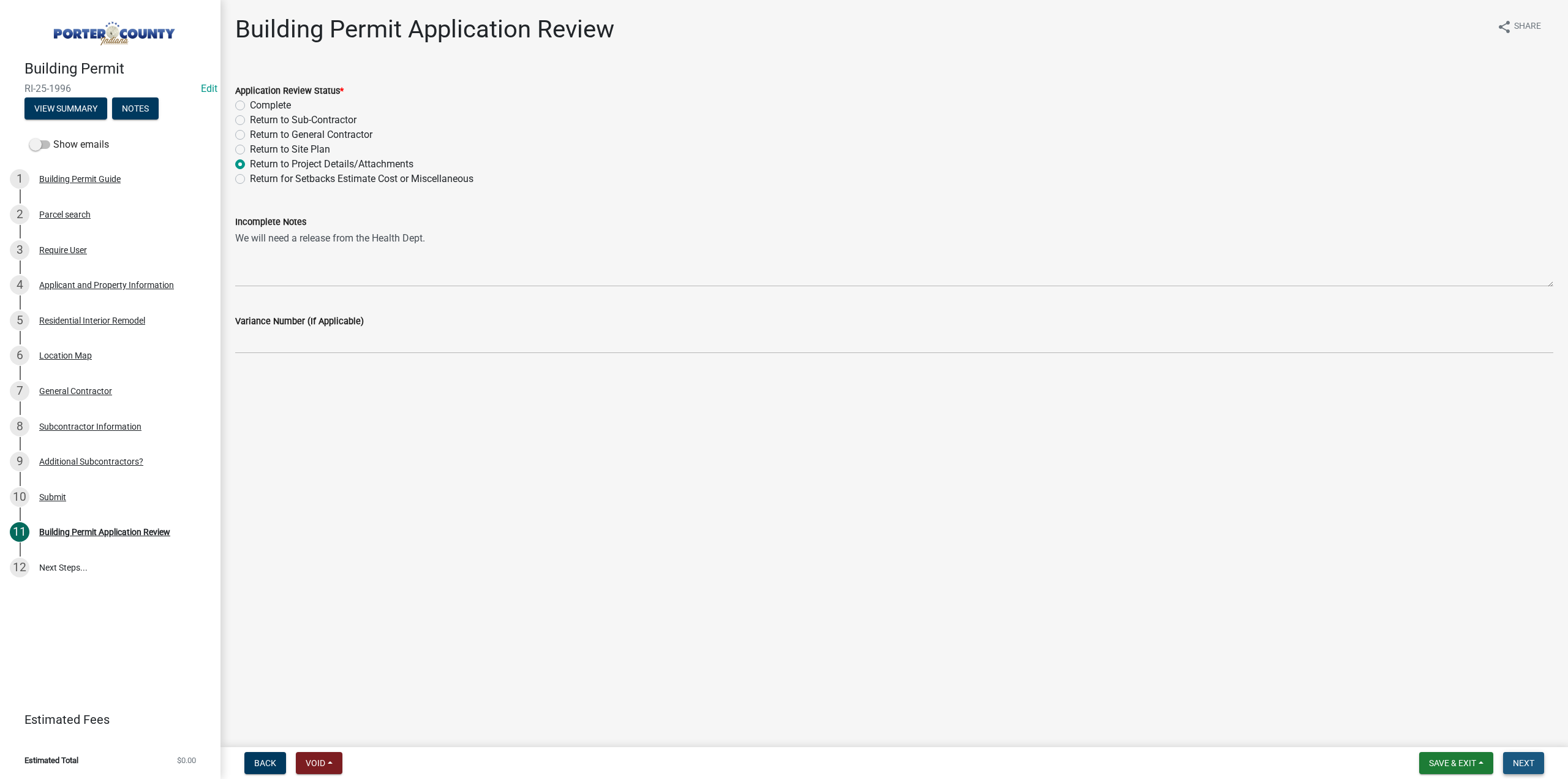
click at [1519, 757] on button "Next" at bounding box center [1523, 762] width 41 height 22
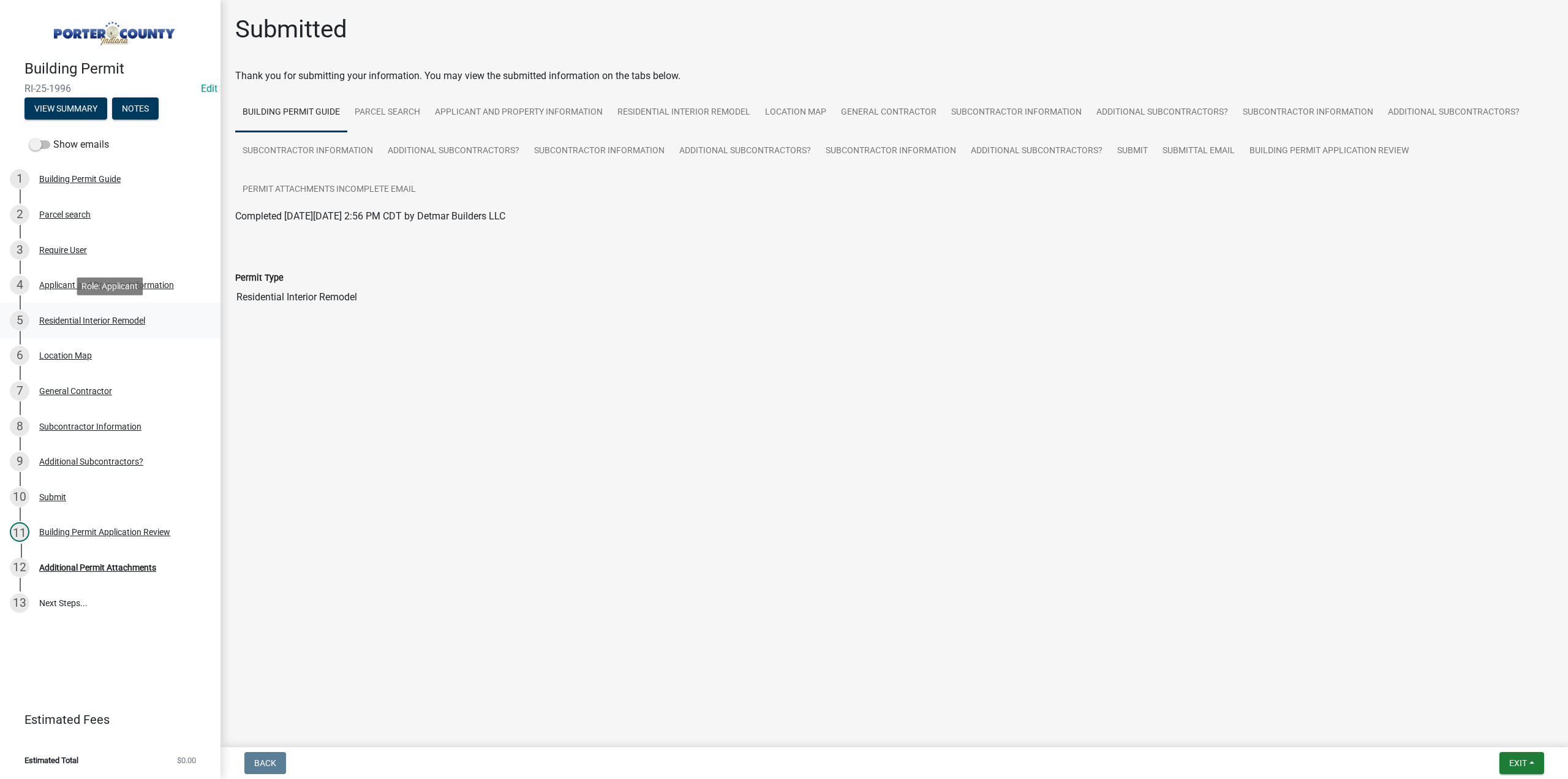
click at [110, 318] on div "Residential Interior Remodel" at bounding box center [92, 320] width 106 height 8
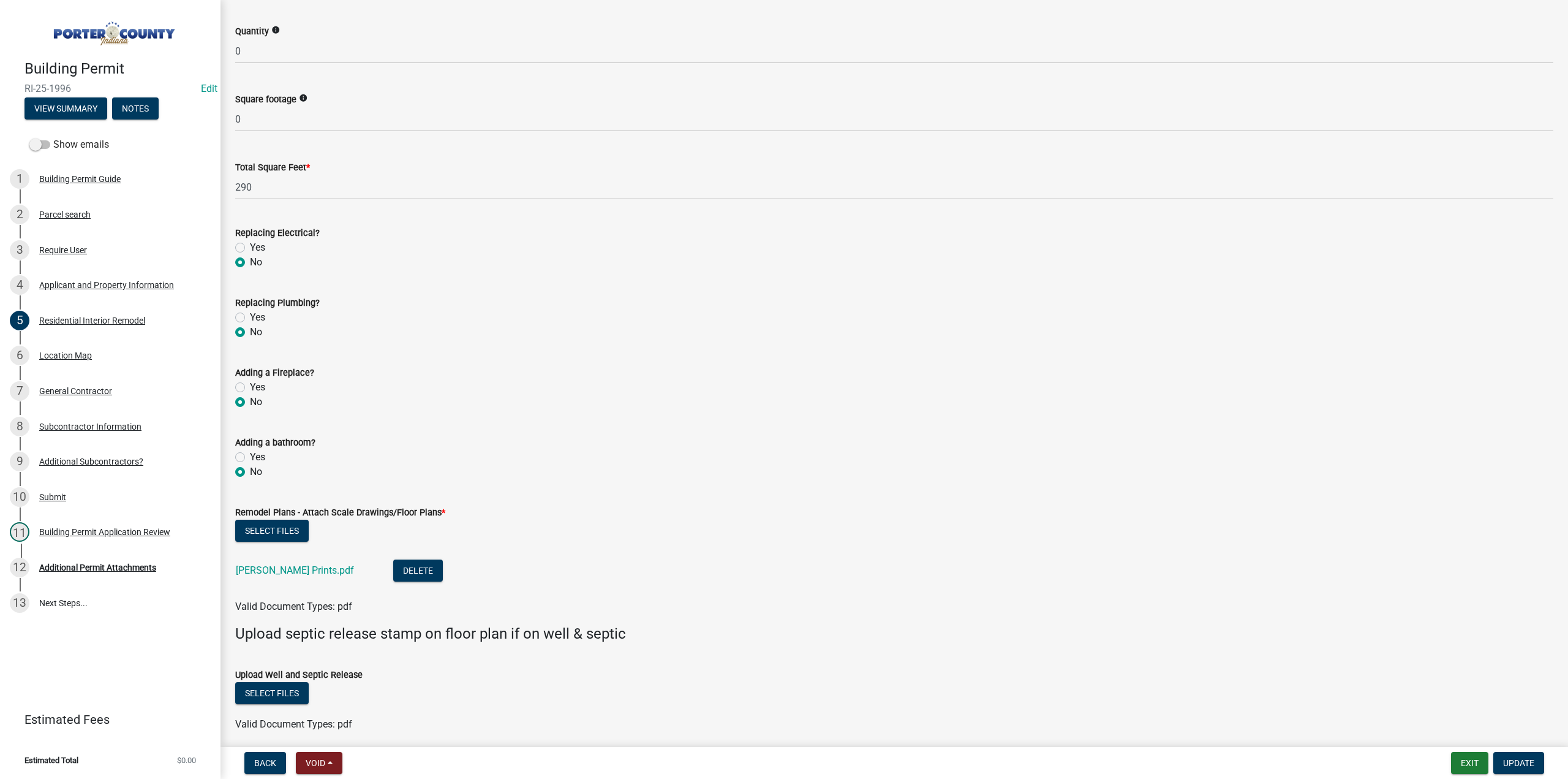
scroll to position [1811, 0]
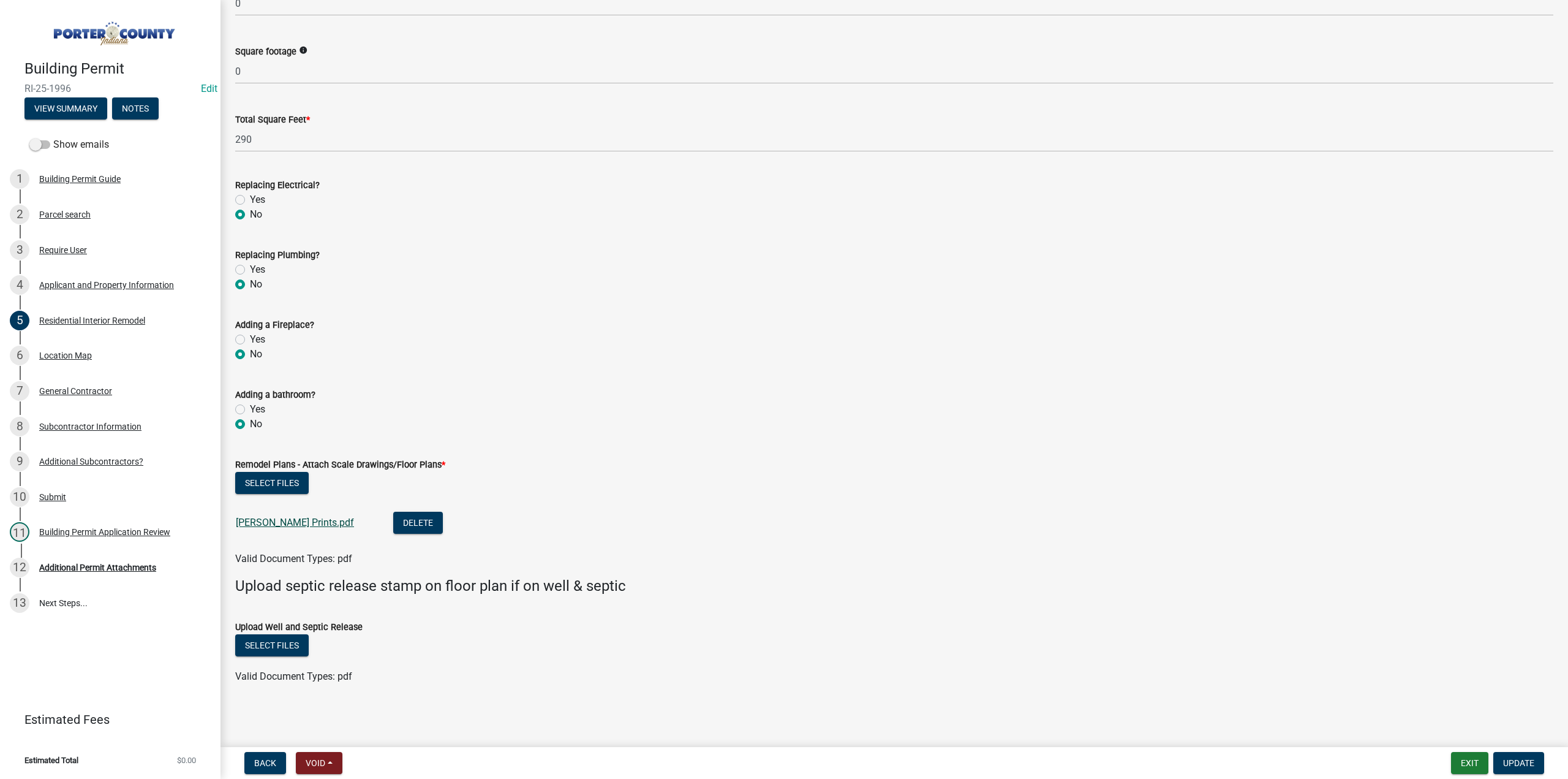
click at [285, 522] on link "Miller Prints.pdf" at bounding box center [295, 522] width 119 height 11
click at [1480, 764] on button "Exit" at bounding box center [1469, 762] width 37 height 22
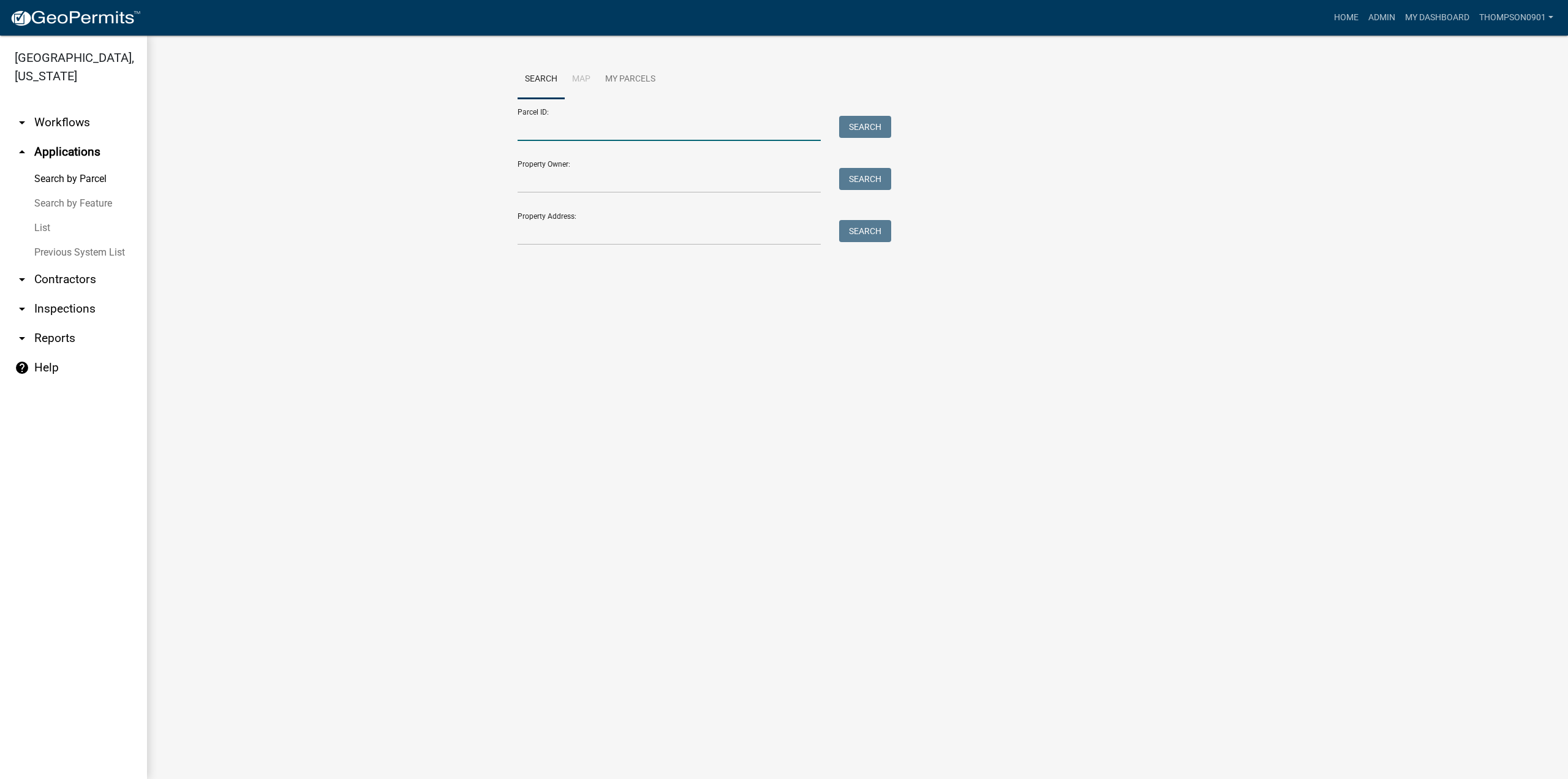
click at [559, 134] on input "Parcel ID:" at bounding box center [669, 128] width 303 height 25
paste input "640722326011000005"
type input "640722326011000005"
click at [864, 125] on button "Search" at bounding box center [865, 126] width 52 height 22
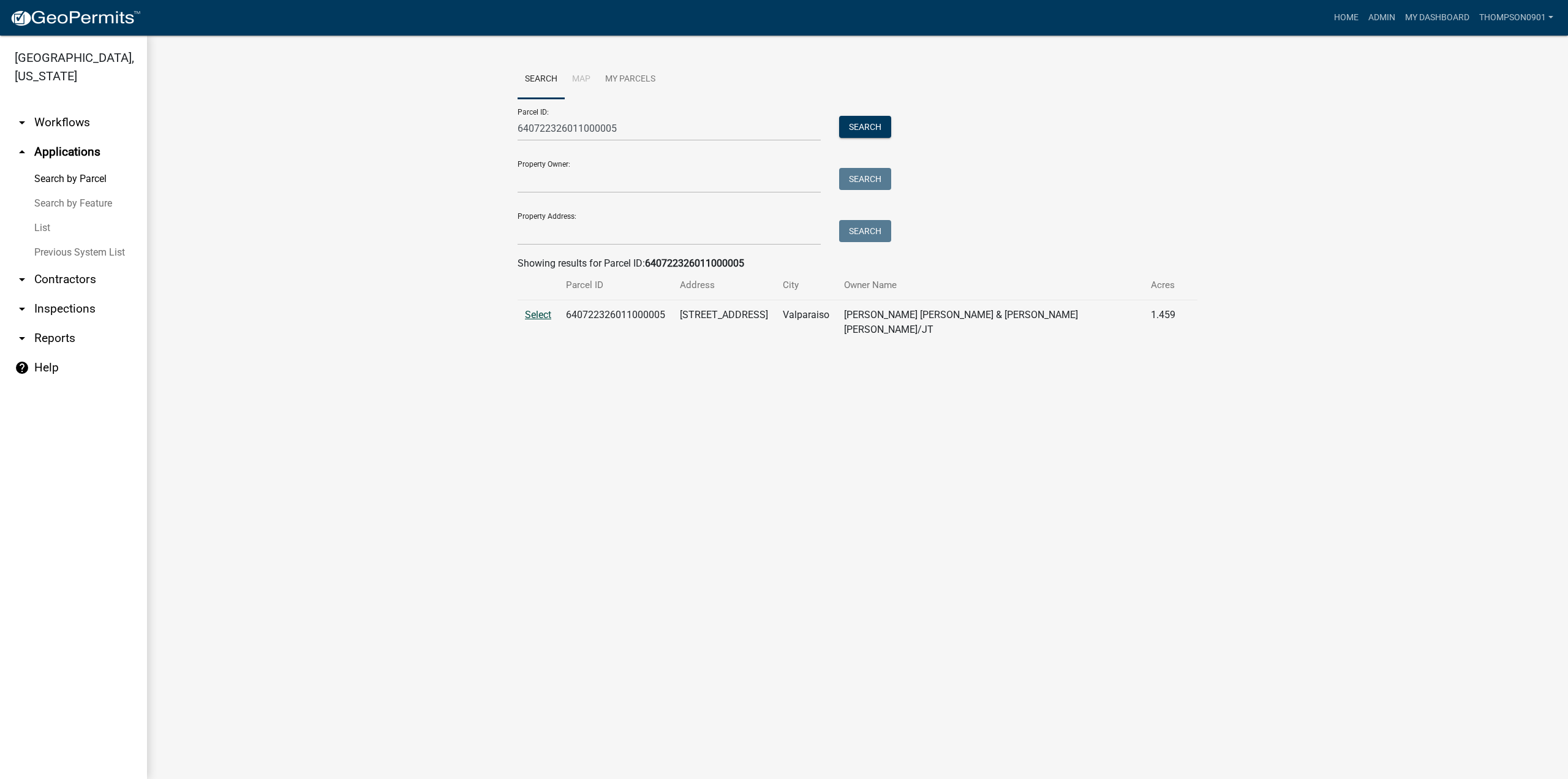
click at [547, 315] on span "Select" at bounding box center [538, 314] width 27 height 11
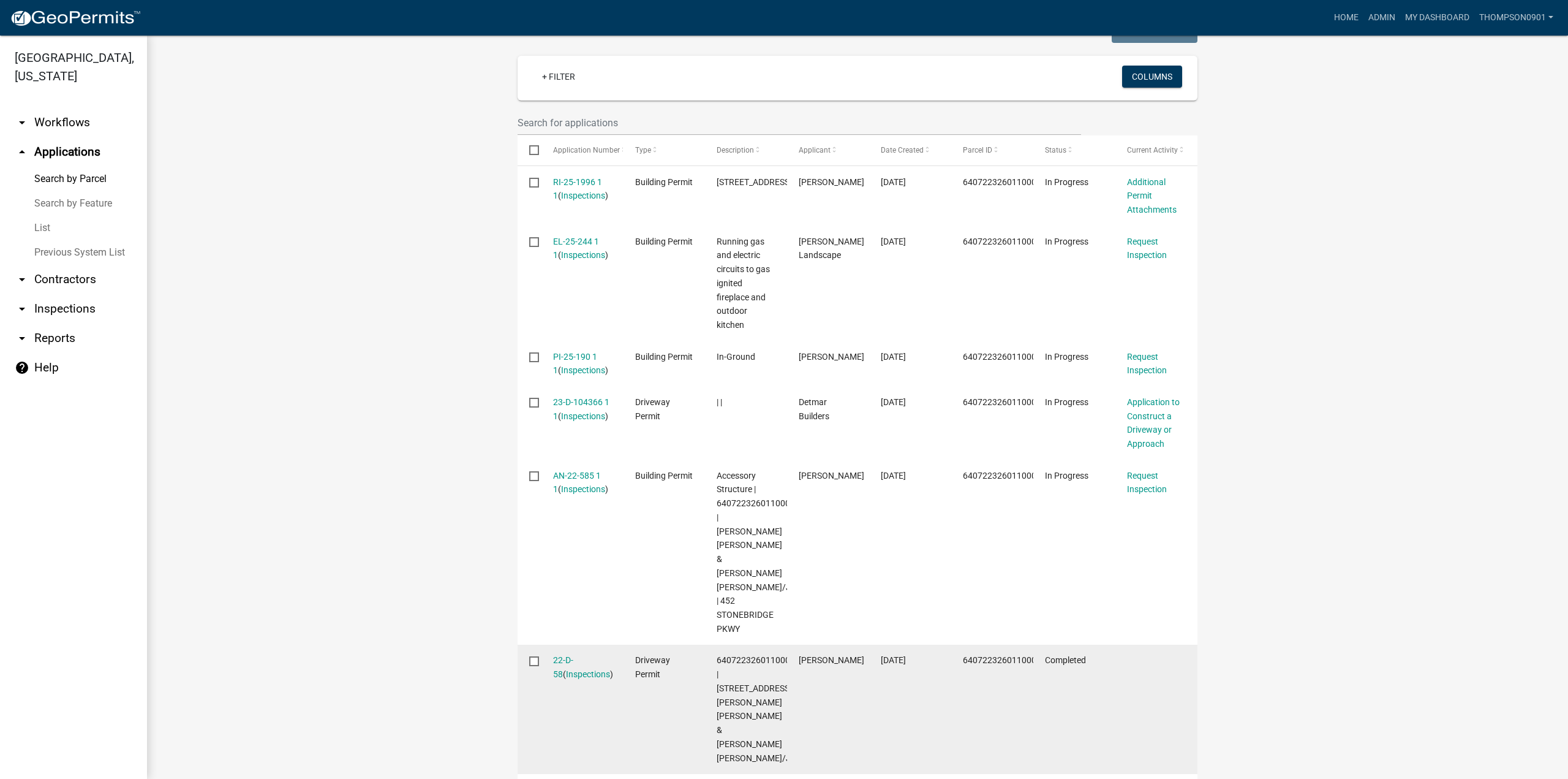
scroll to position [306, 0]
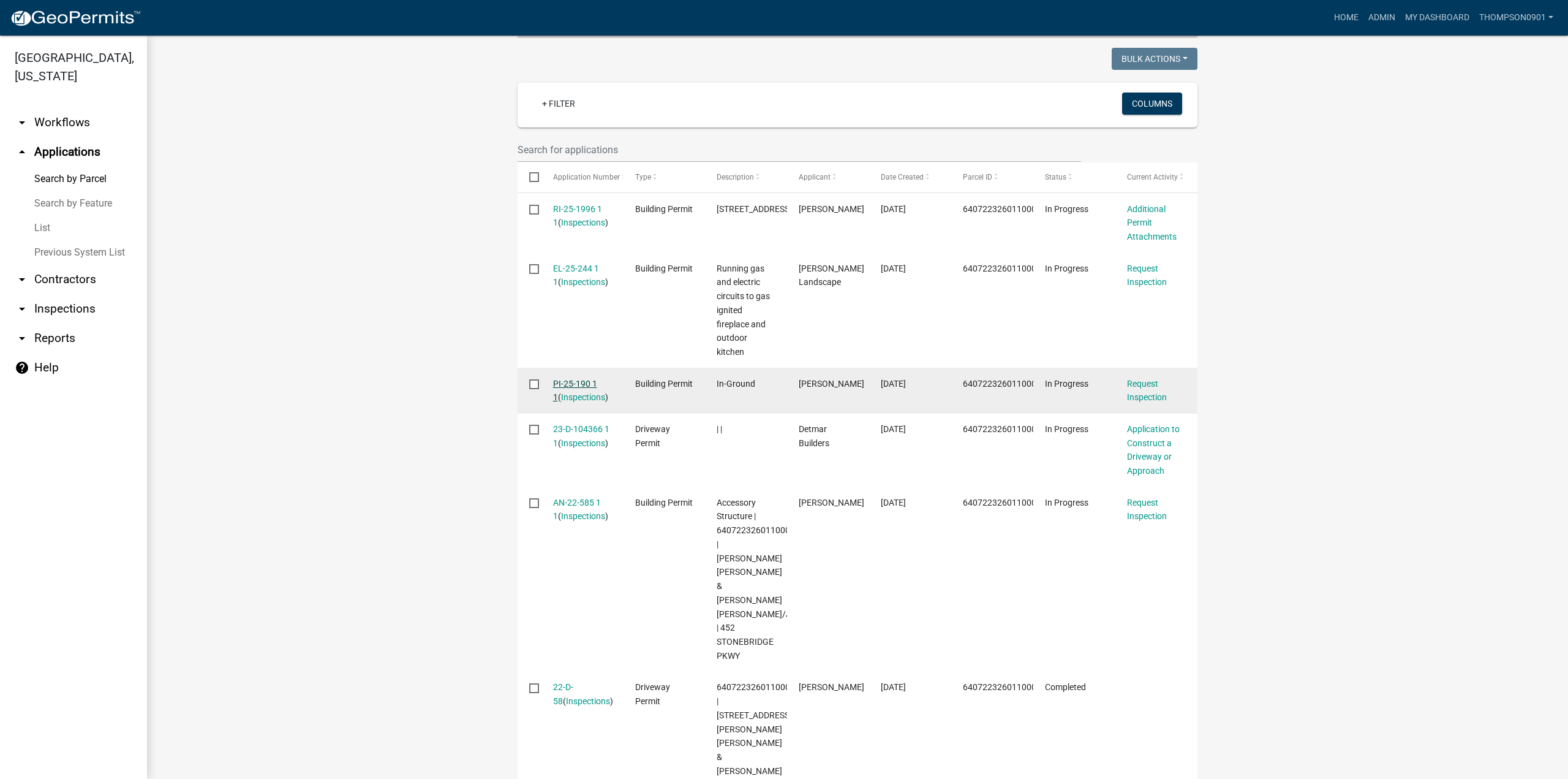
click at [562, 378] on link "PI-25-190 1 1" at bounding box center [575, 390] width 44 height 24
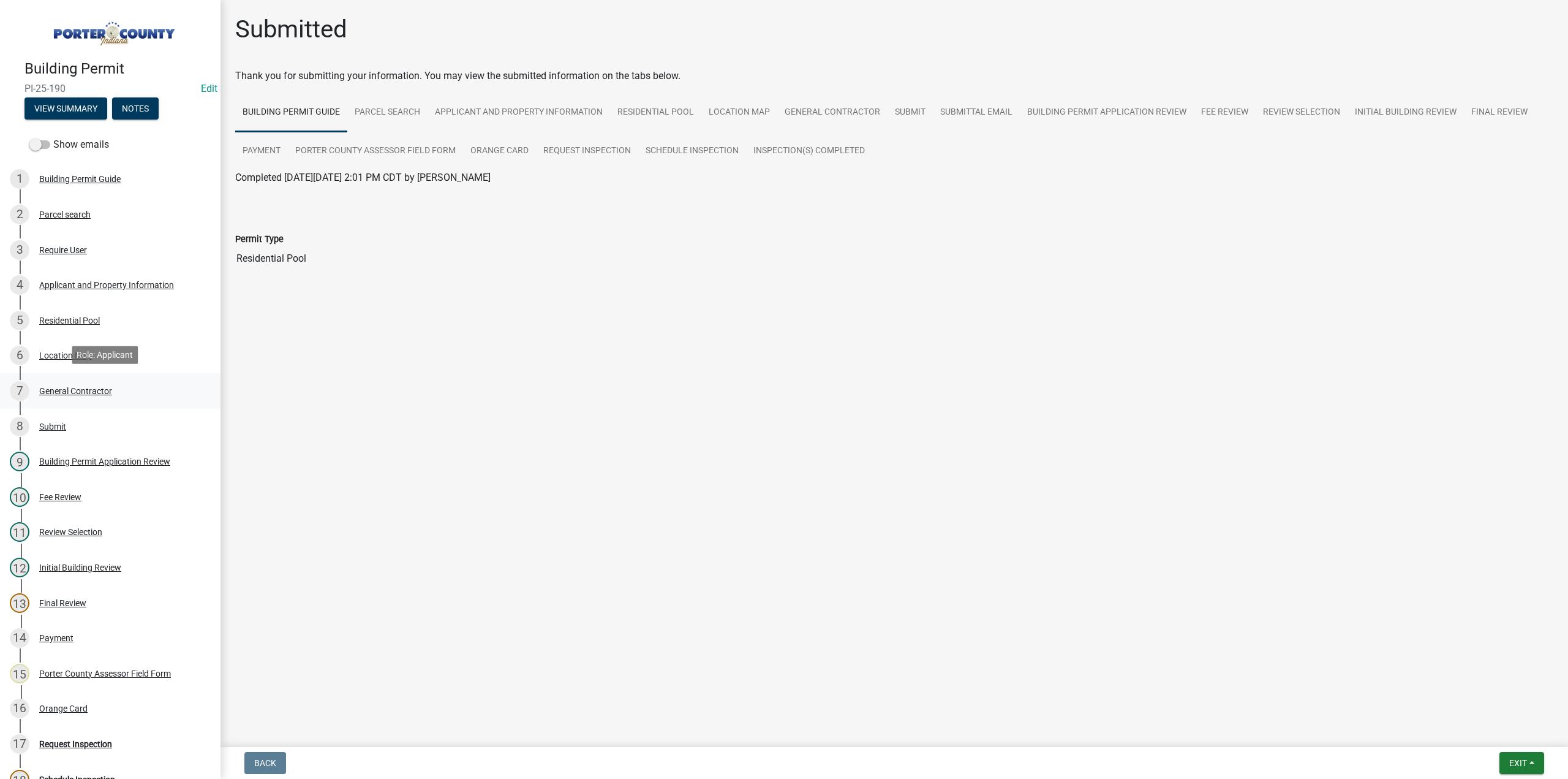
click at [64, 387] on div "General Contractor" at bounding box center [76, 391] width 73 height 8
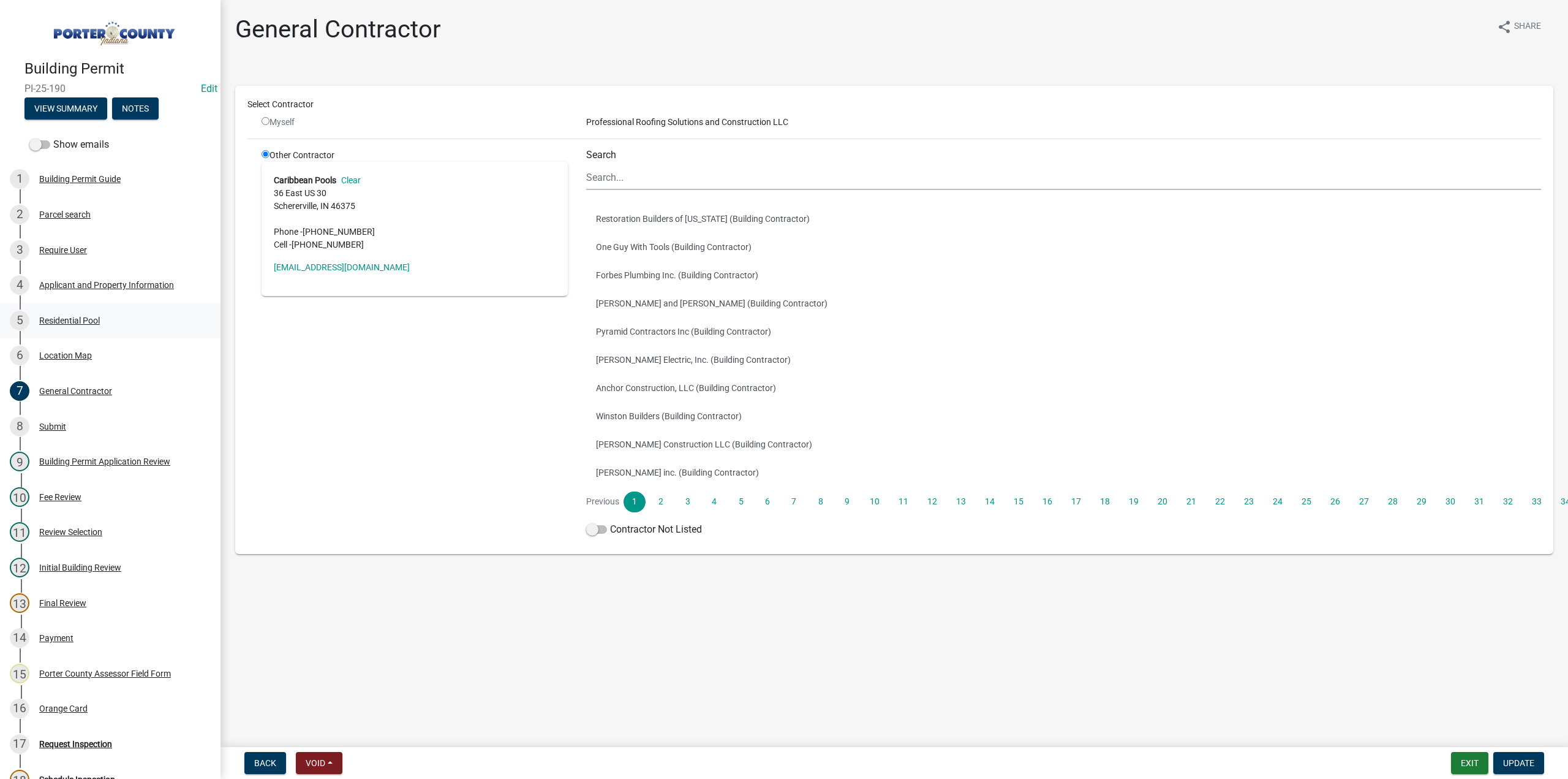
click at [60, 323] on div "Residential Pool" at bounding box center [70, 320] width 61 height 8
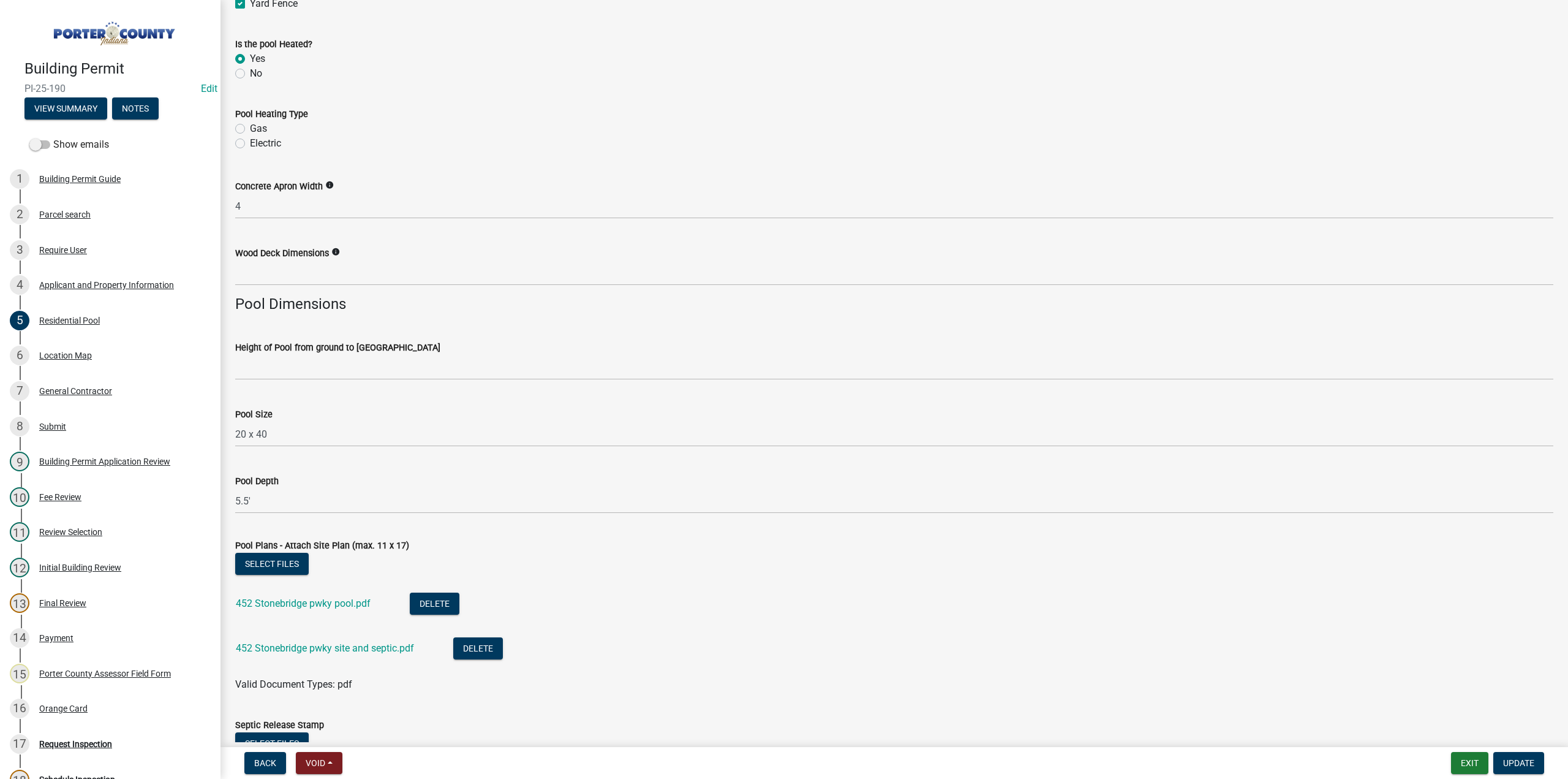
scroll to position [919, 0]
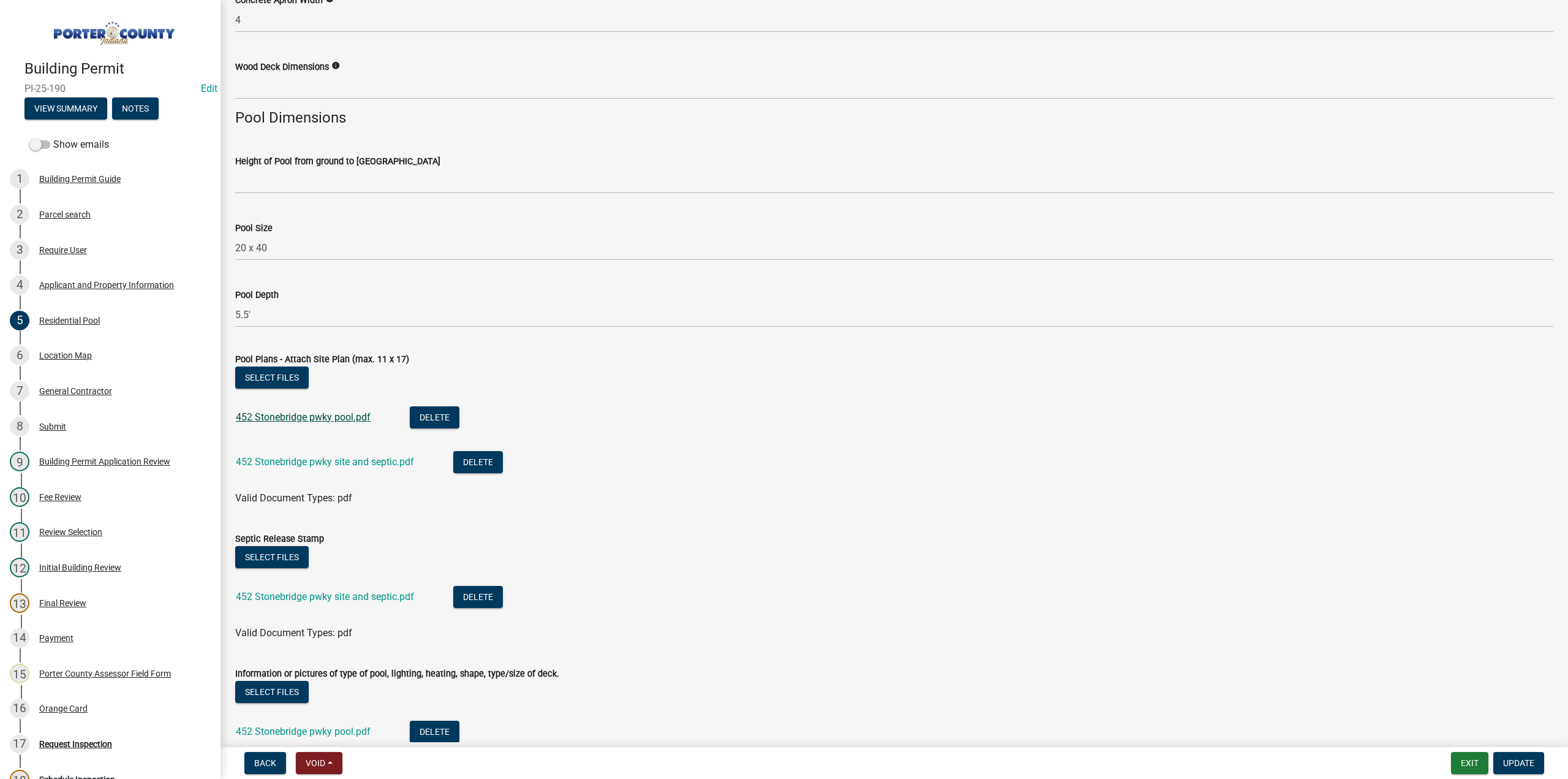
click at [292, 416] on link "452 Stonebridge pwky pool.pdf" at bounding box center [302, 416] width 134 height 11
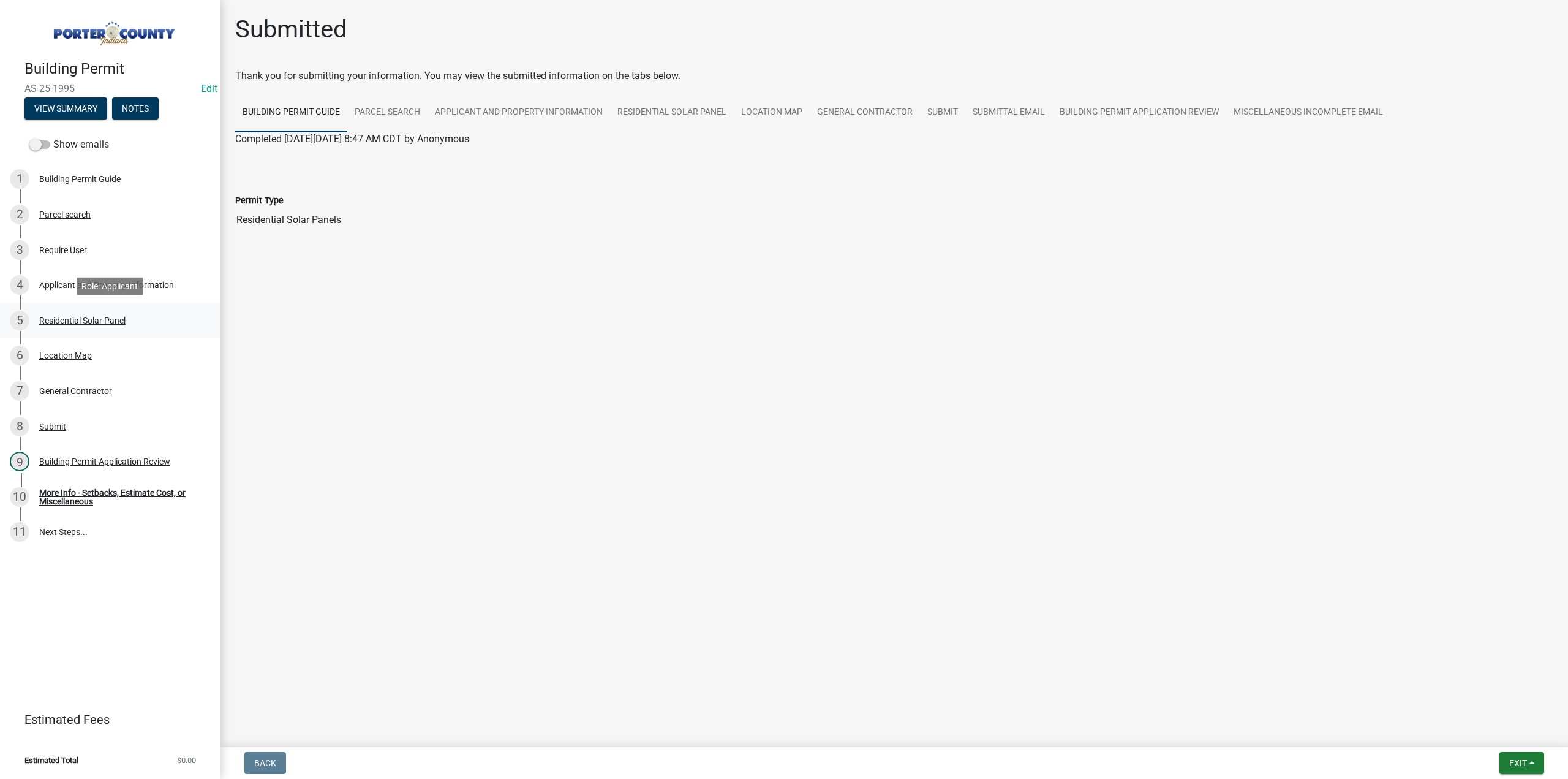
click at [81, 316] on div "Residential Solar Panel" at bounding box center [83, 320] width 87 height 8
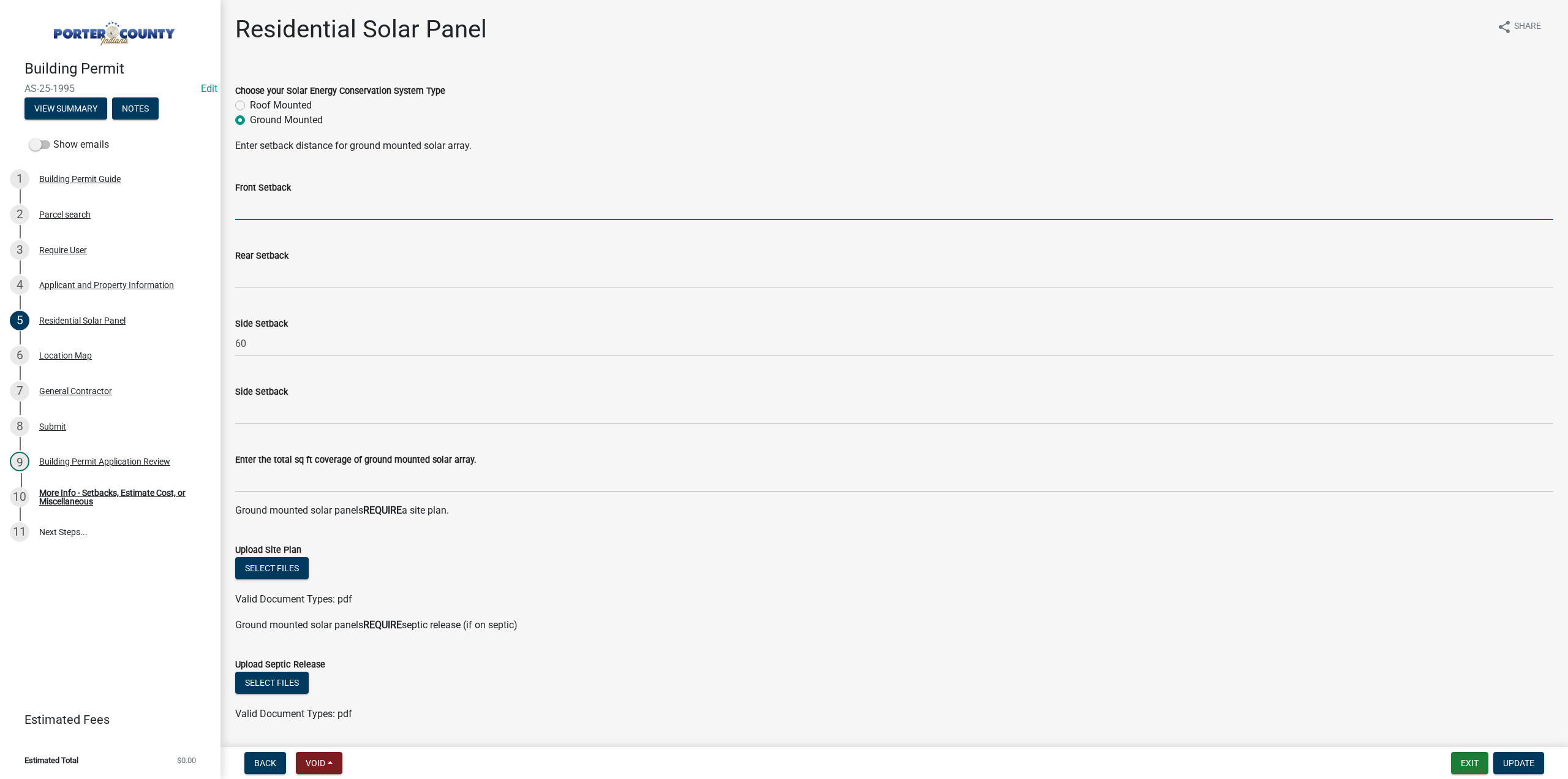
click at [251, 210] on input "text" at bounding box center [894, 207] width 1318 height 25
type input "250"
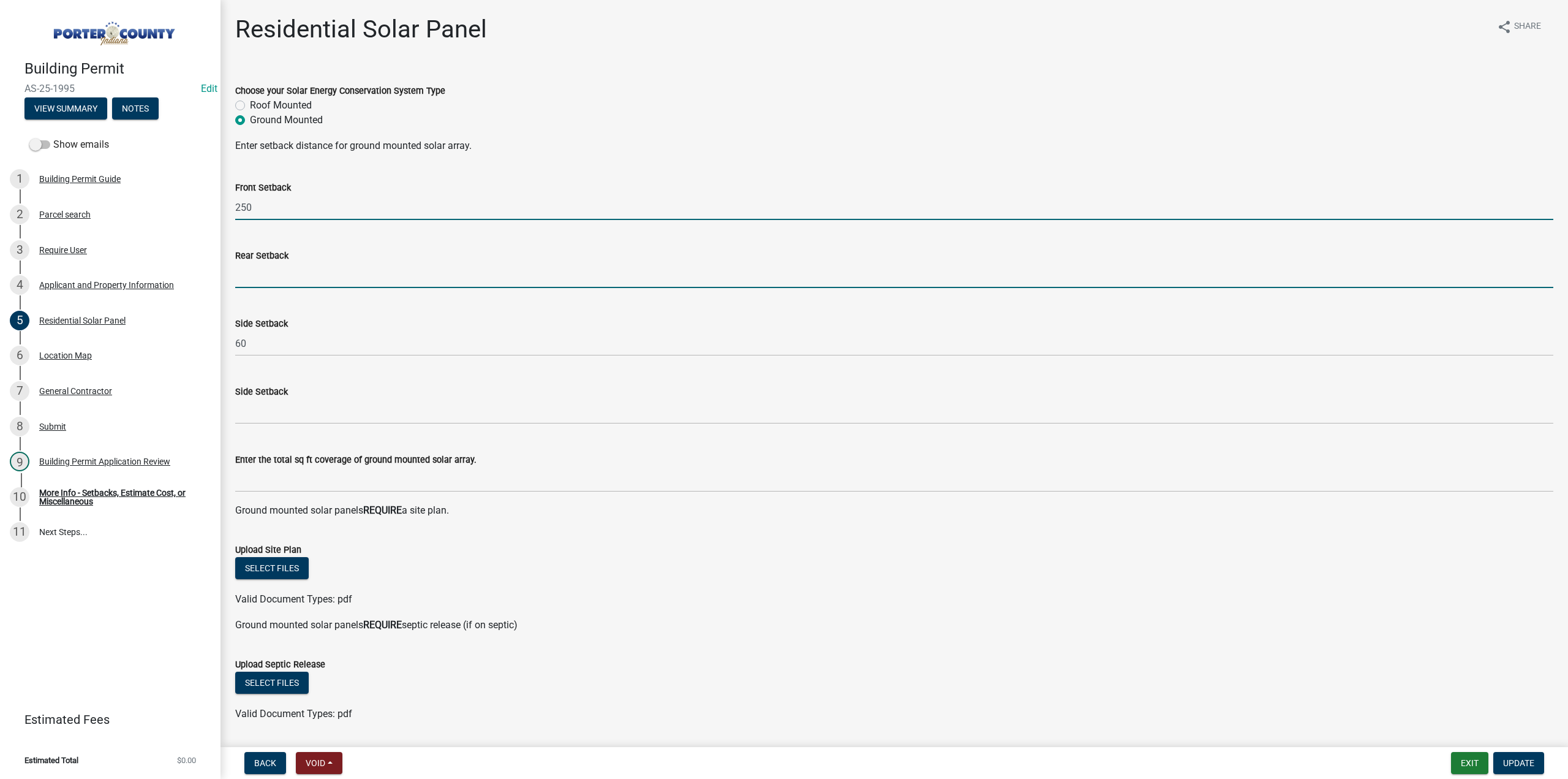
click at [251, 270] on input "text" at bounding box center [894, 275] width 1318 height 25
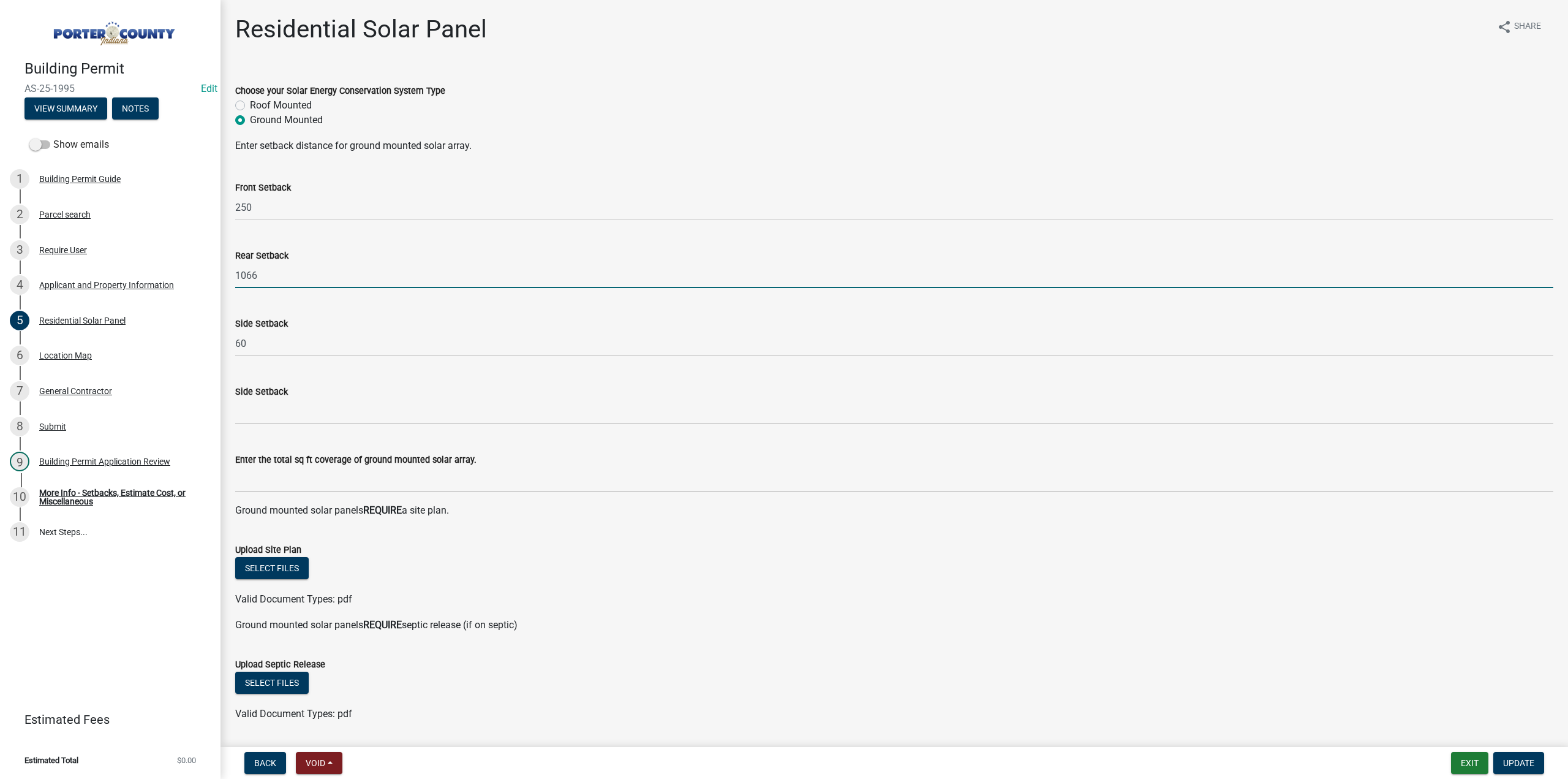
type input "1066"
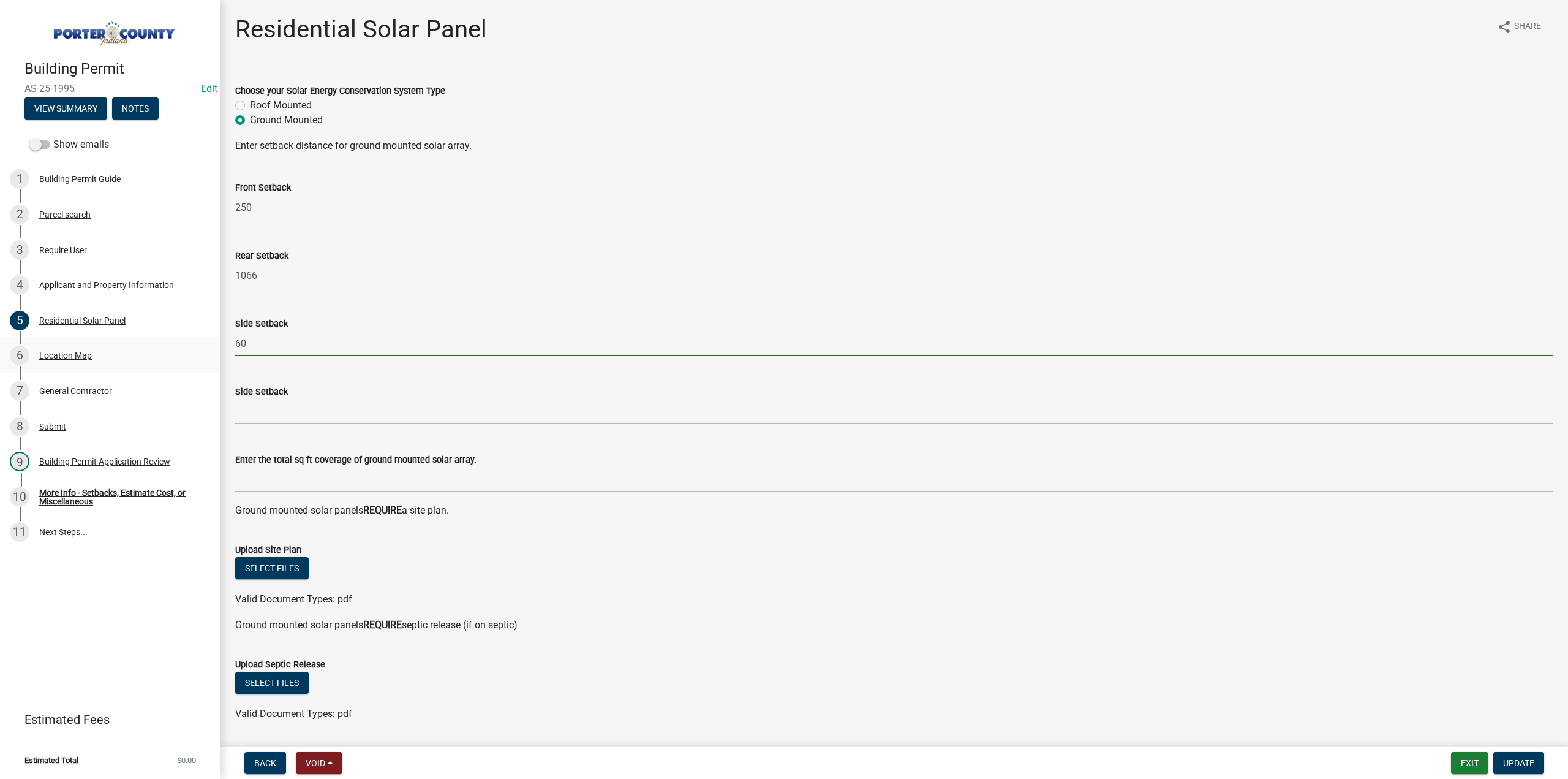
drag, startPoint x: 251, startPoint y: 341, endPoint x: 163, endPoint y: 344, distance: 88.1
click at [163, 344] on div "Building Permit AS-25-1995 Edit View Summary Notes Show emails 1 Building Permi…" at bounding box center [784, 389] width 1568 height 779
type input "200"
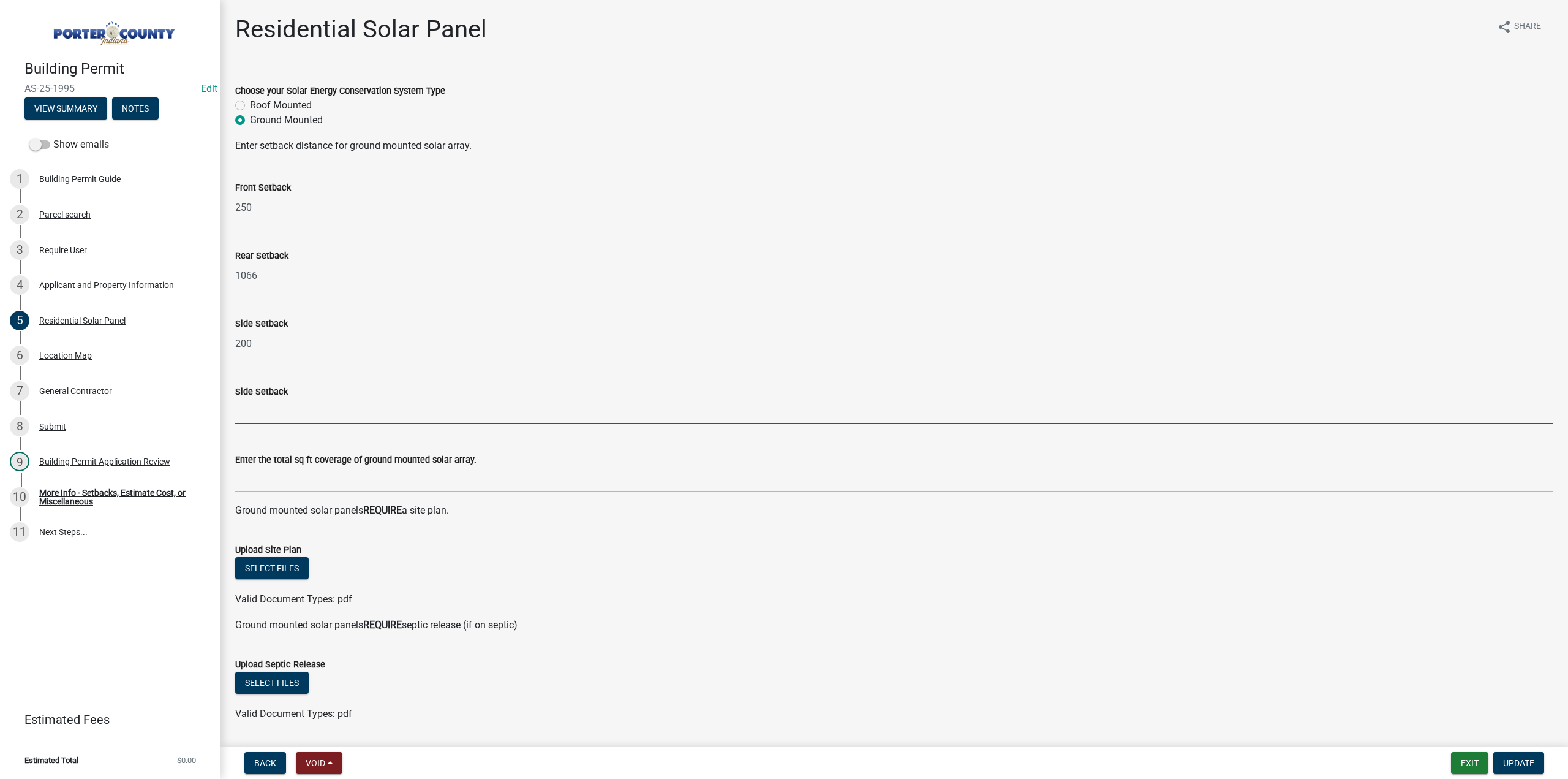
click at [261, 407] on input "text" at bounding box center [894, 411] width 1318 height 25
type input "130"
drag, startPoint x: 678, startPoint y: 594, endPoint x: 555, endPoint y: 592, distance: 123.0
click at [678, 593] on div "Valid Document Types: pdf" at bounding box center [893, 599] width 1336 height 14
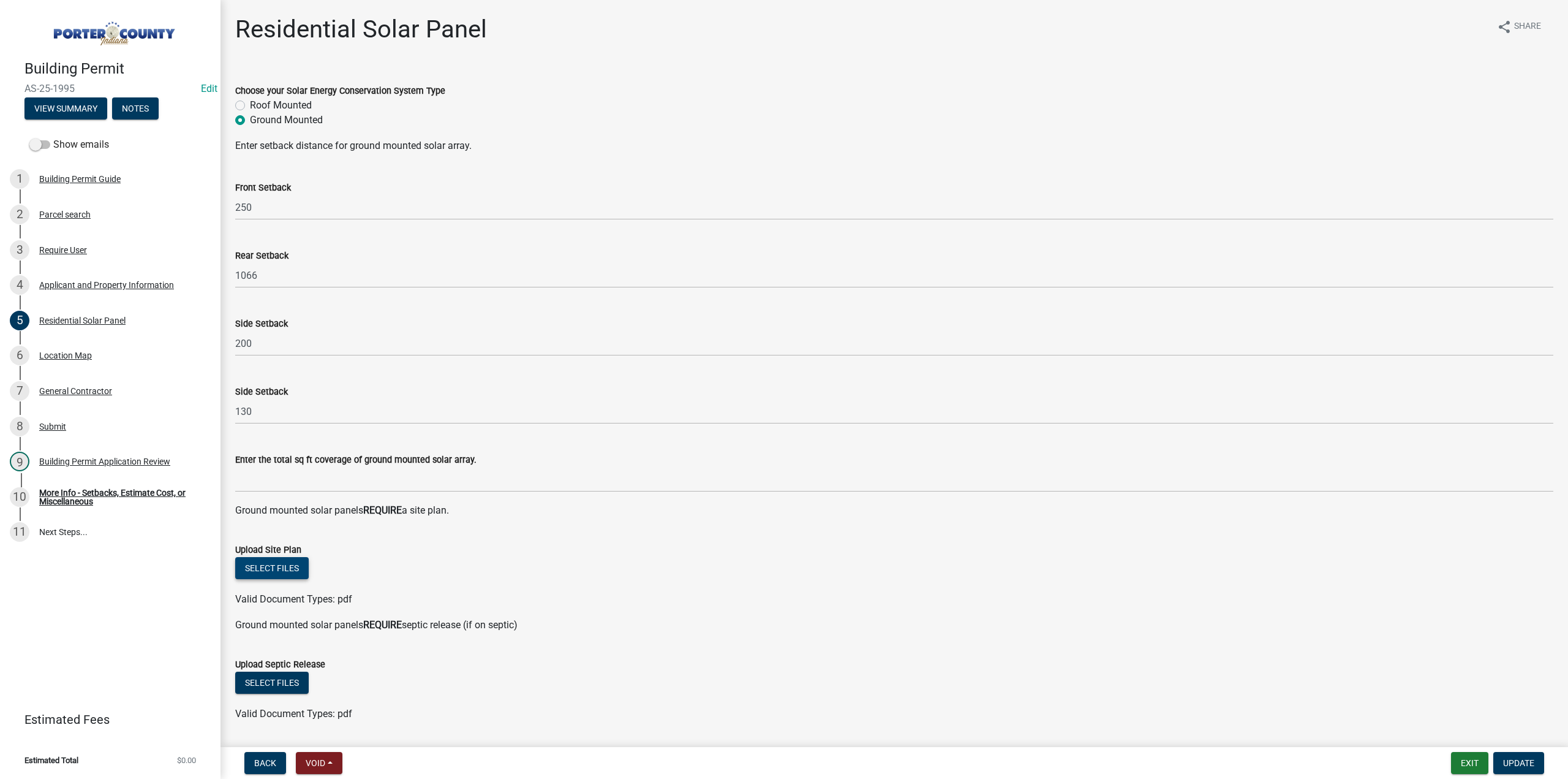
click at [280, 559] on button "Select files" at bounding box center [272, 568] width 74 height 22
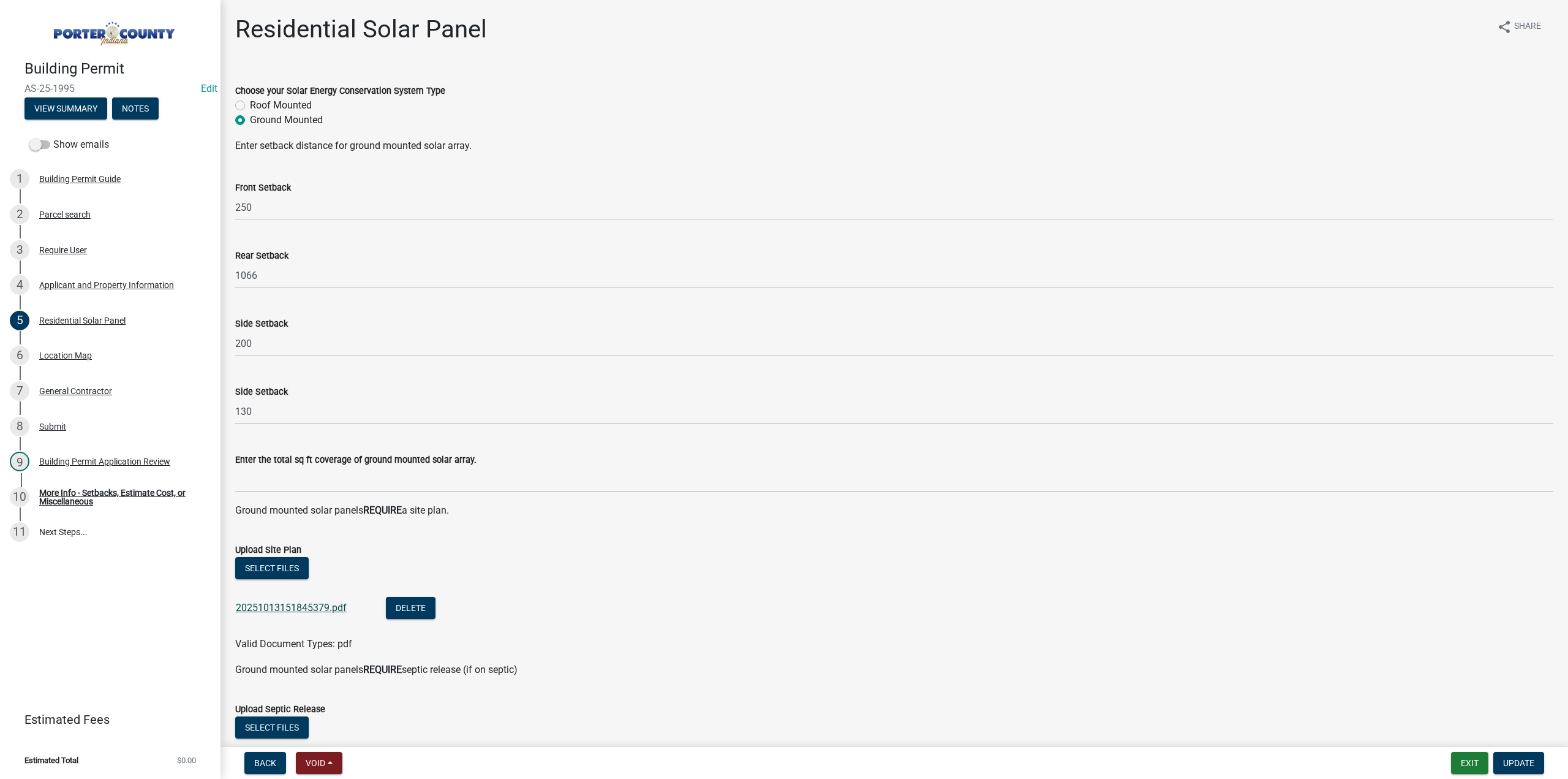
click at [313, 608] on link "20251013151845379.pdf" at bounding box center [291, 607] width 111 height 11
click at [406, 613] on button "Delete" at bounding box center [410, 607] width 49 height 22
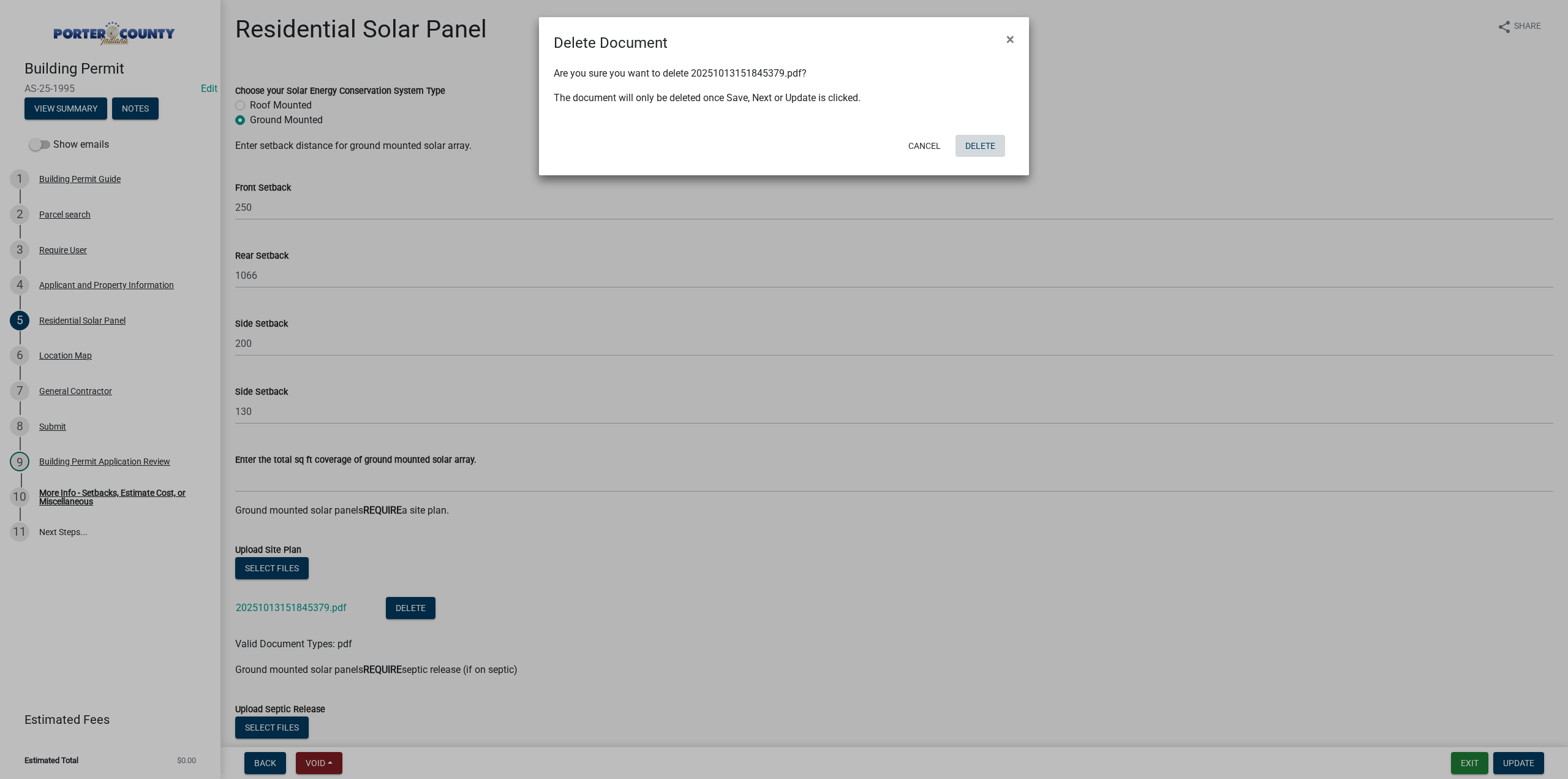
drag, startPoint x: 975, startPoint y: 141, endPoint x: 827, endPoint y: 245, distance: 180.9
click at [975, 142] on button "Delete" at bounding box center [980, 145] width 49 height 22
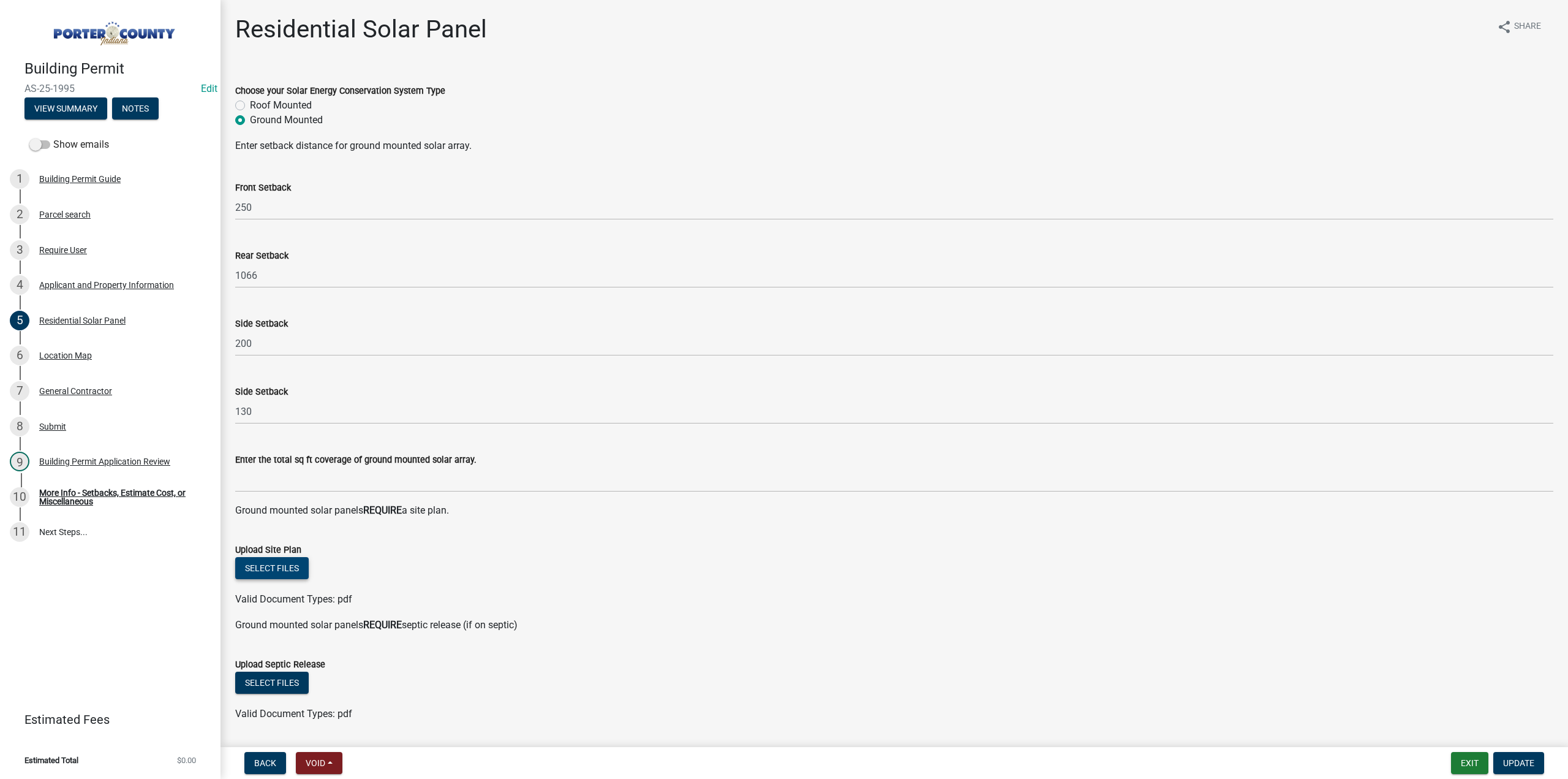
click at [264, 573] on button "Select files" at bounding box center [272, 568] width 74 height 22
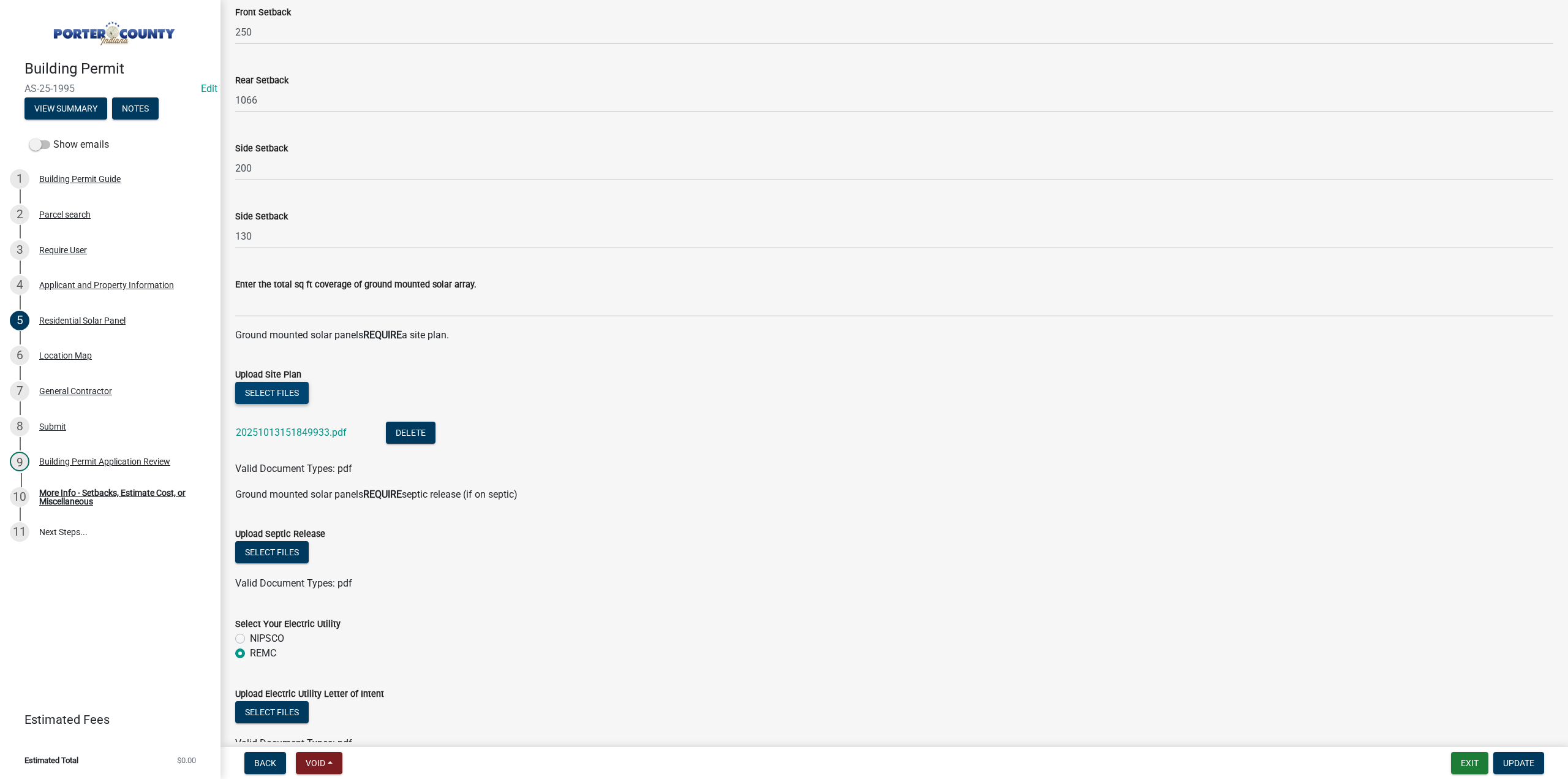
scroll to position [306, 0]
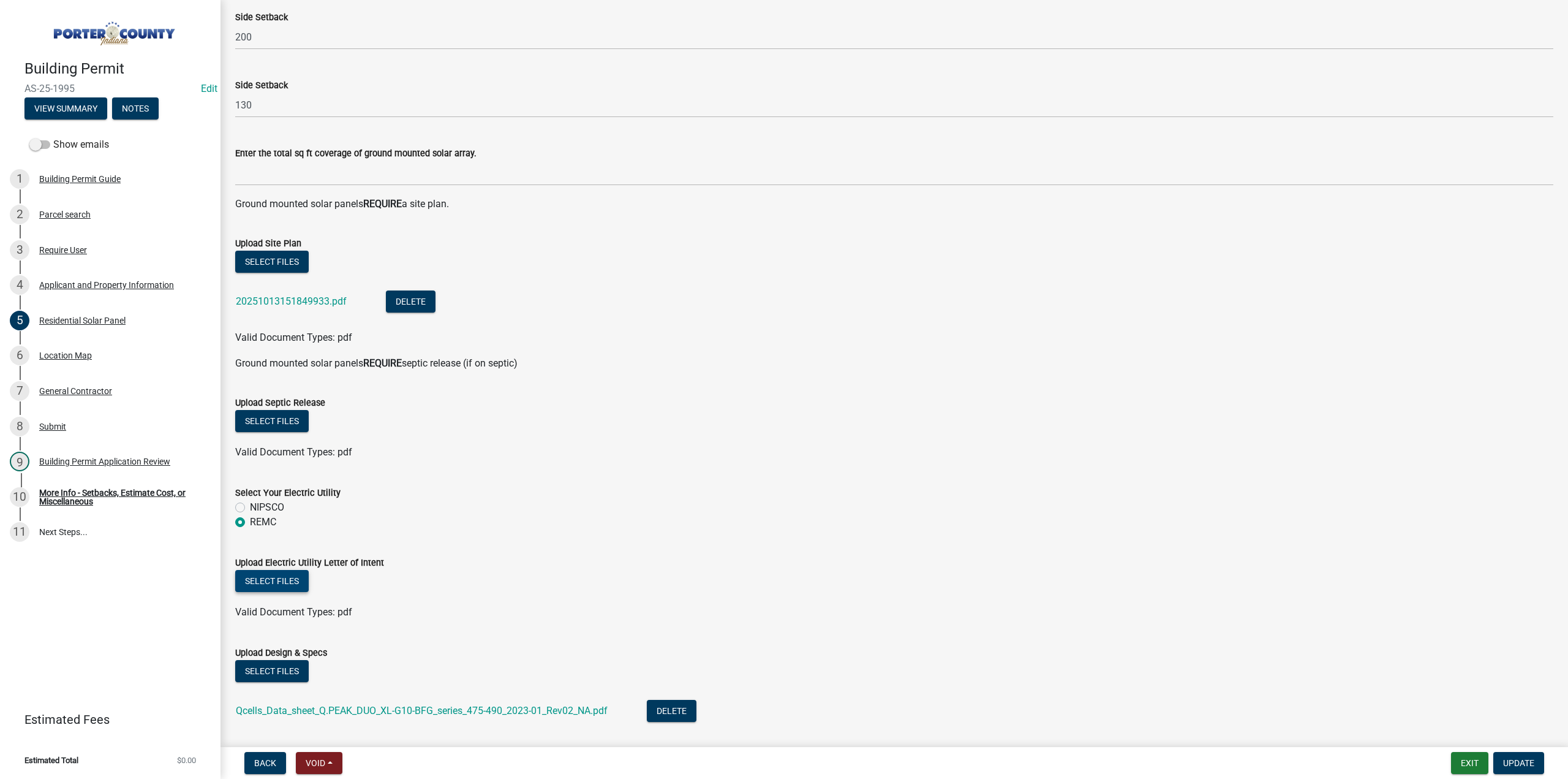
click at [272, 578] on button "Select files" at bounding box center [272, 581] width 74 height 22
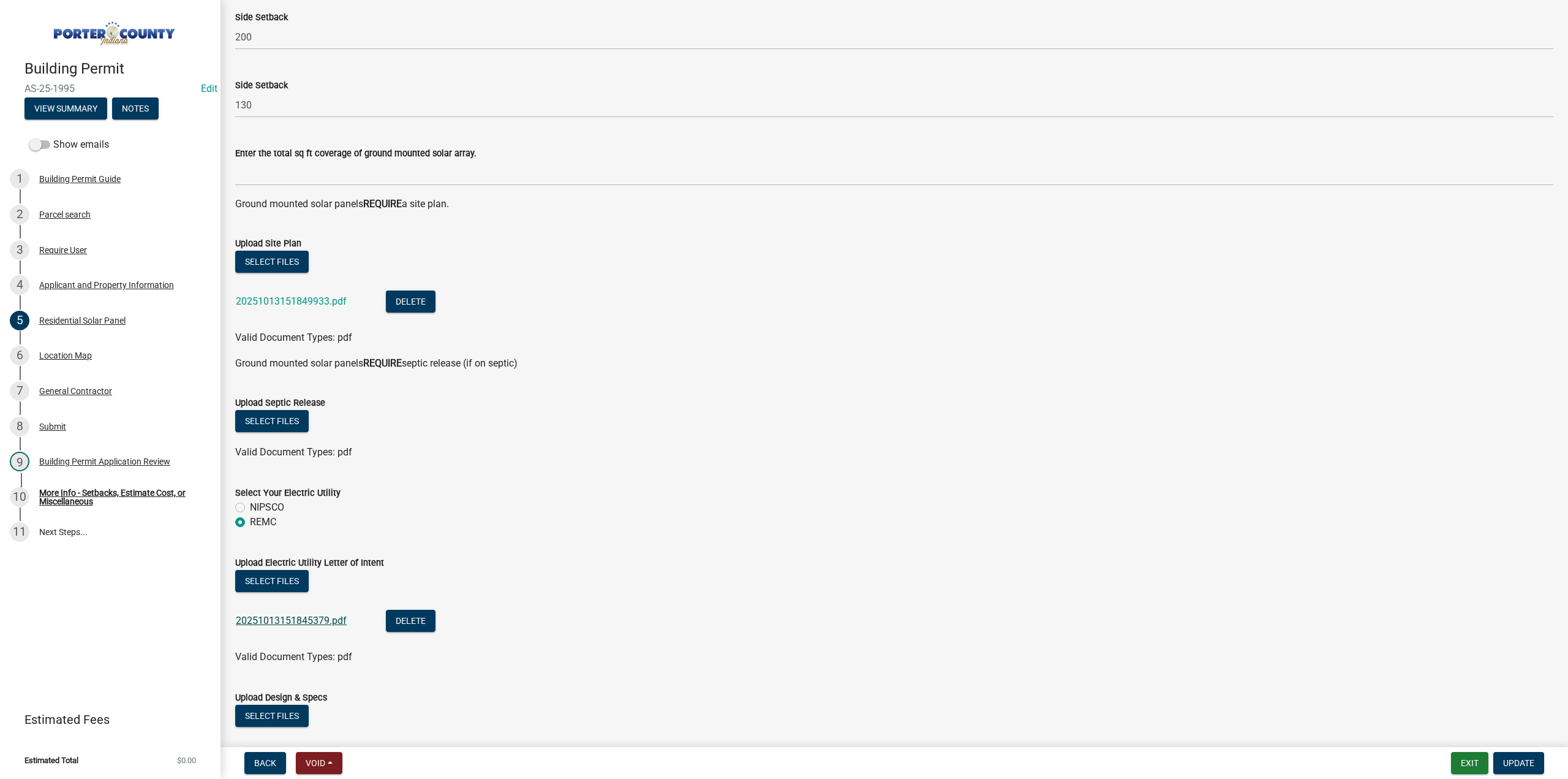
click at [313, 622] on link "20251013151845379.pdf" at bounding box center [291, 620] width 111 height 11
click at [1521, 758] on span "Update" at bounding box center [1518, 762] width 31 height 10
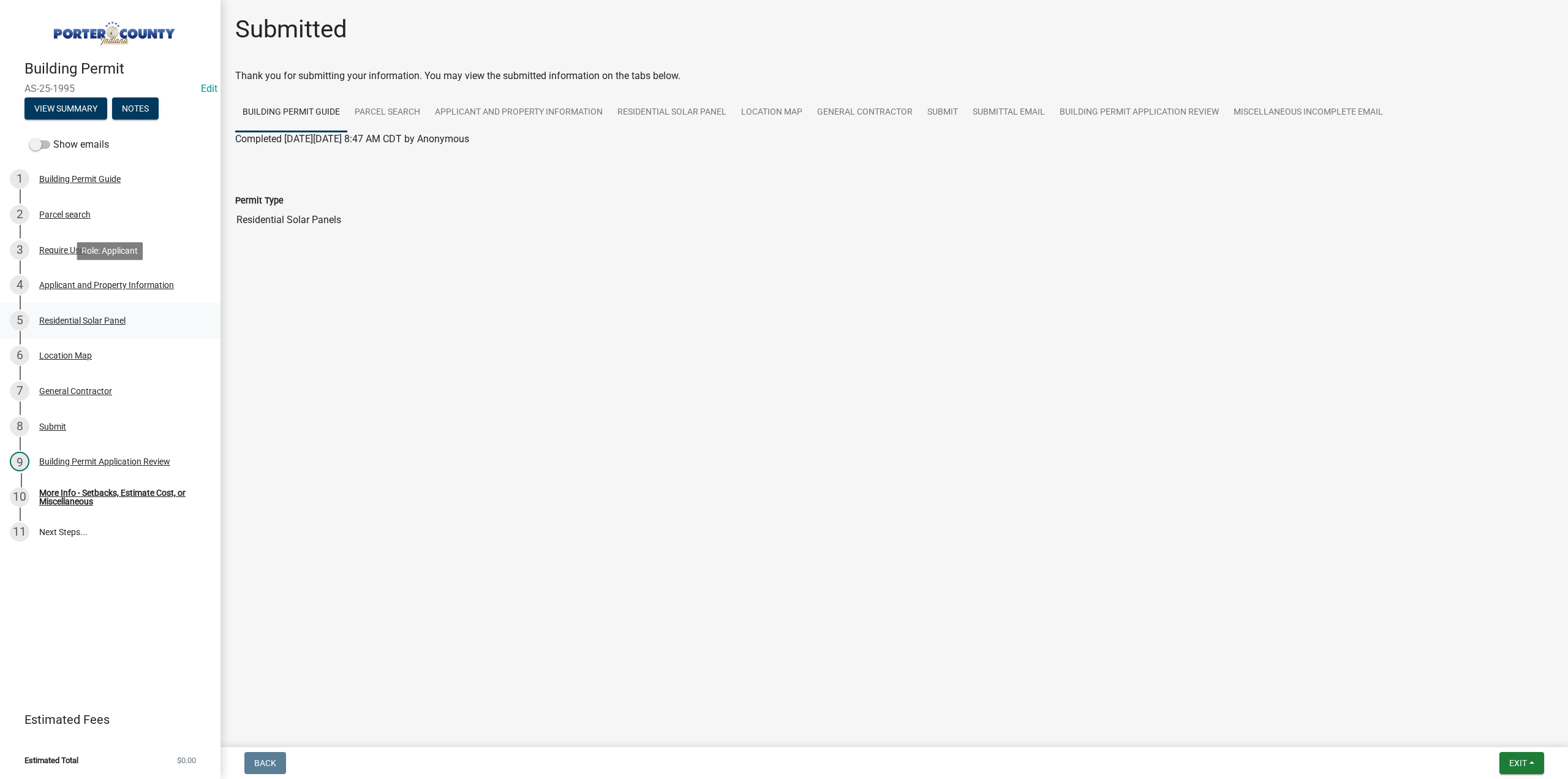
drag, startPoint x: 90, startPoint y: 285, endPoint x: 98, endPoint y: 315, distance: 31.0
click at [90, 285] on div "Applicant and Property Information" at bounding box center [106, 284] width 134 height 8
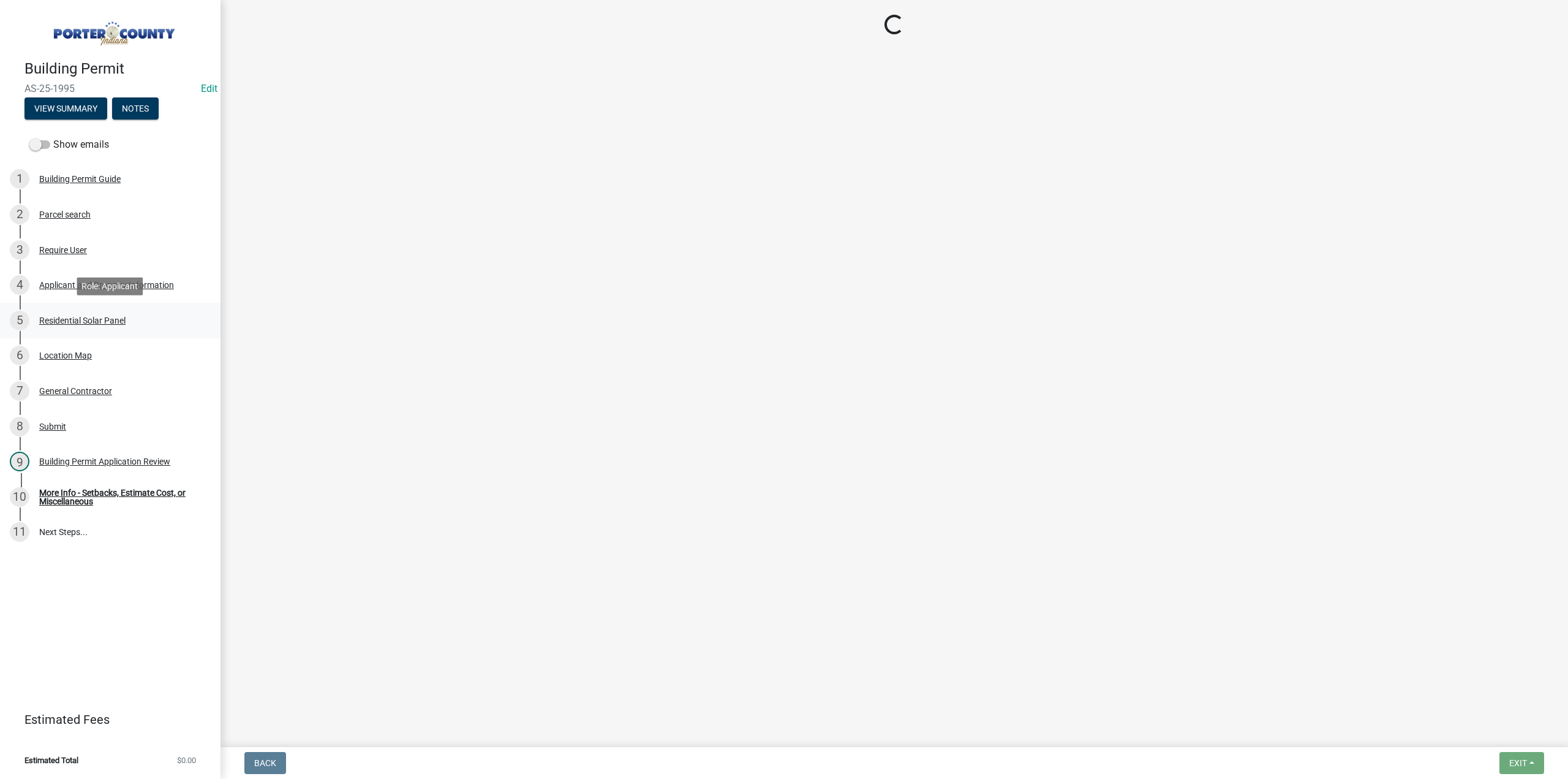
select select "8813af9a-53bd-4ec9-a082-37b92a5ec060"
select select "ea6751d4-6bf7-4a16-89ee-f7801ab82aa1"
select select "271bd504-2c49-4a3f-937e-0db1d3436bac"
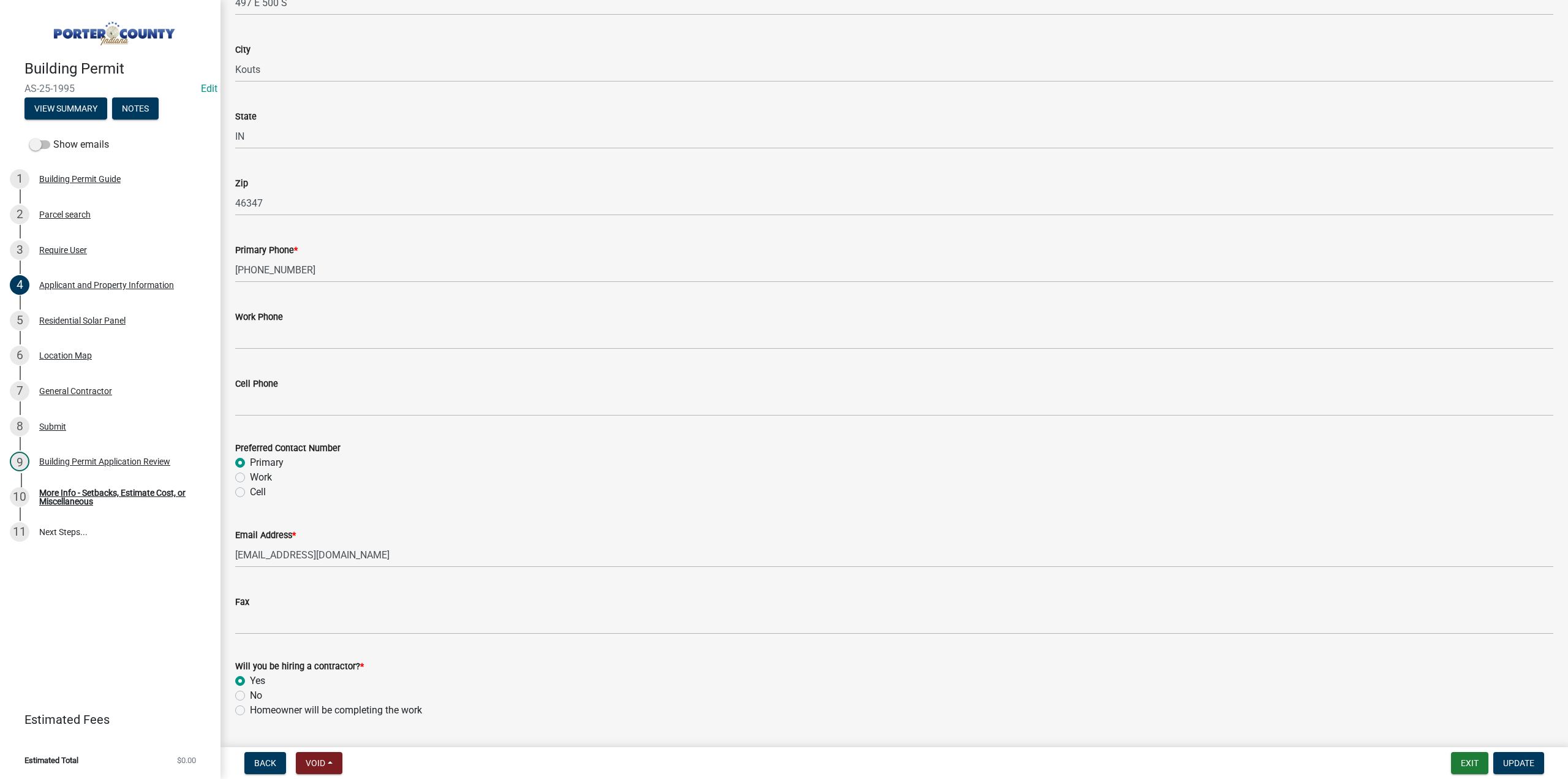
scroll to position [1512, 0]
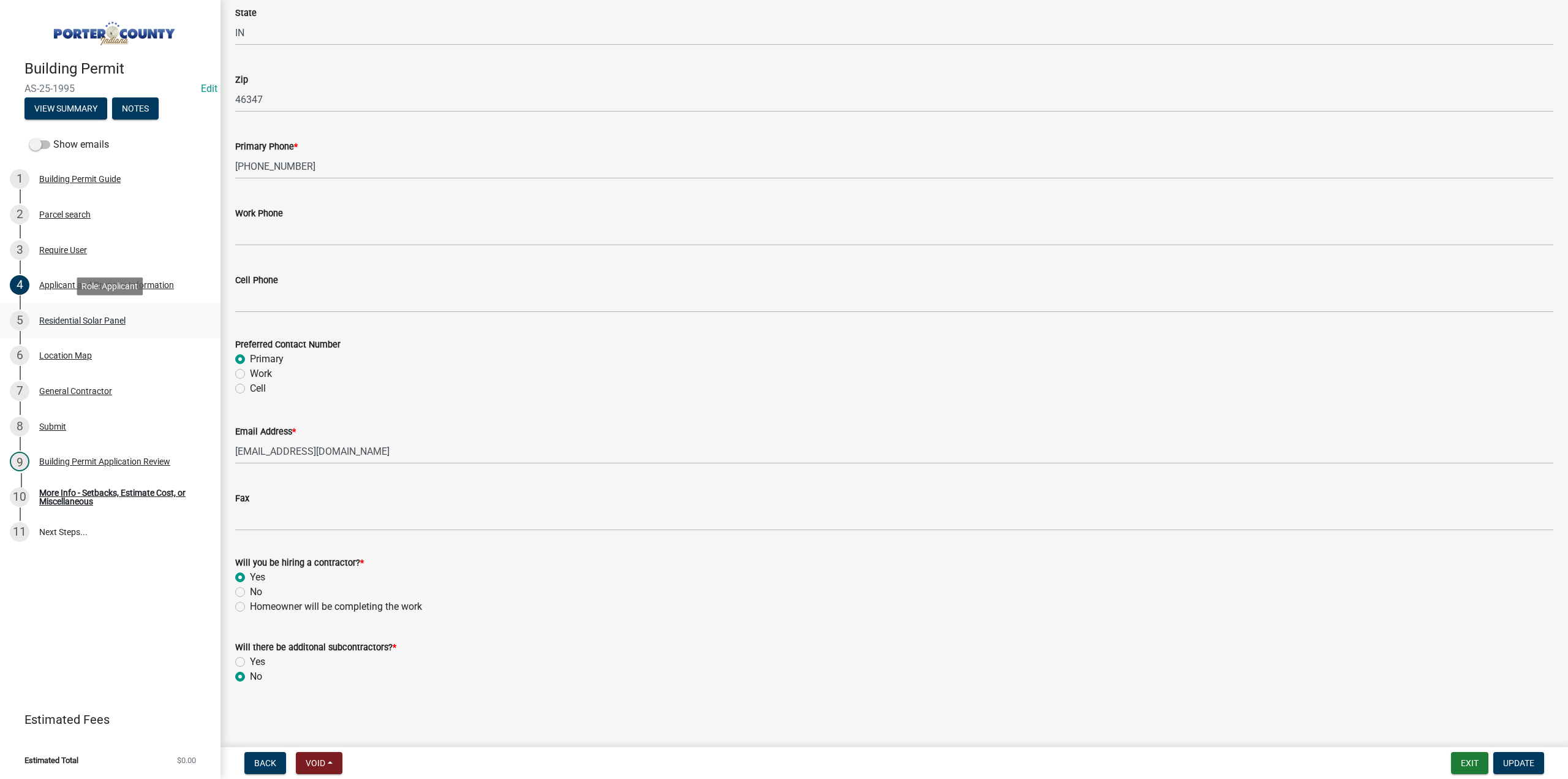
click at [120, 318] on div "Residential Solar Panel" at bounding box center [83, 320] width 87 height 8
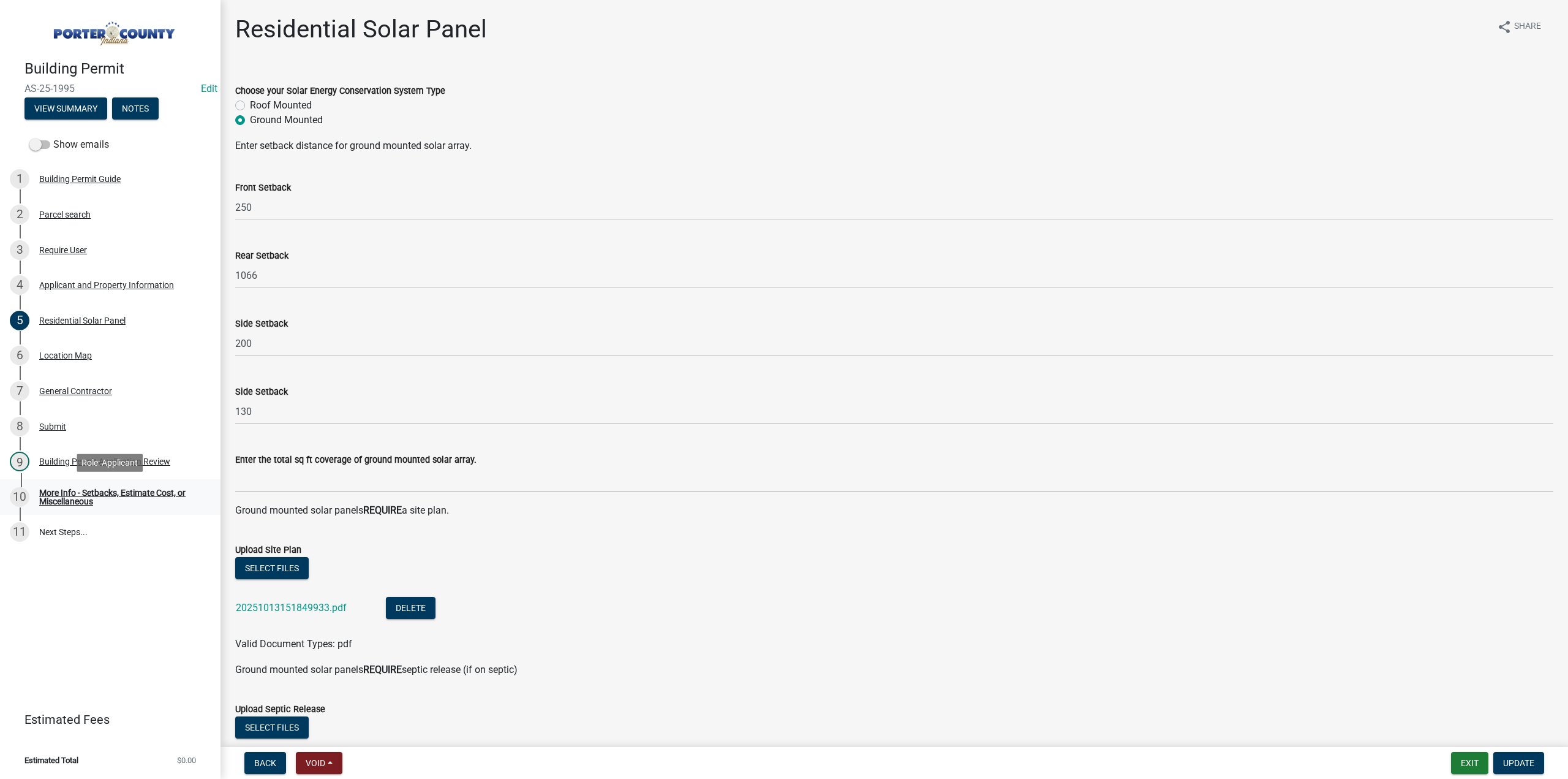
click at [134, 495] on div "More Info - Setbacks, Estimate Cost, or Miscellaneous" at bounding box center [120, 496] width 162 height 17
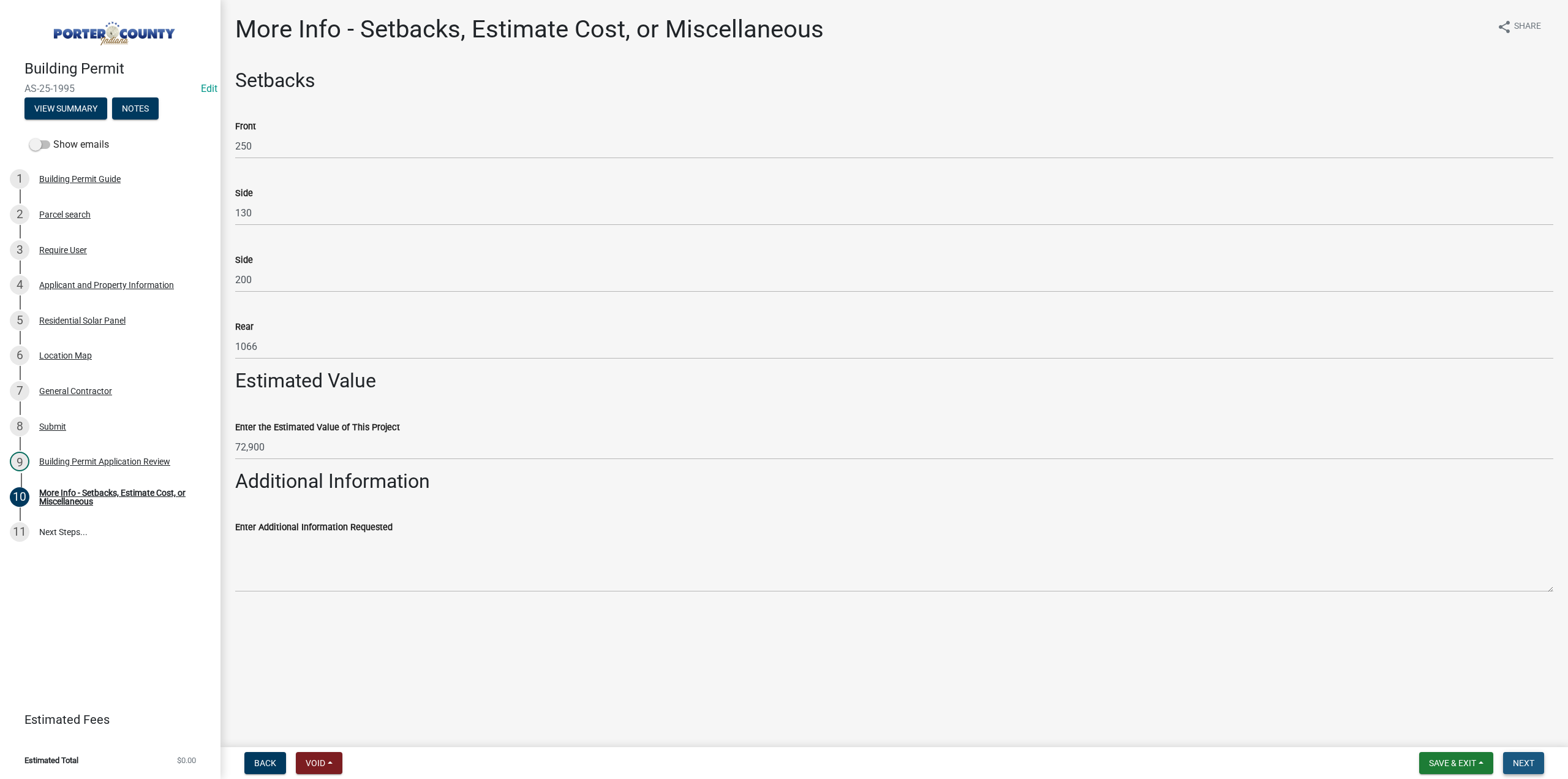
click at [1506, 760] on button "Next" at bounding box center [1523, 762] width 41 height 22
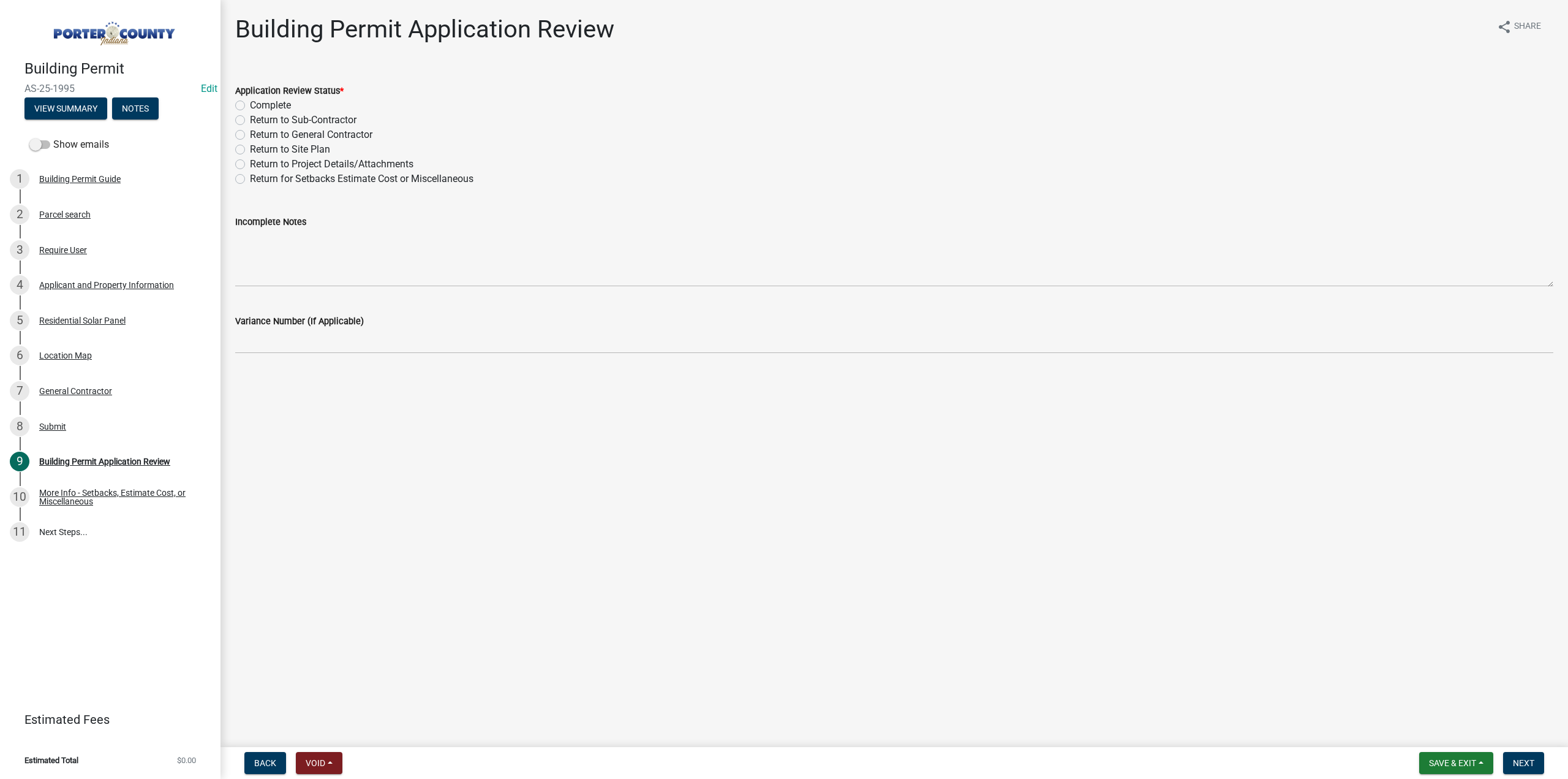
click at [250, 165] on label "Return to Project Details/Attachments" at bounding box center [331, 163] width 163 height 14
click at [250, 165] on input "Return to Project Details/Attachments" at bounding box center [254, 160] width 8 height 8
radio input "true"
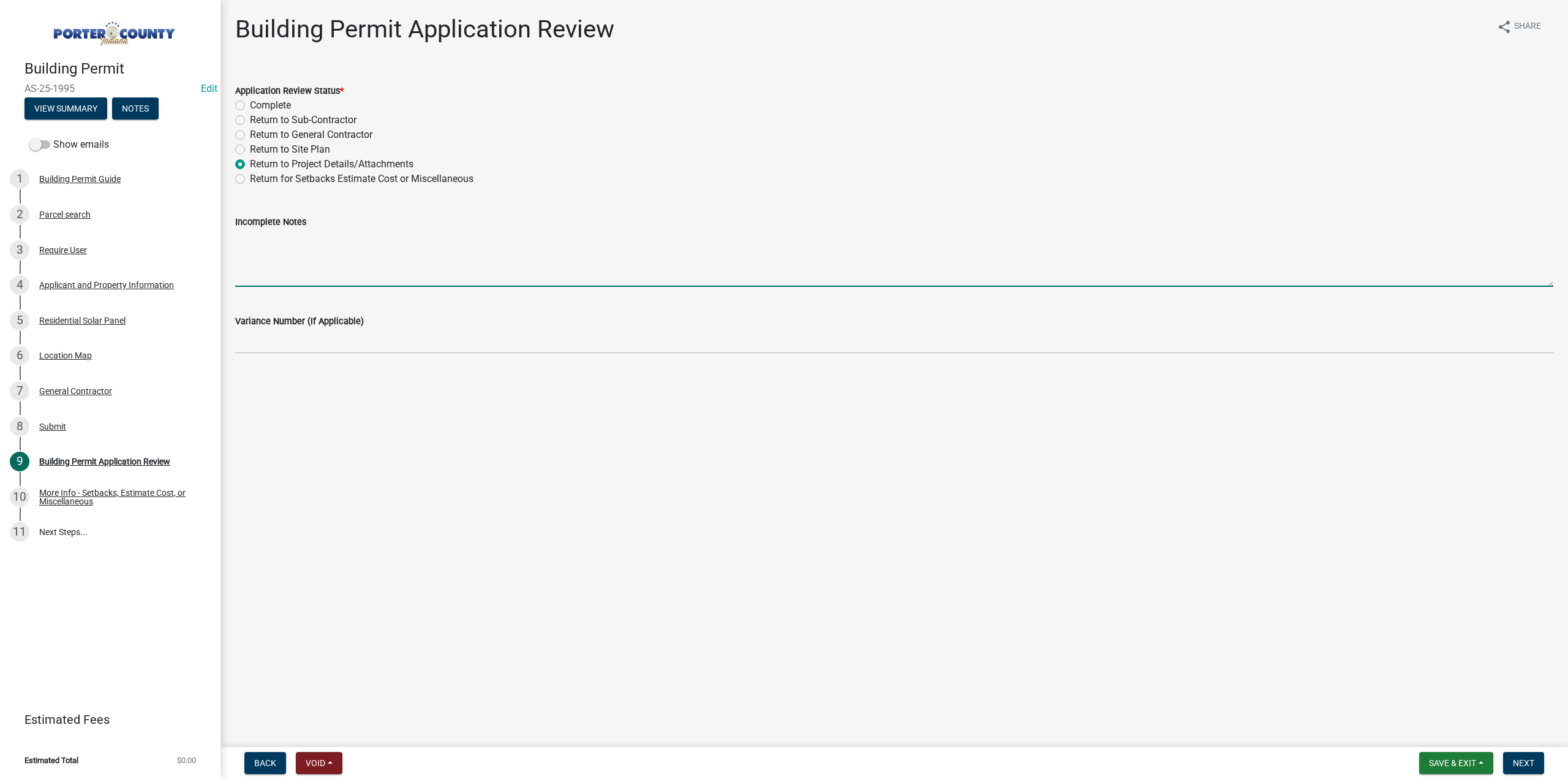
click at [311, 246] on textarea "Incomplete Notes" at bounding box center [894, 258] width 1318 height 58
type textarea "I have the information uploaded, we will need a septic sign off from the Health…"
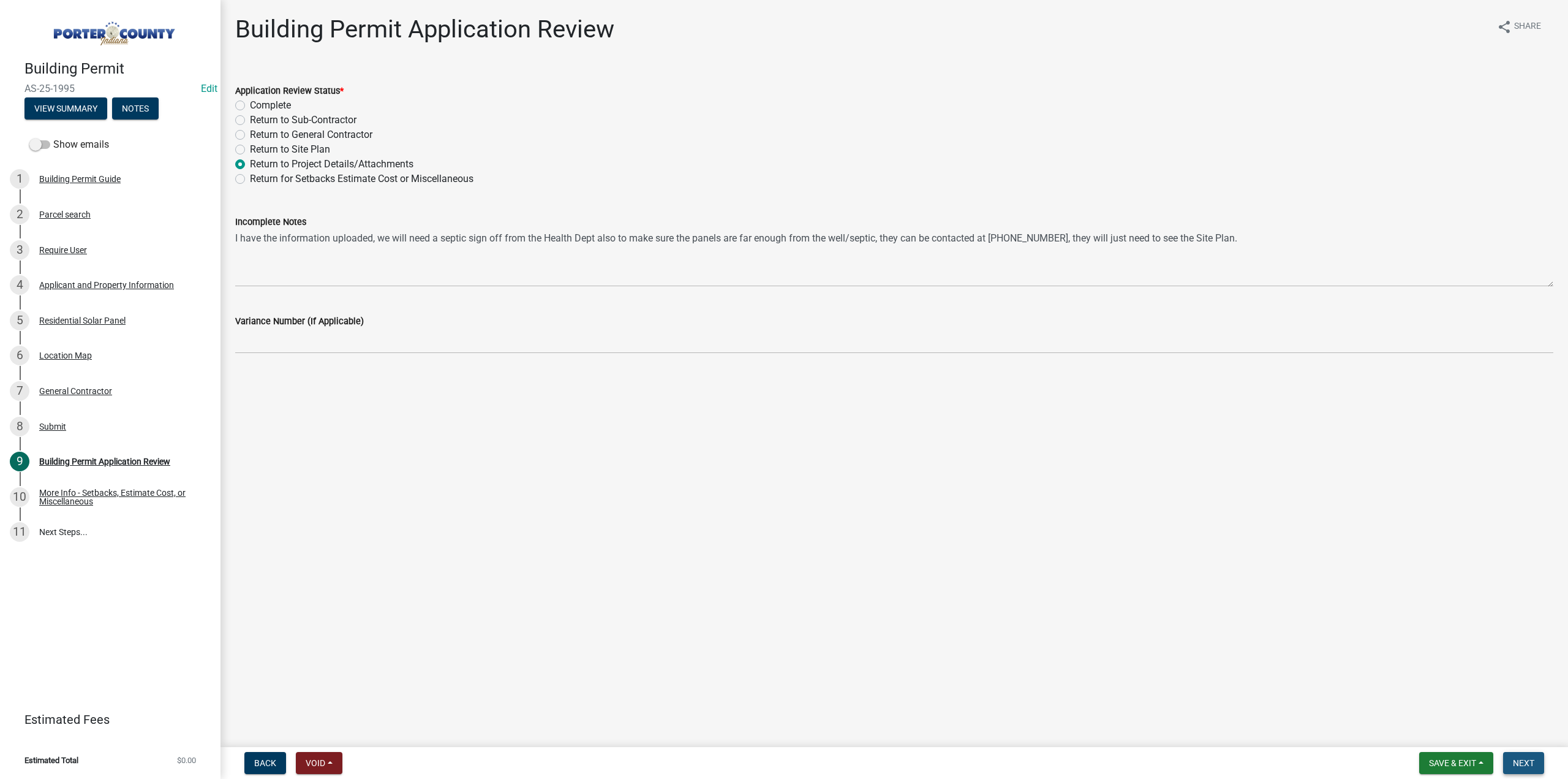
click at [1513, 762] on span "Next" at bounding box center [1523, 762] width 21 height 10
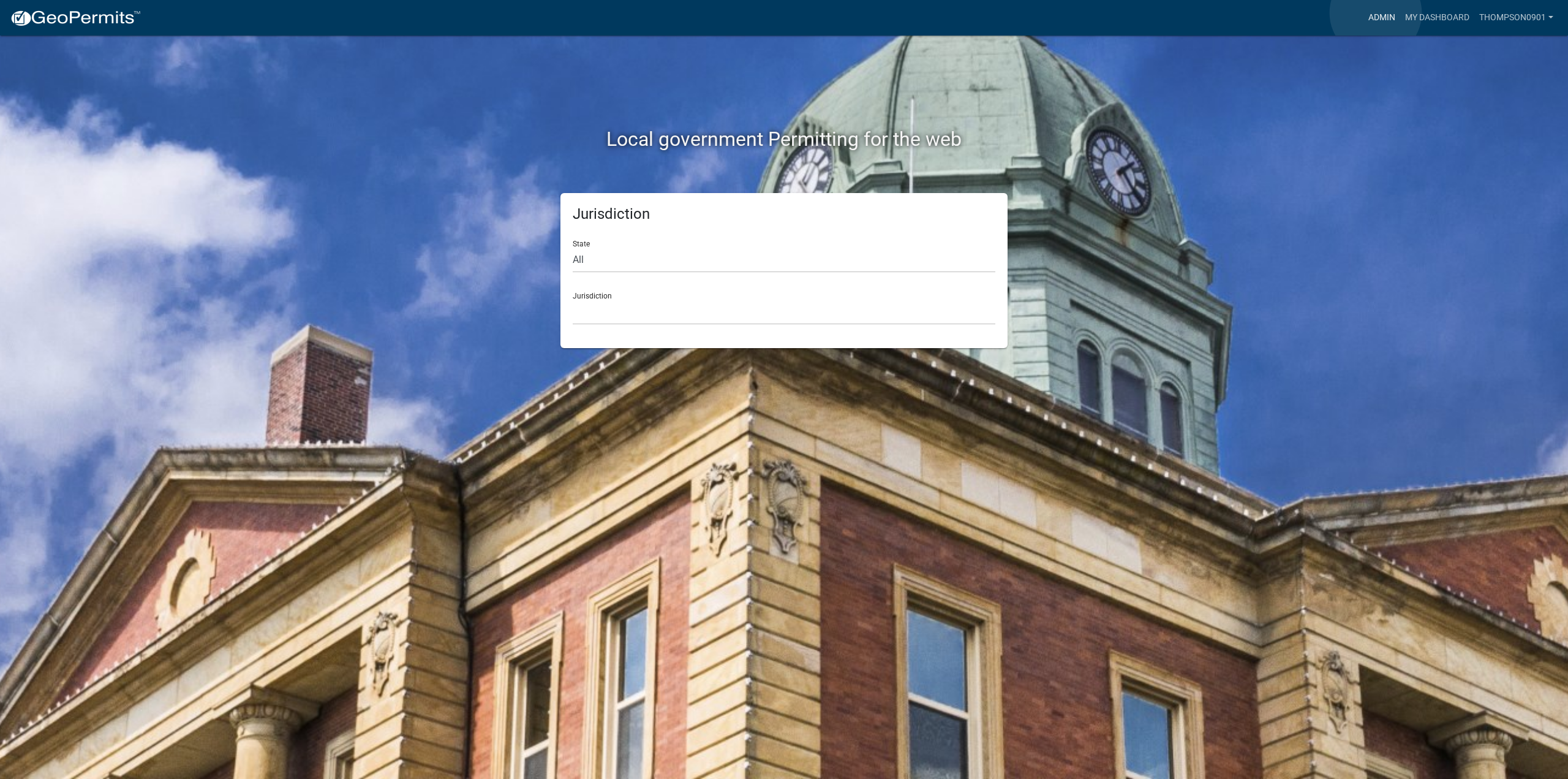
click at [1375, 13] on link "Admin" at bounding box center [1381, 17] width 36 height 24
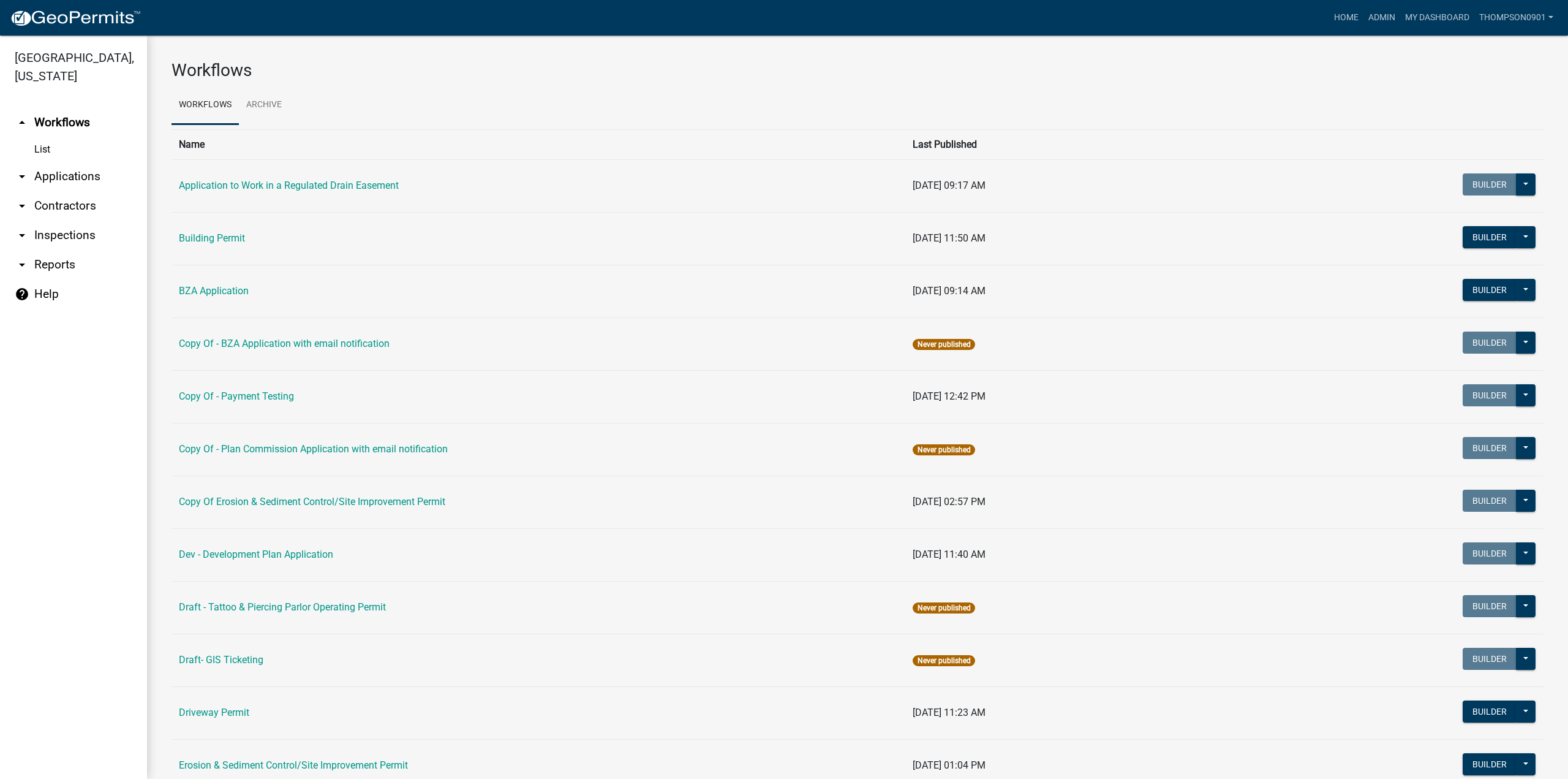
click at [74, 163] on link "arrow_drop_down Applications" at bounding box center [73, 176] width 147 height 30
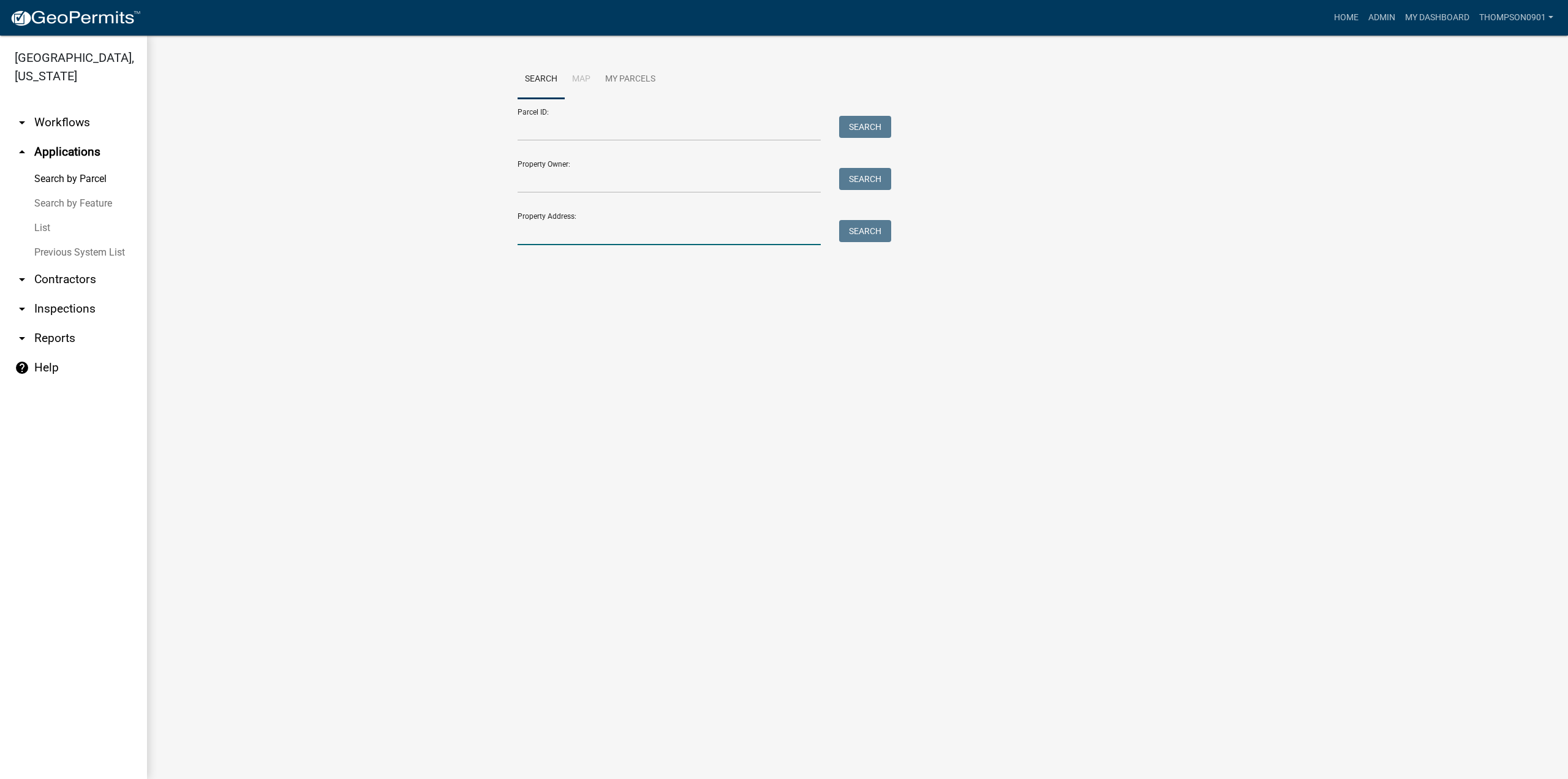
click at [641, 227] on input "Property Address:" at bounding box center [669, 232] width 303 height 25
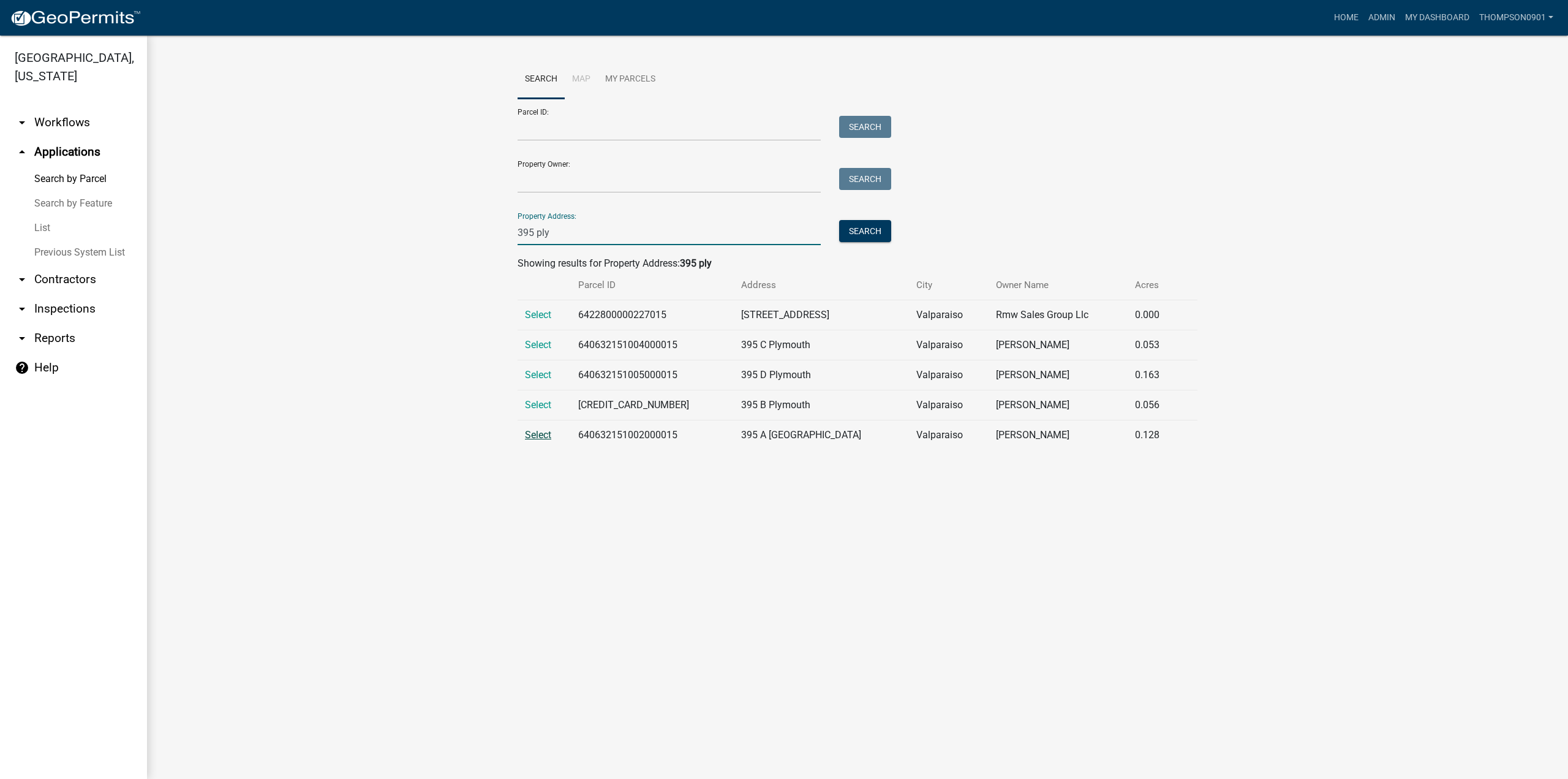
type input "395 ply"
click at [542, 429] on span "Select" at bounding box center [538, 434] width 27 height 11
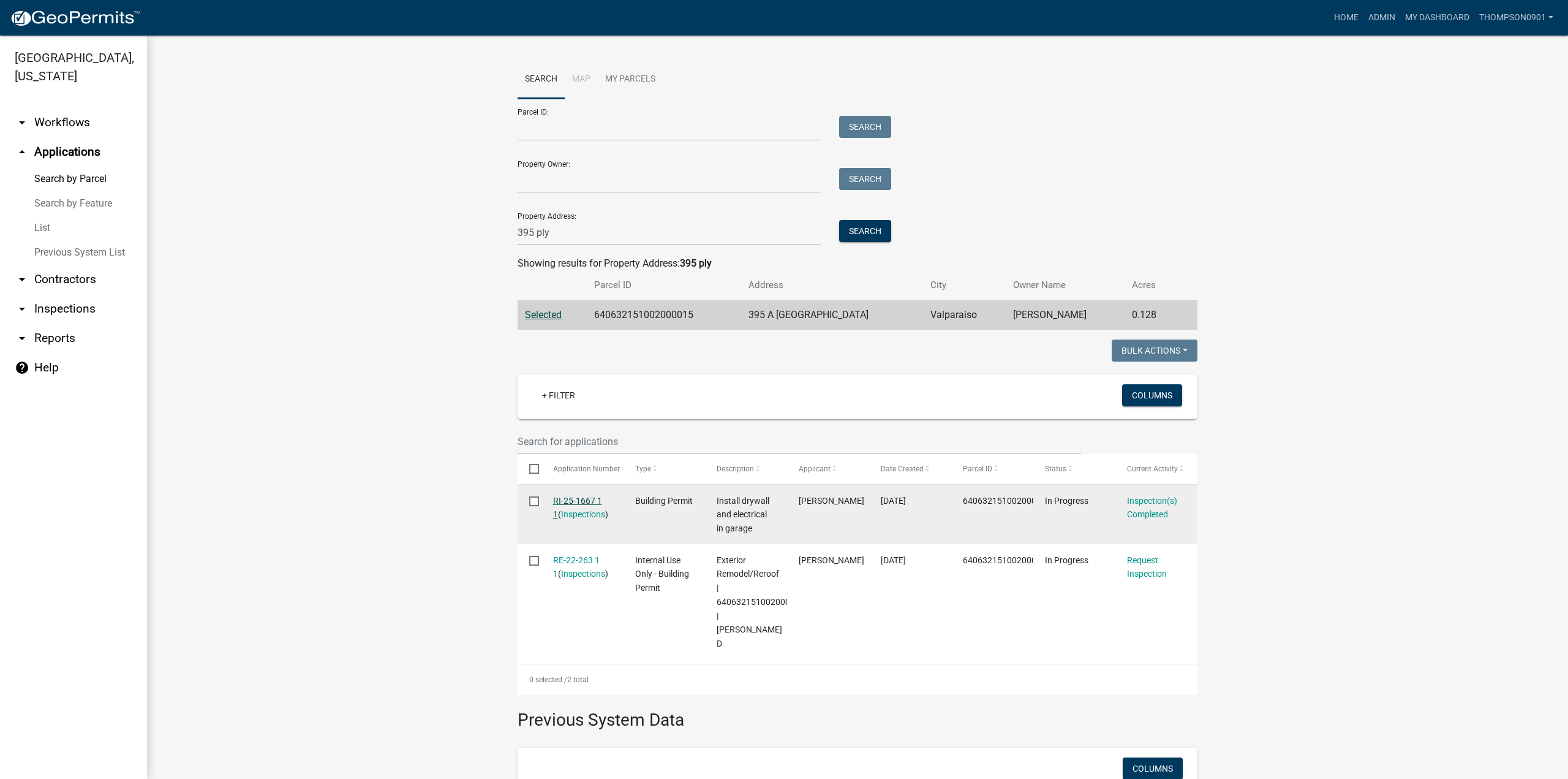
click at [567, 502] on link "RI-25-1667 1 1" at bounding box center [577, 507] width 49 height 24
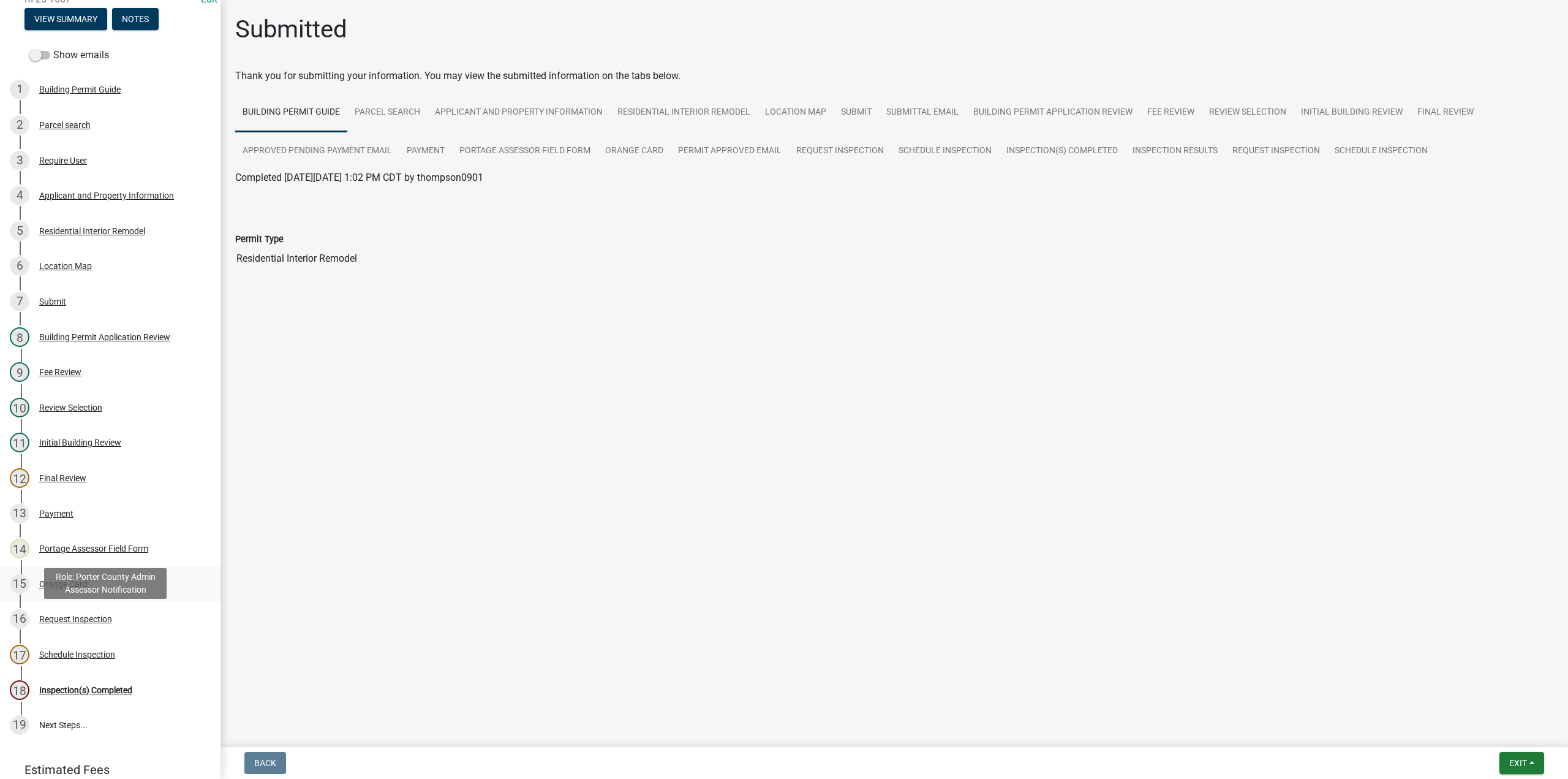
scroll to position [192, 0]
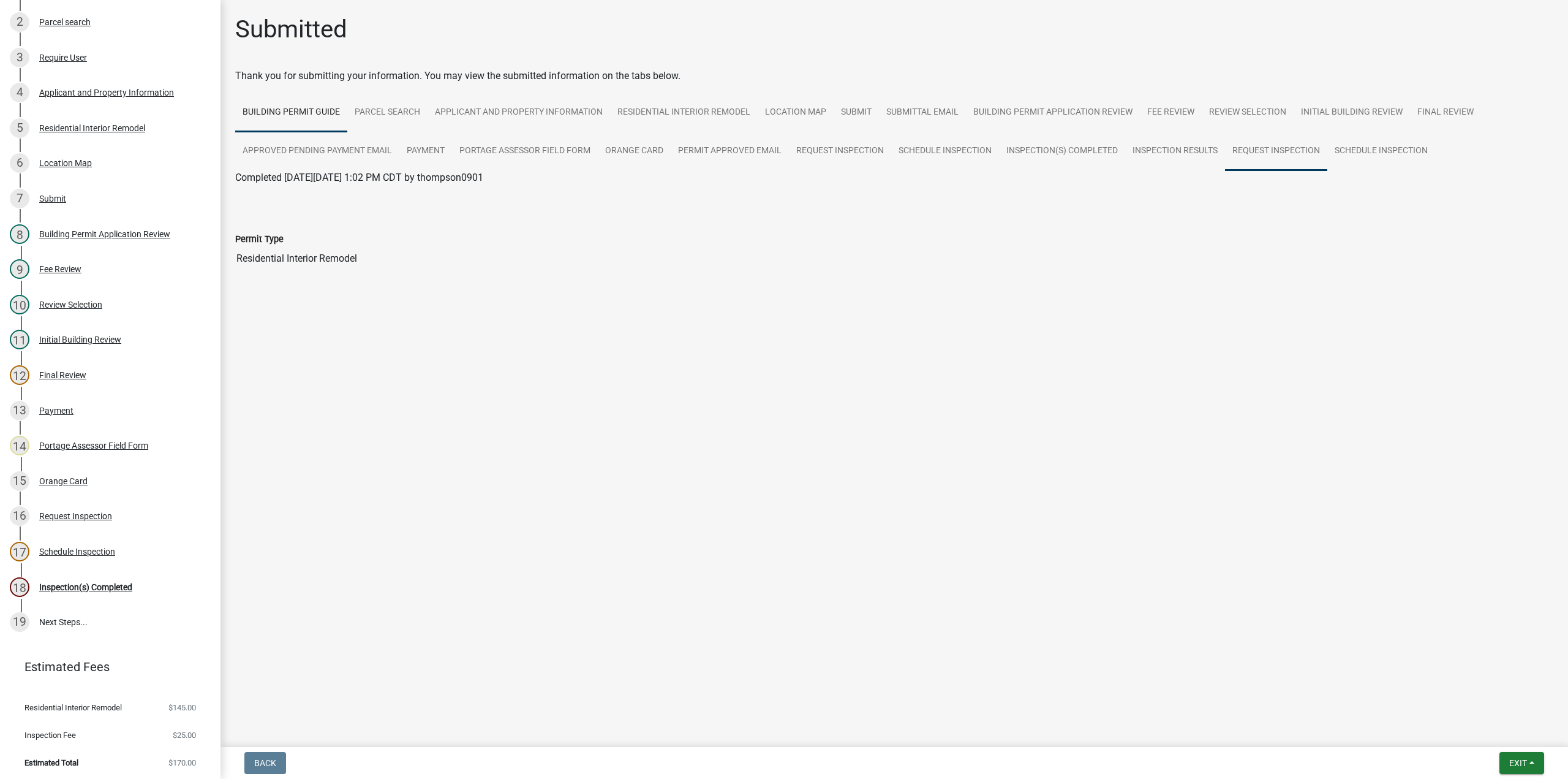
click at [1289, 145] on link "Request Inspection" at bounding box center [1276, 151] width 103 height 40
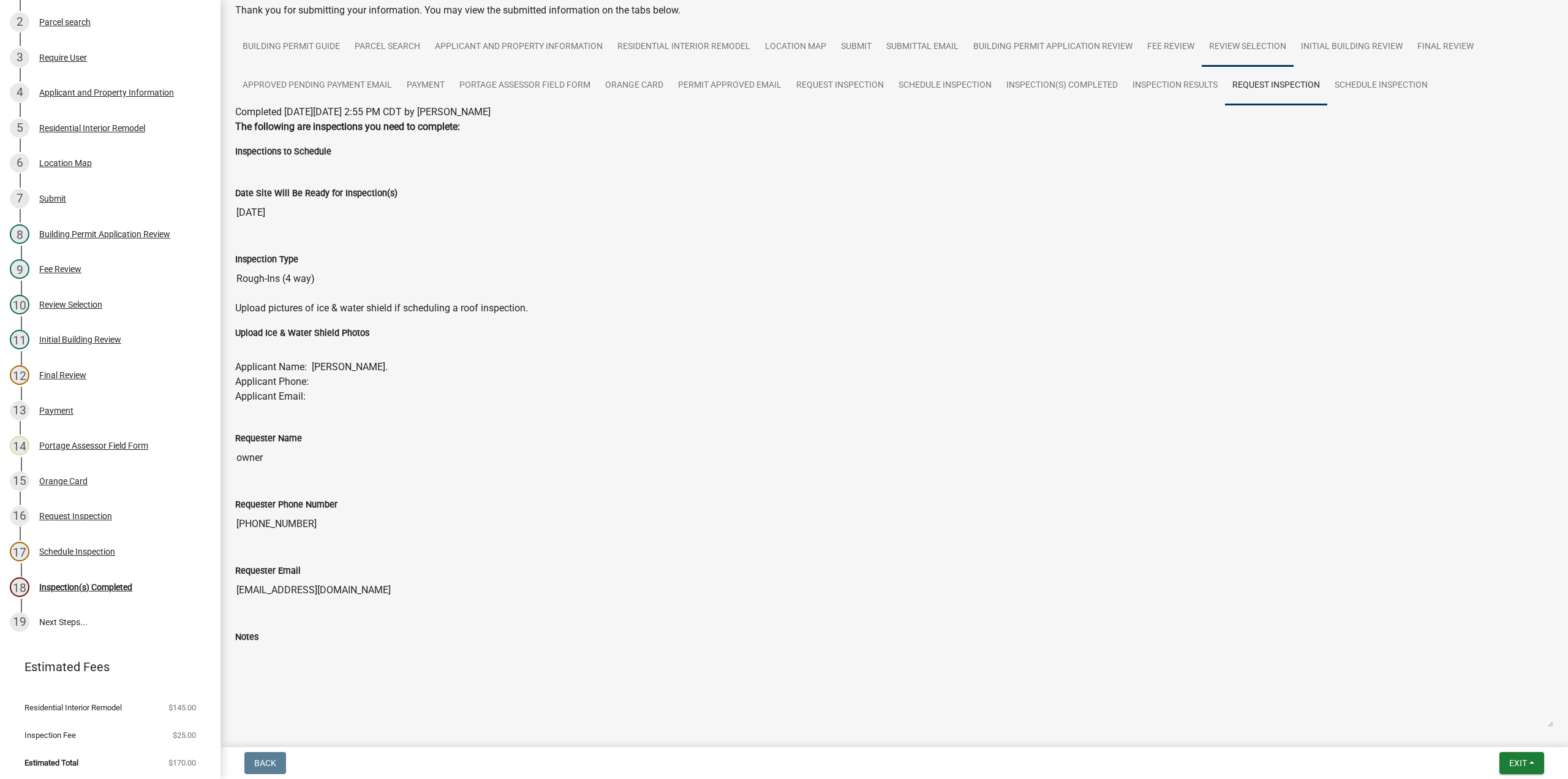
scroll to position [0, 0]
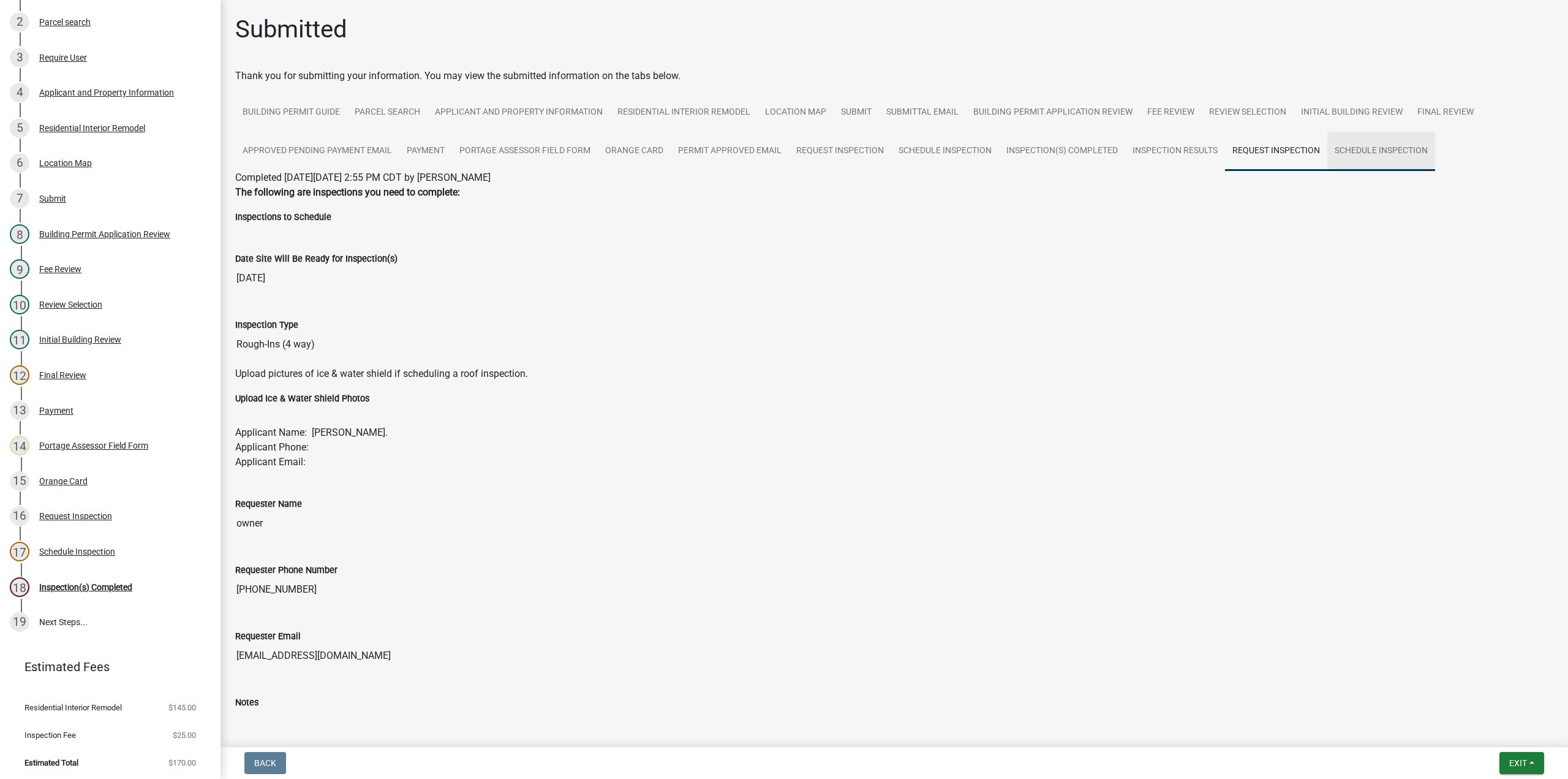
click at [1391, 153] on link "Schedule Inspection" at bounding box center [1381, 151] width 108 height 40
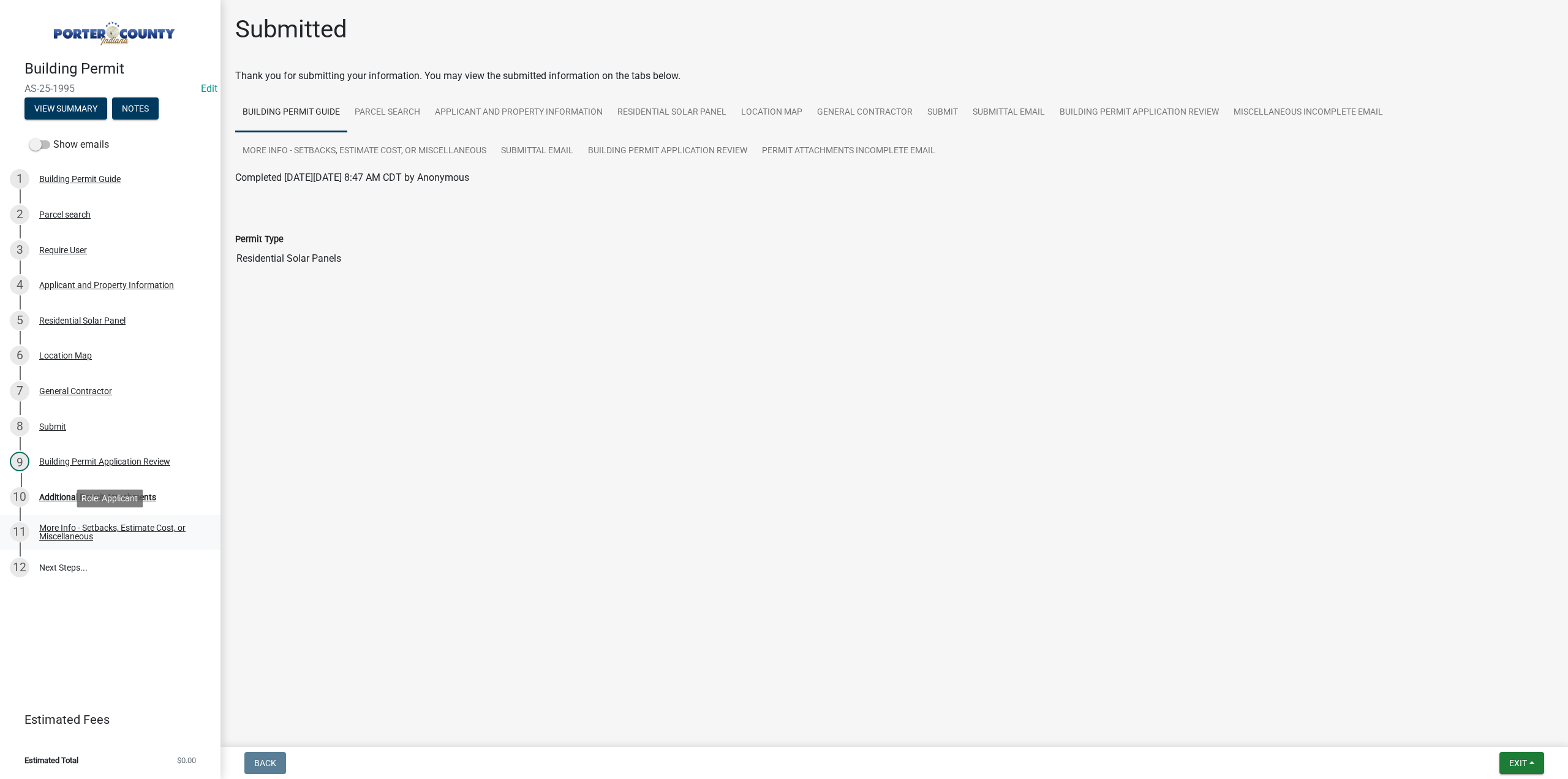
click at [92, 530] on div "More Info - Setbacks, Estimate Cost, or Miscellaneous" at bounding box center [120, 531] width 162 height 17
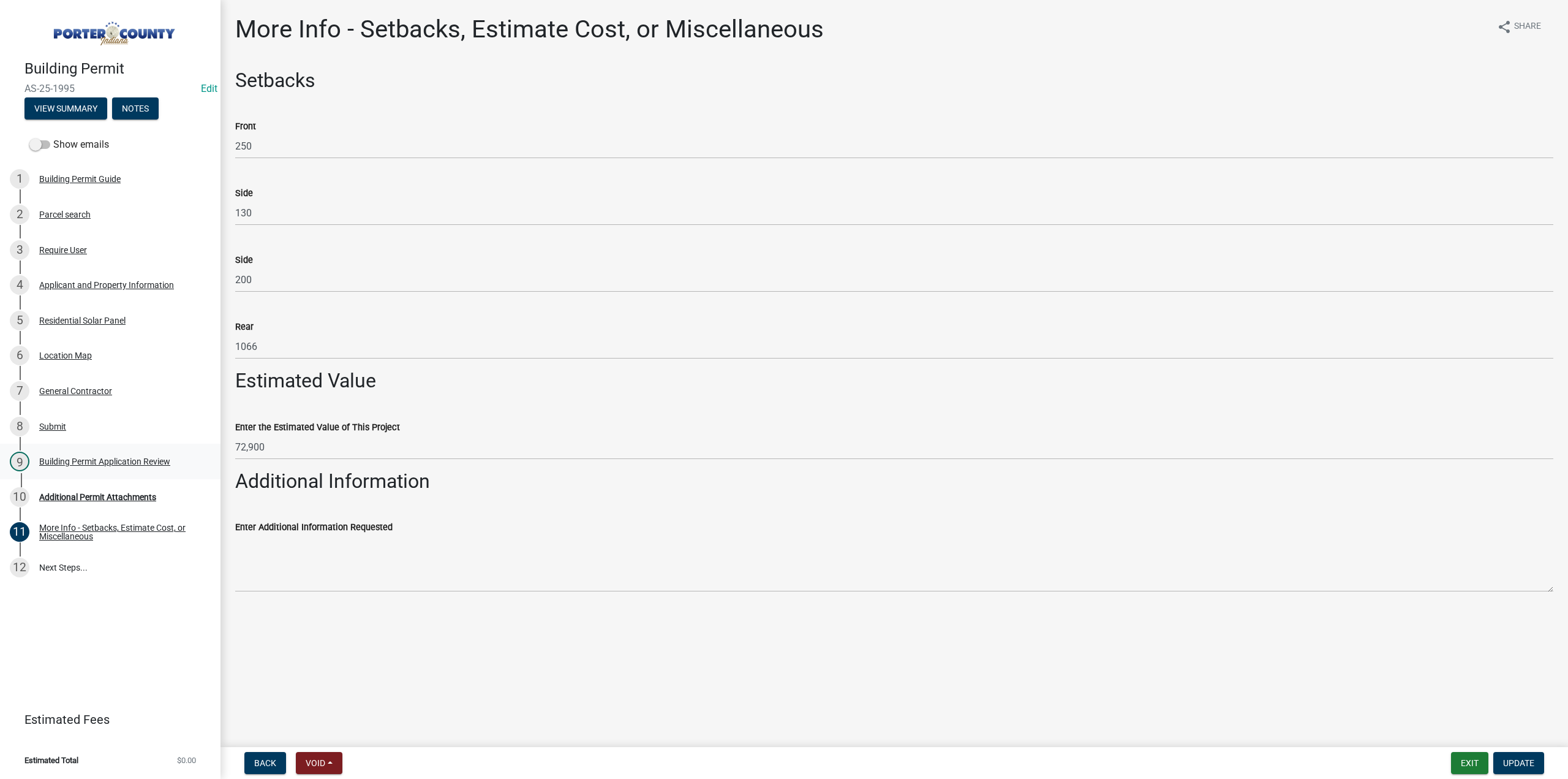
click at [110, 459] on div "Building Permit Application Review" at bounding box center [105, 461] width 131 height 8
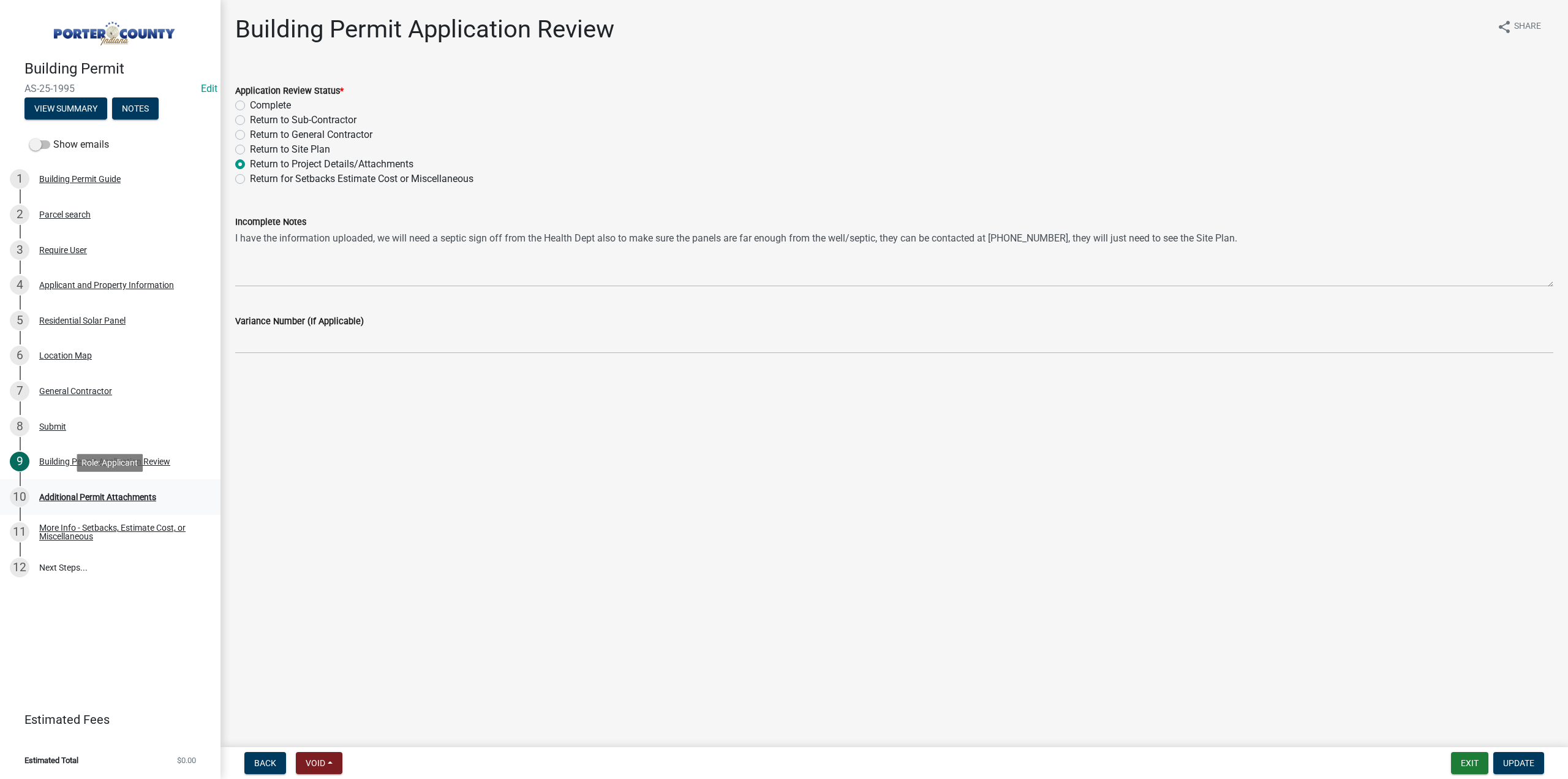
click at [106, 492] on div "Additional Permit Attachments" at bounding box center [98, 496] width 117 height 8
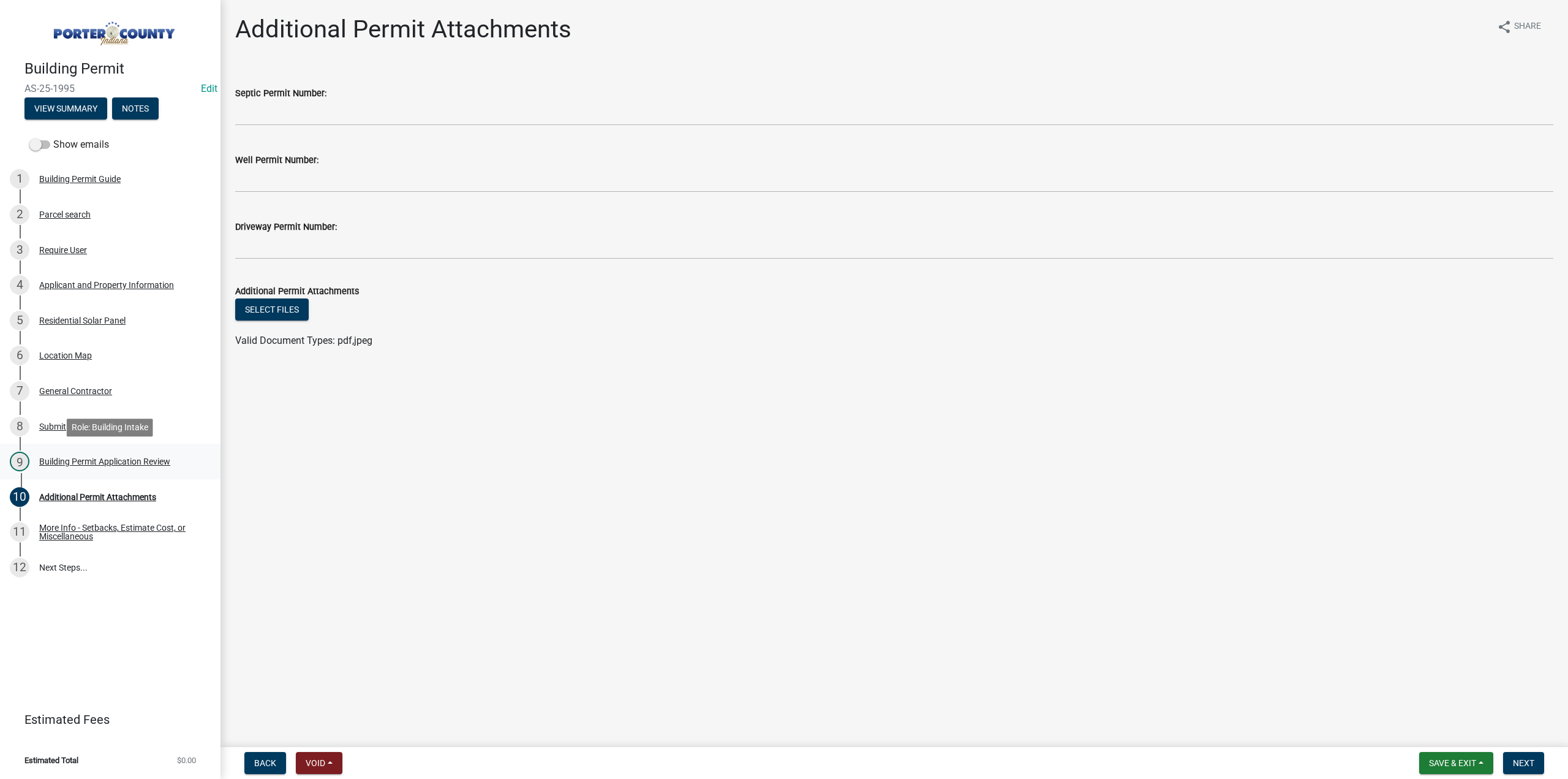
click at [109, 462] on div "Building Permit Application Review" at bounding box center [105, 461] width 131 height 8
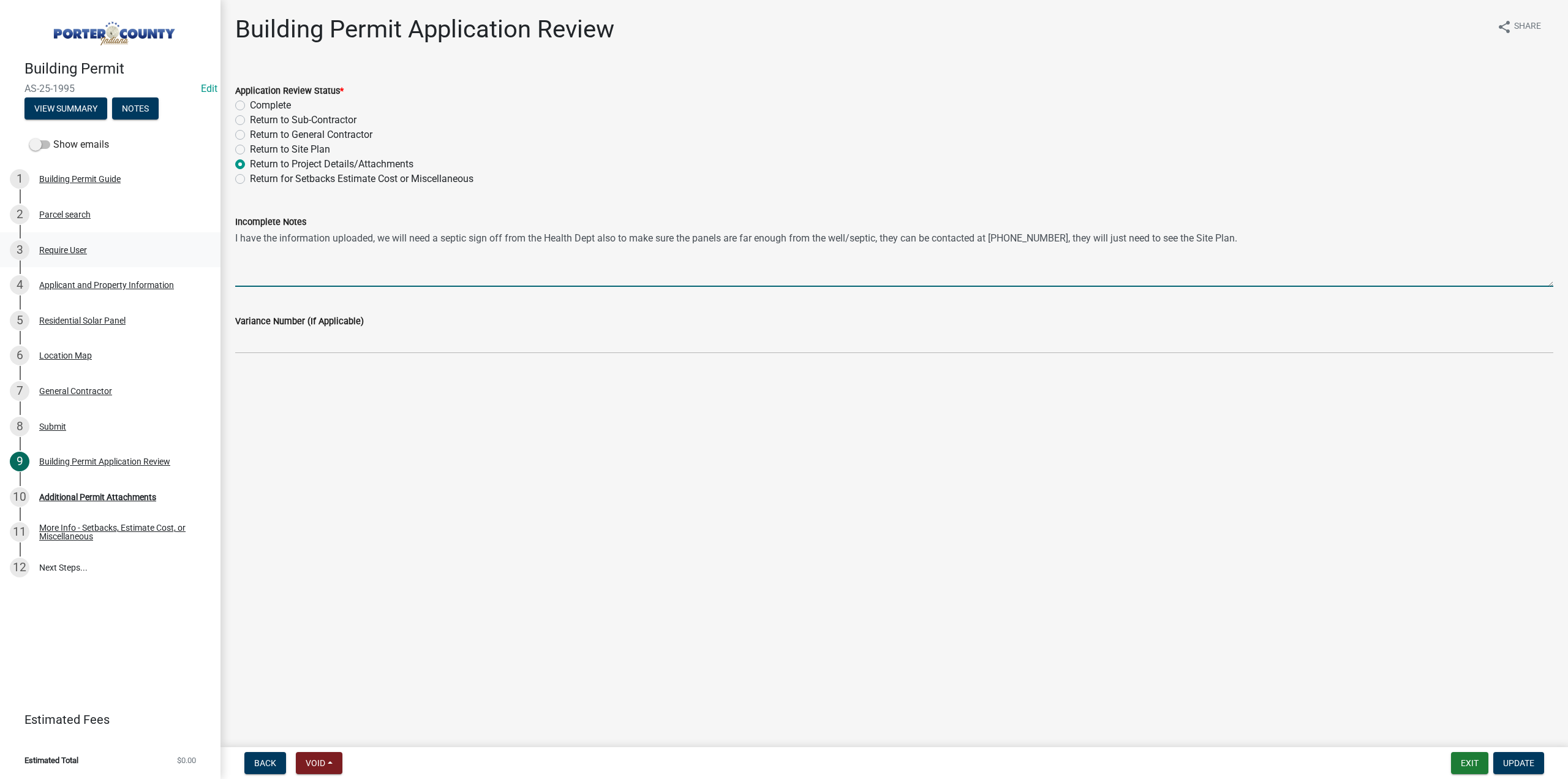
drag, startPoint x: 881, startPoint y: 238, endPoint x: 198, endPoint y: 247, distance: 683.1
click at [198, 247] on div "Building Permit AS-25-1995 Edit View Summary Notes Show emails 1 Building Permi…" at bounding box center [784, 389] width 1568 height 779
click at [576, 242] on textarea "they can be contacted at [PHONE_NUMBER], they will just need to see the Site Pl…" at bounding box center [894, 258] width 1318 height 58
drag, startPoint x: 239, startPoint y: 233, endPoint x: 529, endPoint y: 169, distance: 297.0
click at [239, 233] on textarea "they can be contacted at [PHONE_NUMBER], ." at bounding box center [894, 258] width 1318 height 58
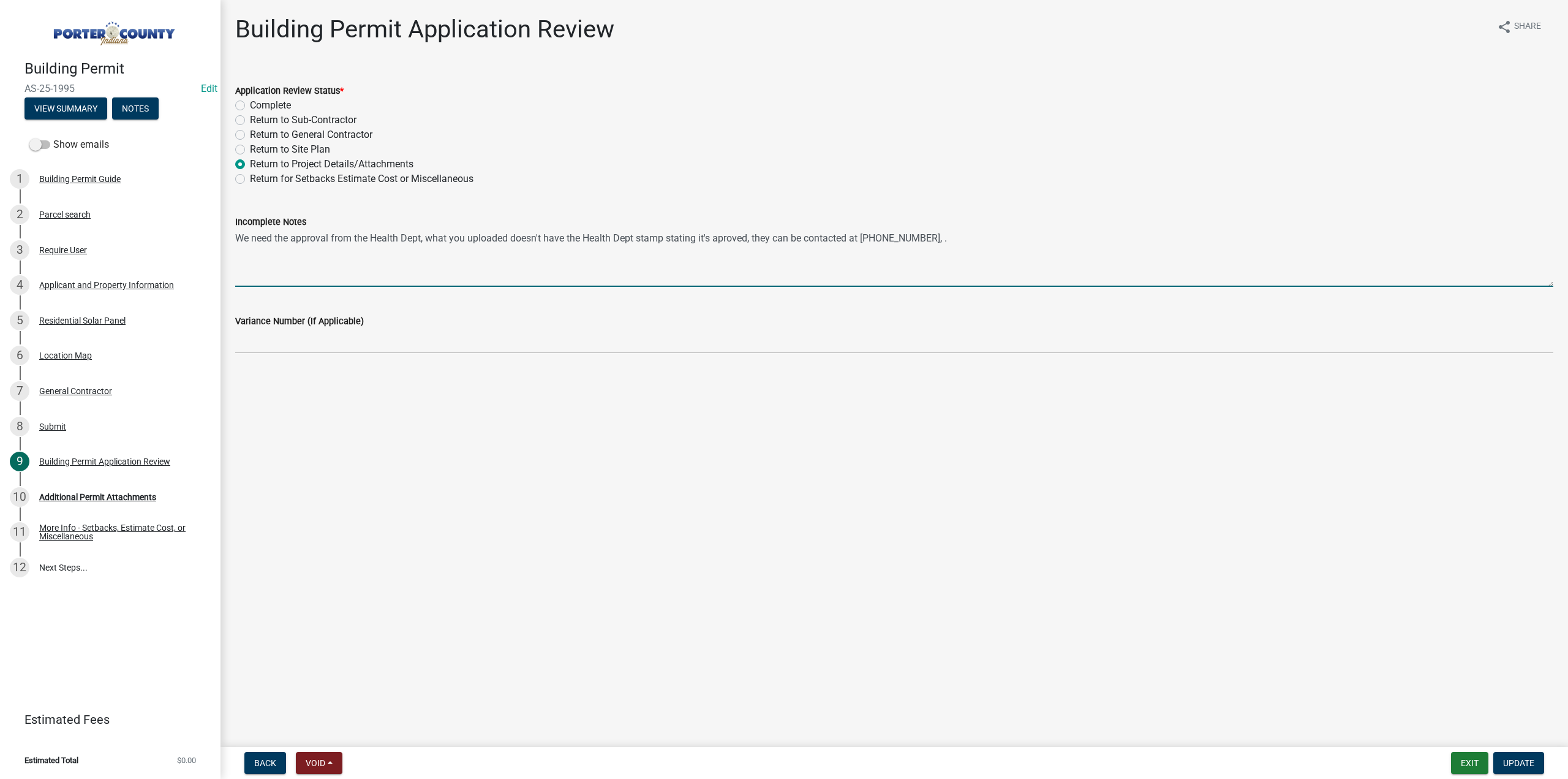
click at [722, 239] on textarea "We need the approval from the Health Dept, what you uploaded doesn't have the H…" at bounding box center [894, 258] width 1318 height 58
click at [813, 241] on textarea "We need the approval from the Health Dept, what you uploaded doesn't have the H…" at bounding box center [894, 258] width 1318 height 58
click at [873, 236] on textarea "We need the approval from the Health Dept, what you uploaded doesn't have the H…" at bounding box center [894, 258] width 1318 height 58
click at [983, 237] on textarea "We need the approval from the Health Dept, what you uploaded doesn't have the H…" at bounding box center [894, 258] width 1318 height 58
type textarea "We need the approval from the Health Dept, what you uploaded doesn't have the H…"
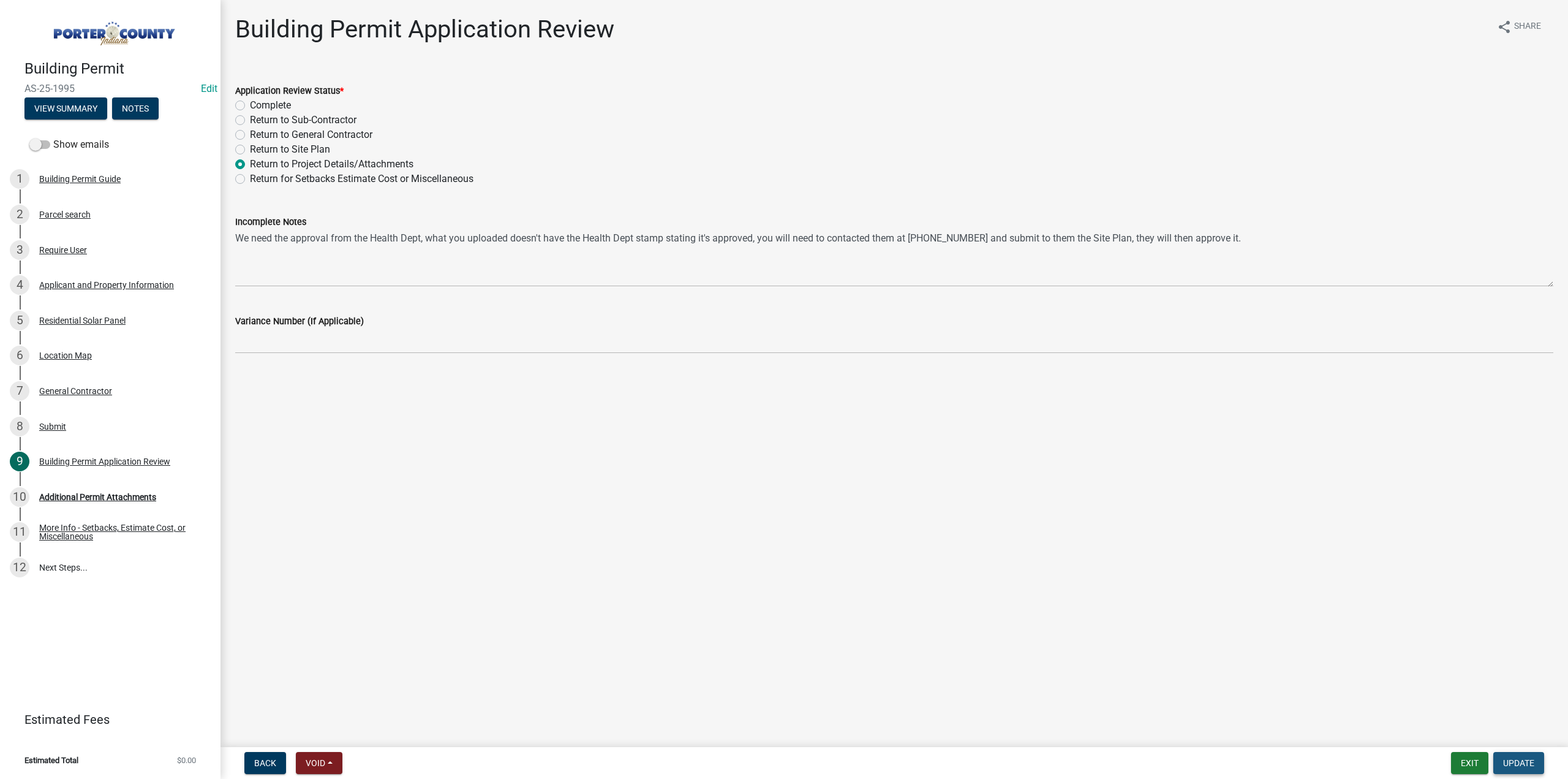
click at [1517, 755] on button "Update" at bounding box center [1518, 762] width 51 height 22
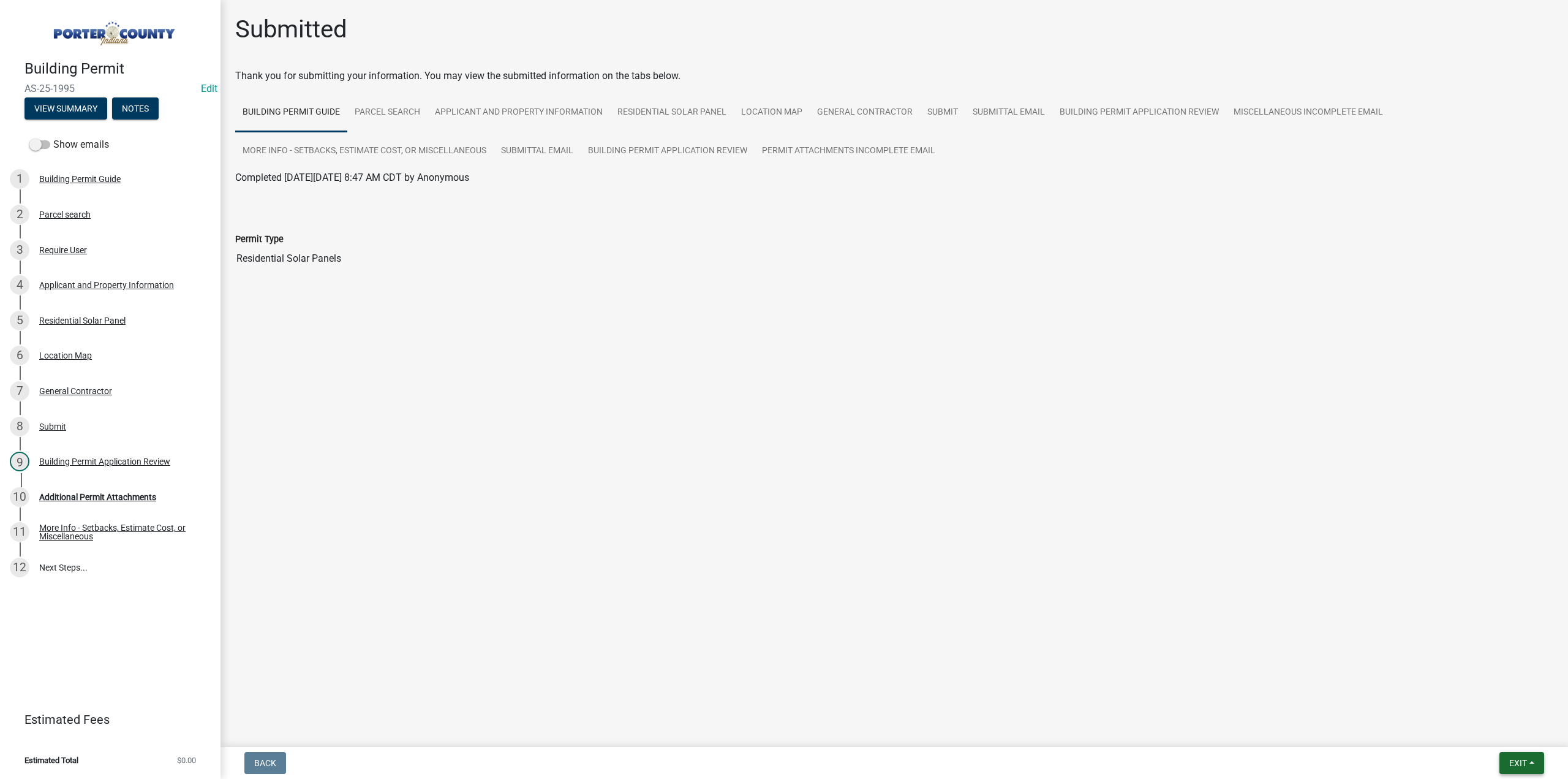
click at [1517, 766] on span "Exit" at bounding box center [1517, 762] width 17 height 10
click at [1503, 729] on button "Save & Exit" at bounding box center [1495, 730] width 98 height 30
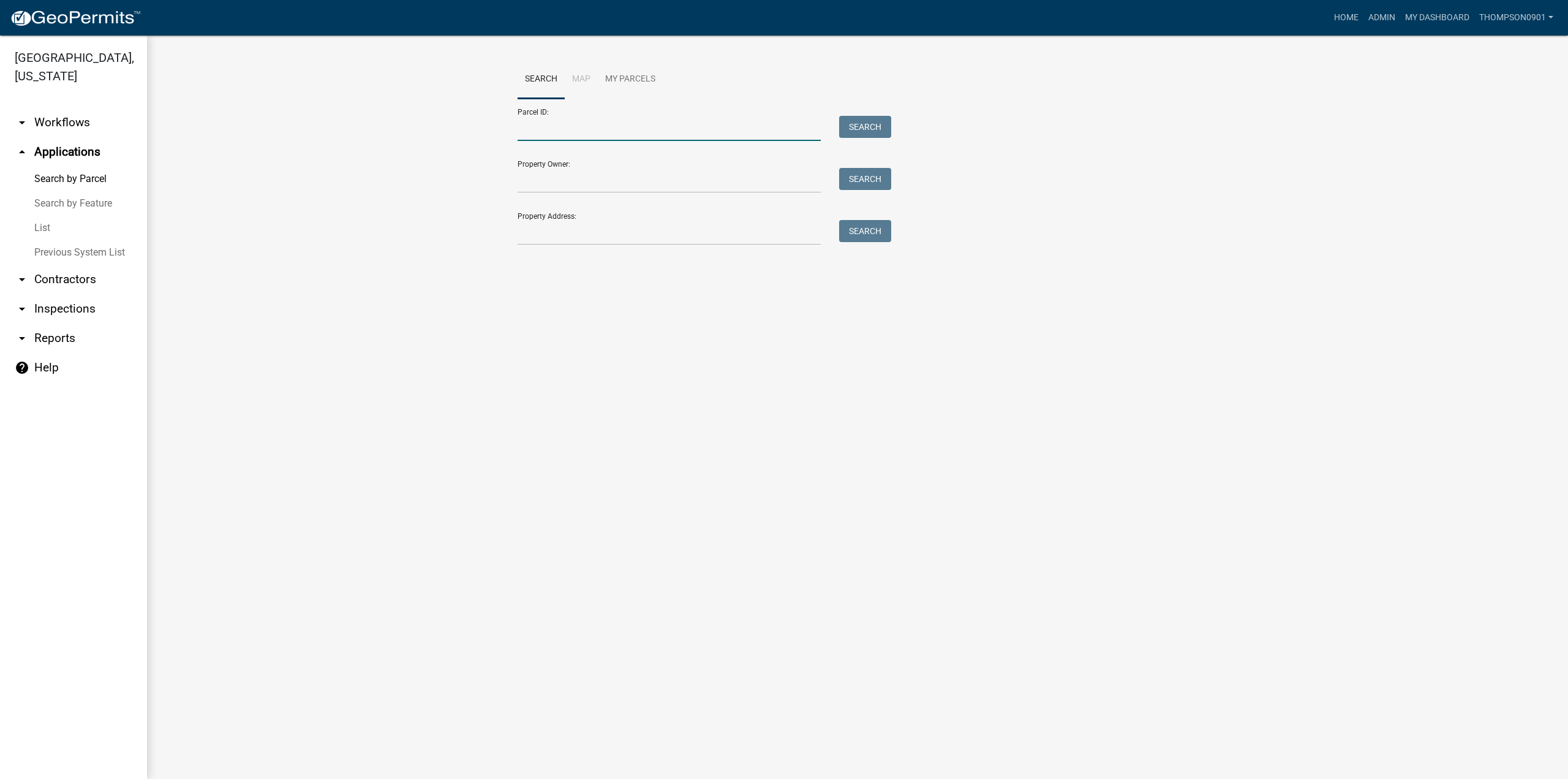
click at [589, 121] on input "Parcel ID:" at bounding box center [669, 128] width 303 height 25
paste input "64-06-25-351-006.000-006"
type input "64-06-25-351-006.000-006"
click at [861, 135] on button "Search" at bounding box center [865, 126] width 52 height 22
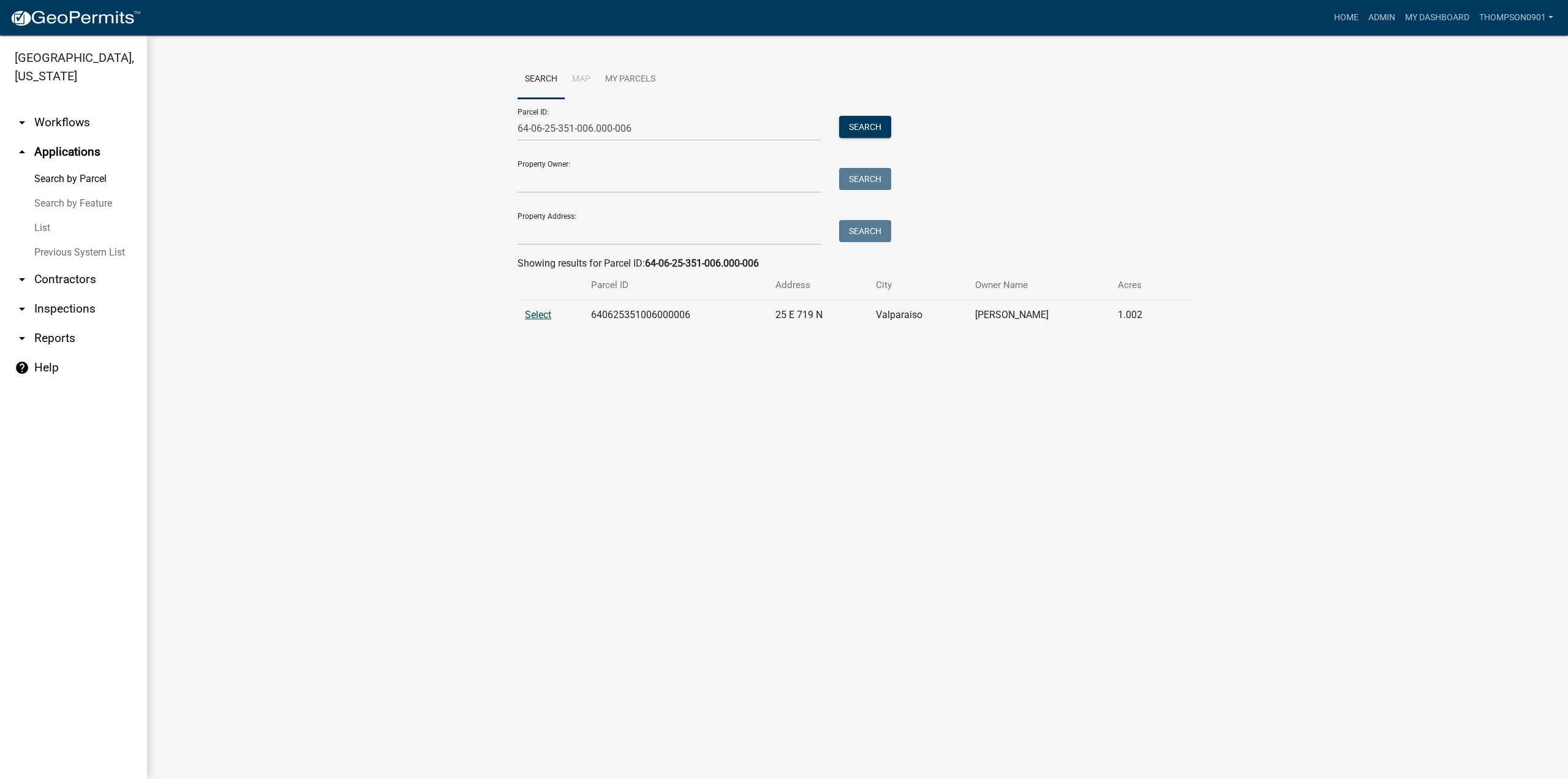
click at [542, 313] on span "Select" at bounding box center [538, 314] width 27 height 11
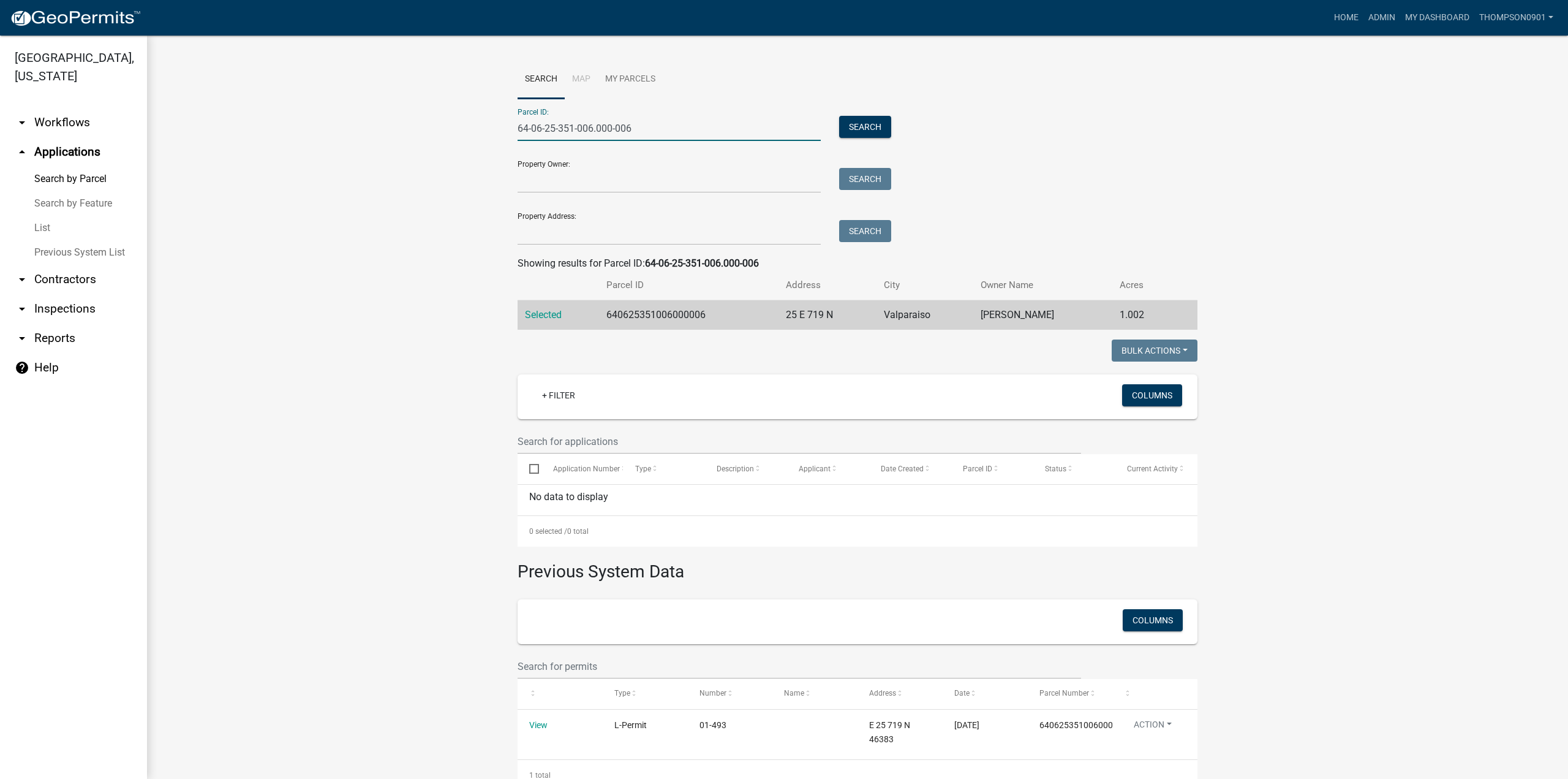
drag, startPoint x: 664, startPoint y: 127, endPoint x: 0, endPoint y: -1, distance: 676.2
click at [0, 0] on app-client-admin "Toggle drawer menu more_horiz Home Admin My Dashboard thompson0901 Admin Accoun…" at bounding box center [784, 389] width 1568 height 779
click at [559, 128] on input "Parcel ID:" at bounding box center [669, 128] width 303 height 25
paste input "64-06-25-351-021.000-006"
type input "64-06-25-351-021.000-006"
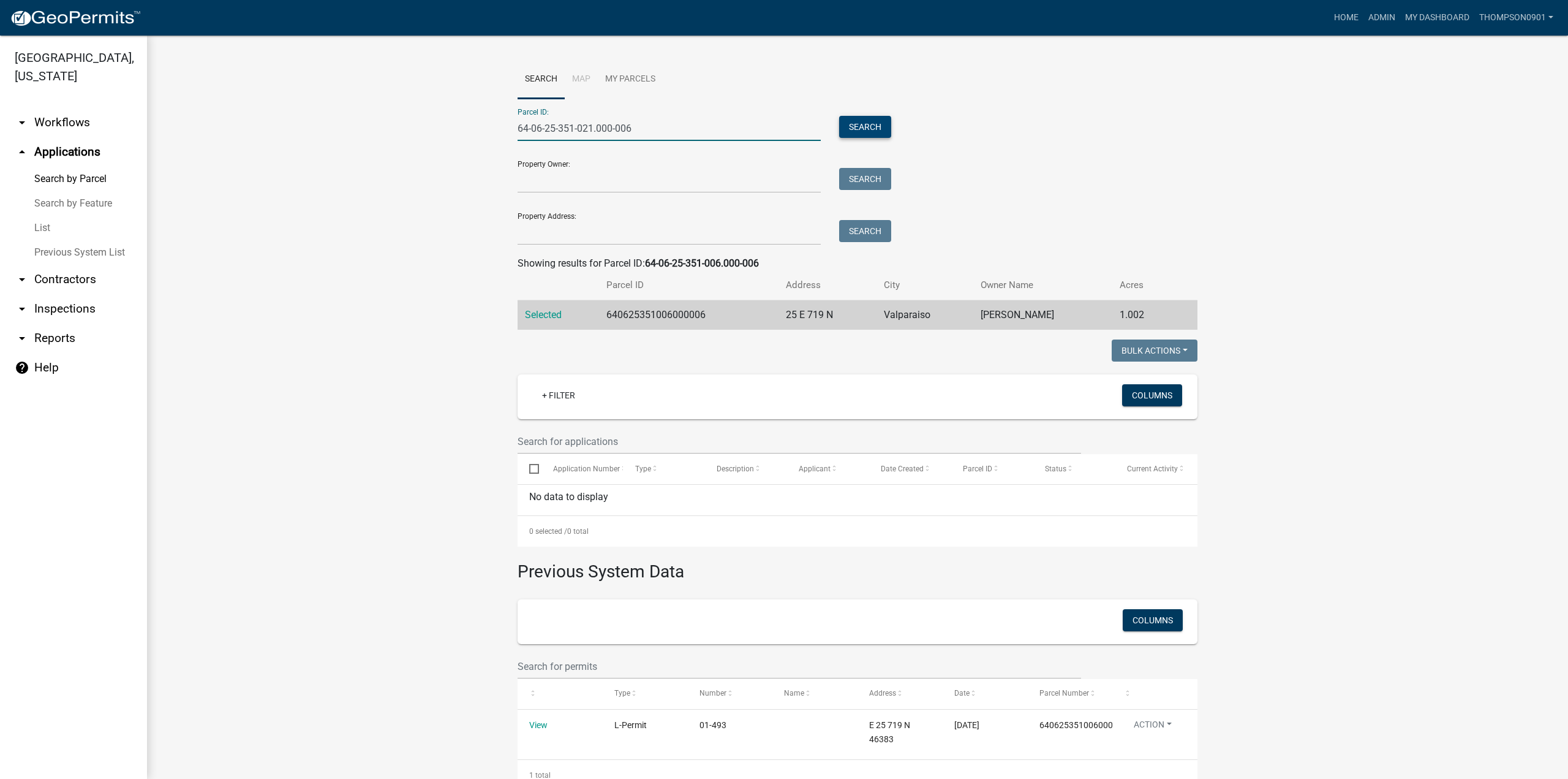
click at [858, 125] on button "Search" at bounding box center [865, 126] width 52 height 22
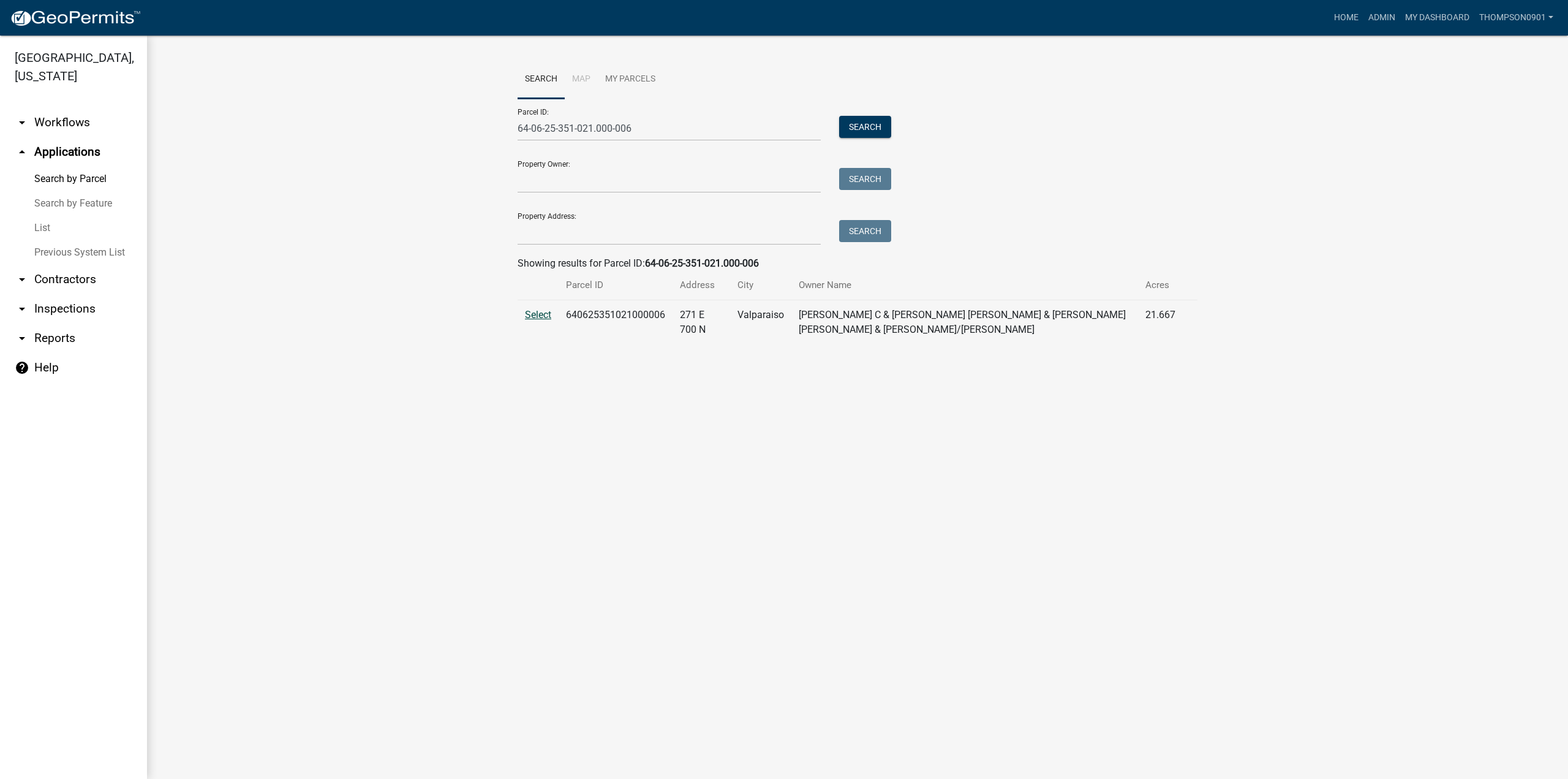
click at [546, 309] on span "Select" at bounding box center [538, 314] width 27 height 11
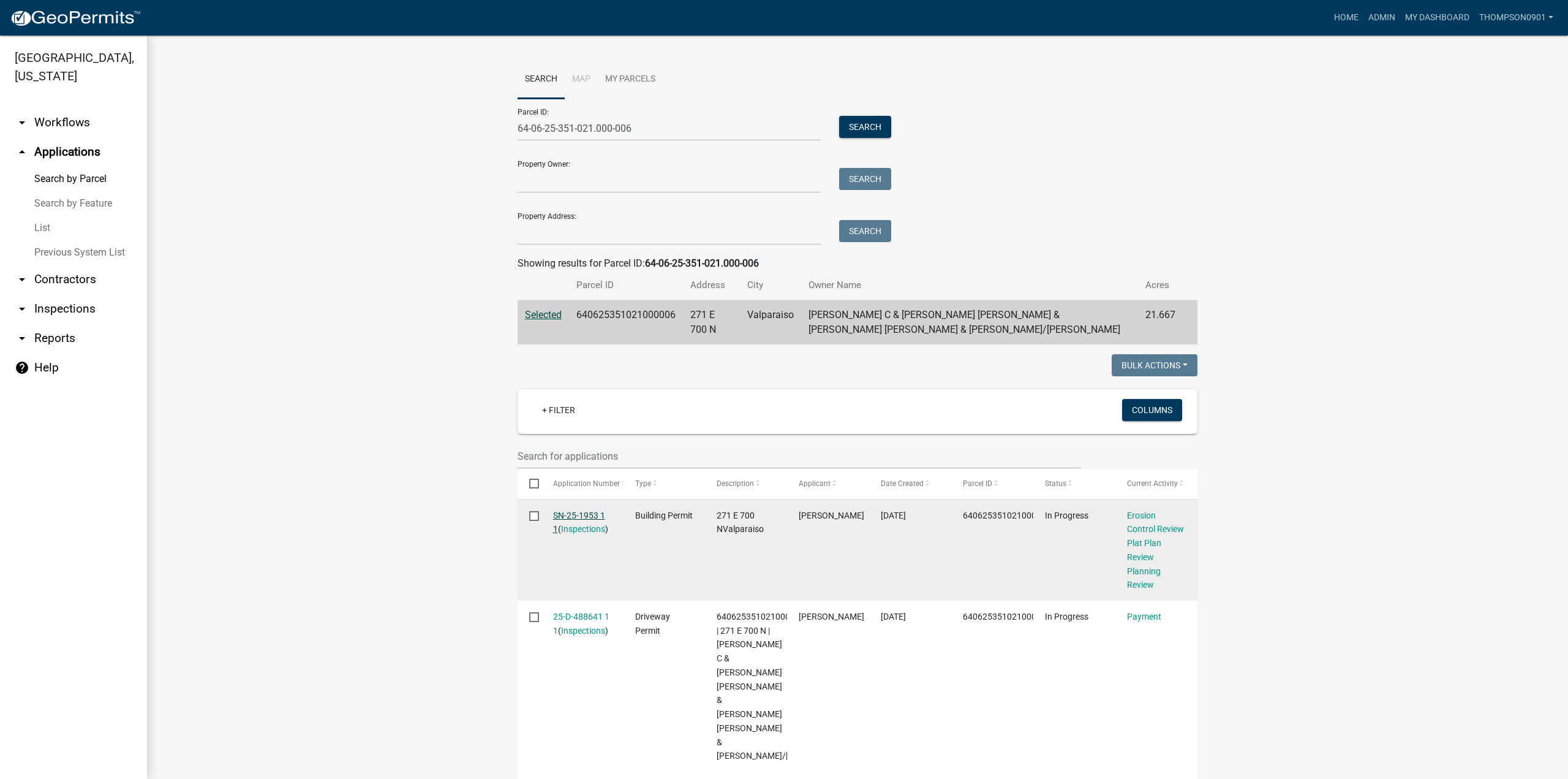
click at [567, 514] on link "SN-25-1953 1 1" at bounding box center [579, 521] width 52 height 24
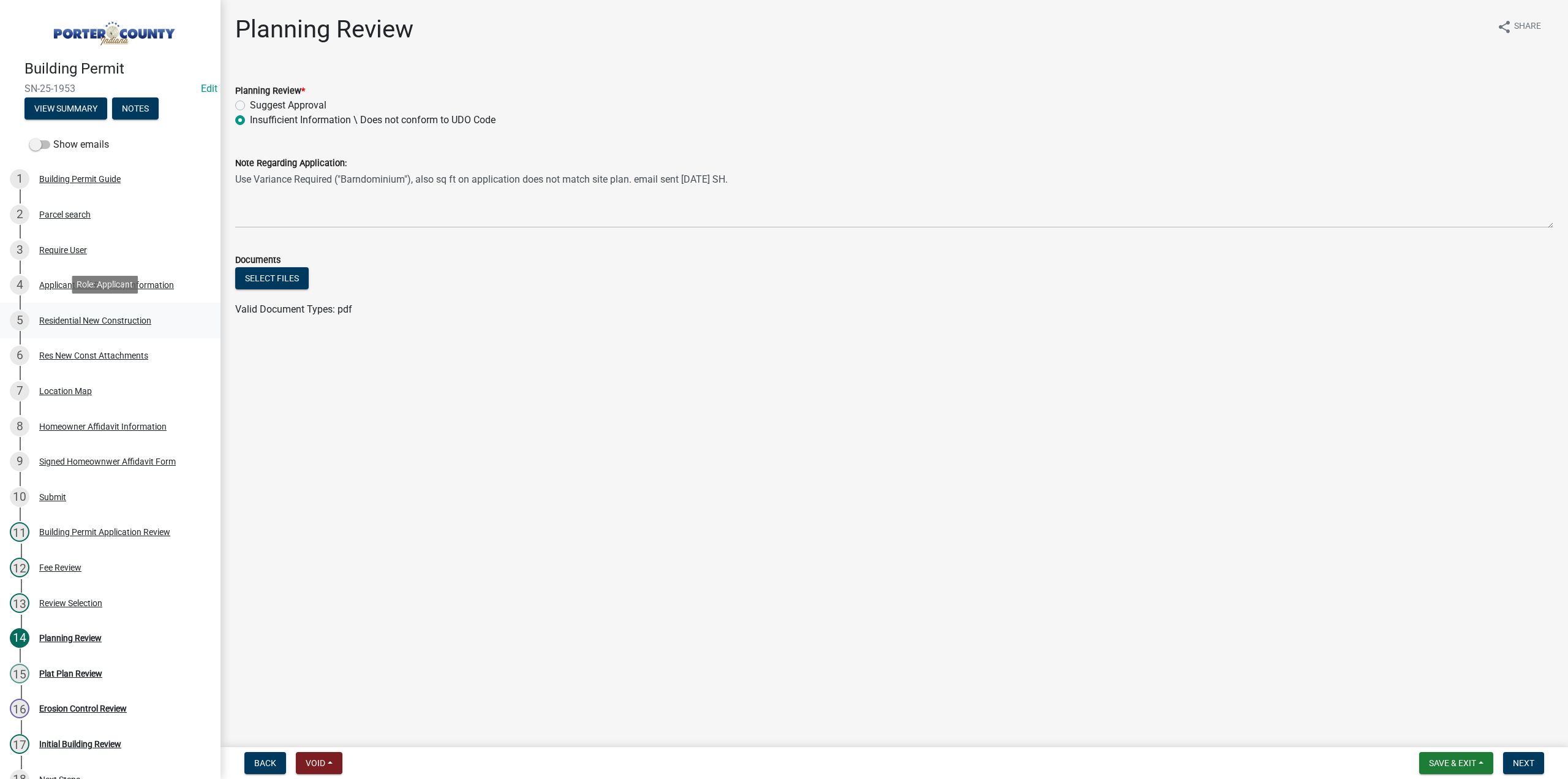
click at [95, 318] on div "Residential New Construction" at bounding box center [96, 320] width 112 height 8
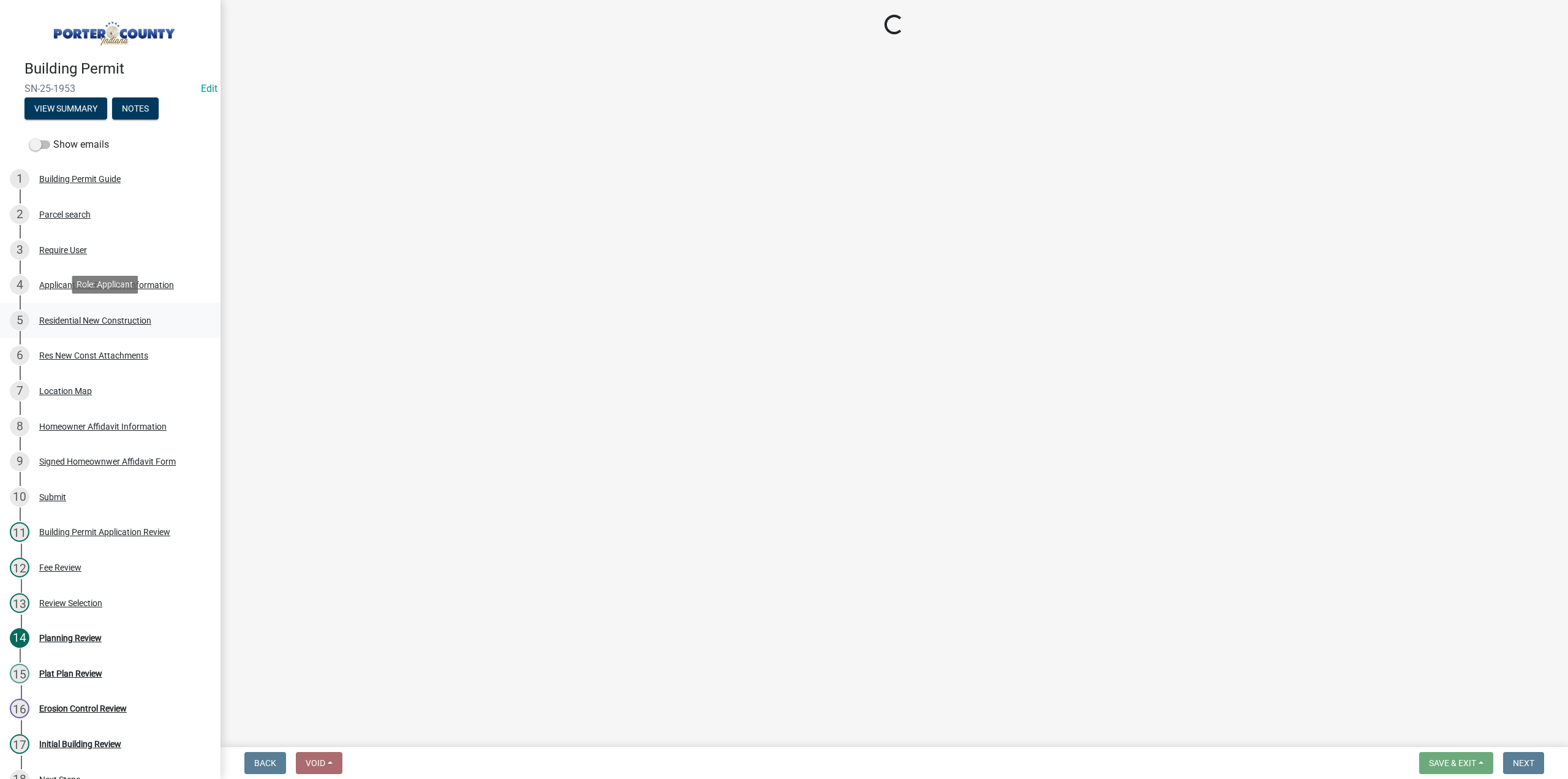
select select "9e518564-4428-4eb4-941b-0b1ac8082854"
select select "68e86ab4-d09c-4fda-bc2a-127ac99089df"
select select "09fa7944-733a-4e35-af6b-858ed678d785"
select select "bc1034c9-9a5f-4372-bced-1af0bc4c05e7"
select select "fb7c1b5d-c732-494d-9560-ca0fb17ec253"
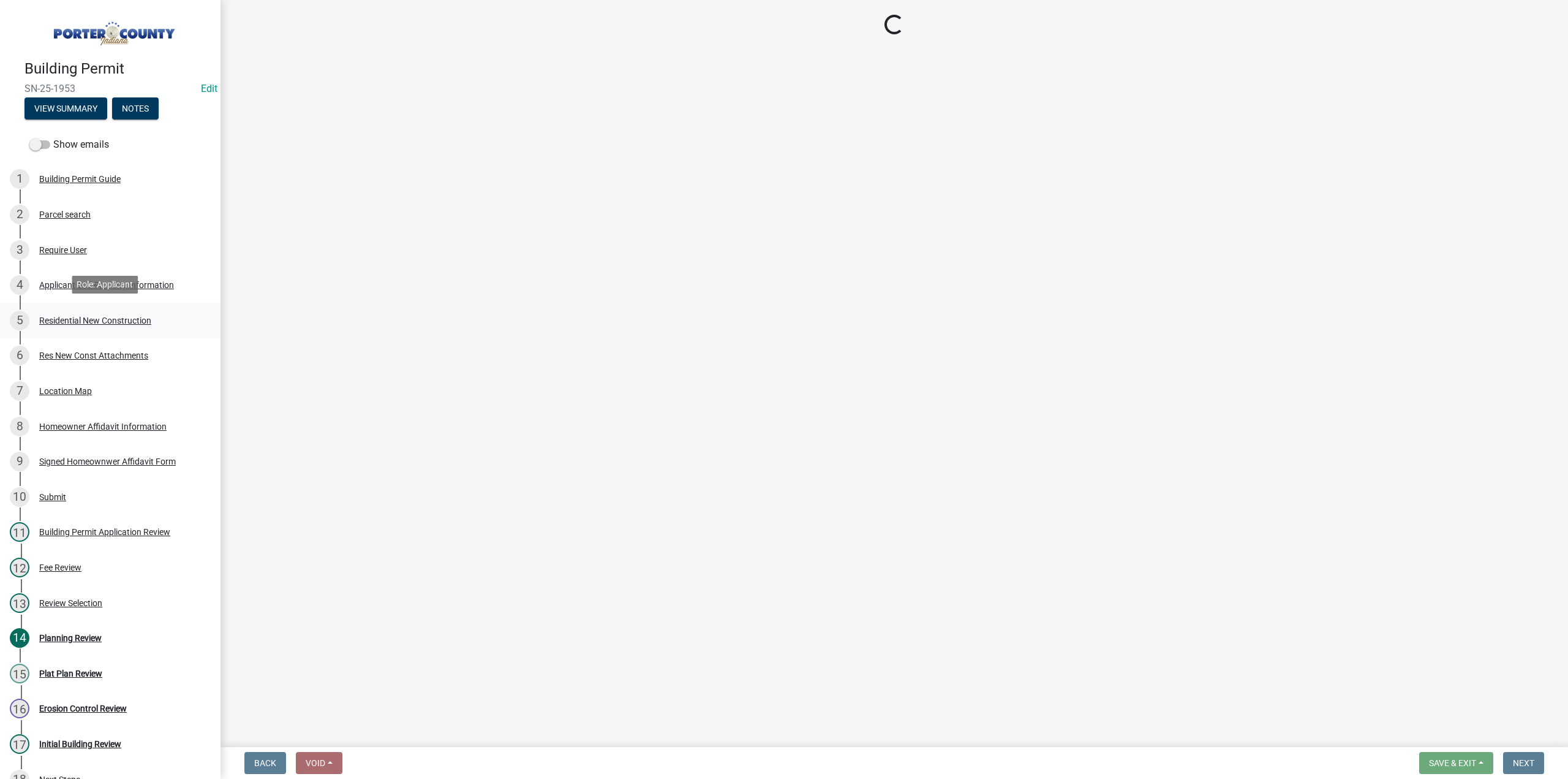
select select "a7554658-1ff0-4ba4-86bb-30b1109b1a56"
select select "92747b37-43da-4e1b-93c6-74094d0399f2"
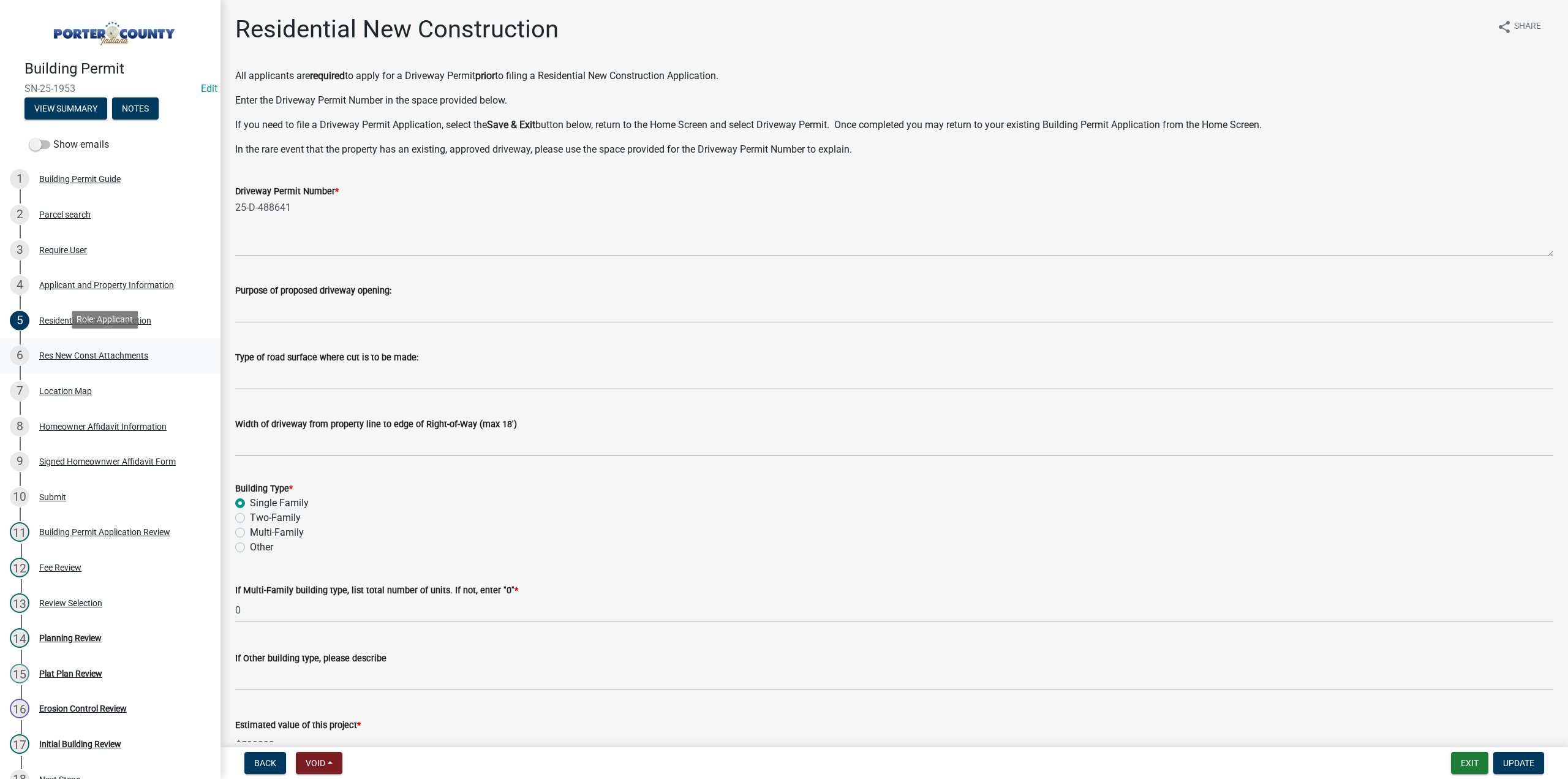
click at [93, 356] on div "Res New Const Attachments" at bounding box center [93, 355] width 109 height 8
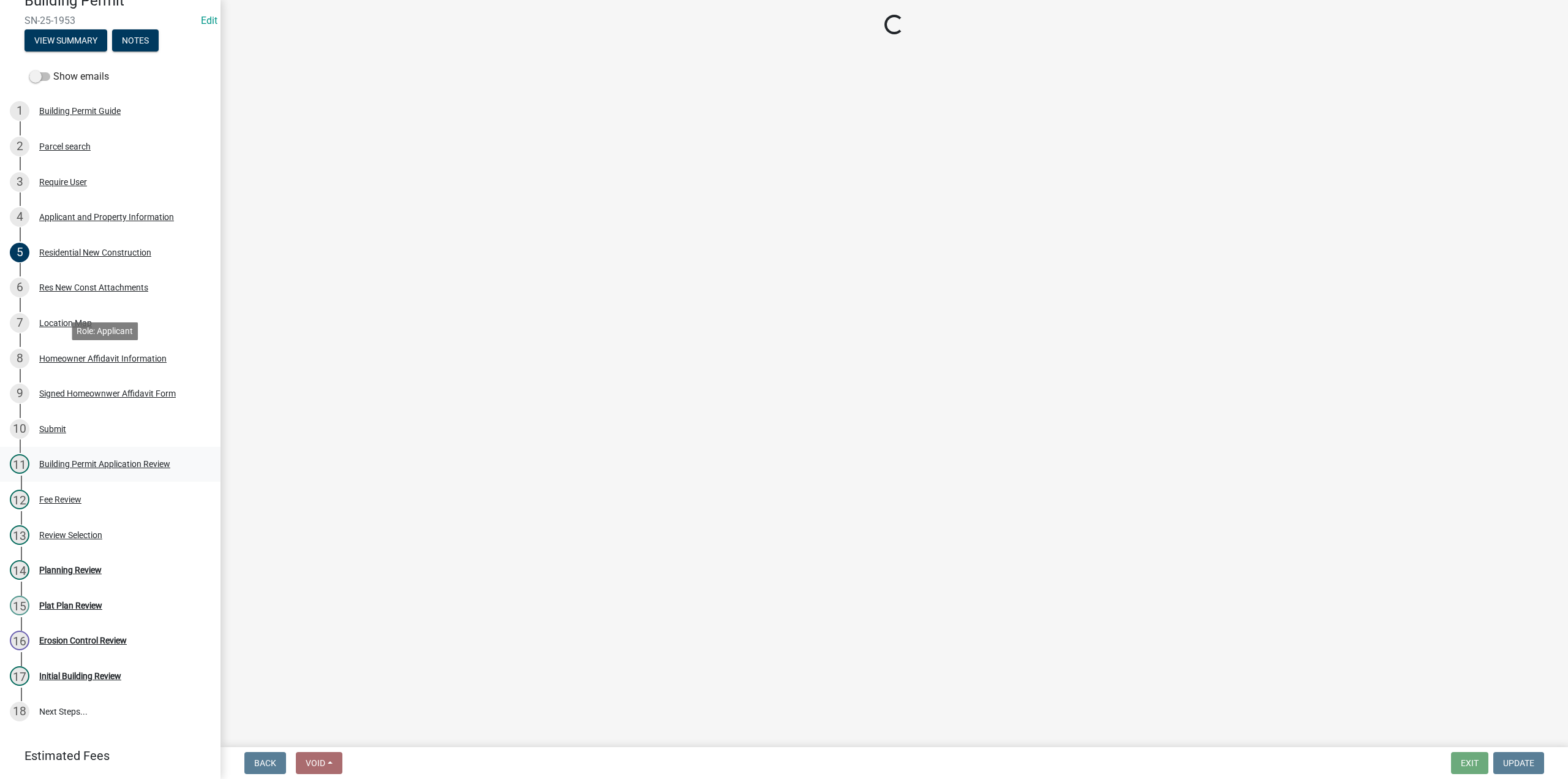
scroll to position [129, 0]
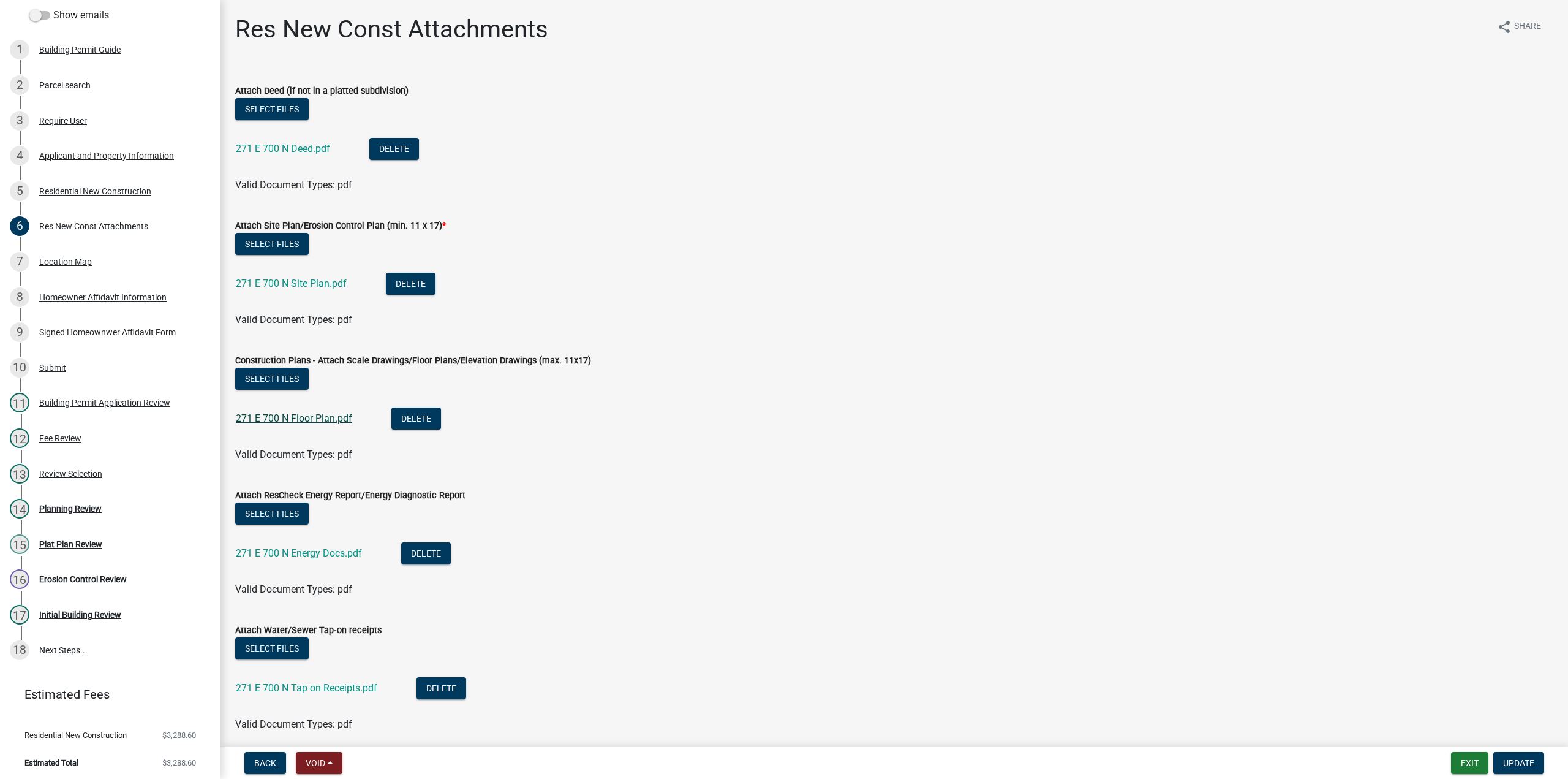
click at [330, 419] on link "271 E 700 N Floor Plan.pdf" at bounding box center [293, 418] width 116 height 11
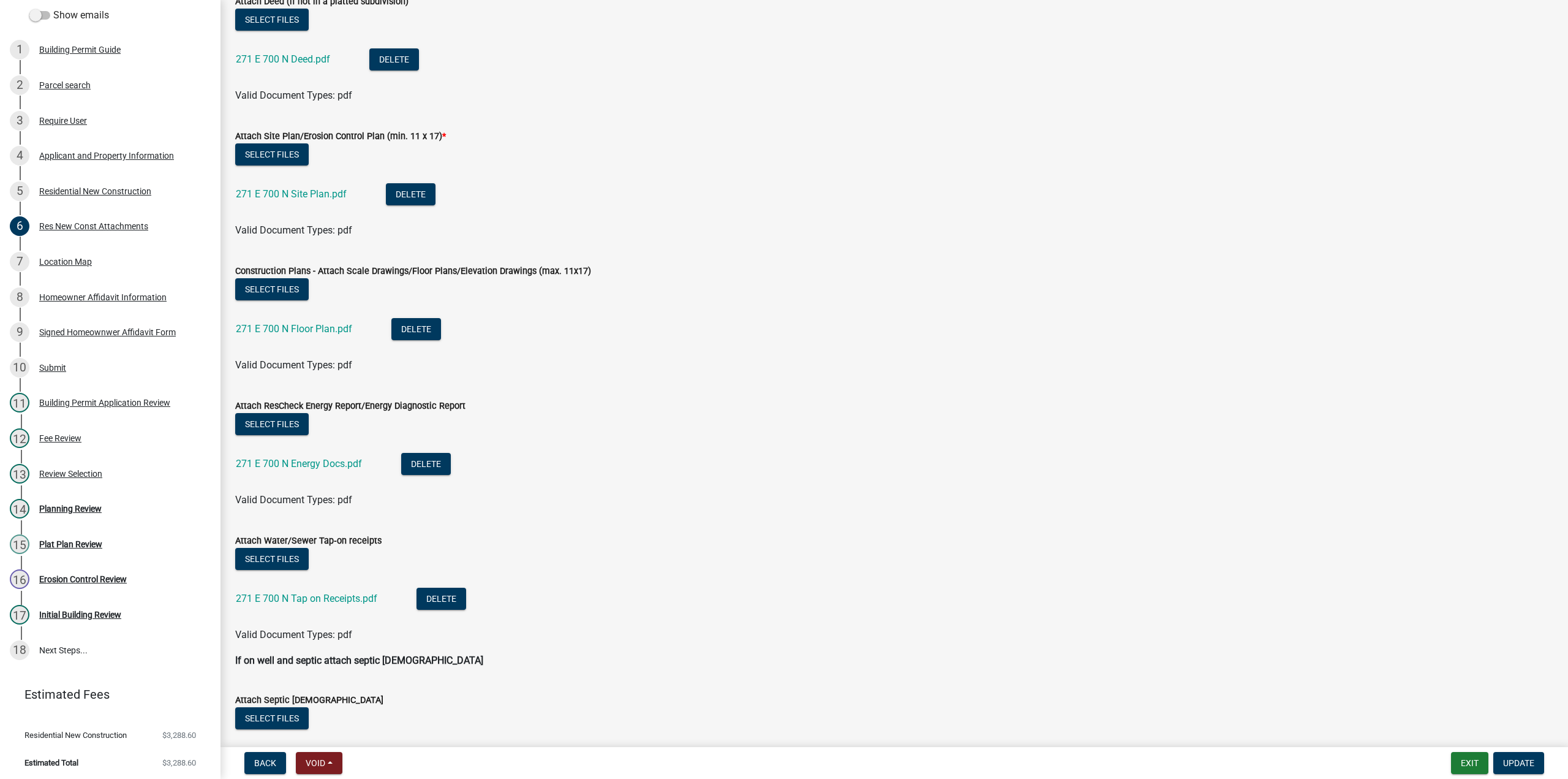
scroll to position [184, 0]
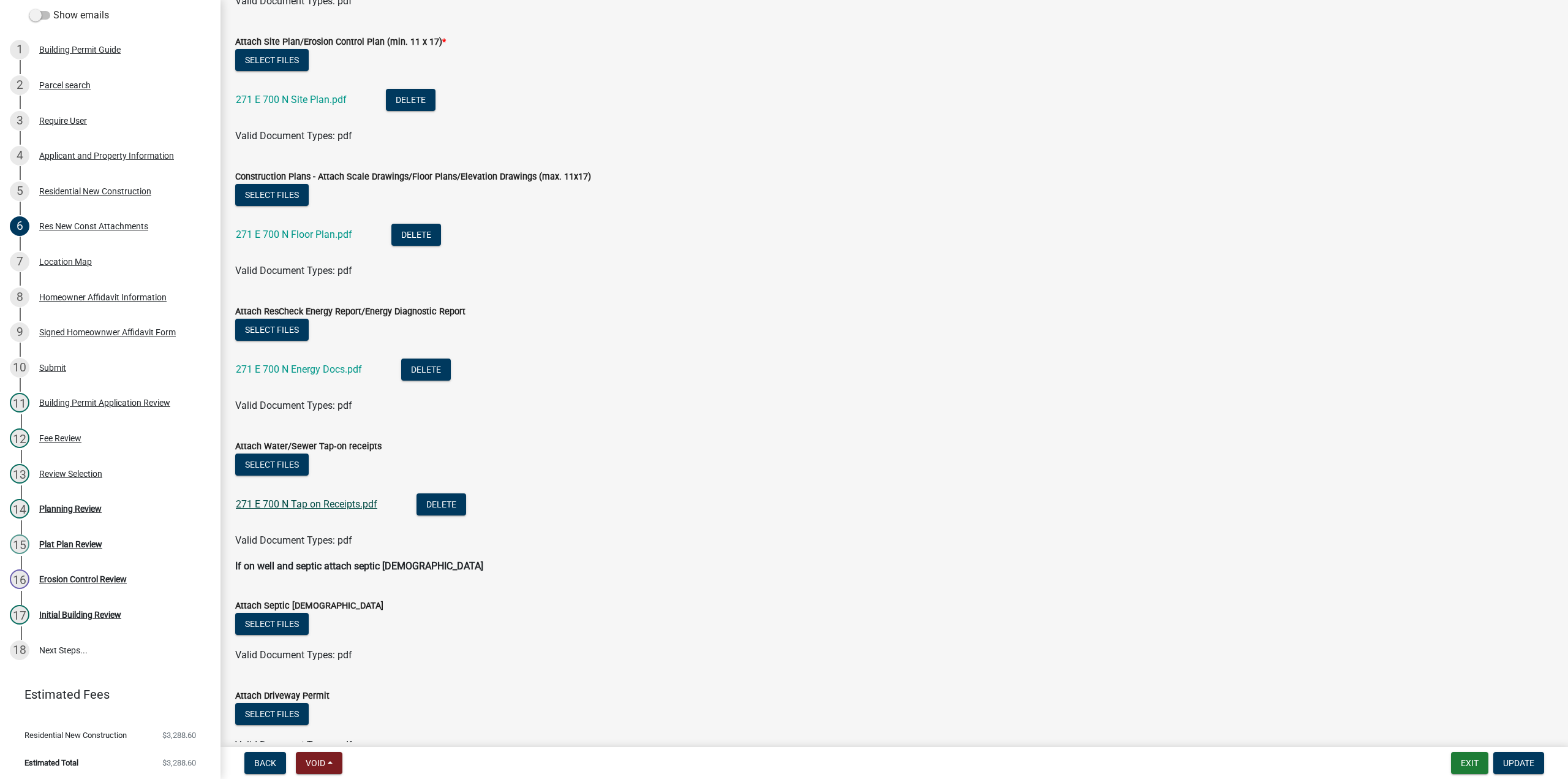
click at [318, 503] on link "271 E 700 N Tap on Receipts.pdf" at bounding box center [306, 503] width 141 height 11
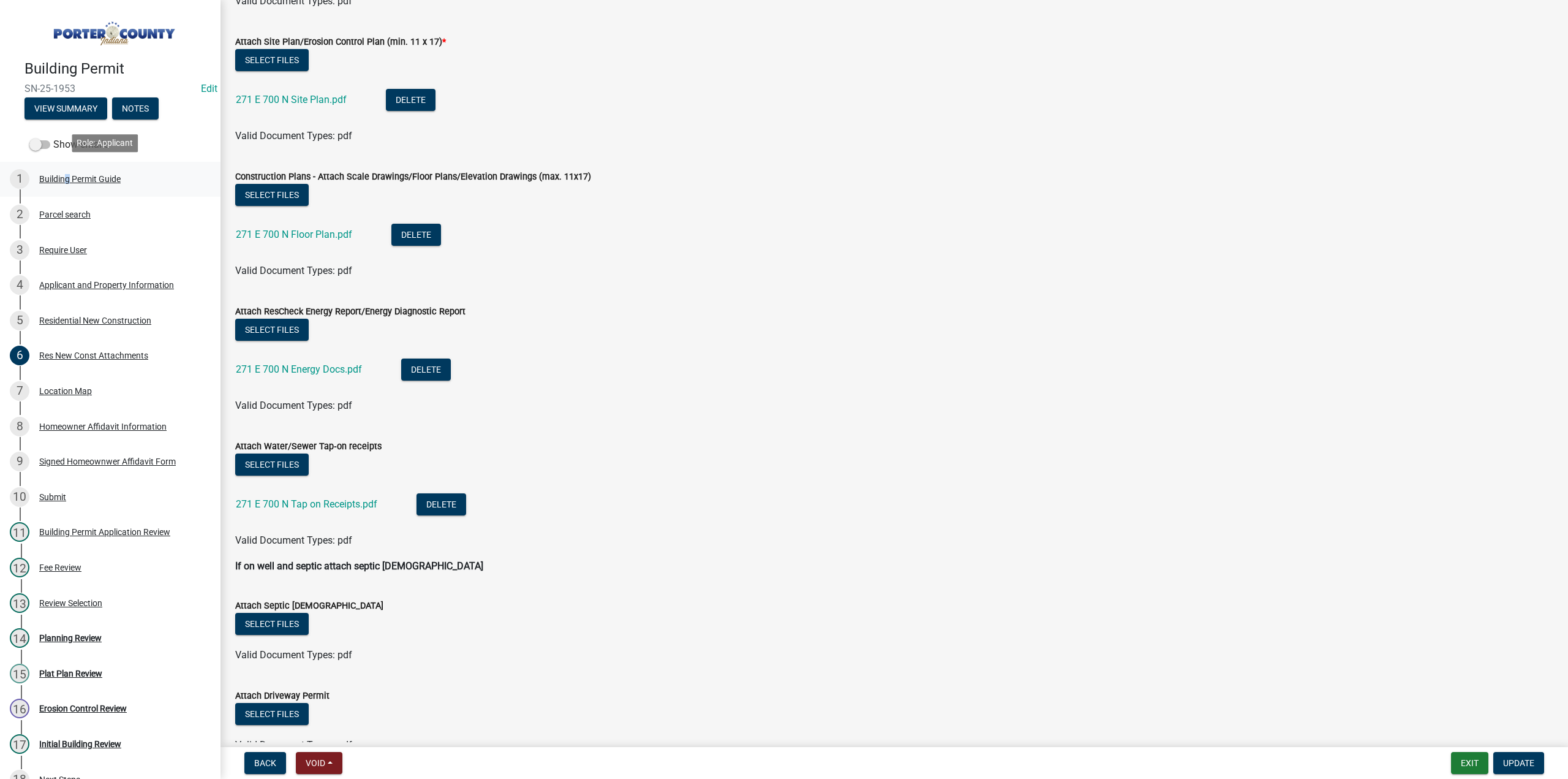
click at [62, 176] on div "Building Permit Guide" at bounding box center [80, 179] width 81 height 8
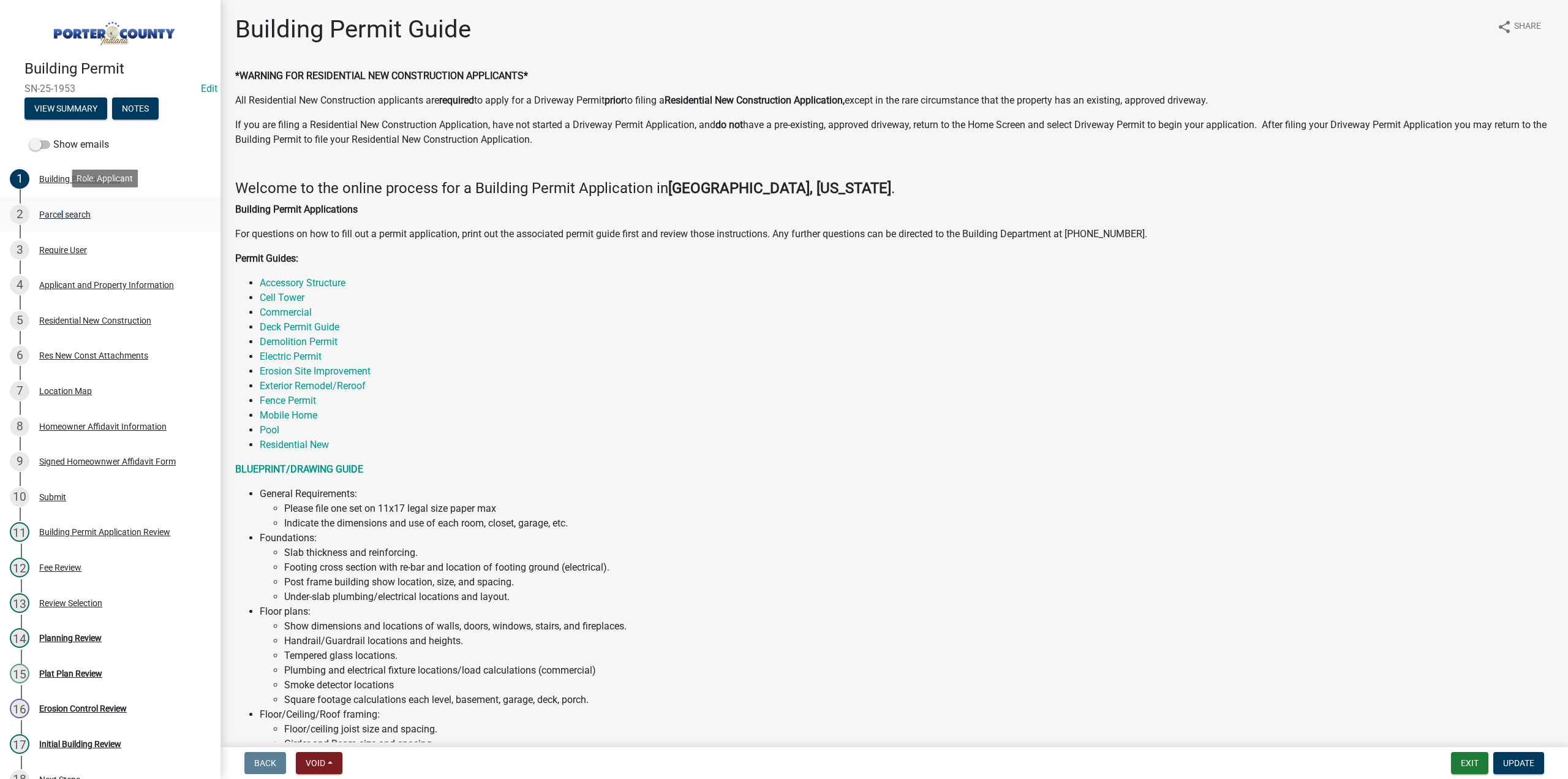
click at [59, 212] on div "Parcel search" at bounding box center [65, 214] width 52 height 8
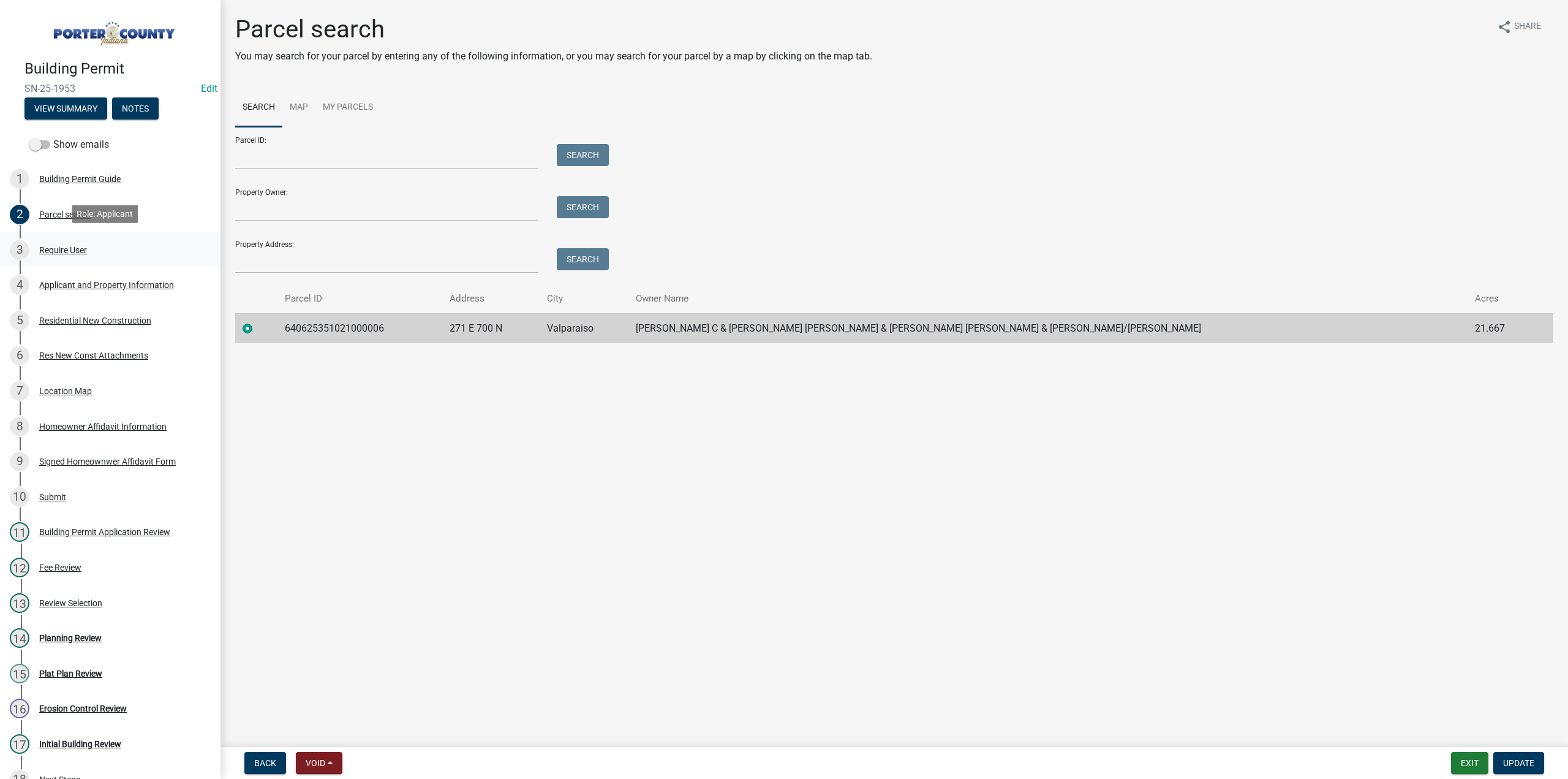
click at [72, 249] on div "Require User" at bounding box center [63, 249] width 48 height 8
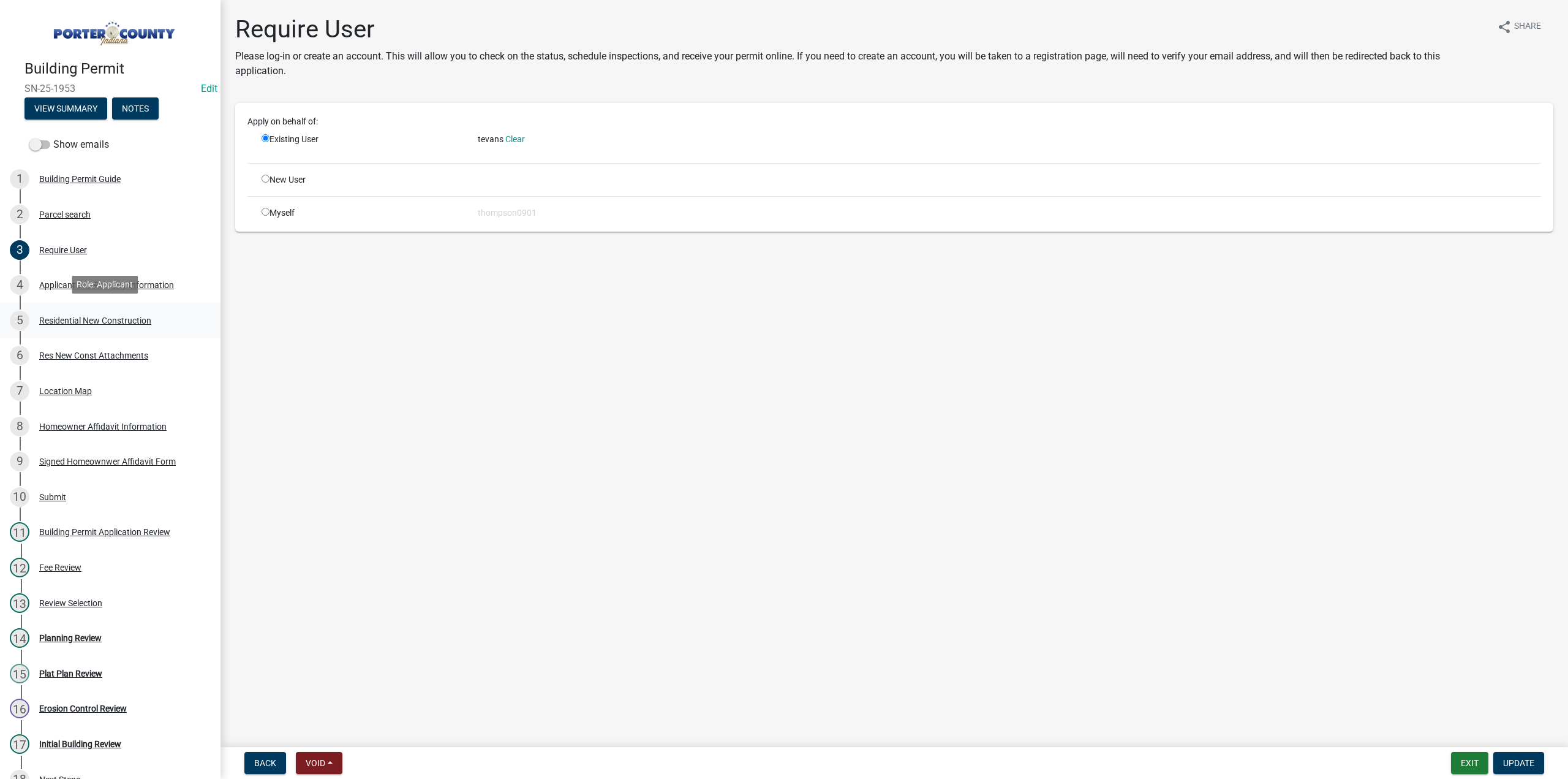
click at [70, 316] on div "Residential New Construction" at bounding box center [96, 320] width 112 height 8
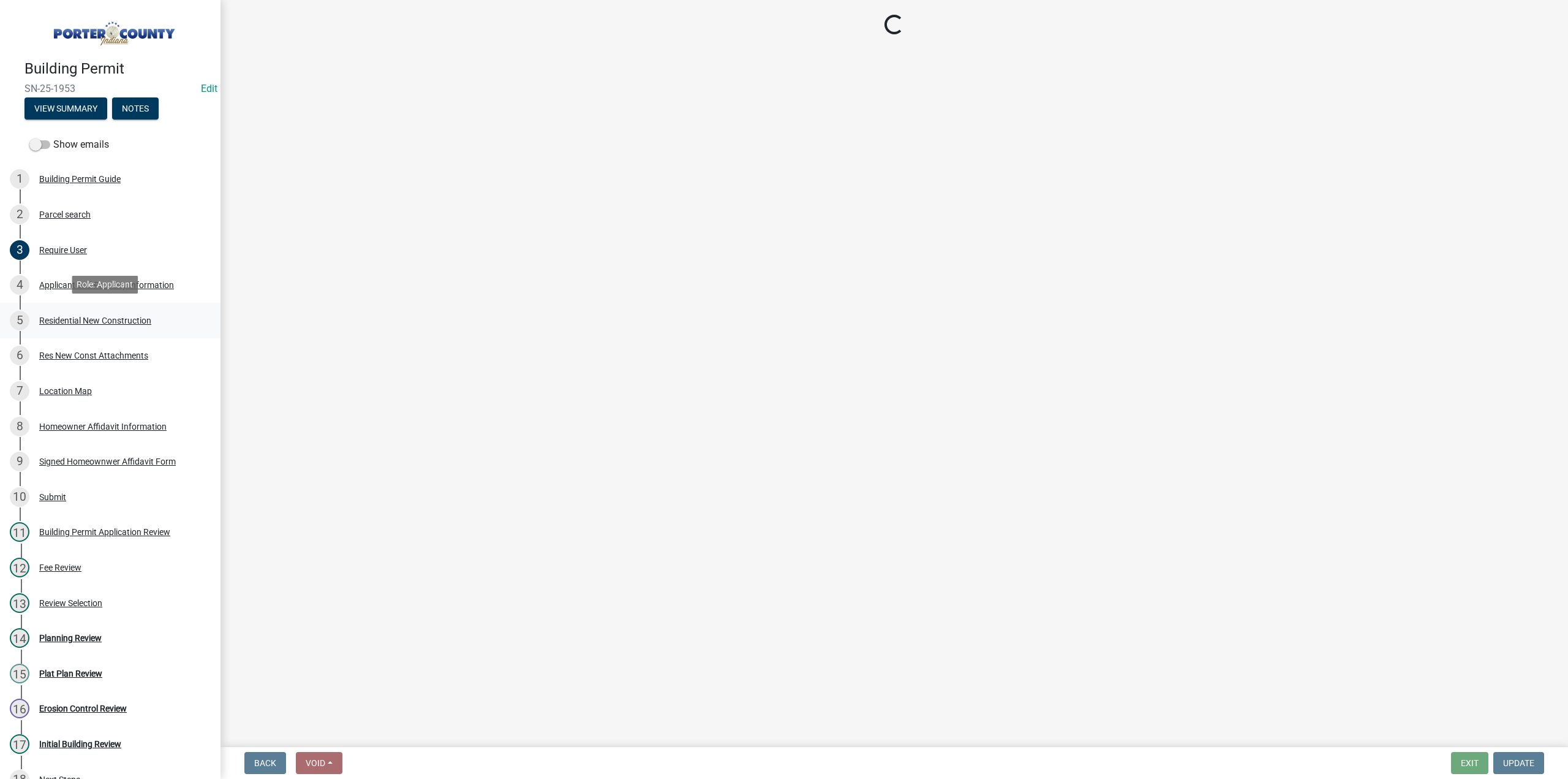
select select "9e518564-4428-4eb4-941b-0b1ac8082854"
select select "68e86ab4-d09c-4fda-bc2a-127ac99089df"
select select "09fa7944-733a-4e35-af6b-858ed678d785"
select select "bc1034c9-9a5f-4372-bced-1af0bc4c05e7"
select select "fb7c1b5d-c732-494d-9560-ca0fb17ec253"
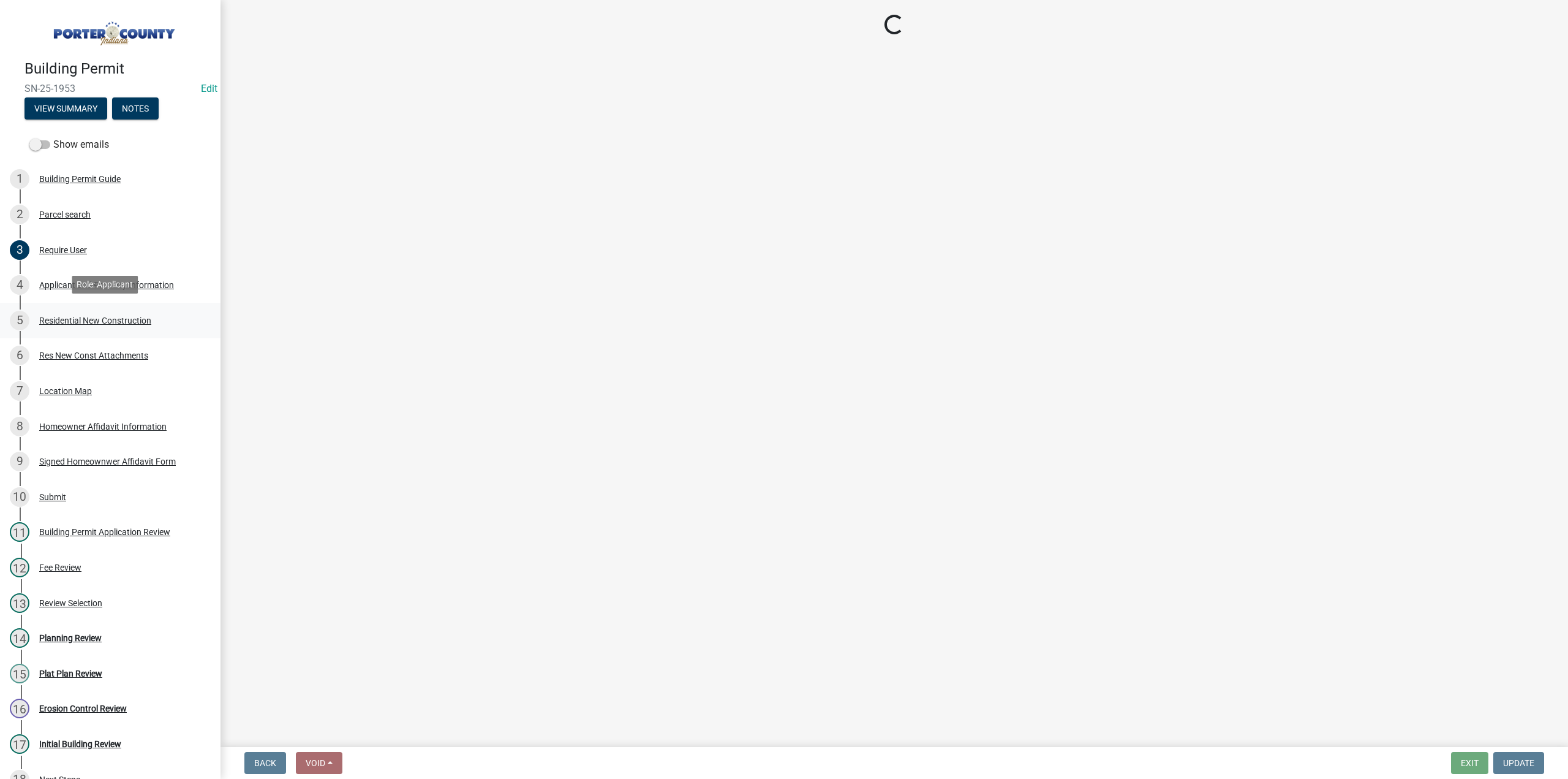
select select "a7554658-1ff0-4ba4-86bb-30b1109b1a56"
select select "92747b37-43da-4e1b-93c6-74094d0399f2"
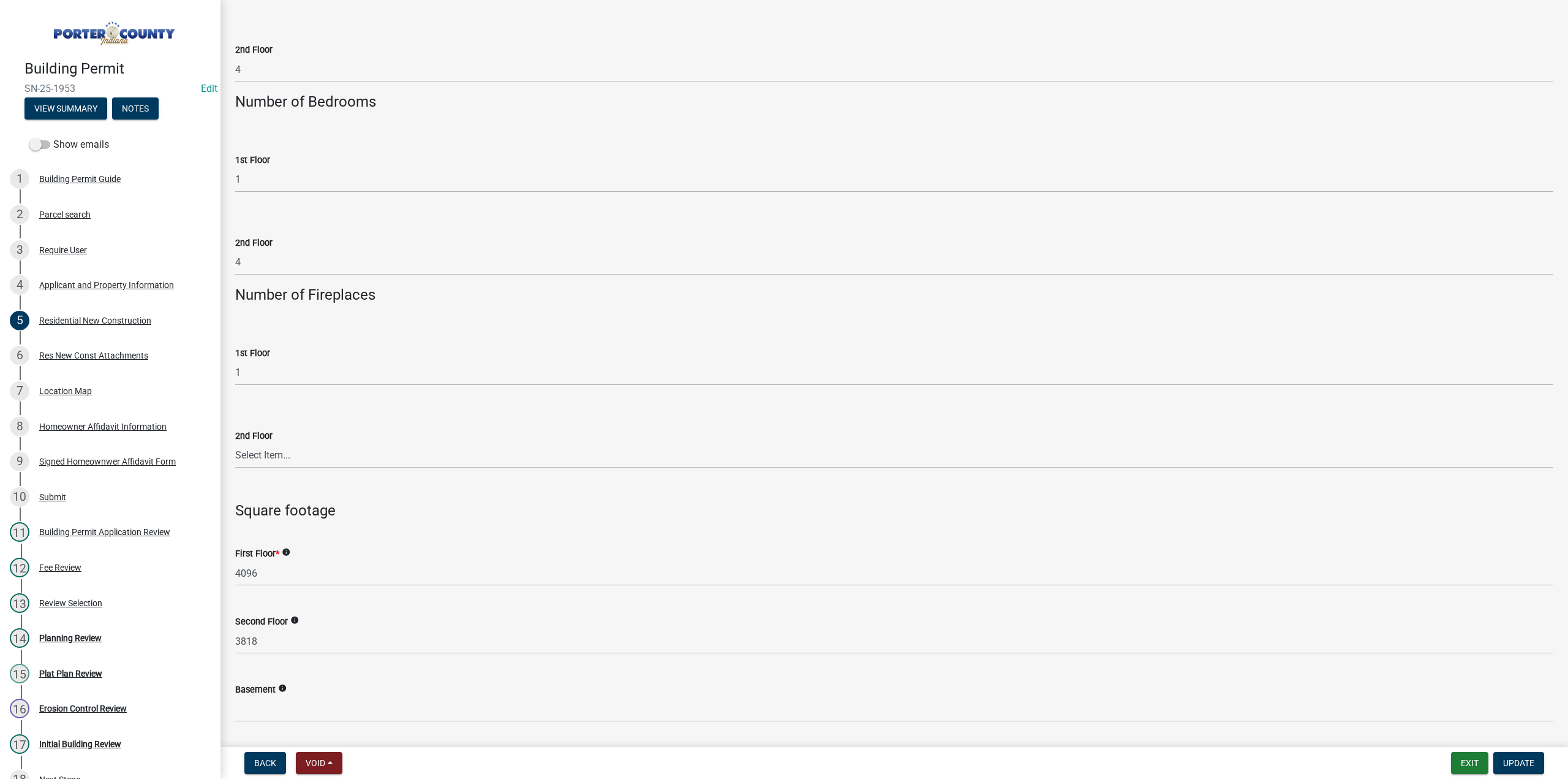
scroll to position [2450, 0]
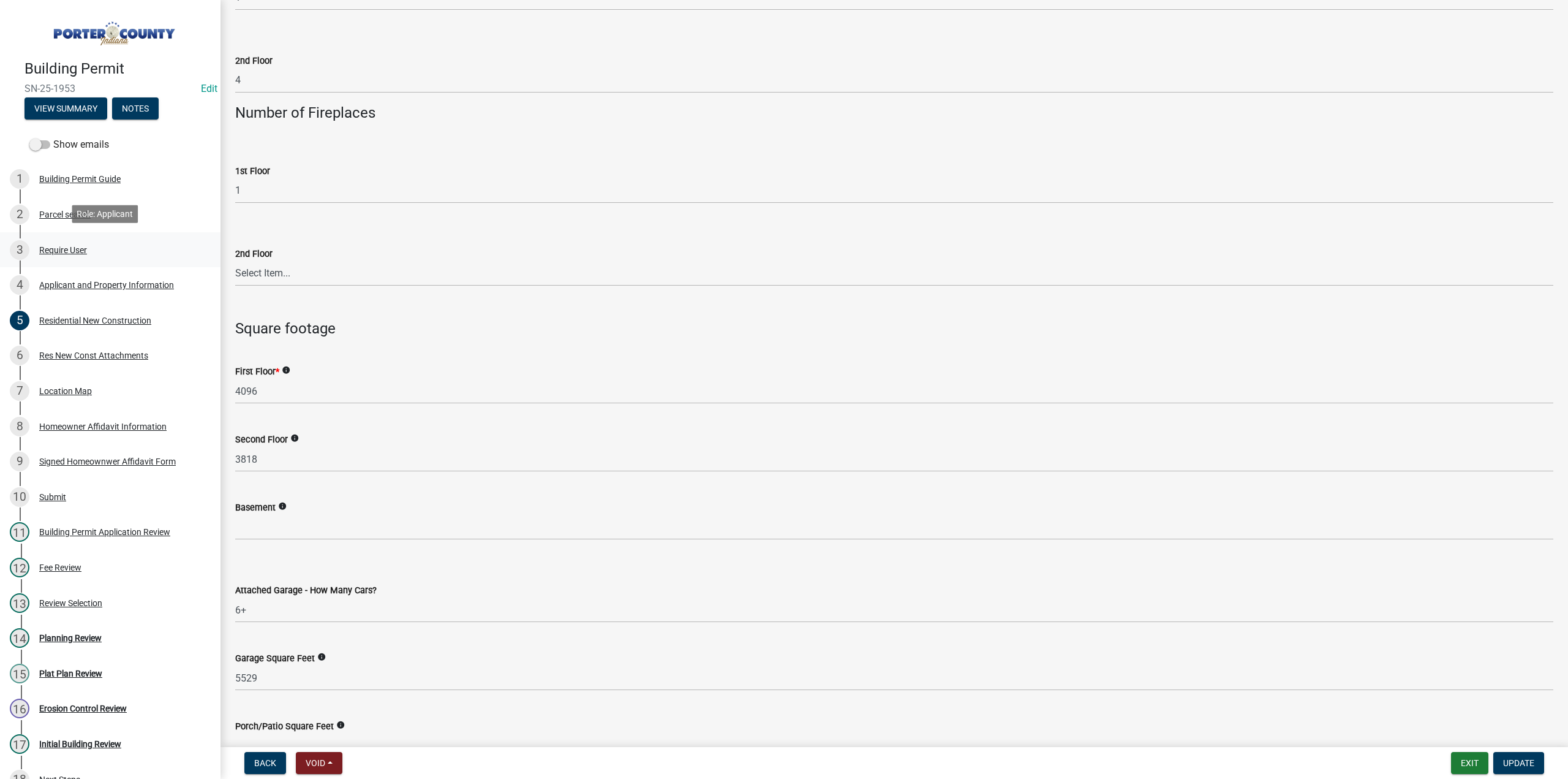
click at [66, 245] on div "Require User" at bounding box center [63, 249] width 48 height 8
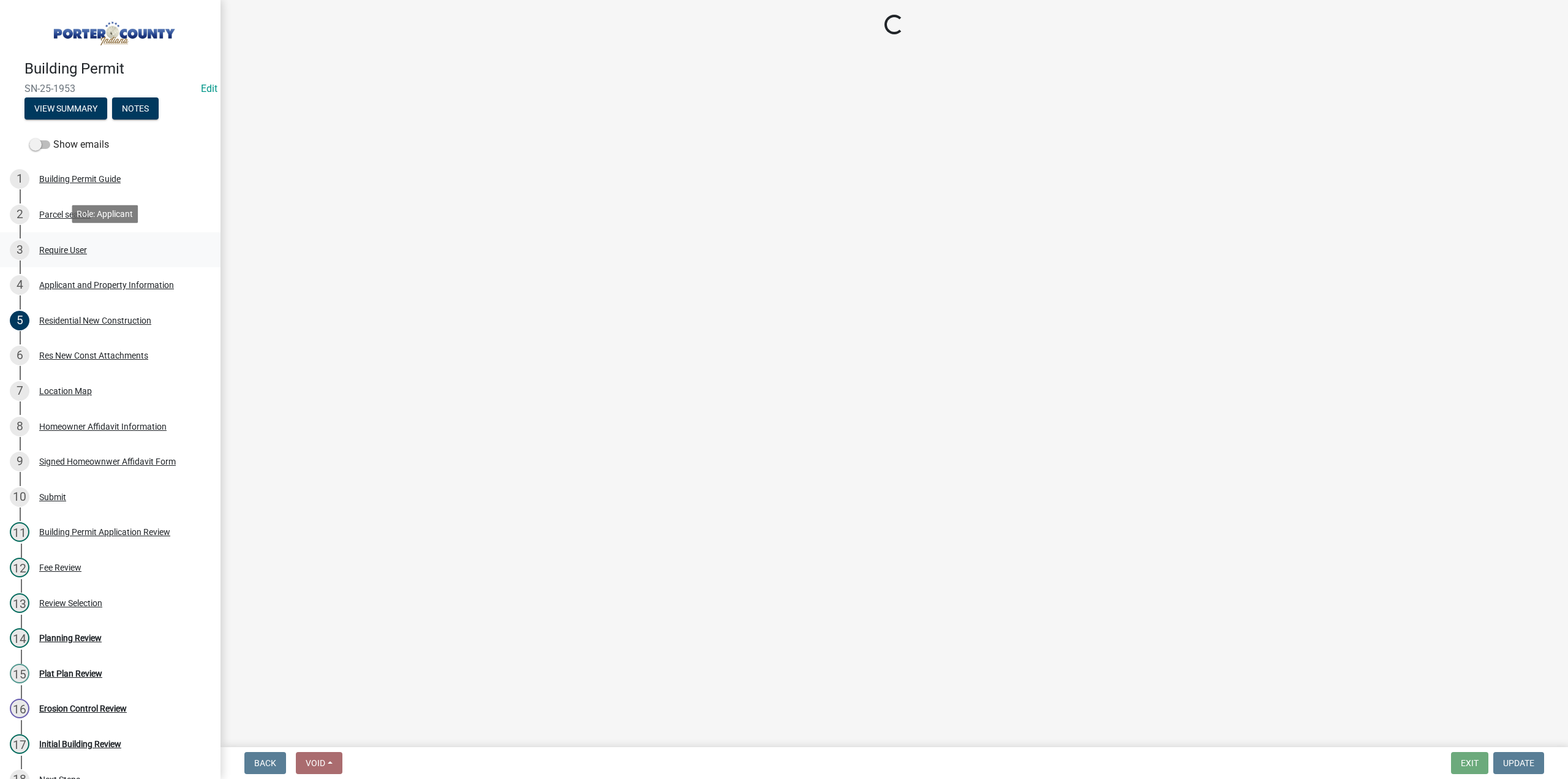
scroll to position [0, 0]
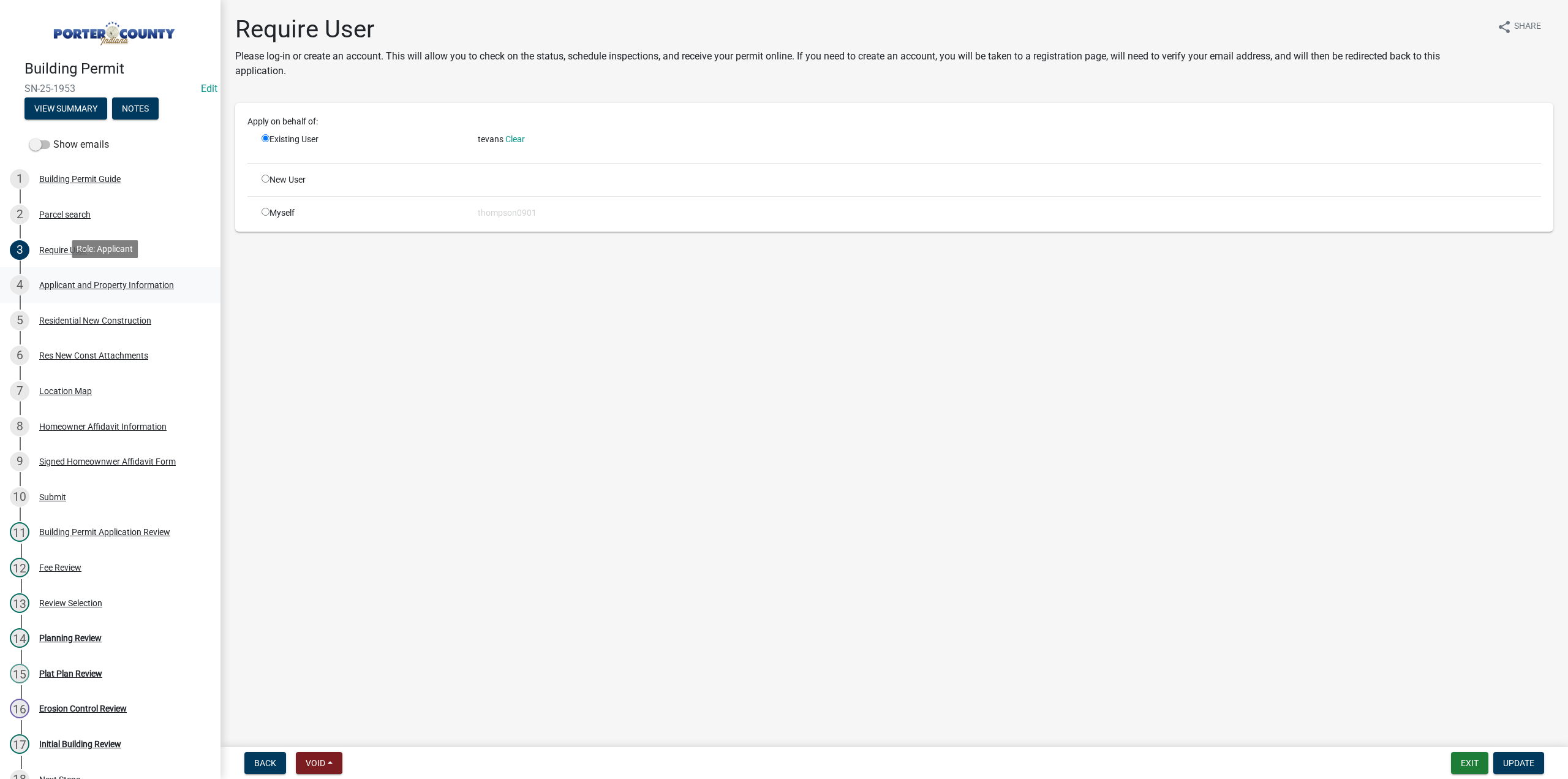
click at [74, 281] on div "Applicant and Property Information" at bounding box center [106, 284] width 134 height 8
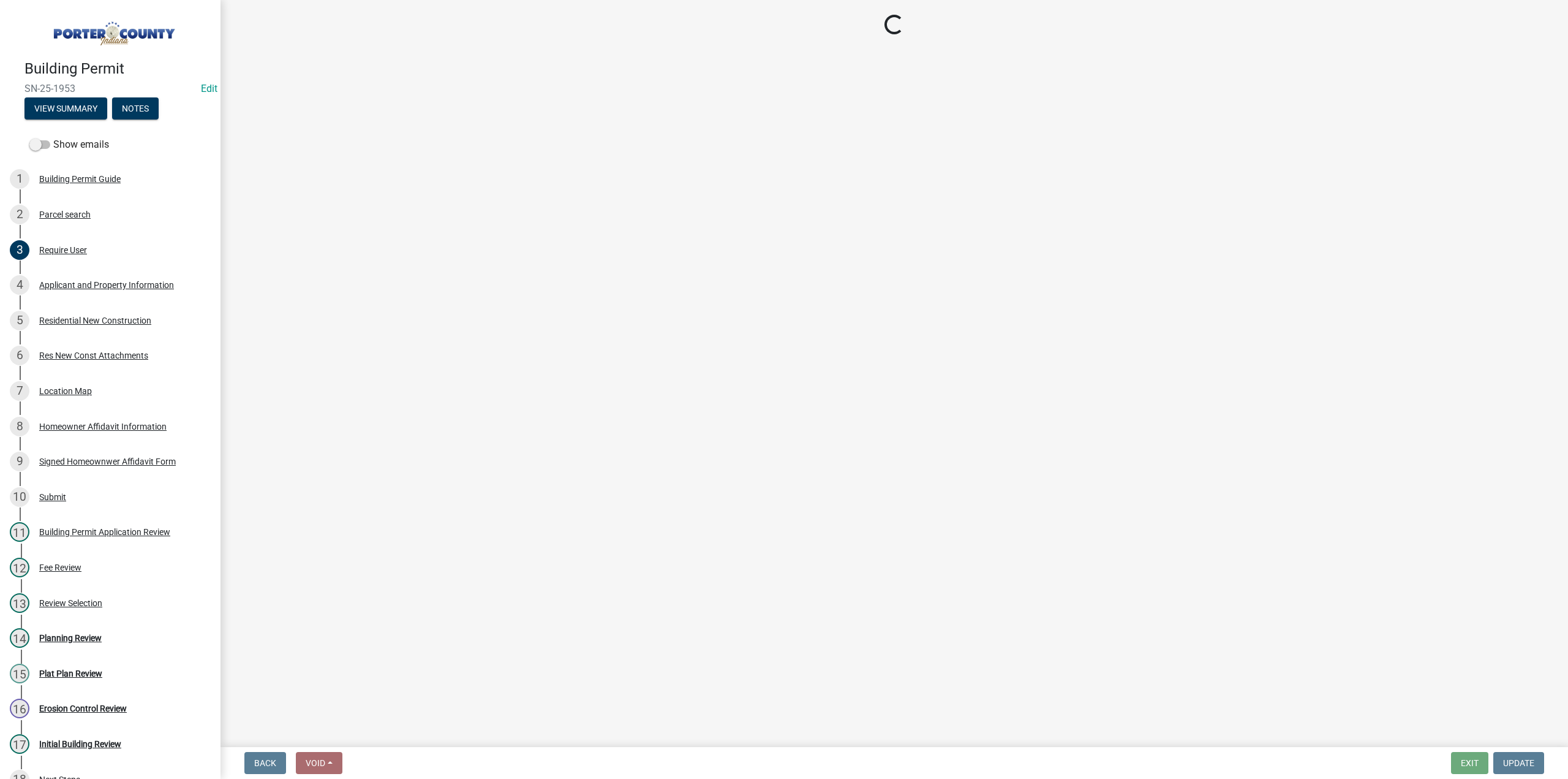
select select "403f4b3c-c23a-4b9f-b6b7-b4f73366513c"
select select "ea6751d4-6bf7-4a16-89ee-f7801ab82aa1"
select select "e2d1b1d7-ccc9-456b-9e96-e16306515997"
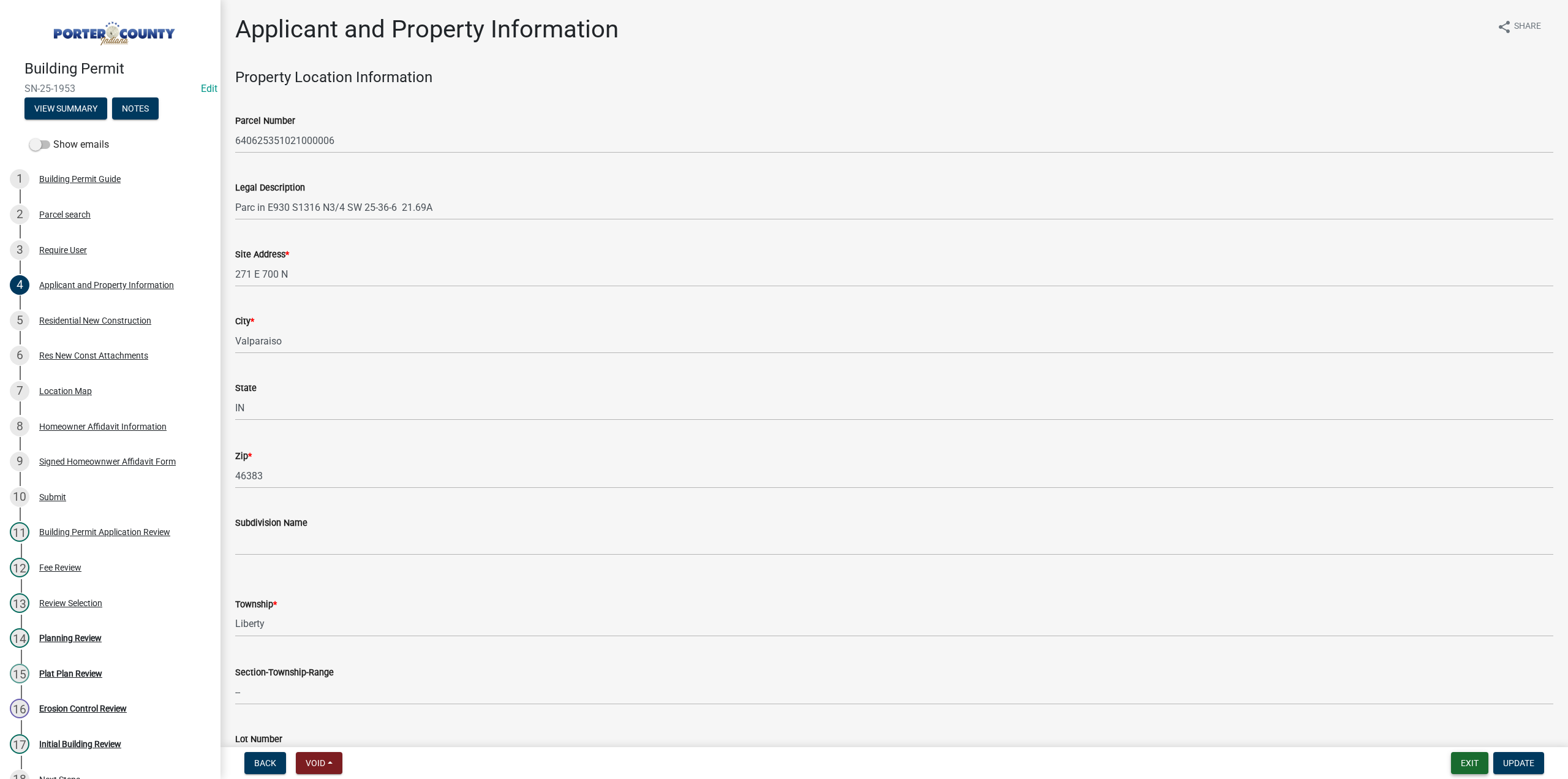
click at [1473, 758] on button "Exit" at bounding box center [1469, 762] width 37 height 22
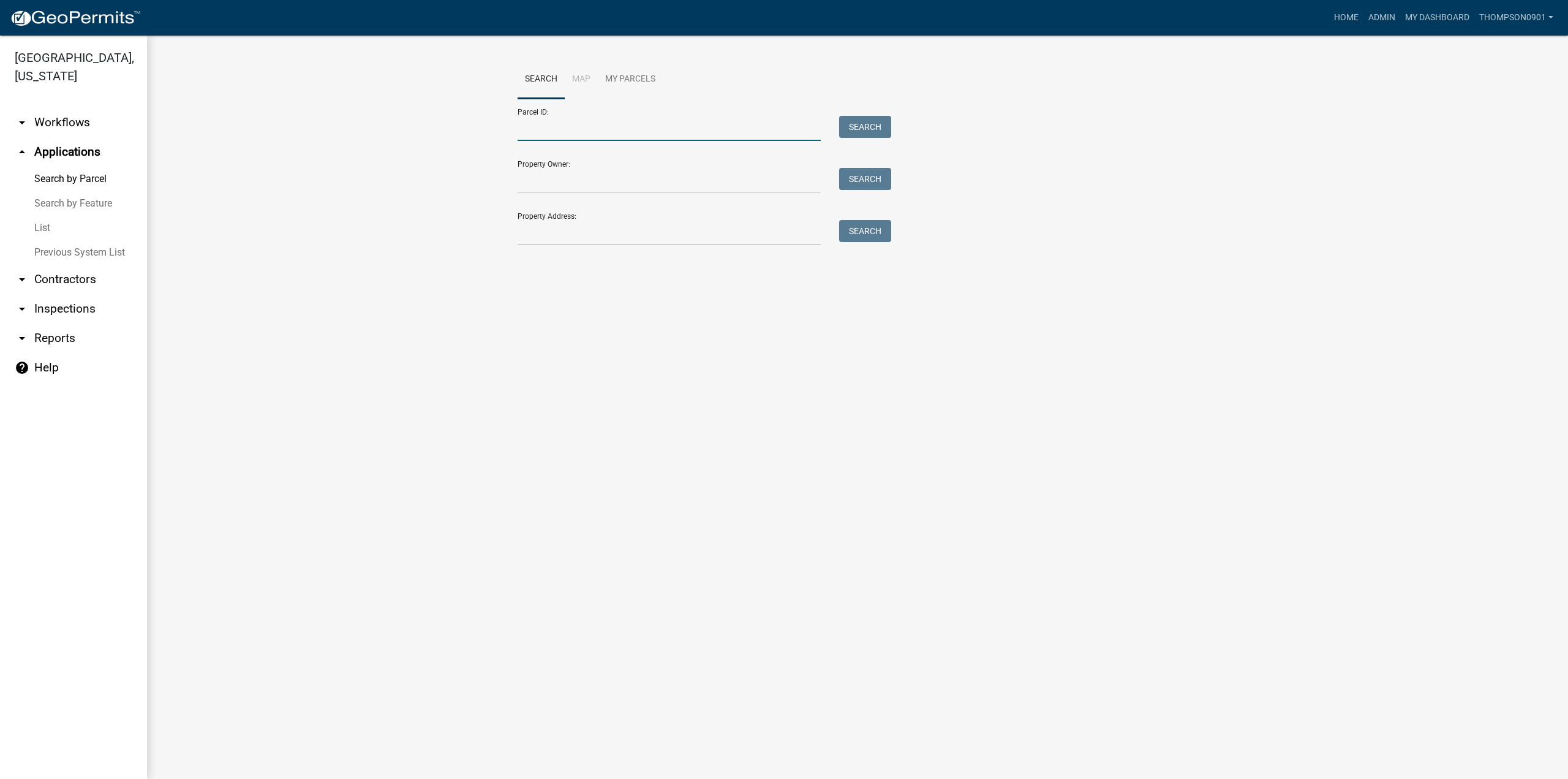
click at [542, 124] on input "Parcel ID:" at bounding box center [669, 128] width 303 height 25
paste input "64-06-25-351-021.000-006"
type input "64-06-25-351-021.000-006"
click at [868, 129] on button "Search" at bounding box center [865, 126] width 52 height 22
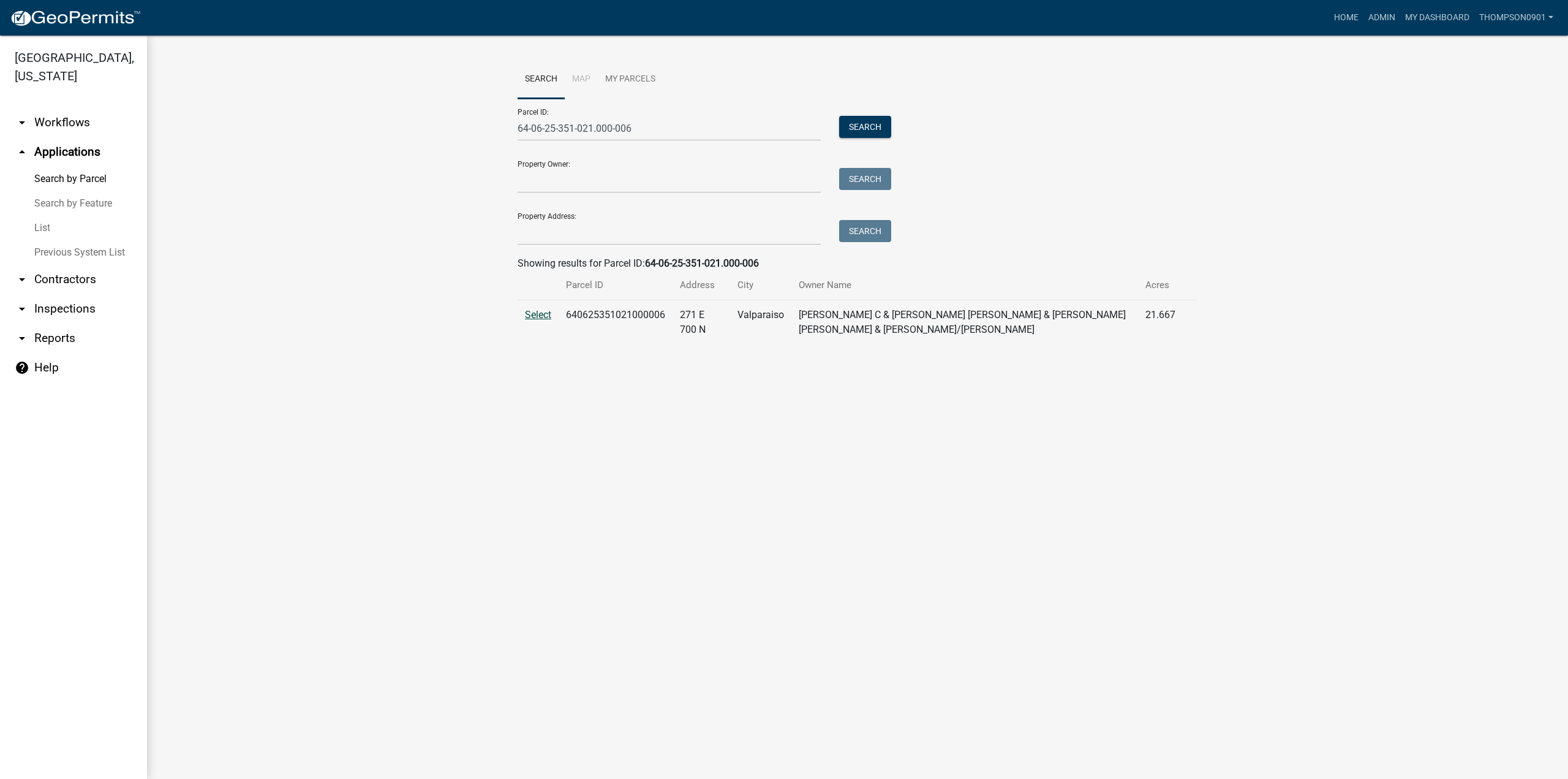
click at [548, 314] on span "Select" at bounding box center [538, 314] width 27 height 11
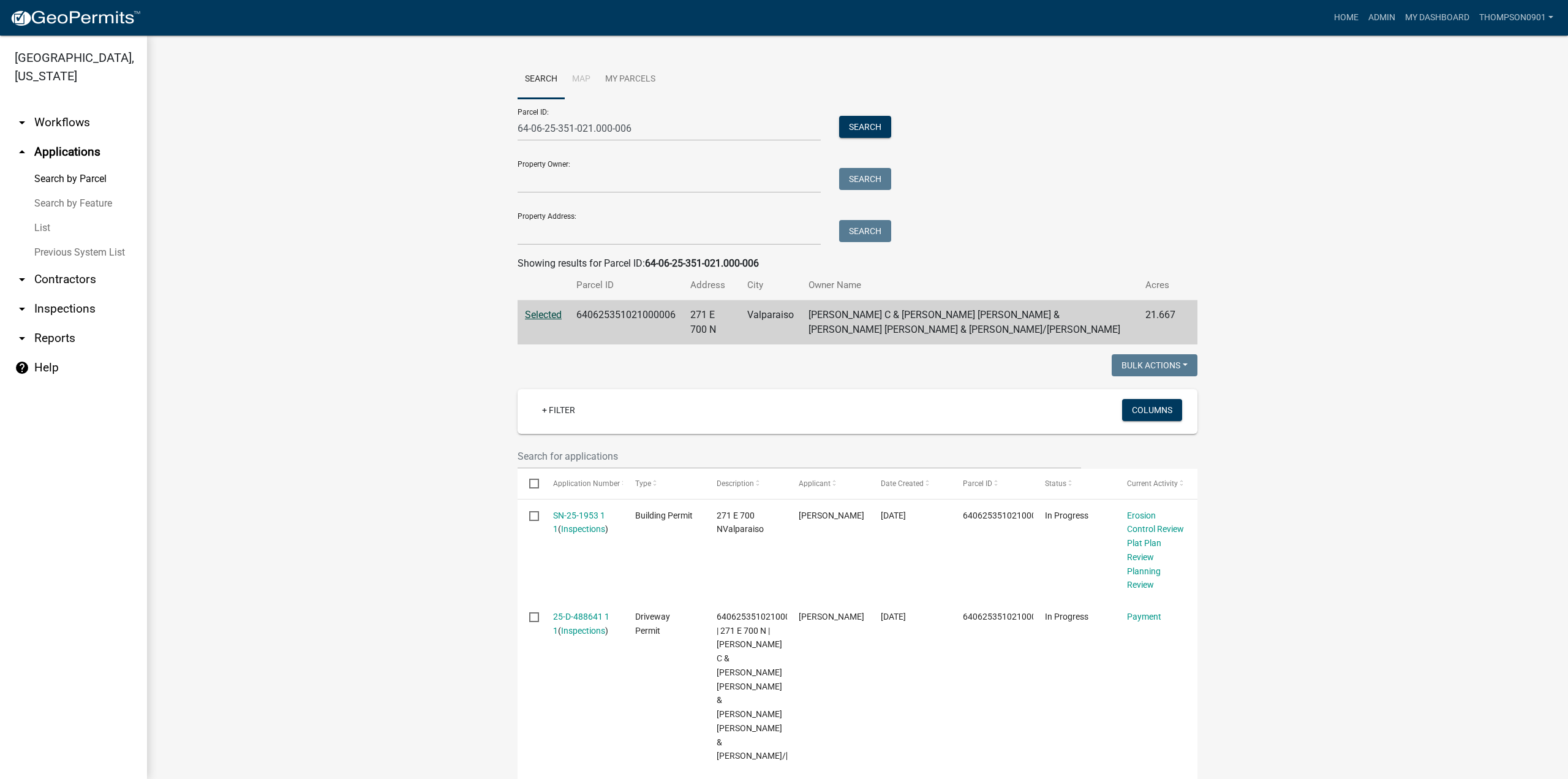
scroll to position [322, 0]
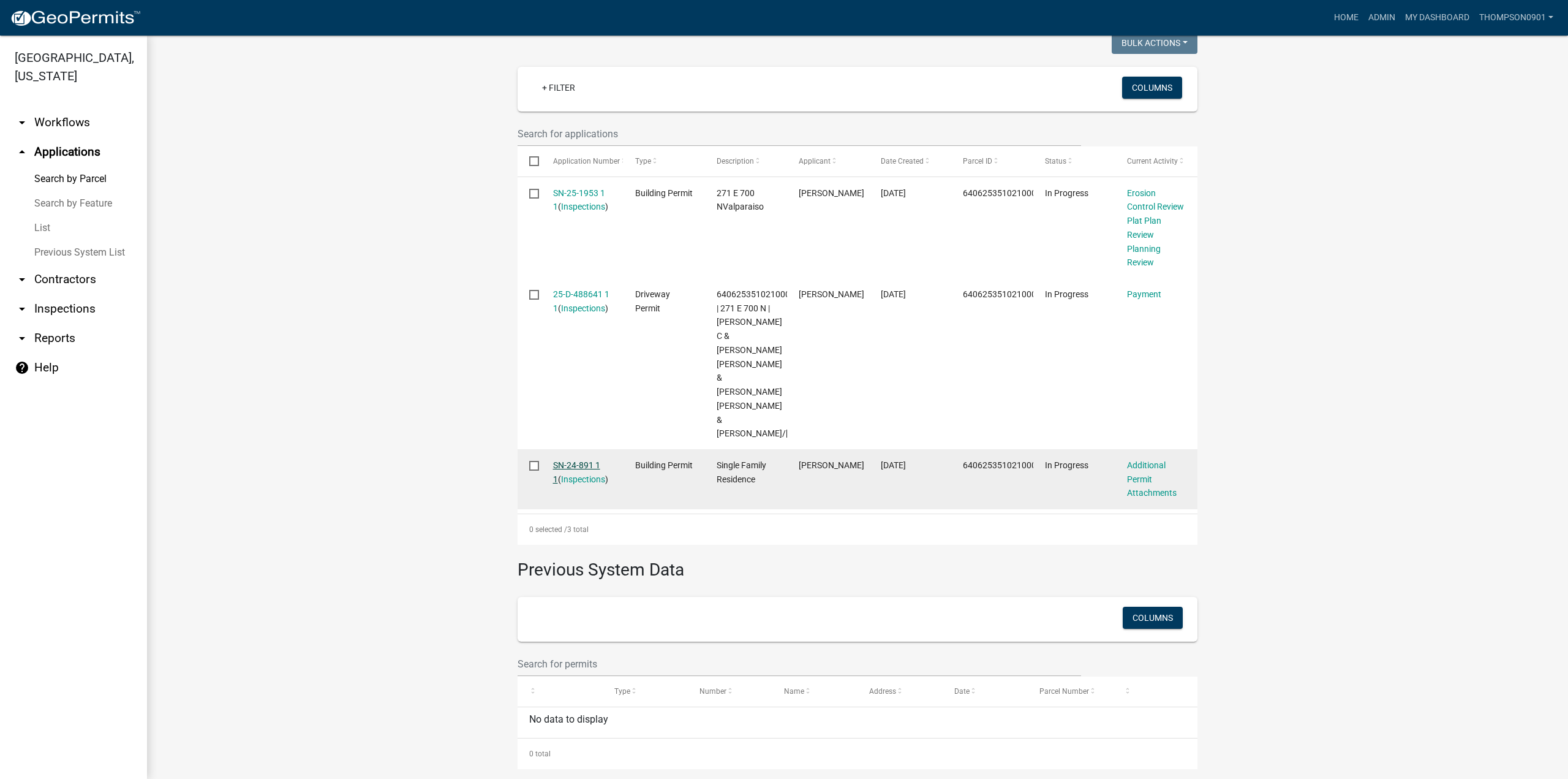
click at [574, 460] on link "SN-24-891 1 1" at bounding box center [577, 471] width 47 height 24
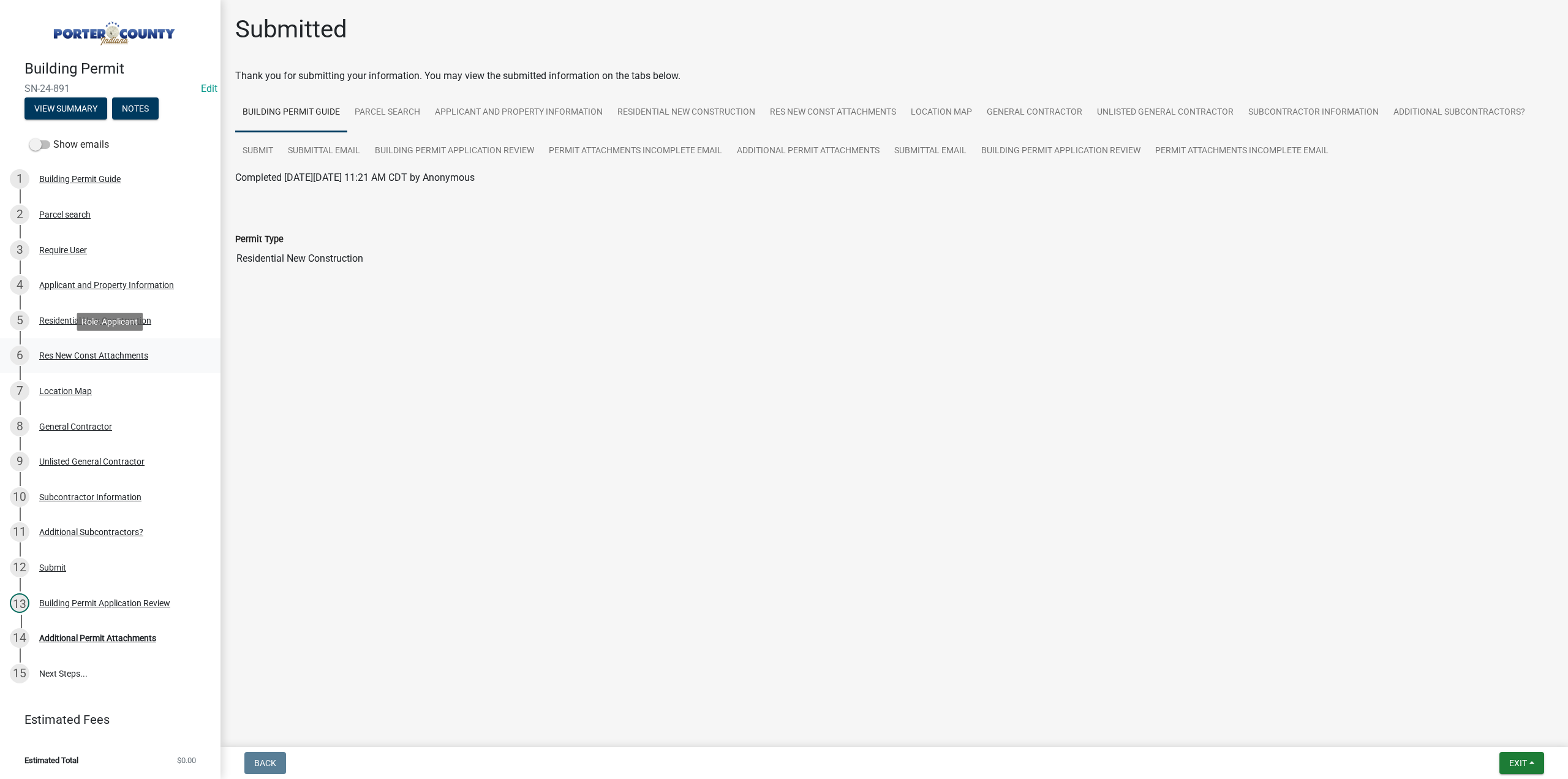
click at [66, 355] on div "Res New Const Attachments" at bounding box center [93, 355] width 109 height 8
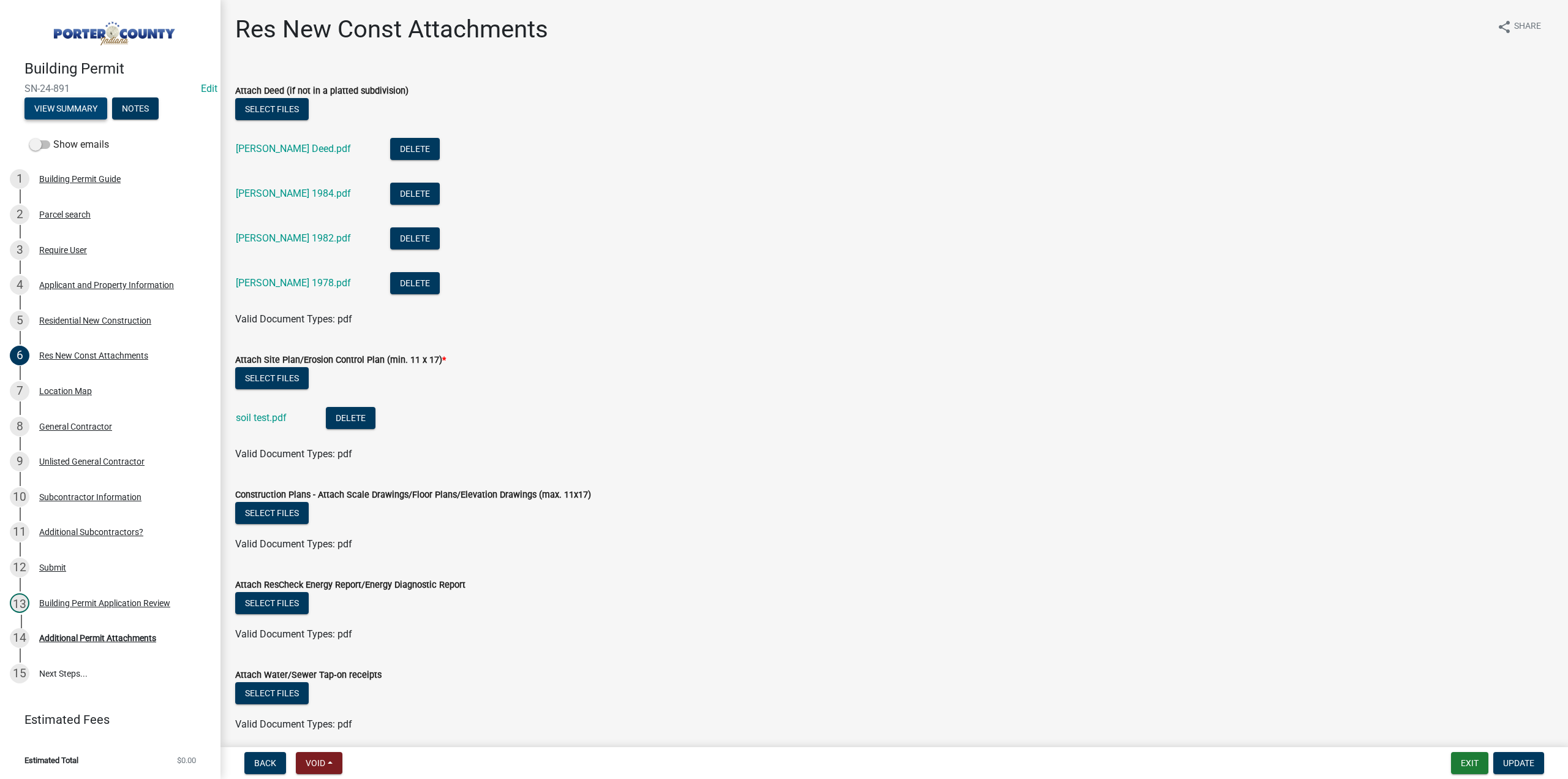
click at [81, 97] on button "View Summary" at bounding box center [65, 108] width 83 height 22
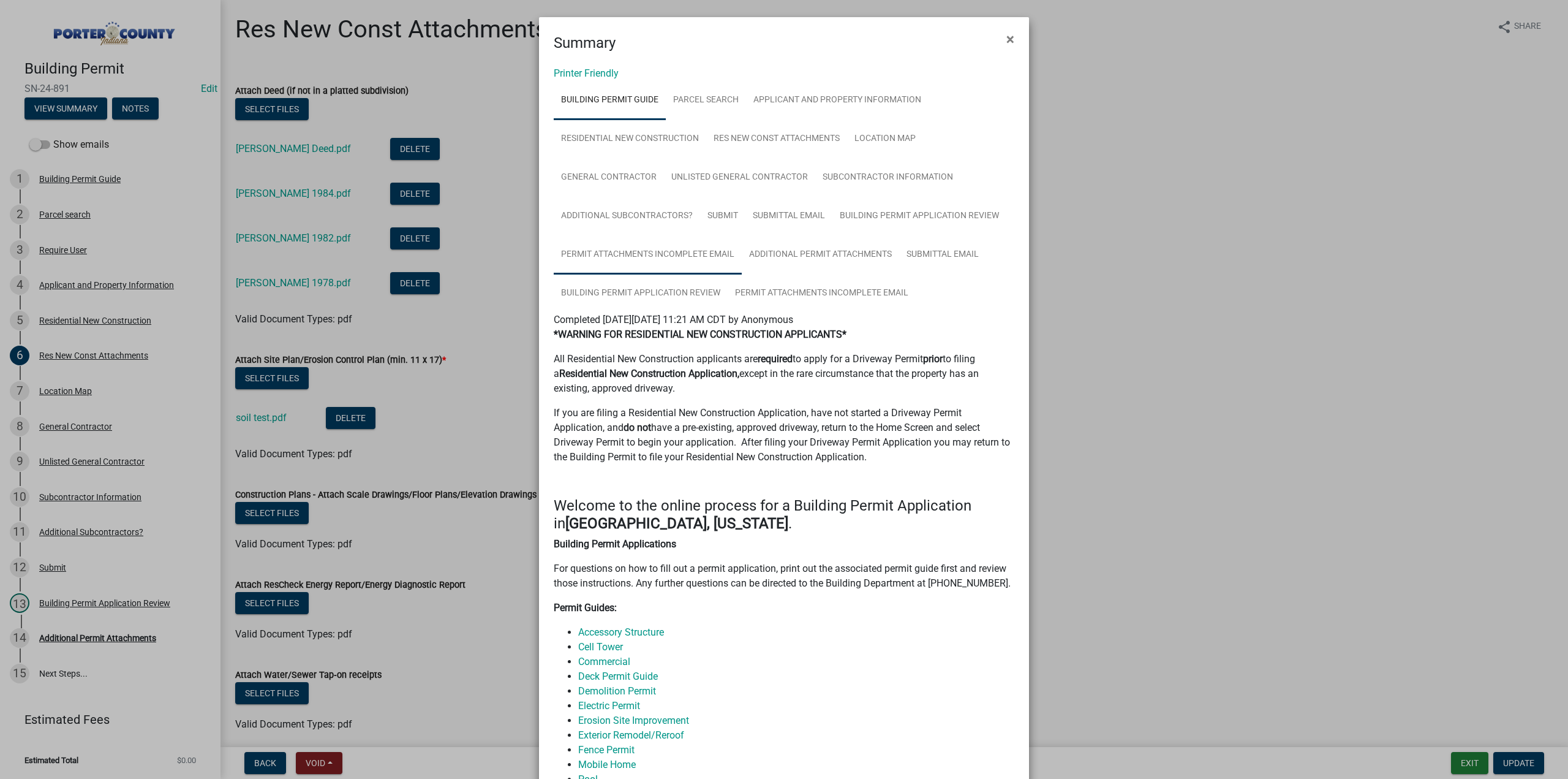
click at [662, 255] on link "Permit Attachments Incomplete Email" at bounding box center [647, 255] width 188 height 40
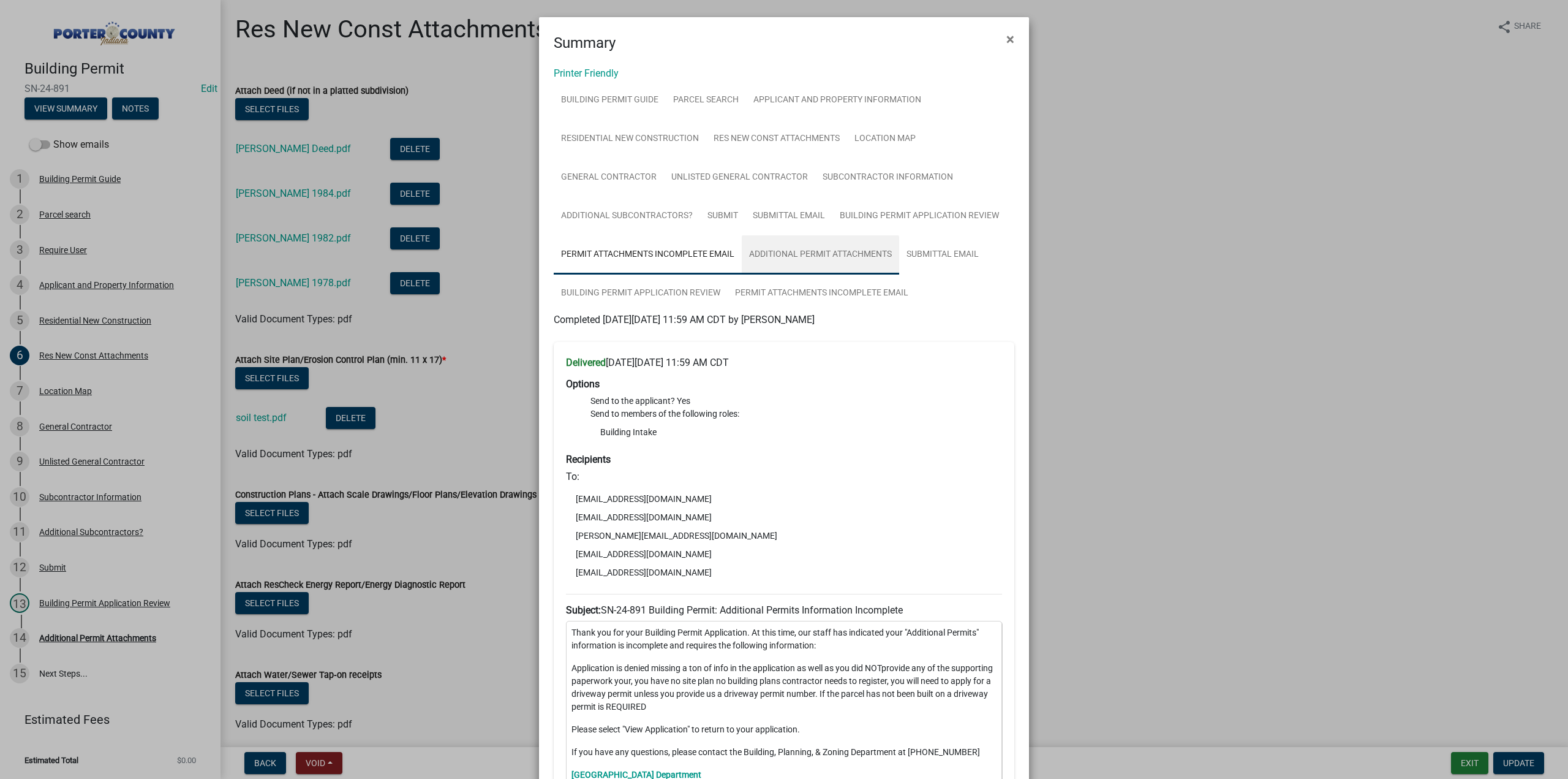
click at [809, 252] on link "Additional Permit Attachments" at bounding box center [820, 255] width 157 height 40
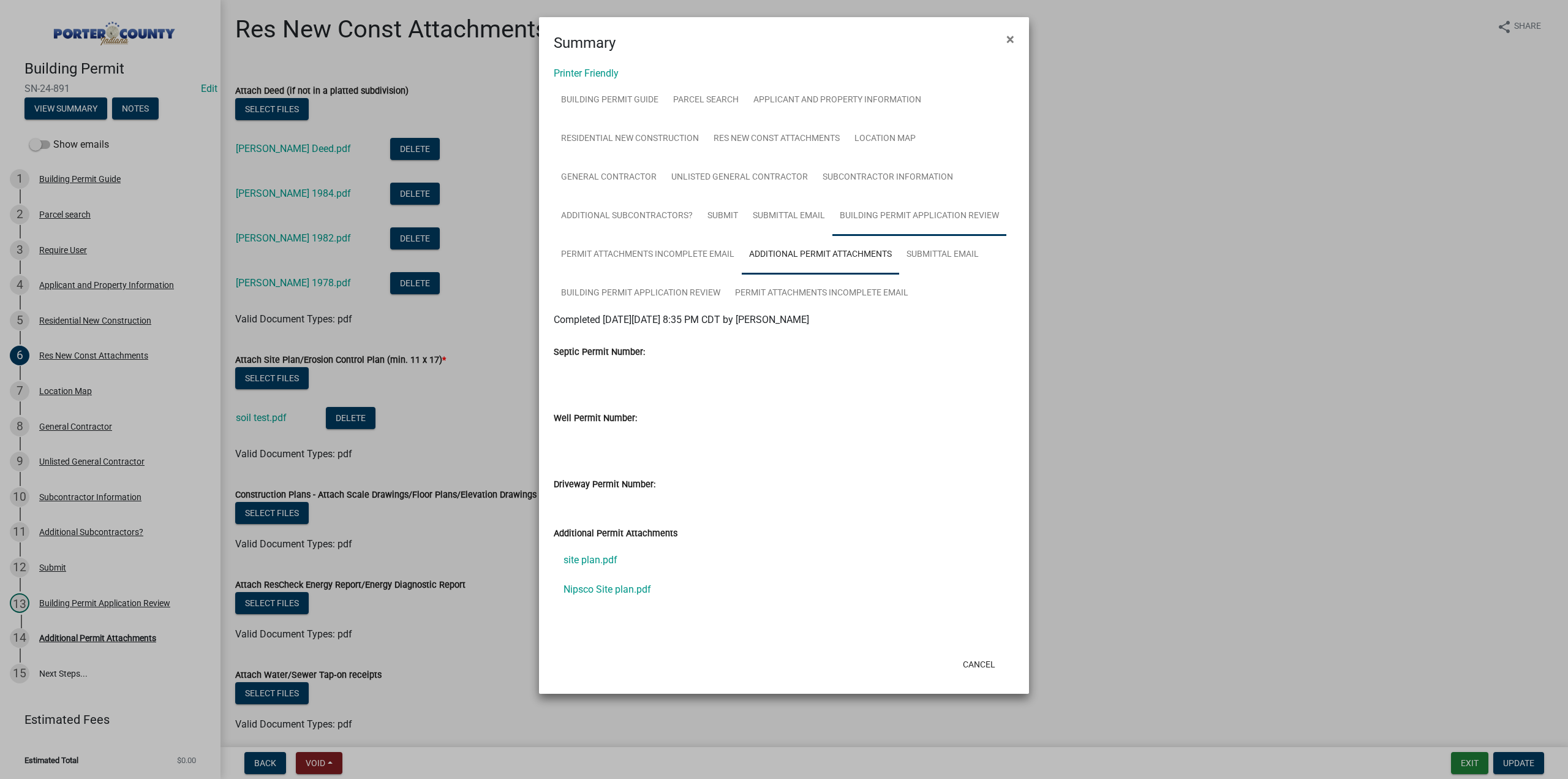
click at [925, 217] on link "Building Permit Application Review" at bounding box center [918, 217] width 174 height 40
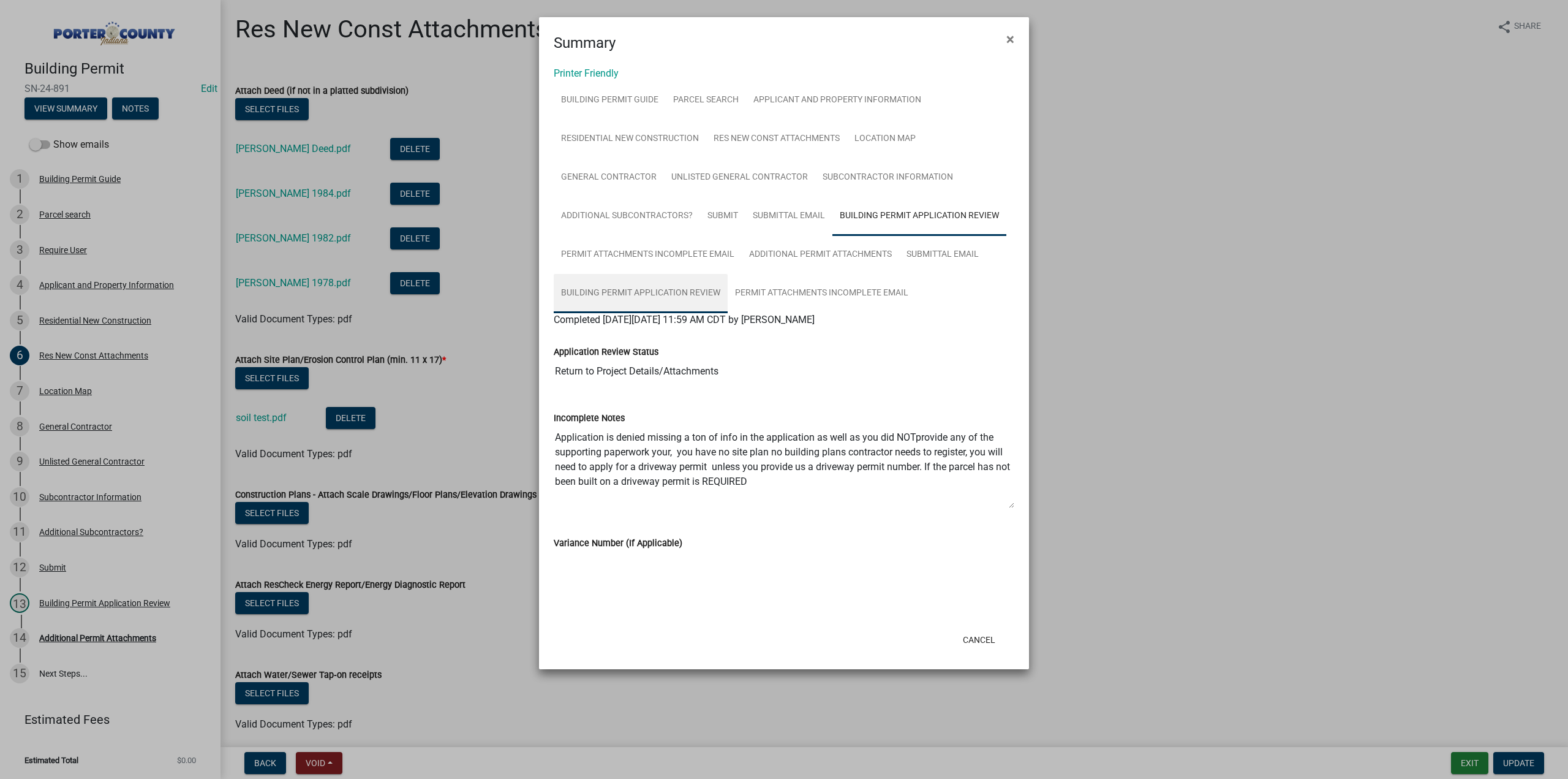
click at [649, 295] on link "Building Permit Application Review" at bounding box center [640, 293] width 174 height 40
click at [790, 293] on link "Permit Attachments Incomplete Email" at bounding box center [821, 293] width 188 height 40
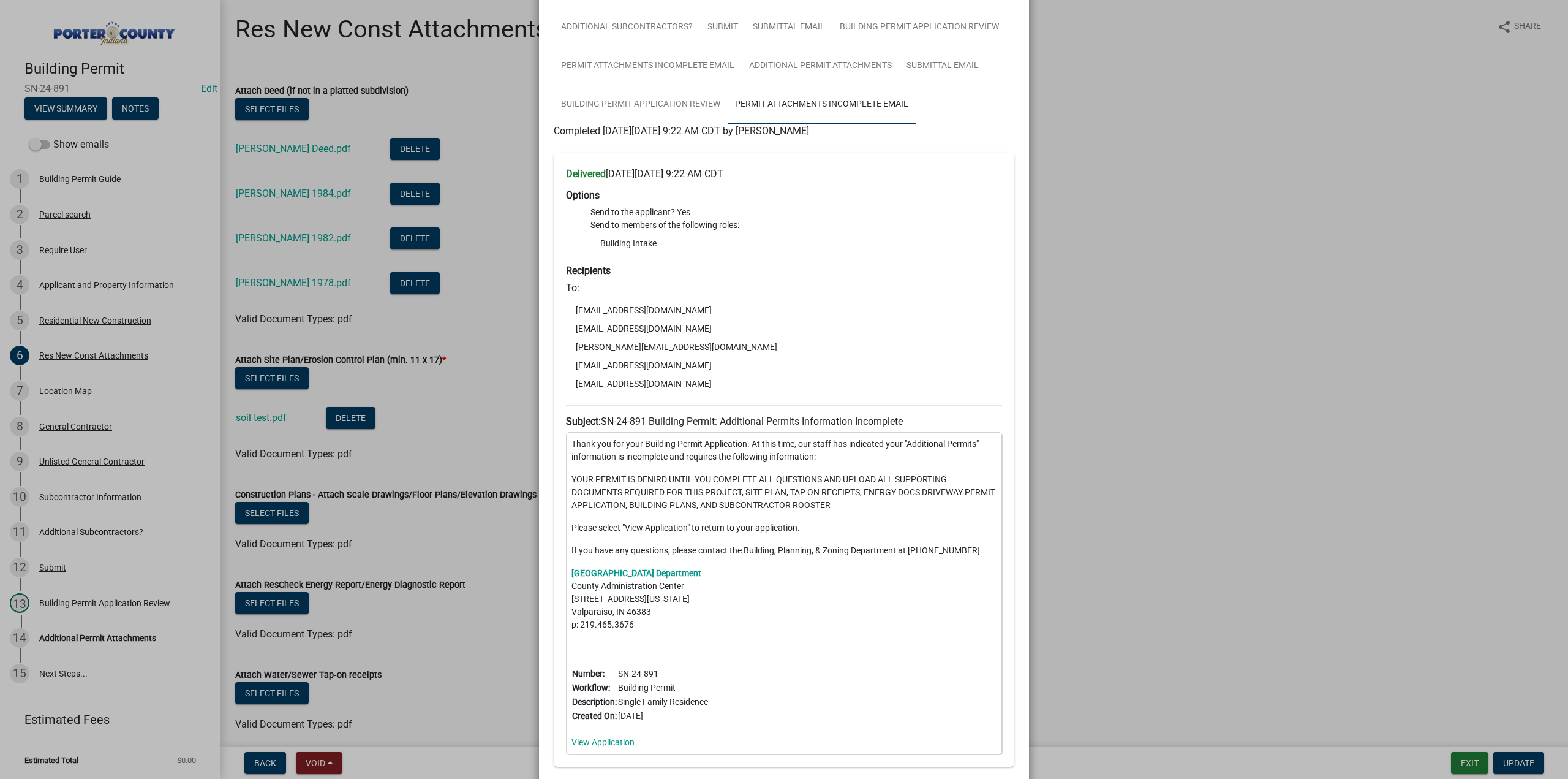
scroll to position [38, 0]
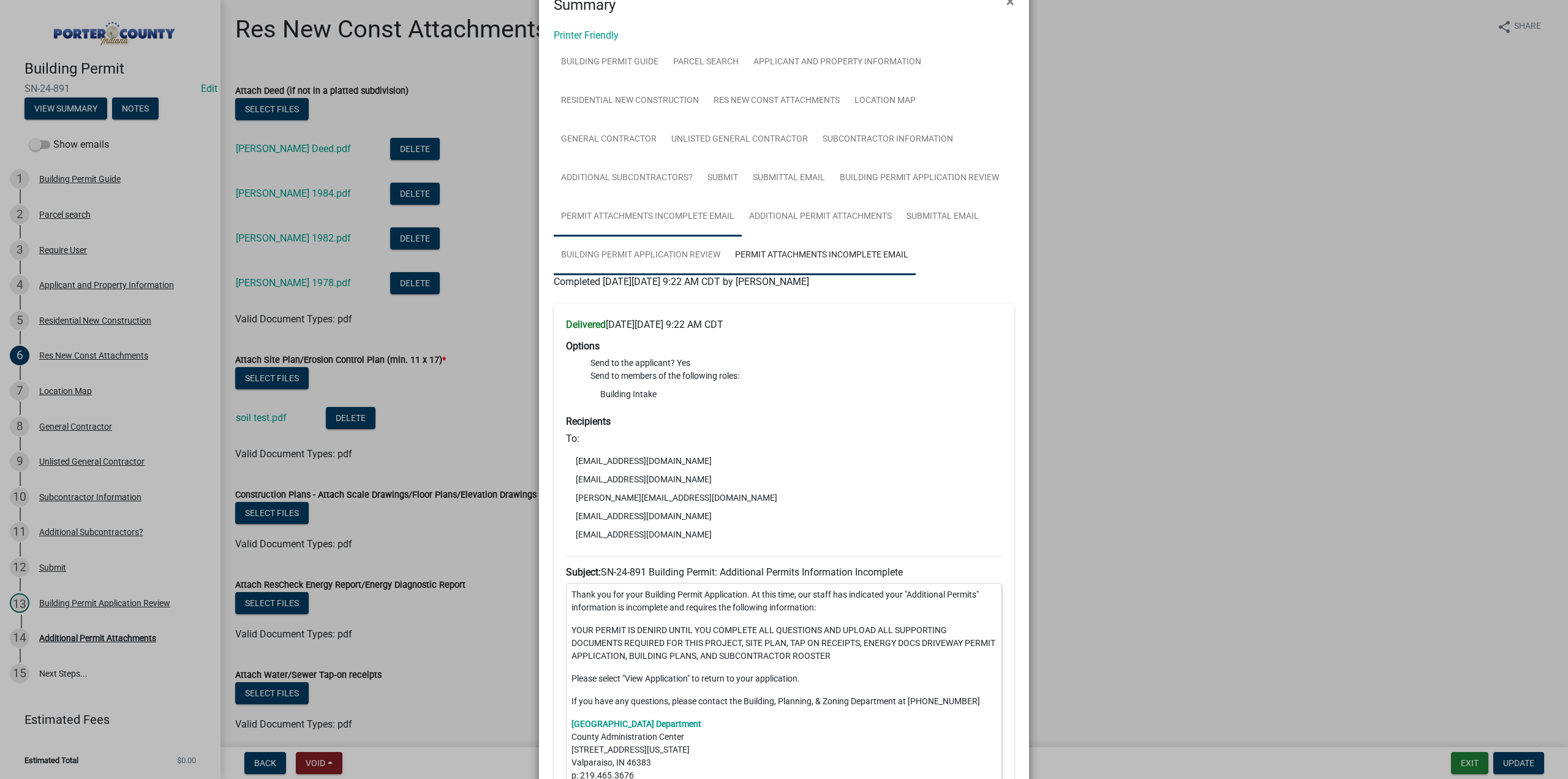
click at [629, 255] on link "Building Permit Application Review" at bounding box center [640, 255] width 174 height 40
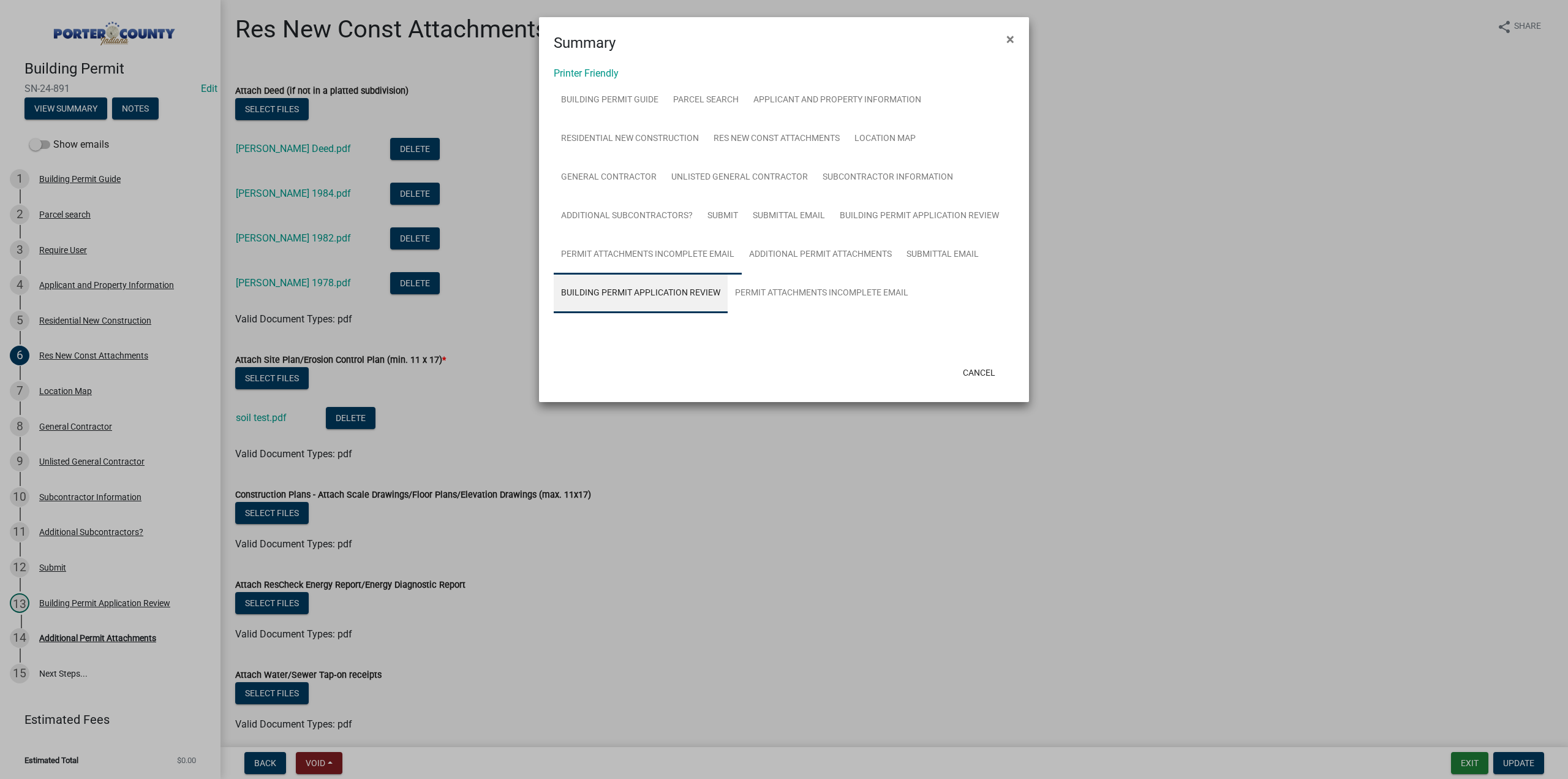
scroll to position [0, 0]
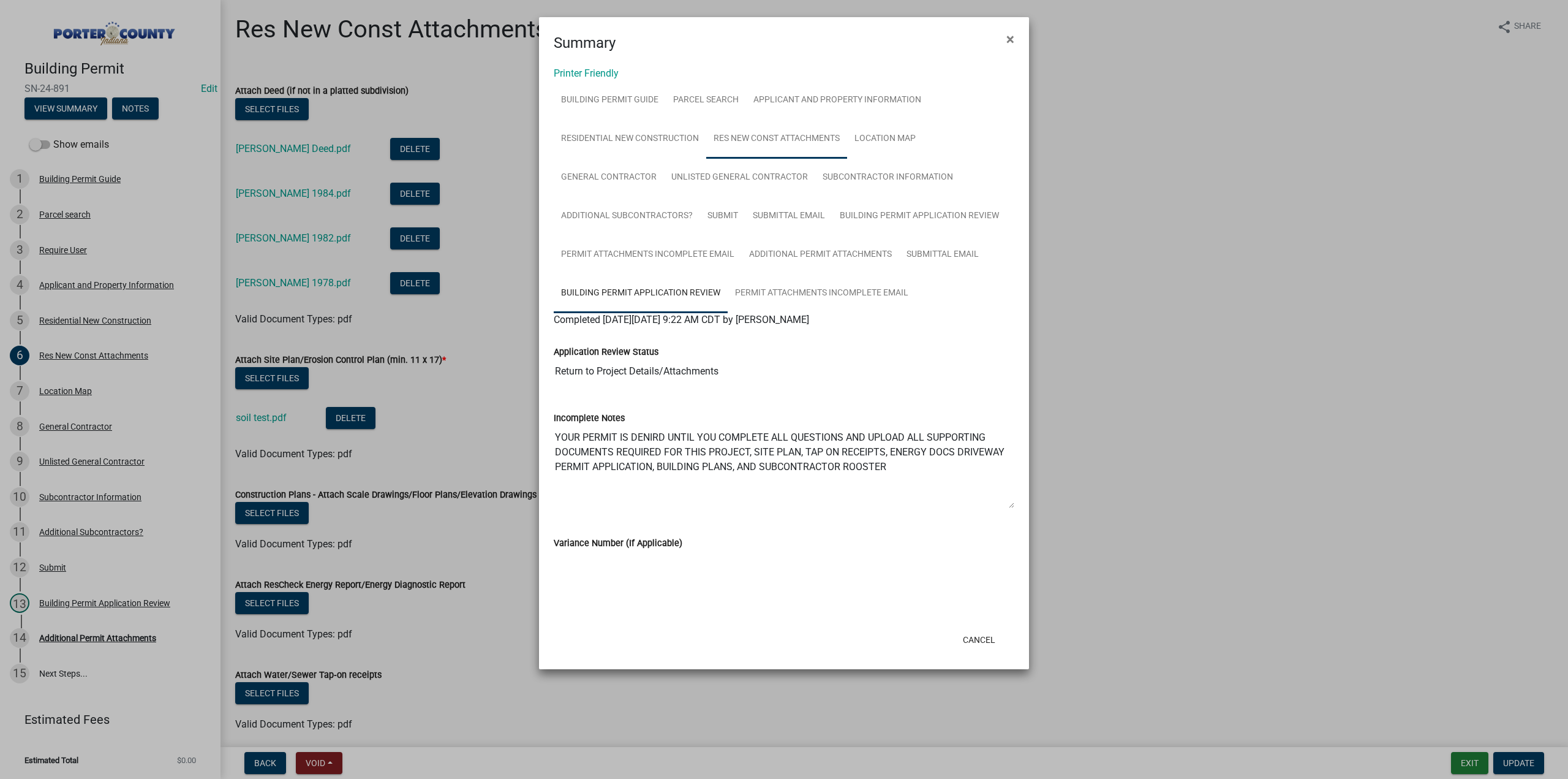
click at [788, 131] on link "Res New Const Attachments" at bounding box center [776, 139] width 141 height 40
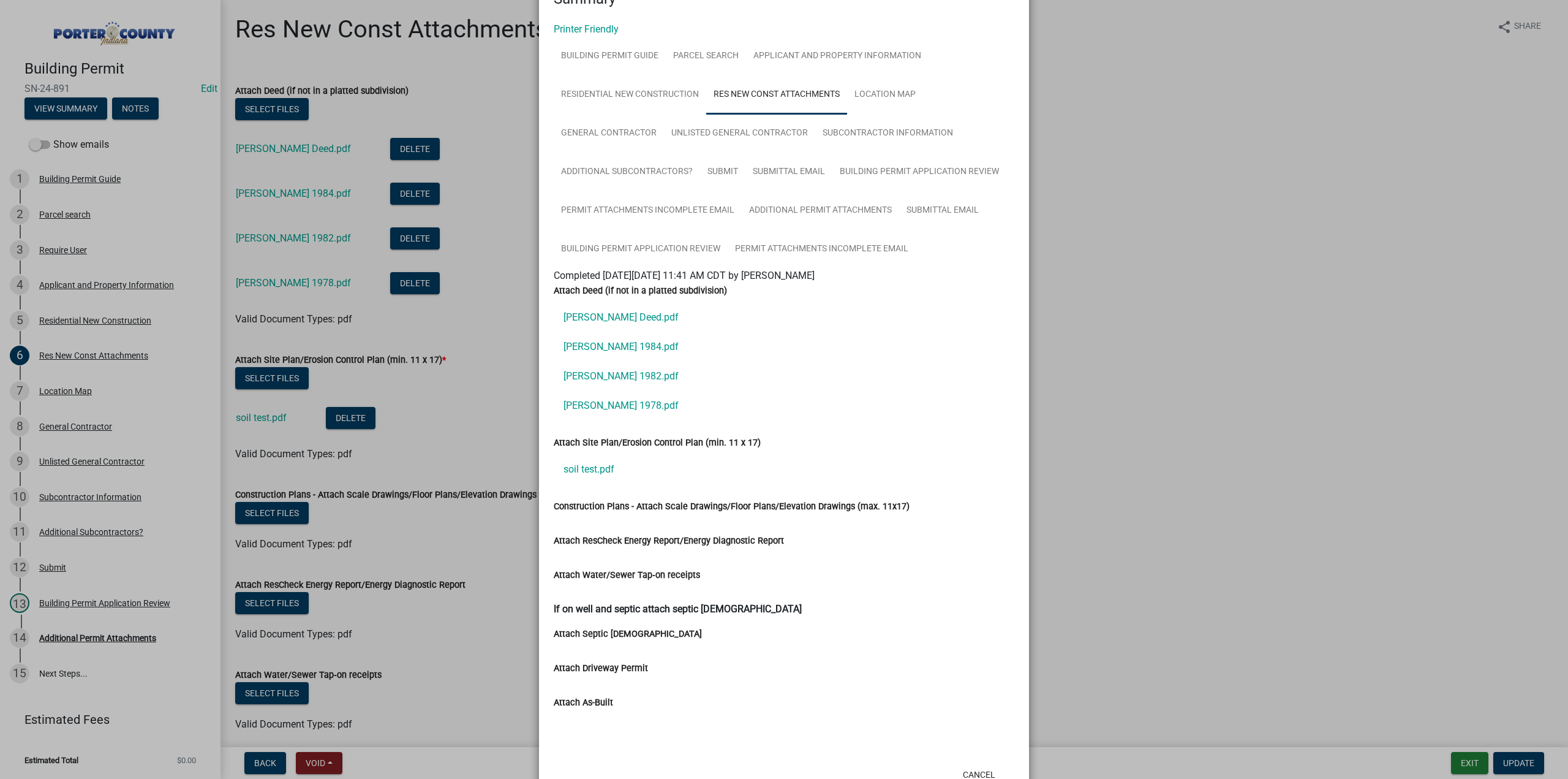
scroll to position [26, 0]
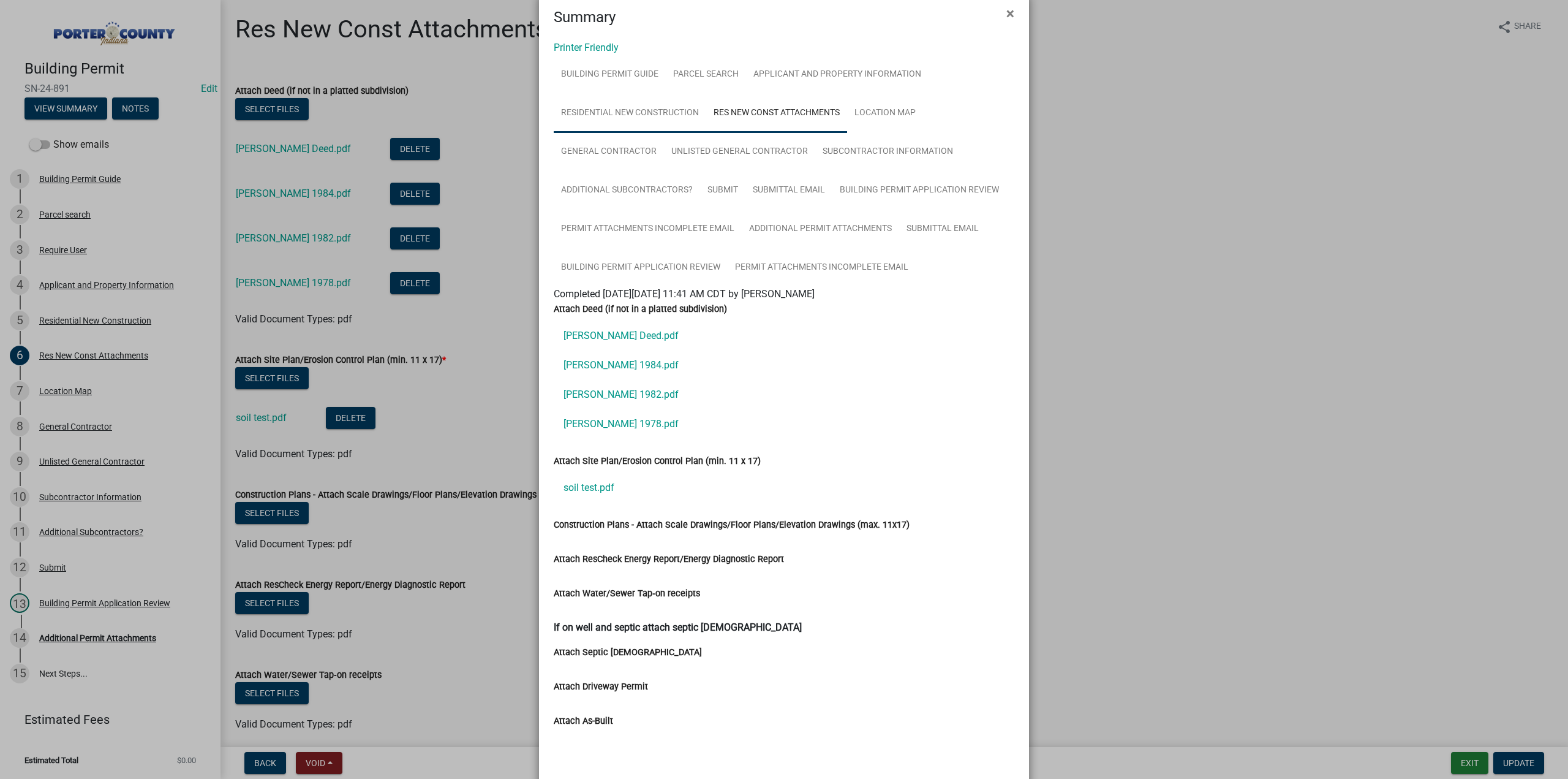
click at [656, 112] on link "Residential New Construction" at bounding box center [630, 113] width 153 height 40
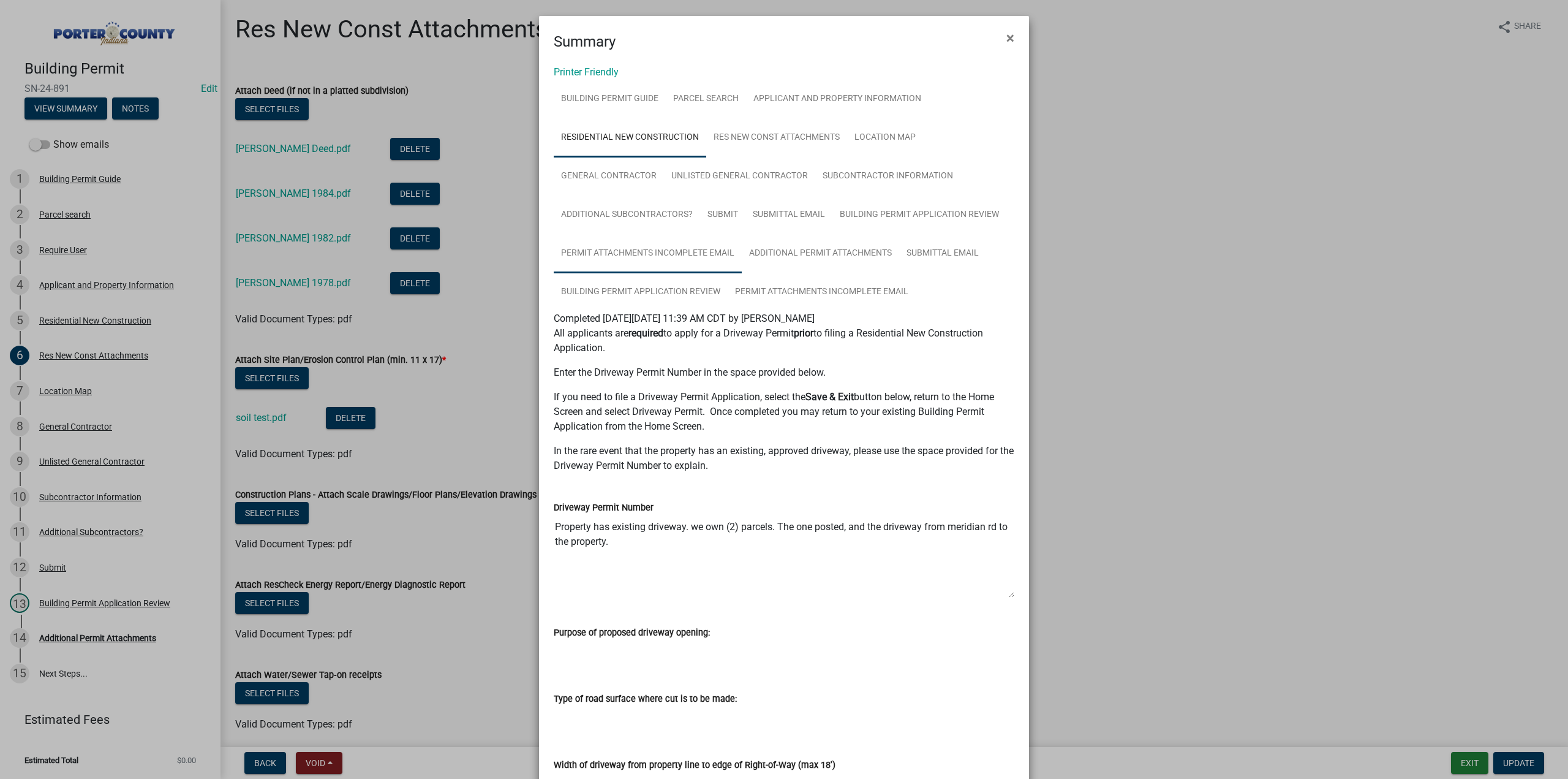
scroll to position [0, 0]
click at [806, 135] on link "Res New Const Attachments" at bounding box center [776, 139] width 141 height 40
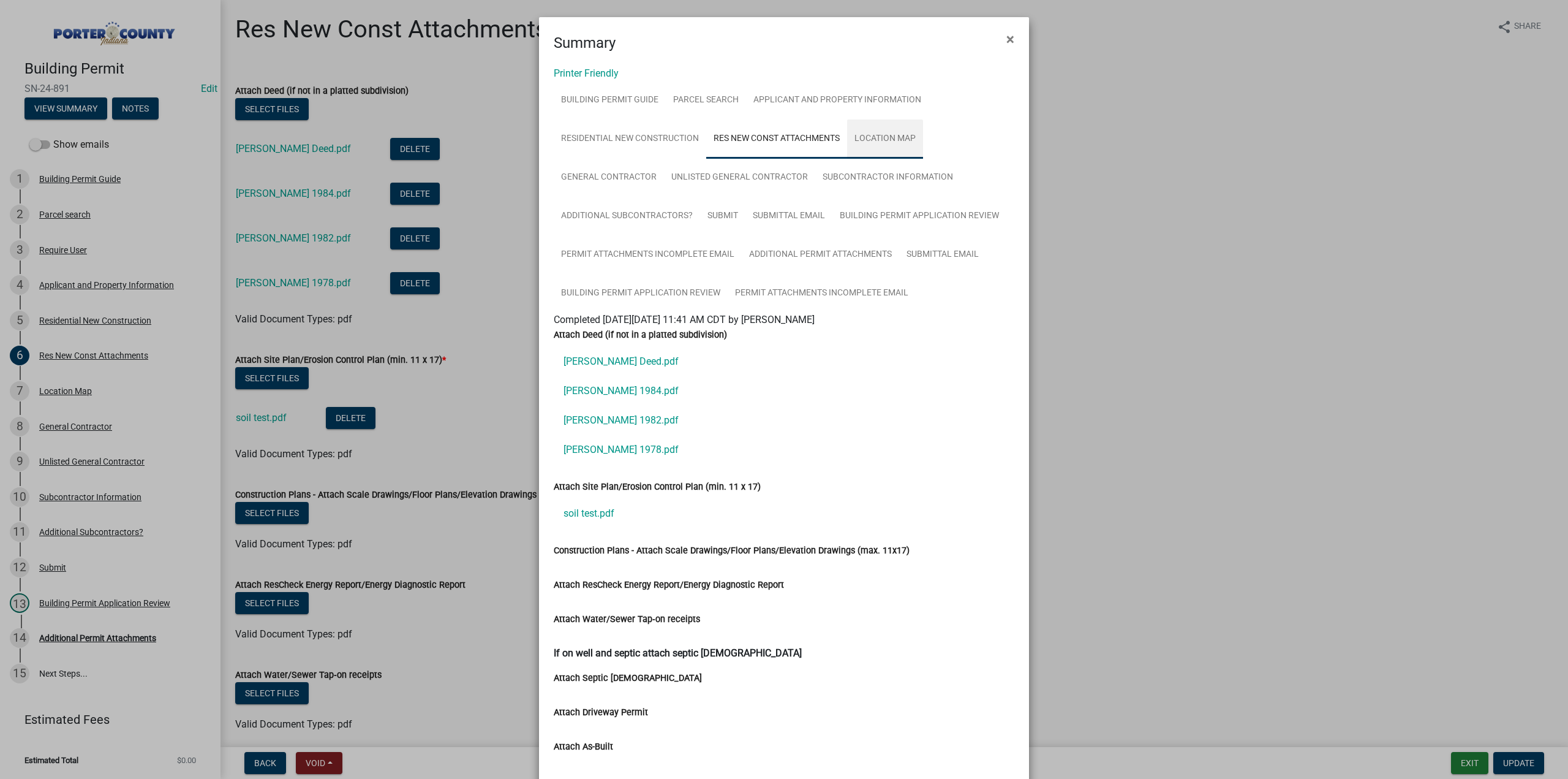
click at [887, 134] on link "Location Map" at bounding box center [885, 139] width 76 height 40
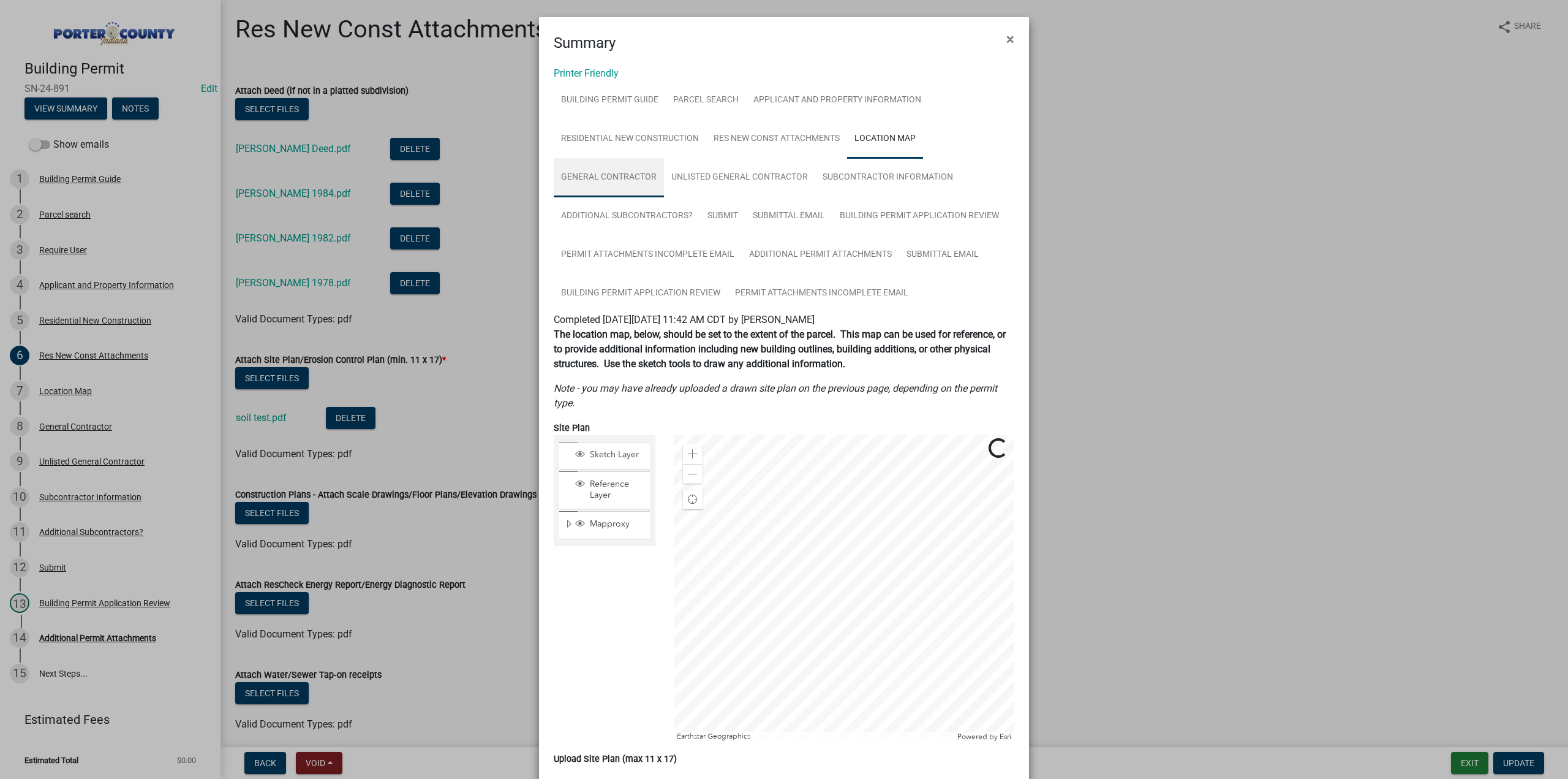
click at [583, 179] on link "General Contractor" at bounding box center [609, 178] width 110 height 40
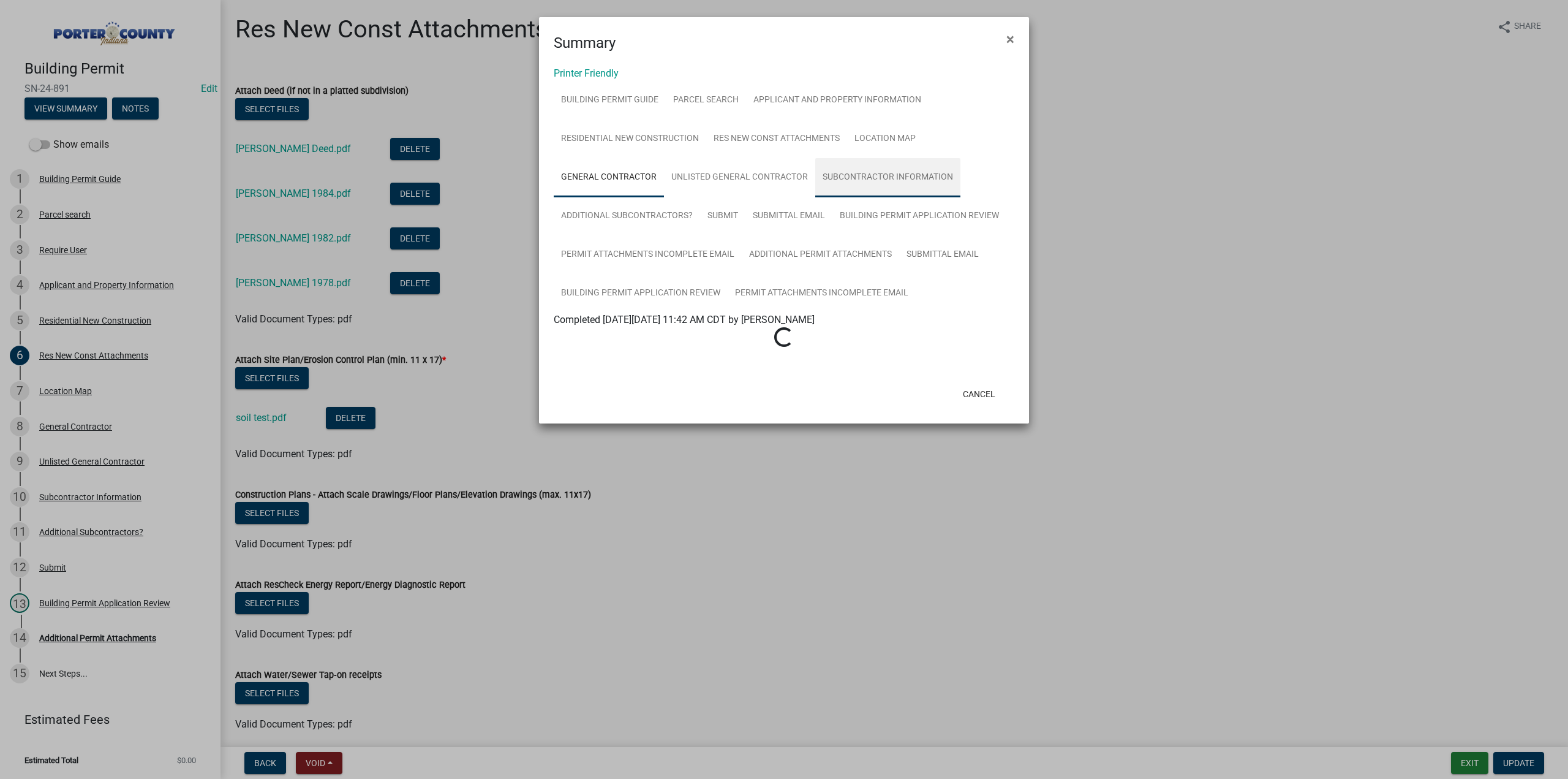
click at [858, 170] on link "Subcontractor Information" at bounding box center [887, 178] width 145 height 40
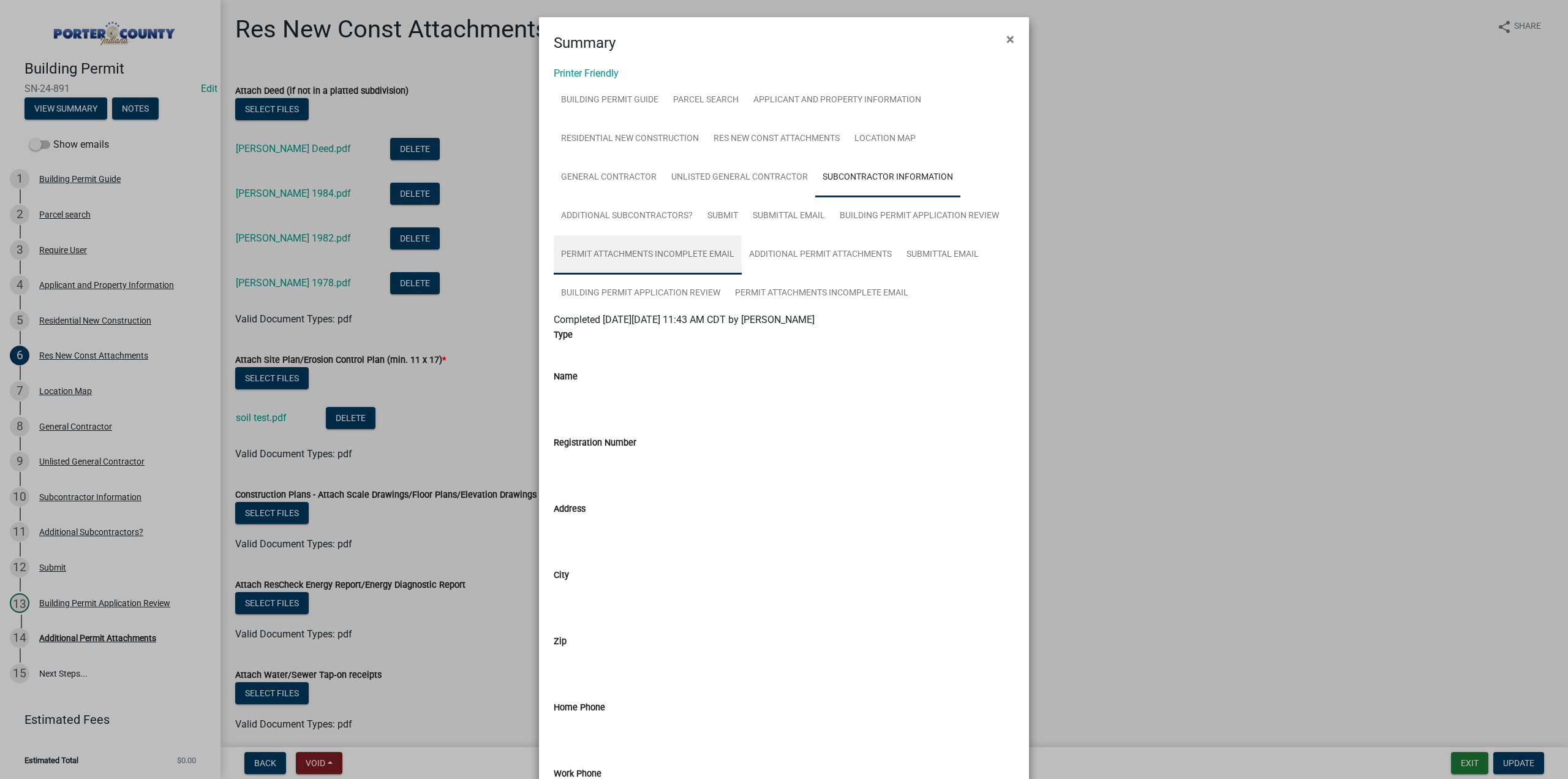
click at [643, 249] on link "Permit Attachments Incomplete Email" at bounding box center [647, 255] width 188 height 40
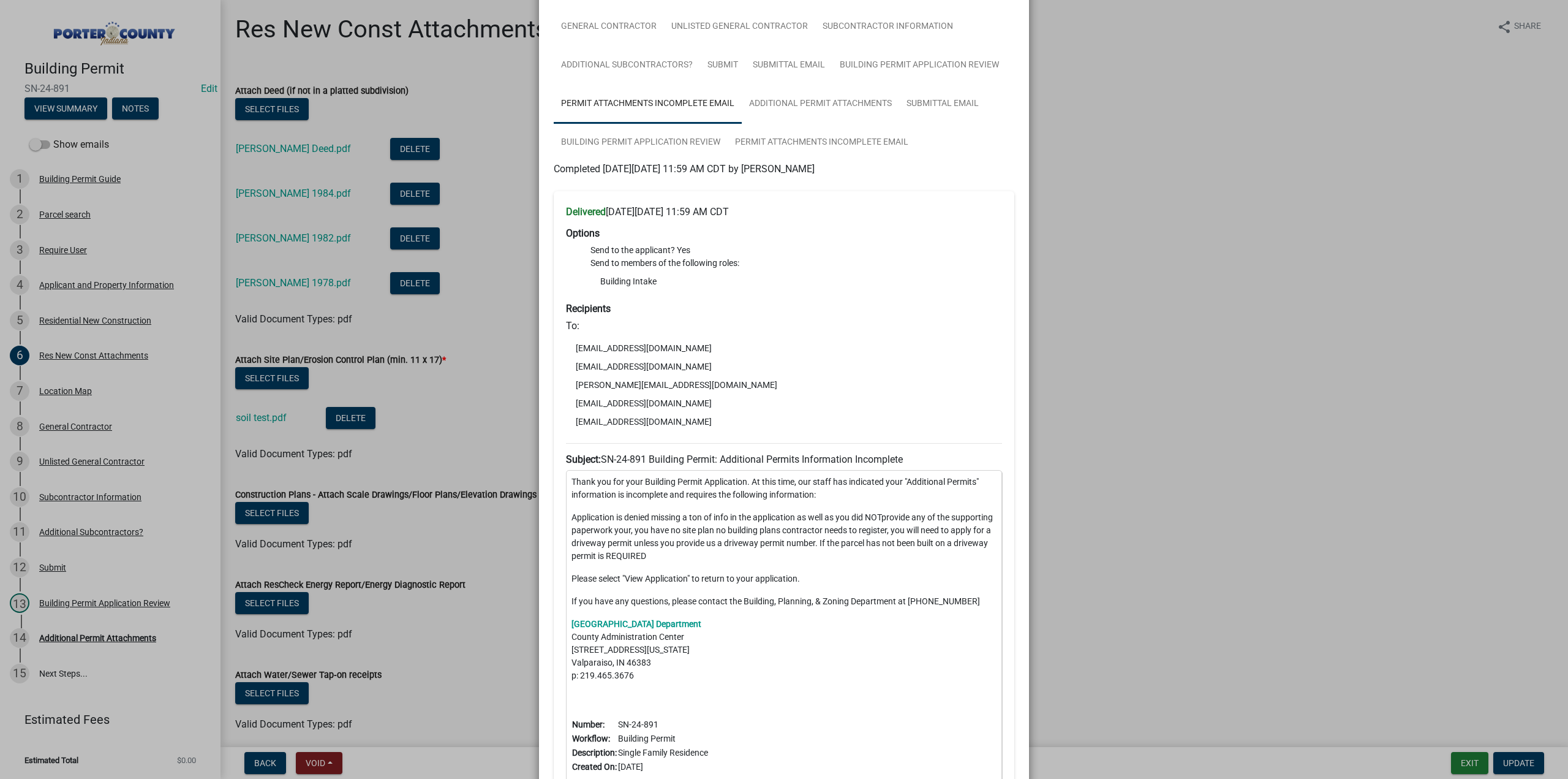
scroll to position [51, 0]
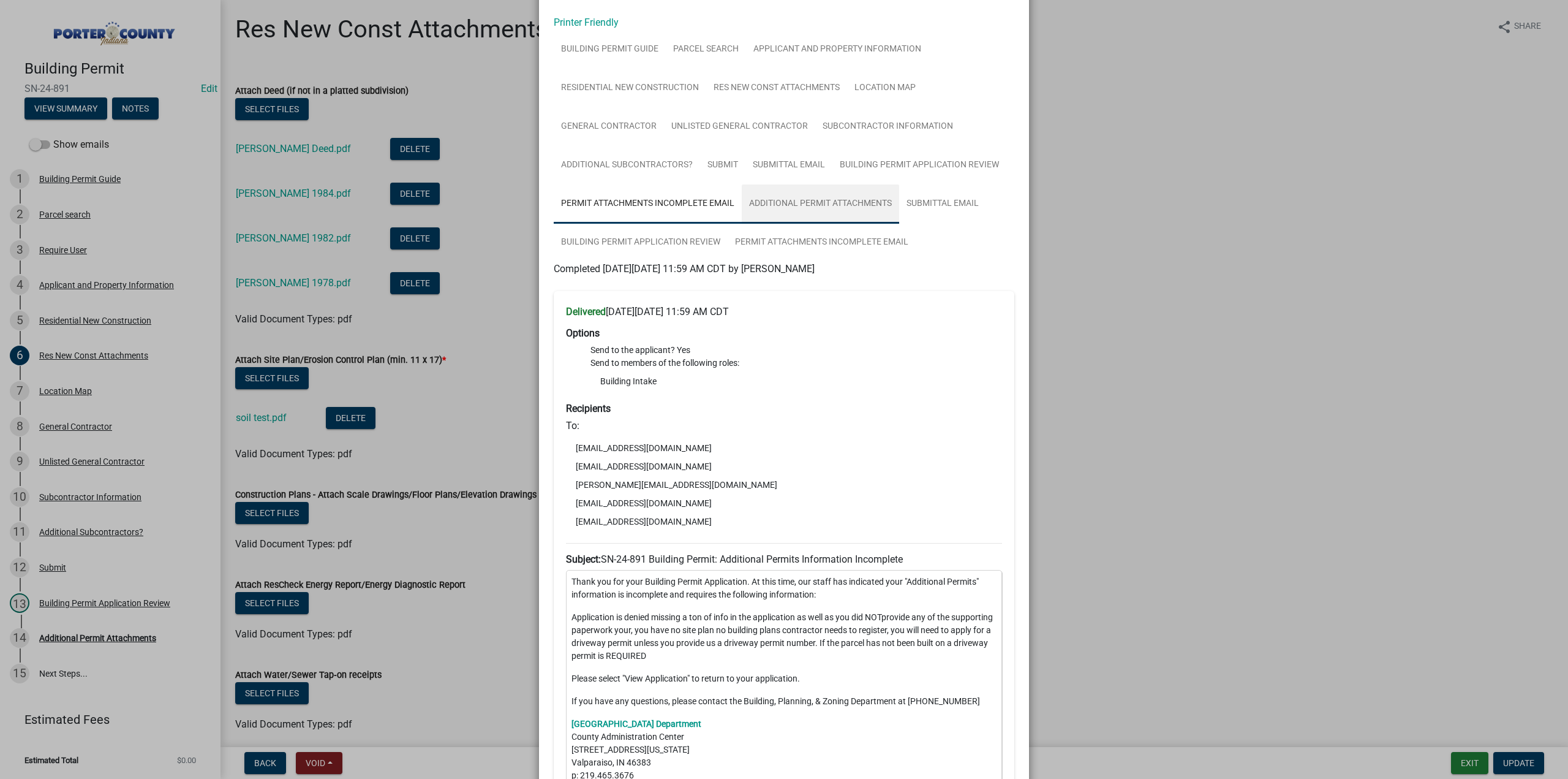
click at [804, 195] on link "Additional Permit Attachments" at bounding box center [820, 204] width 157 height 40
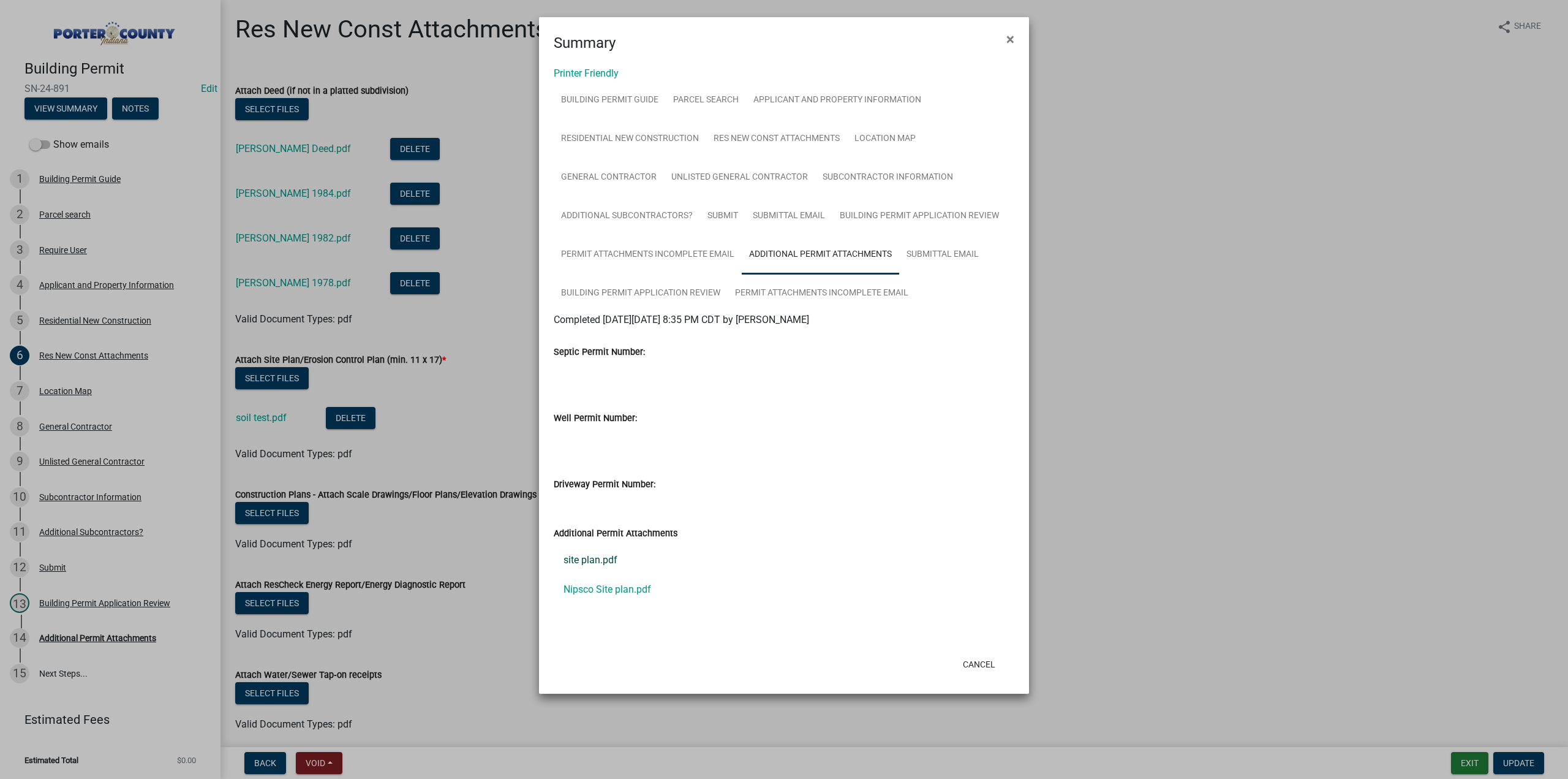
click at [580, 553] on link "site plan.pdf" at bounding box center [784, 559] width 460 height 30
click at [621, 586] on link "Nipsco Site plan.pdf" at bounding box center [784, 589] width 460 height 30
click at [627, 292] on link "Building Permit Application Review" at bounding box center [640, 293] width 174 height 40
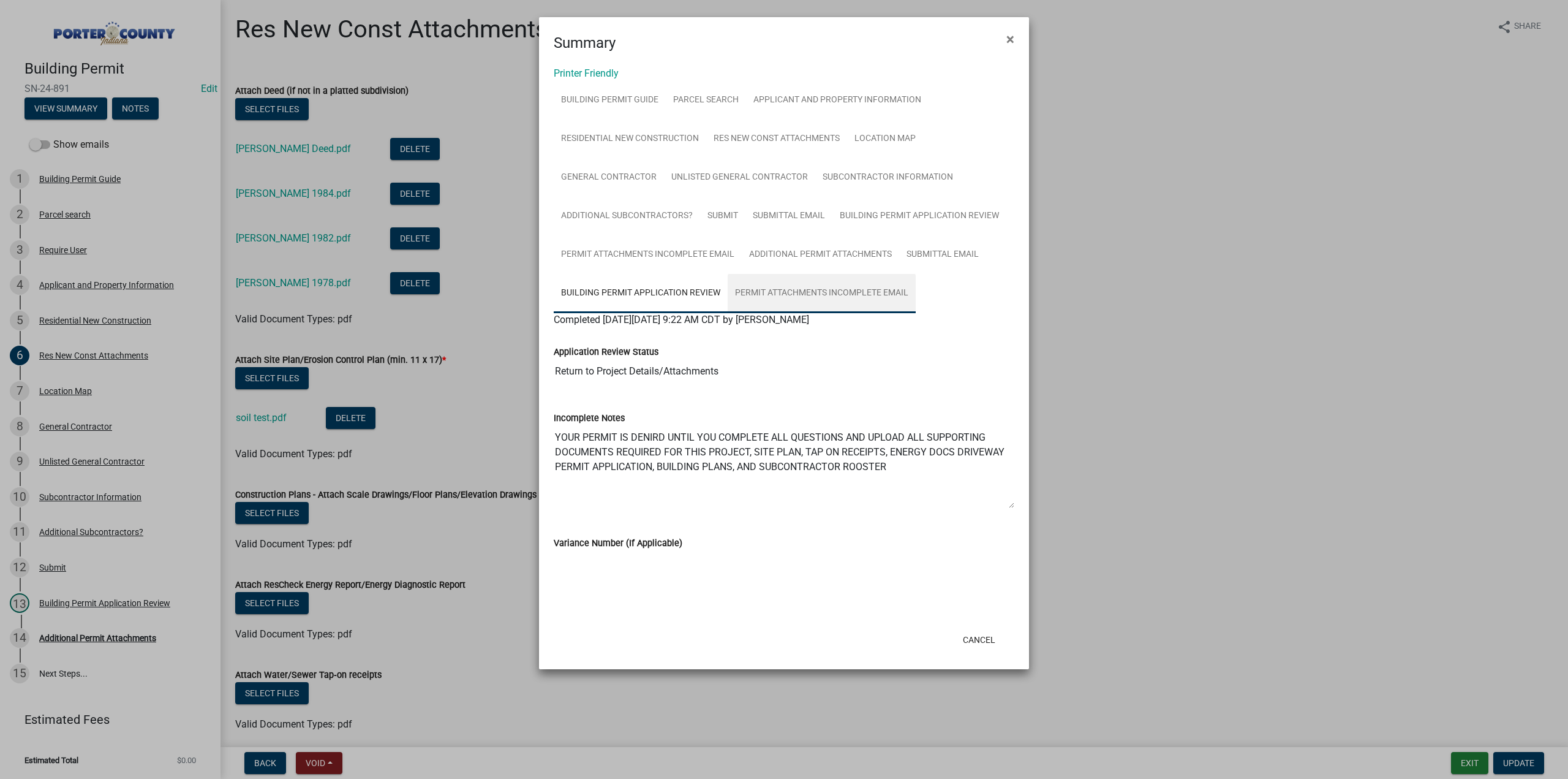
click at [786, 286] on link "Permit Attachments Incomplete Email" at bounding box center [821, 293] width 188 height 40
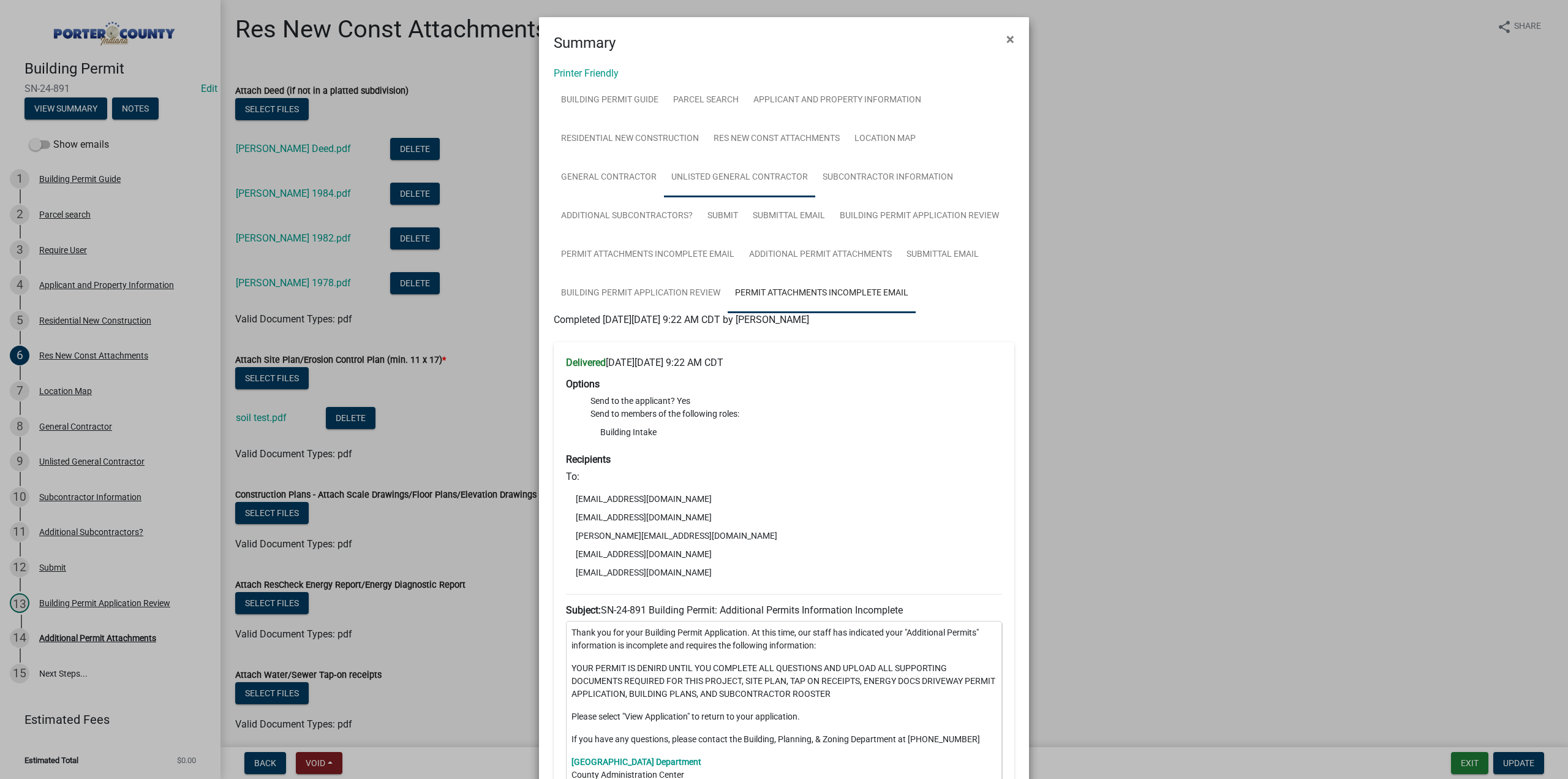
drag, startPoint x: 724, startPoint y: 182, endPoint x: 719, endPoint y: 173, distance: 10.3
click at [724, 182] on link "Unlisted General Contractor" at bounding box center [739, 178] width 151 height 40
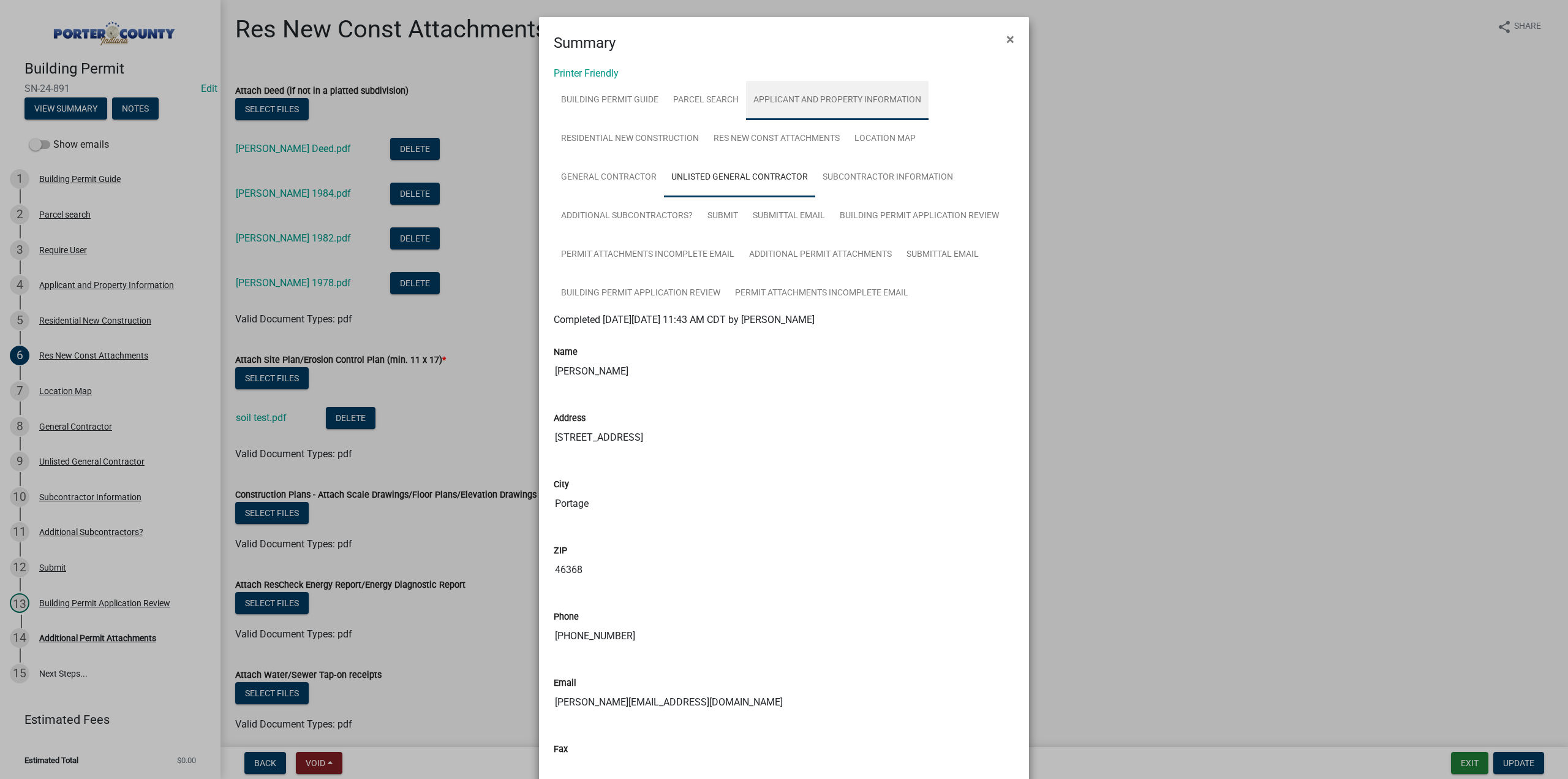
drag, startPoint x: 861, startPoint y: 93, endPoint x: 839, endPoint y: 106, distance: 25.6
click at [861, 93] on link "Applicant and Property Information" at bounding box center [837, 100] width 182 height 40
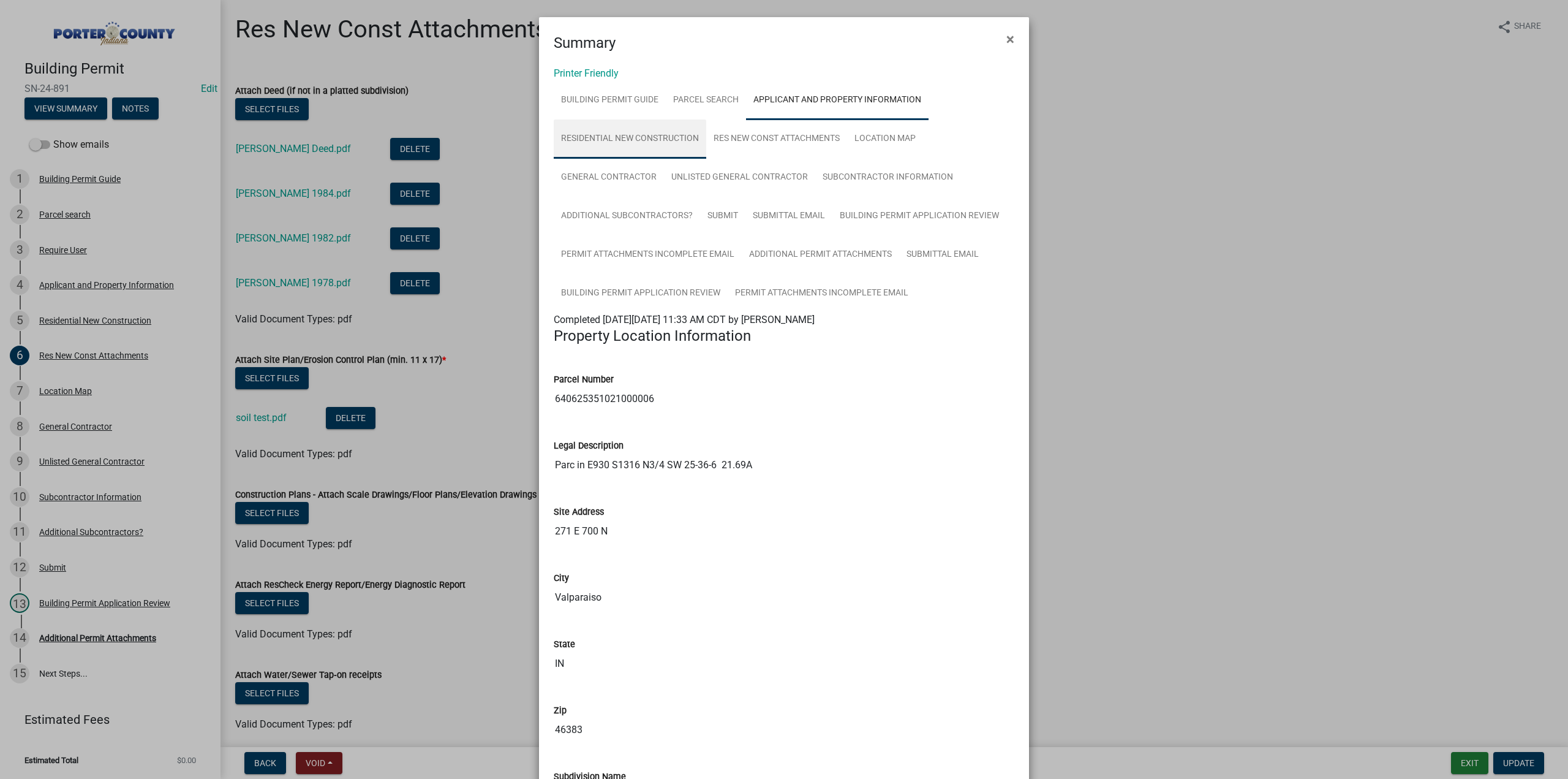
click at [665, 143] on link "Residential New Construction" at bounding box center [630, 139] width 153 height 40
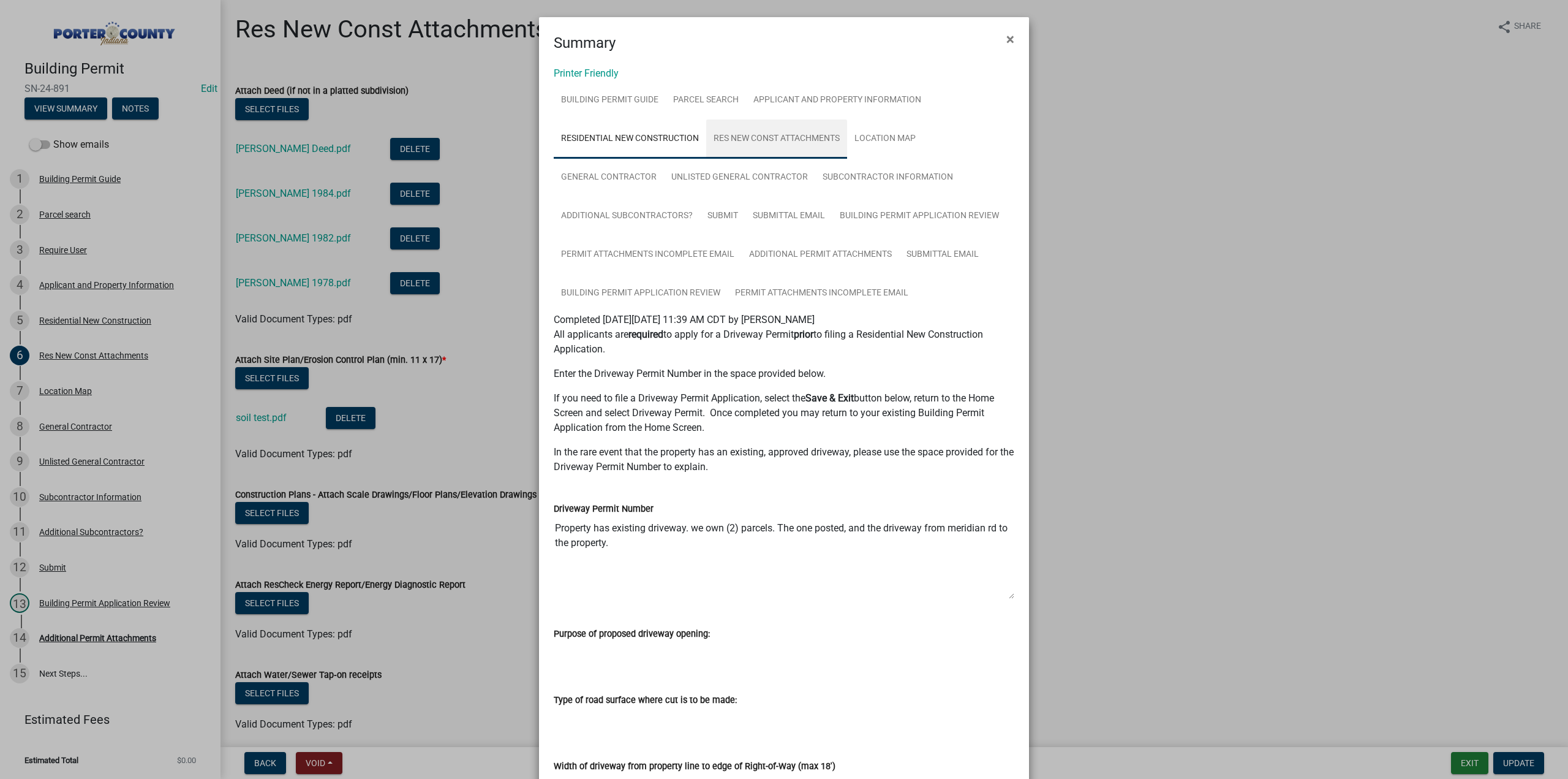
click at [778, 144] on link "Res New Const Attachments" at bounding box center [776, 139] width 141 height 40
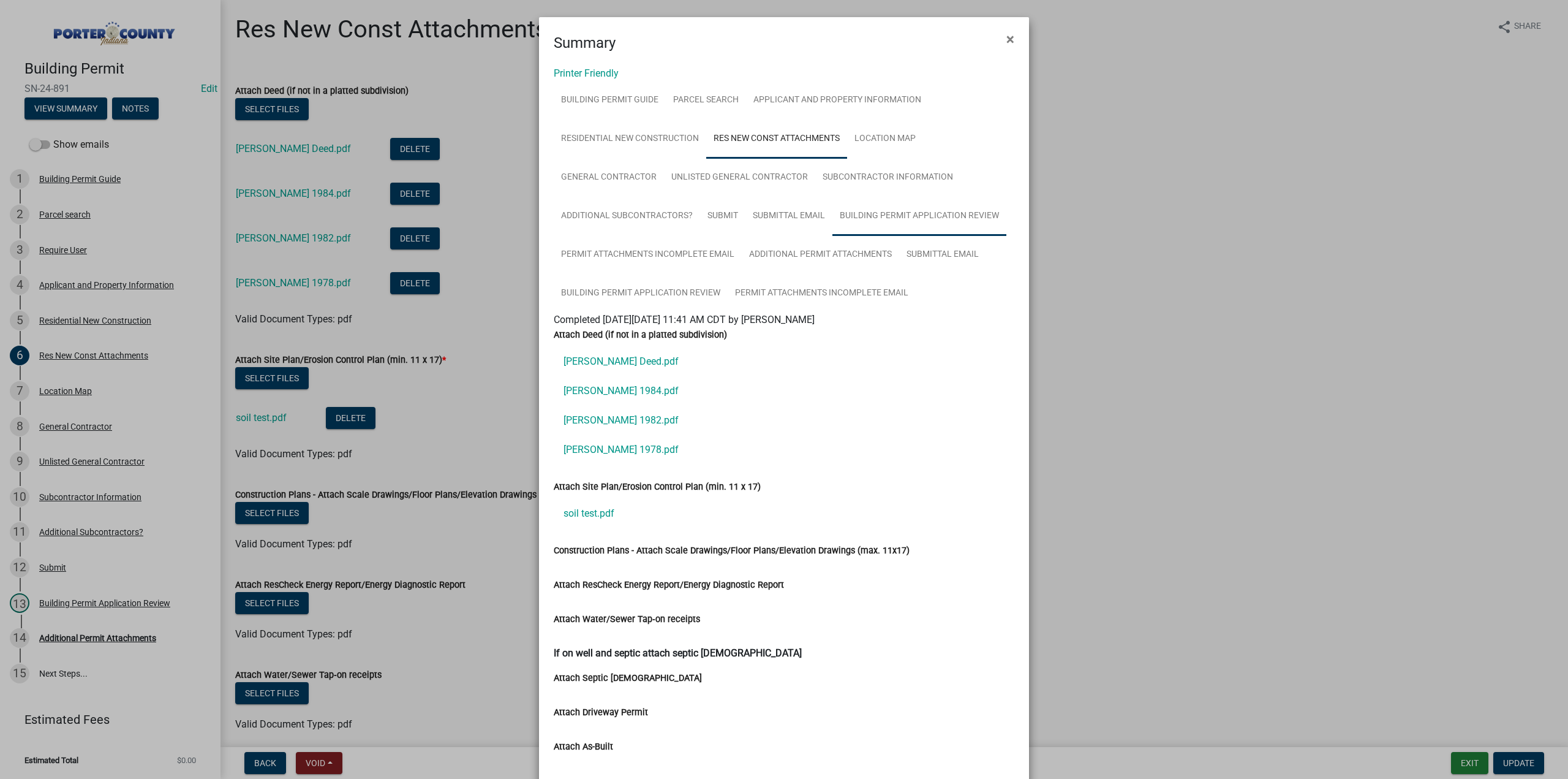
click at [898, 225] on link "Building Permit Application Review" at bounding box center [918, 217] width 174 height 40
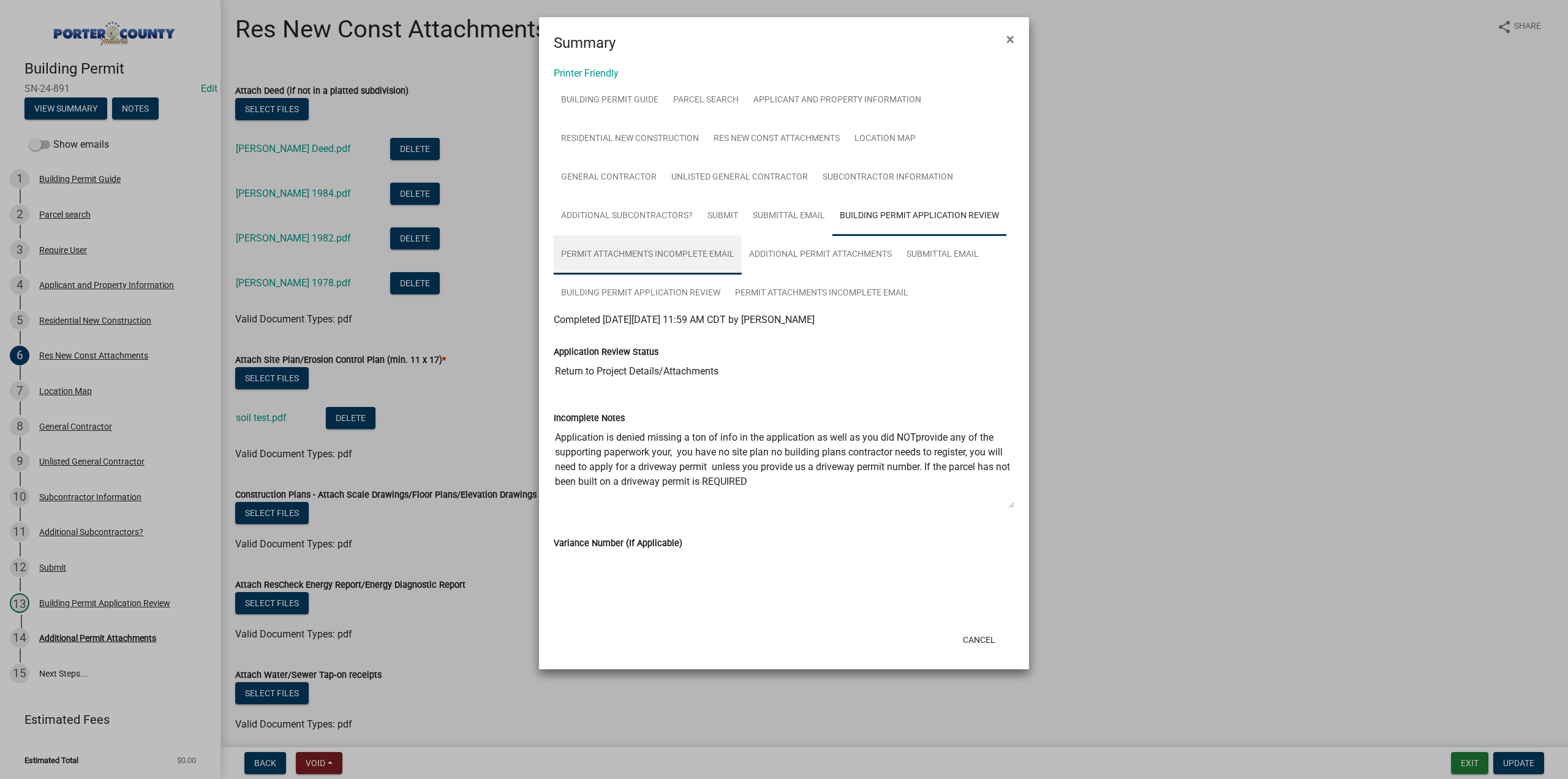
click at [593, 252] on link "Permit Attachments Incomplete Email" at bounding box center [647, 255] width 188 height 40
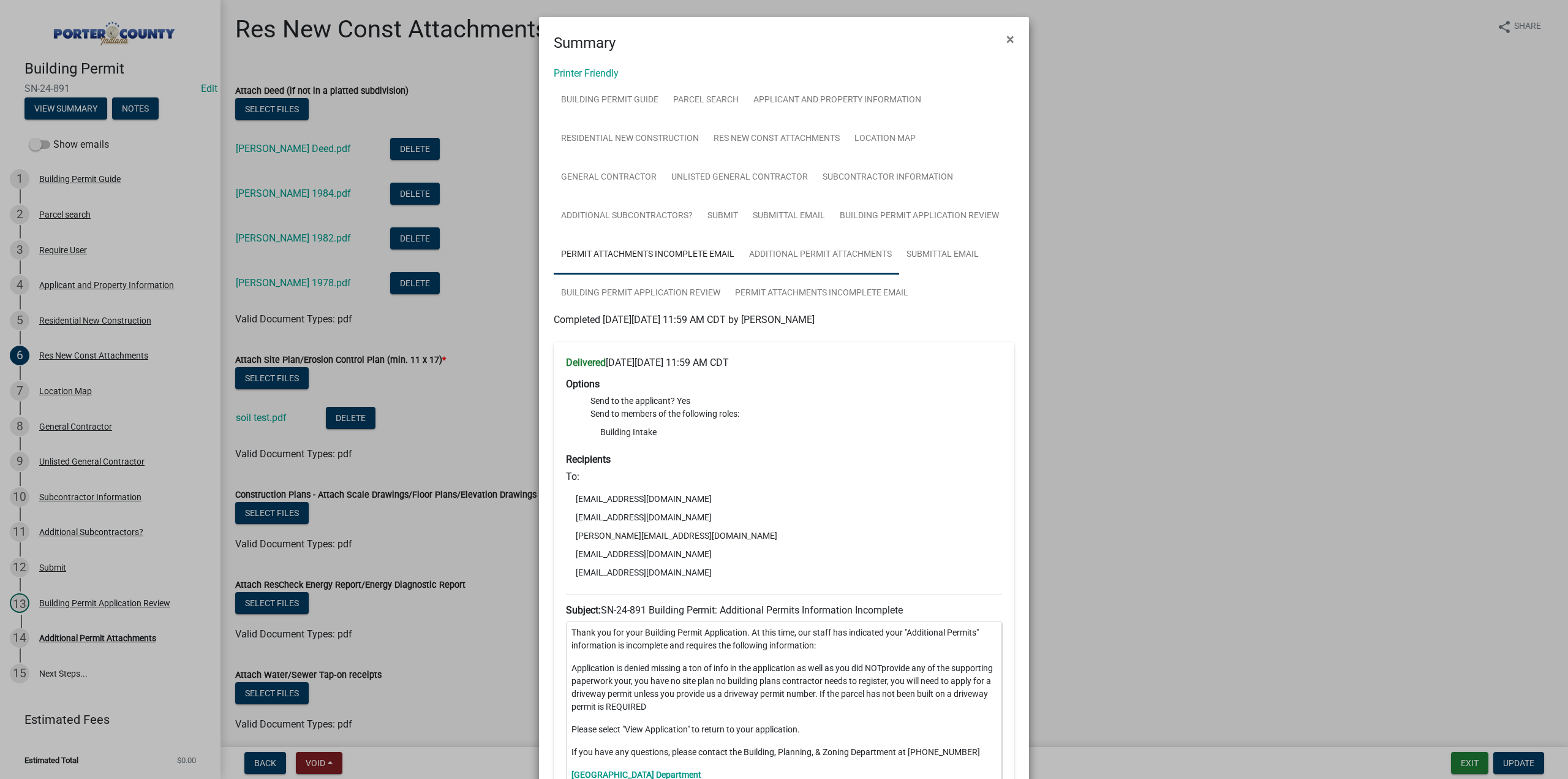
click at [837, 258] on link "Additional Permit Attachments" at bounding box center [820, 255] width 157 height 40
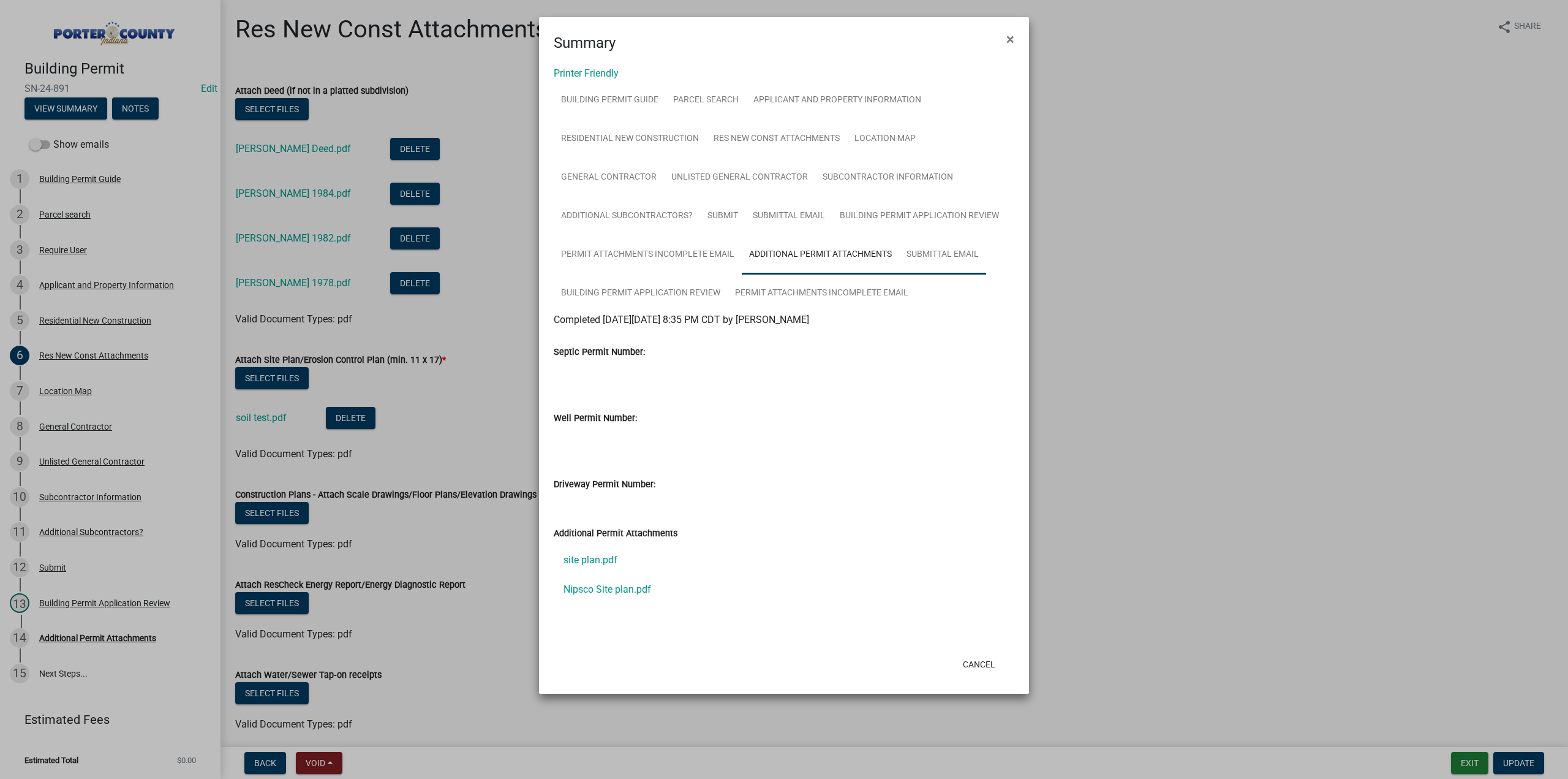
click at [930, 251] on link "Submittal Email" at bounding box center [942, 255] width 87 height 40
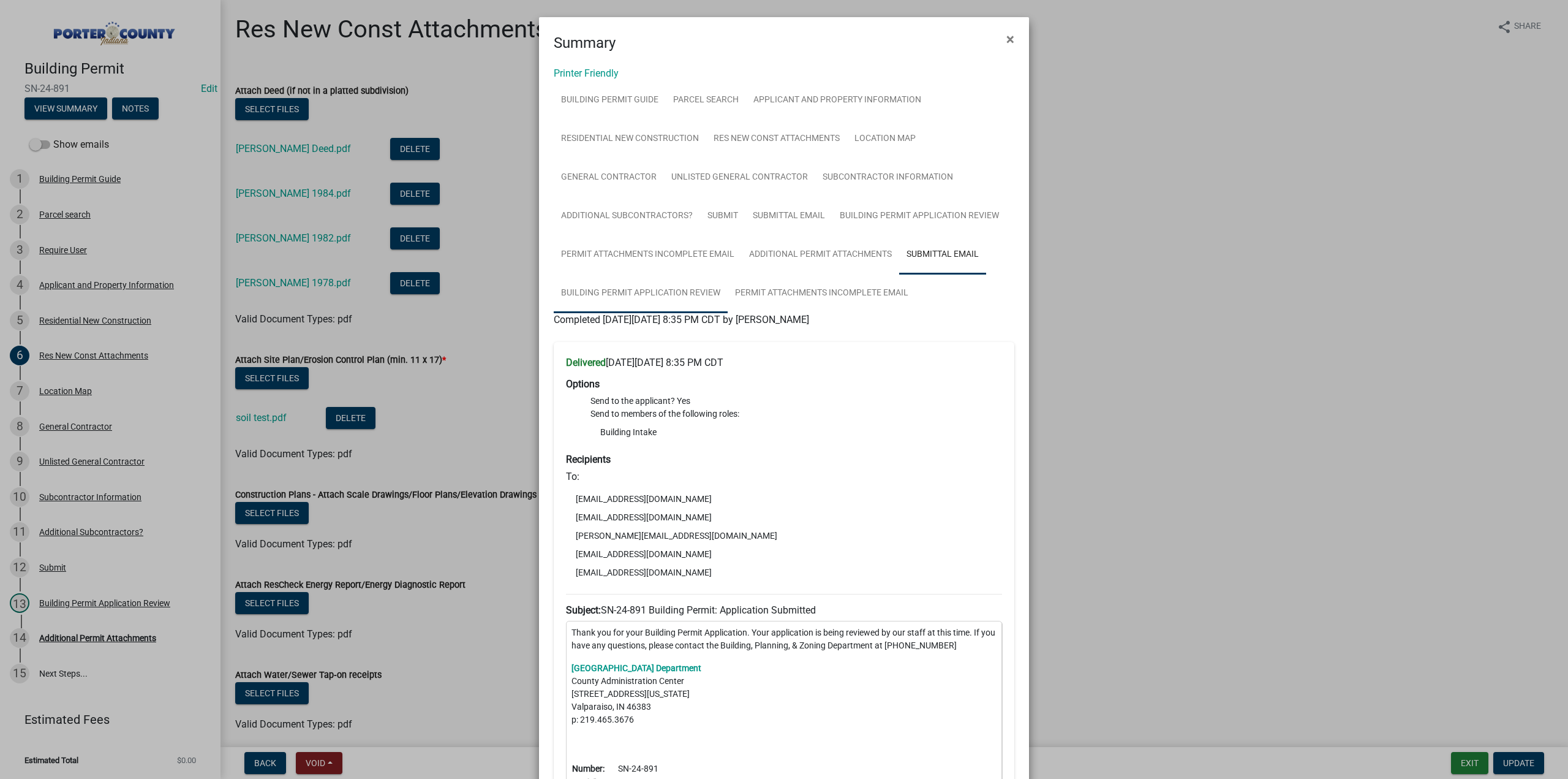
click at [624, 289] on link "Building Permit Application Review" at bounding box center [640, 293] width 174 height 40
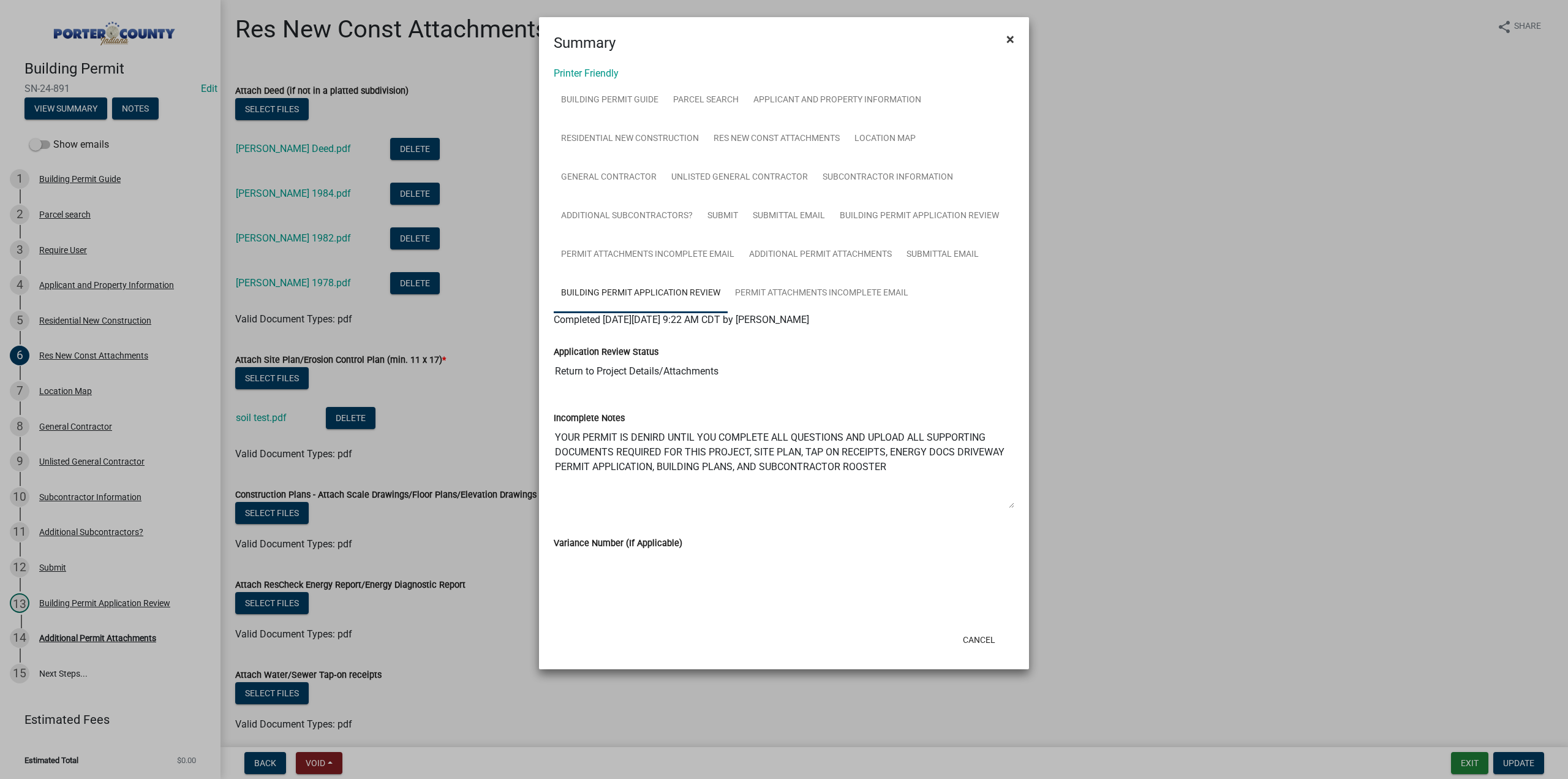
click at [1009, 40] on span "×" at bounding box center [1010, 39] width 8 height 17
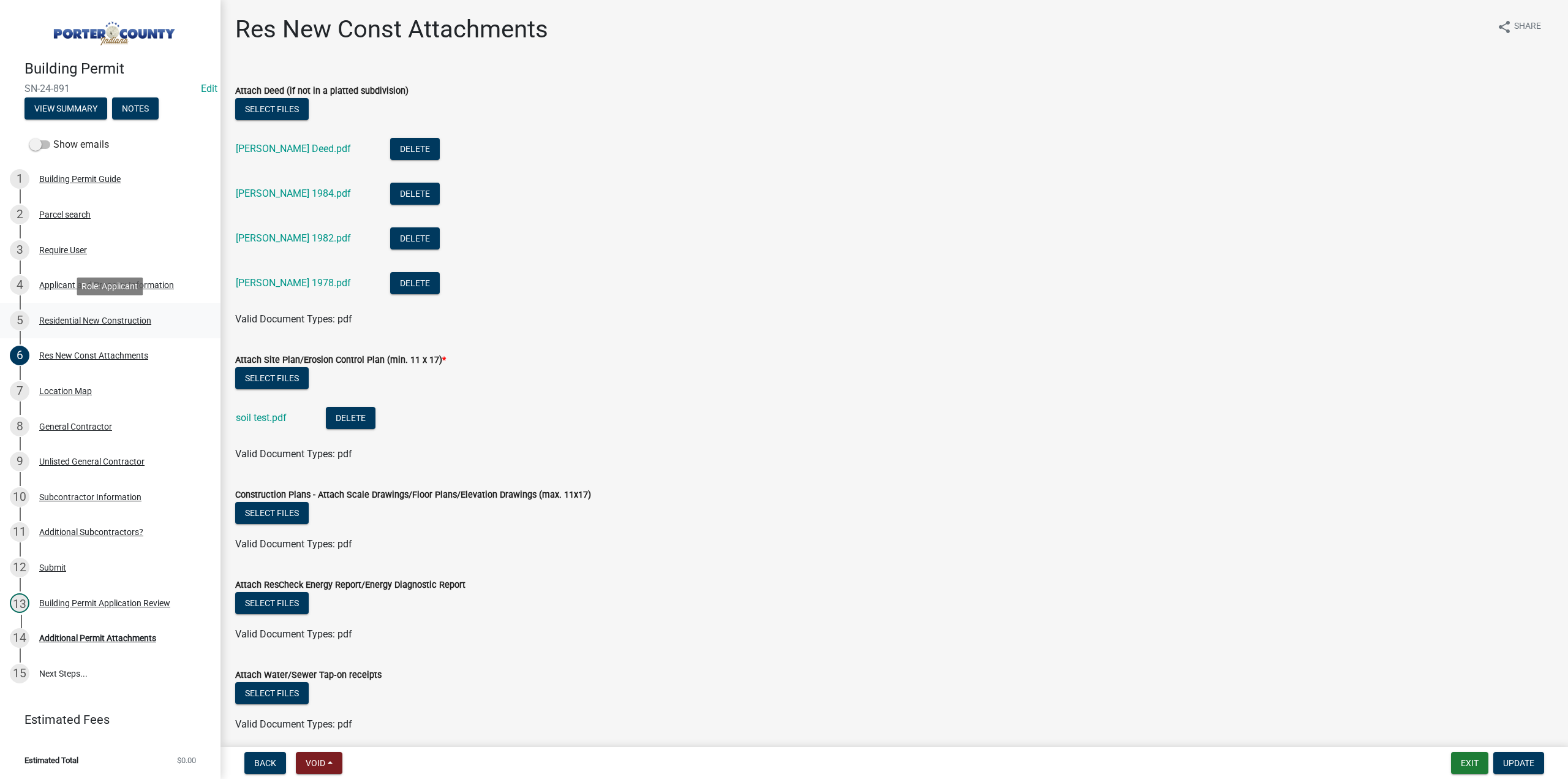
click at [107, 324] on div "Residential New Construction" at bounding box center [96, 320] width 112 height 8
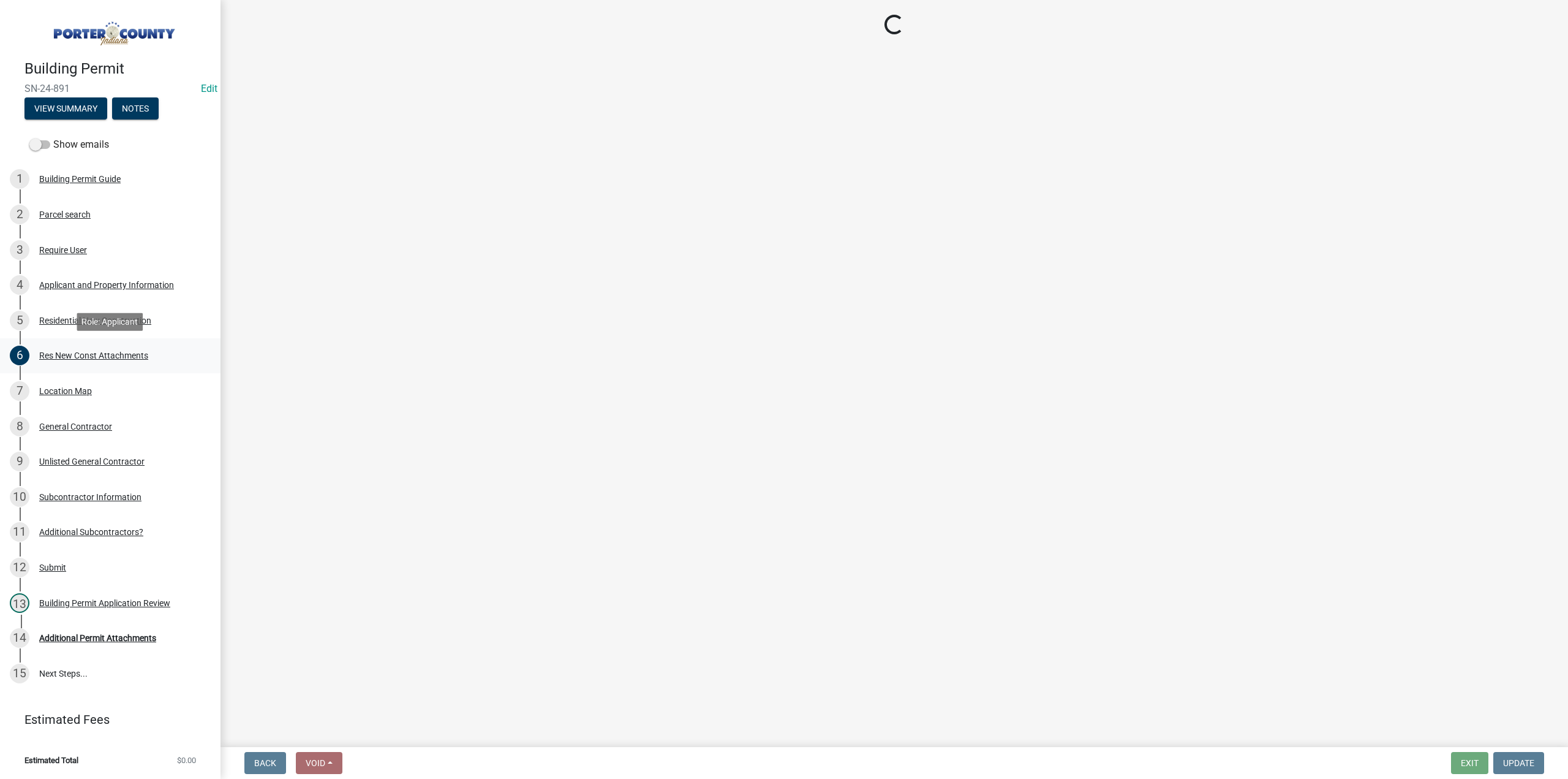
select select "9e518564-4428-4eb4-941b-0b1ac8082854"
select select "68e86ab4-d09c-4fda-bc2a-127ac99089df"
select select "23b4653d-20b1-47aa-a21a-69fd28f24ec1"
select select "5ba551af-3543-4bb1-864b-48bcd75e9b29"
select select "fb7c1b5d-c732-494d-9560-ca0fb17ec253"
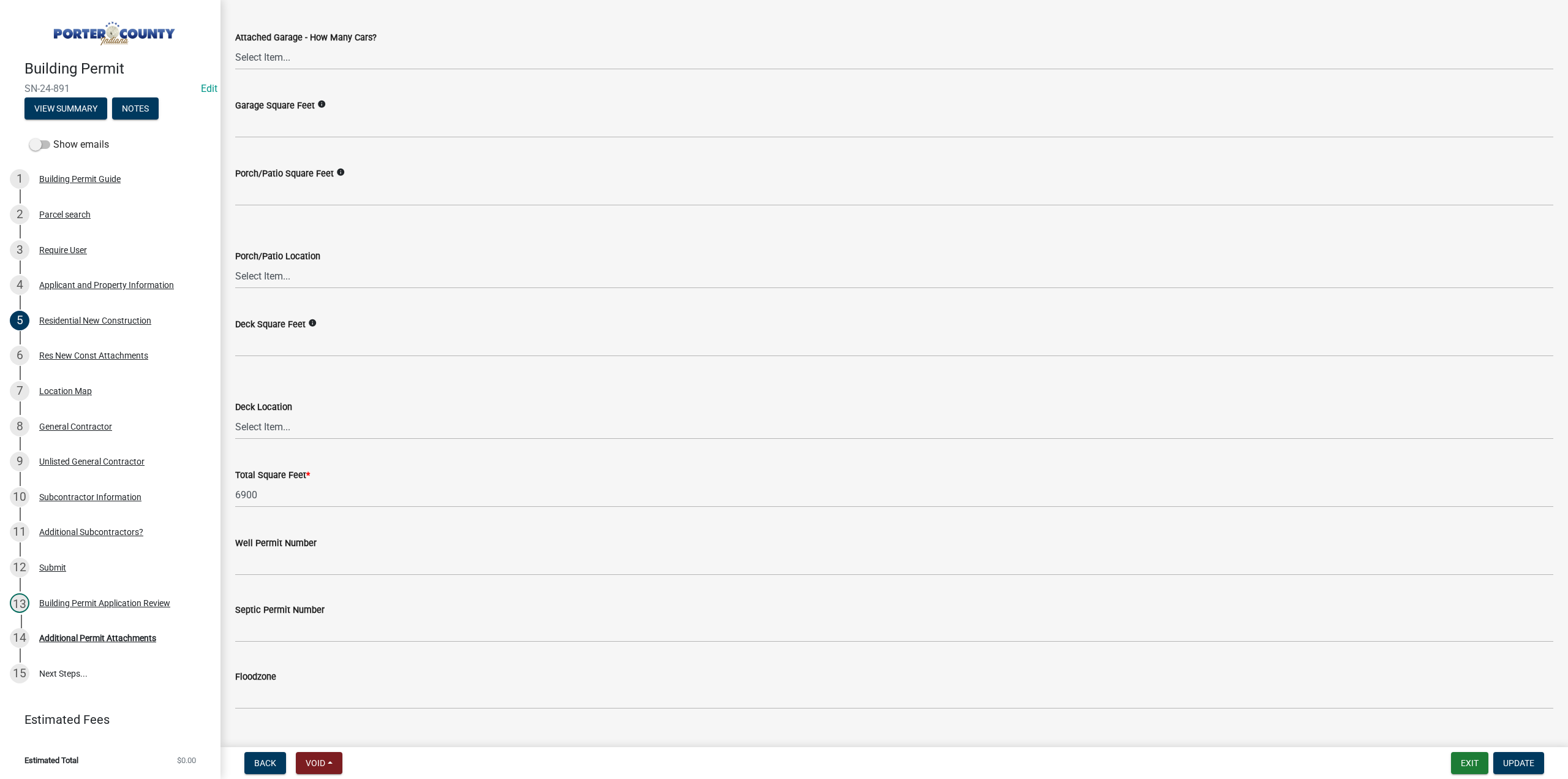
scroll to position [3028, 0]
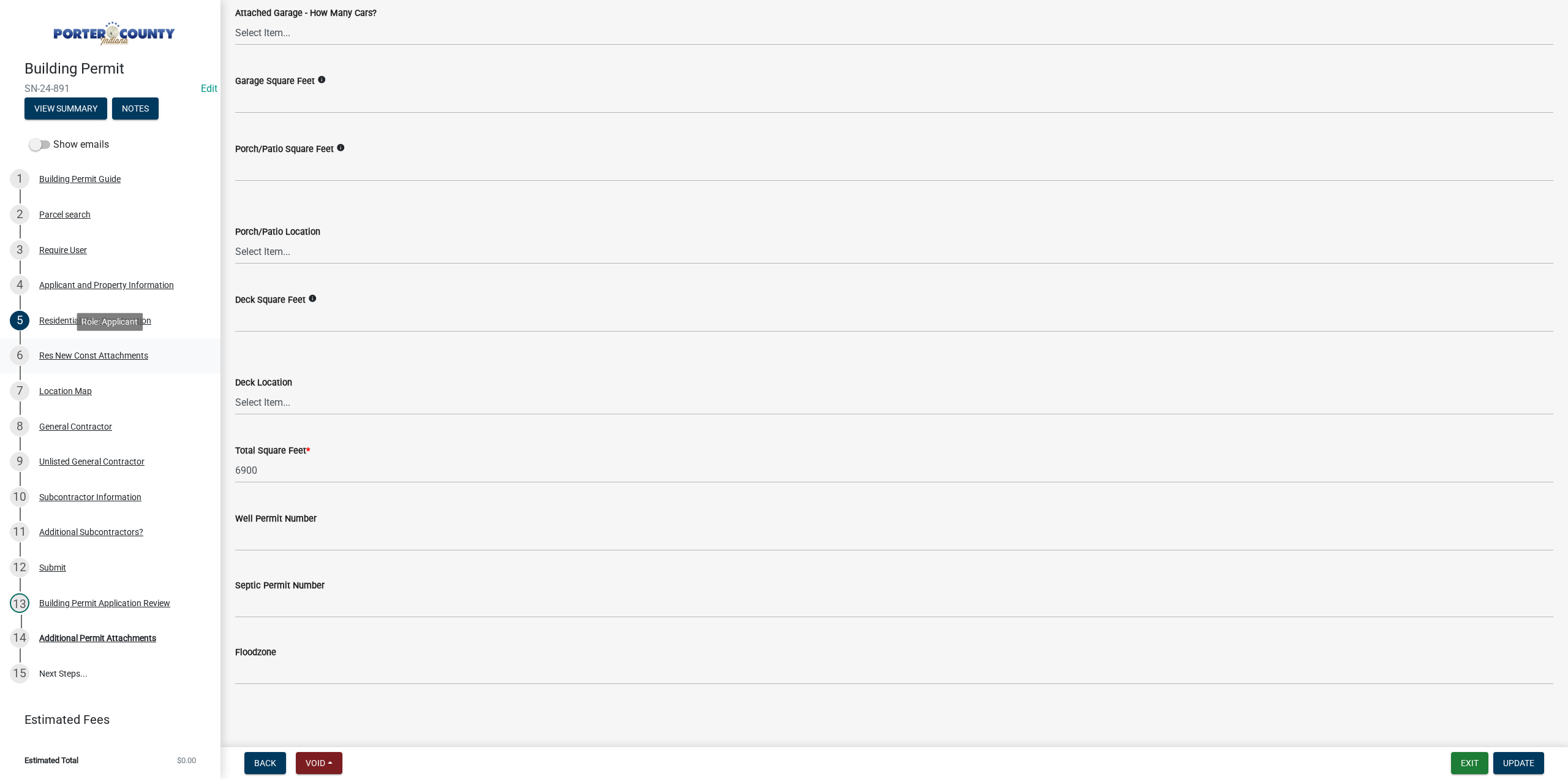
click at [144, 351] on div "Res New Const Attachments" at bounding box center [93, 355] width 109 height 8
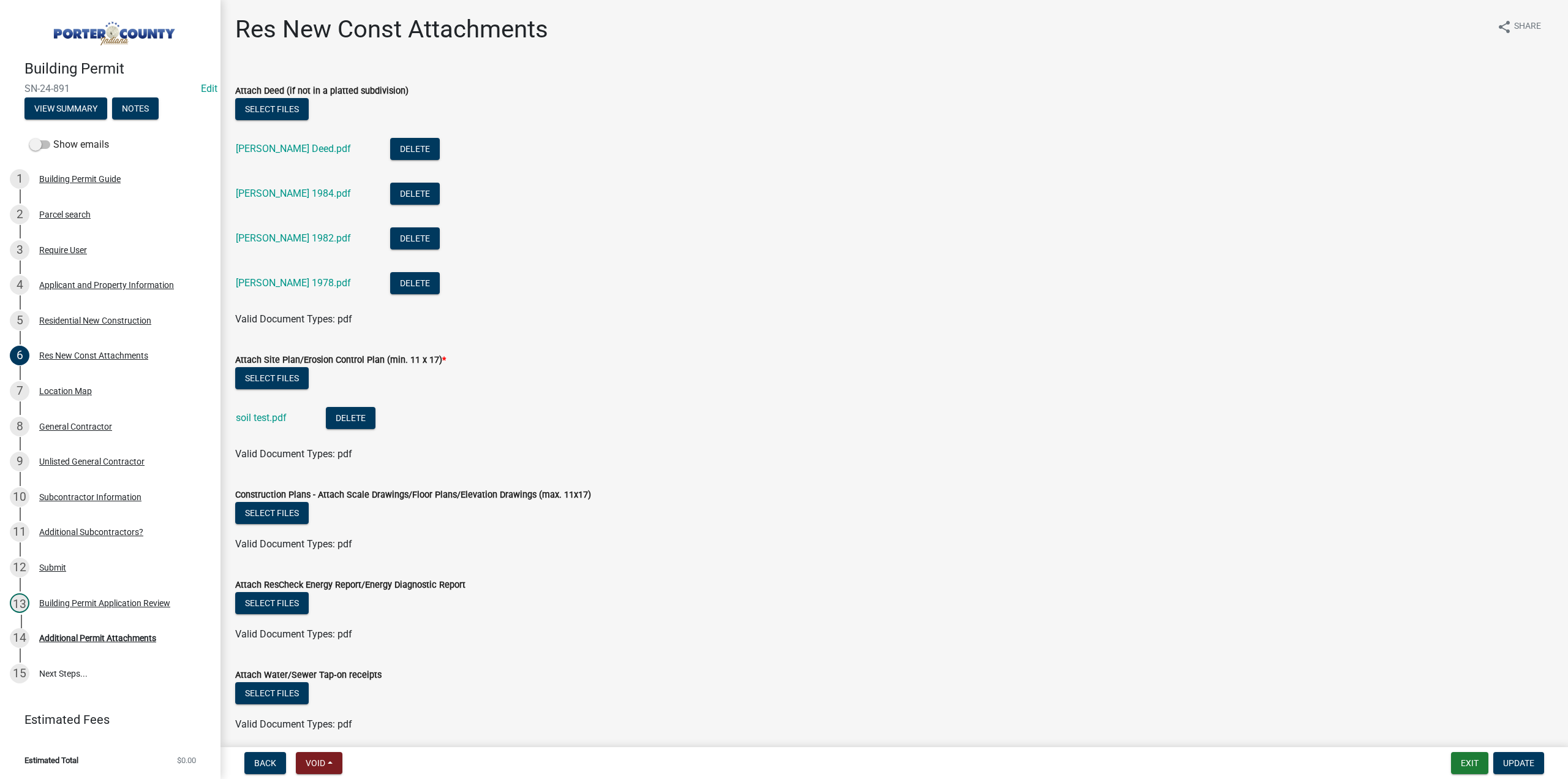
scroll to position [306, 0]
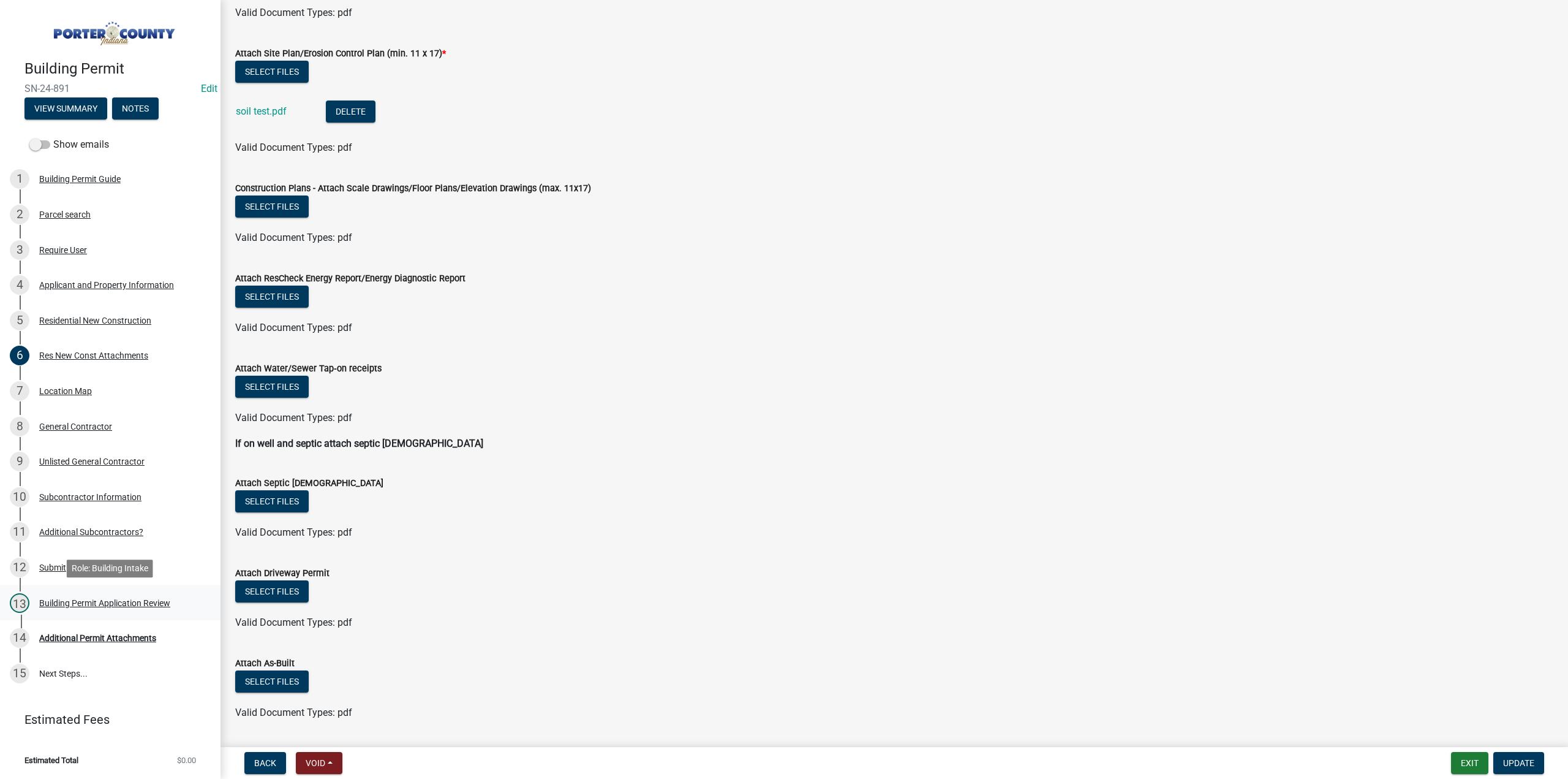
click at [87, 603] on div "Building Permit Application Review" at bounding box center [105, 603] width 131 height 8
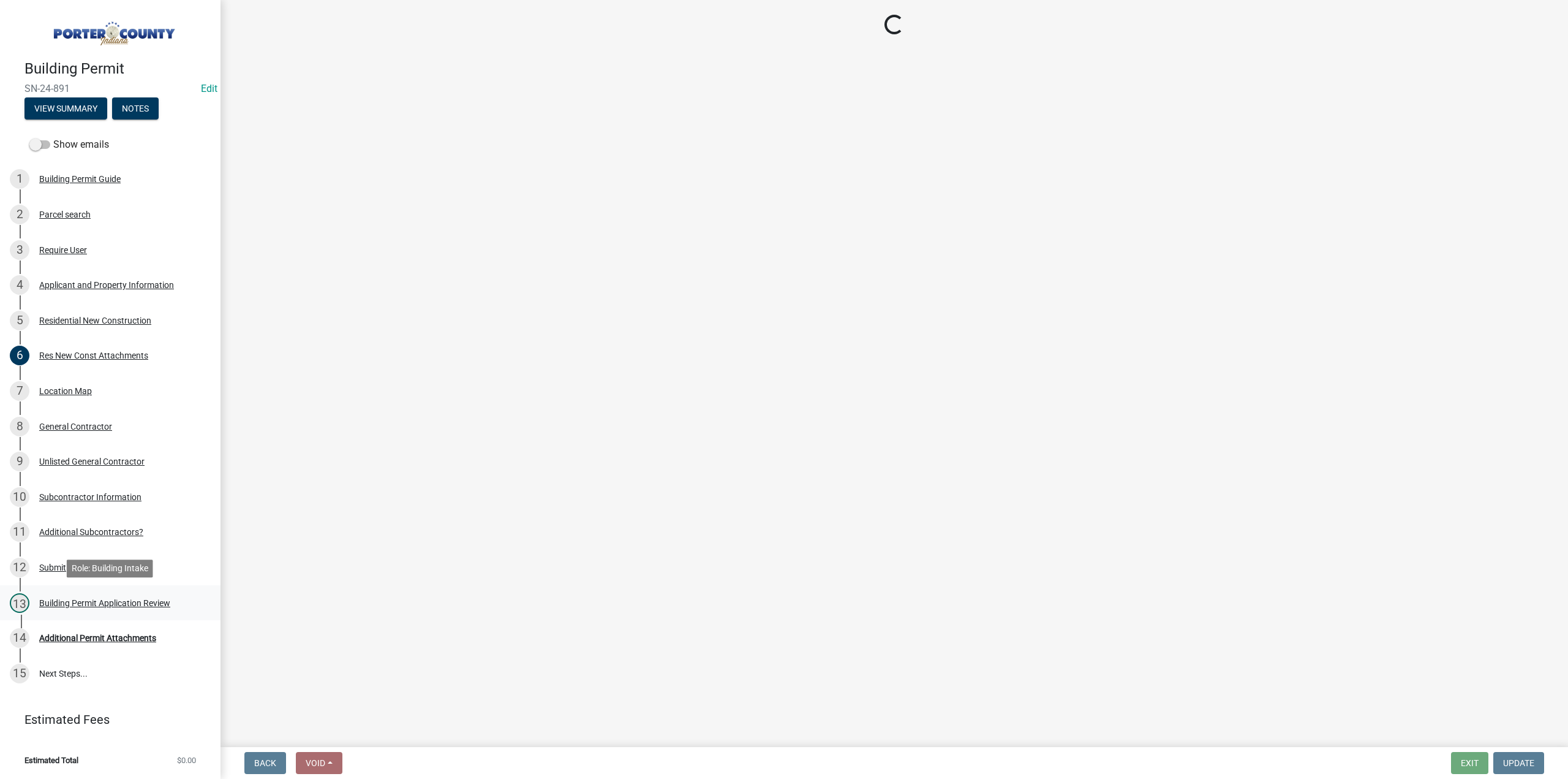
scroll to position [0, 0]
